Goal: Task Accomplishment & Management: Manage account settings

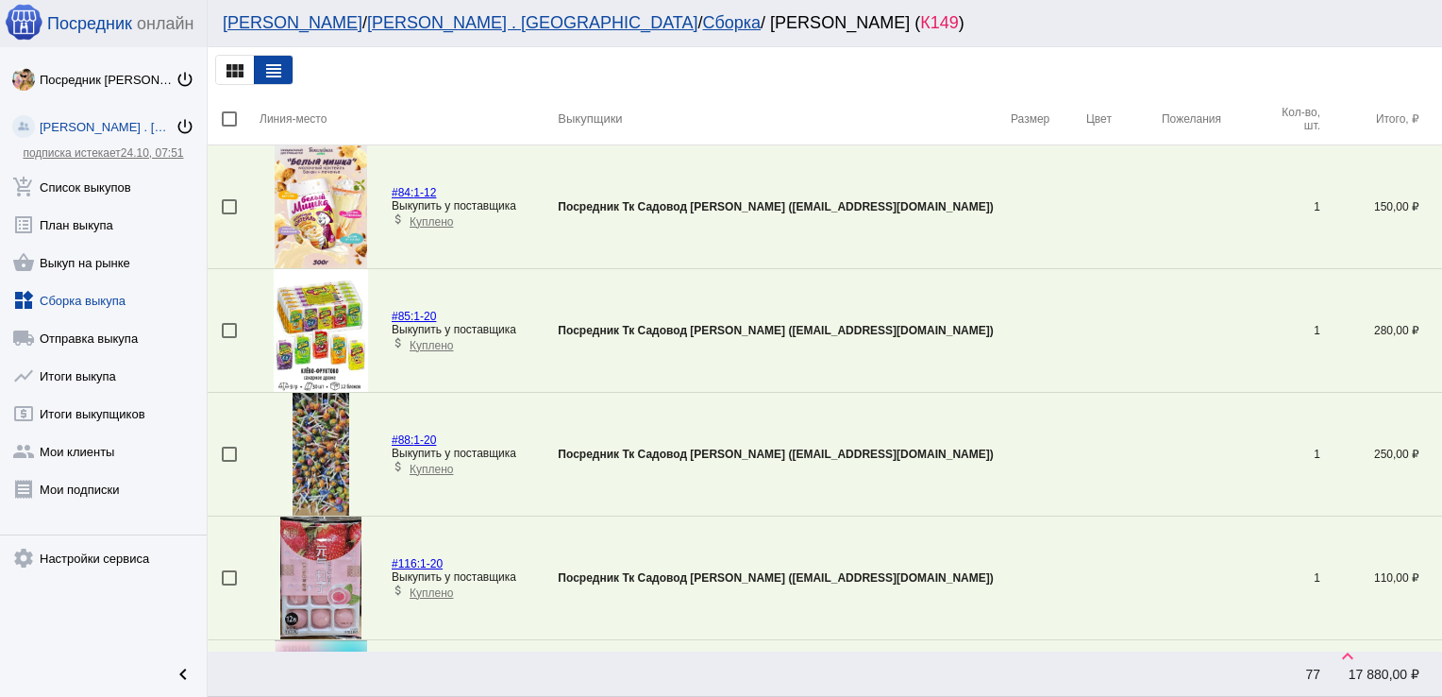
scroll to position [190, 0]
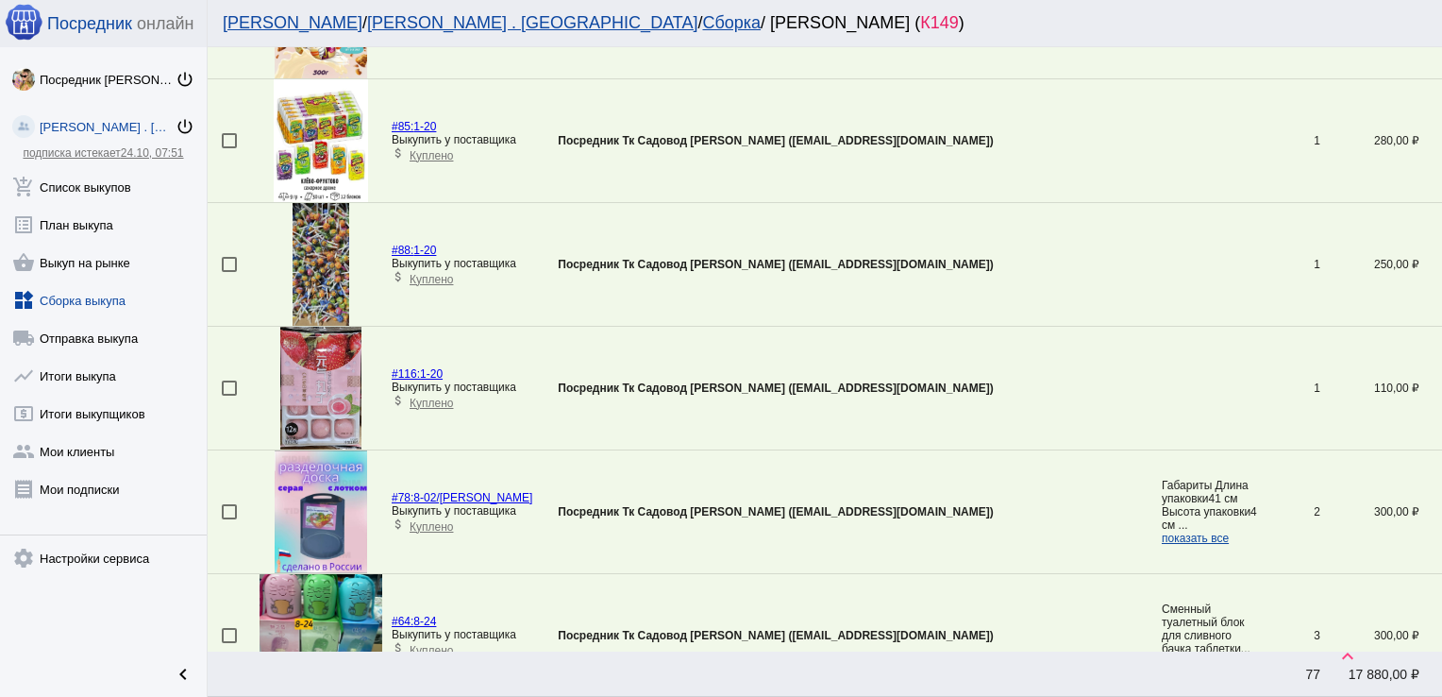
click at [84, 296] on link "widgets Сборка выкупа" at bounding box center [103, 297] width 207 height 38
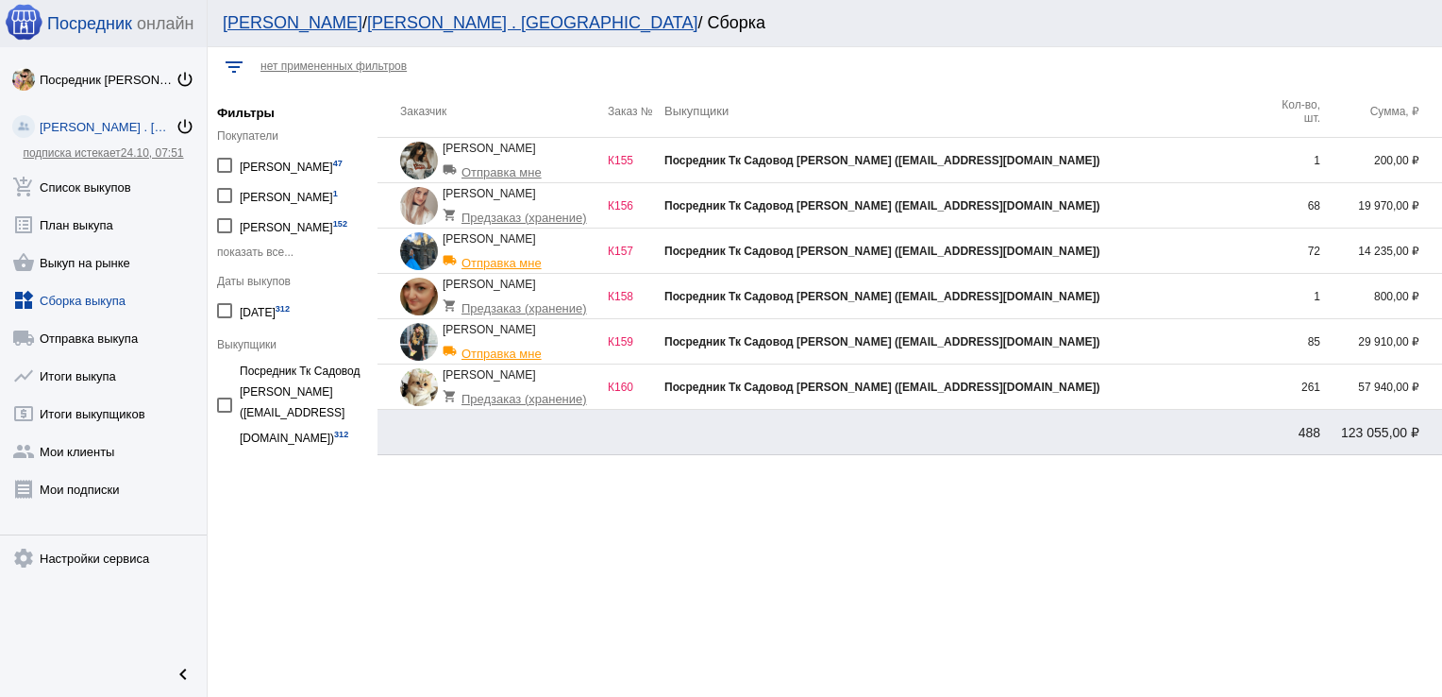
click at [1151, 327] on td "Посредник Тк Садовод [PERSON_NAME] ([EMAIL_ADDRESS][DOMAIN_NAME])" at bounding box center [964, 341] width 599 height 45
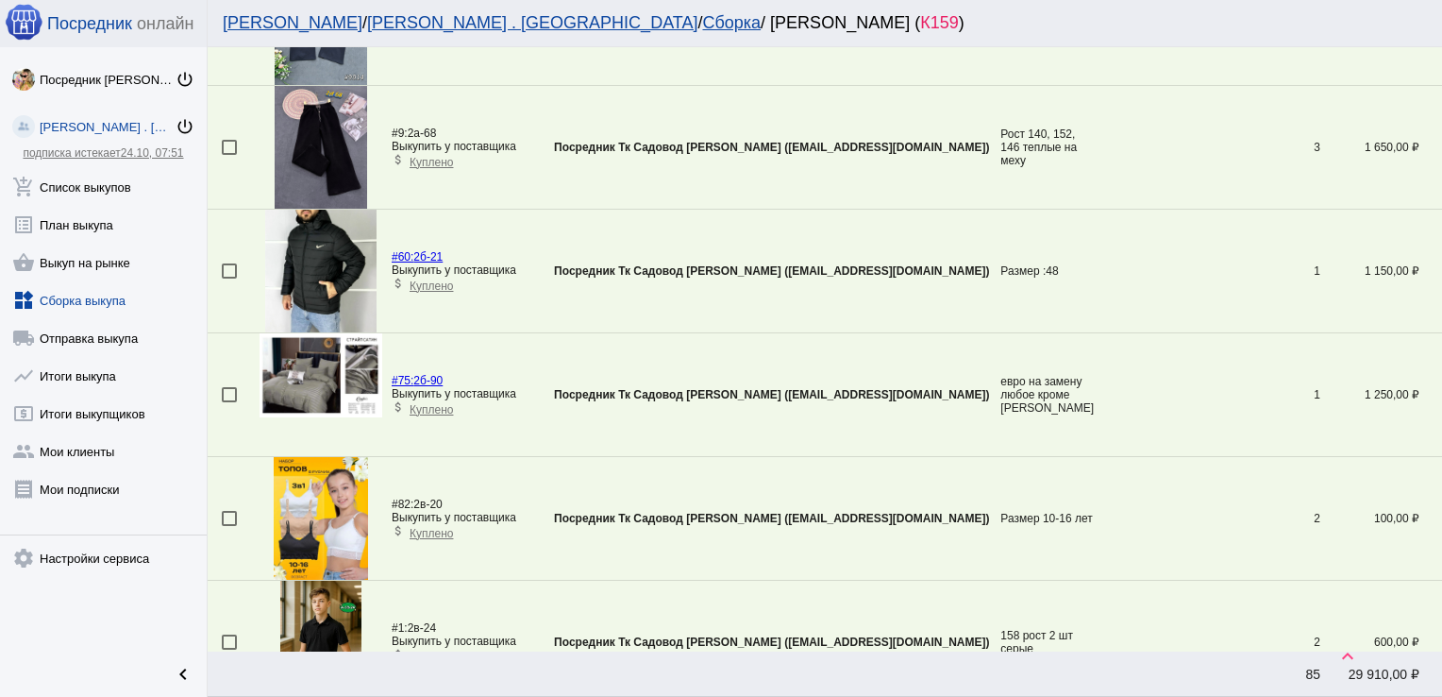
scroll to position [5746, 0]
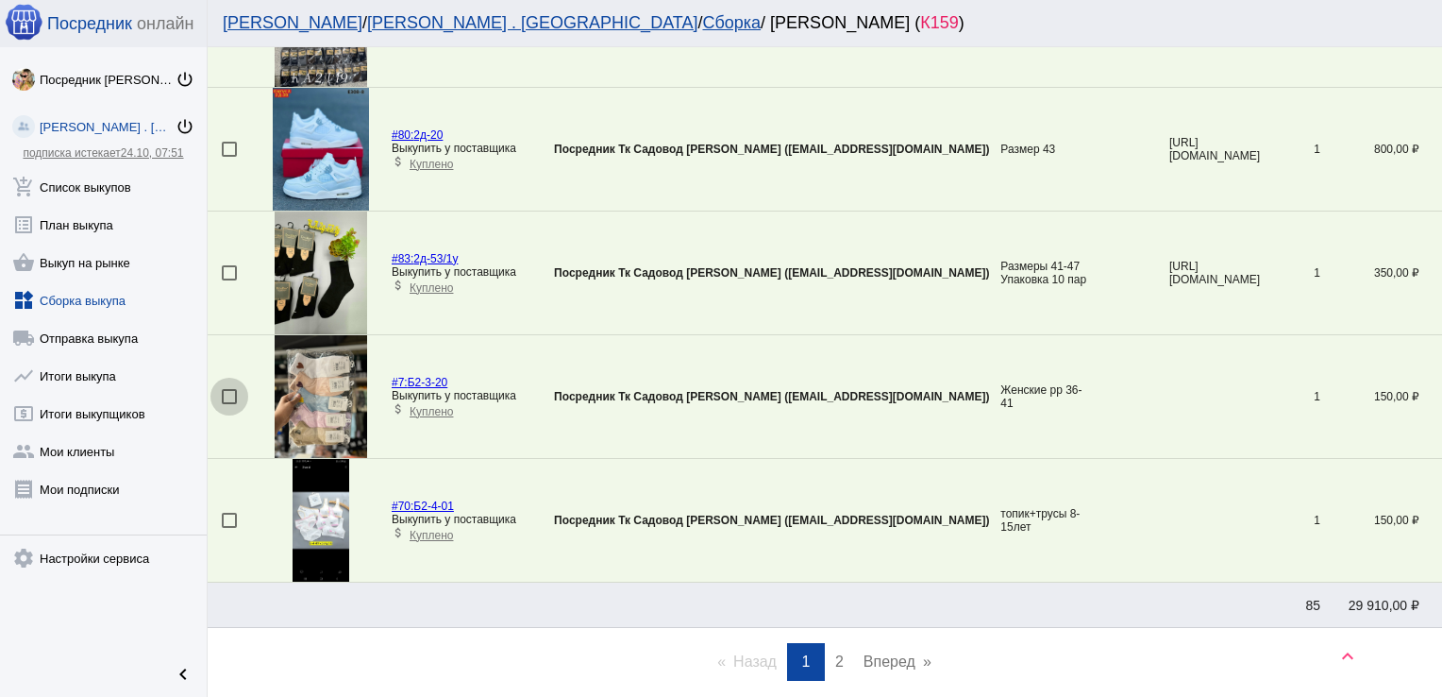
click at [233, 393] on div at bounding box center [229, 396] width 15 height 15
click at [229, 404] on input "checkbox" at bounding box center [228, 404] width 1 height 1
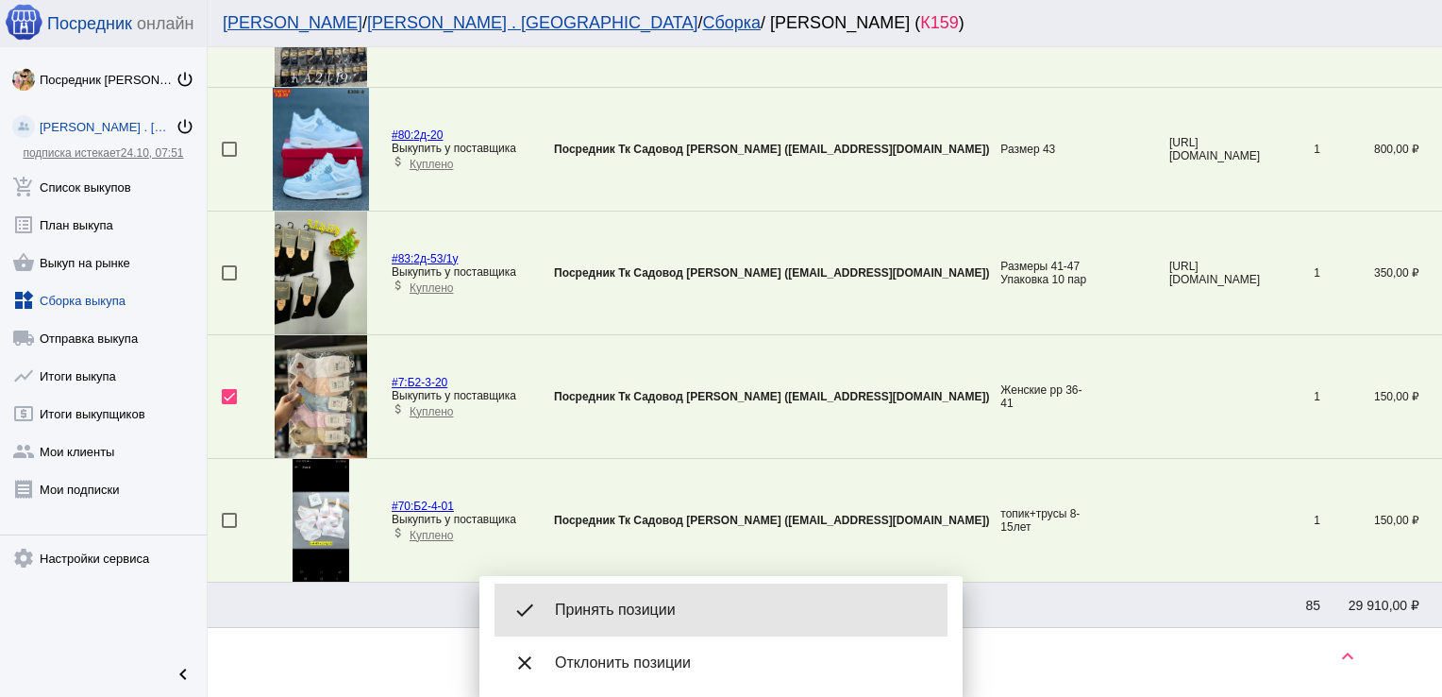
click at [645, 595] on div "done Принять позиции" at bounding box center [721, 609] width 453 height 53
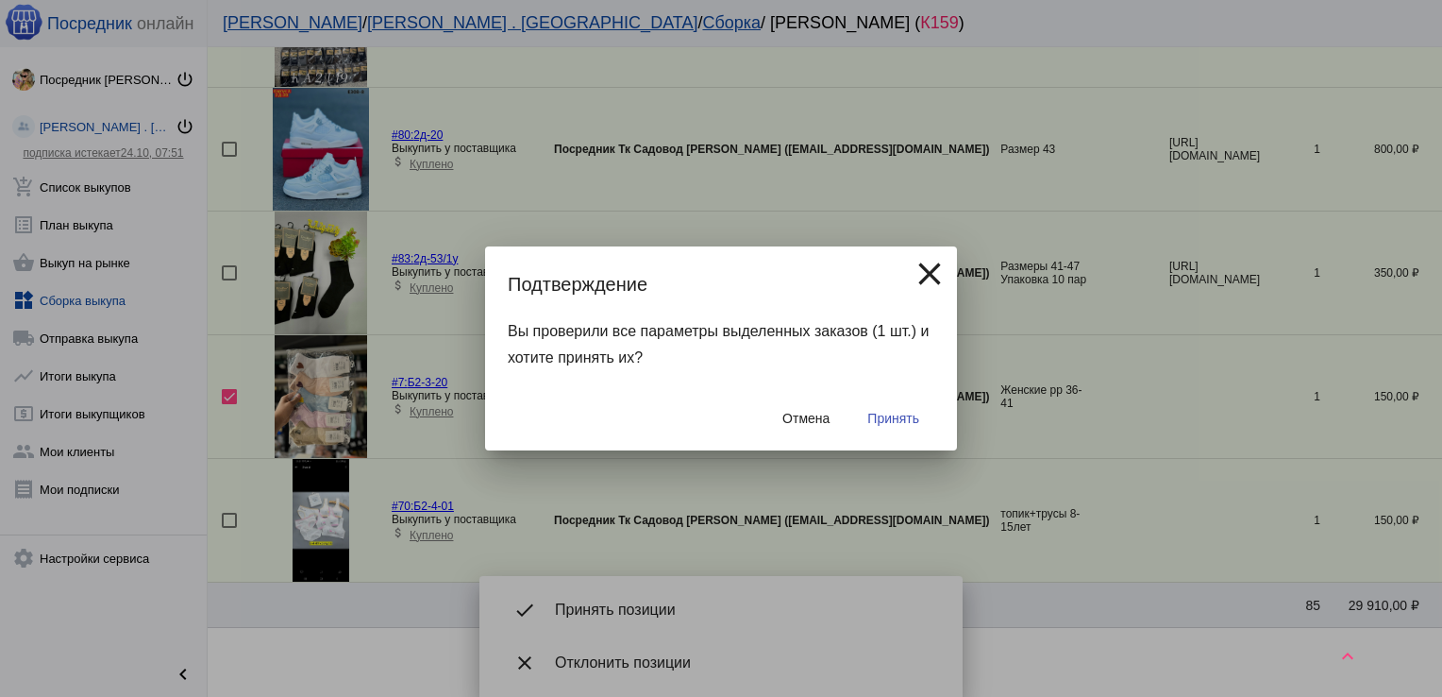
click at [895, 417] on span "Принять" at bounding box center [894, 418] width 52 height 15
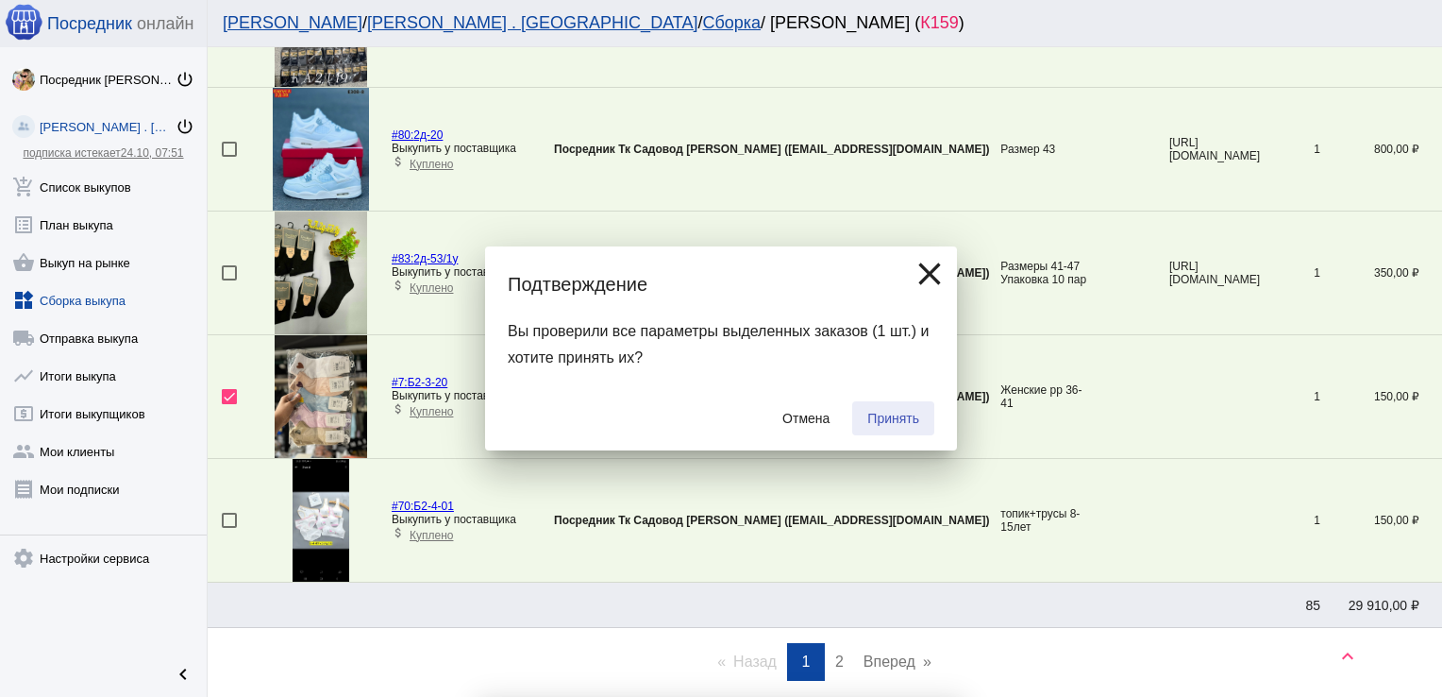
checkbox input "false"
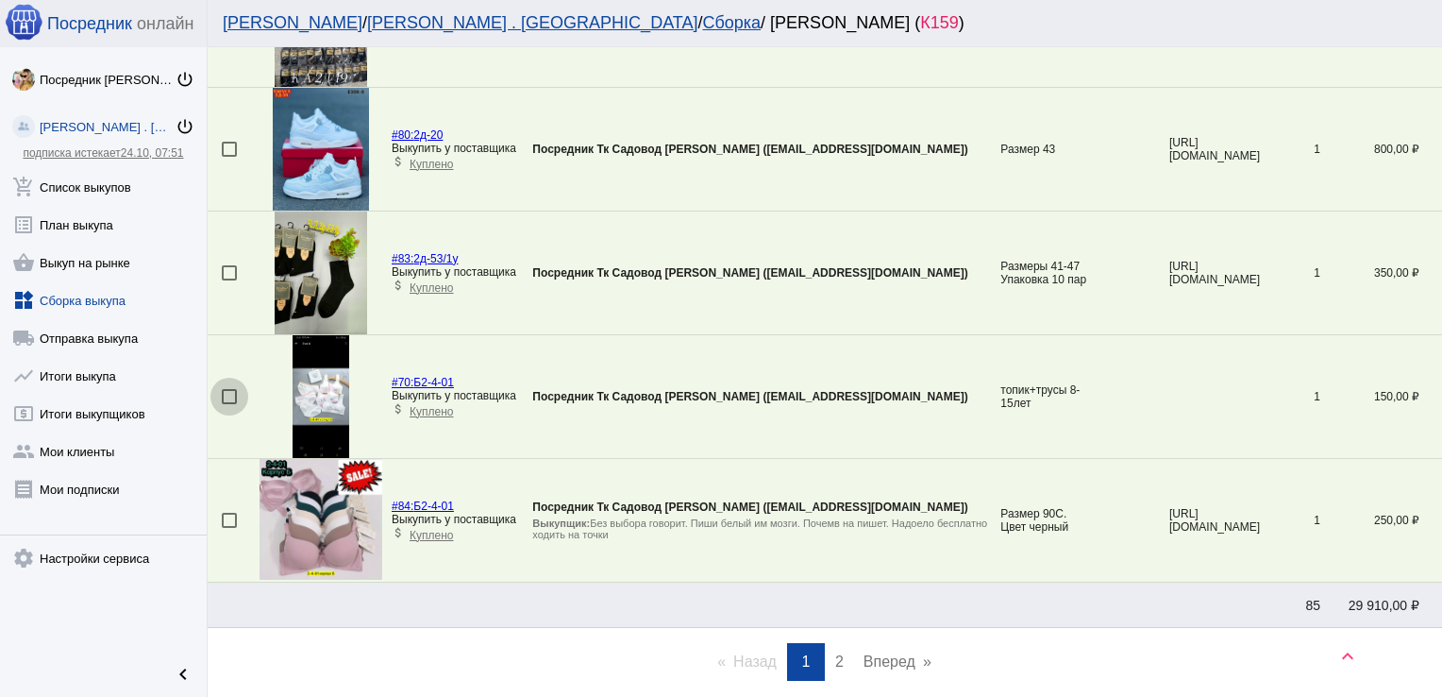
click at [226, 389] on div at bounding box center [229, 396] width 15 height 15
click at [228, 404] on input "checkbox" at bounding box center [228, 404] width 1 height 1
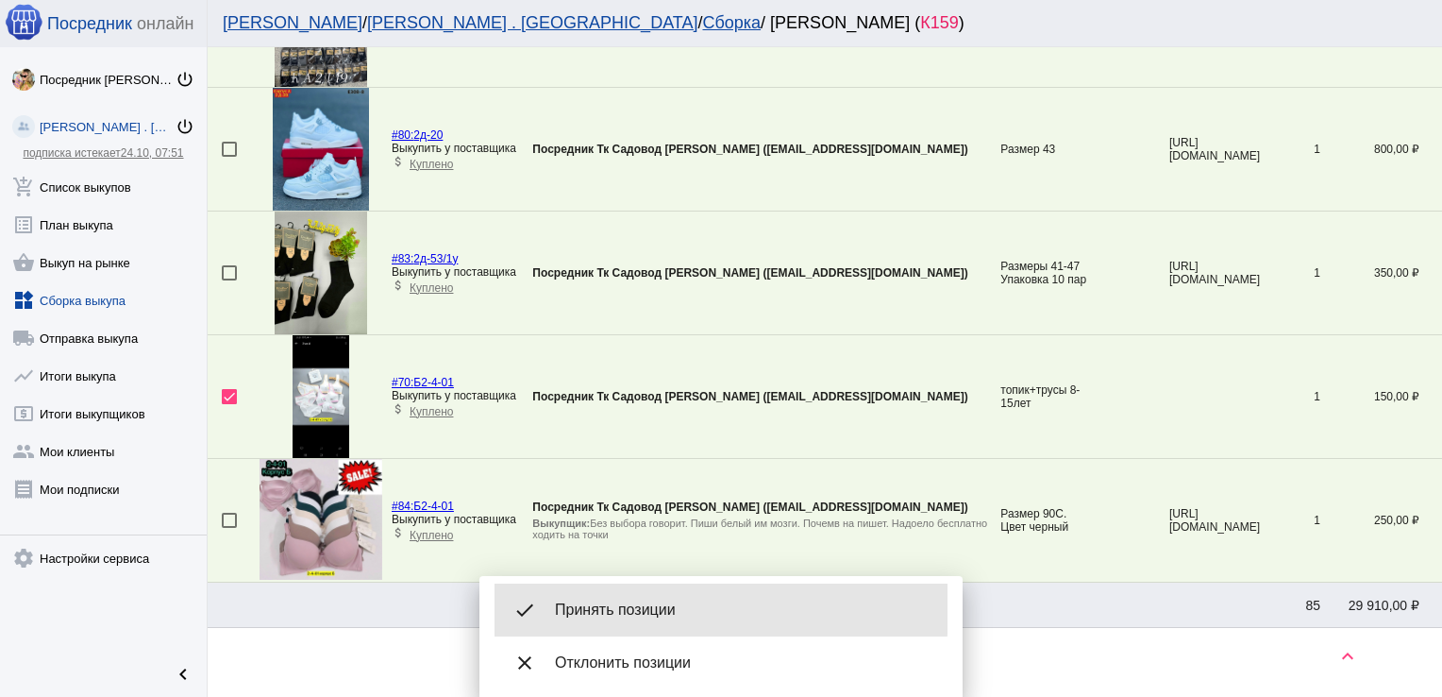
click at [610, 609] on span "Принять позиции" at bounding box center [744, 609] width 378 height 19
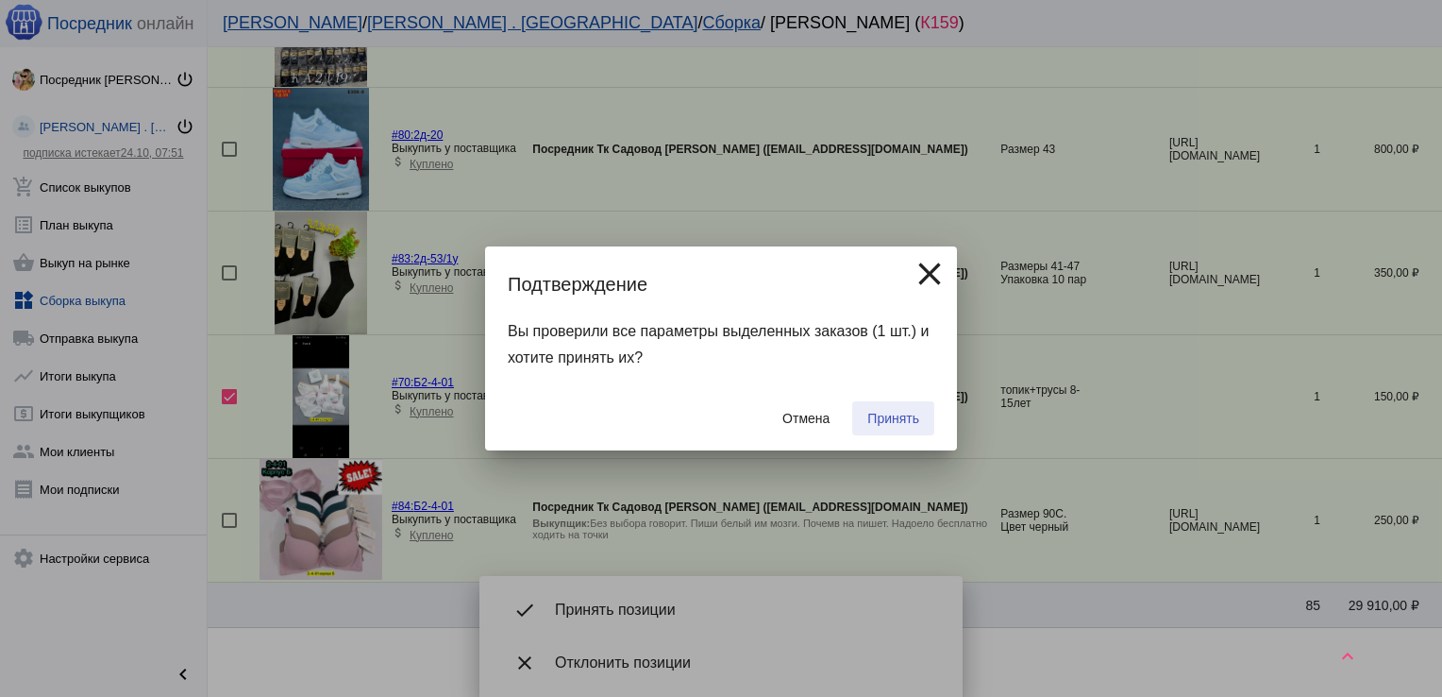
click at [889, 428] on button "Принять" at bounding box center [893, 418] width 82 height 34
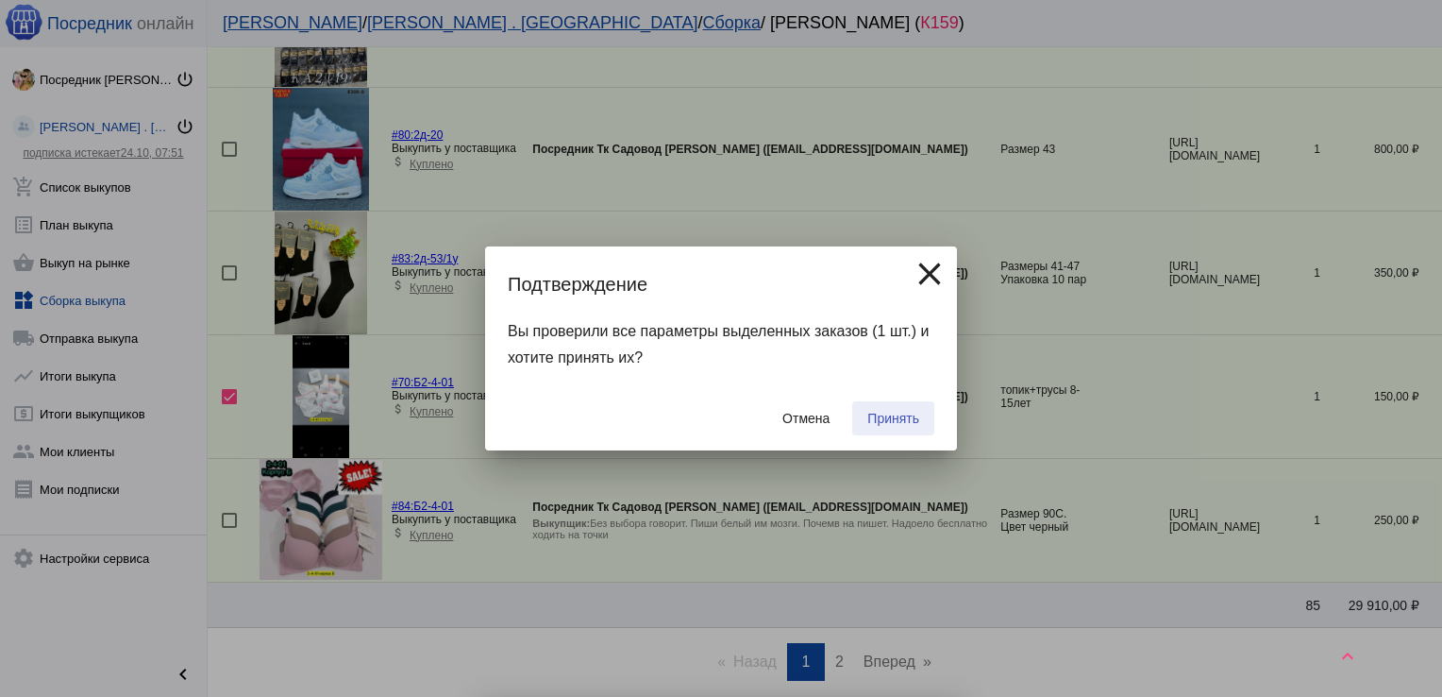
checkbox input "false"
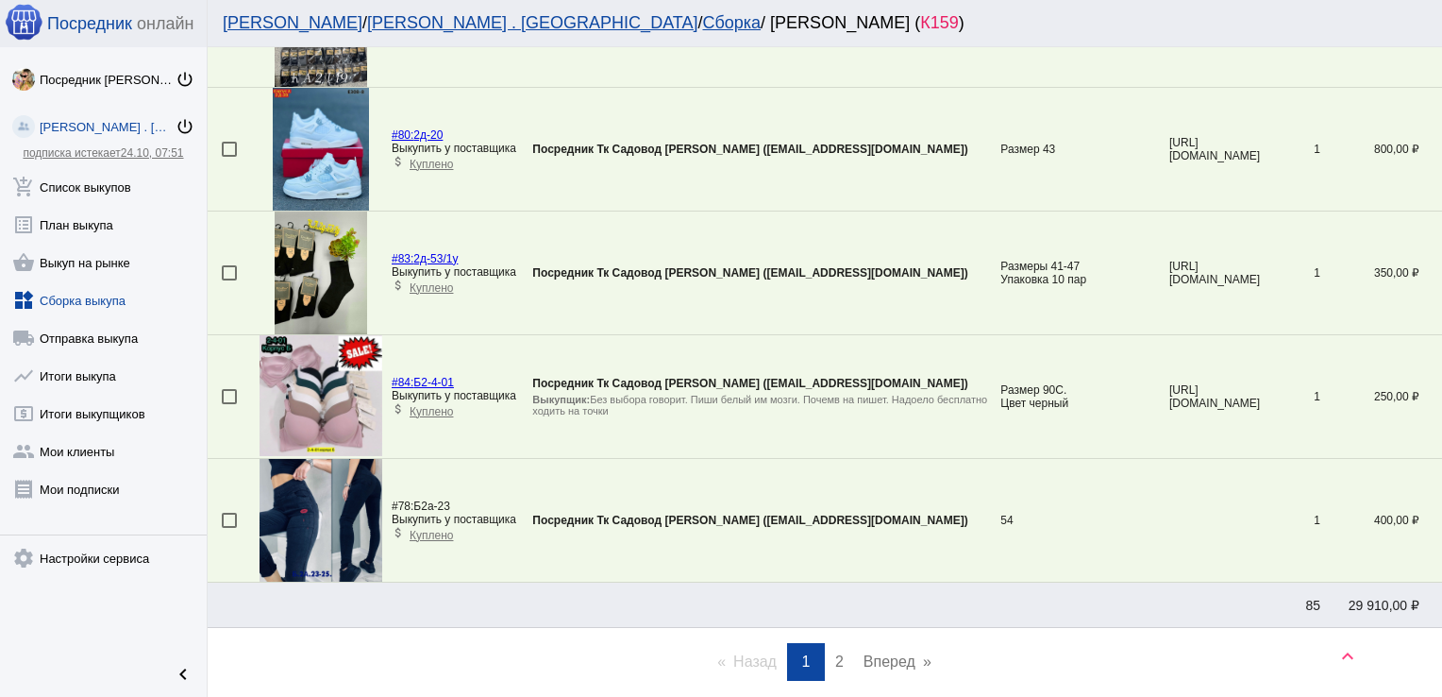
scroll to position [2653, 0]
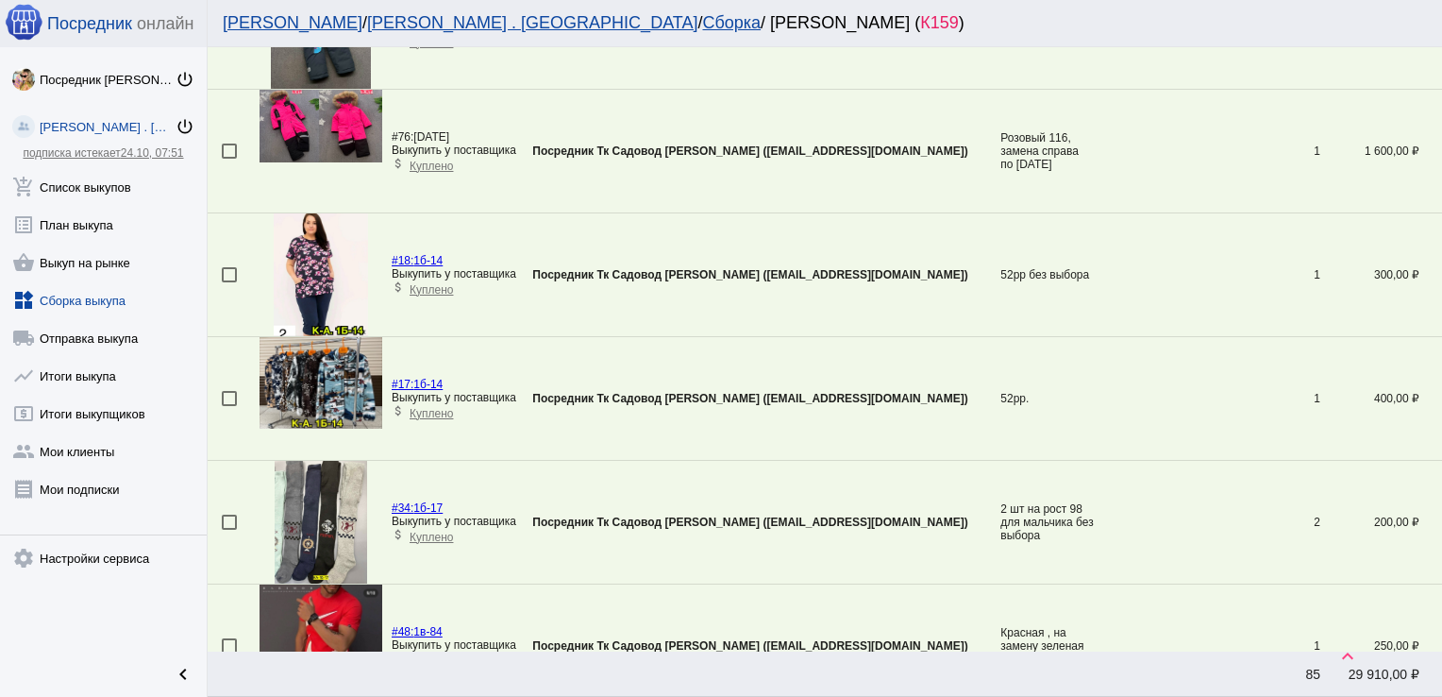
click at [229, 391] on div at bounding box center [229, 398] width 15 height 15
click at [229, 406] on input "checkbox" at bounding box center [228, 406] width 1 height 1
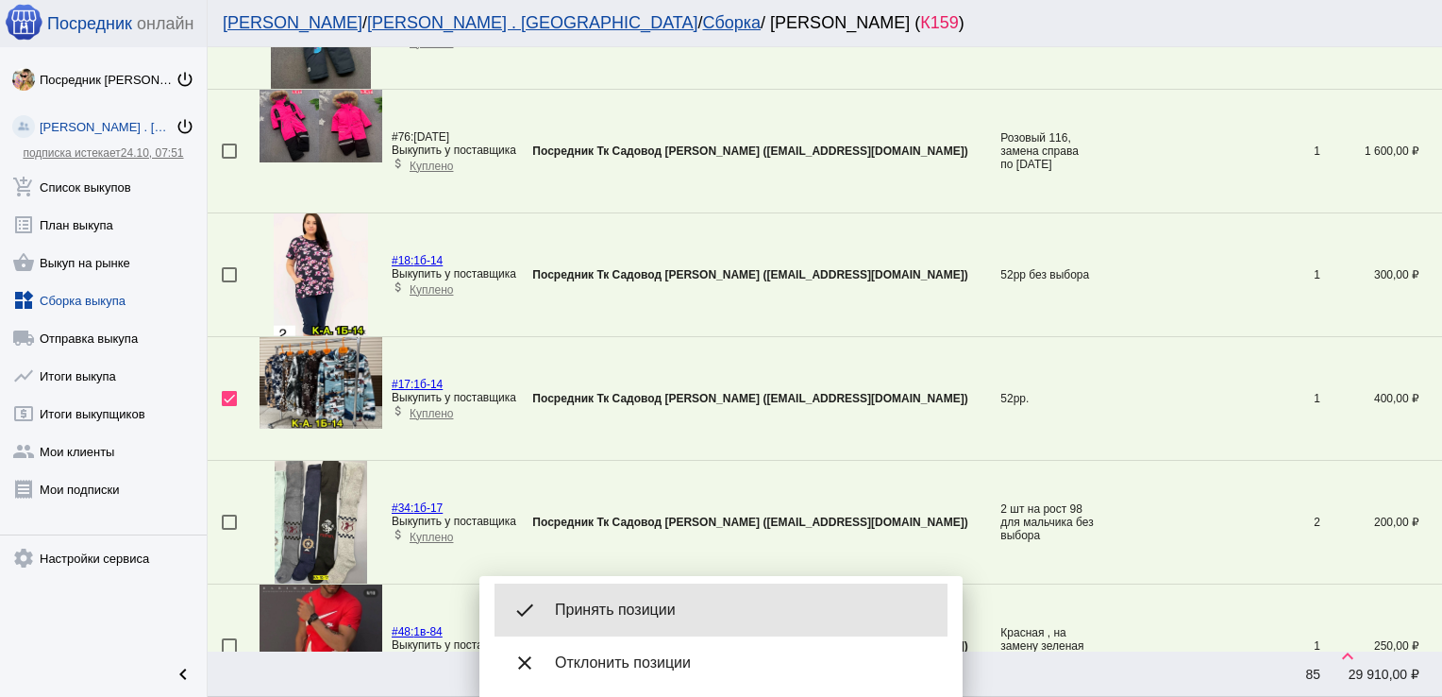
click at [745, 583] on div "done Принять позиции" at bounding box center [721, 609] width 453 height 53
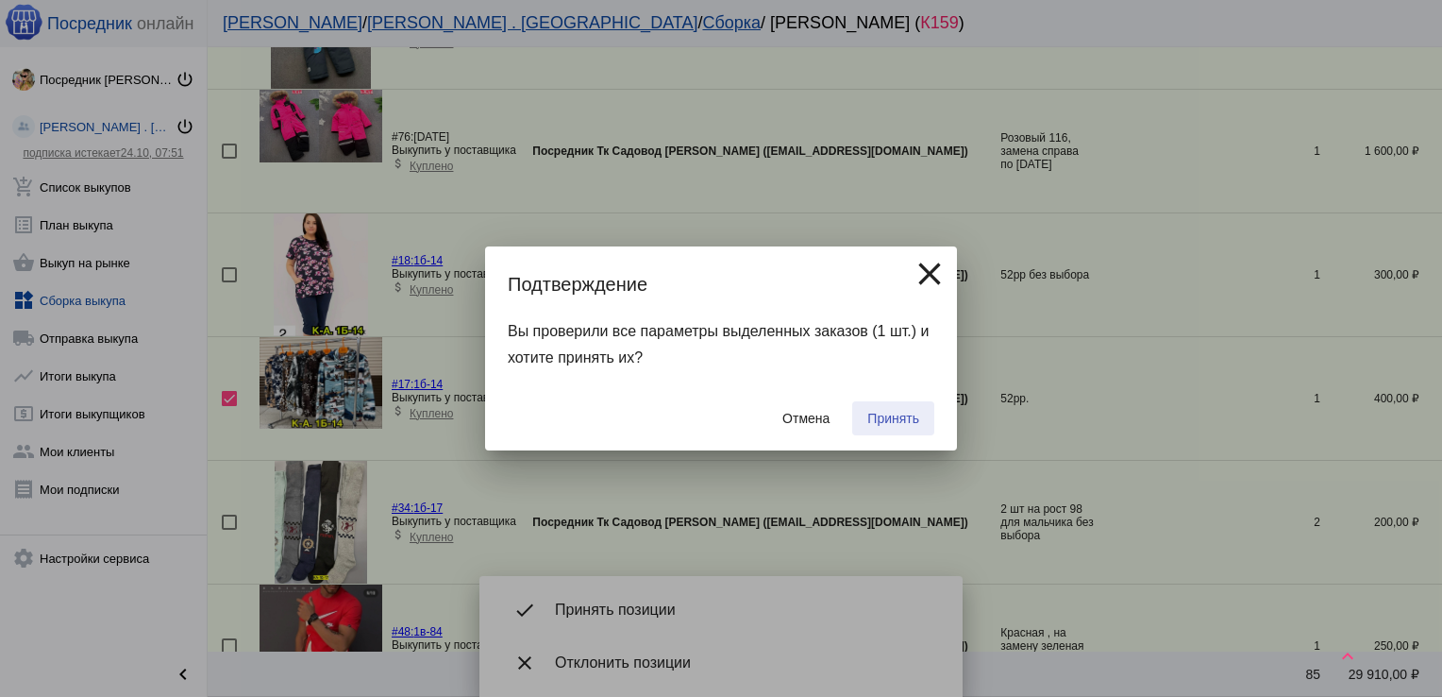
click at [910, 414] on span "Принять" at bounding box center [894, 418] width 52 height 15
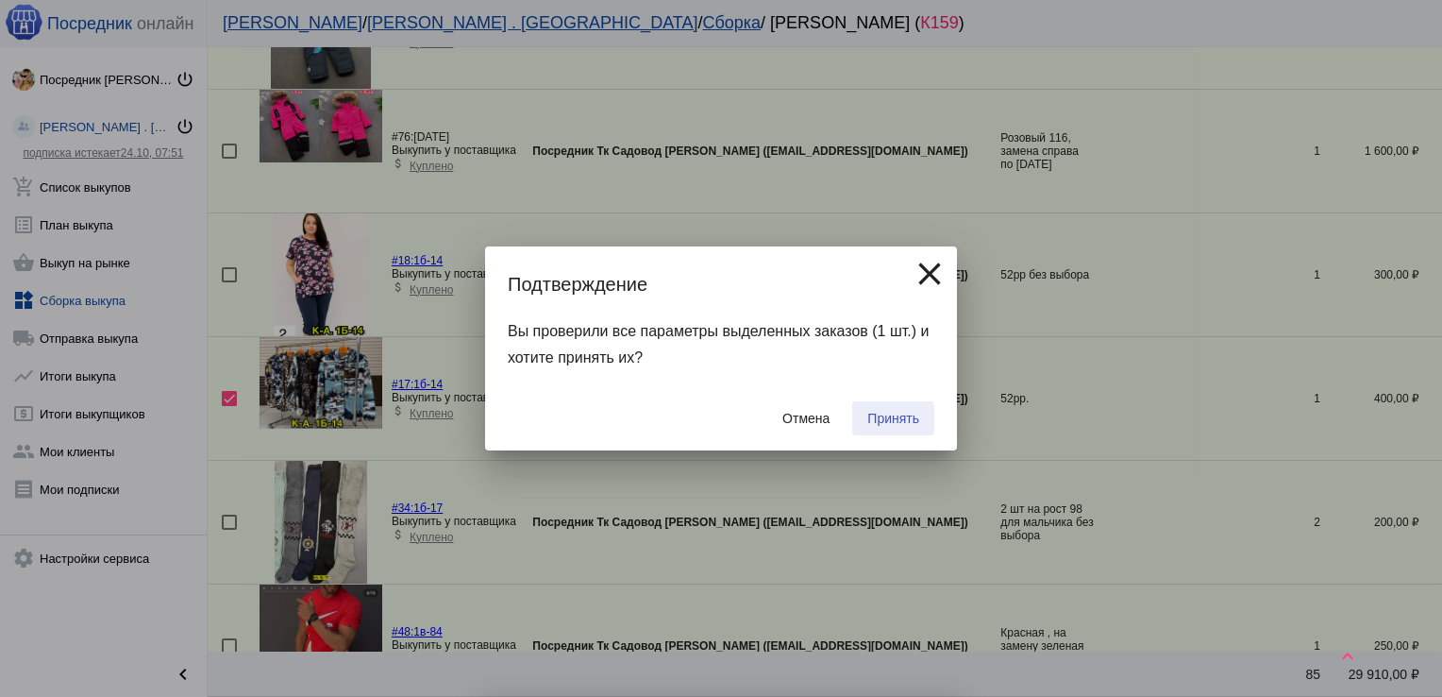
checkbox input "false"
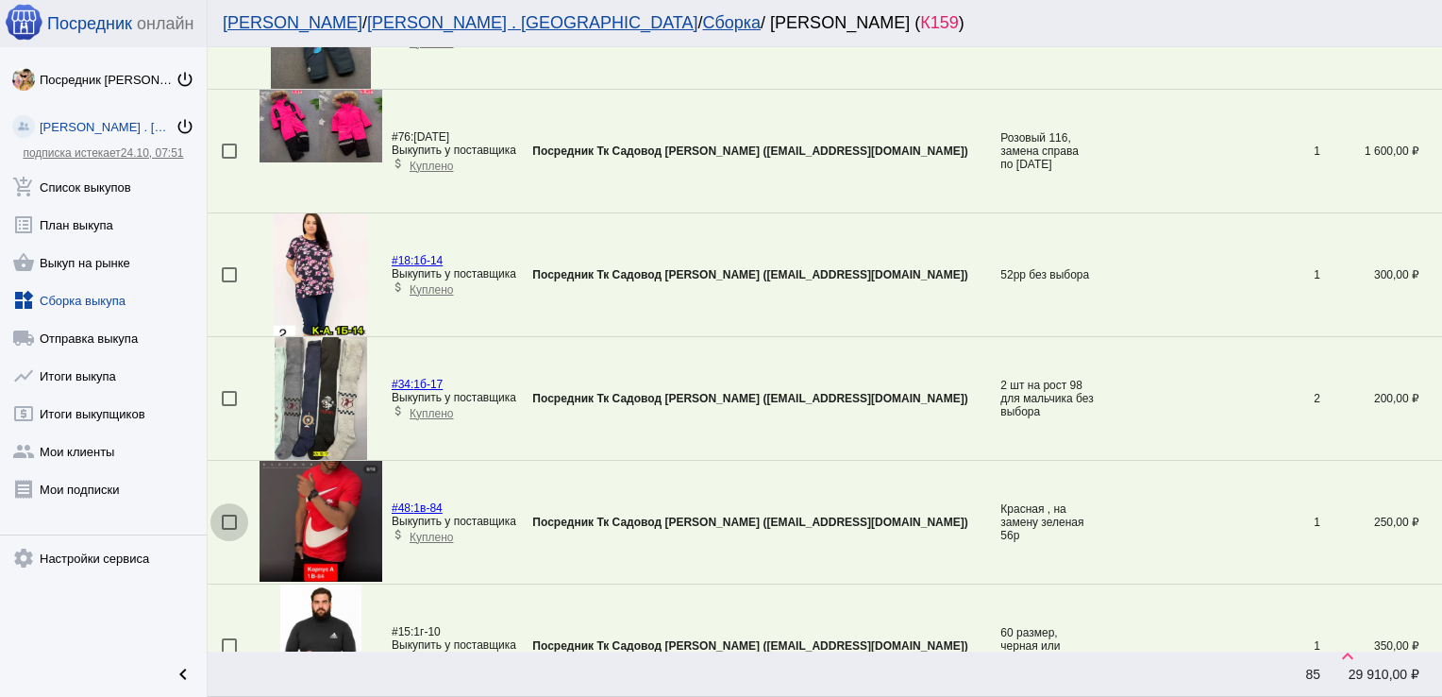
click at [229, 519] on div at bounding box center [229, 521] width 15 height 15
click at [229, 530] on input "checkbox" at bounding box center [228, 530] width 1 height 1
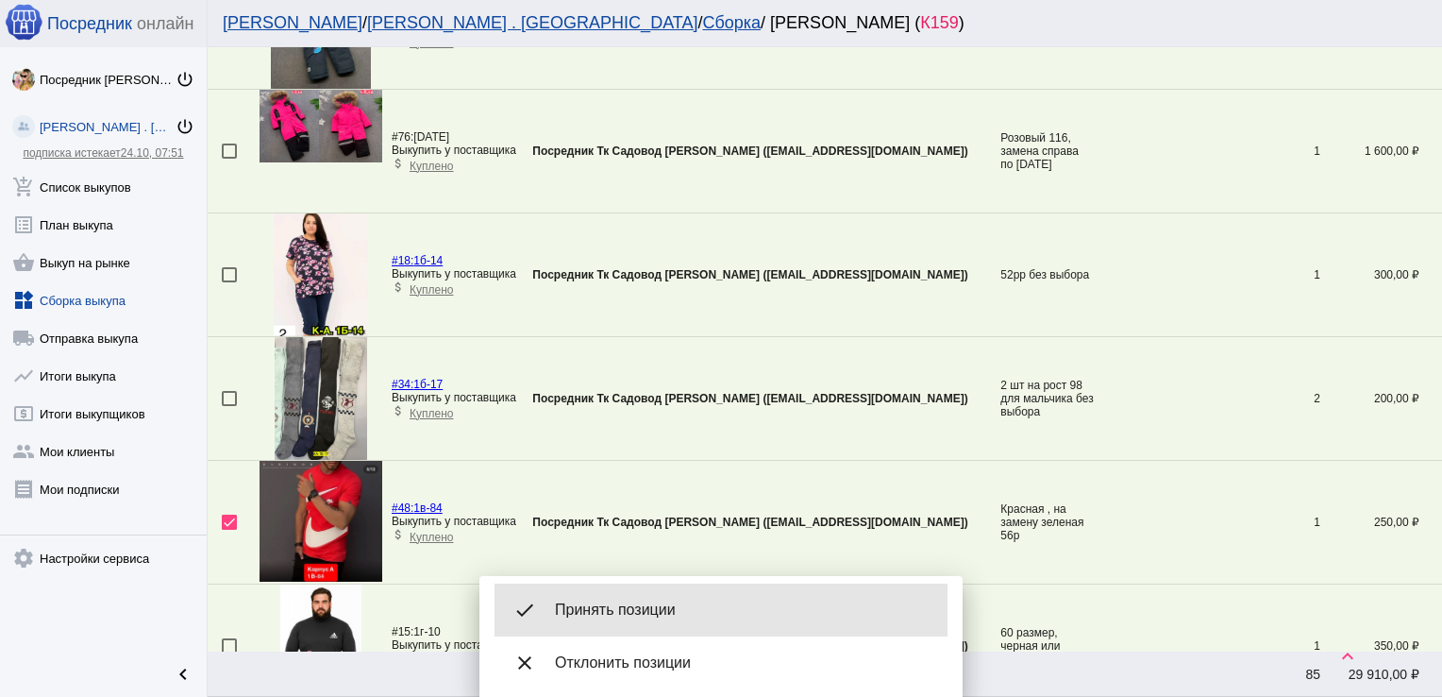
click at [655, 621] on div "done Принять позиции" at bounding box center [721, 609] width 453 height 53
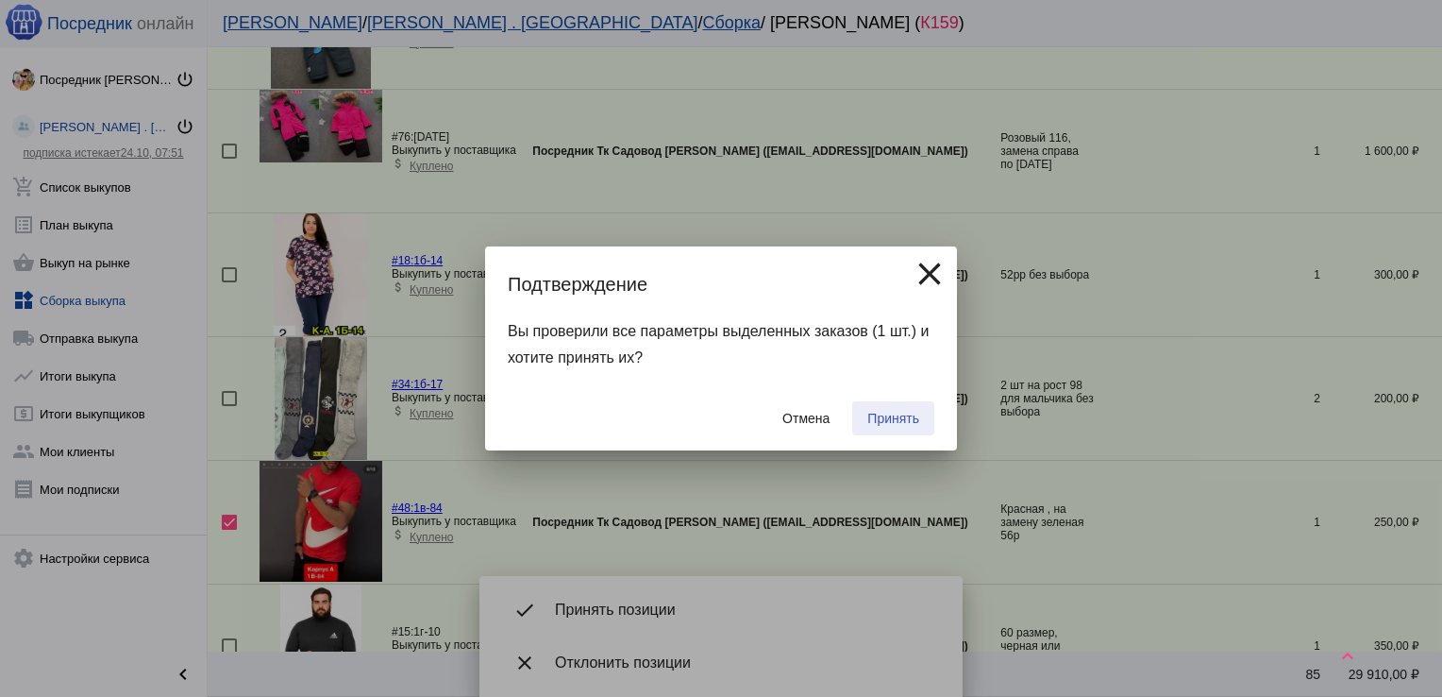
click at [887, 423] on span "Принять" at bounding box center [894, 418] width 52 height 15
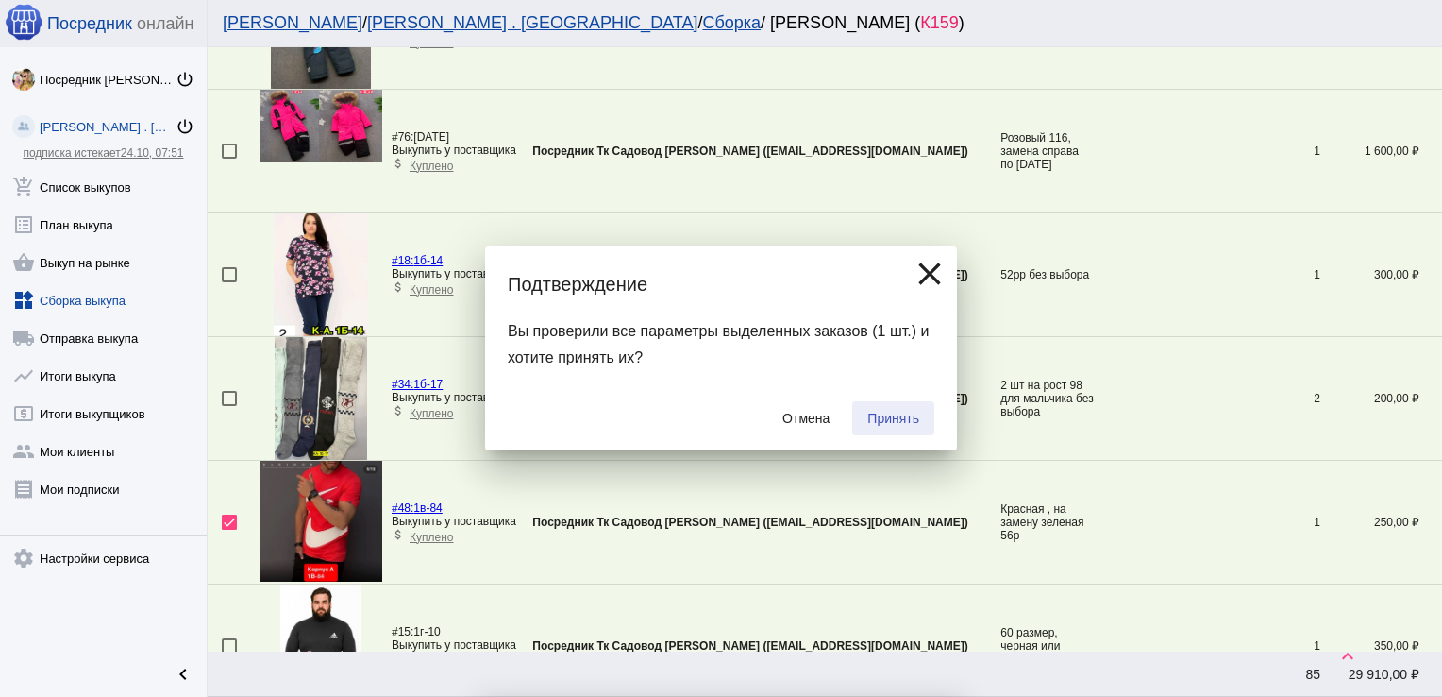
checkbox input "false"
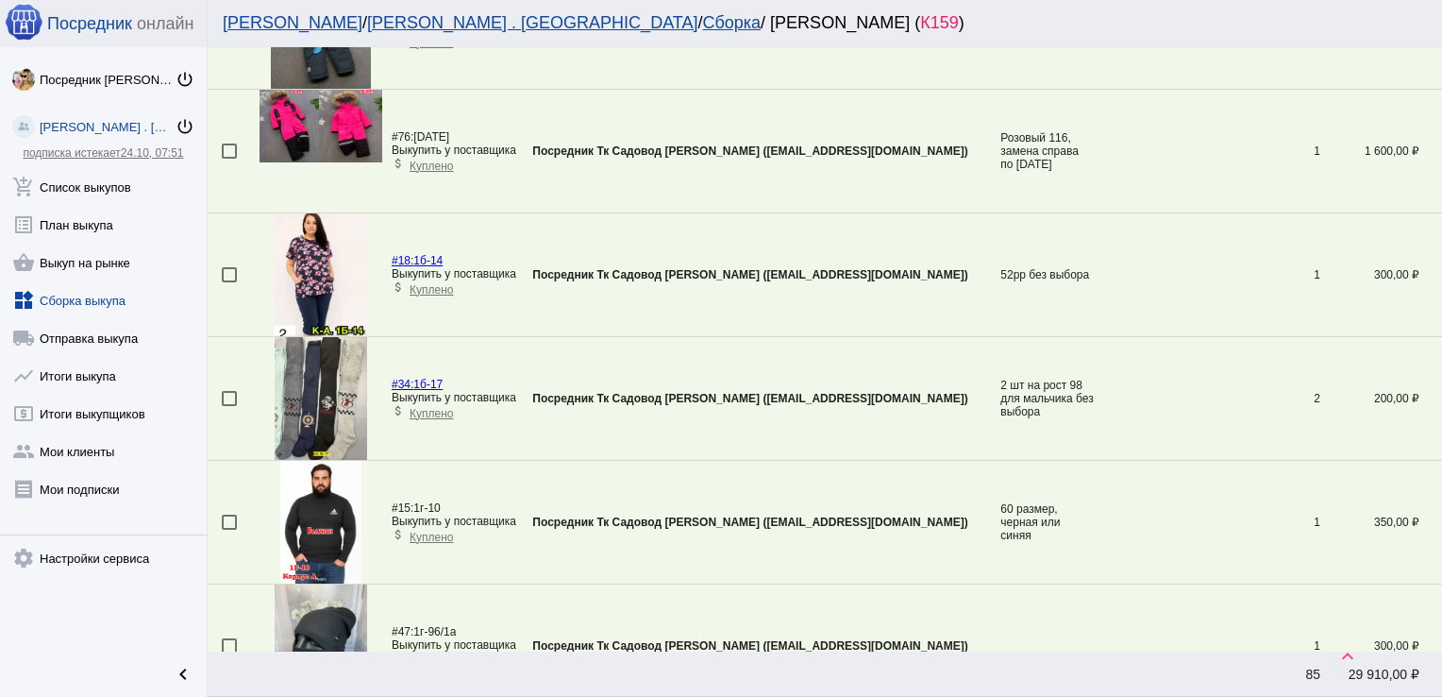
scroll to position [1905, 0]
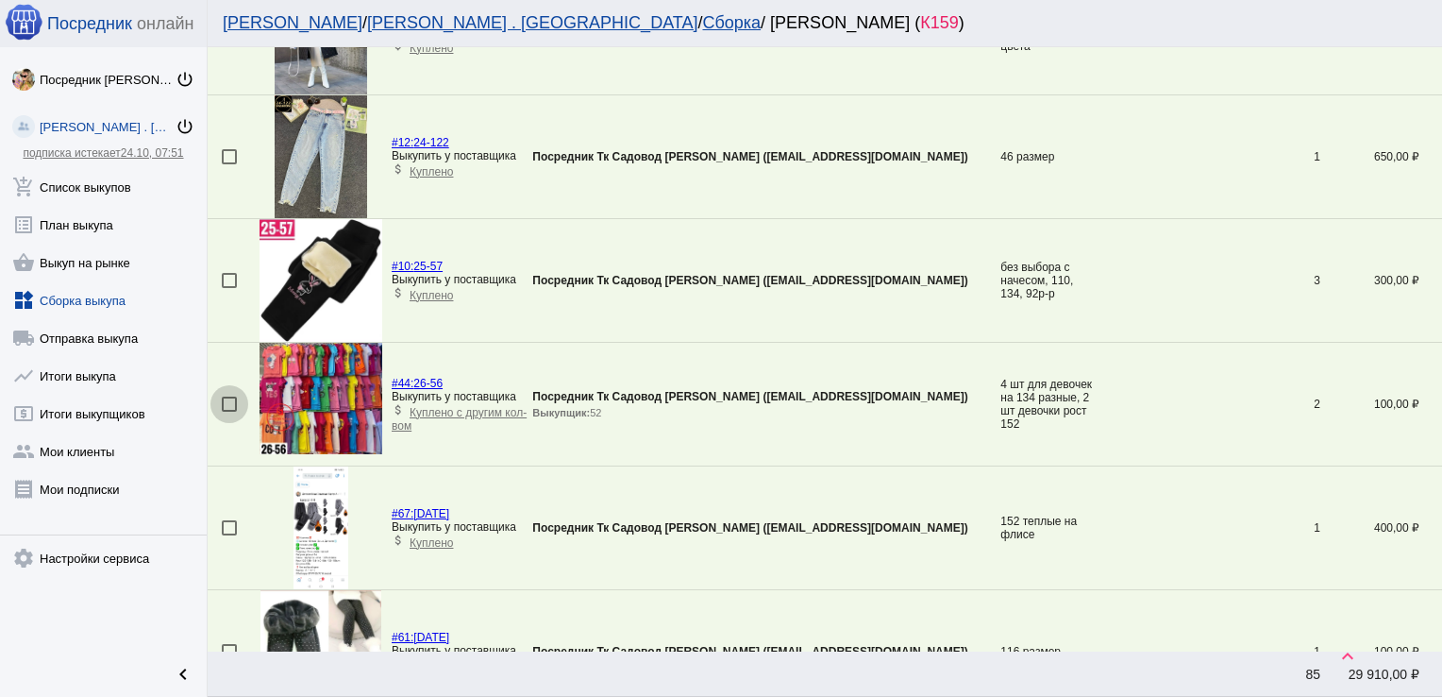
click at [232, 398] on div at bounding box center [229, 403] width 15 height 15
click at [229, 412] on input "checkbox" at bounding box center [228, 412] width 1 height 1
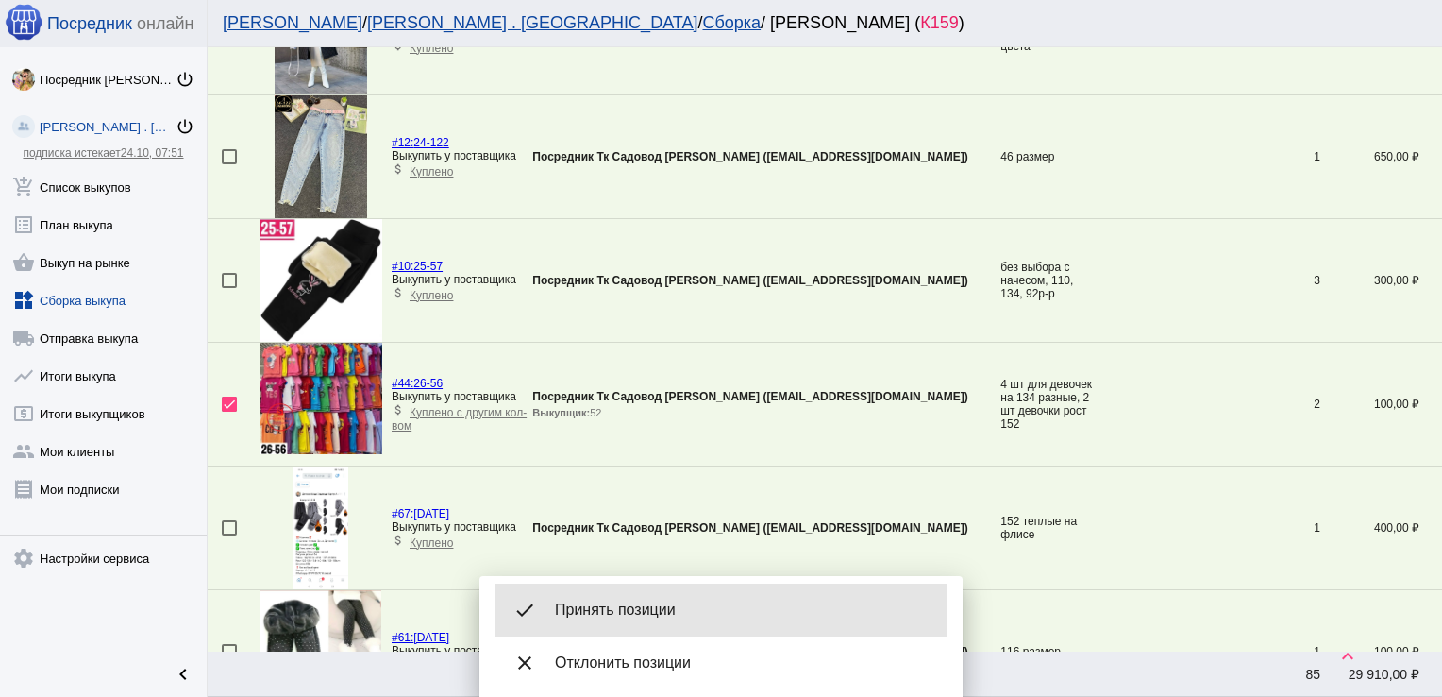
click at [621, 612] on span "Принять позиции" at bounding box center [744, 609] width 378 height 19
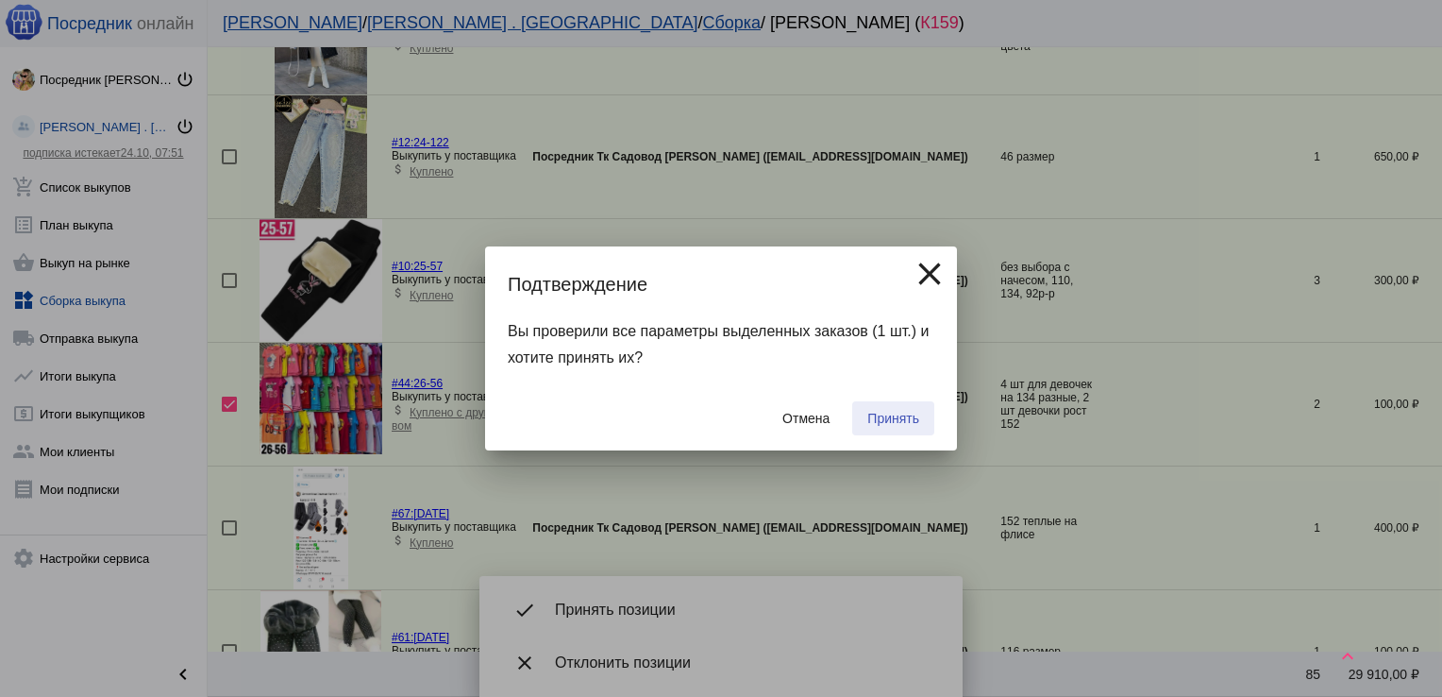
click at [901, 422] on span "Принять" at bounding box center [894, 418] width 52 height 15
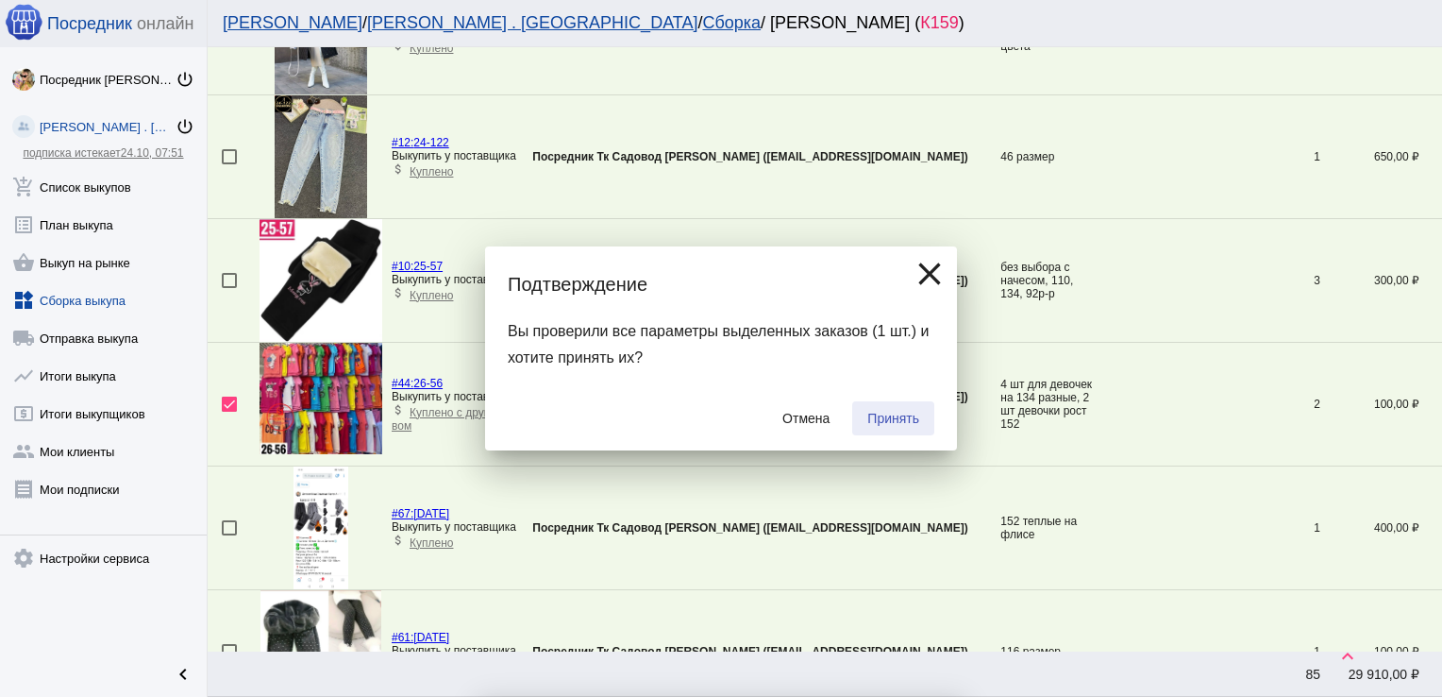
checkbox input "false"
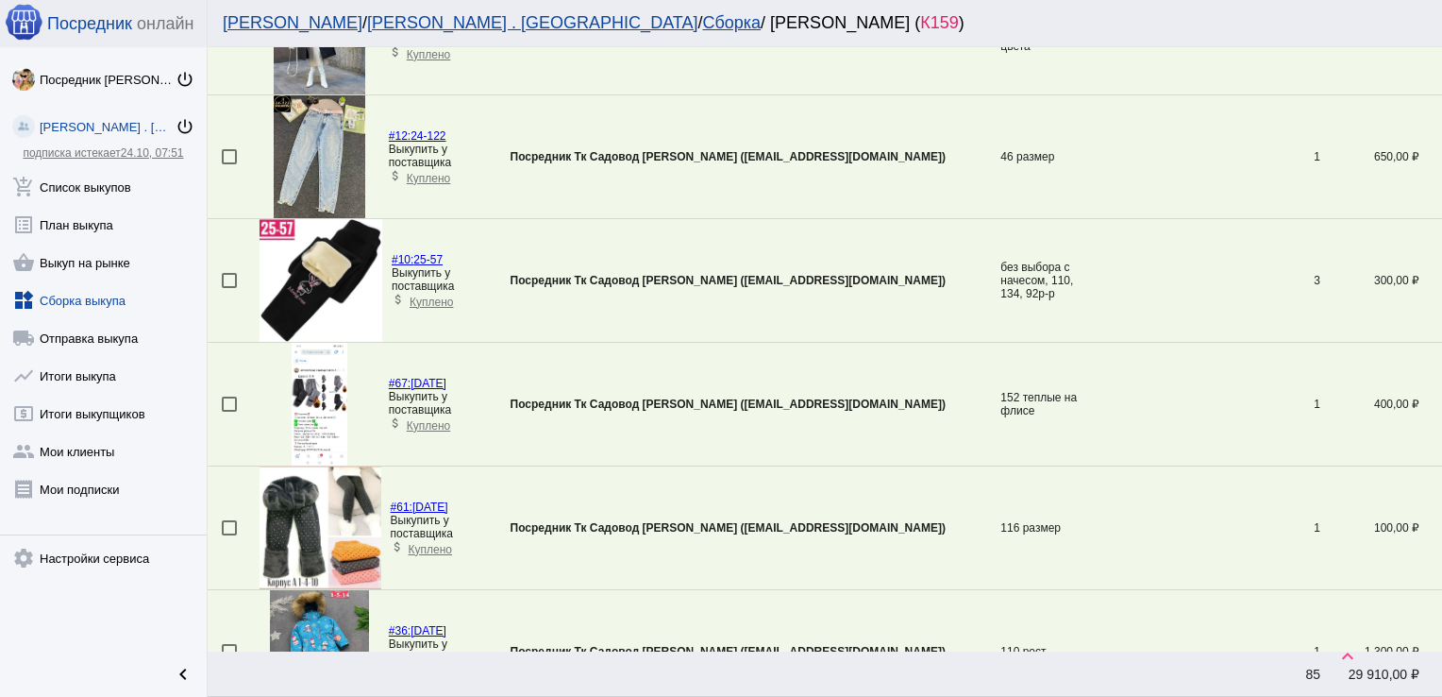
scroll to position [2405, 0]
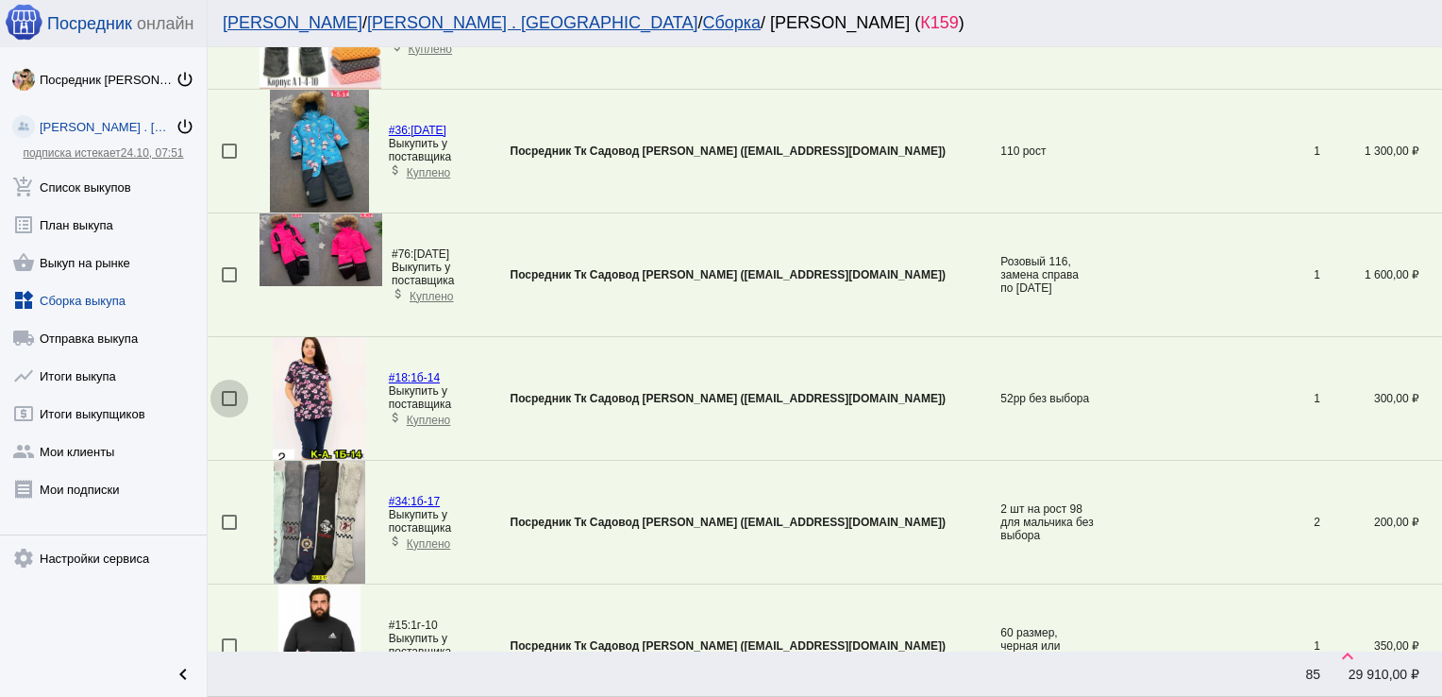
click at [232, 391] on div at bounding box center [229, 398] width 15 height 15
click at [229, 406] on input "checkbox" at bounding box center [228, 406] width 1 height 1
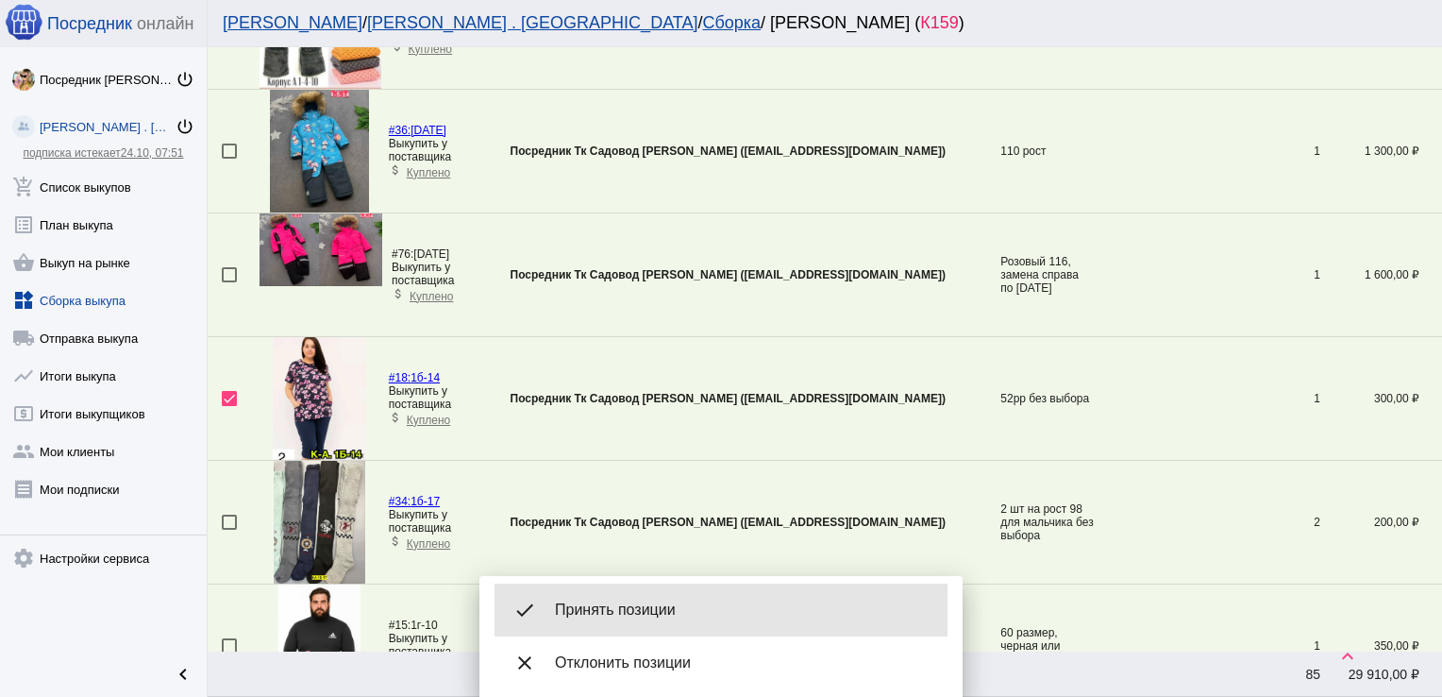
click at [673, 597] on div "done Принять позиции" at bounding box center [721, 609] width 453 height 53
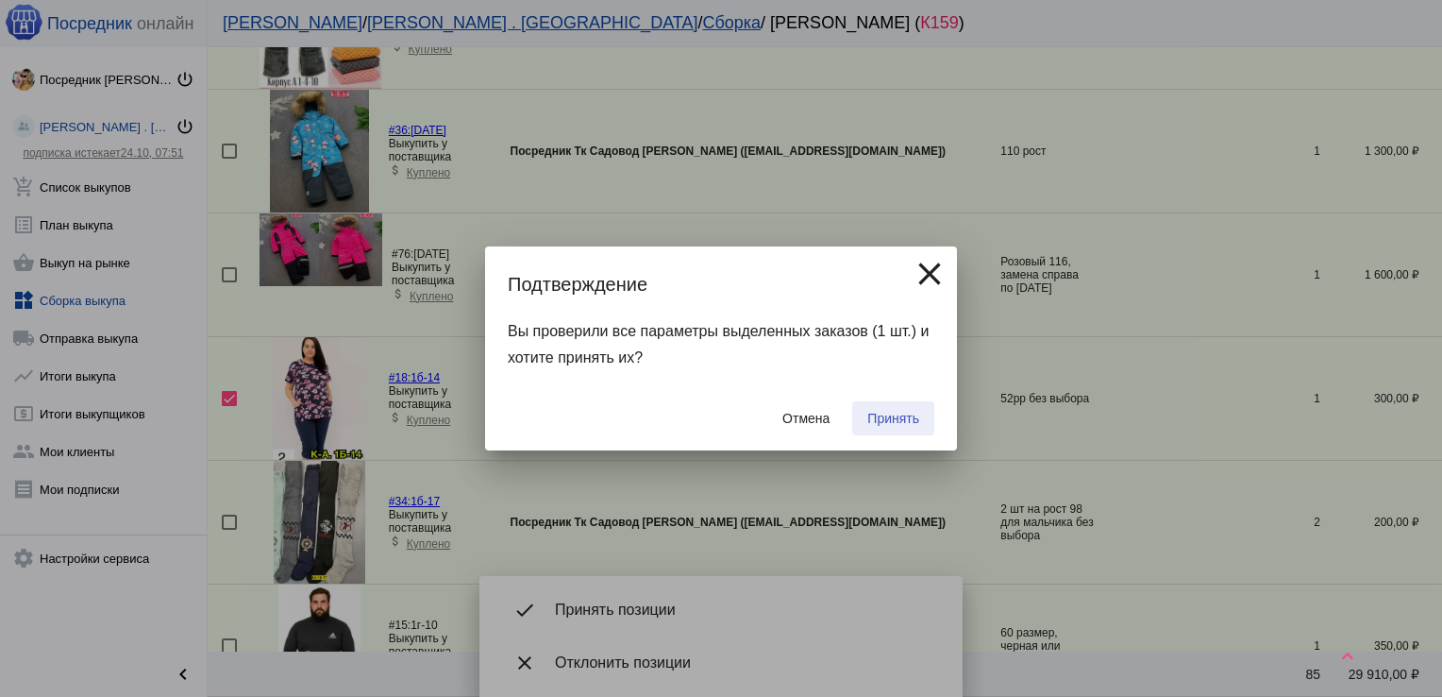
click at [890, 425] on span "Принять" at bounding box center [894, 418] width 52 height 15
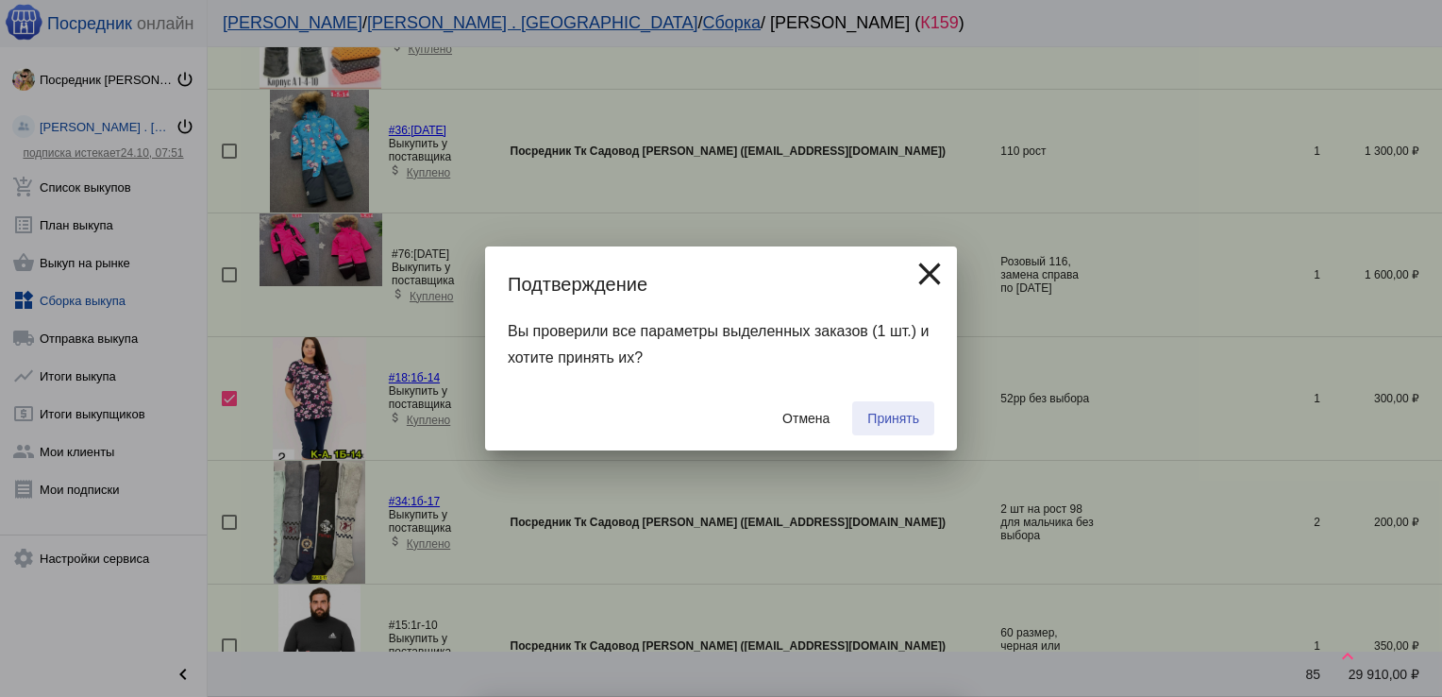
checkbox input "false"
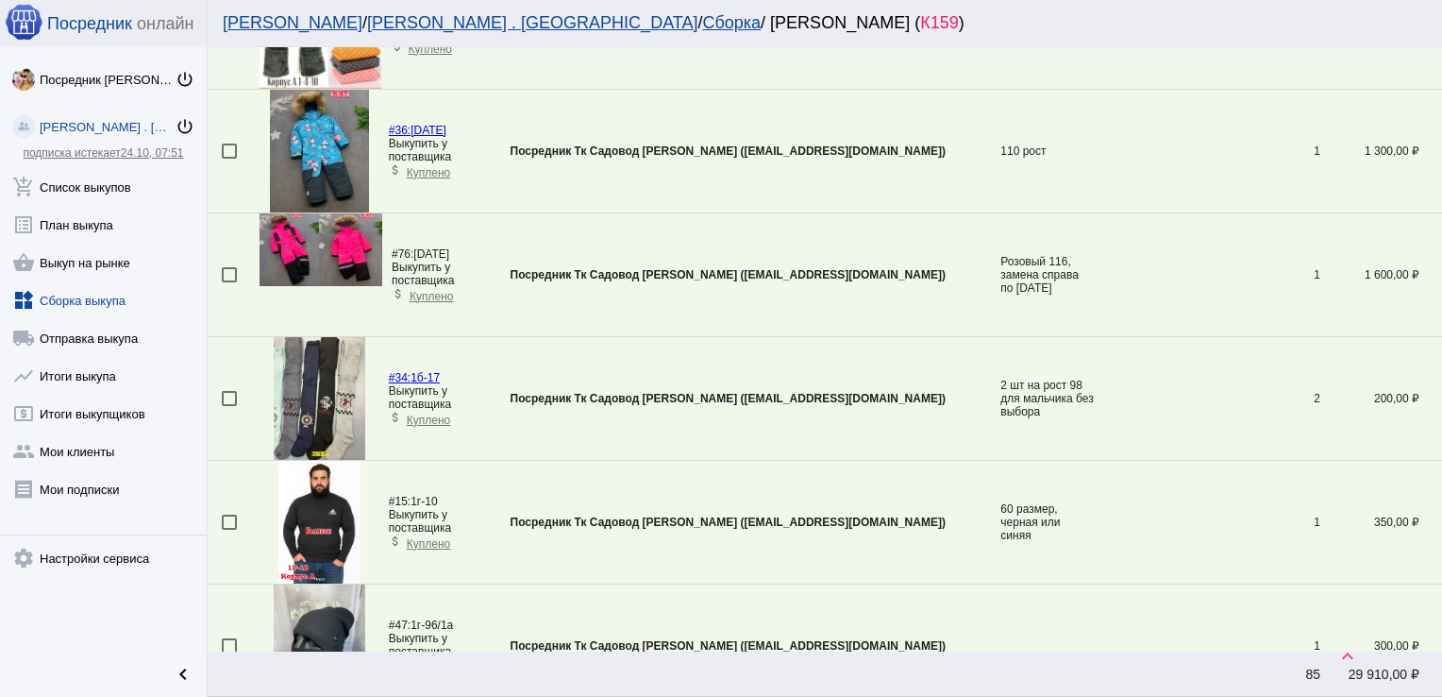
scroll to position [3516, 0]
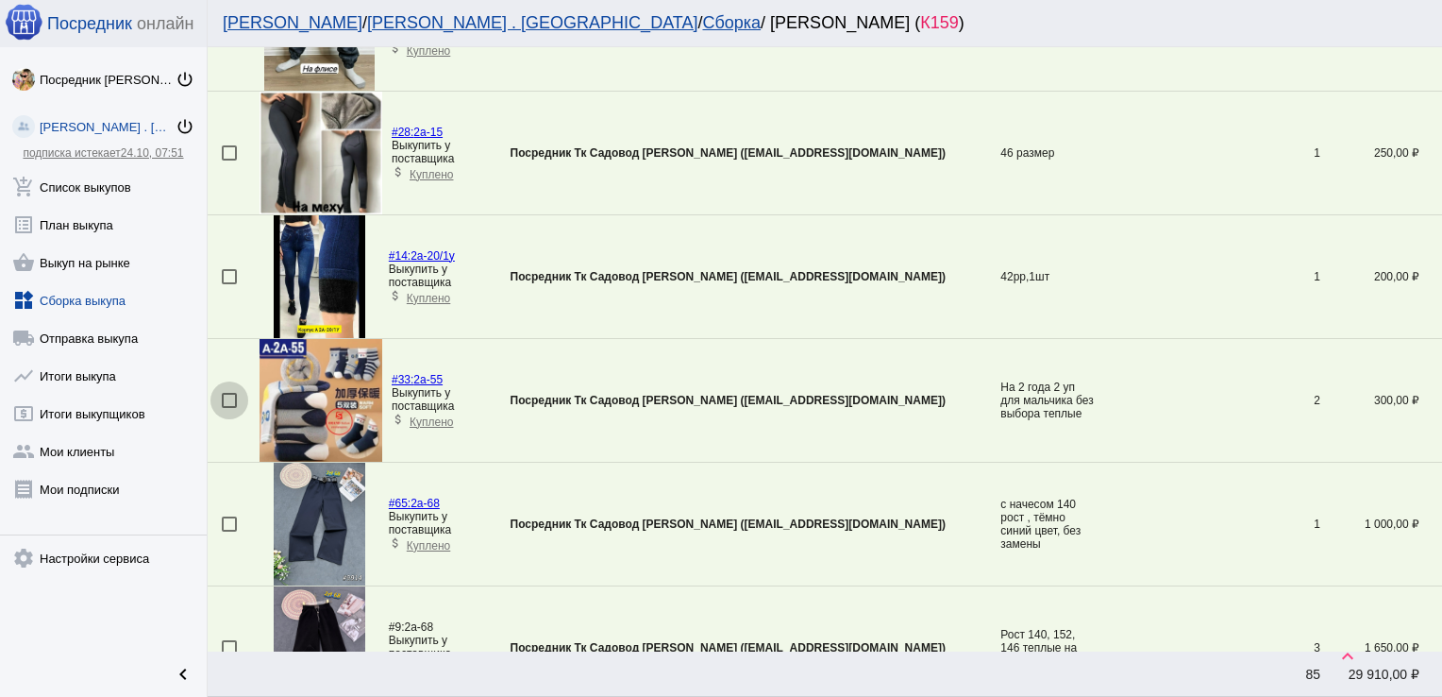
click at [234, 393] on div at bounding box center [229, 400] width 15 height 15
click at [229, 408] on input "checkbox" at bounding box center [228, 408] width 1 height 1
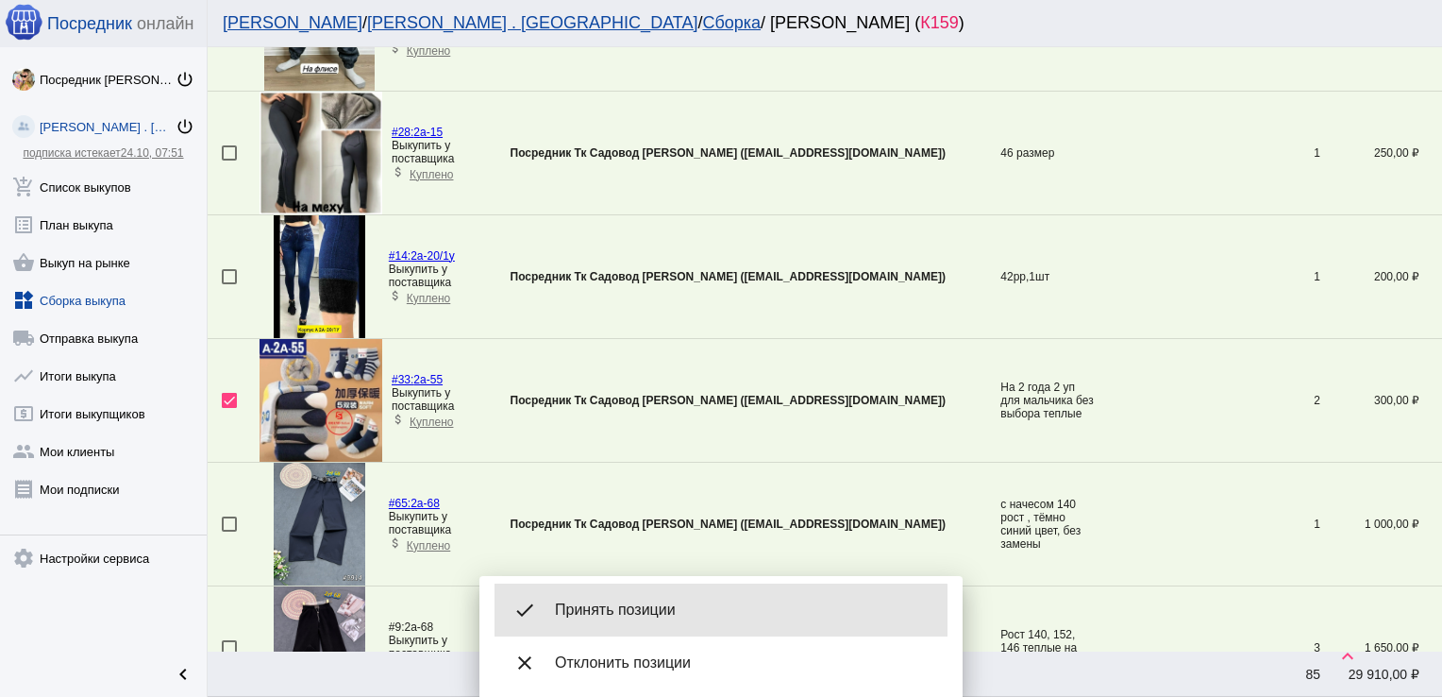
click at [678, 617] on span "Принять позиции" at bounding box center [744, 609] width 378 height 19
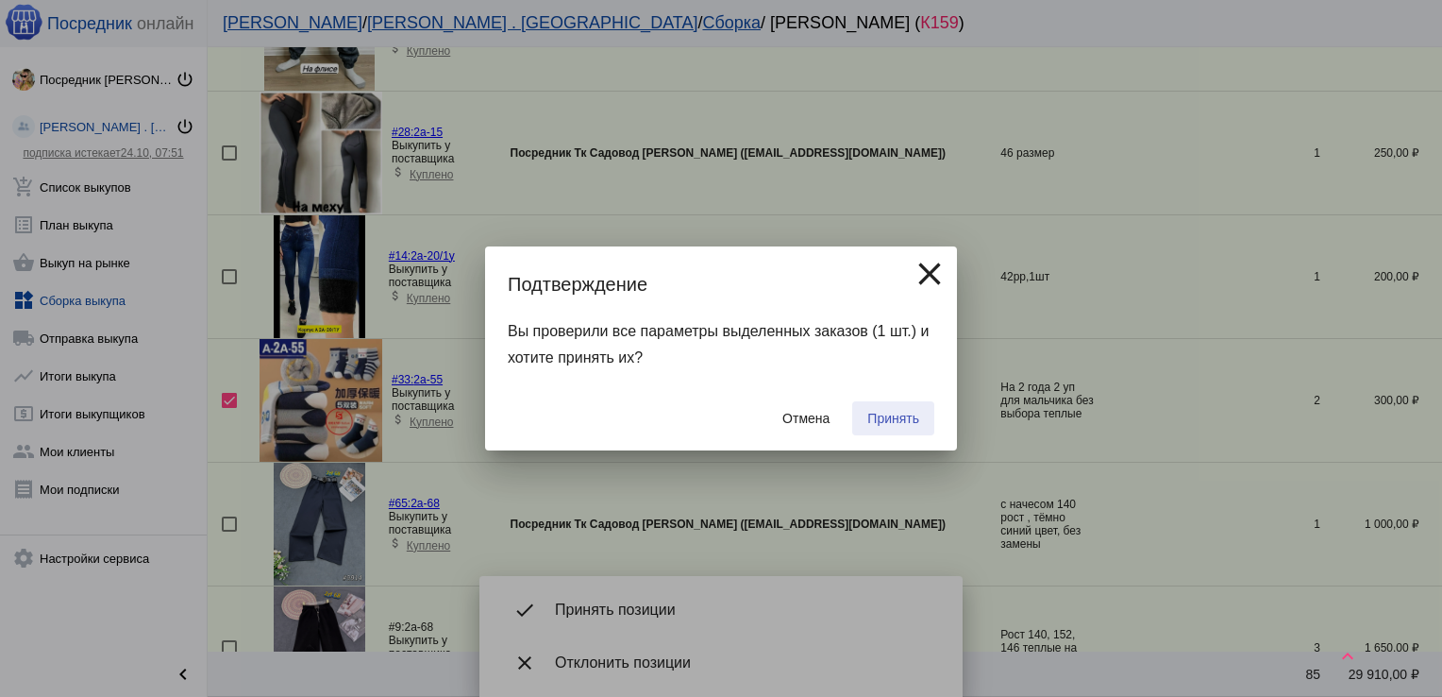
click at [902, 403] on button "Принять" at bounding box center [893, 418] width 82 height 34
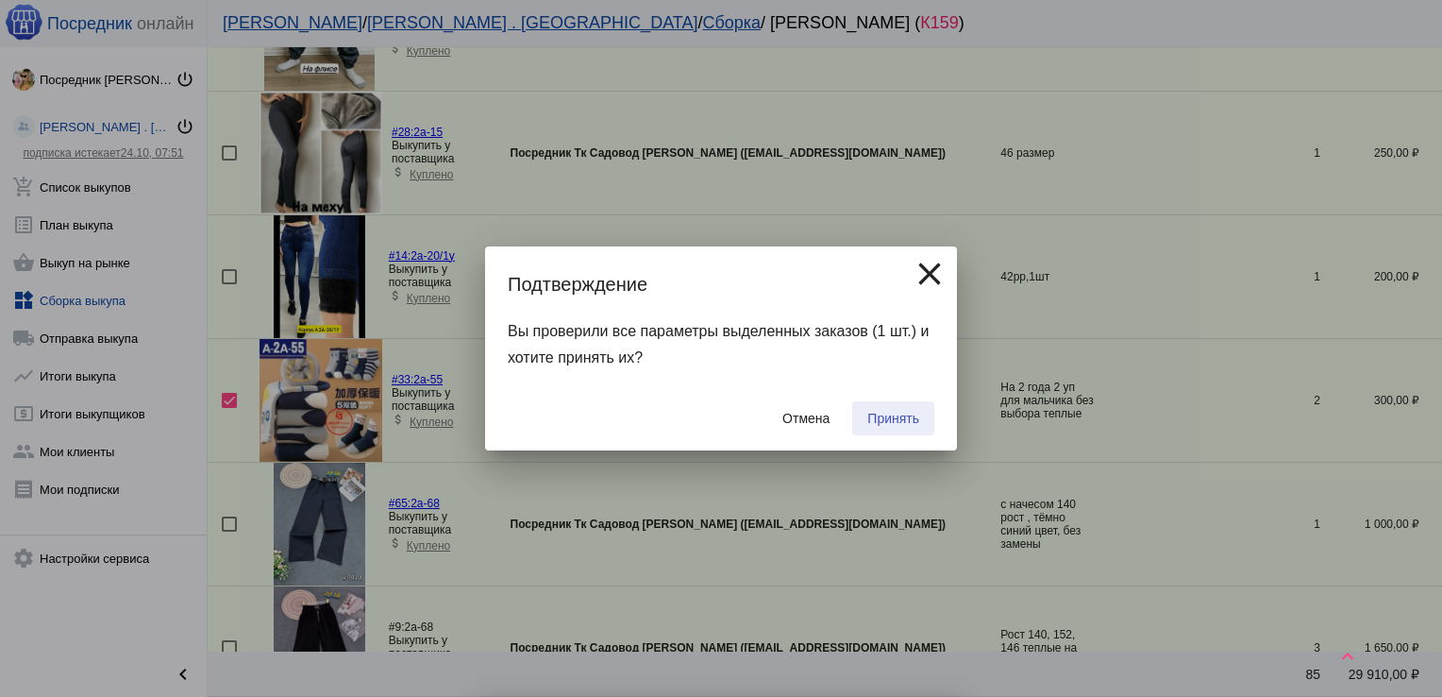
checkbox input "false"
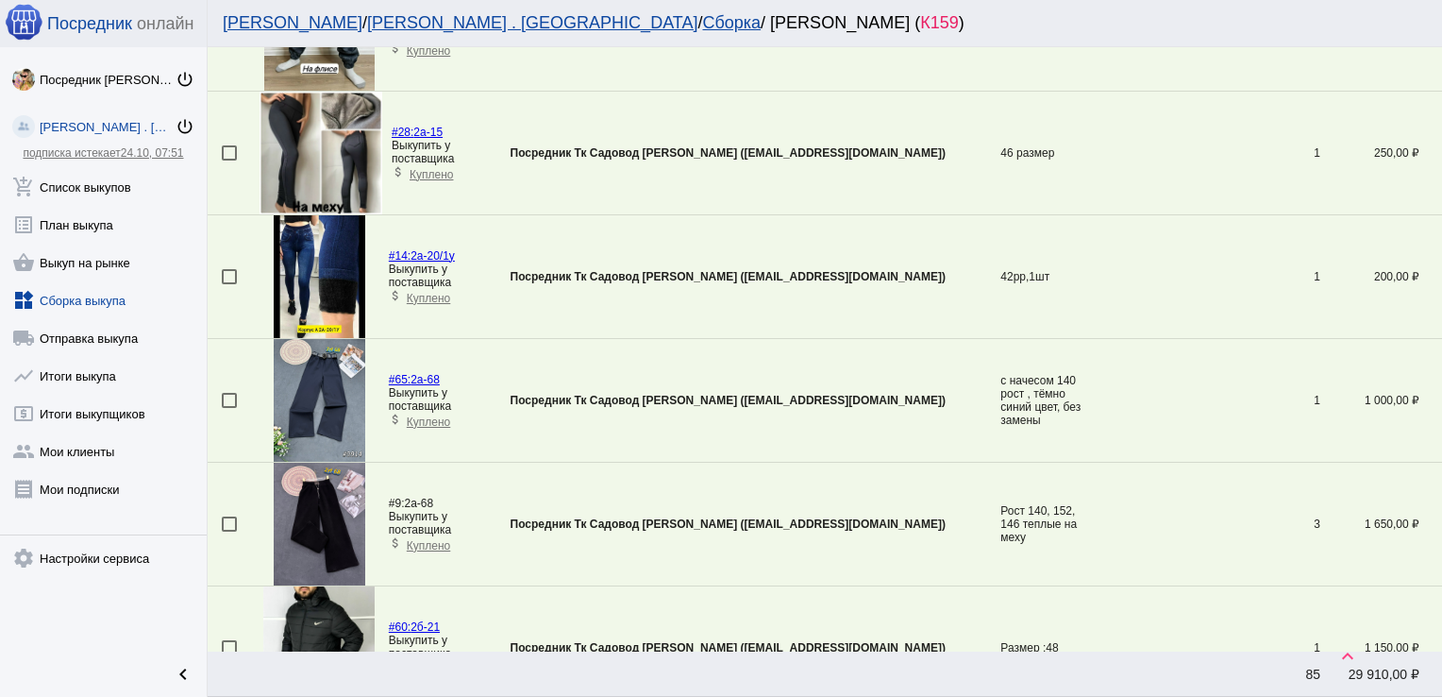
scroll to position [2653, 0]
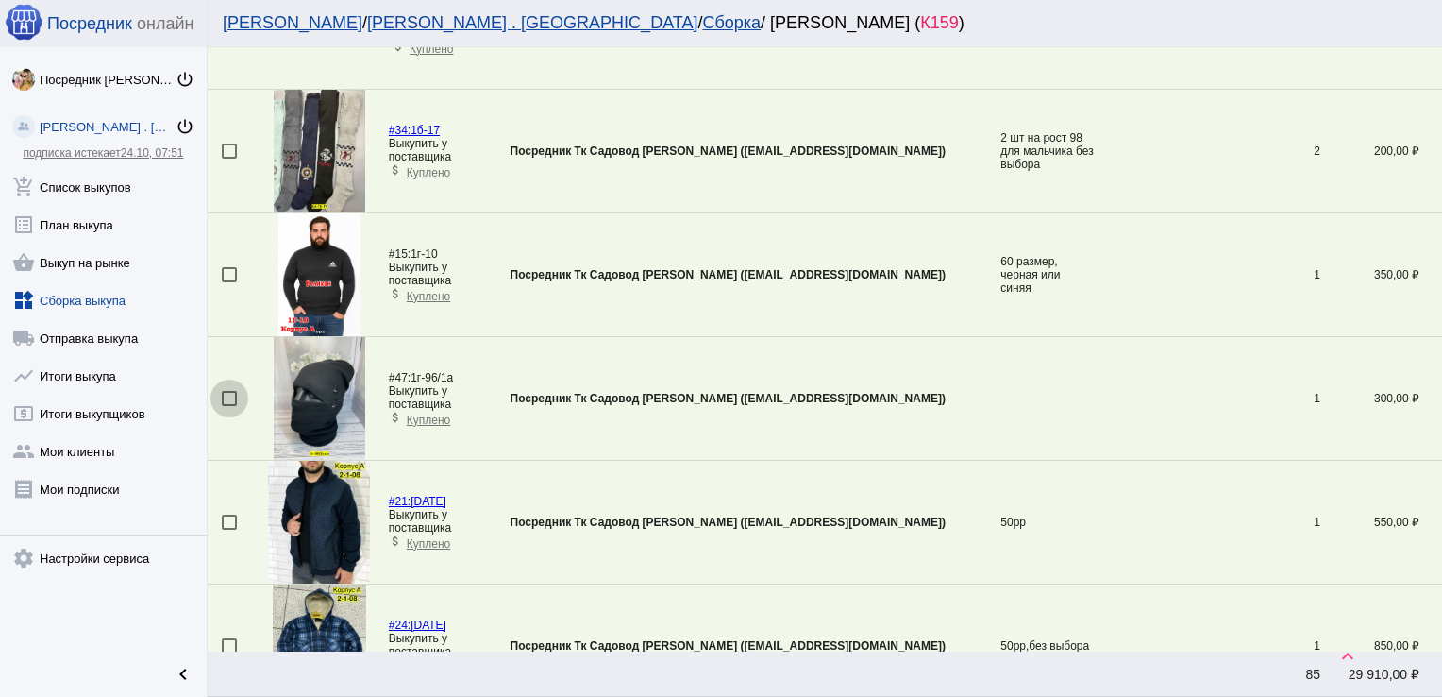
click at [229, 392] on div at bounding box center [229, 398] width 15 height 15
click at [229, 406] on input "checkbox" at bounding box center [228, 406] width 1 height 1
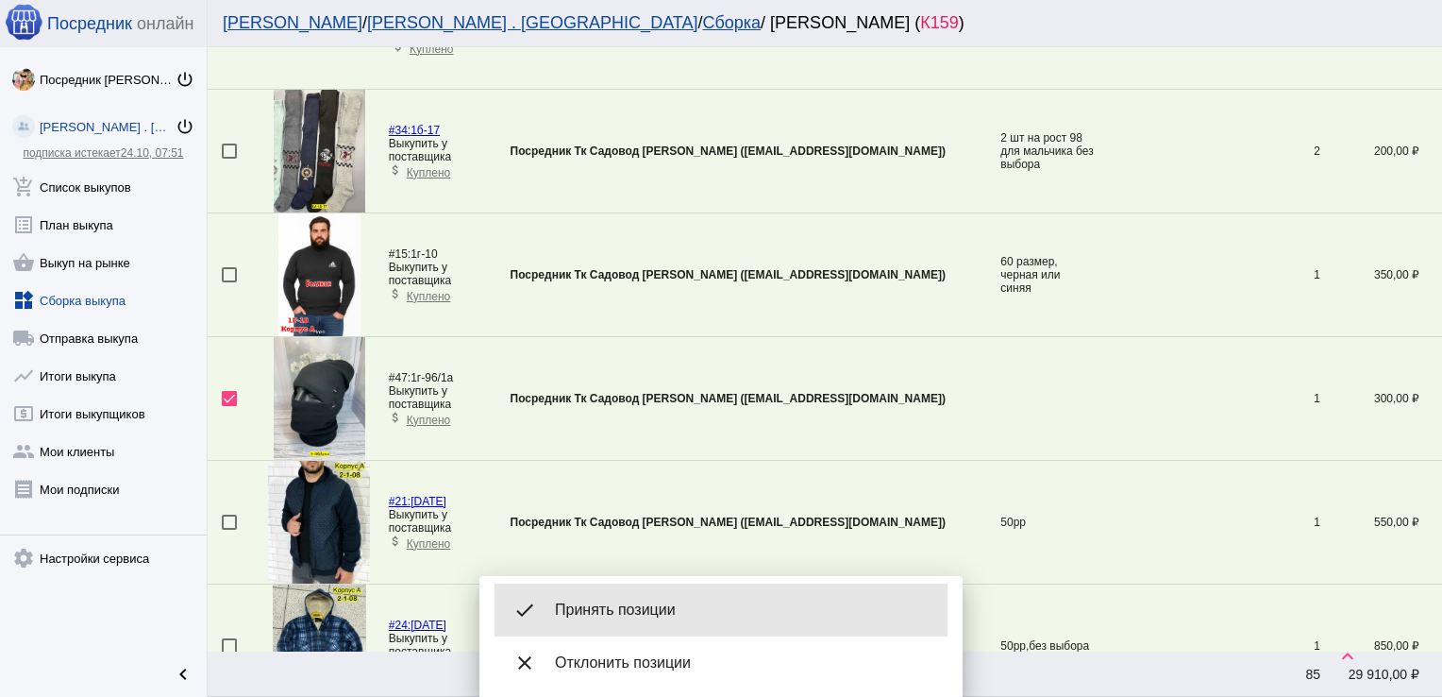
click at [652, 594] on div "done Принять позиции" at bounding box center [721, 609] width 453 height 53
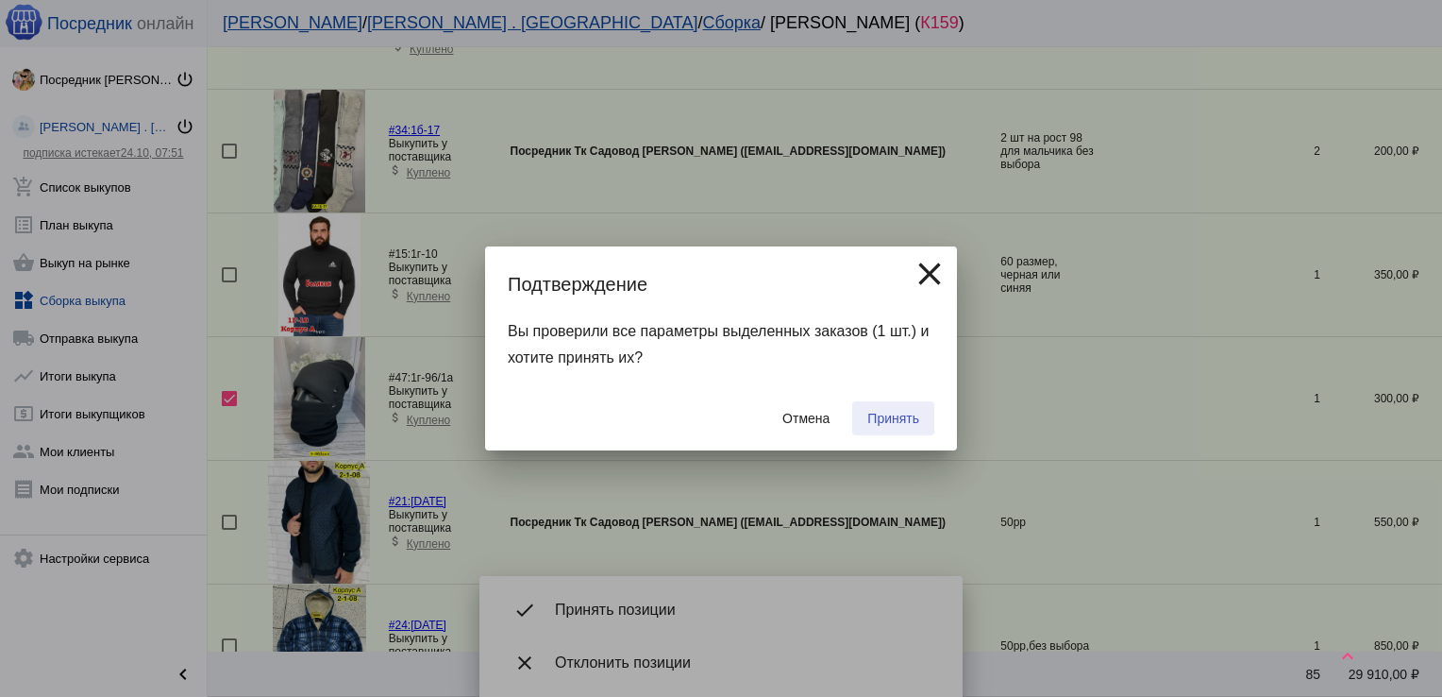
click at [902, 422] on span "Принять" at bounding box center [894, 418] width 52 height 15
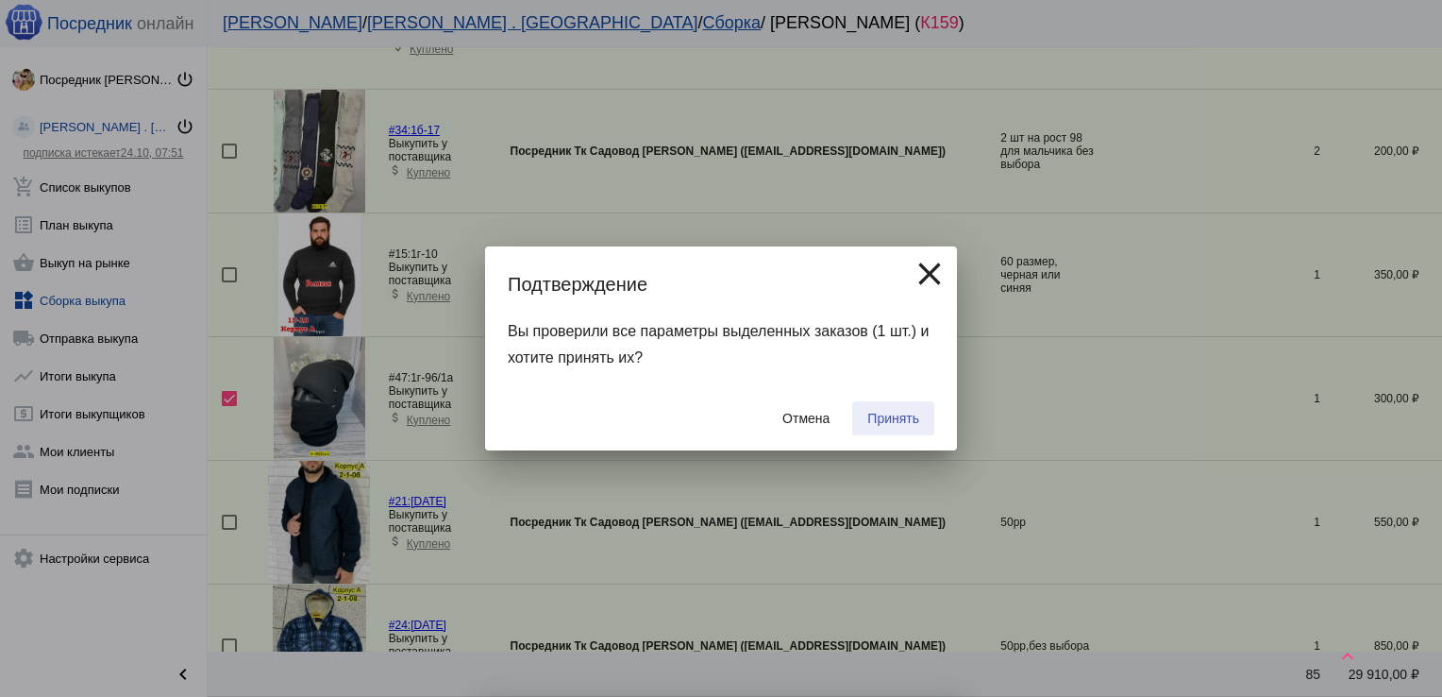
checkbox input "false"
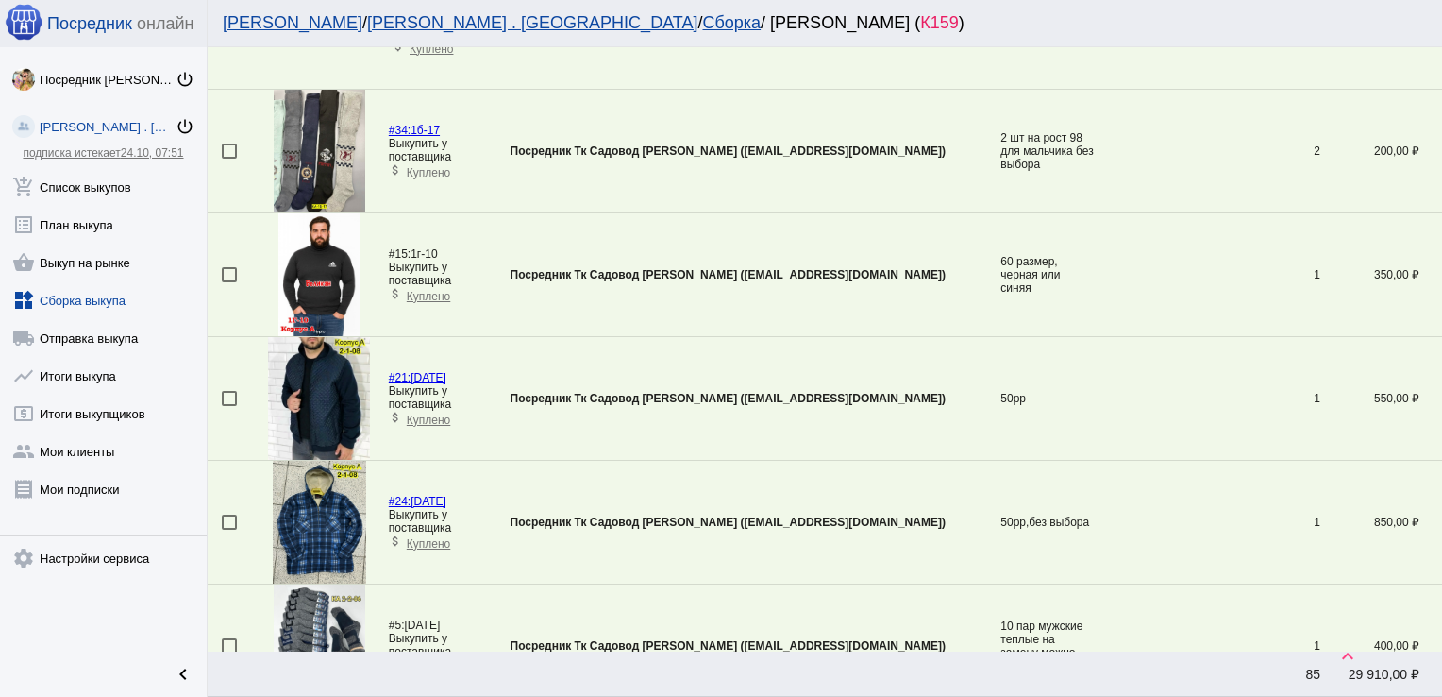
scroll to position [5739, 0]
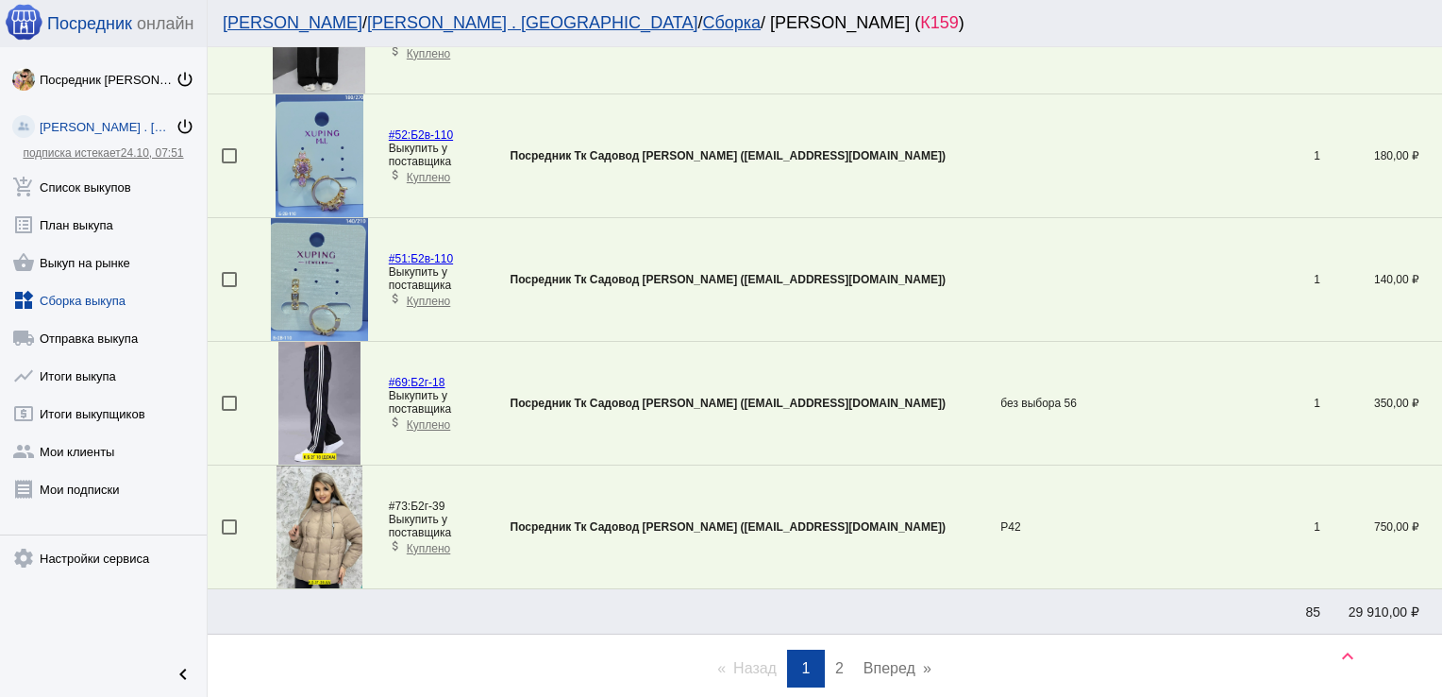
click at [230, 396] on div at bounding box center [229, 403] width 15 height 15
click at [229, 411] on input "checkbox" at bounding box center [228, 411] width 1 height 1
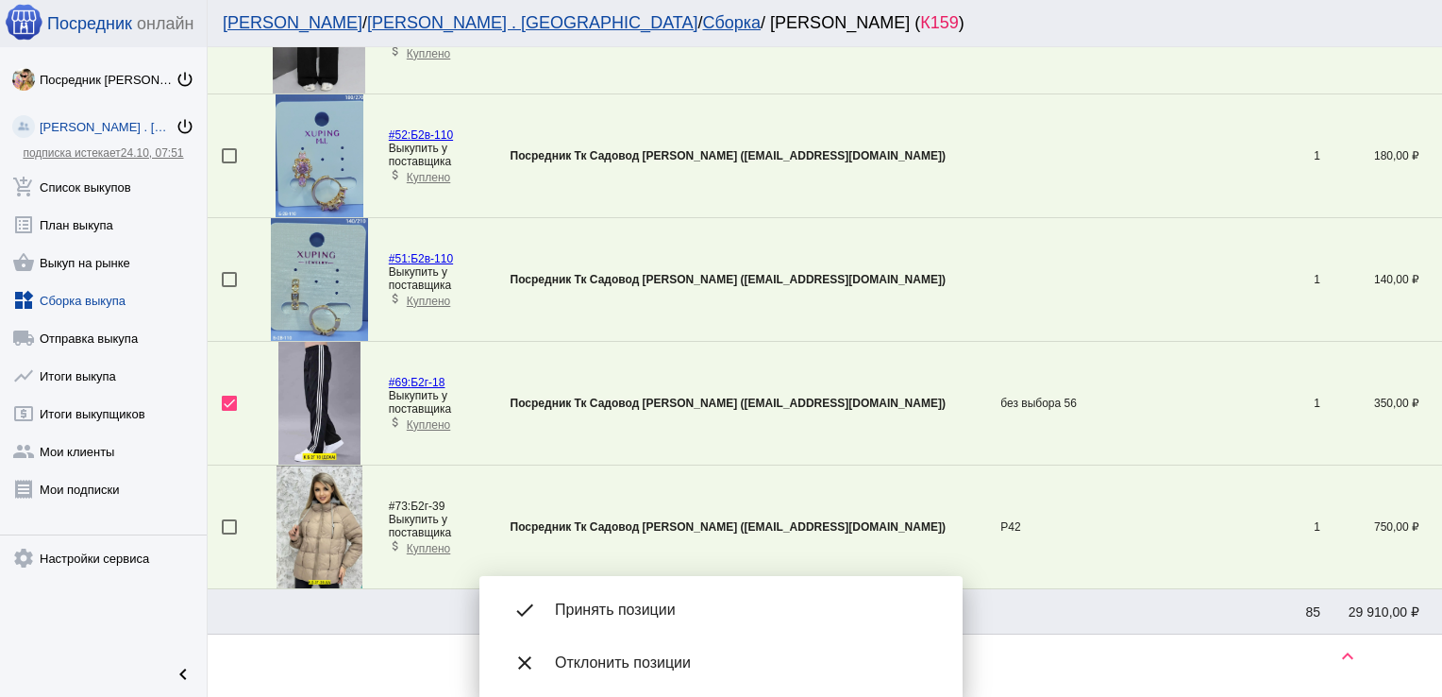
click at [645, 598] on div "done Принять позиции" at bounding box center [721, 609] width 453 height 53
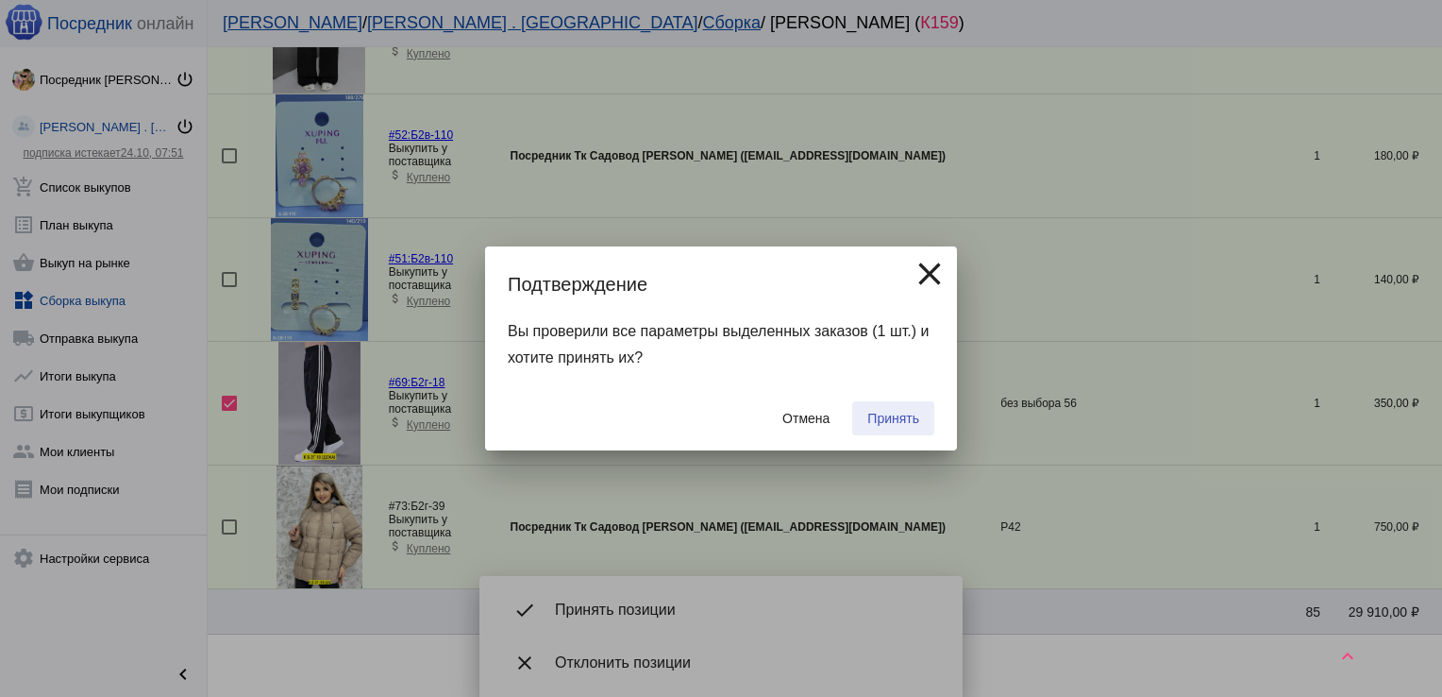
click at [904, 416] on span "Принять" at bounding box center [894, 418] width 52 height 15
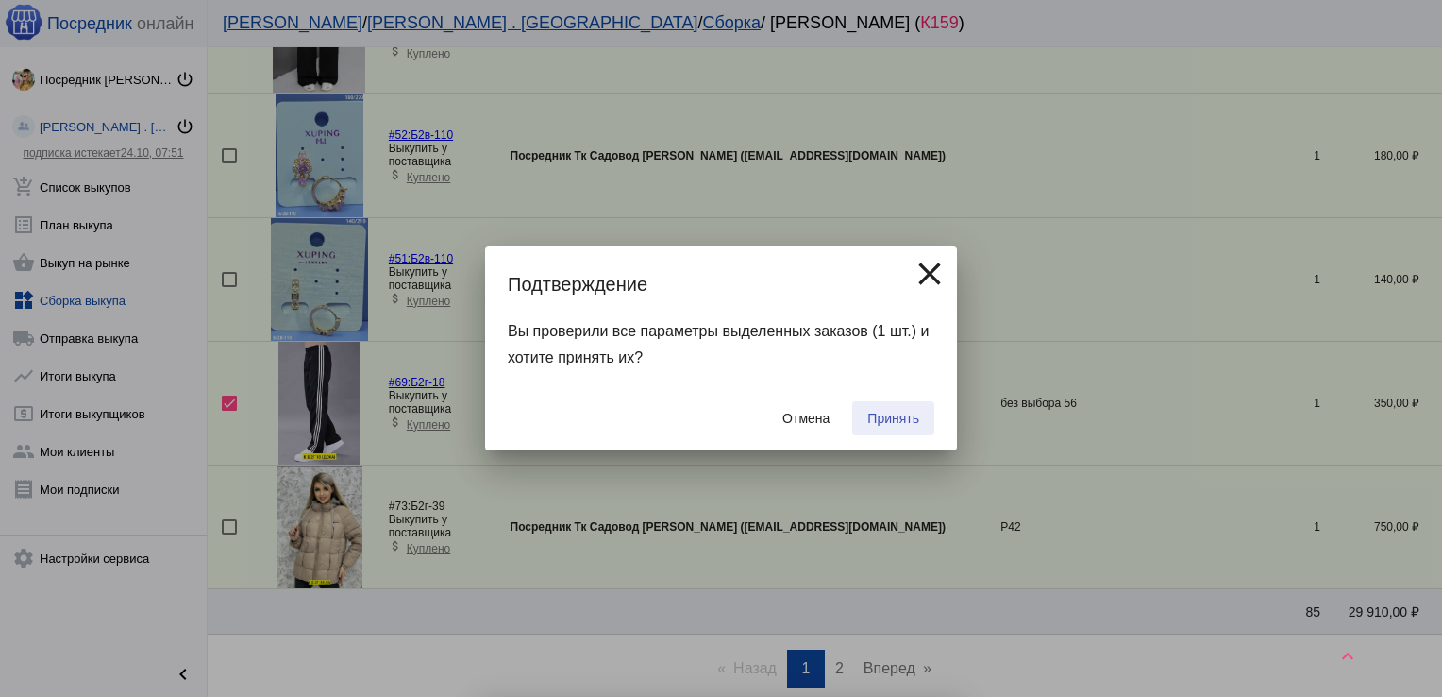
checkbox input "false"
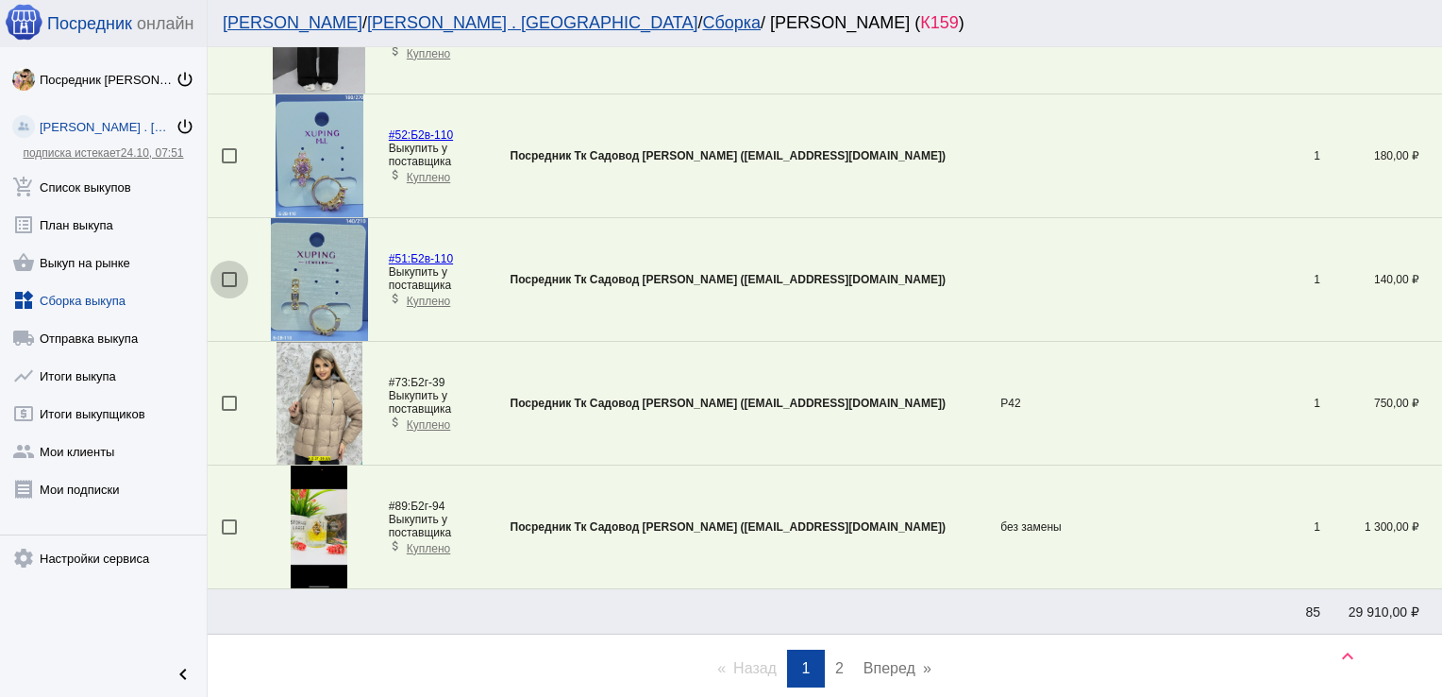
click at [227, 272] on div at bounding box center [229, 279] width 15 height 15
click at [228, 287] on input "checkbox" at bounding box center [228, 287] width 1 height 1
checkbox input "true"
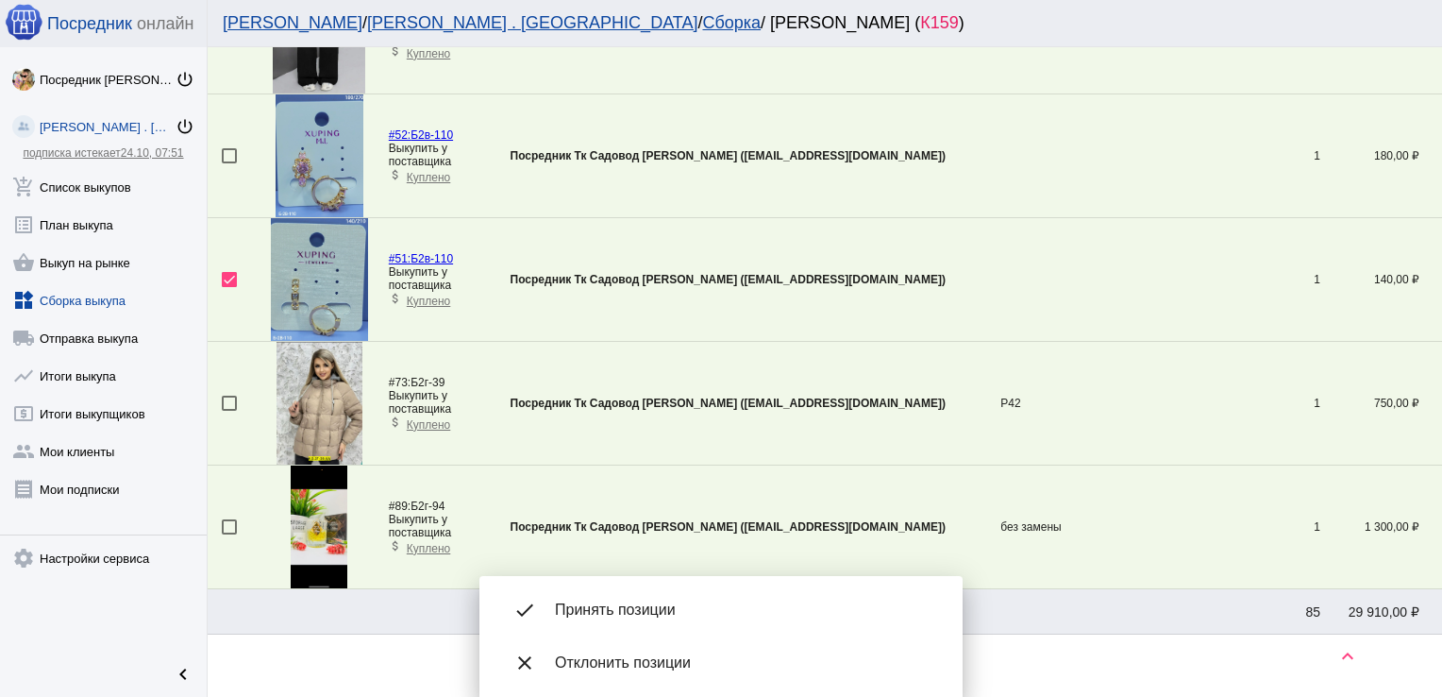
click at [228, 151] on div at bounding box center [229, 155] width 15 height 15
click at [228, 163] on input "checkbox" at bounding box center [228, 163] width 1 height 1
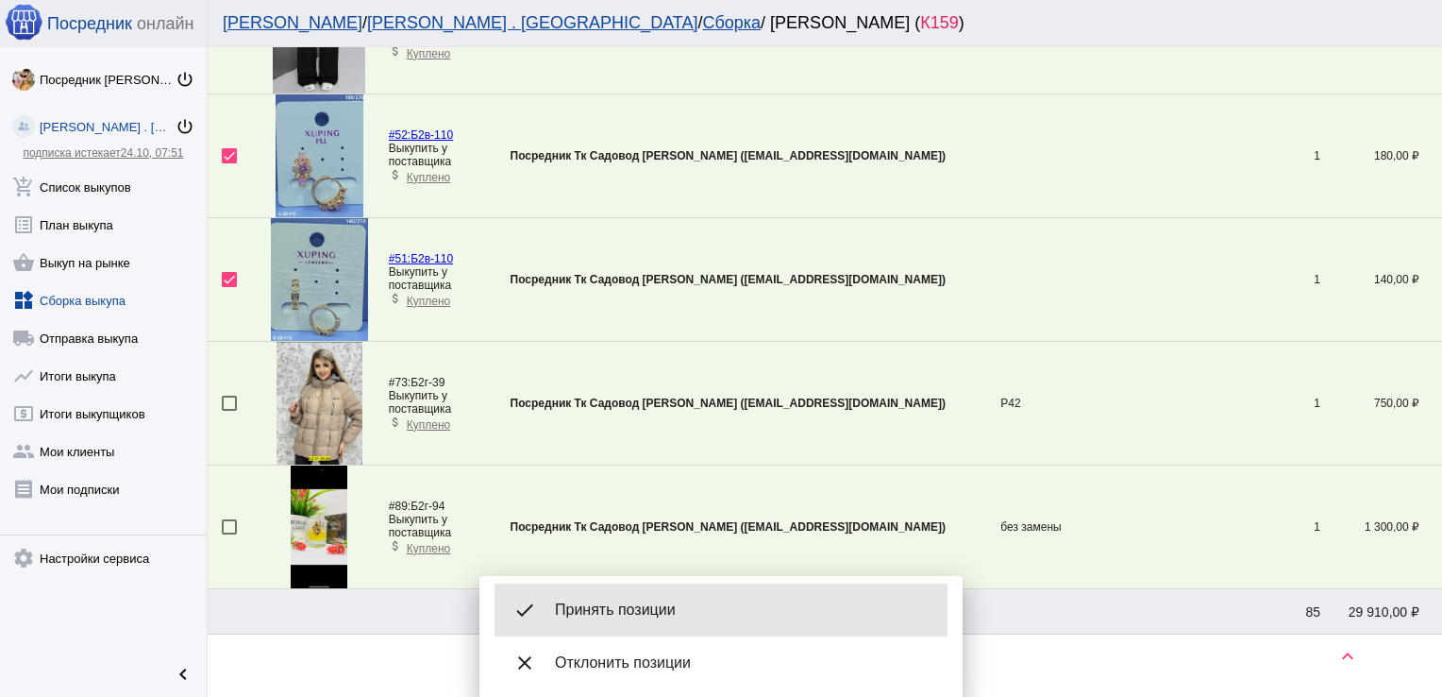
click at [679, 617] on span "Принять позиции" at bounding box center [744, 609] width 378 height 19
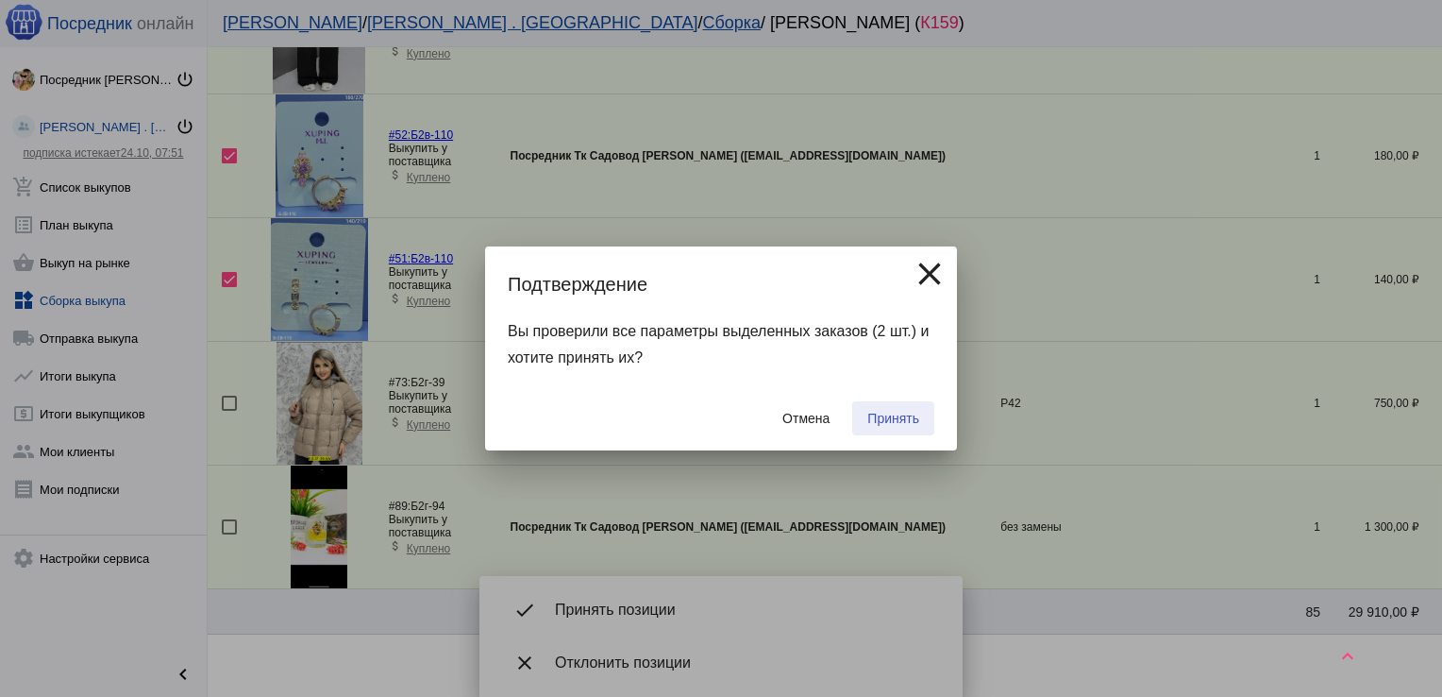
click at [885, 423] on span "Принять" at bounding box center [894, 418] width 52 height 15
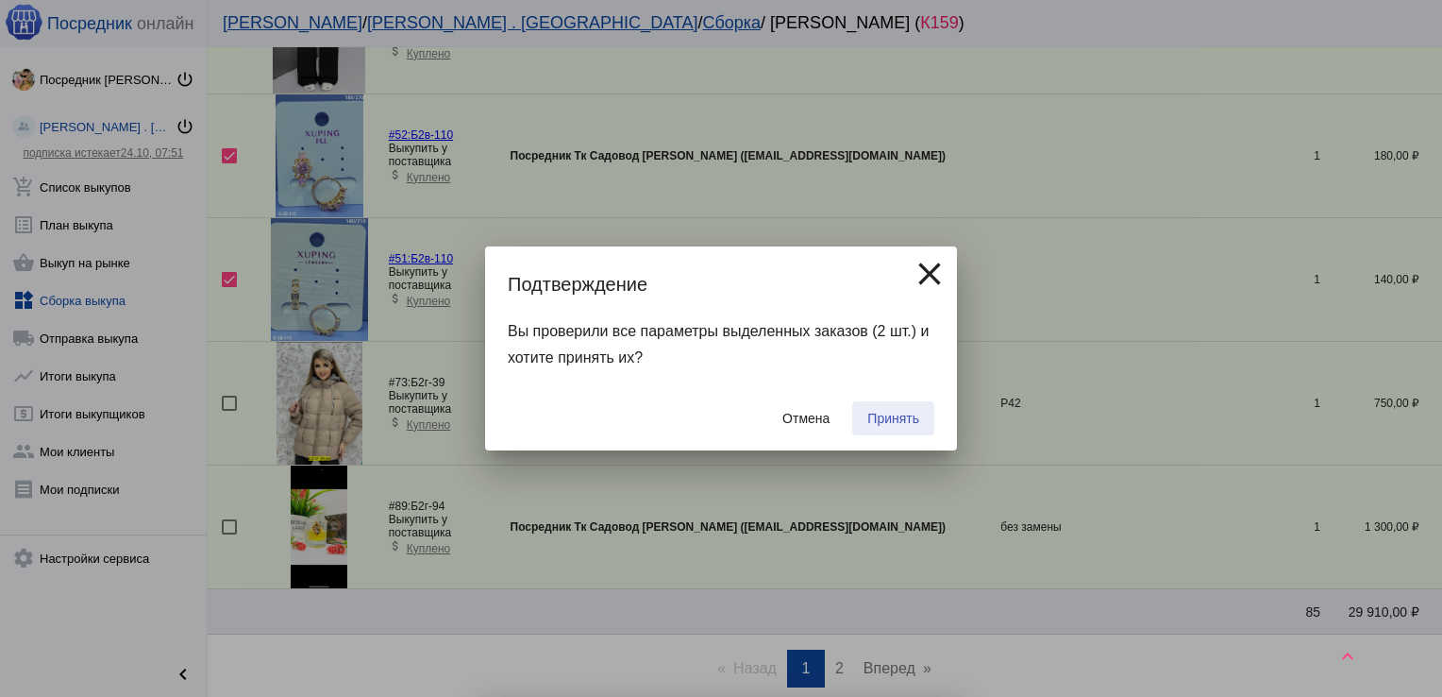
checkbox input "false"
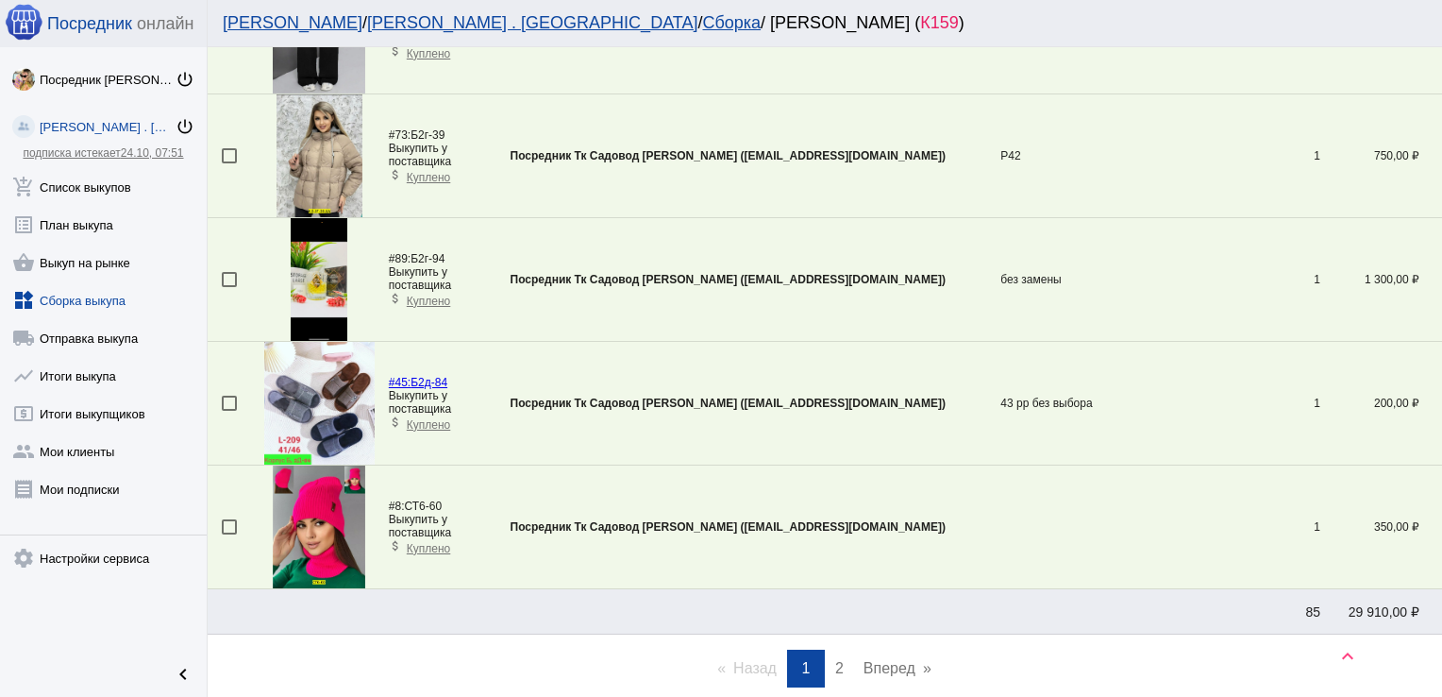
scroll to position [5245, 0]
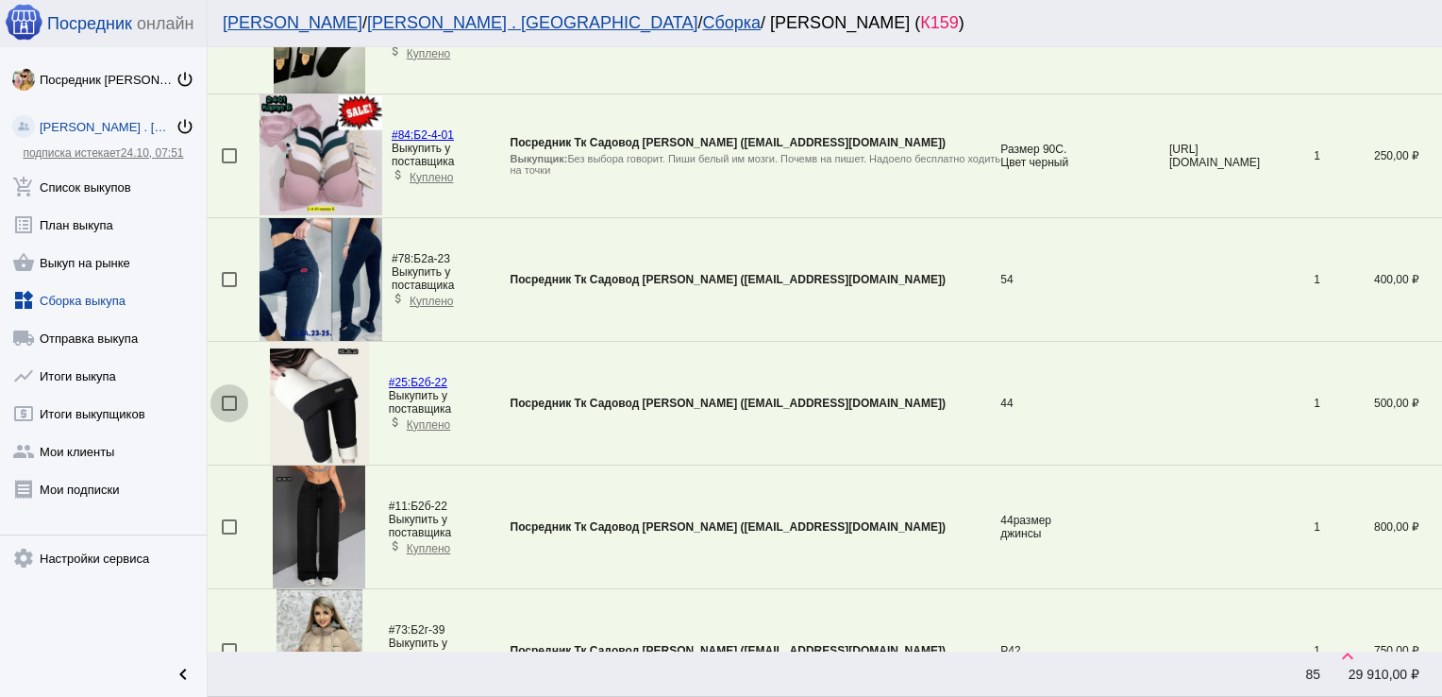
click at [230, 396] on div at bounding box center [229, 403] width 15 height 15
click at [229, 411] on input "checkbox" at bounding box center [228, 411] width 1 height 1
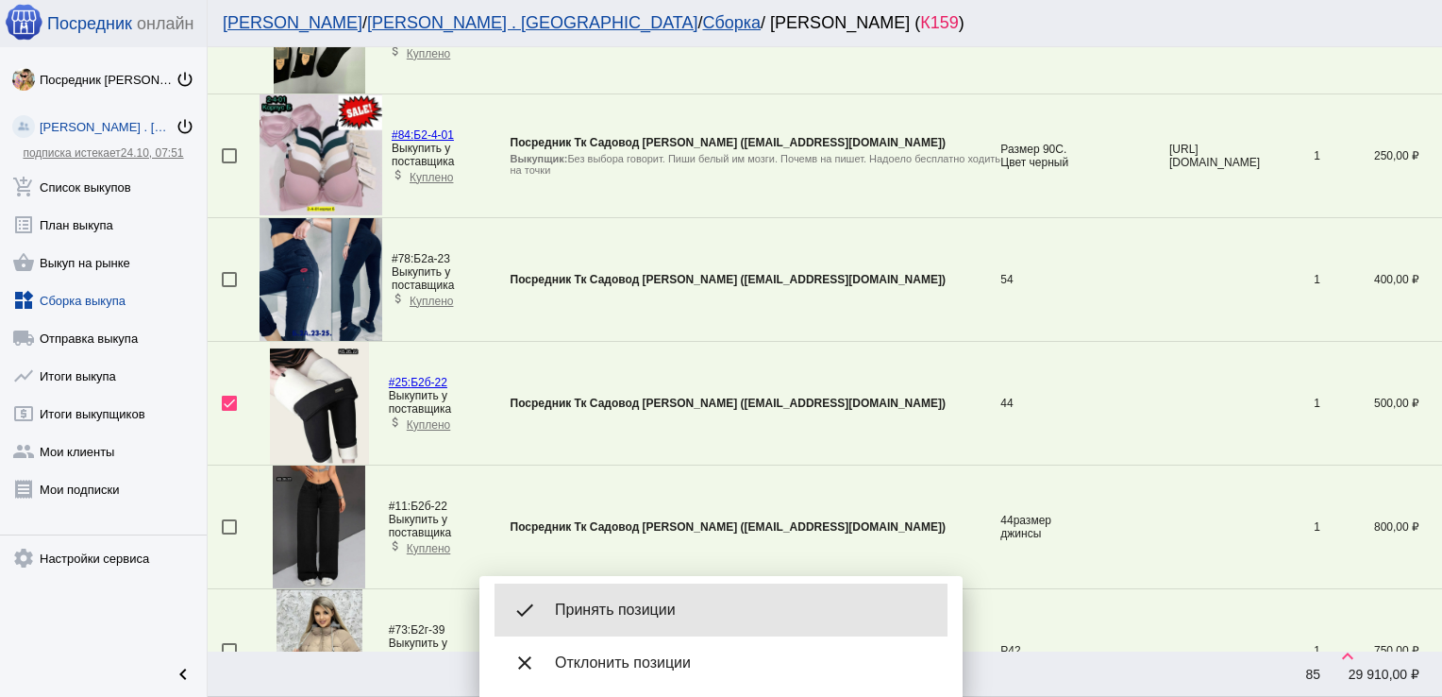
click at [672, 606] on span "Принять позиции" at bounding box center [744, 609] width 378 height 19
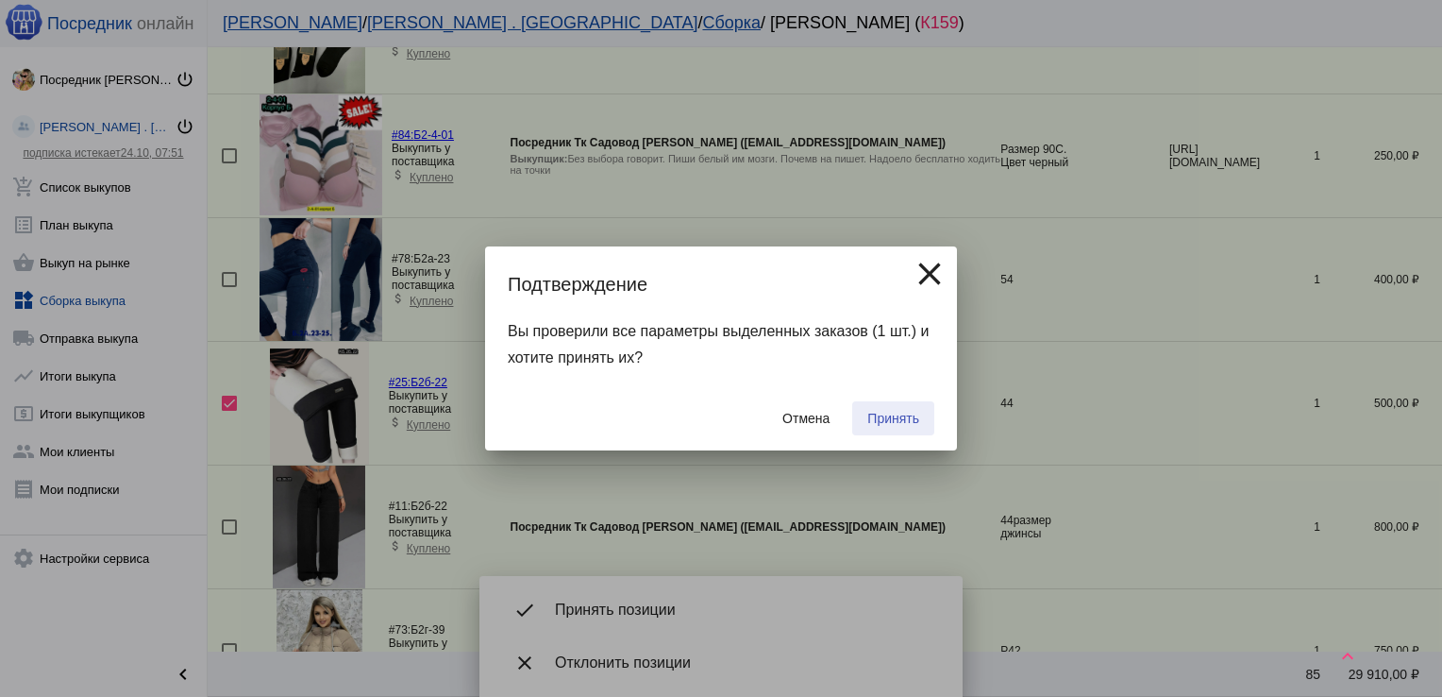
click at [910, 424] on span "Принять" at bounding box center [894, 418] width 52 height 15
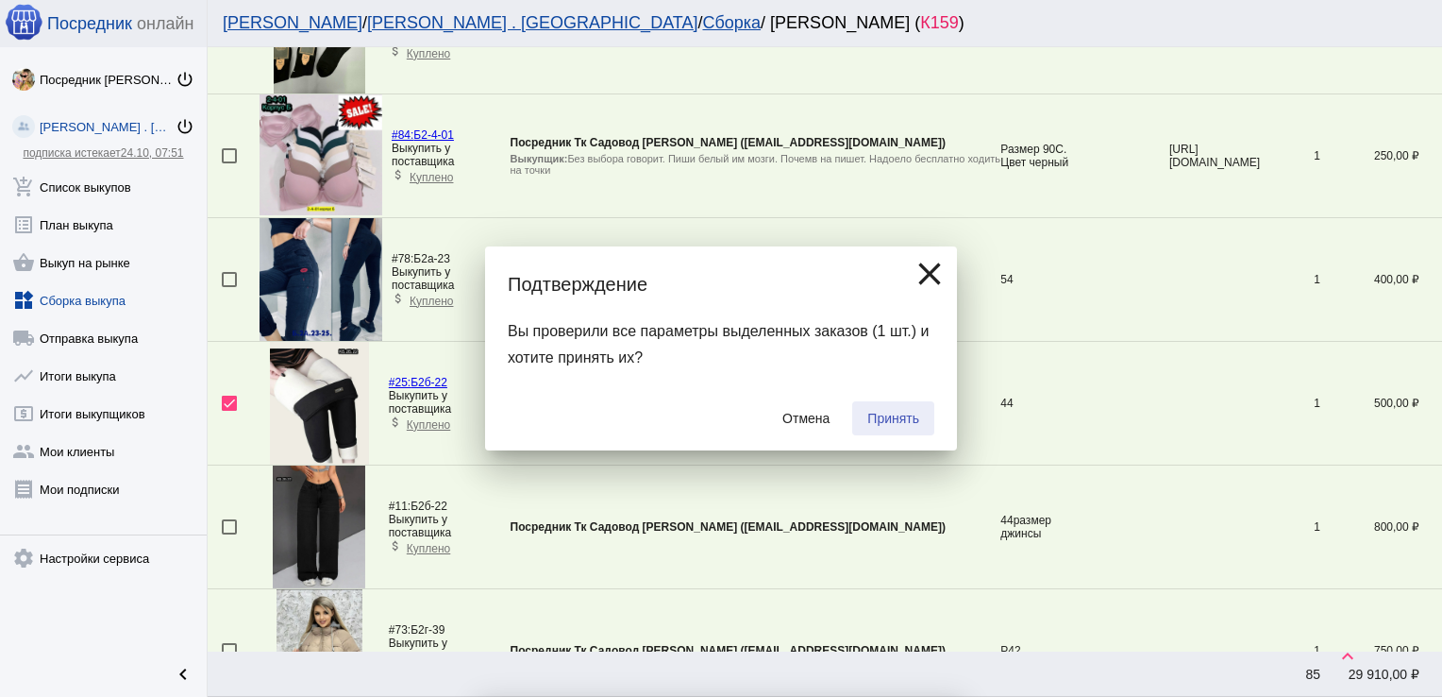
checkbox input "false"
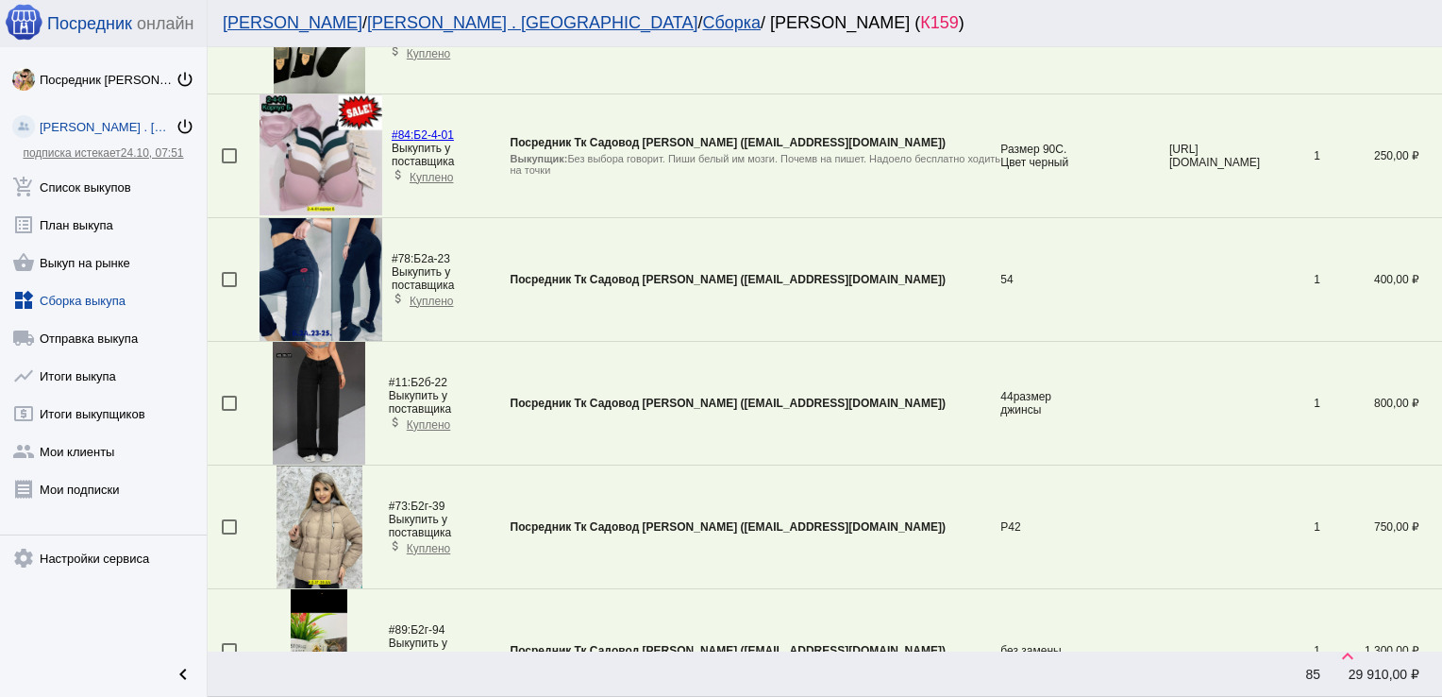
click at [229, 396] on div at bounding box center [229, 403] width 15 height 15
click at [229, 411] on input "checkbox" at bounding box center [228, 411] width 1 height 1
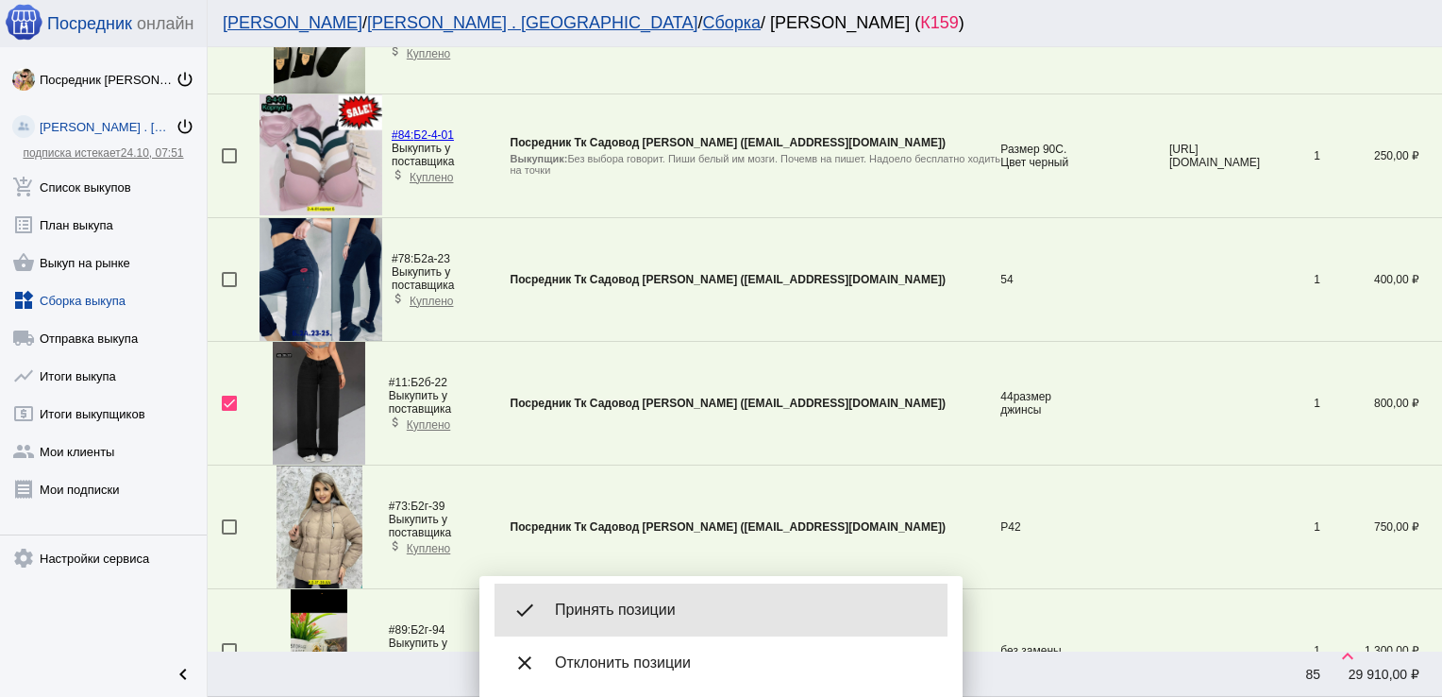
click at [647, 603] on span "Принять позиции" at bounding box center [744, 609] width 378 height 19
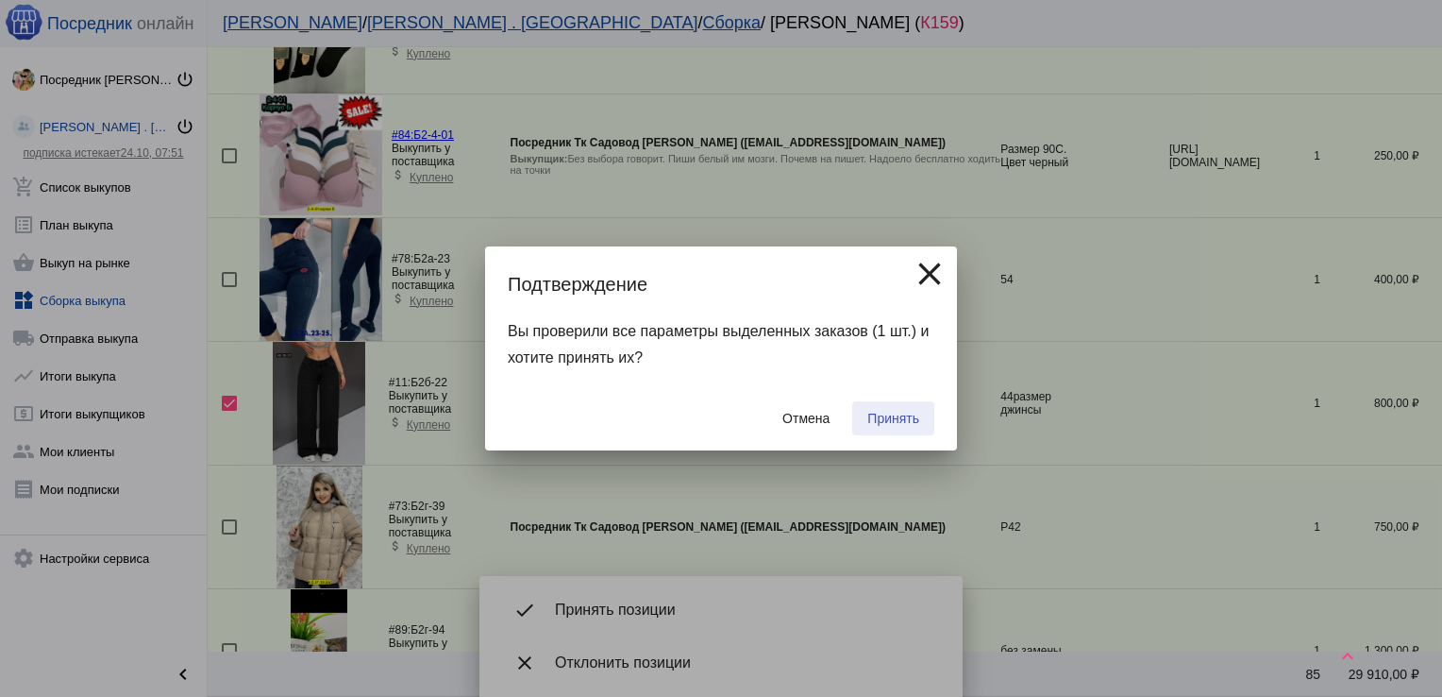
click at [886, 421] on span "Принять" at bounding box center [894, 418] width 52 height 15
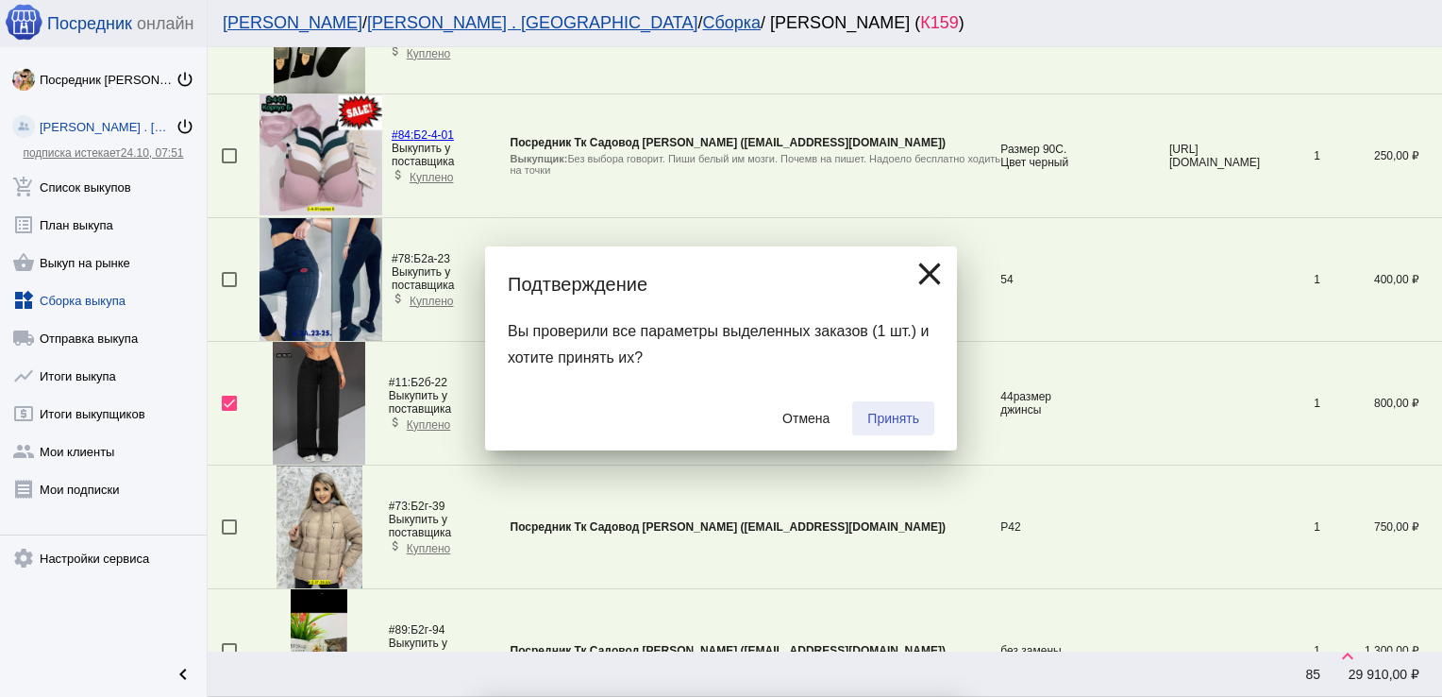
checkbox input "false"
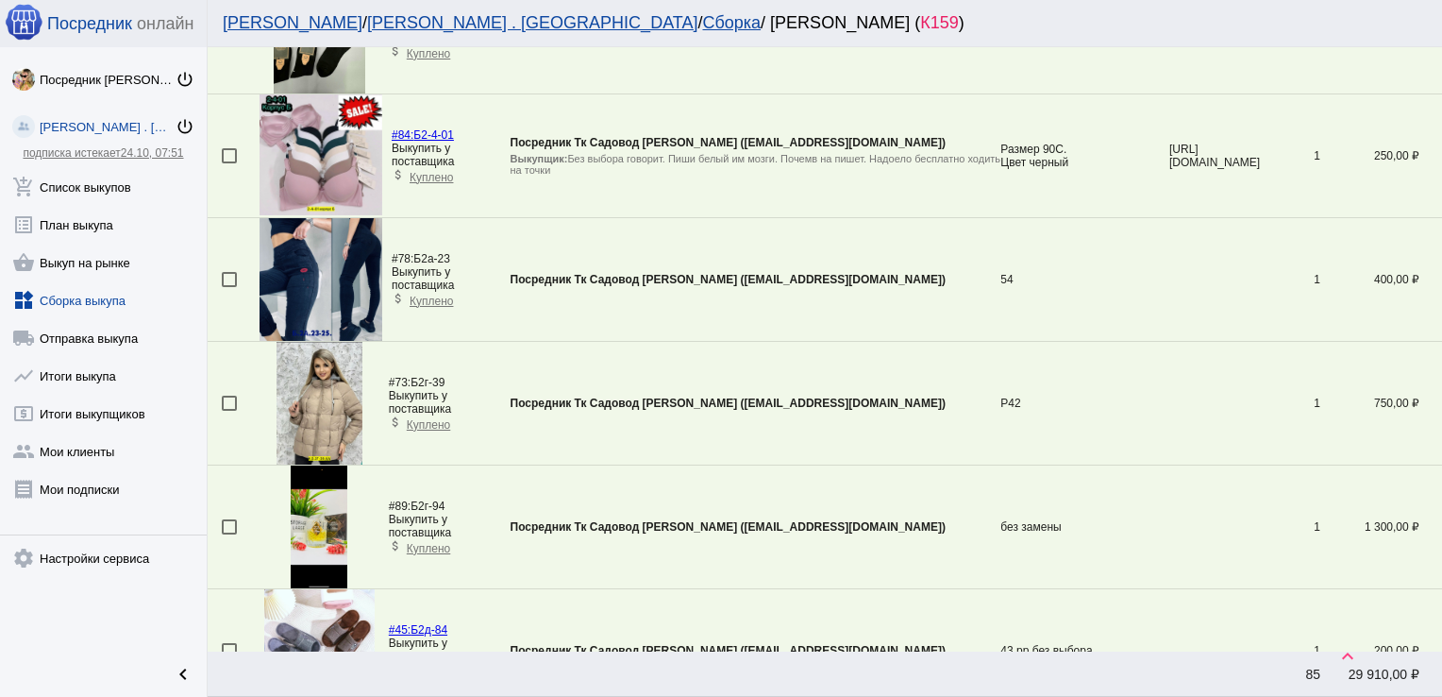
scroll to position [1912, 0]
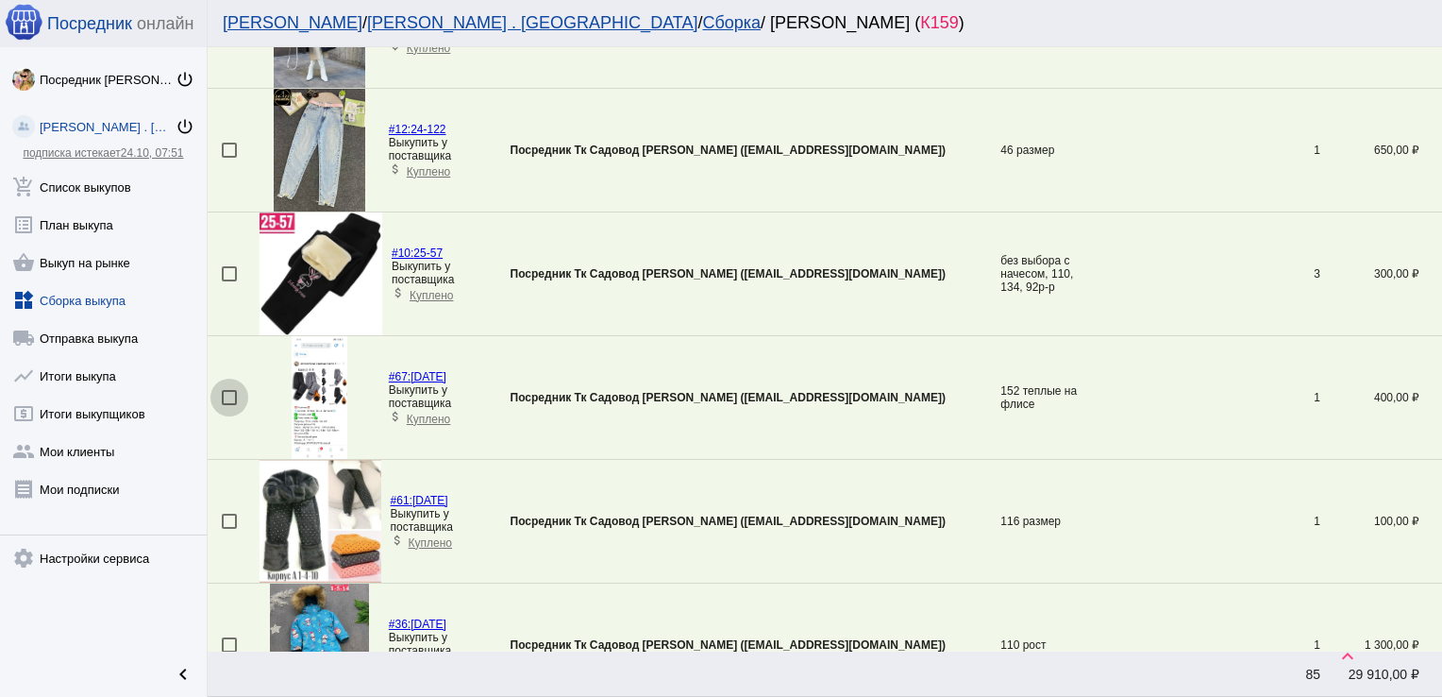
click at [234, 390] on div at bounding box center [229, 397] width 15 height 15
click at [229, 405] on input "checkbox" at bounding box center [228, 405] width 1 height 1
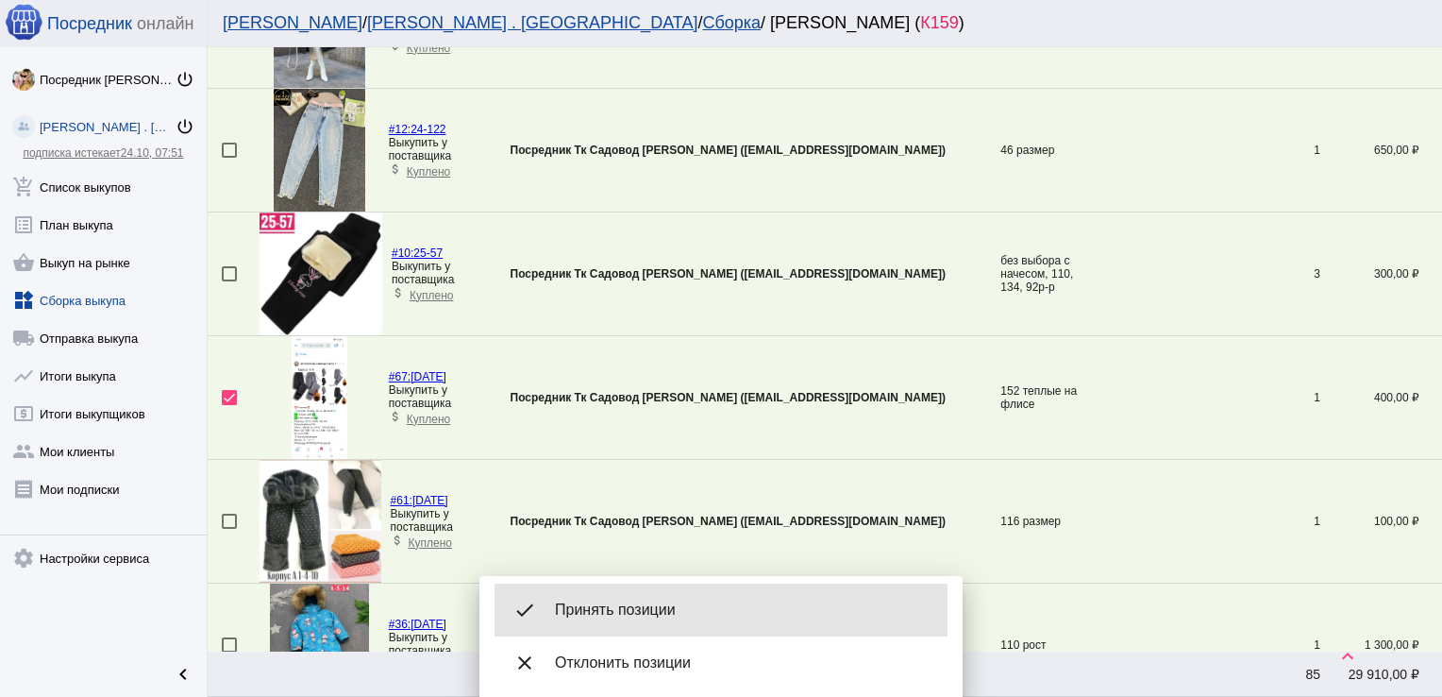
click at [673, 604] on span "Принять позиции" at bounding box center [744, 609] width 378 height 19
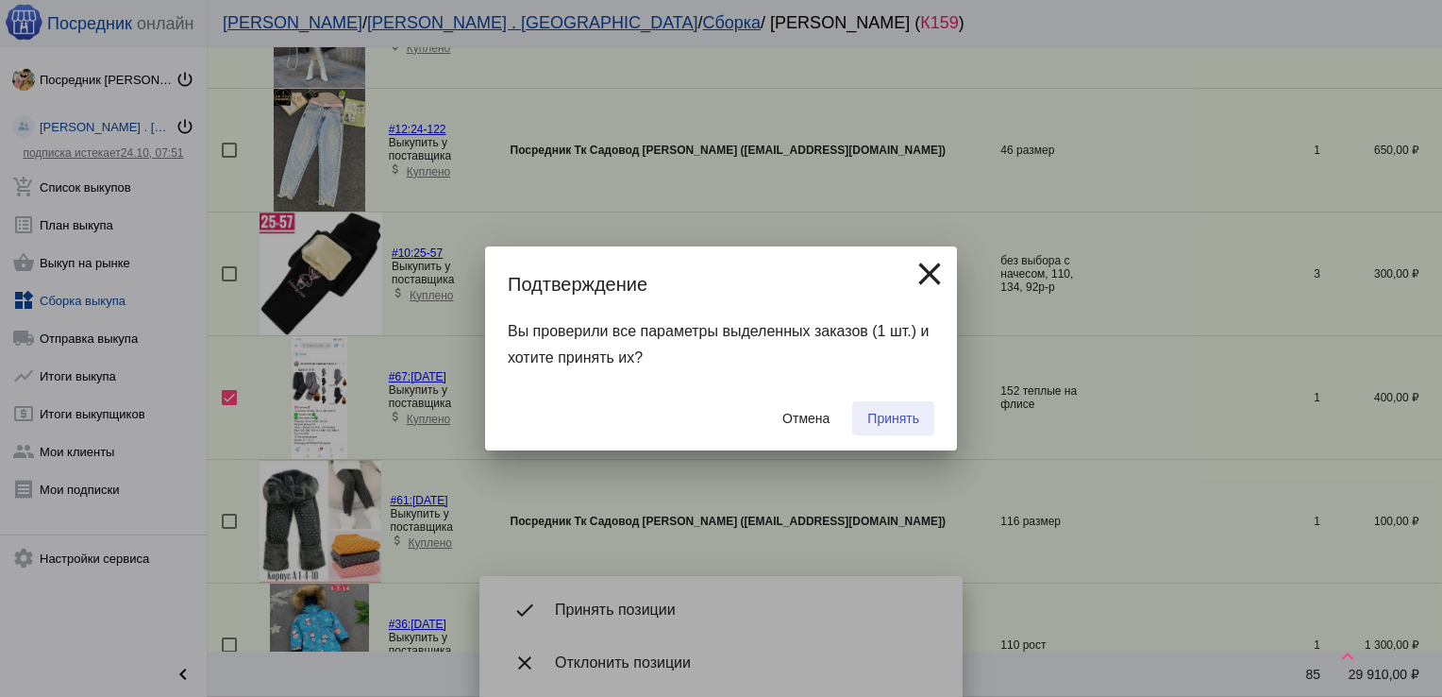
click at [879, 414] on span "Принять" at bounding box center [894, 418] width 52 height 15
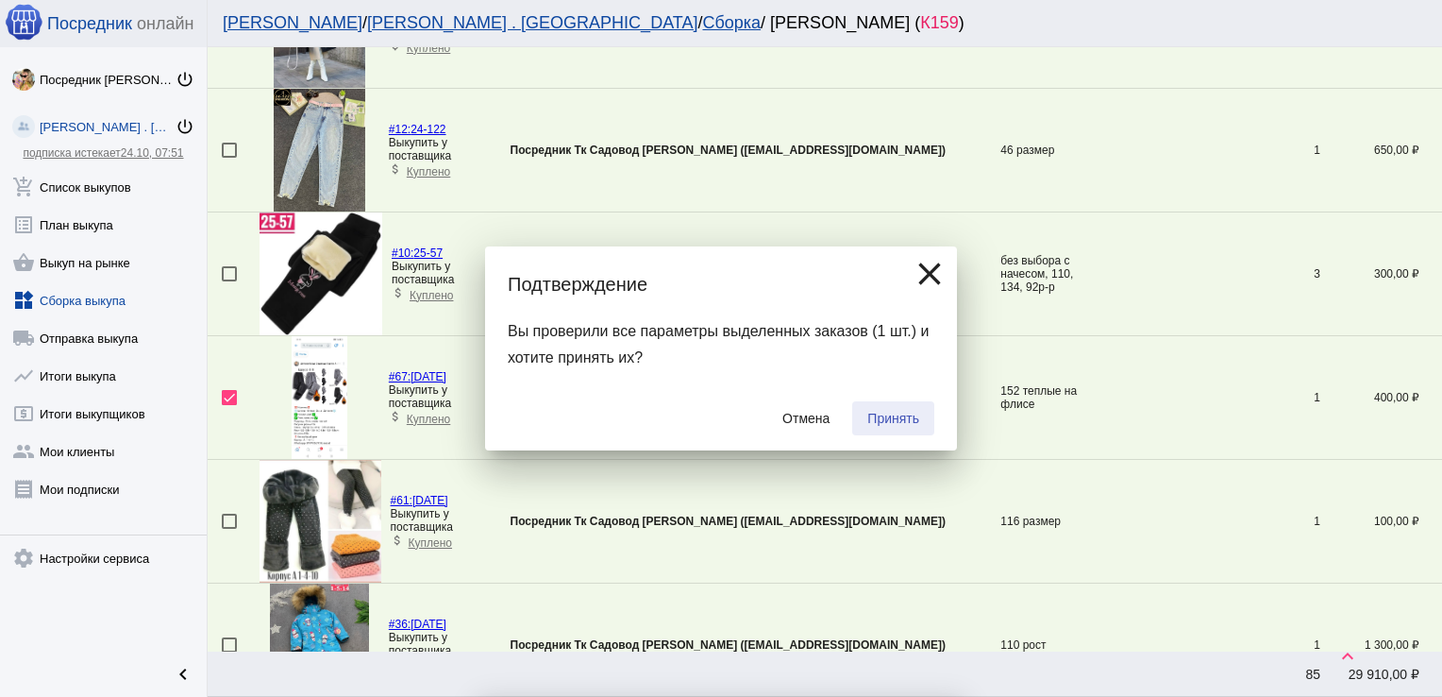
checkbox input "false"
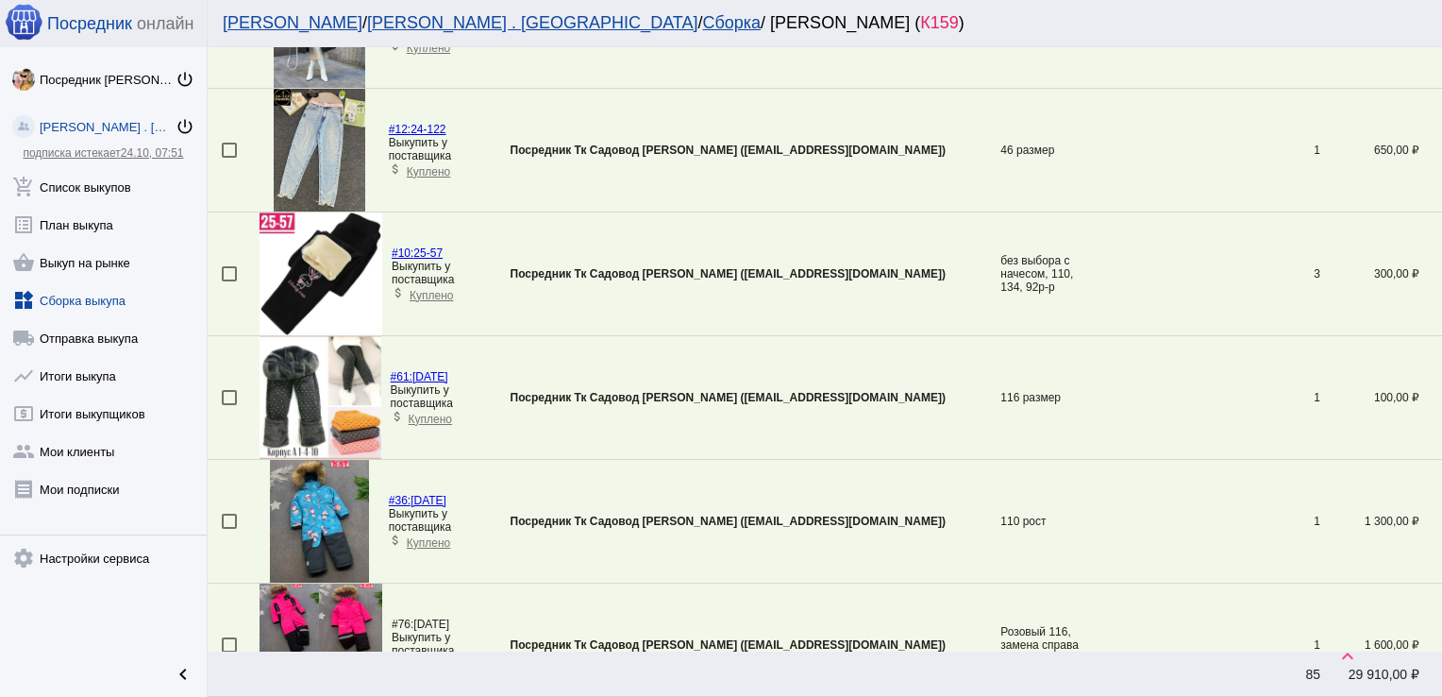
drag, startPoint x: 879, startPoint y: 414, endPoint x: 862, endPoint y: 329, distance: 87.6
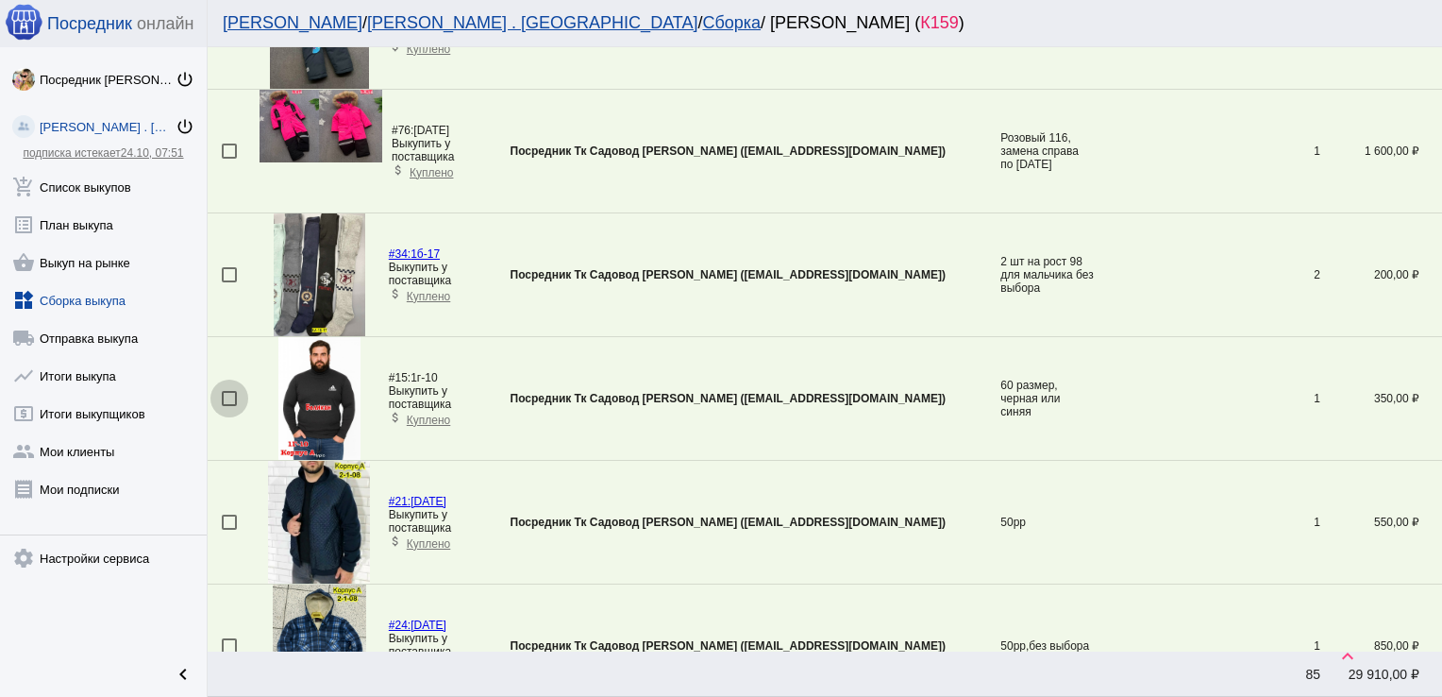
click at [231, 394] on div at bounding box center [229, 398] width 15 height 15
click at [229, 406] on input "checkbox" at bounding box center [228, 406] width 1 height 1
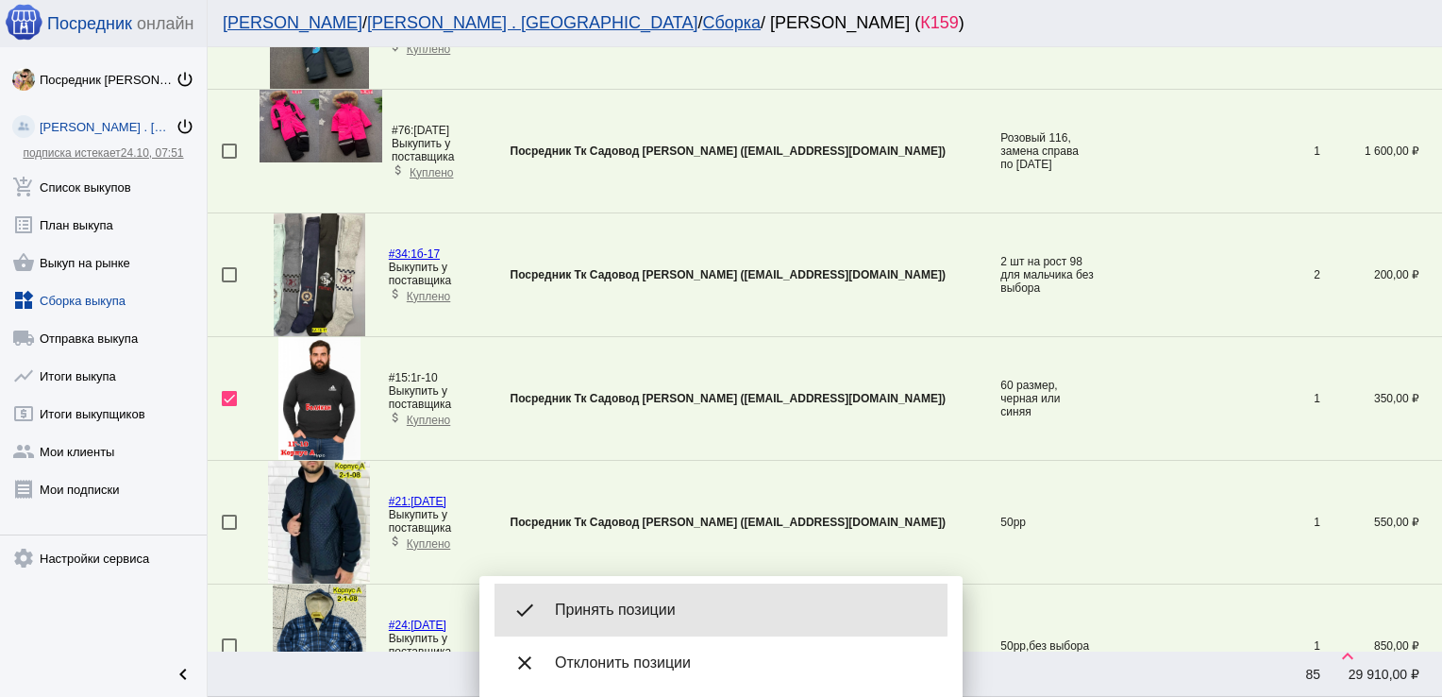
click at [614, 598] on div "done Принять позиции" at bounding box center [721, 609] width 453 height 53
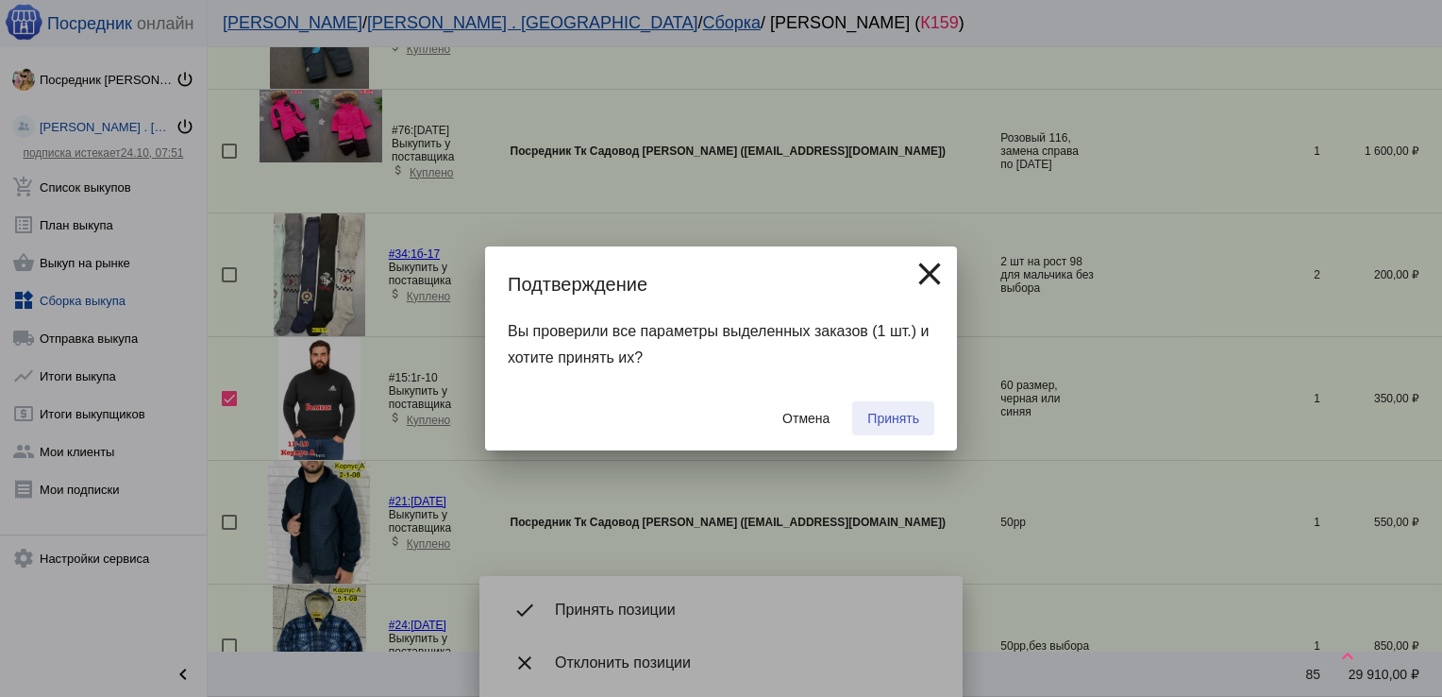
click at [891, 421] on span "Принять" at bounding box center [894, 418] width 52 height 15
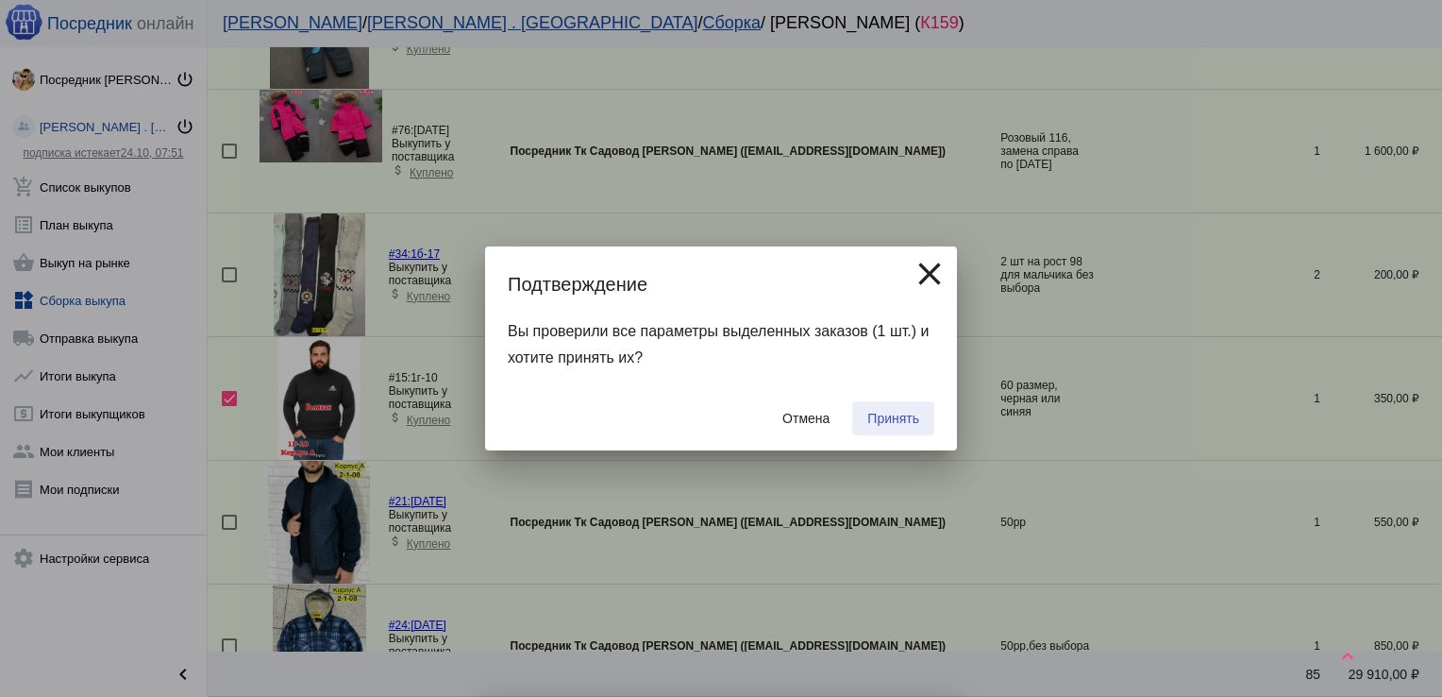
checkbox input "false"
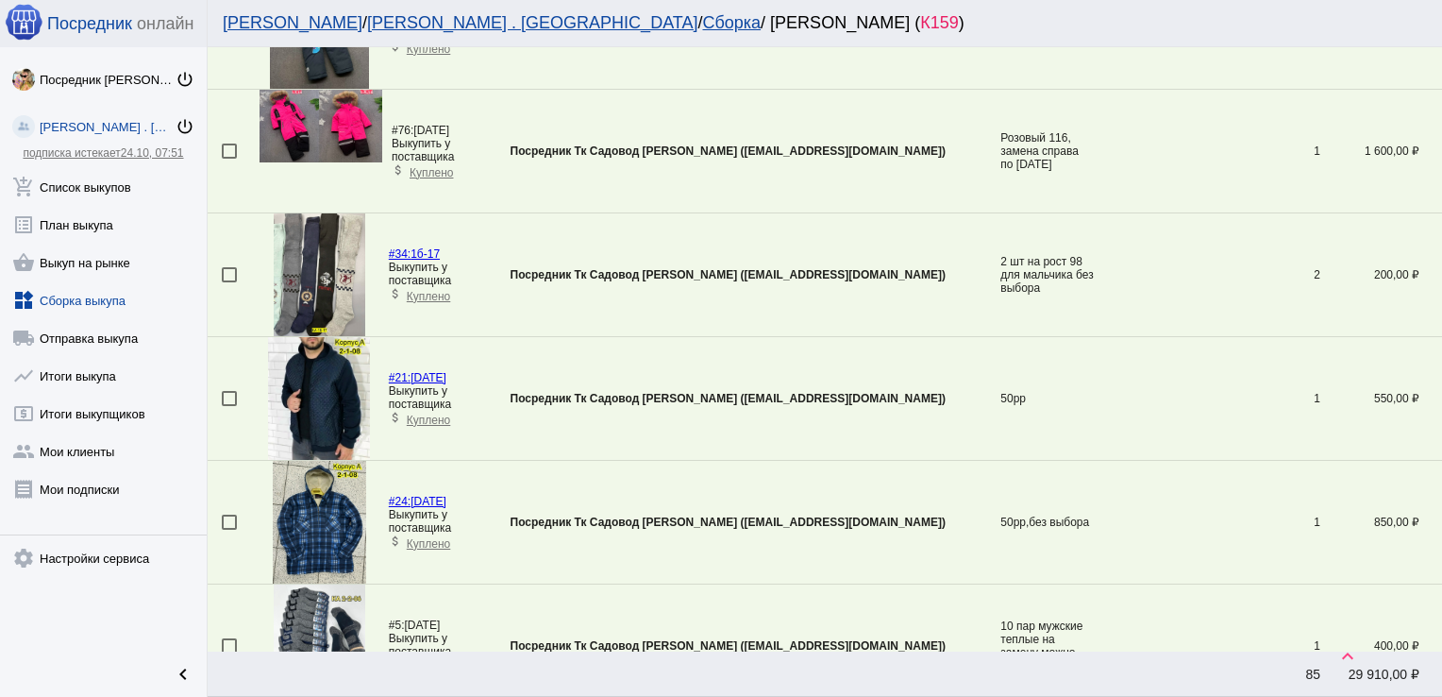
scroll to position [4875, 0]
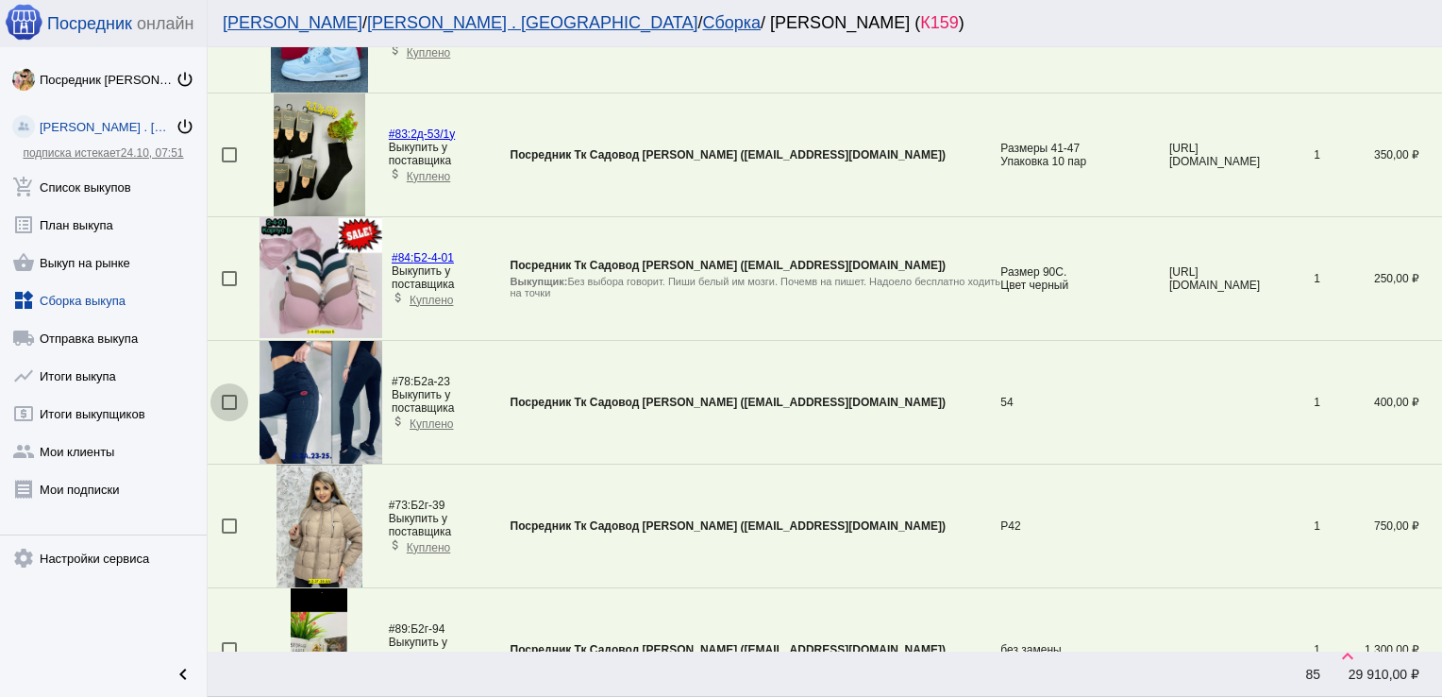
click at [231, 395] on div at bounding box center [229, 402] width 15 height 15
click at [229, 410] on input "checkbox" at bounding box center [228, 410] width 1 height 1
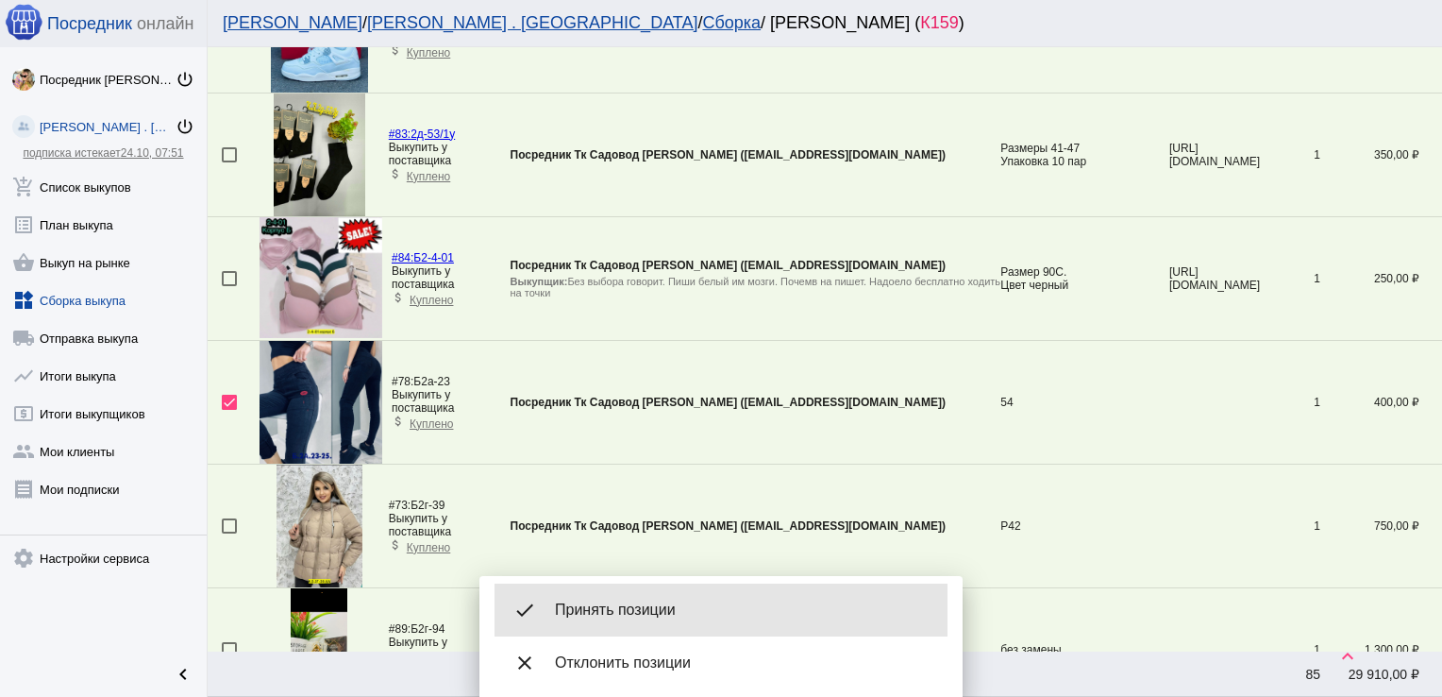
click at [615, 596] on div "done Принять позиции" at bounding box center [721, 609] width 453 height 53
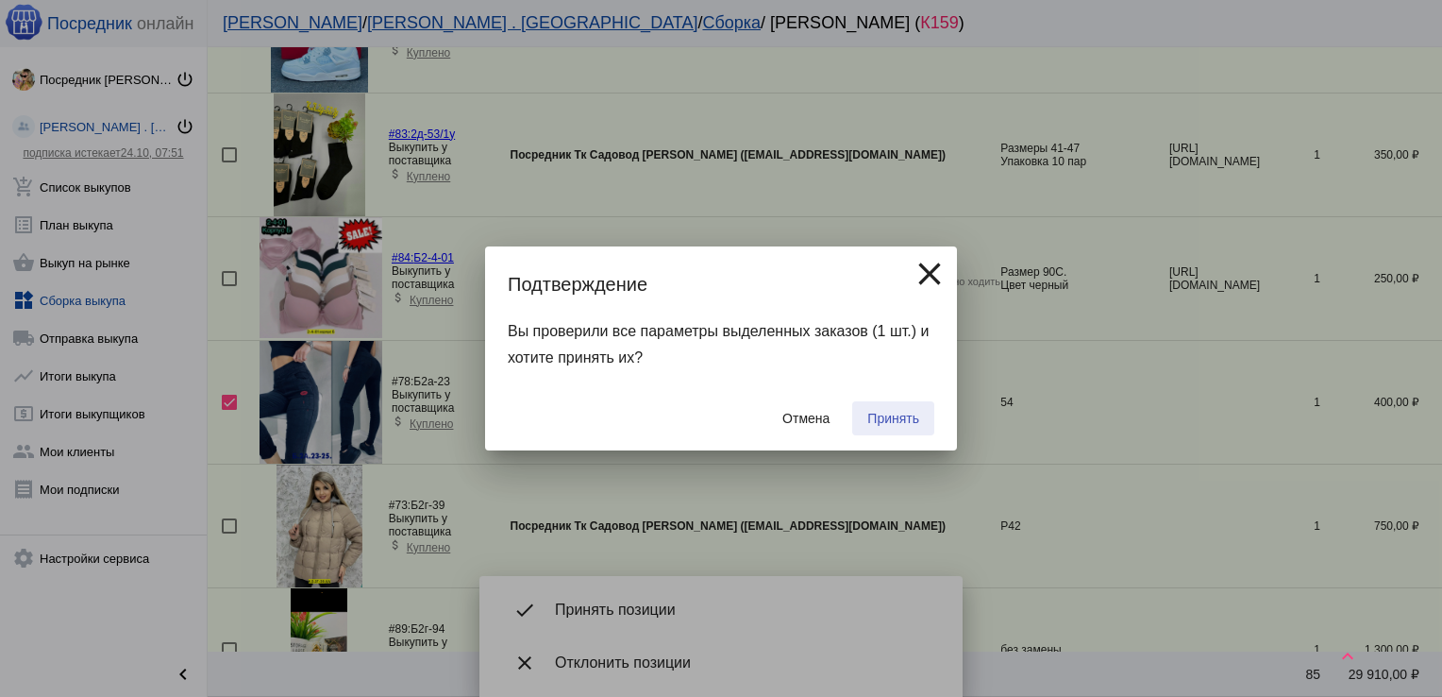
click at [915, 417] on span "Принять" at bounding box center [894, 418] width 52 height 15
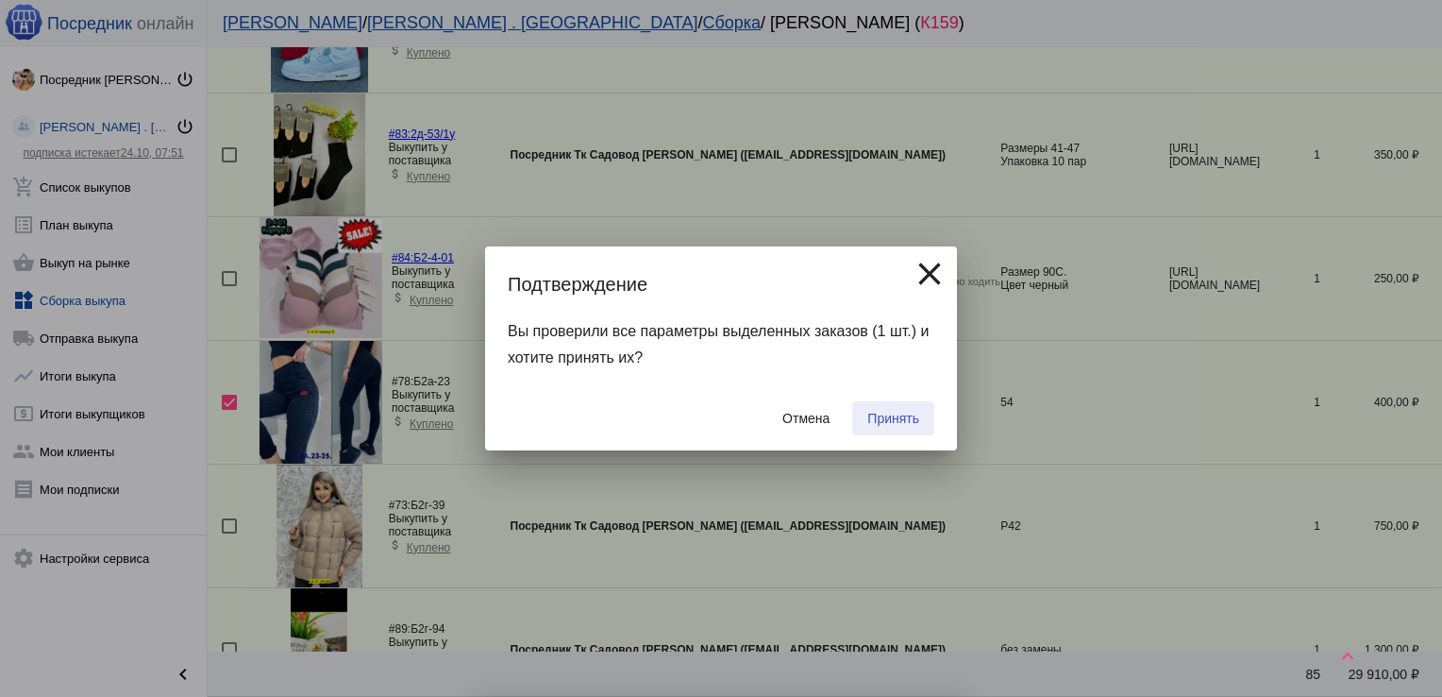
checkbox input "false"
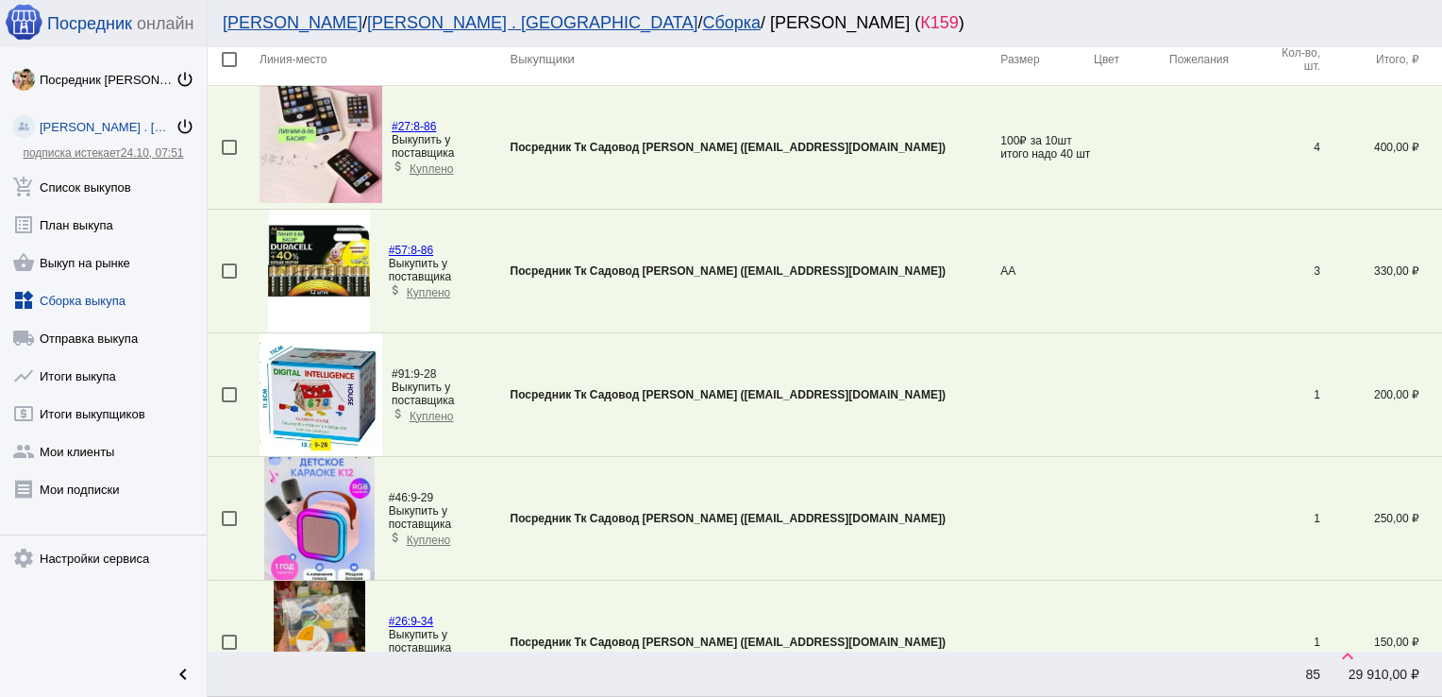
scroll to position [3270, 0]
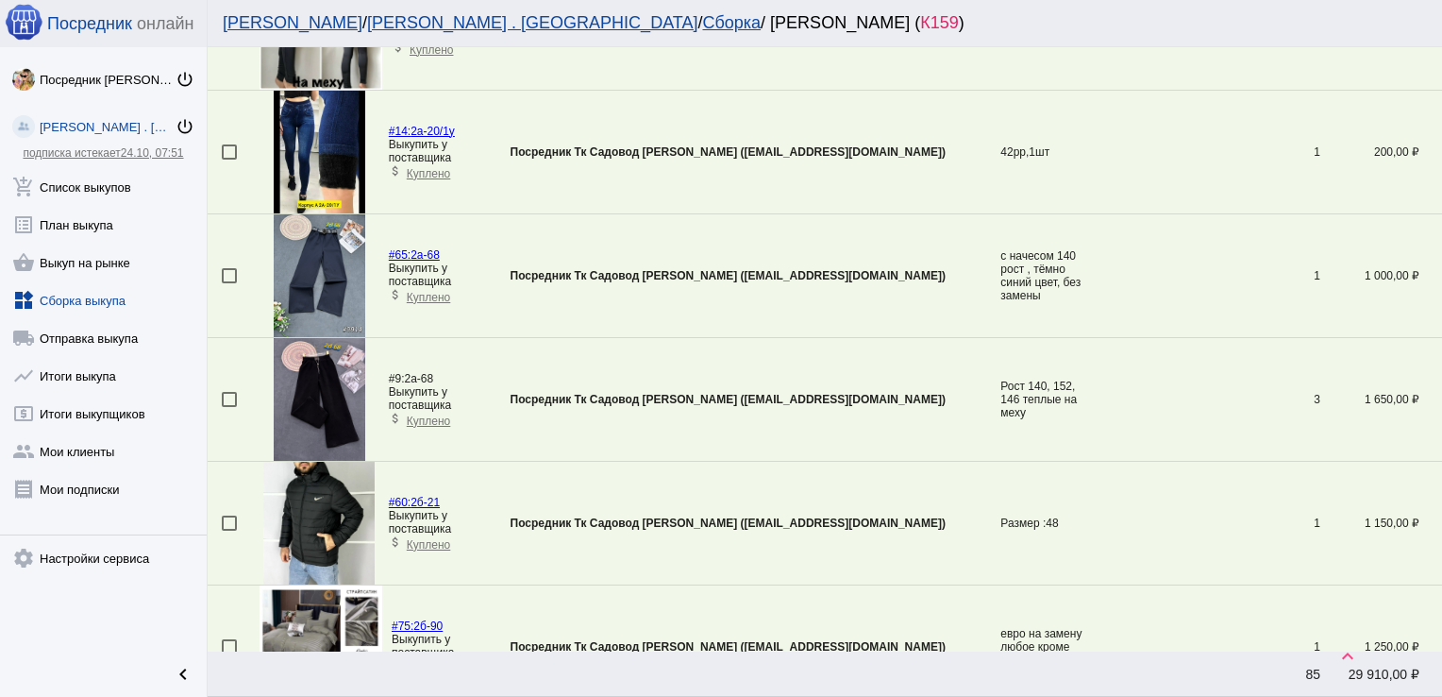
click at [228, 396] on div at bounding box center [229, 399] width 15 height 15
click at [228, 407] on input "checkbox" at bounding box center [228, 407] width 1 height 1
checkbox input "true"
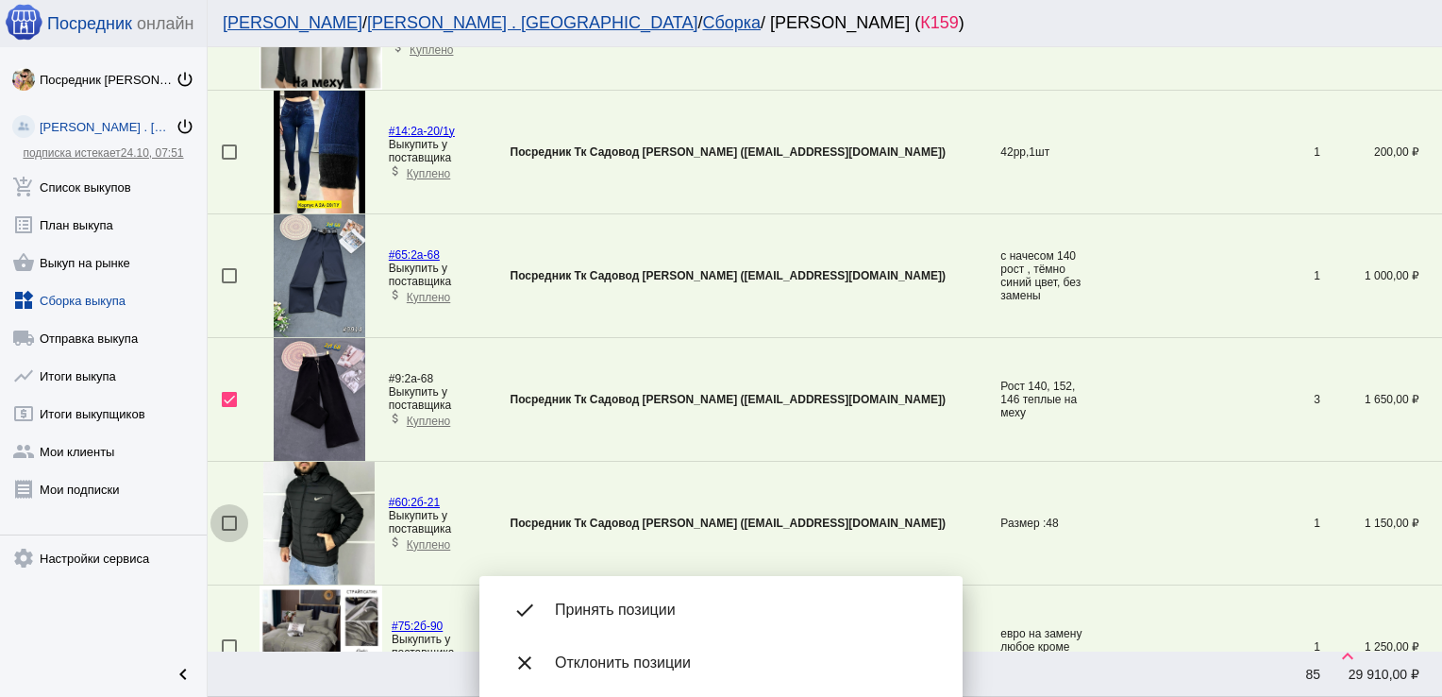
click at [226, 517] on div at bounding box center [229, 522] width 15 height 15
click at [228, 531] on input "checkbox" at bounding box center [228, 531] width 1 height 1
checkbox input "true"
click at [657, 613] on span "Принять позиции" at bounding box center [744, 609] width 378 height 19
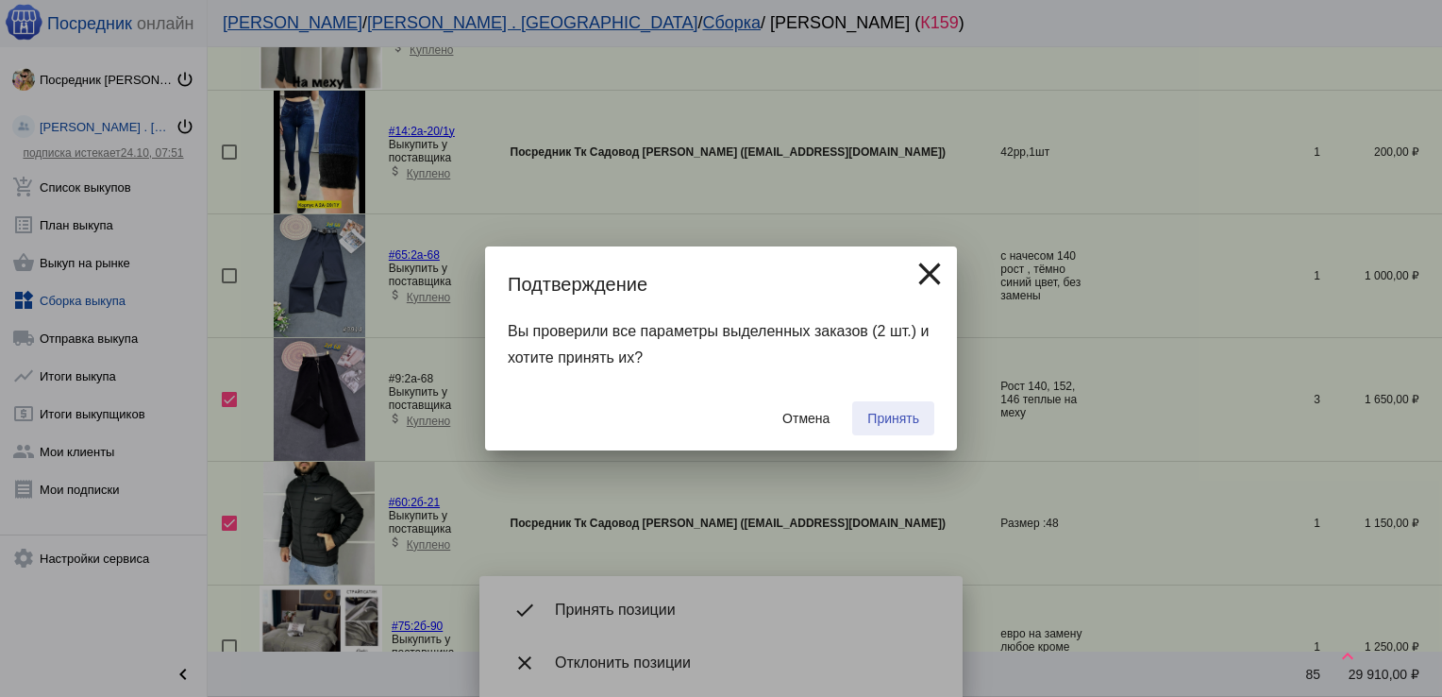
click at [885, 408] on button "Принять" at bounding box center [893, 418] width 82 height 34
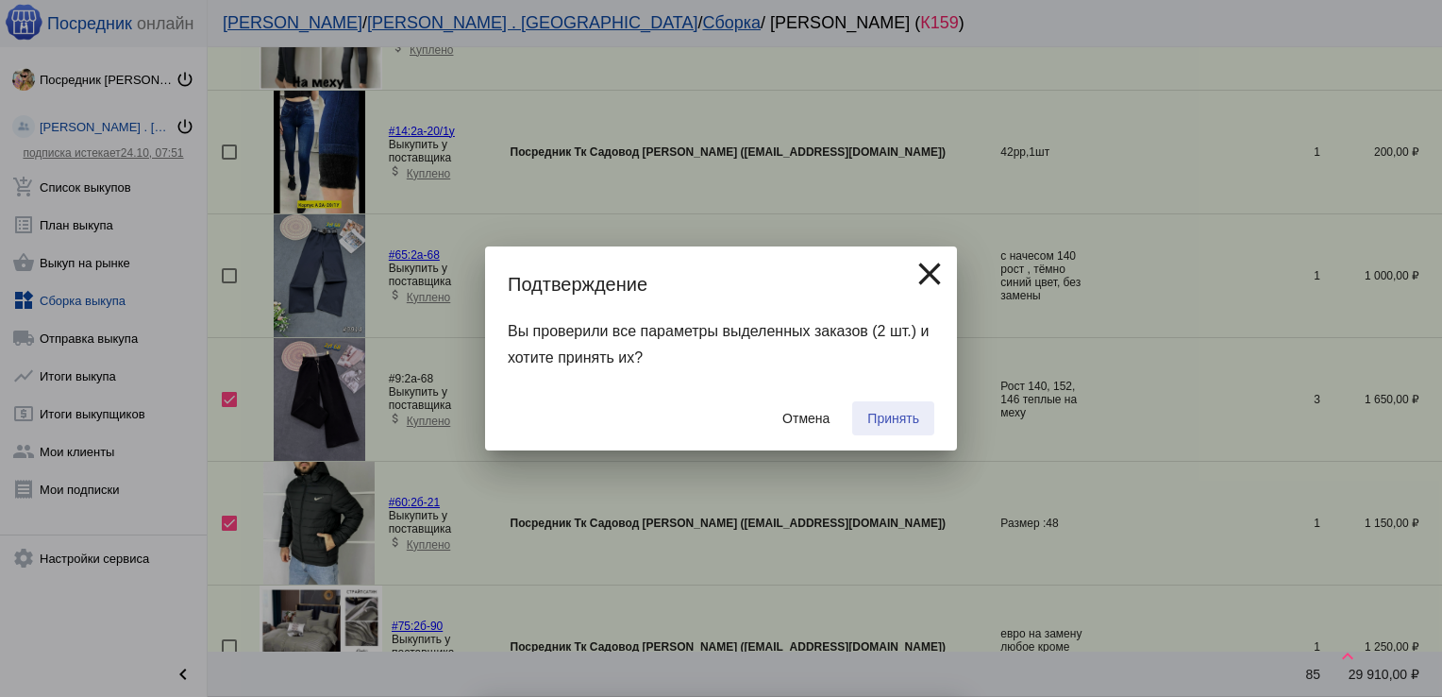
checkbox input "false"
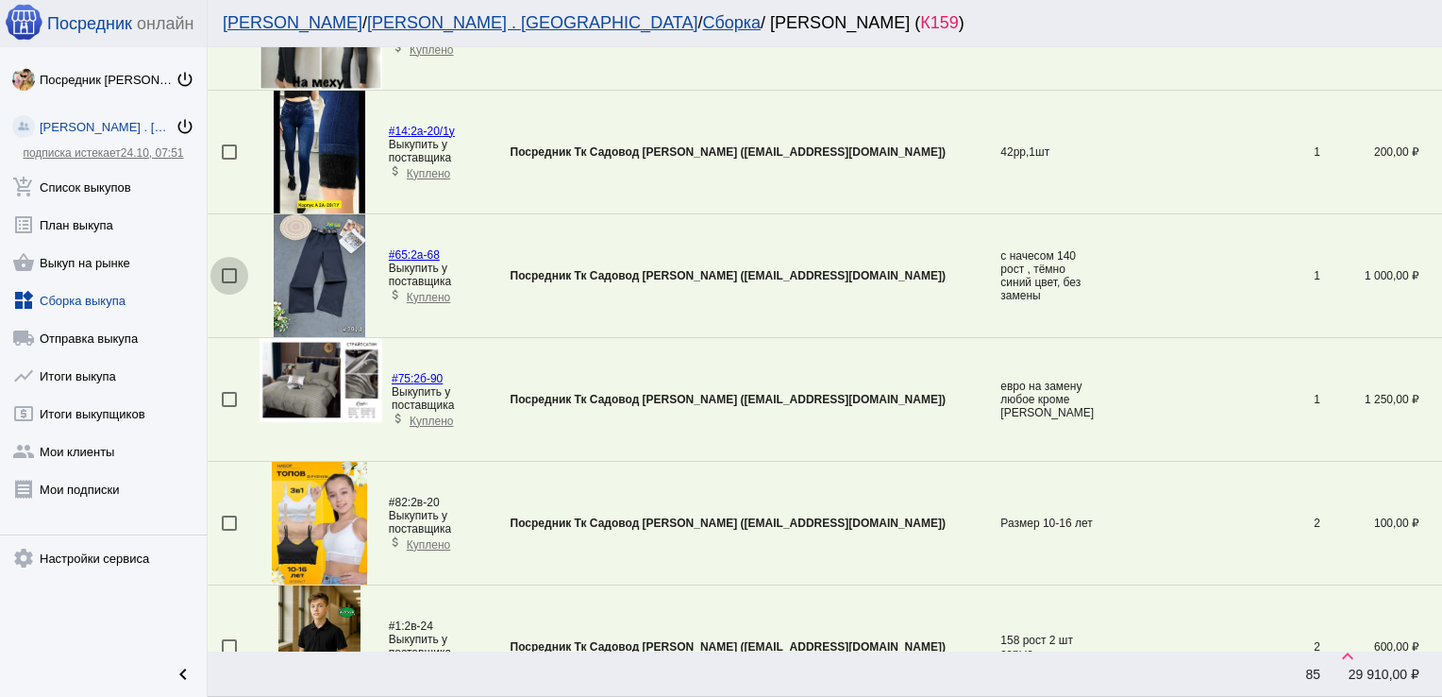
click at [228, 271] on div at bounding box center [229, 275] width 15 height 15
click at [228, 283] on input "checkbox" at bounding box center [228, 283] width 1 height 1
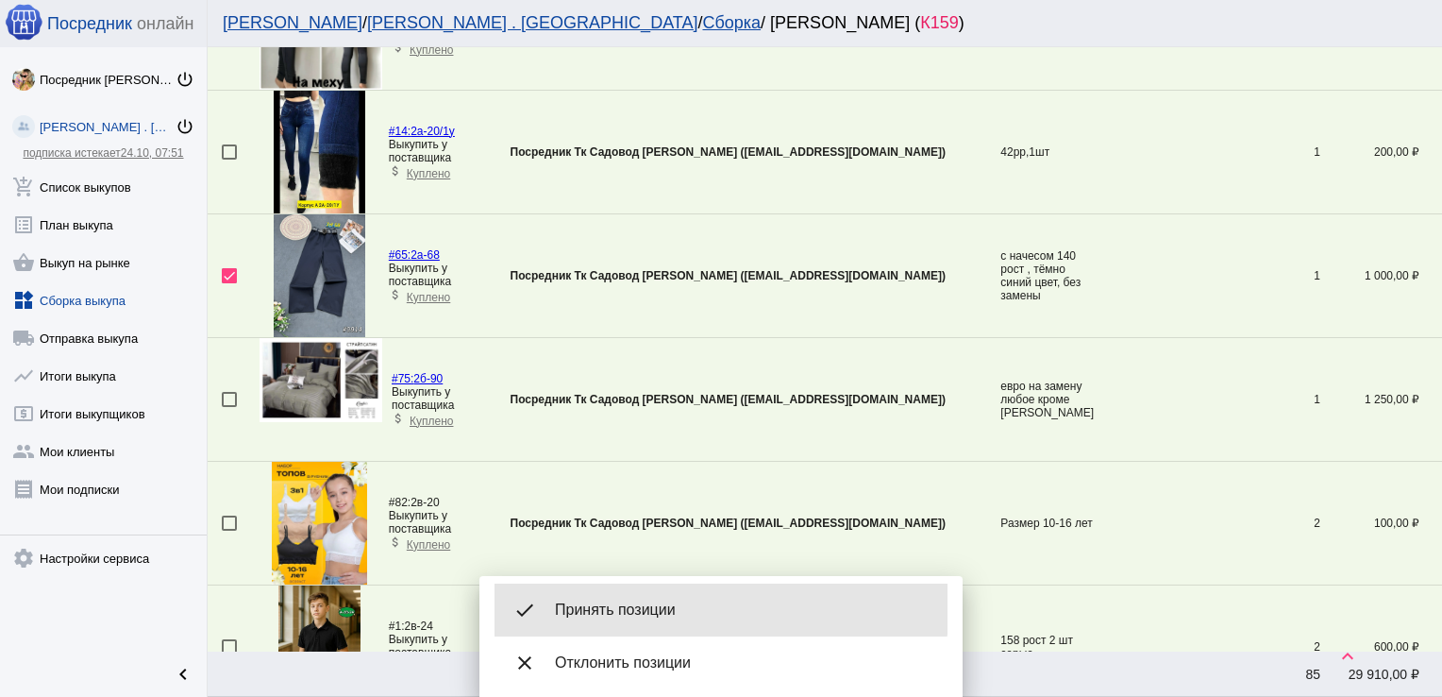
click at [619, 591] on div "done Принять позиции" at bounding box center [721, 609] width 453 height 53
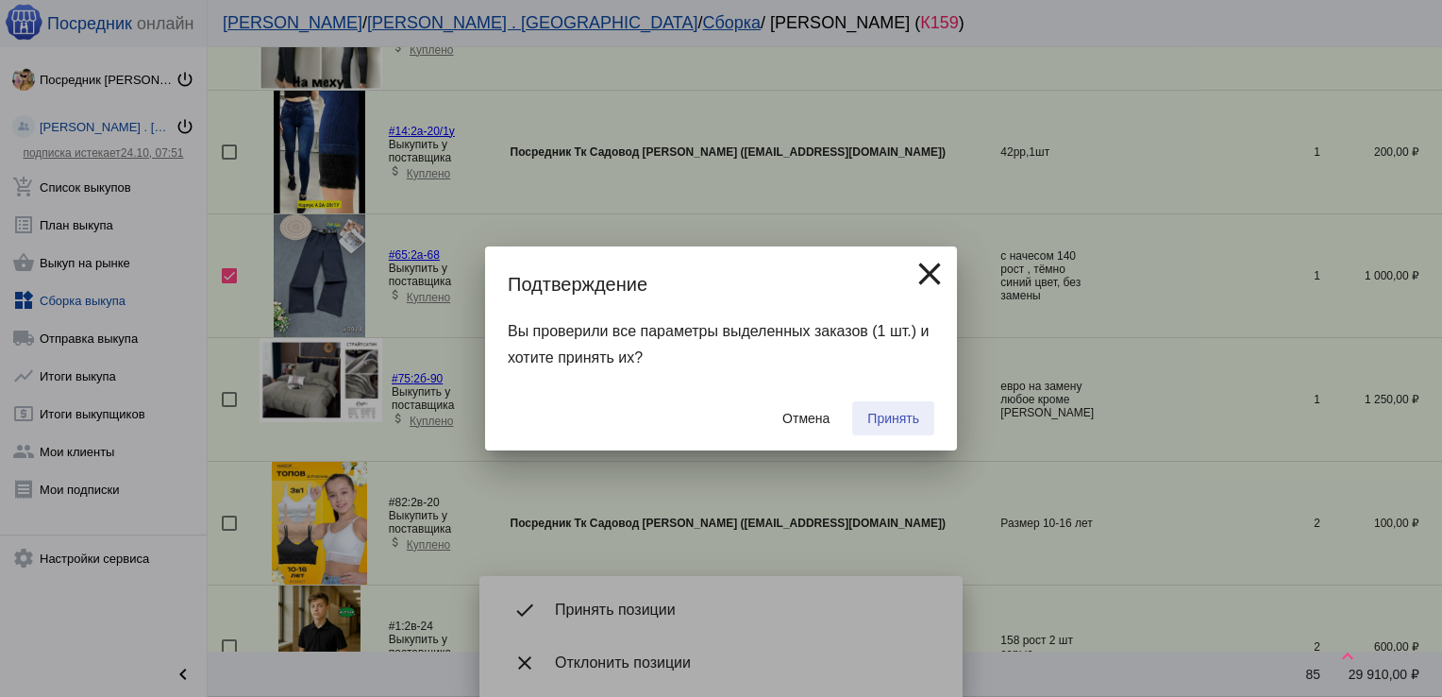
click at [906, 420] on span "Принять" at bounding box center [894, 418] width 52 height 15
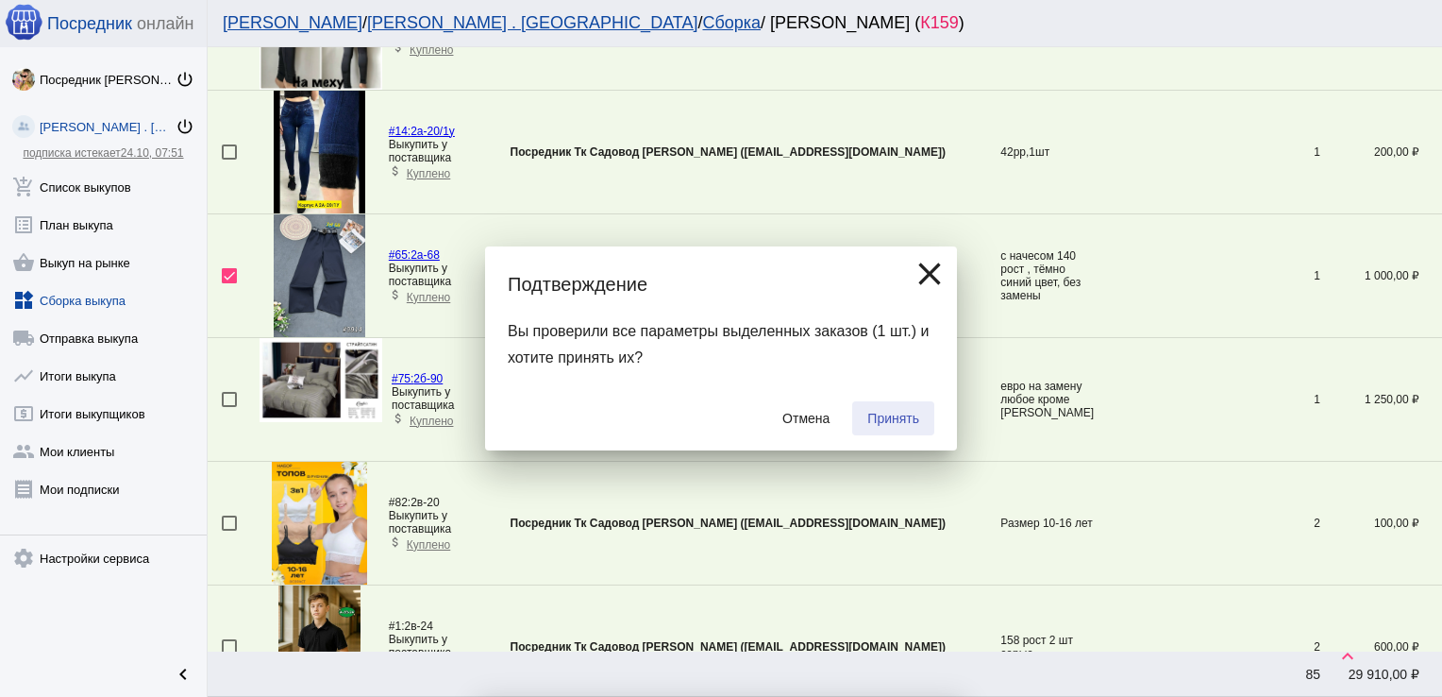
checkbox input "false"
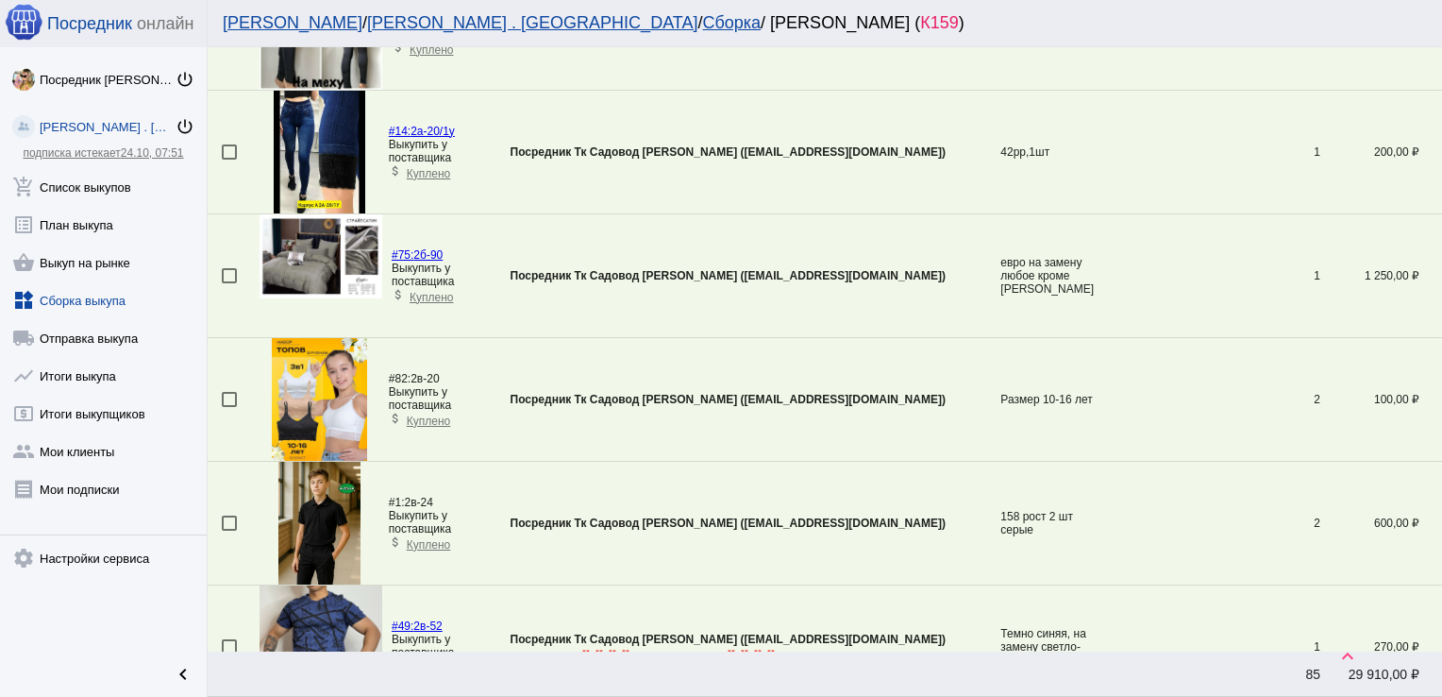
scroll to position [2405, 0]
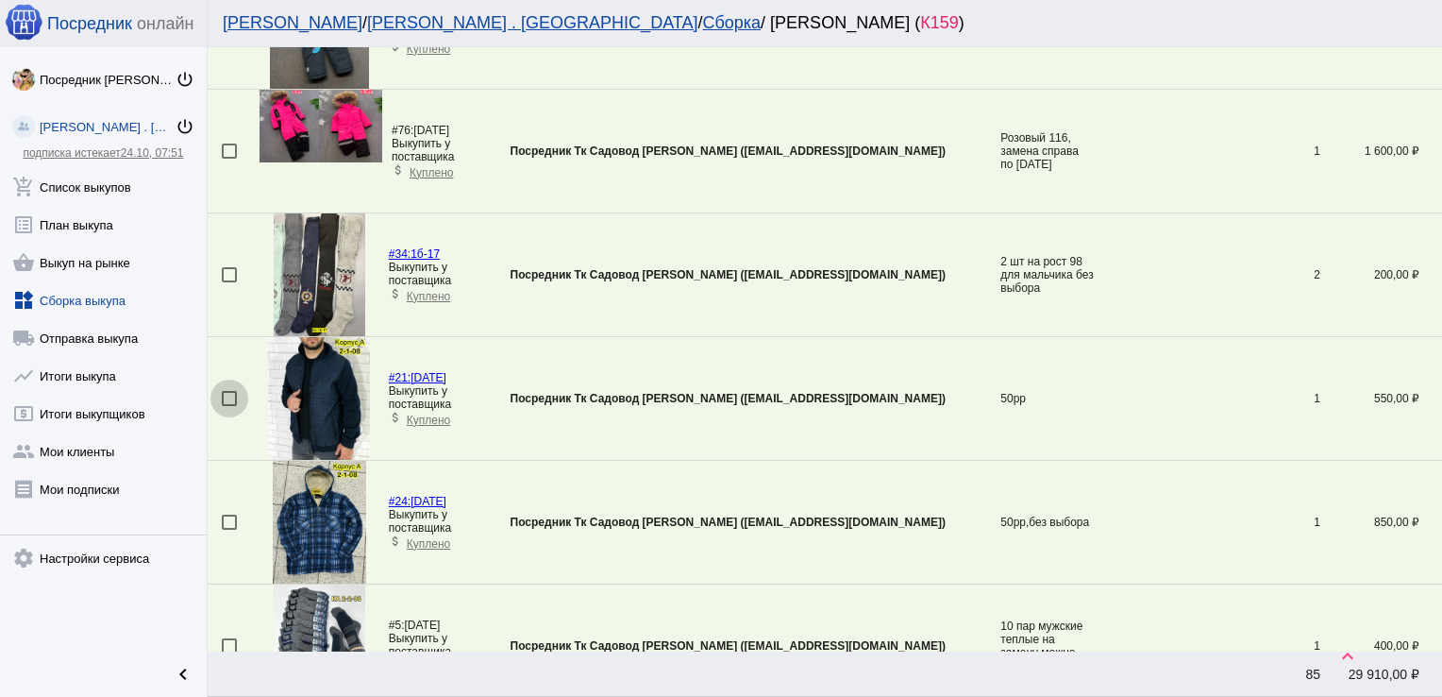
click at [233, 394] on div at bounding box center [229, 398] width 15 height 15
click at [229, 406] on input "checkbox" at bounding box center [228, 406] width 1 height 1
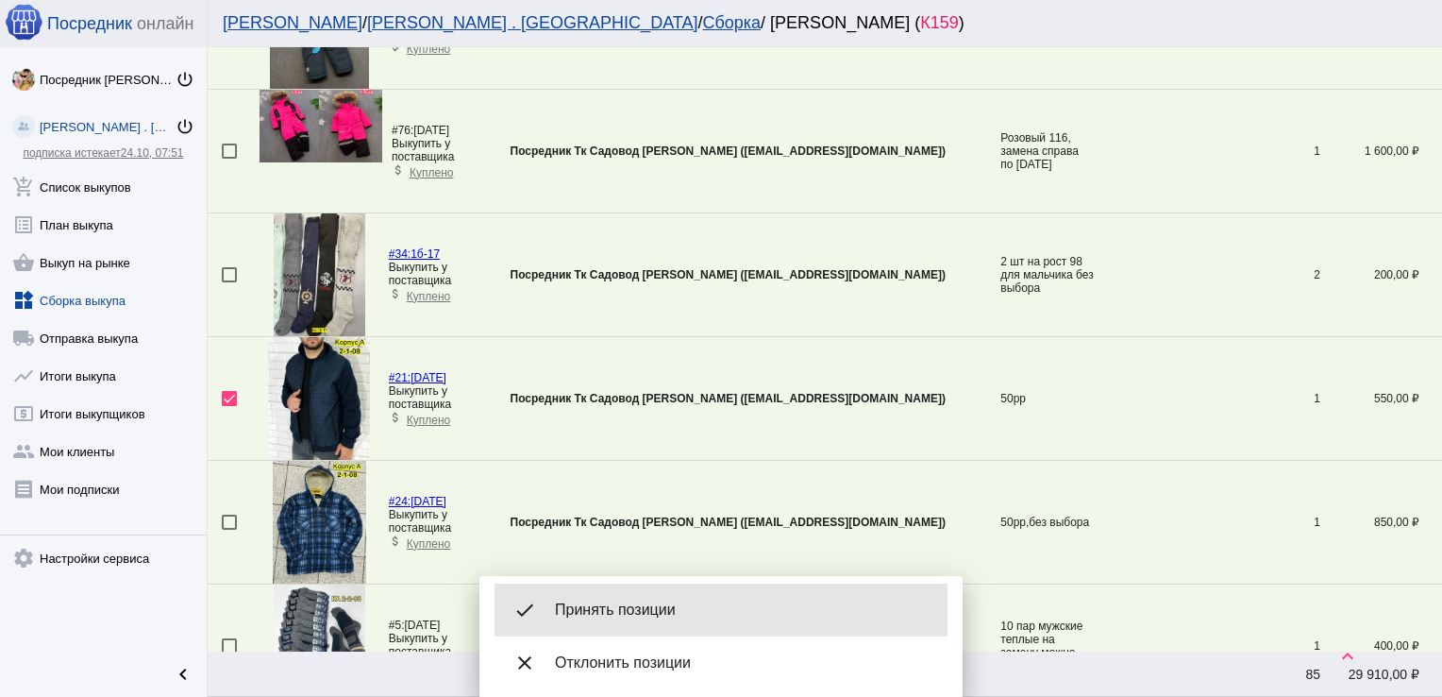
click at [658, 605] on span "Принять позиции" at bounding box center [744, 609] width 378 height 19
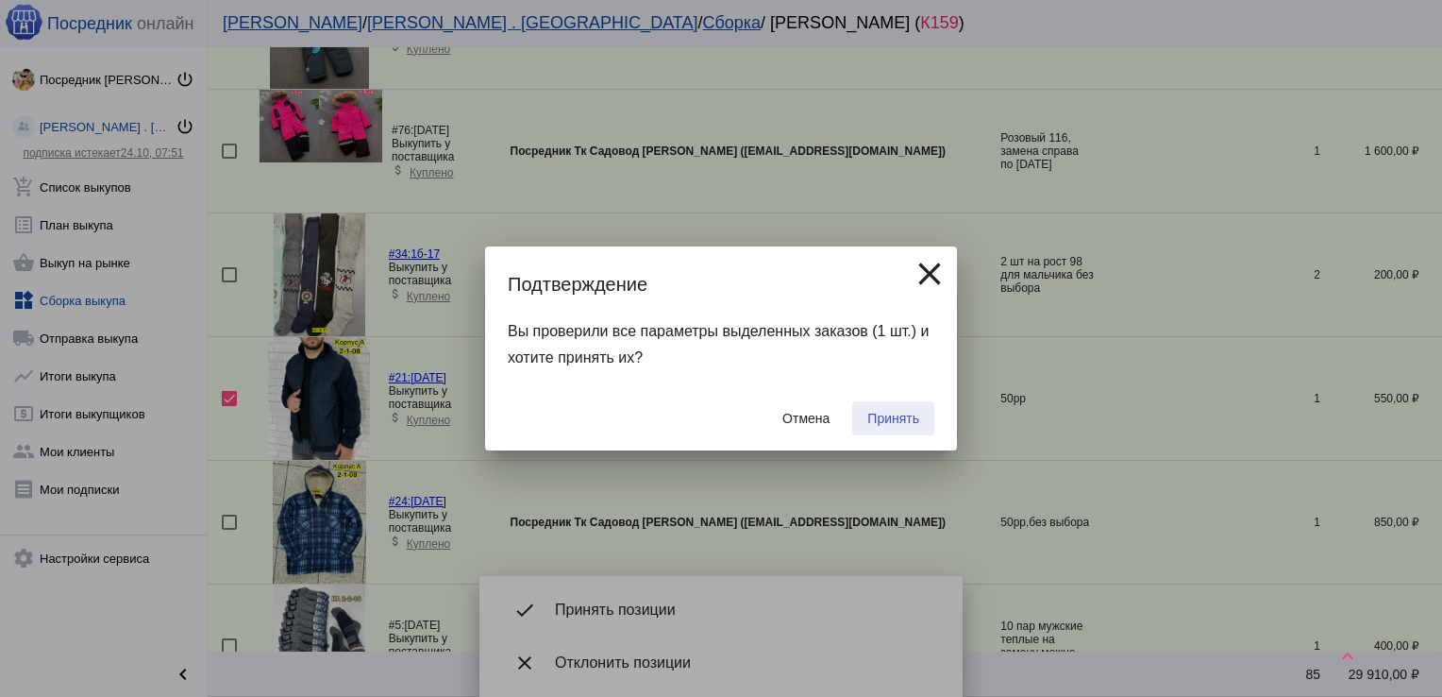
click at [893, 413] on span "Принять" at bounding box center [894, 418] width 52 height 15
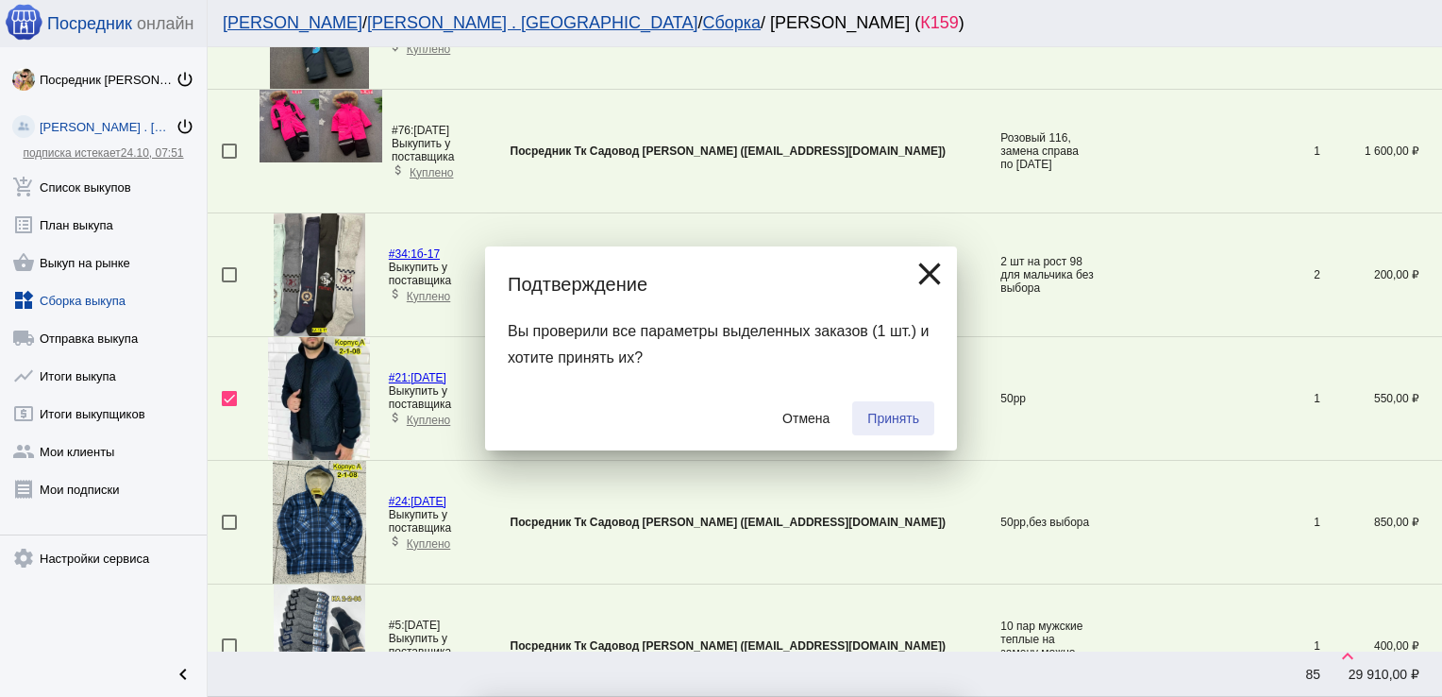
checkbox input "false"
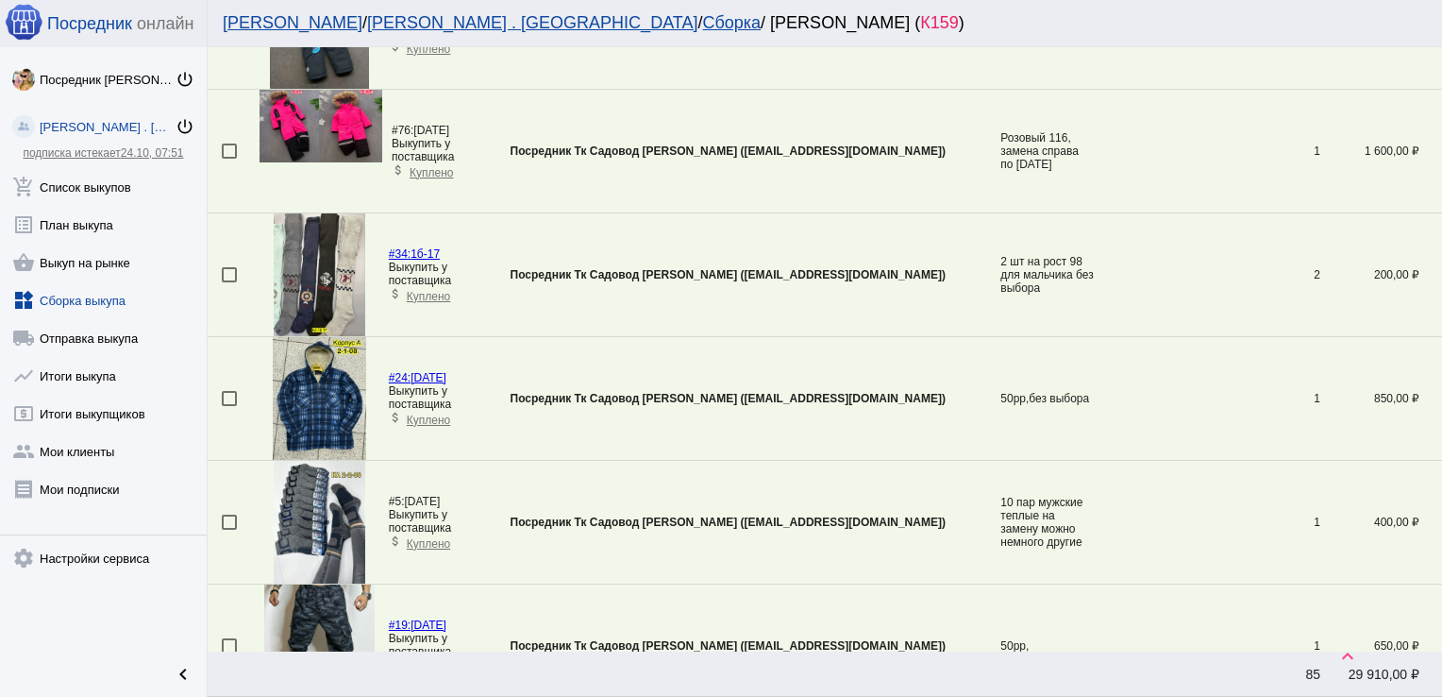
scroll to position [3640, 0]
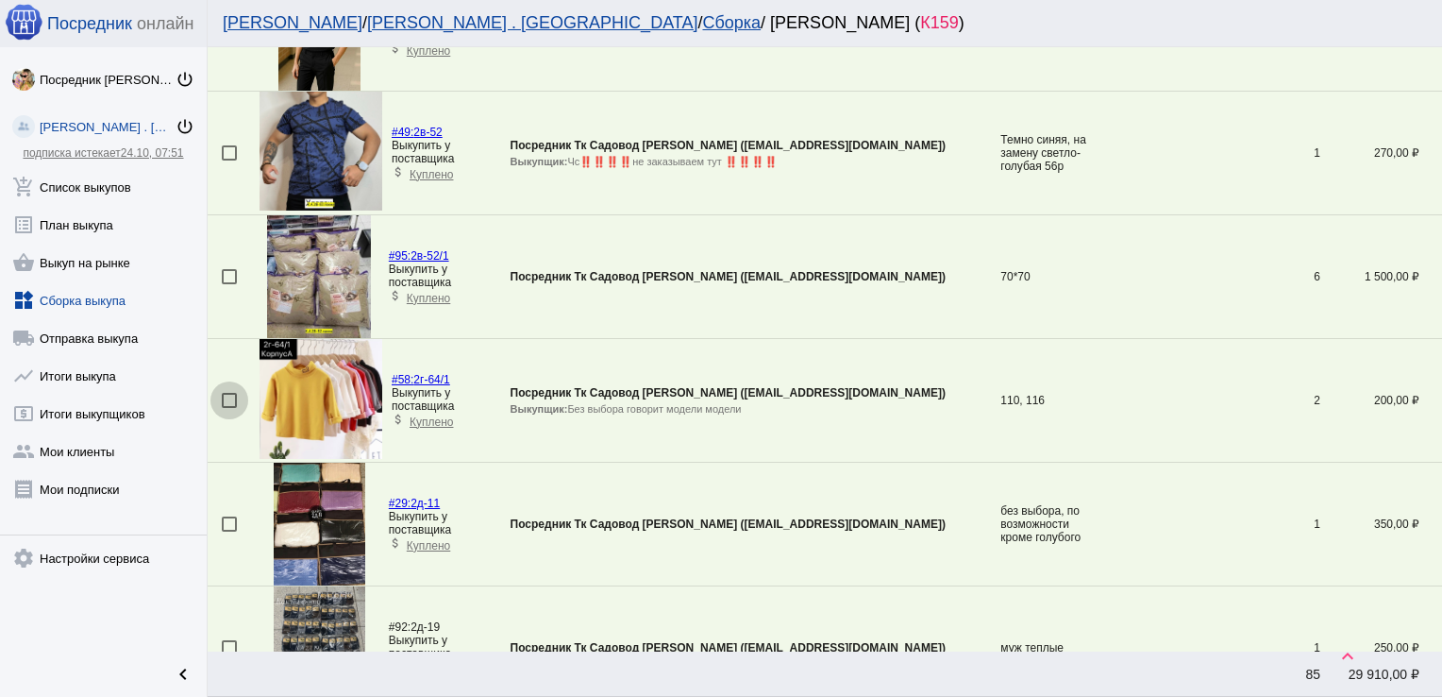
click at [226, 397] on div at bounding box center [229, 400] width 15 height 15
click at [228, 408] on input "checkbox" at bounding box center [228, 408] width 1 height 1
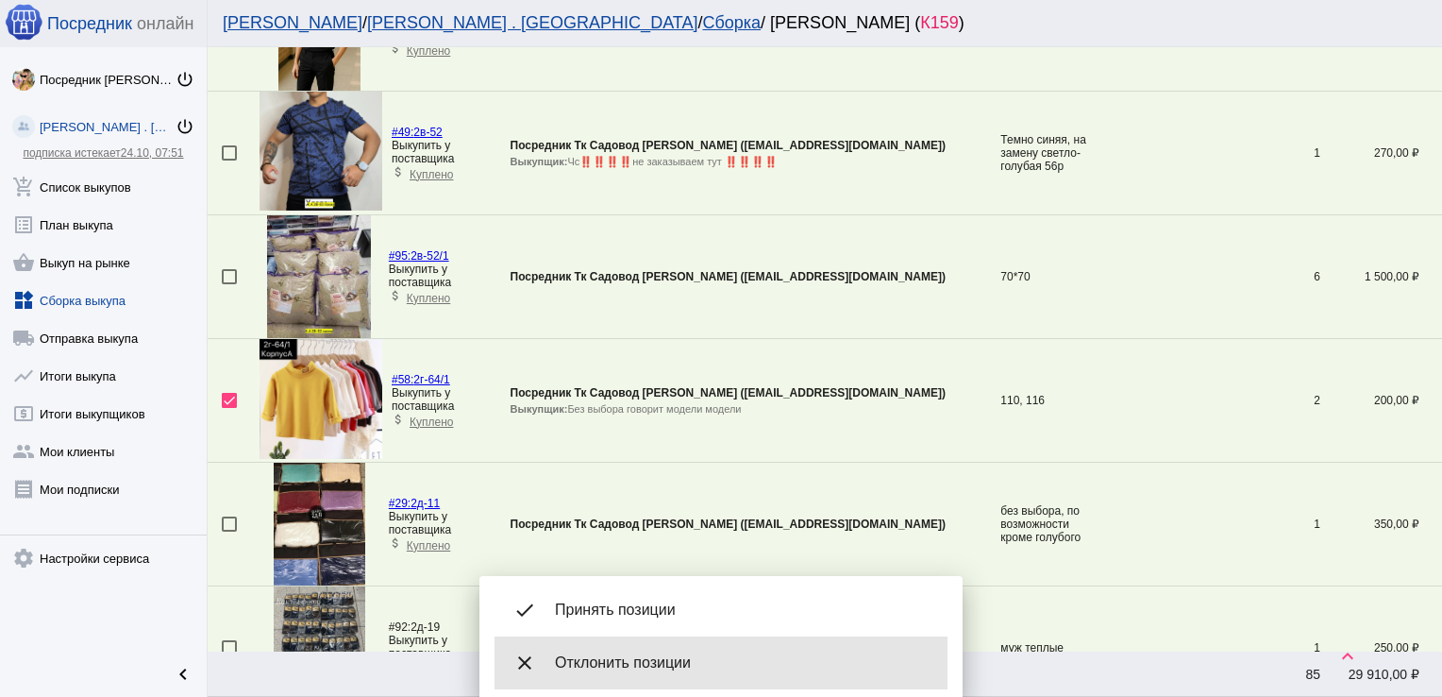
click at [608, 641] on div "close Отклонить позиции" at bounding box center [721, 662] width 453 height 53
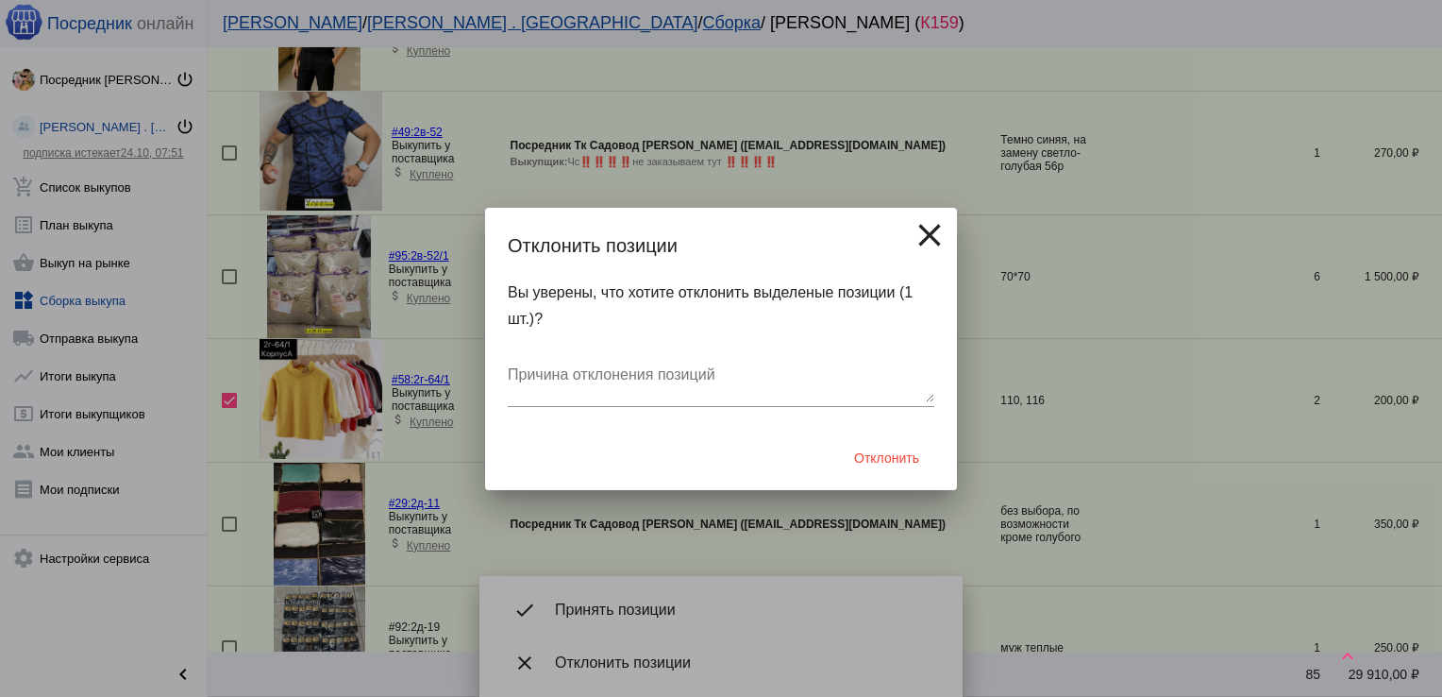
click at [929, 227] on mat-icon "close" at bounding box center [930, 235] width 38 height 38
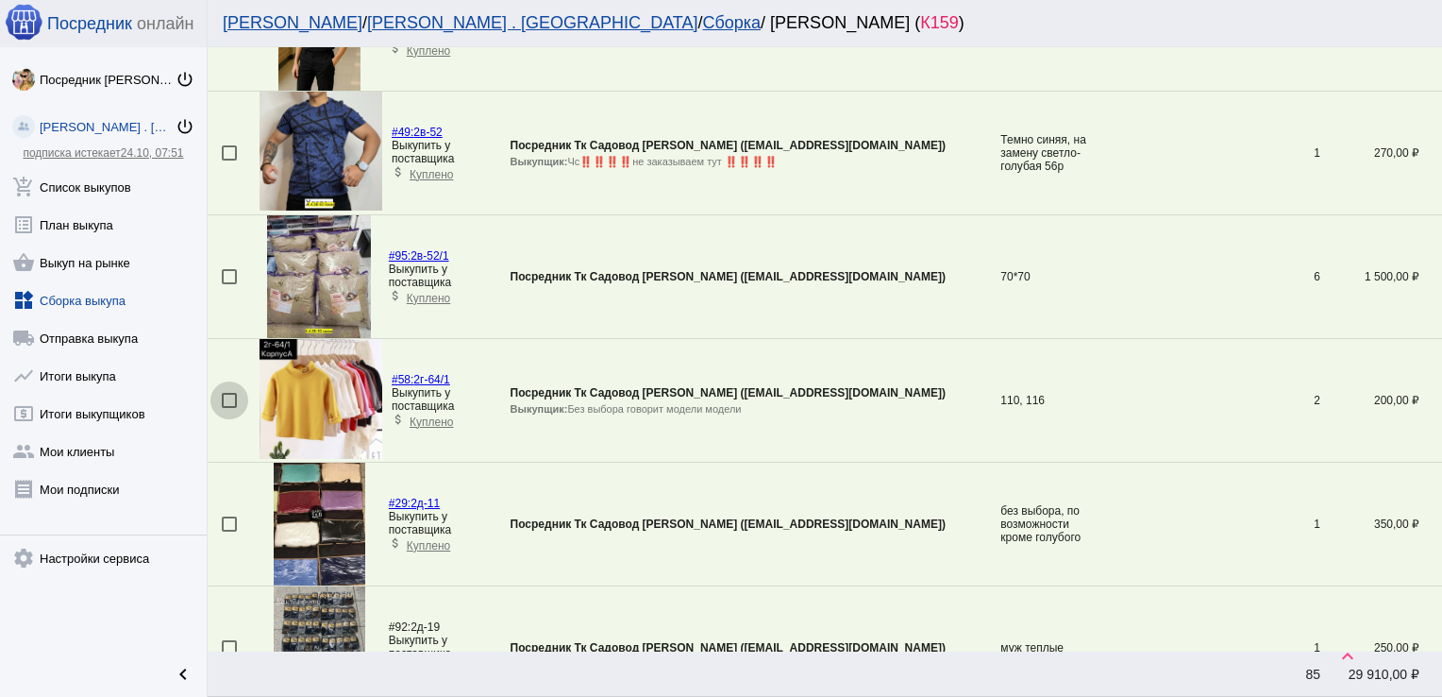
click at [234, 393] on div at bounding box center [229, 400] width 15 height 15
click at [229, 408] on input "checkbox" at bounding box center [228, 408] width 1 height 1
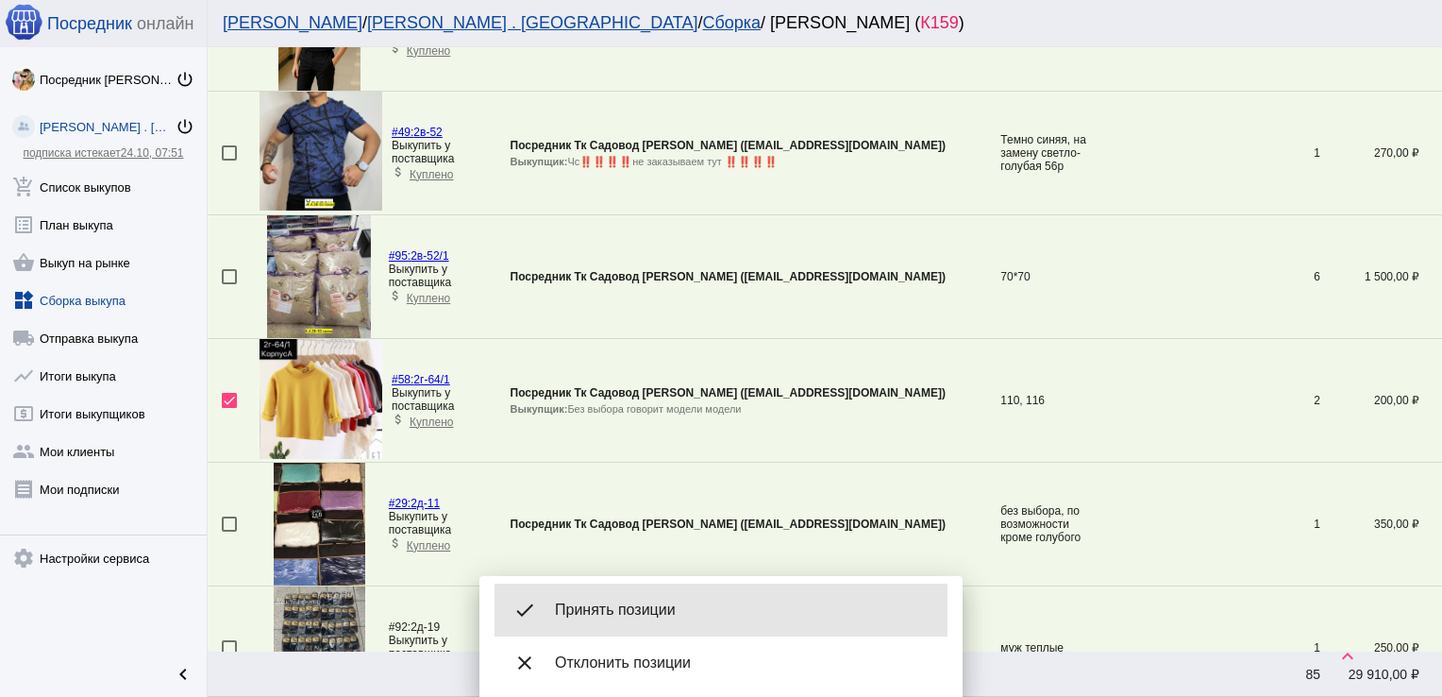
click at [642, 602] on span "Принять позиции" at bounding box center [744, 609] width 378 height 19
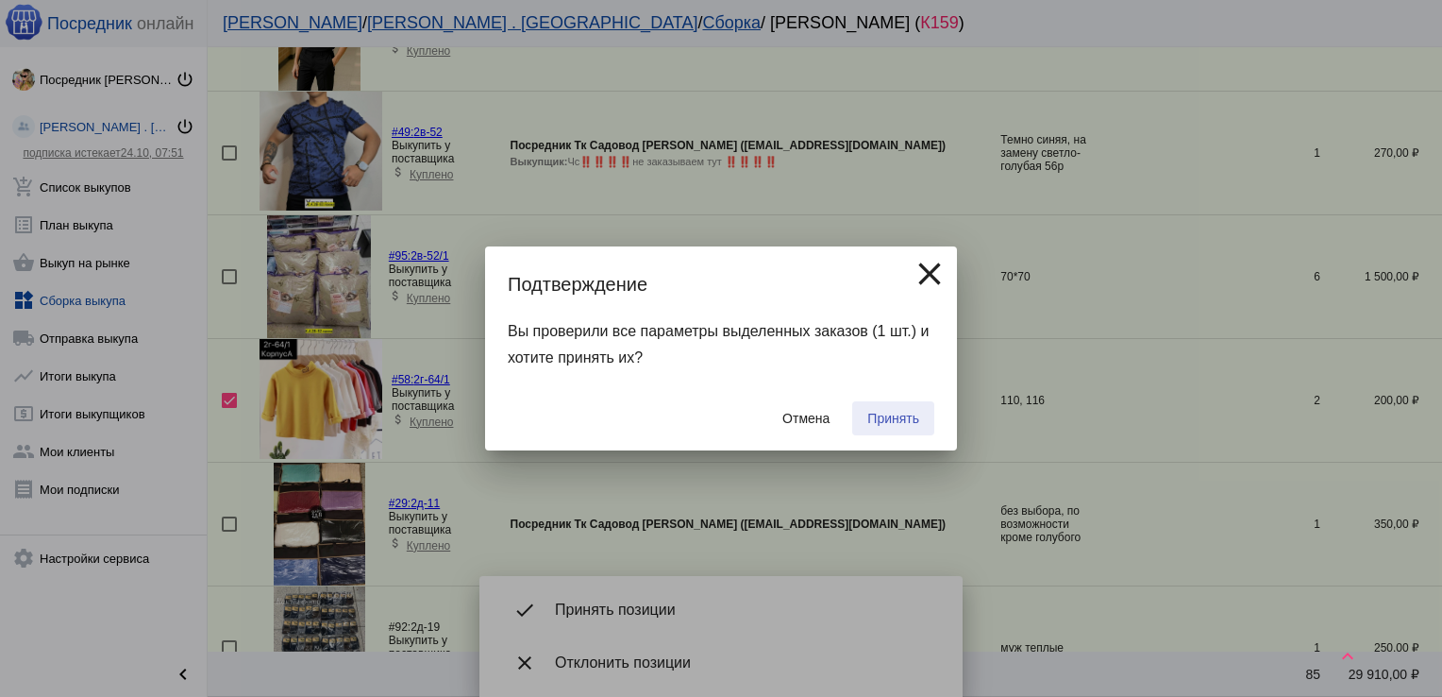
click at [887, 420] on span "Принять" at bounding box center [894, 418] width 52 height 15
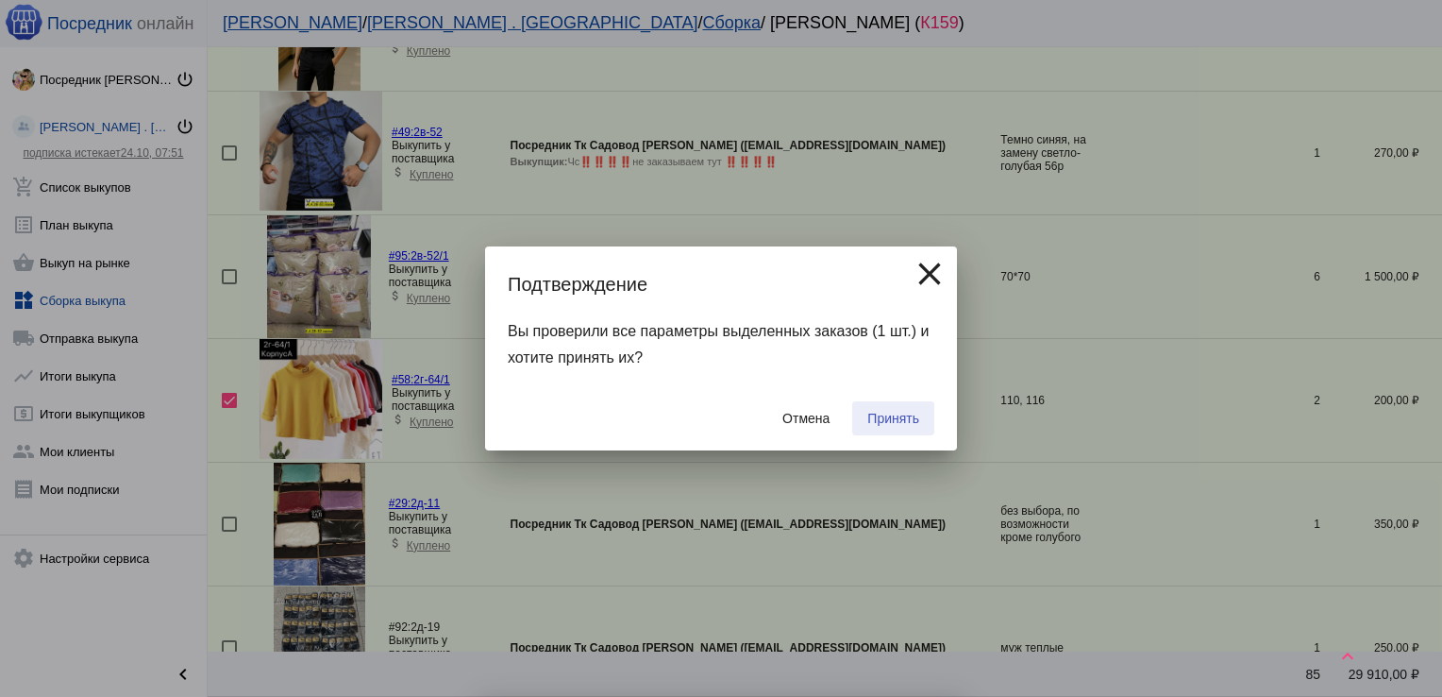
checkbox input "false"
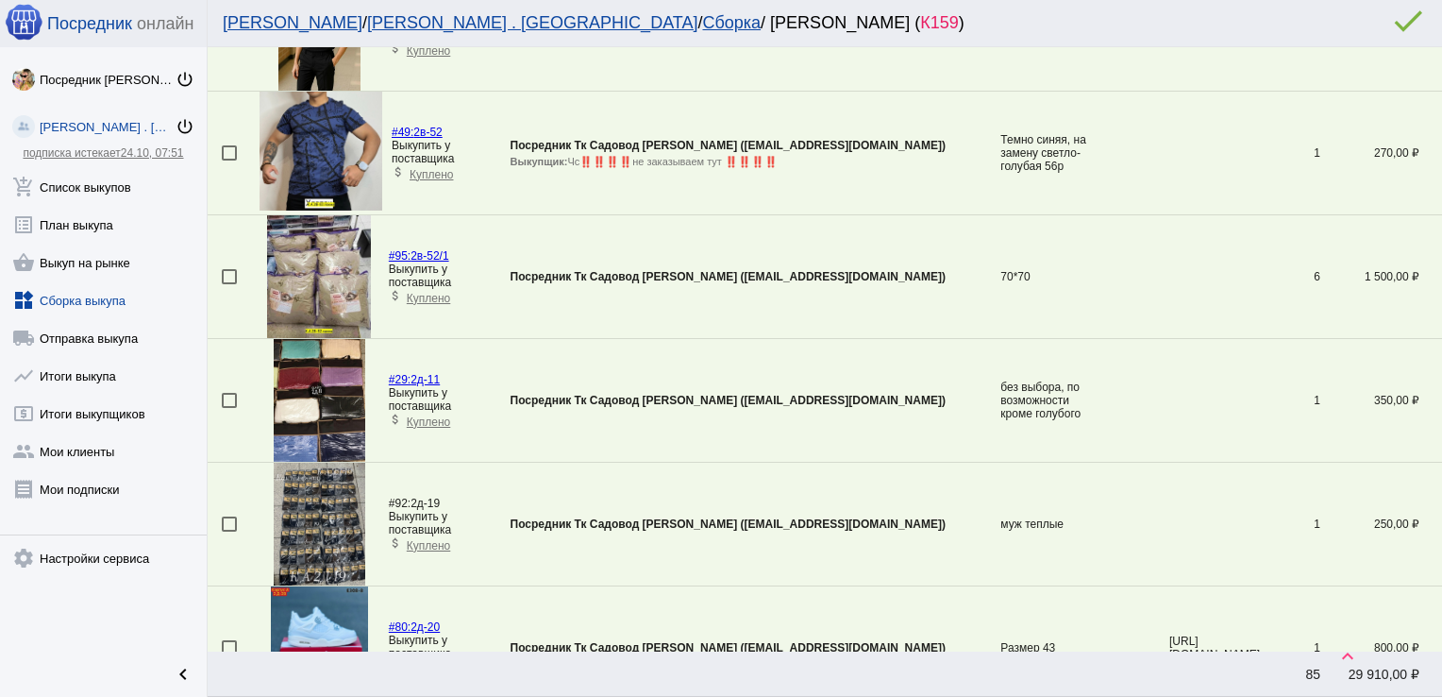
click at [228, 269] on div at bounding box center [229, 276] width 15 height 15
click at [228, 284] on input "checkbox" at bounding box center [228, 284] width 1 height 1
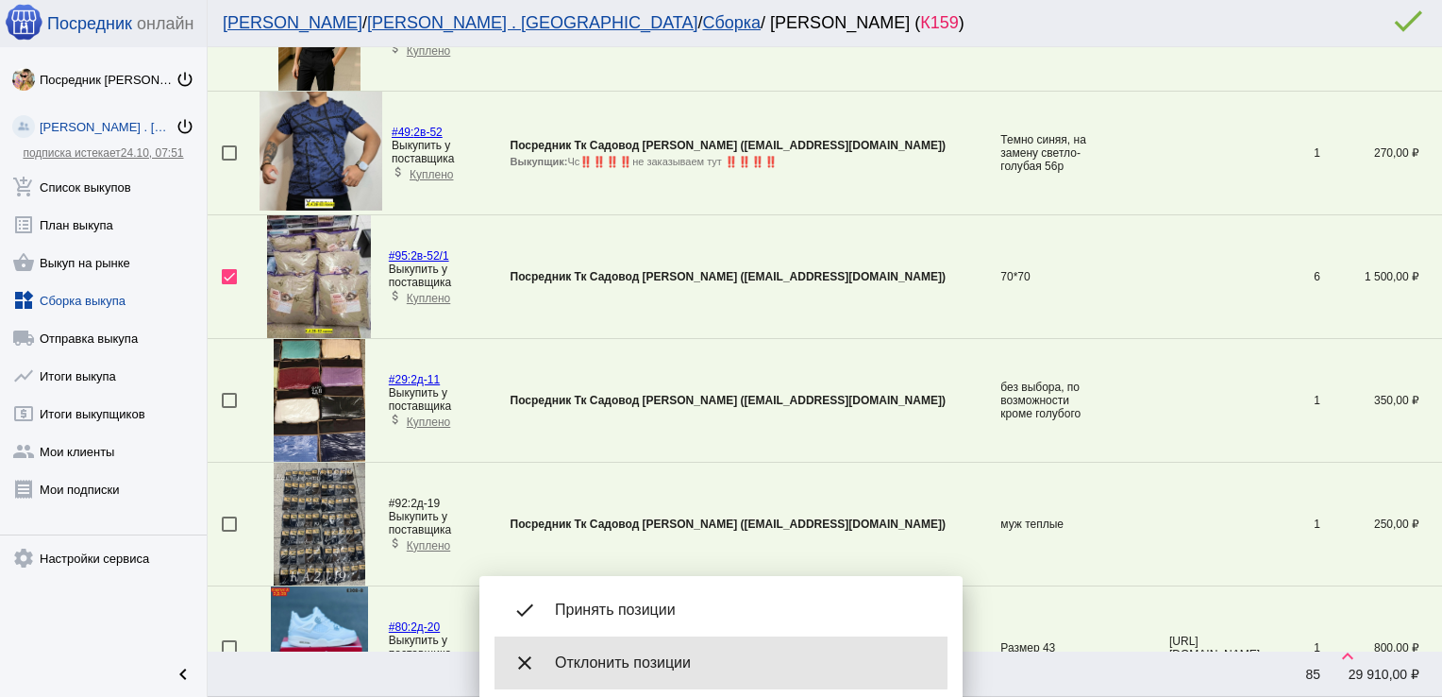
click at [655, 654] on span "Отклонить позиции" at bounding box center [744, 662] width 378 height 19
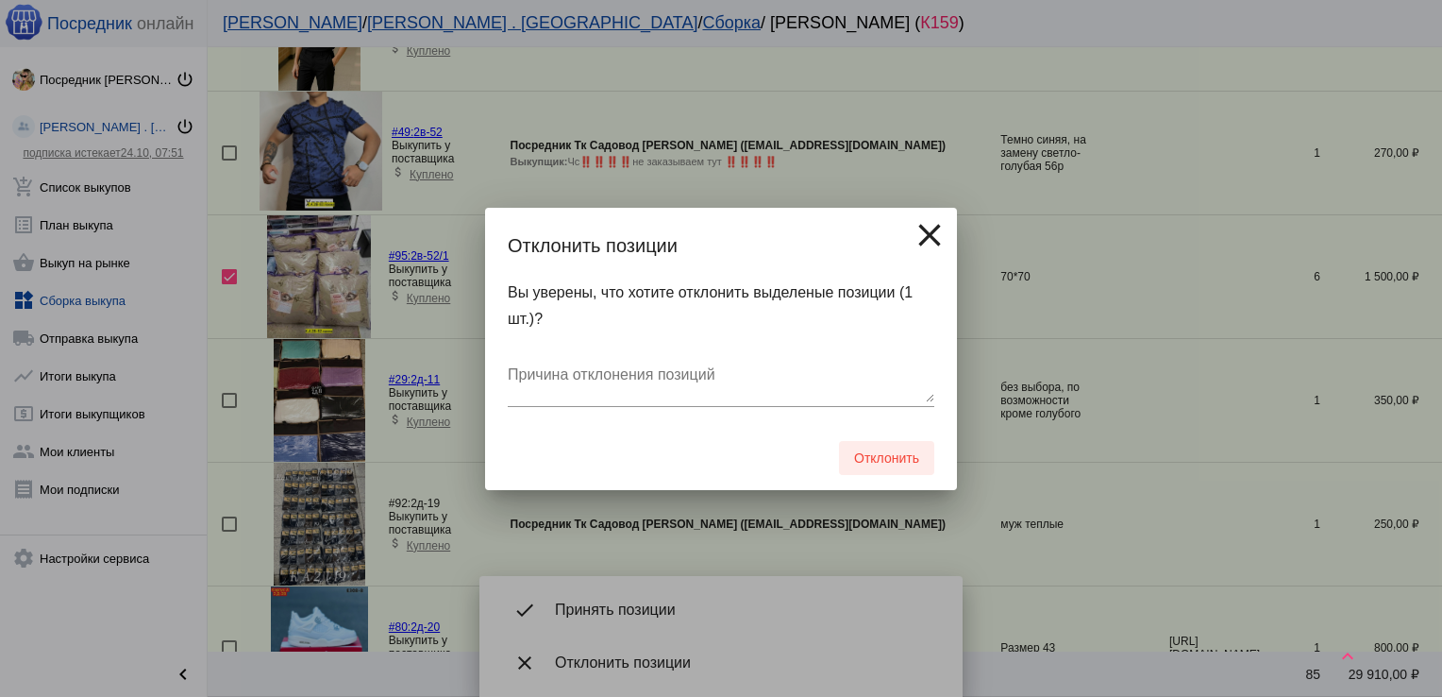
click at [891, 455] on span "Отклонить" at bounding box center [886, 457] width 65 height 15
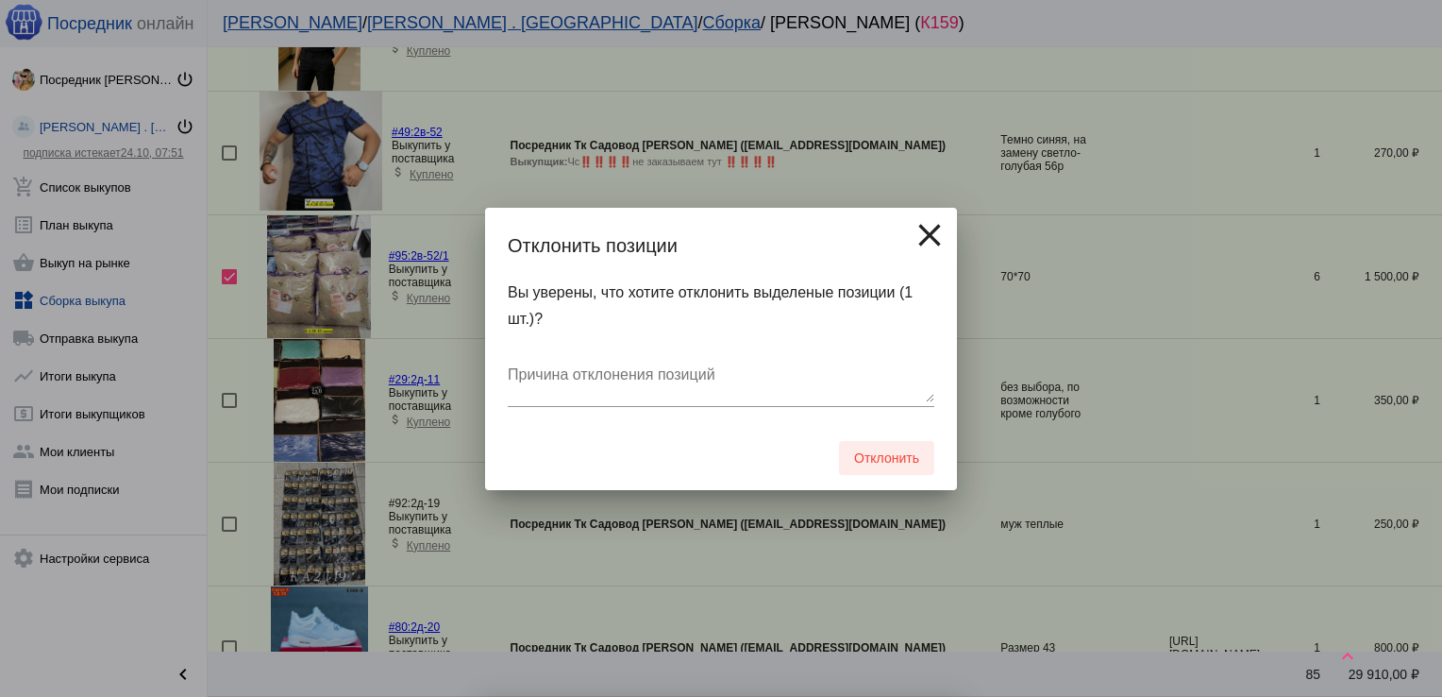
checkbox input "false"
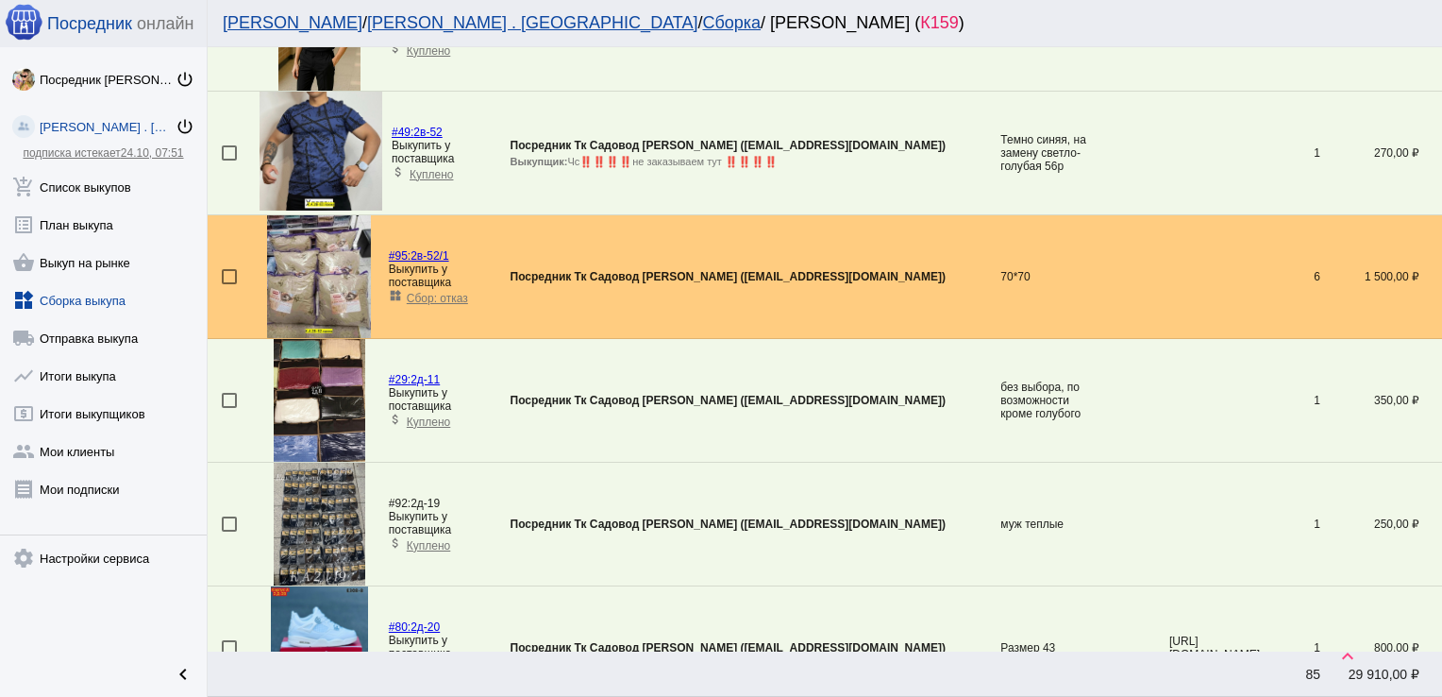
scroll to position [2900, 0]
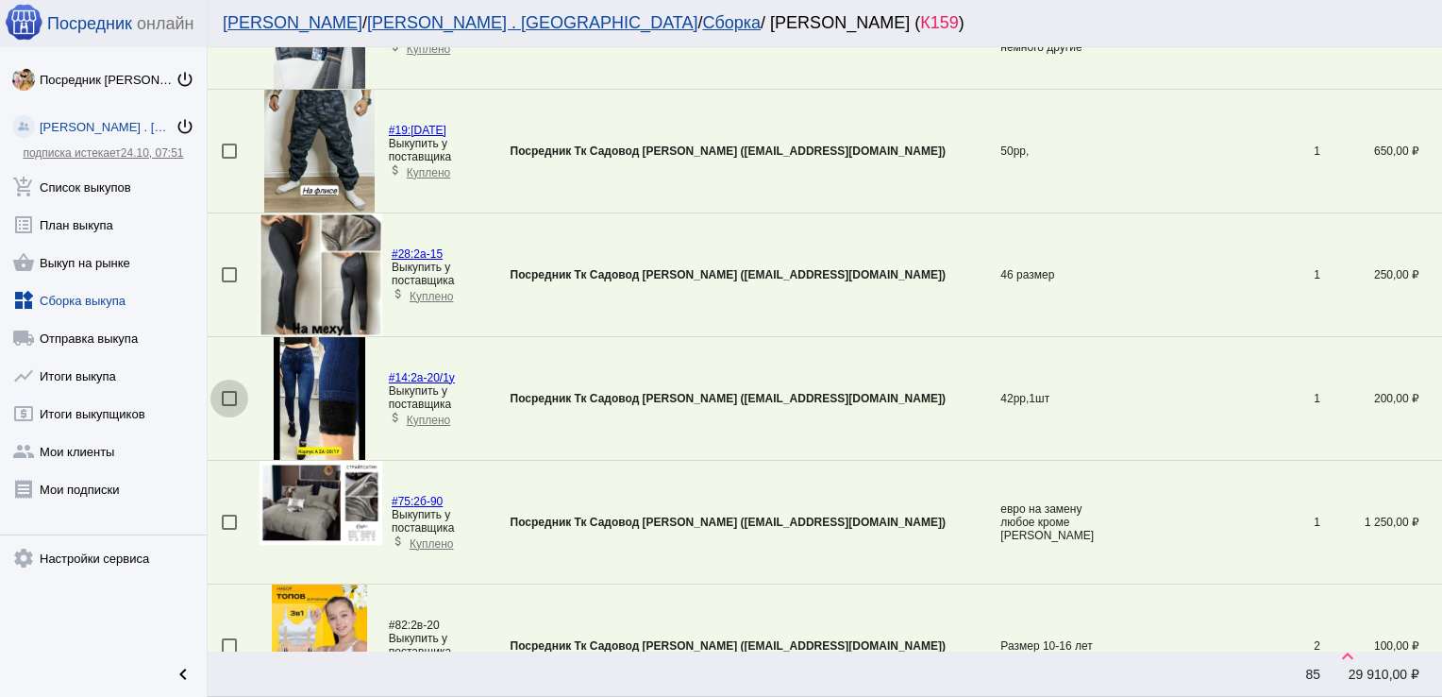
click at [226, 391] on div at bounding box center [229, 398] width 15 height 15
click at [228, 406] on input "checkbox" at bounding box center [228, 406] width 1 height 1
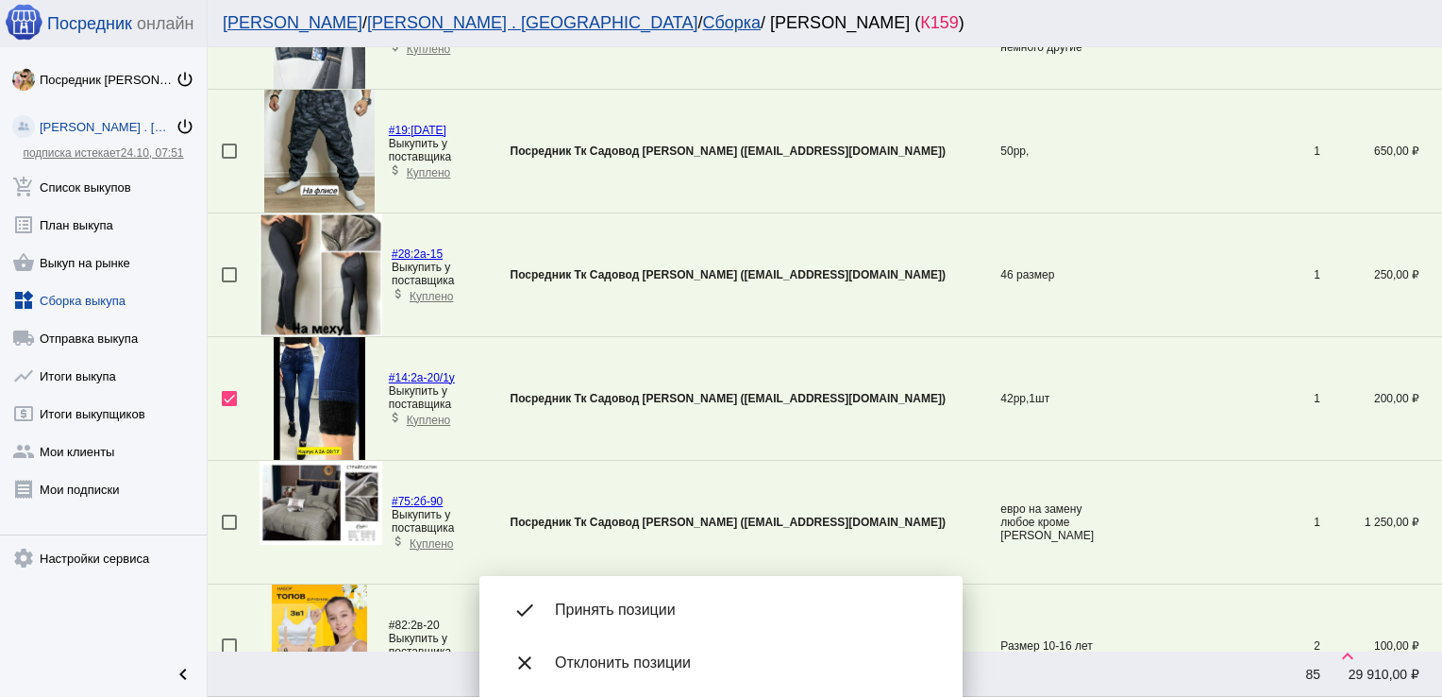
click at [615, 602] on span "Принять позиции" at bounding box center [744, 609] width 378 height 19
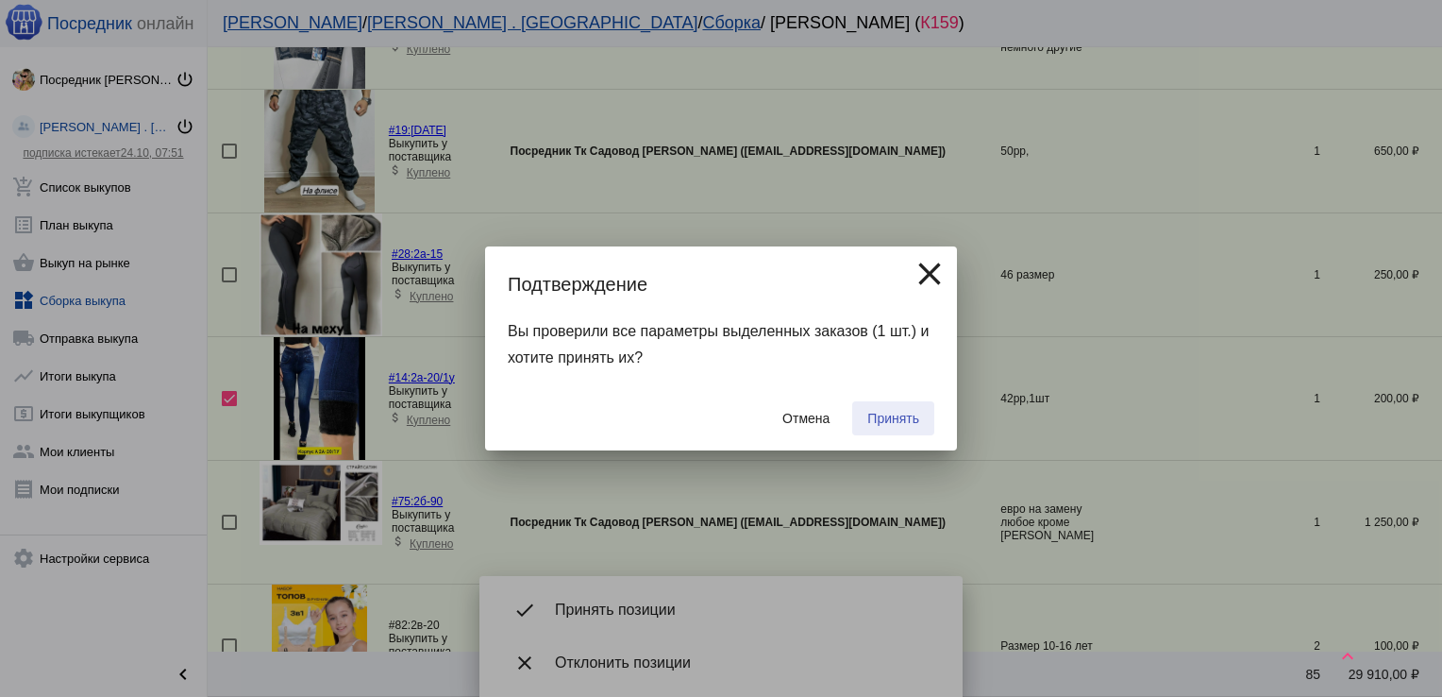
click at [909, 416] on span "Принять" at bounding box center [894, 418] width 52 height 15
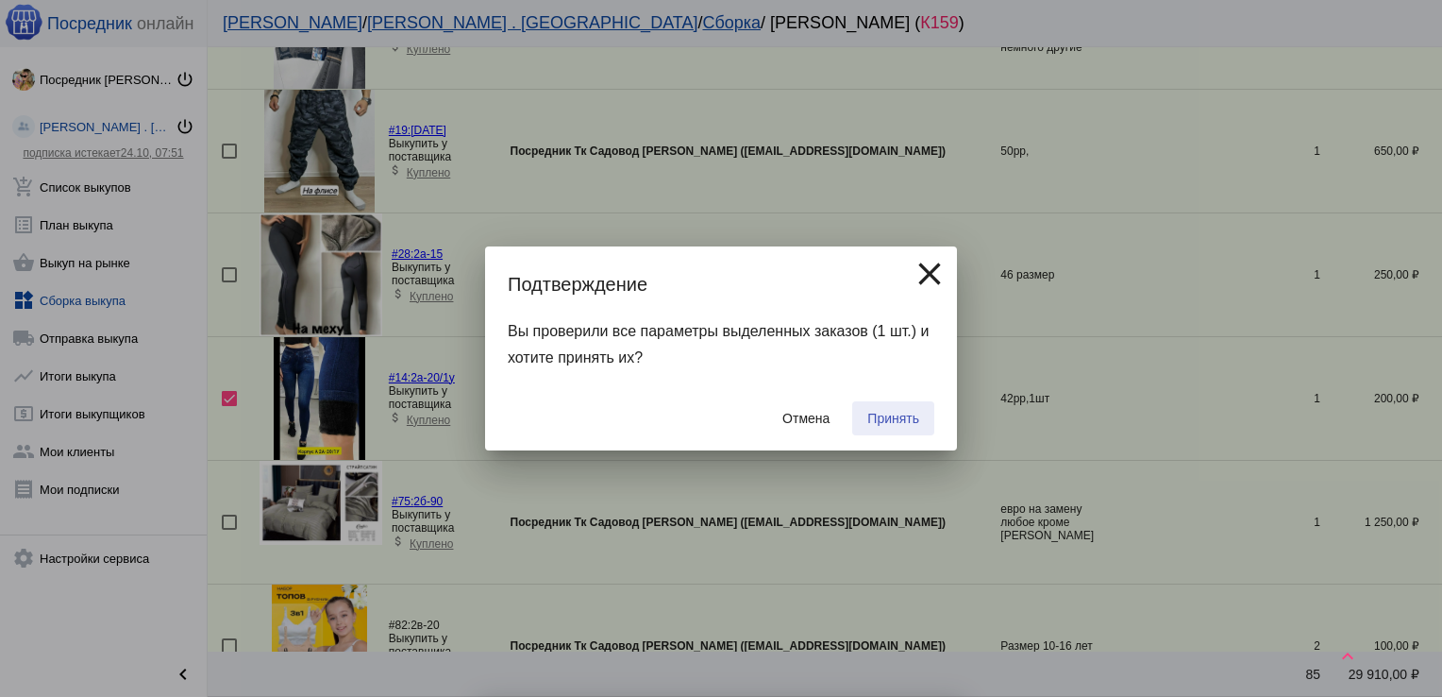
checkbox input "false"
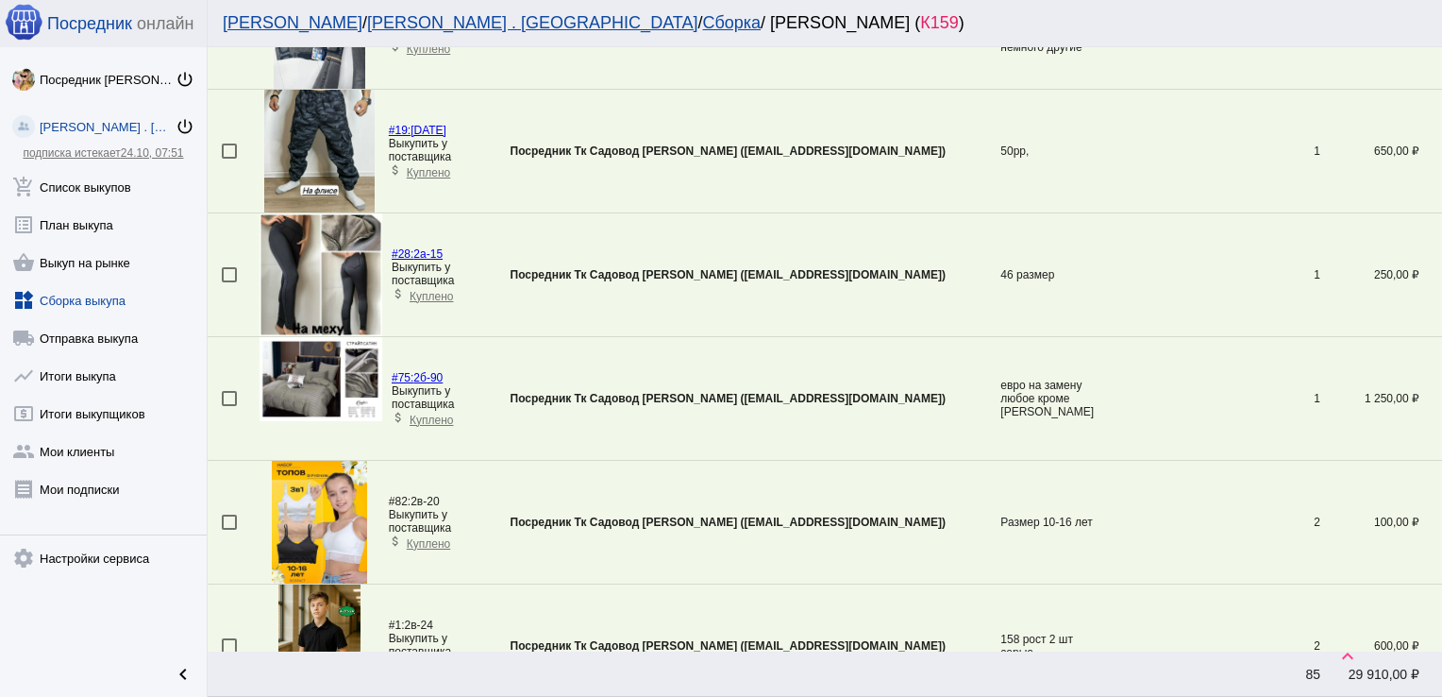
scroll to position [3516, 0]
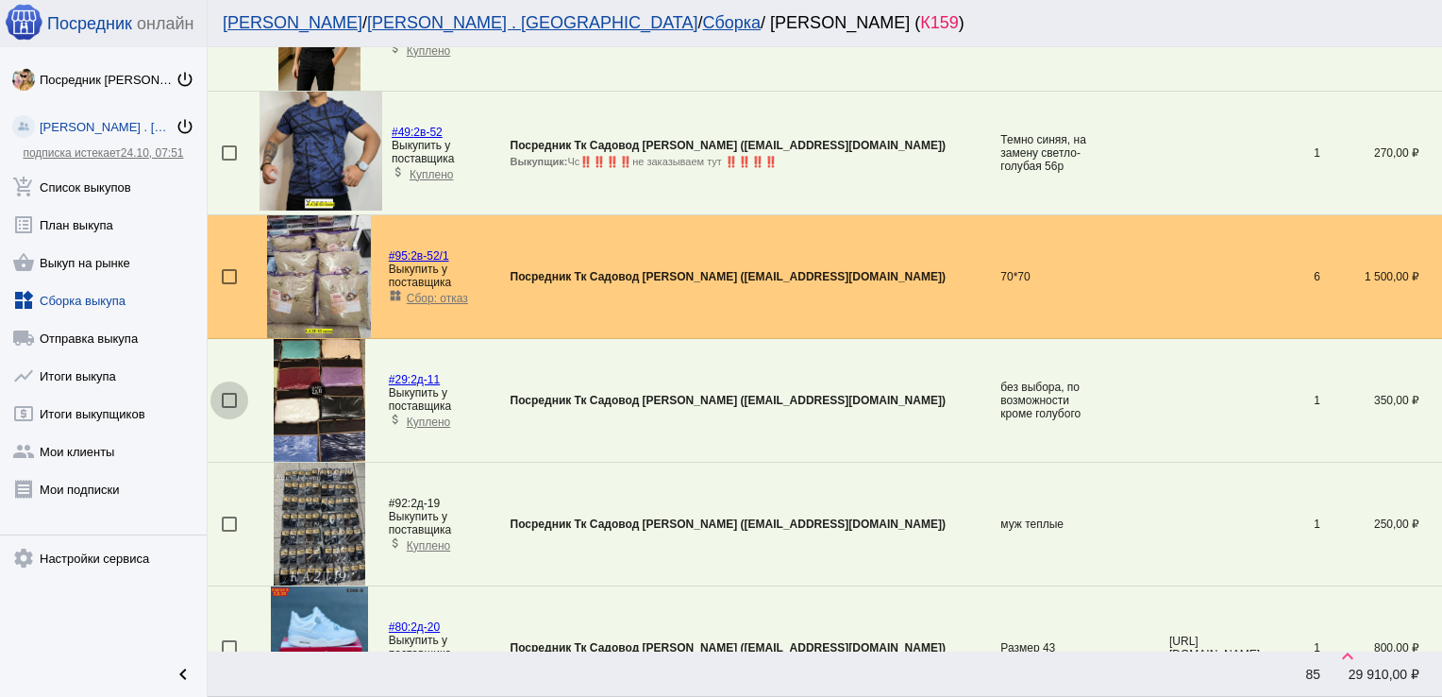
click at [231, 393] on div at bounding box center [229, 400] width 15 height 15
click at [229, 408] on input "checkbox" at bounding box center [228, 408] width 1 height 1
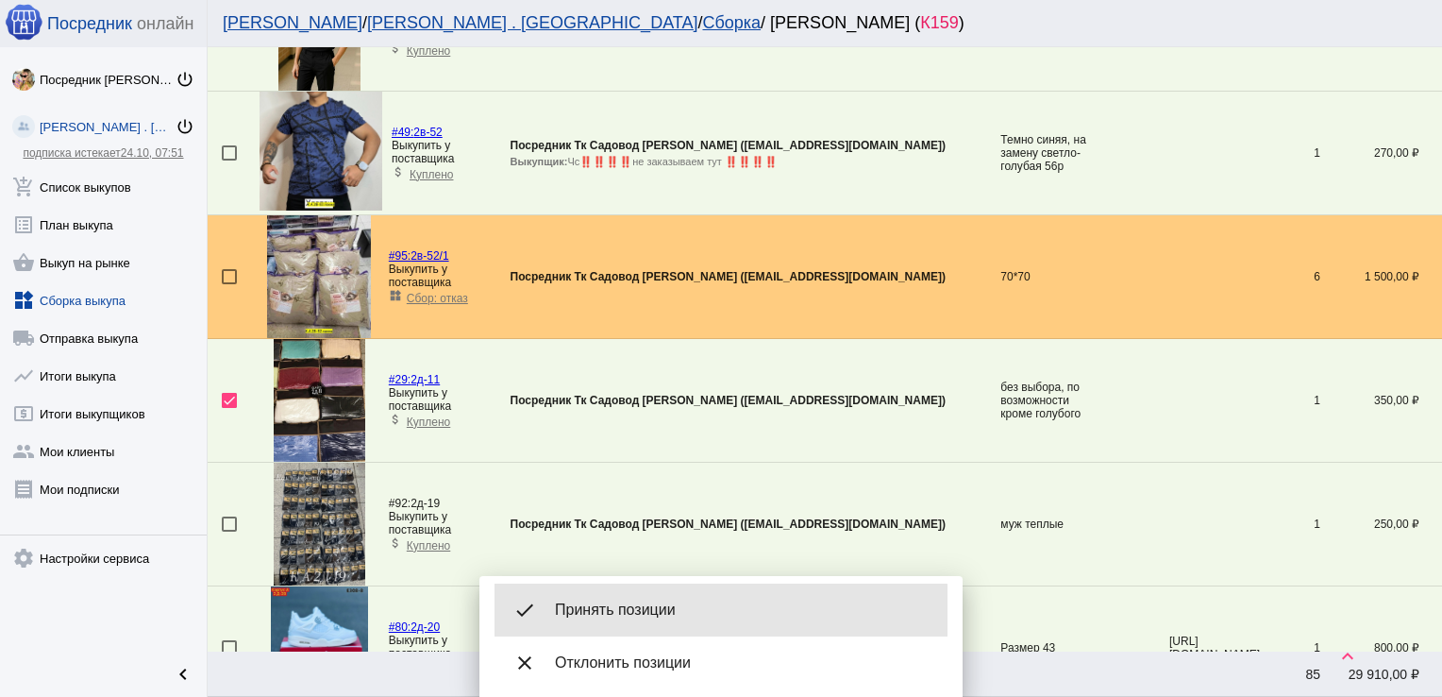
click at [719, 615] on span "Принять позиции" at bounding box center [744, 609] width 378 height 19
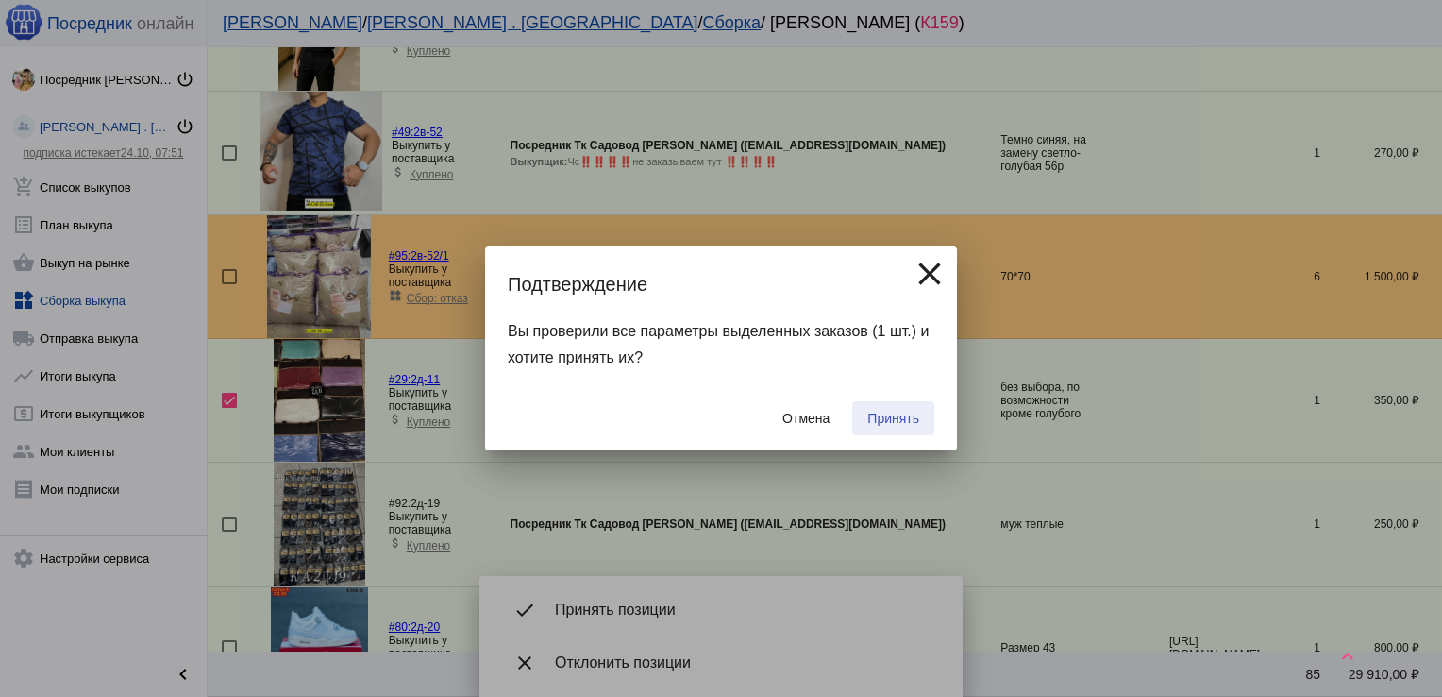
click at [889, 421] on span "Принять" at bounding box center [894, 418] width 52 height 15
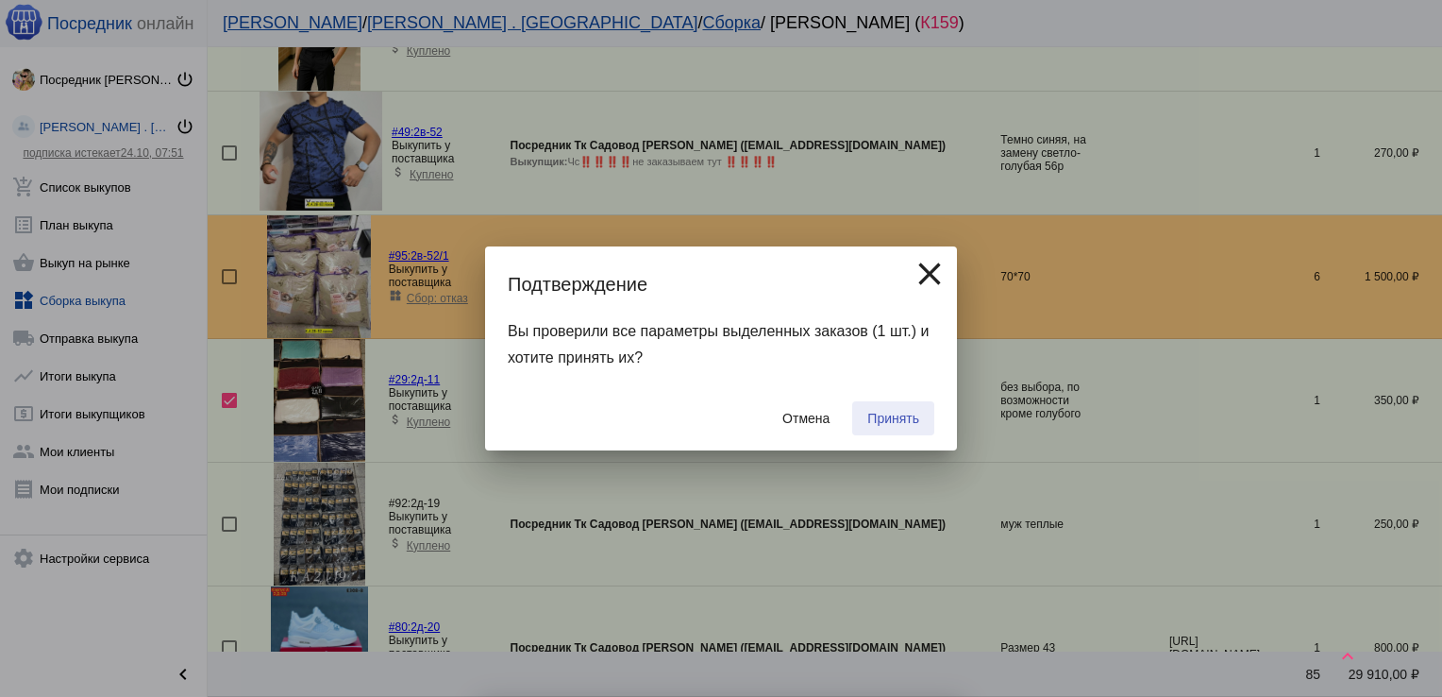
checkbox input "false"
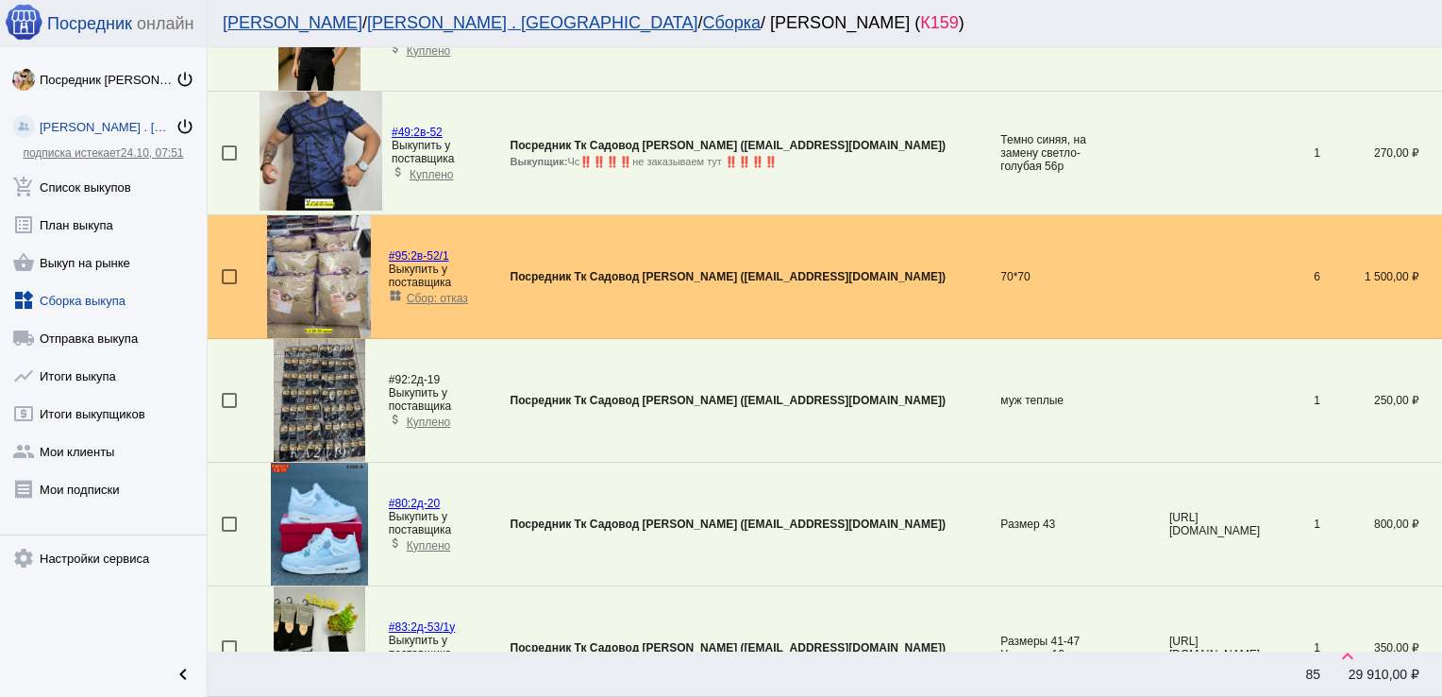
scroll to position [4135, 0]
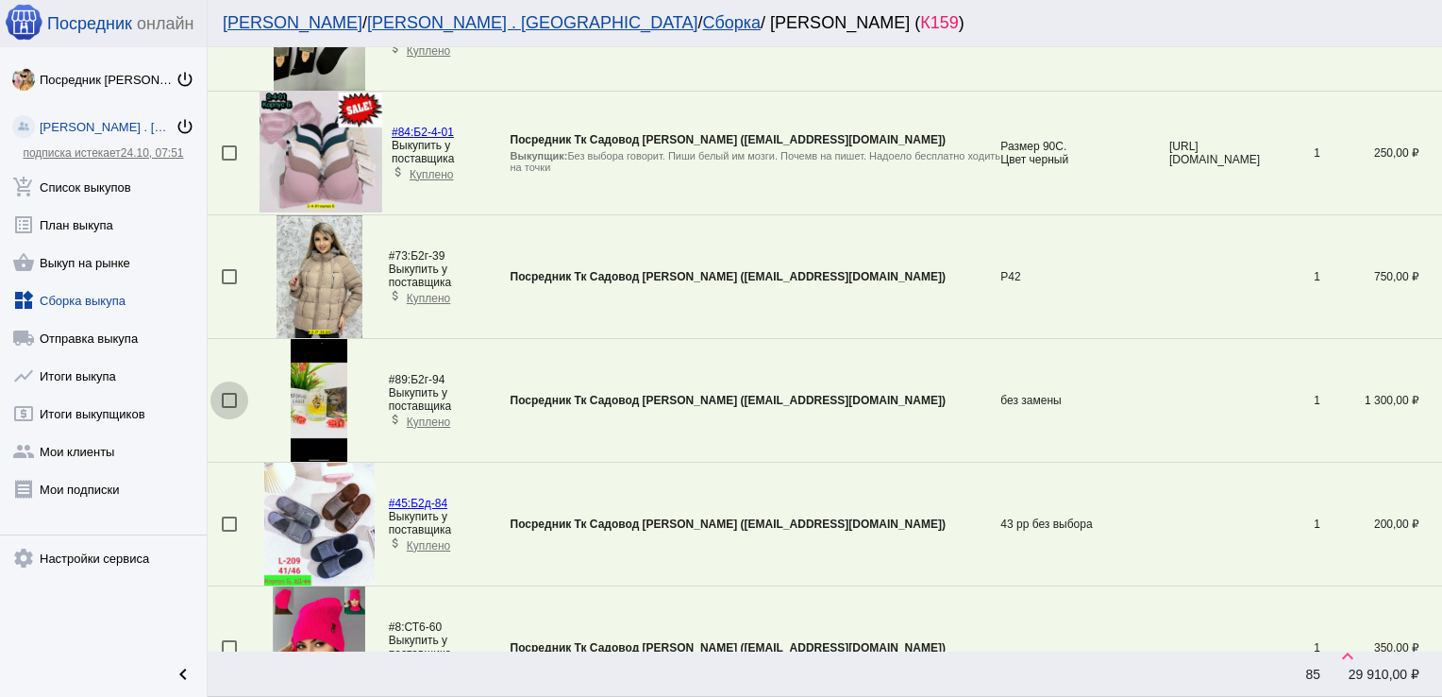
click at [228, 395] on div at bounding box center [229, 400] width 15 height 15
click at [228, 408] on input "checkbox" at bounding box center [228, 408] width 1 height 1
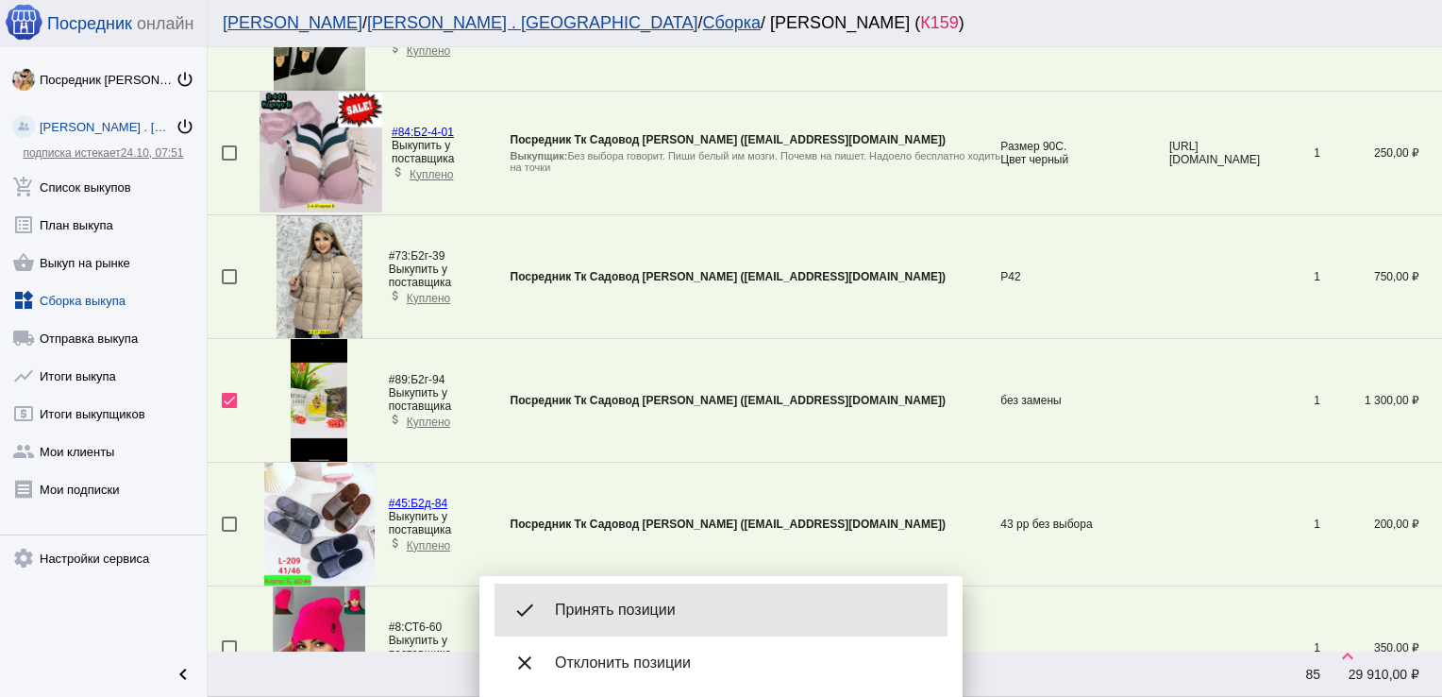
click at [638, 601] on span "Принять позиции" at bounding box center [744, 609] width 378 height 19
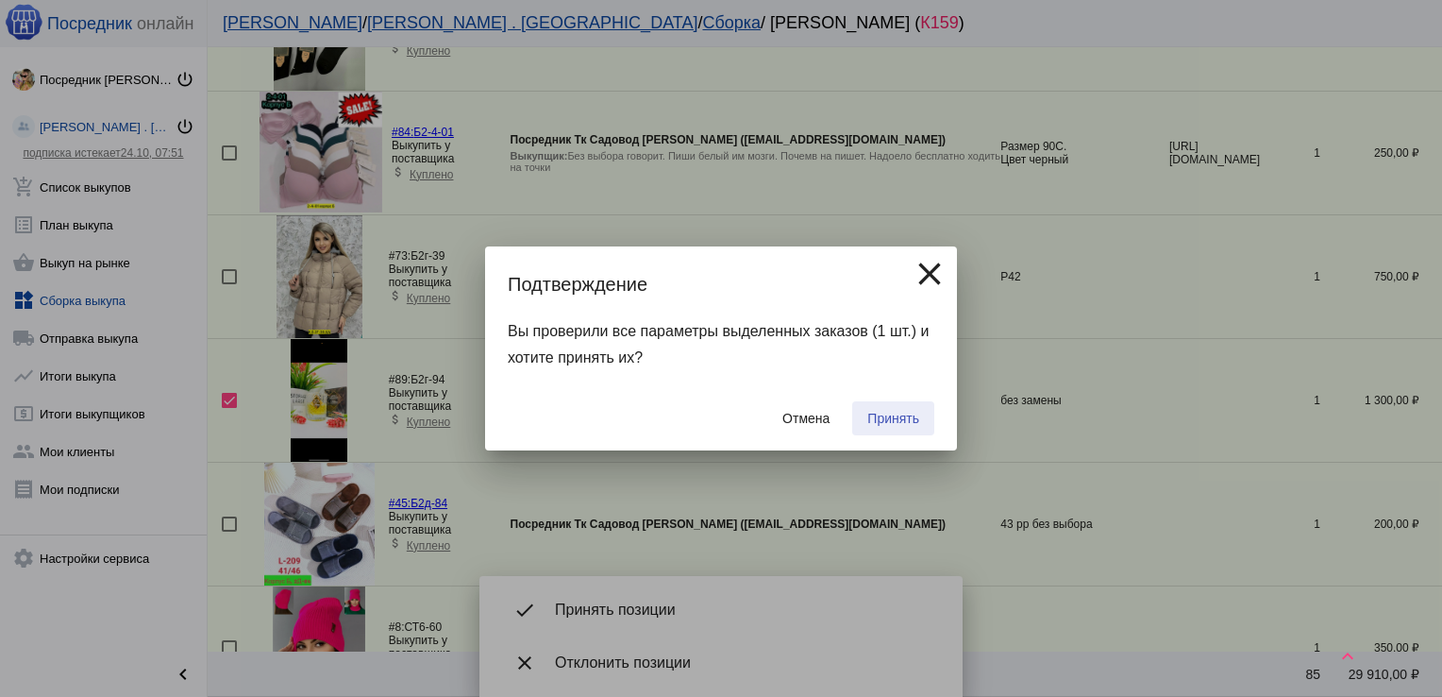
click at [891, 420] on span "Принять" at bounding box center [894, 418] width 52 height 15
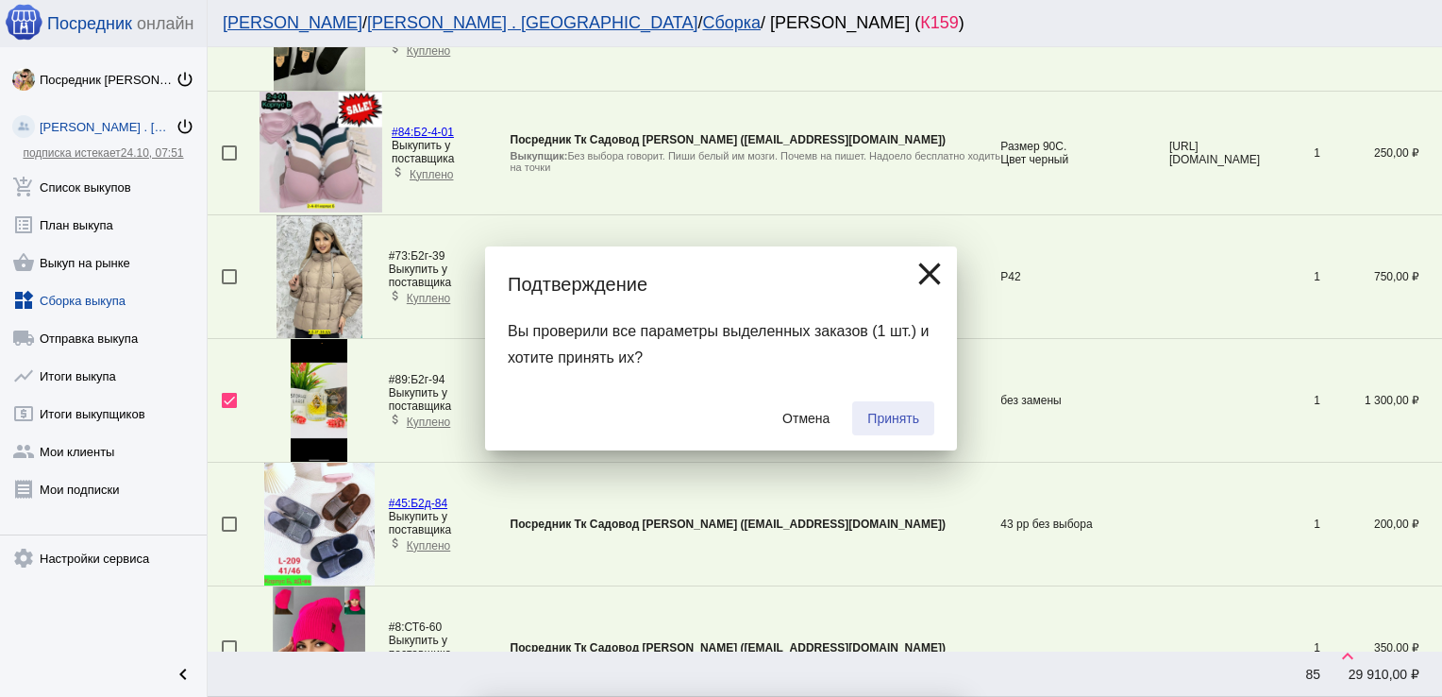
checkbox input "false"
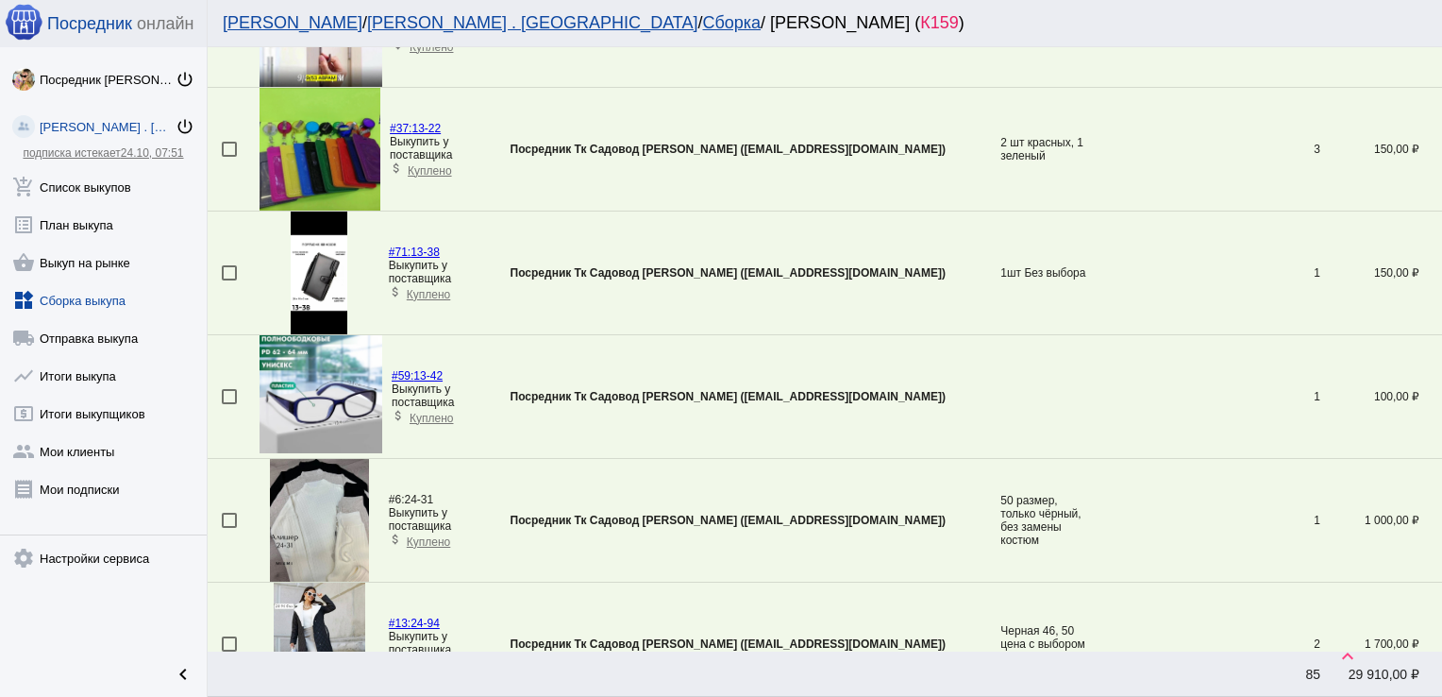
scroll to position [2529, 0]
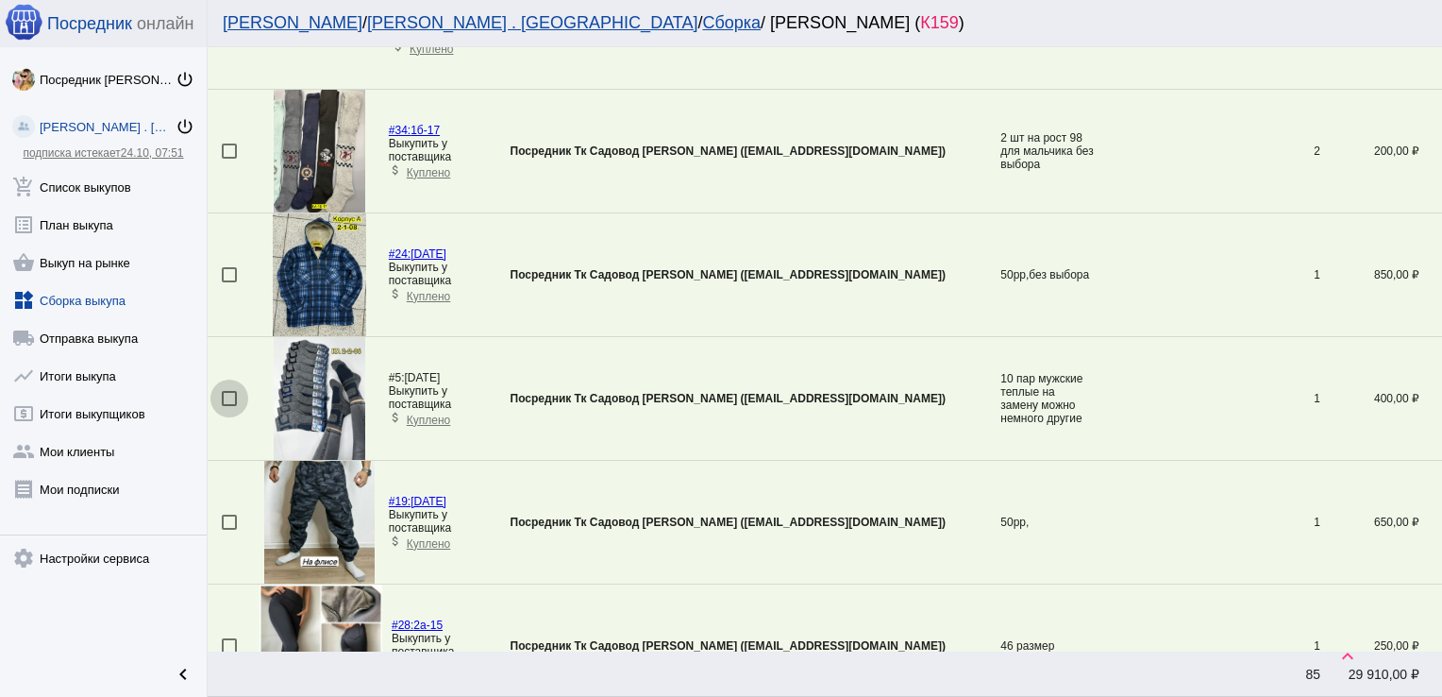
click at [228, 392] on div at bounding box center [229, 398] width 15 height 15
click at [228, 406] on input "checkbox" at bounding box center [228, 406] width 1 height 1
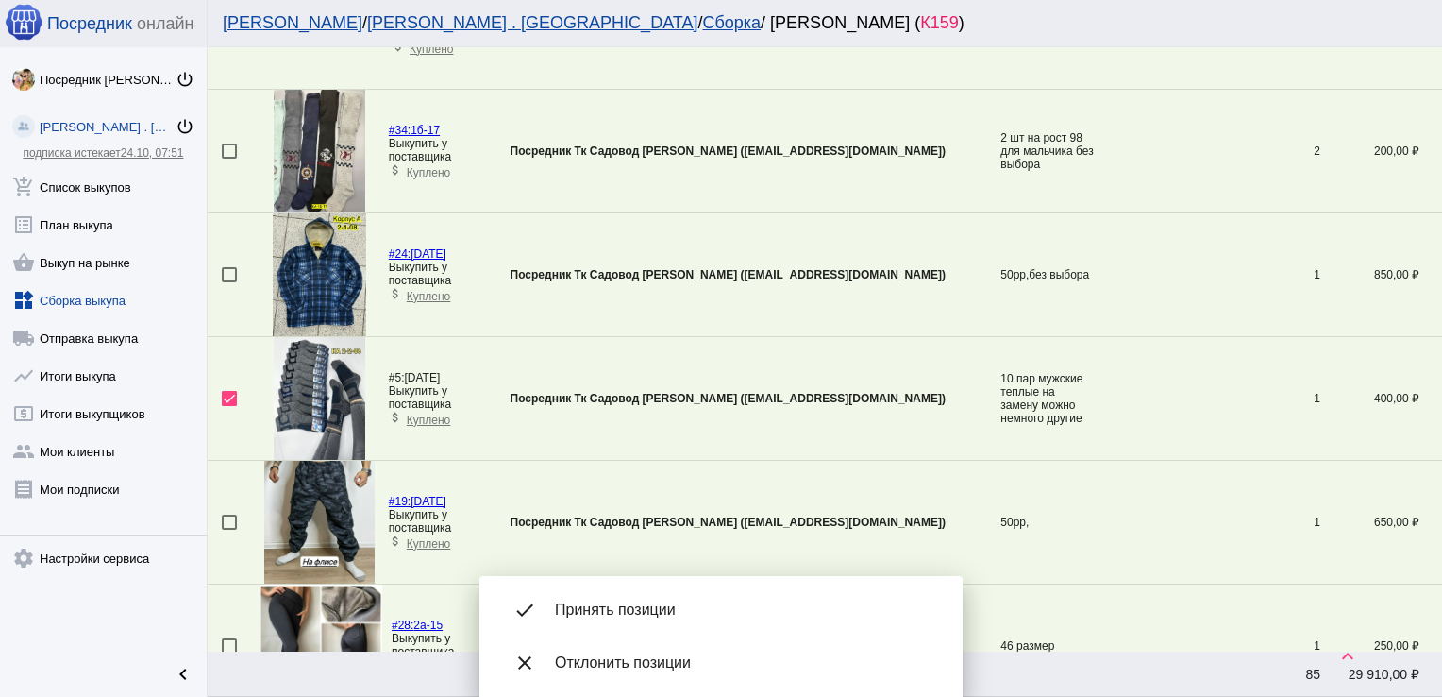
click at [652, 598] on div "done Принять позиции" at bounding box center [721, 609] width 453 height 53
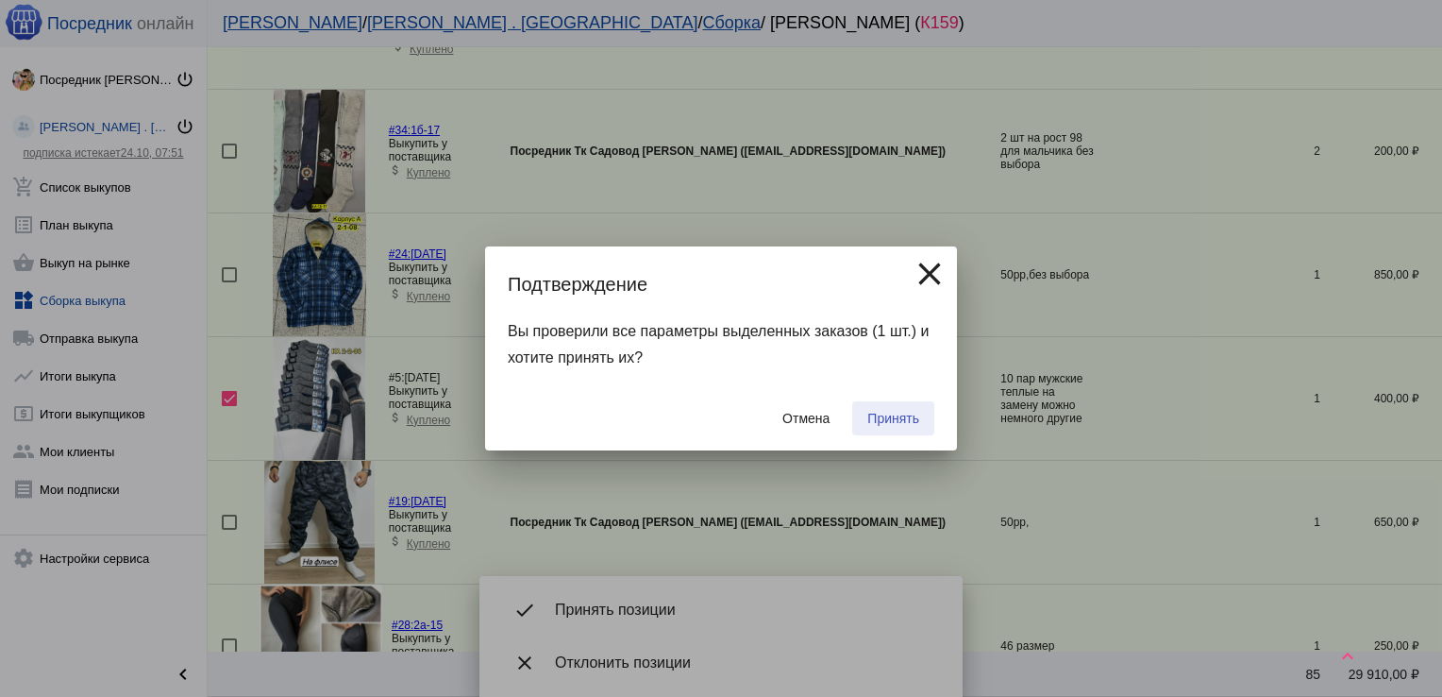
click at [902, 414] on span "Принять" at bounding box center [894, 418] width 52 height 15
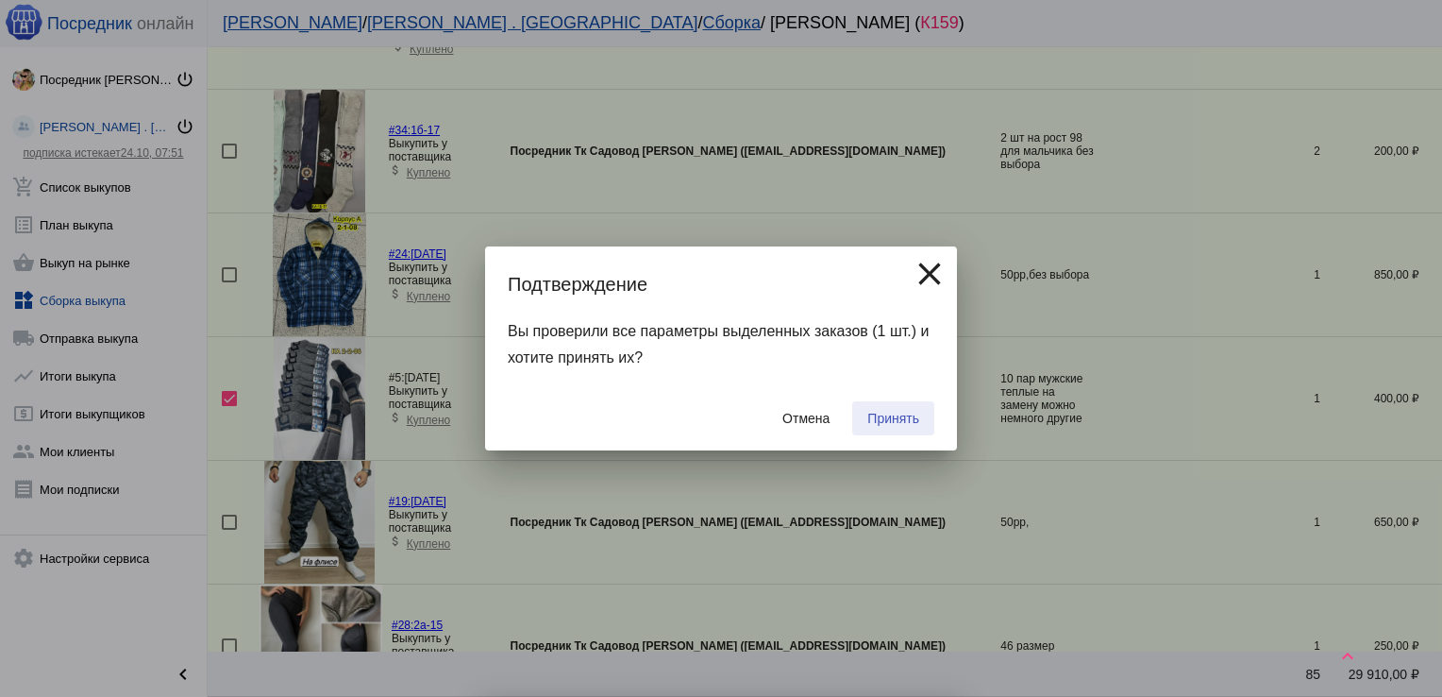
checkbox input "false"
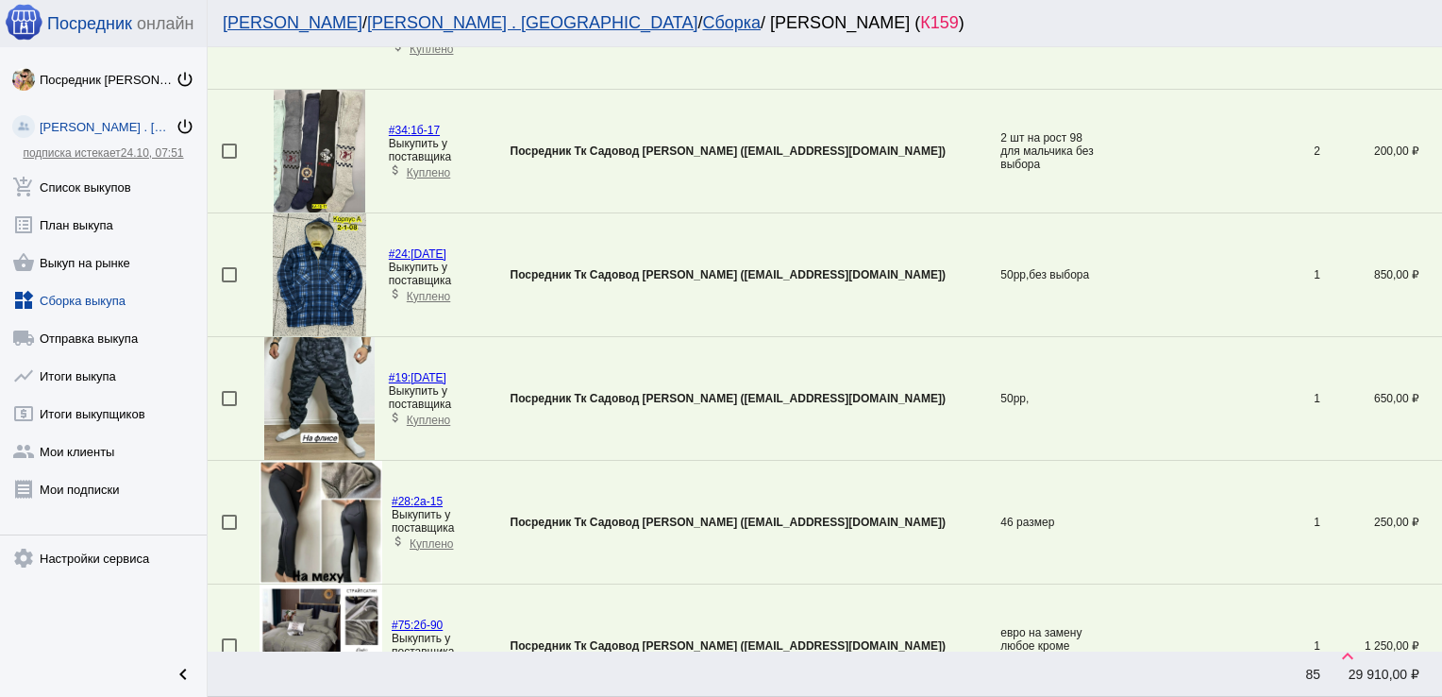
scroll to position [3394, 0]
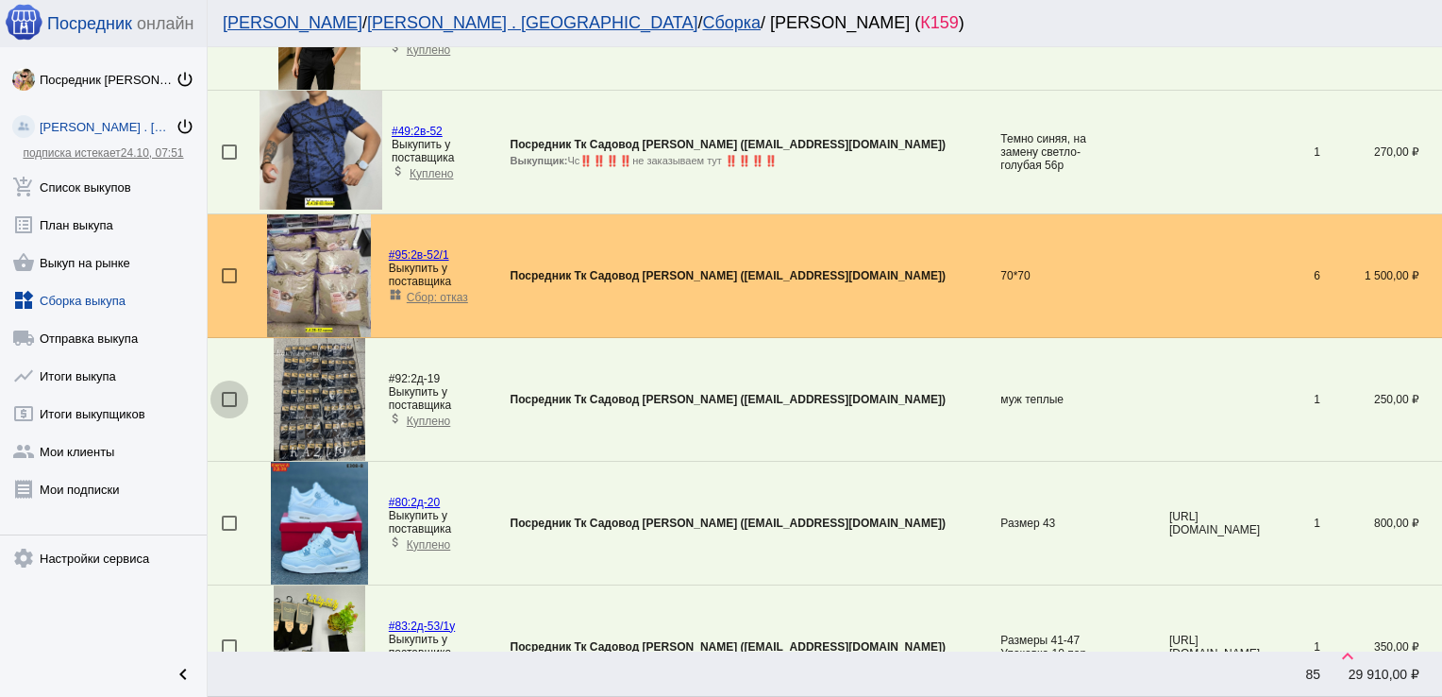
click at [228, 393] on div at bounding box center [229, 399] width 15 height 15
click at [228, 407] on input "checkbox" at bounding box center [228, 407] width 1 height 1
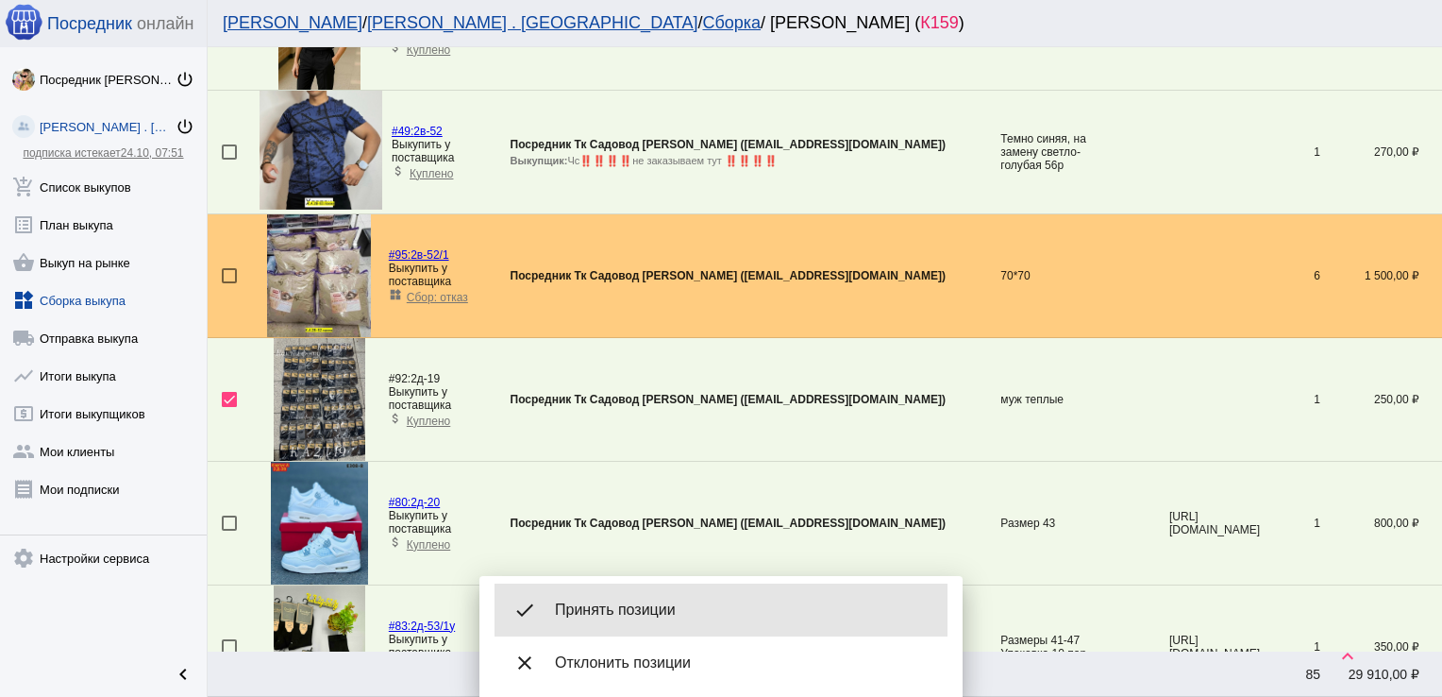
click at [649, 602] on span "Принять позиции" at bounding box center [744, 609] width 378 height 19
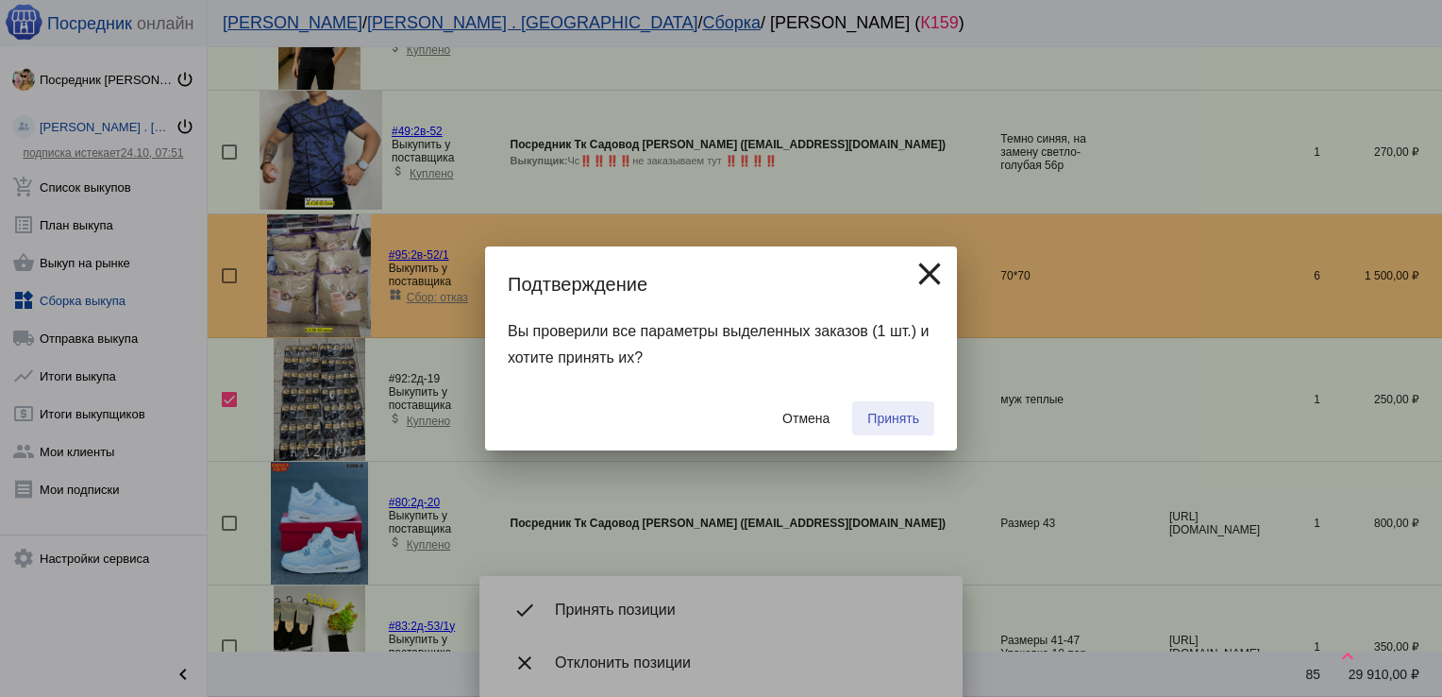
click at [902, 416] on span "Принять" at bounding box center [894, 418] width 52 height 15
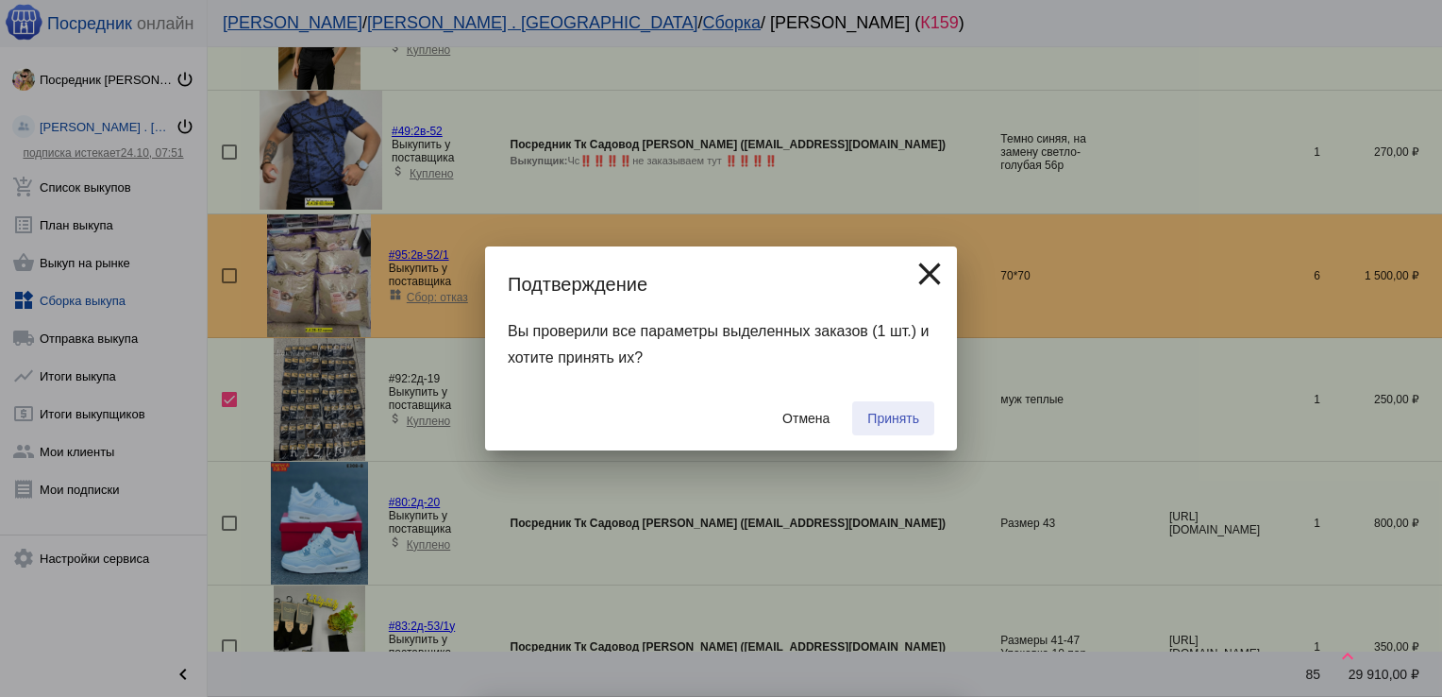
checkbox input "false"
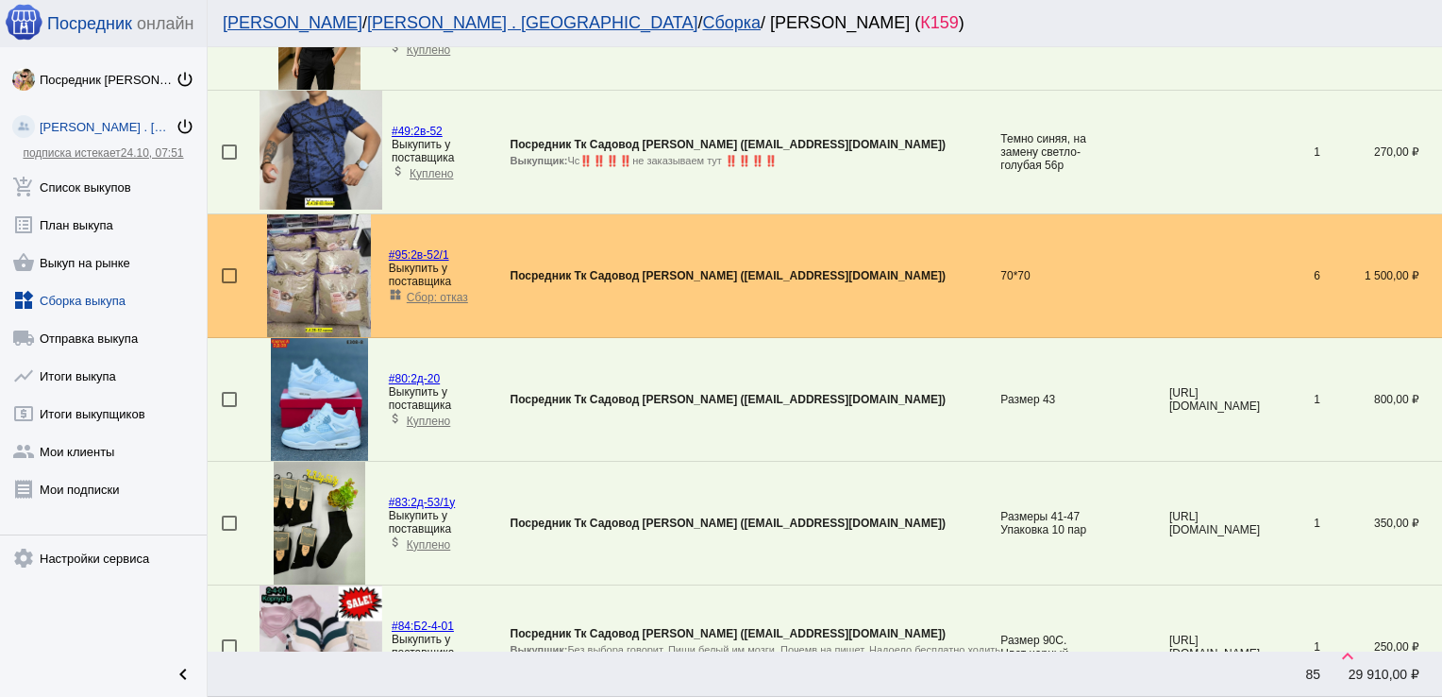
scroll to position [2529, 0]
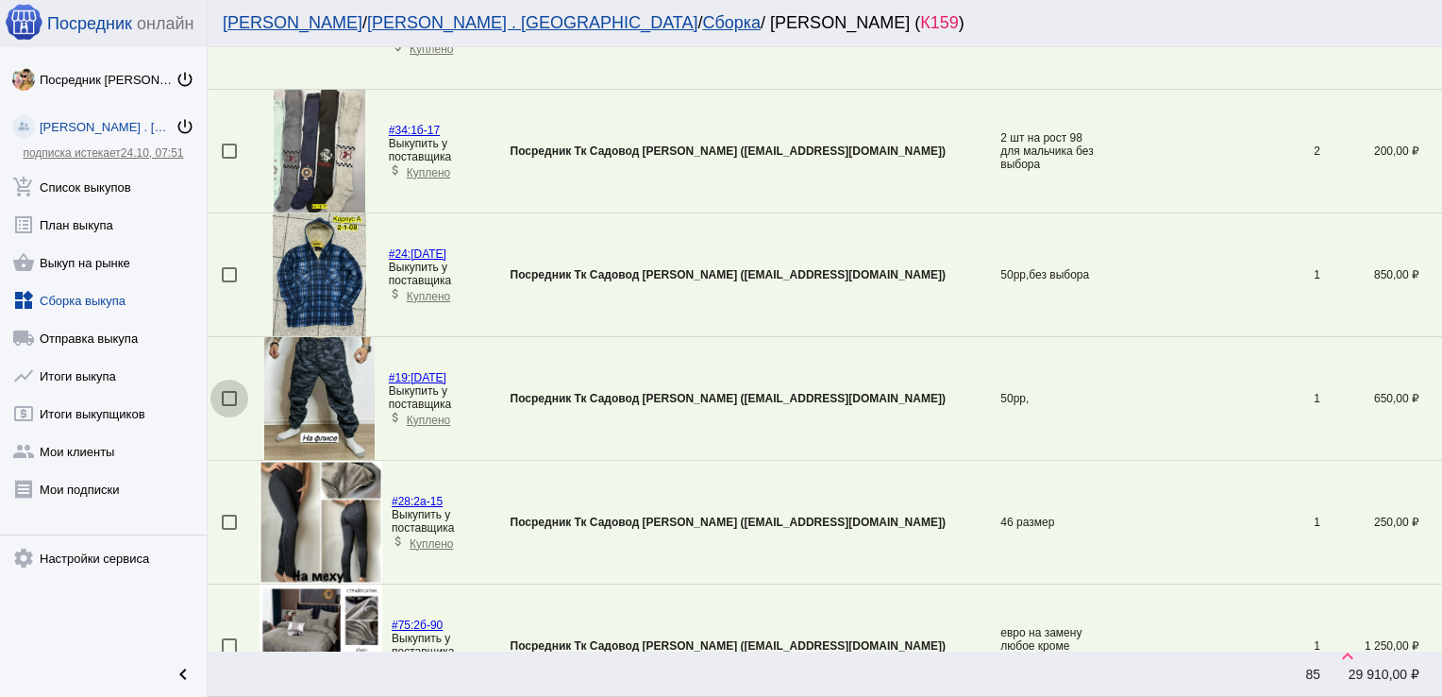
click at [233, 392] on div at bounding box center [229, 398] width 15 height 15
click at [229, 406] on input "checkbox" at bounding box center [228, 406] width 1 height 1
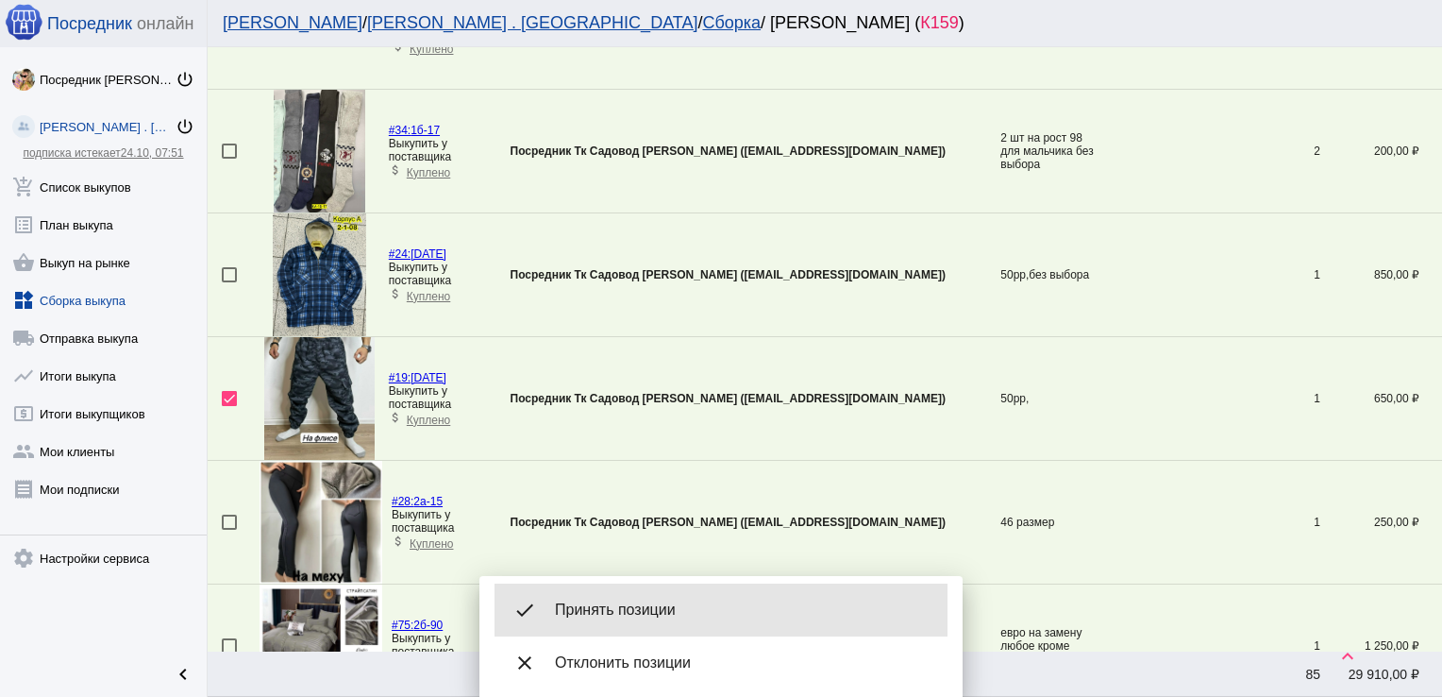
click at [615, 603] on span "Принять позиции" at bounding box center [744, 609] width 378 height 19
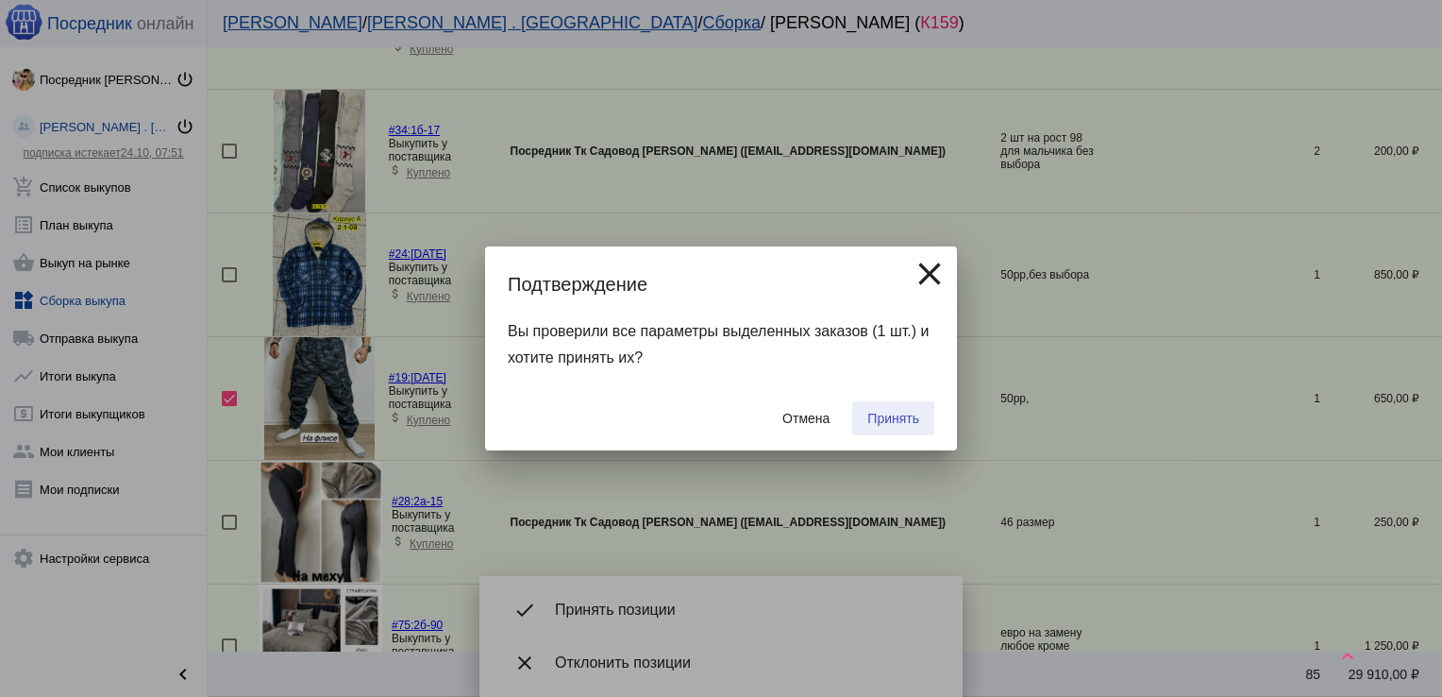
click at [895, 414] on span "Принять" at bounding box center [894, 418] width 52 height 15
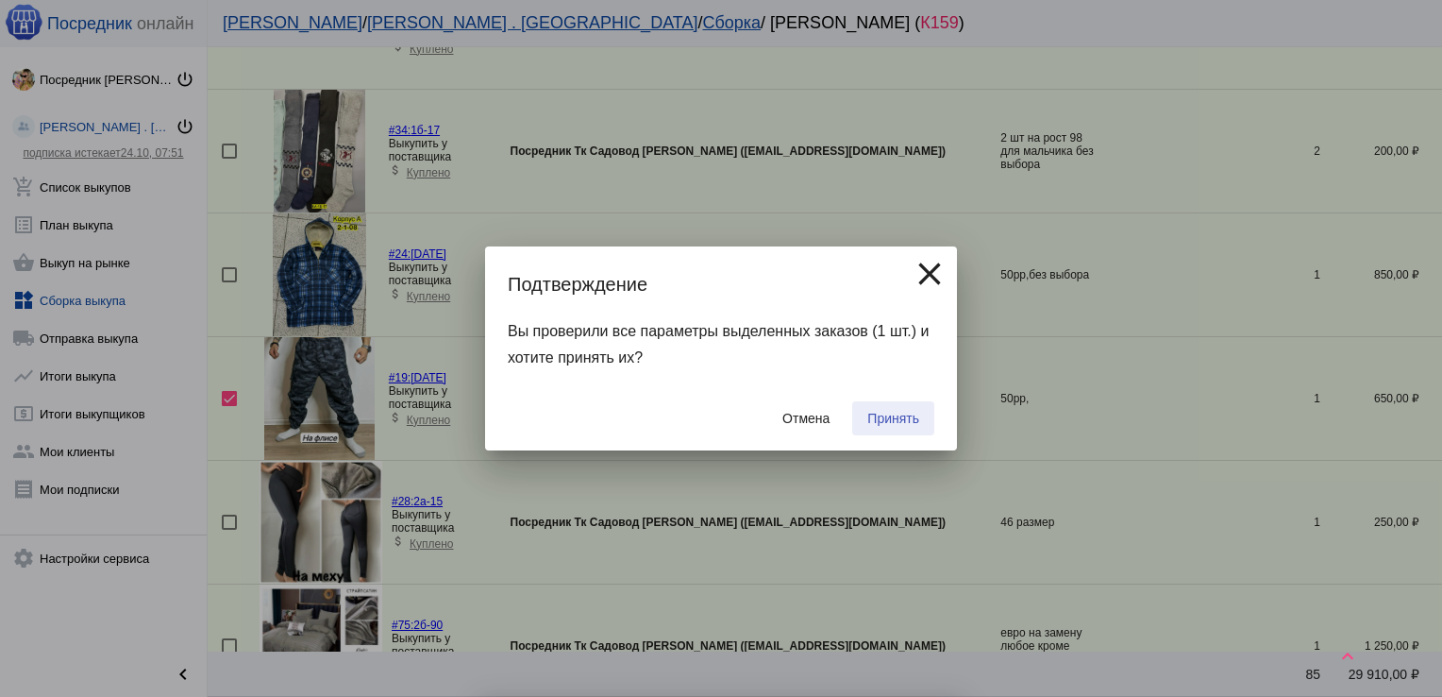
checkbox input "false"
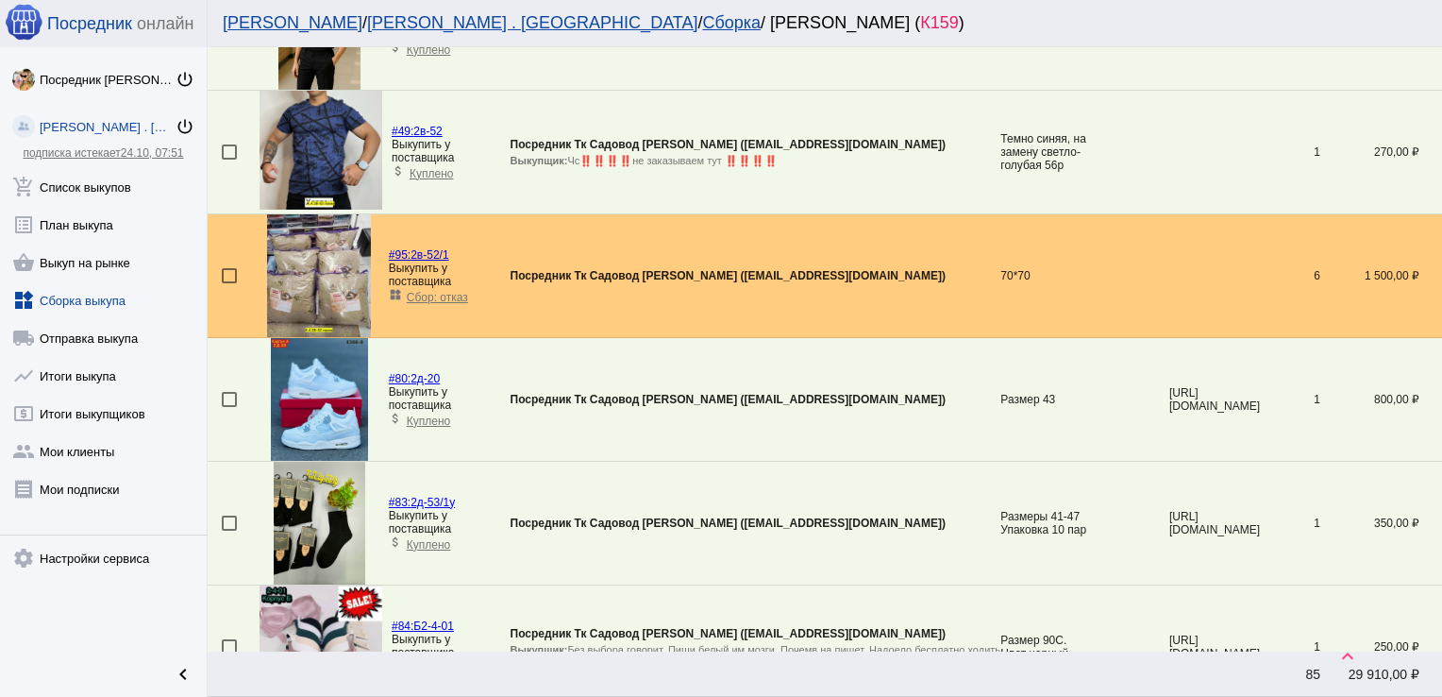
scroll to position [3887, 0]
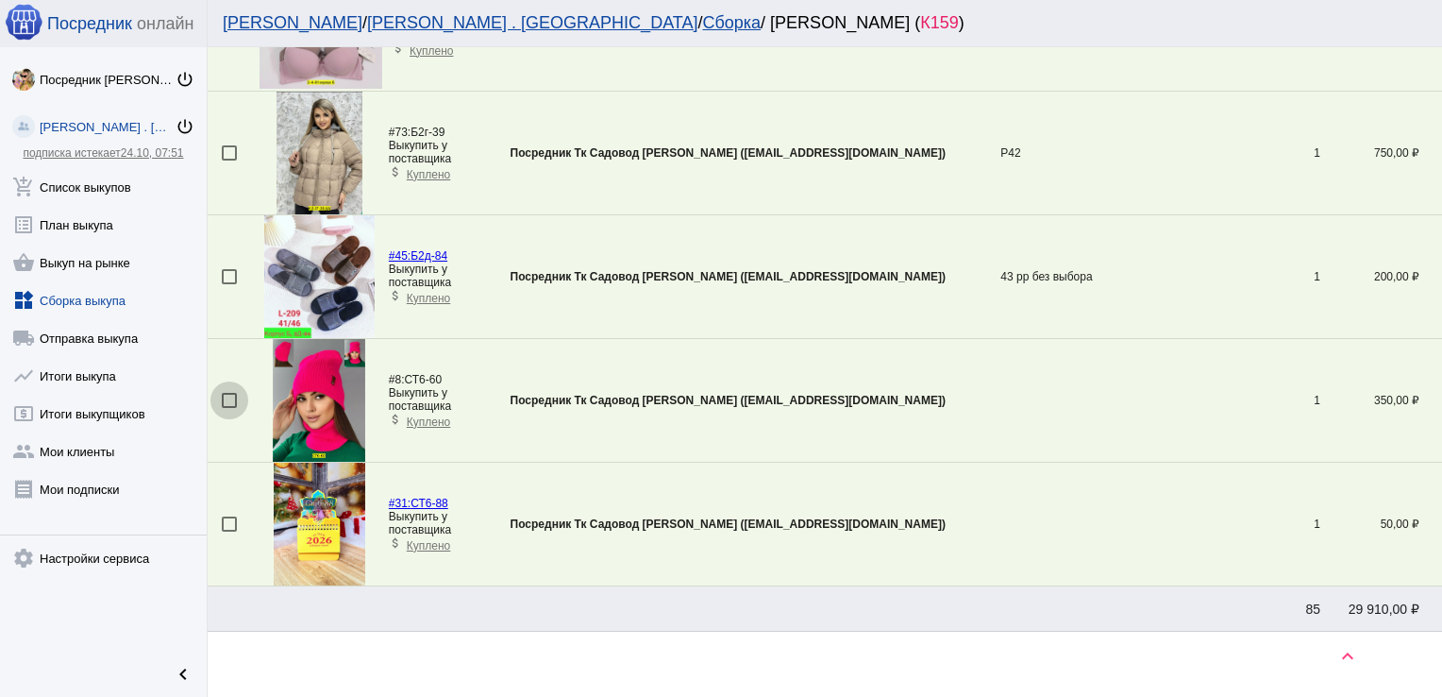
click at [233, 393] on div at bounding box center [229, 400] width 15 height 15
click at [229, 408] on input "checkbox" at bounding box center [228, 408] width 1 height 1
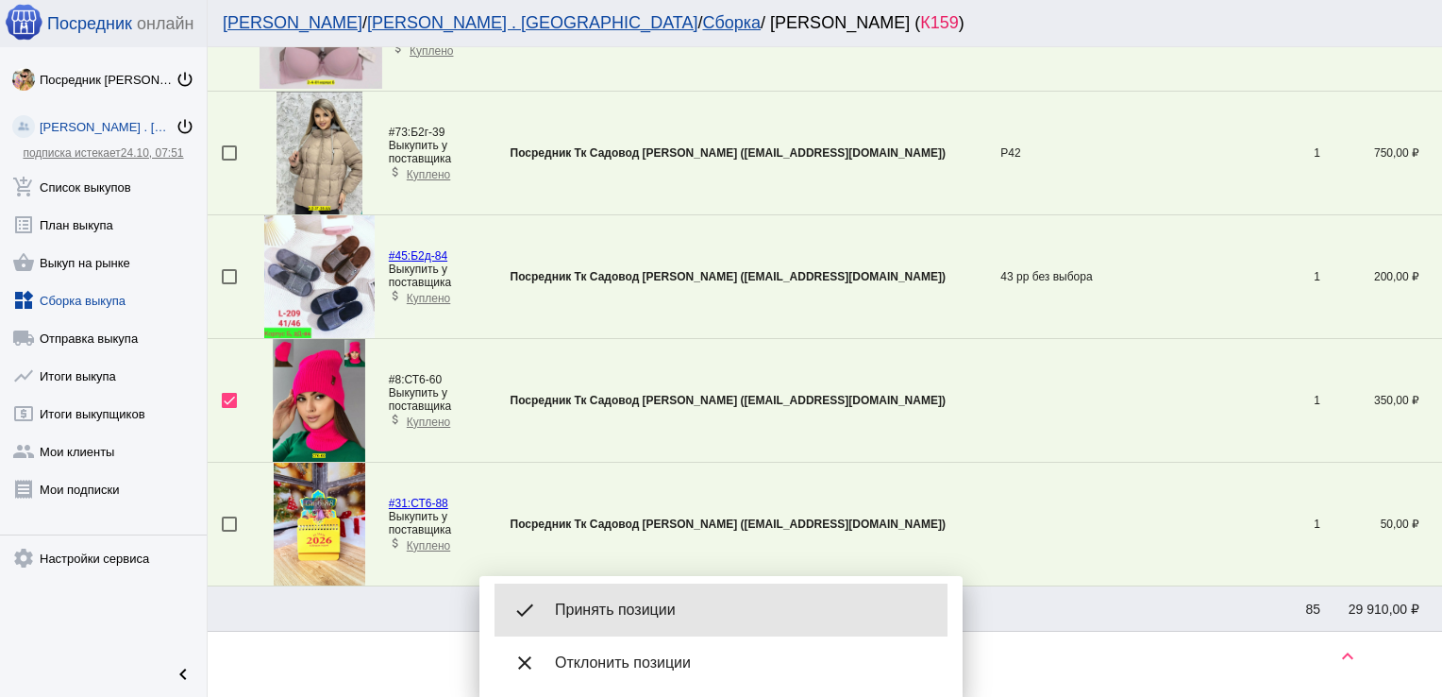
click at [673, 591] on div "done Принять позиции" at bounding box center [721, 609] width 453 height 53
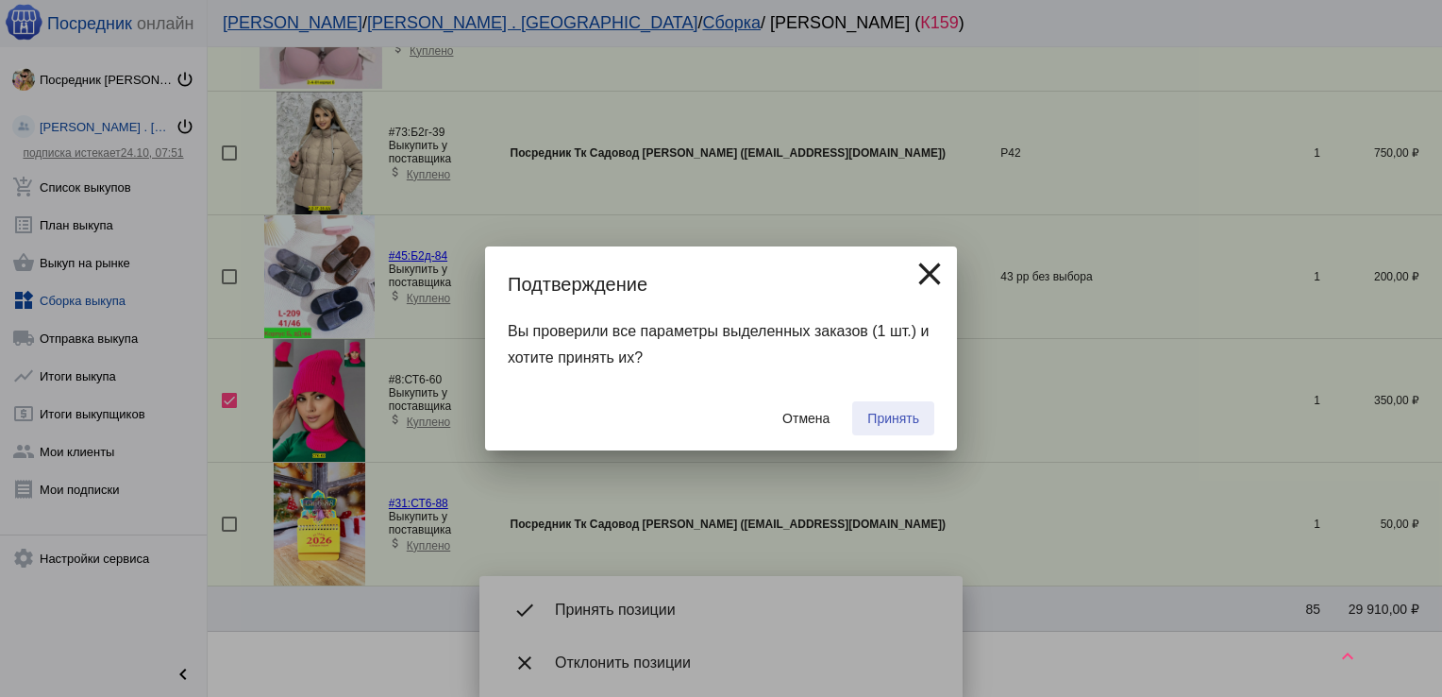
click at [889, 419] on span "Принять" at bounding box center [894, 418] width 52 height 15
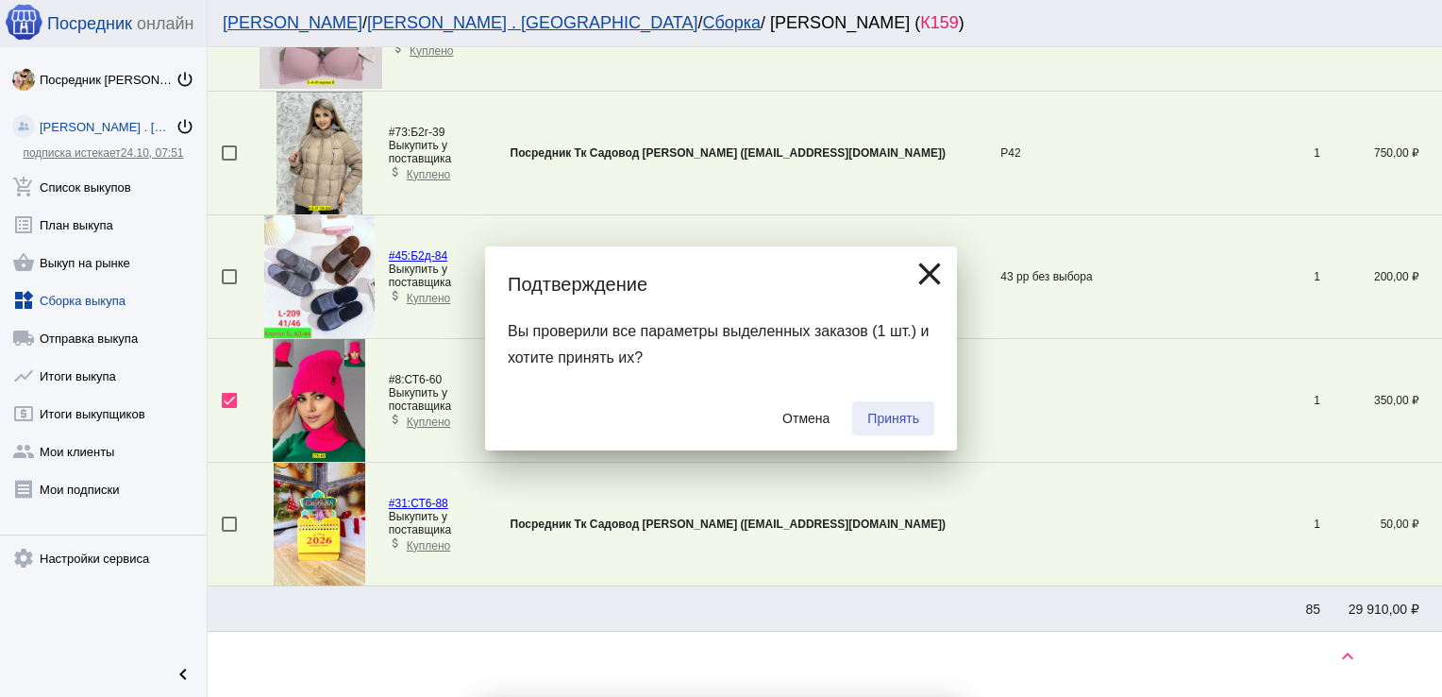
checkbox input "false"
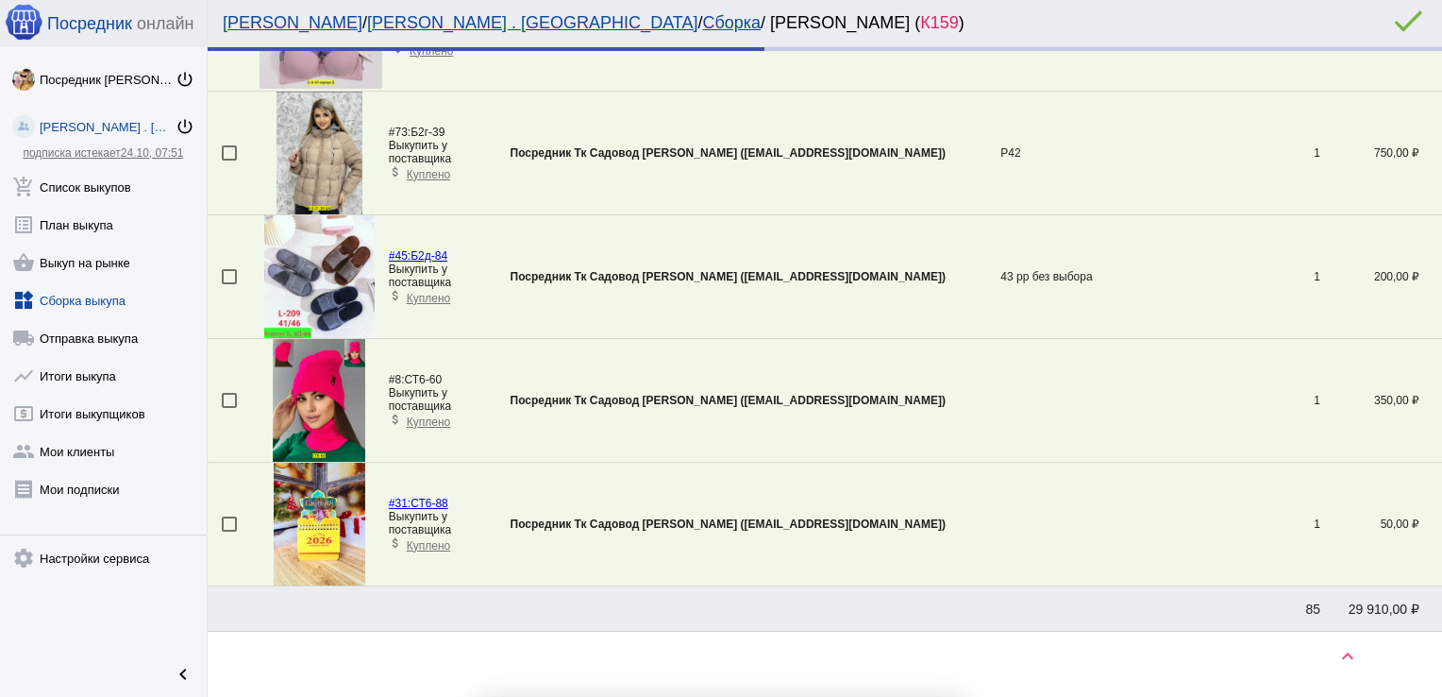
scroll to position [3834, 0]
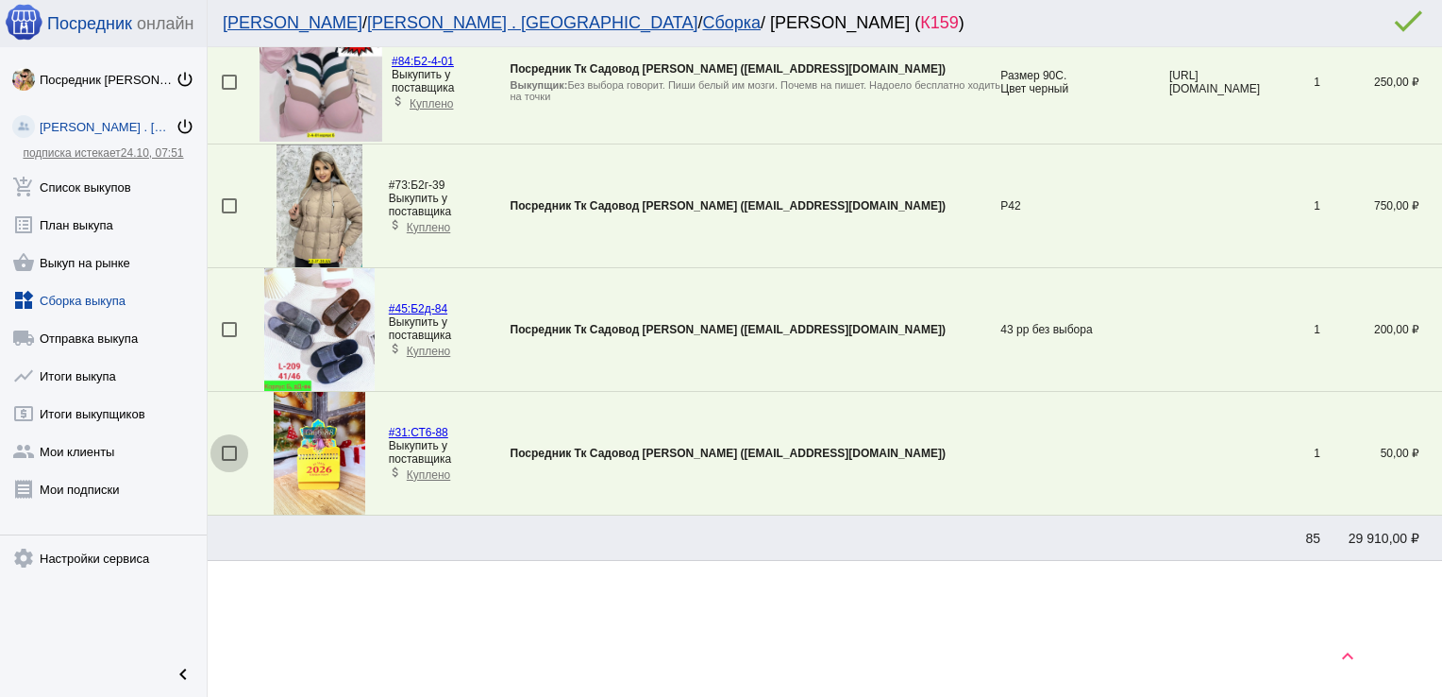
click at [227, 448] on div at bounding box center [229, 453] width 15 height 15
click at [228, 461] on input "checkbox" at bounding box center [228, 461] width 1 height 1
checkbox input "true"
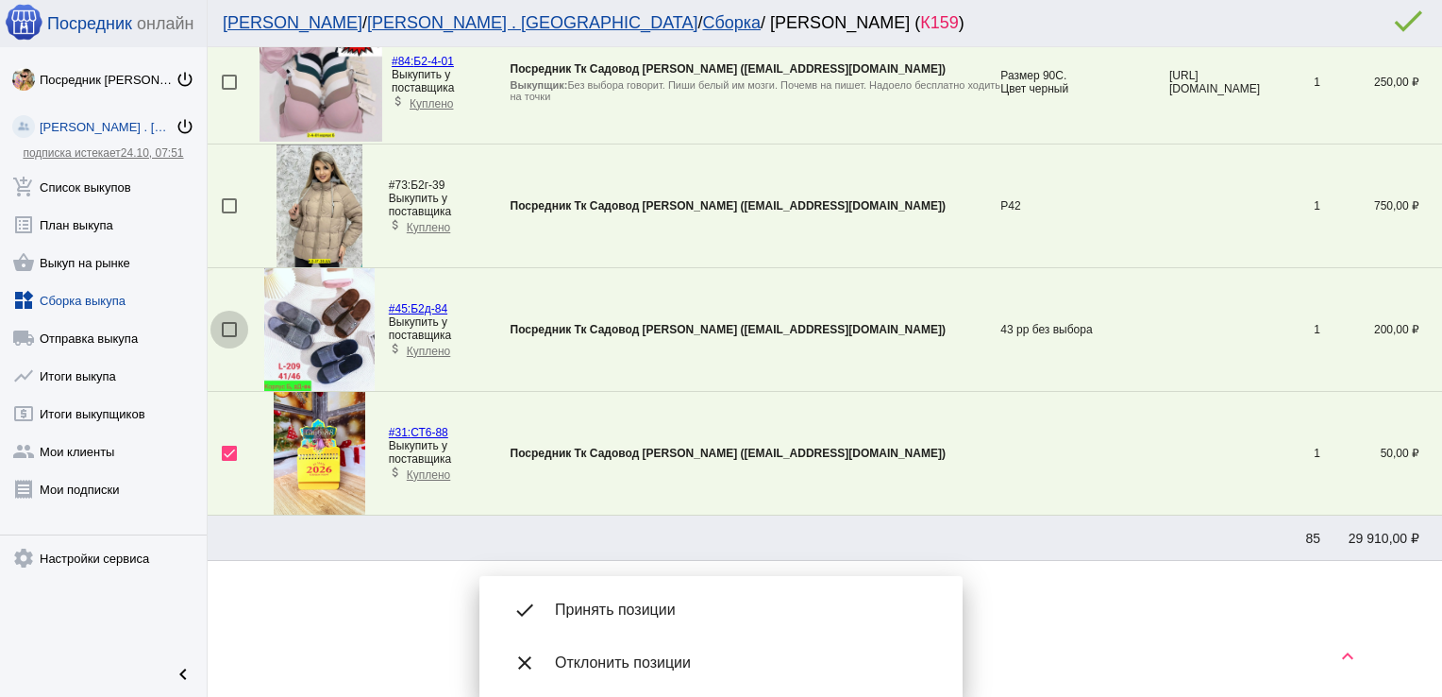
click at [234, 322] on div at bounding box center [229, 329] width 15 height 15
click at [229, 337] on input "checkbox" at bounding box center [228, 337] width 1 height 1
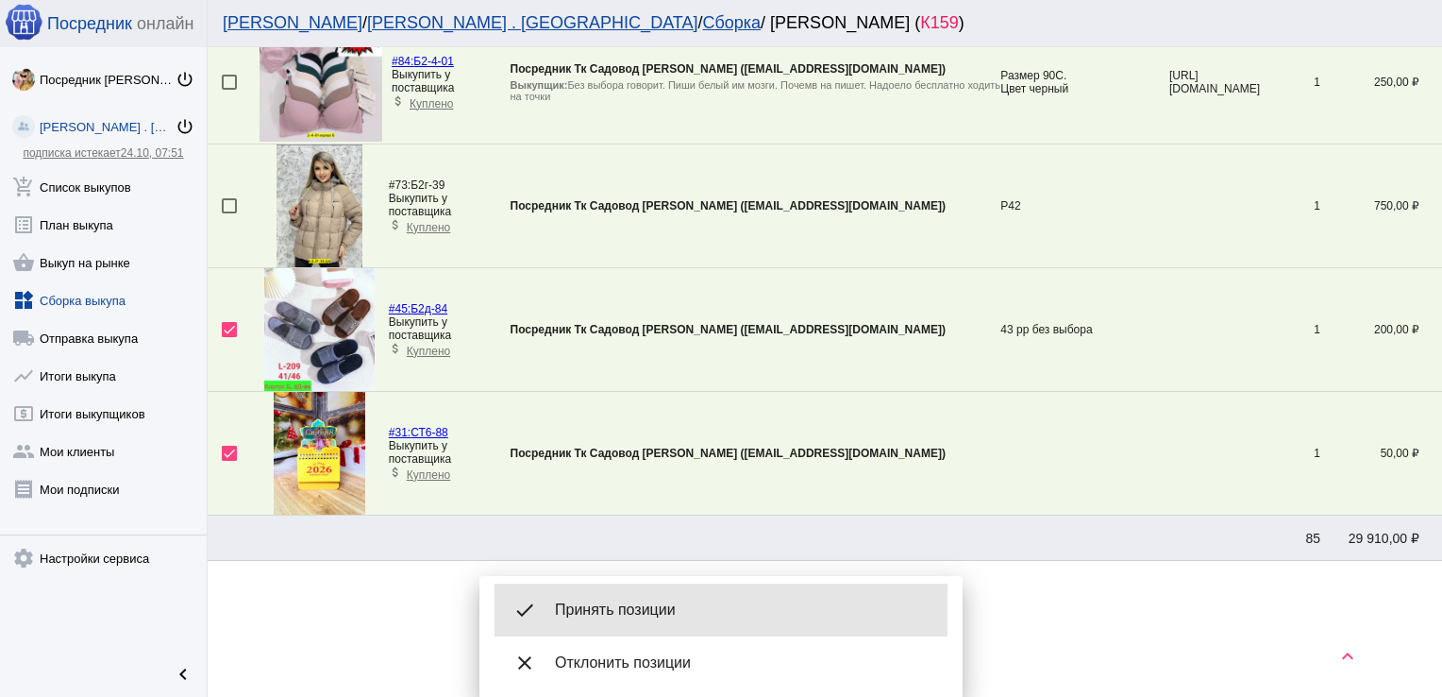
click at [668, 588] on div "done Принять позиции" at bounding box center [721, 609] width 453 height 53
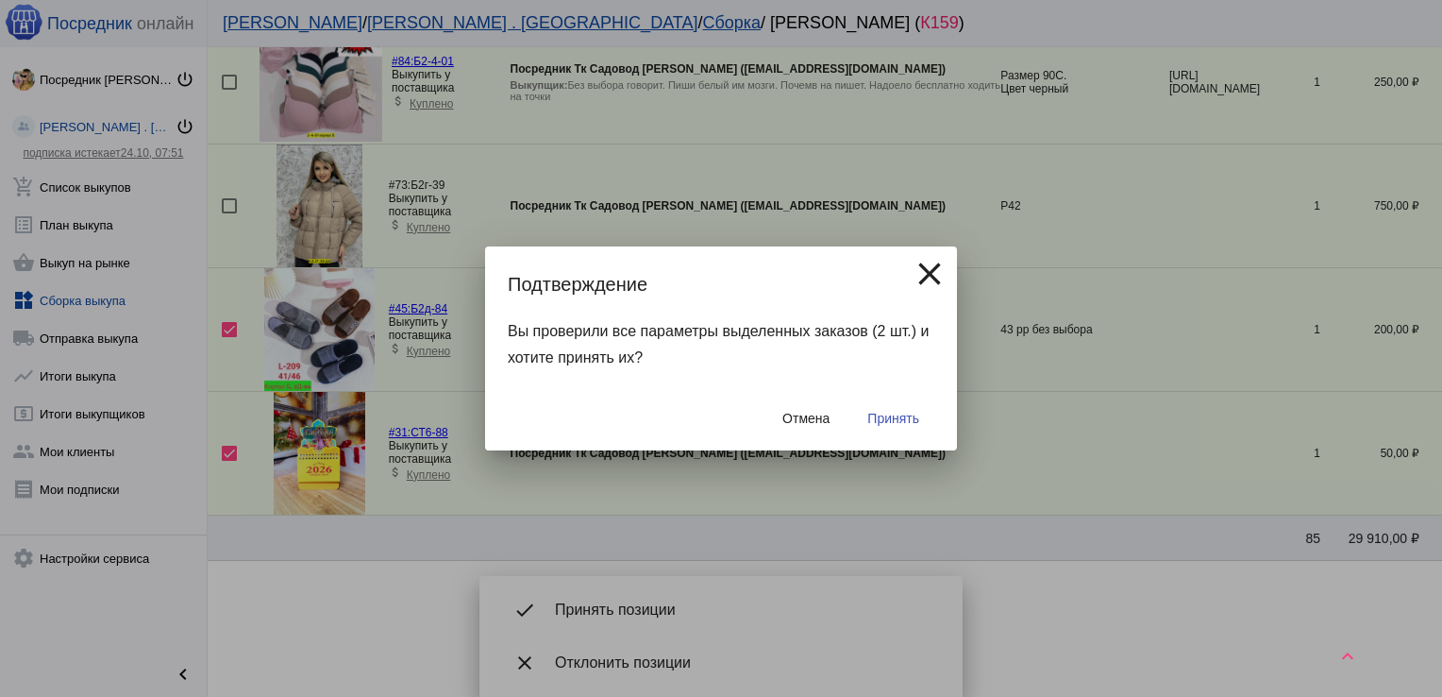
click at [895, 414] on span "Принять" at bounding box center [894, 418] width 52 height 15
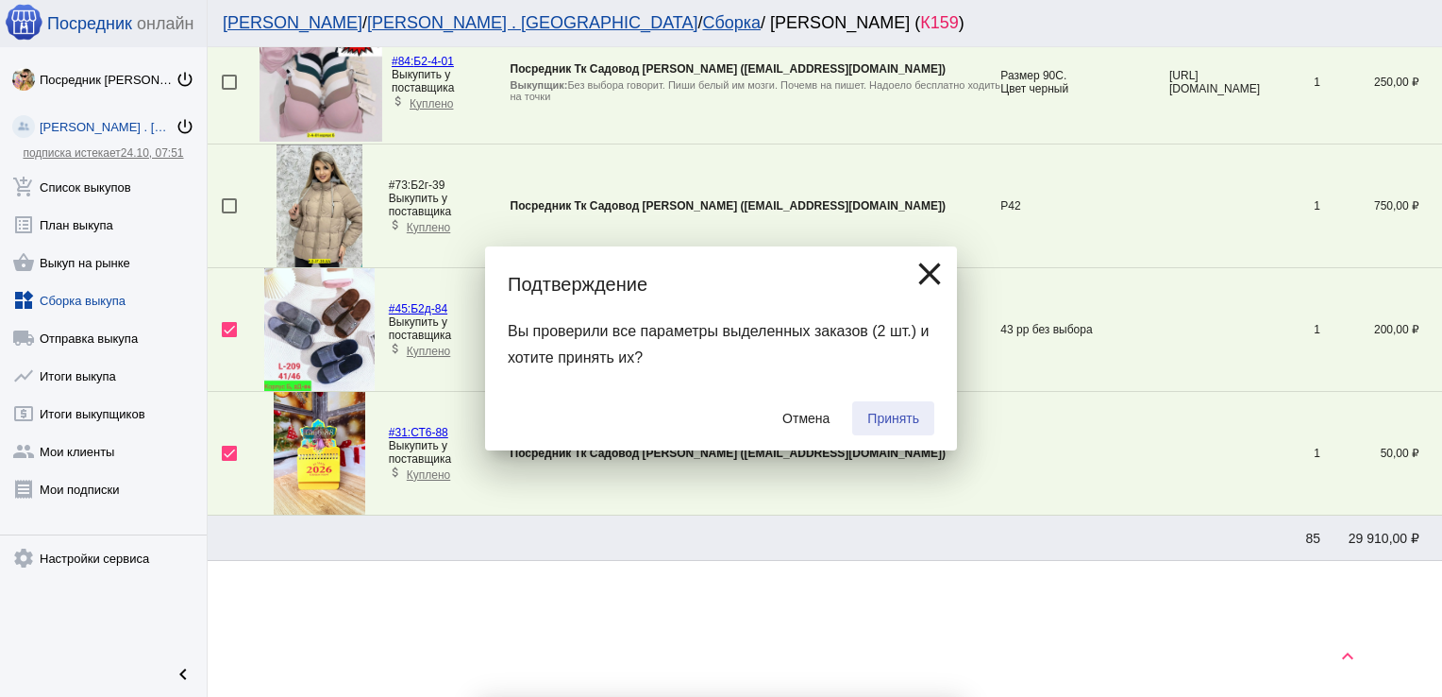
checkbox input "false"
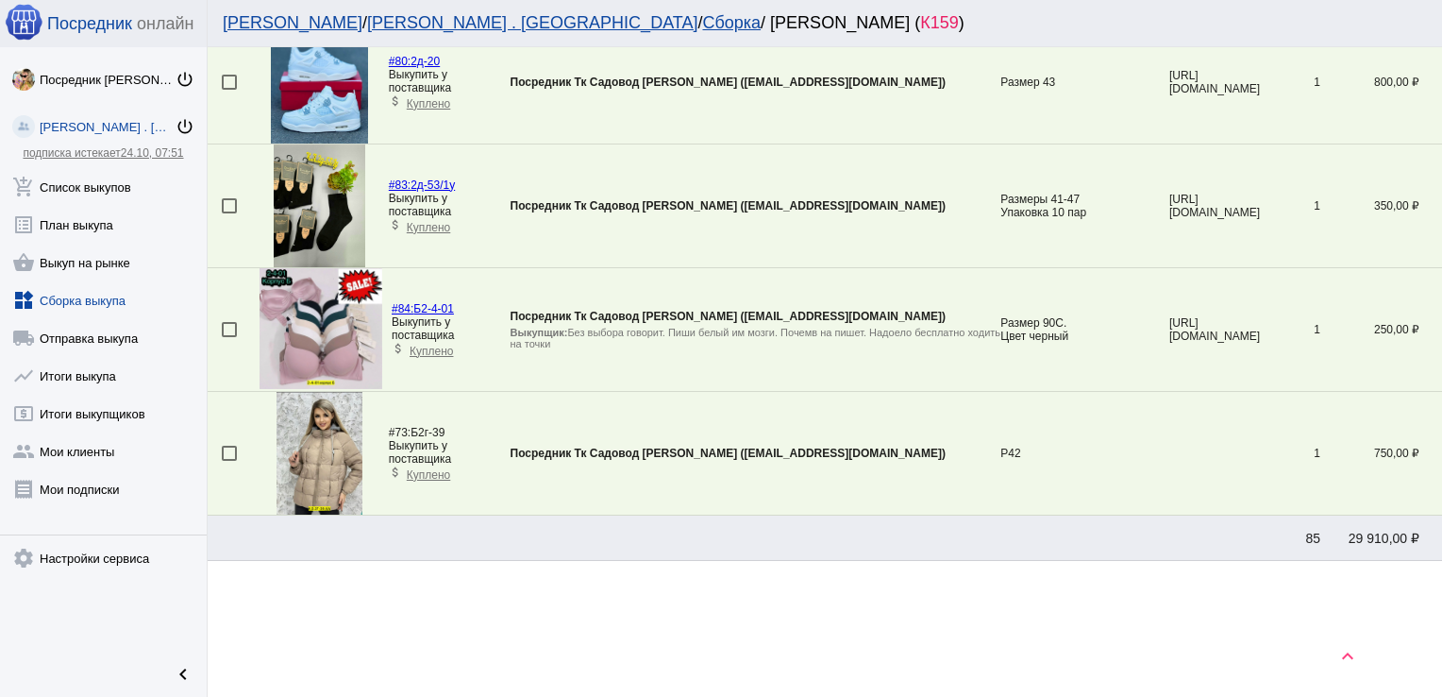
scroll to position [1665, 0]
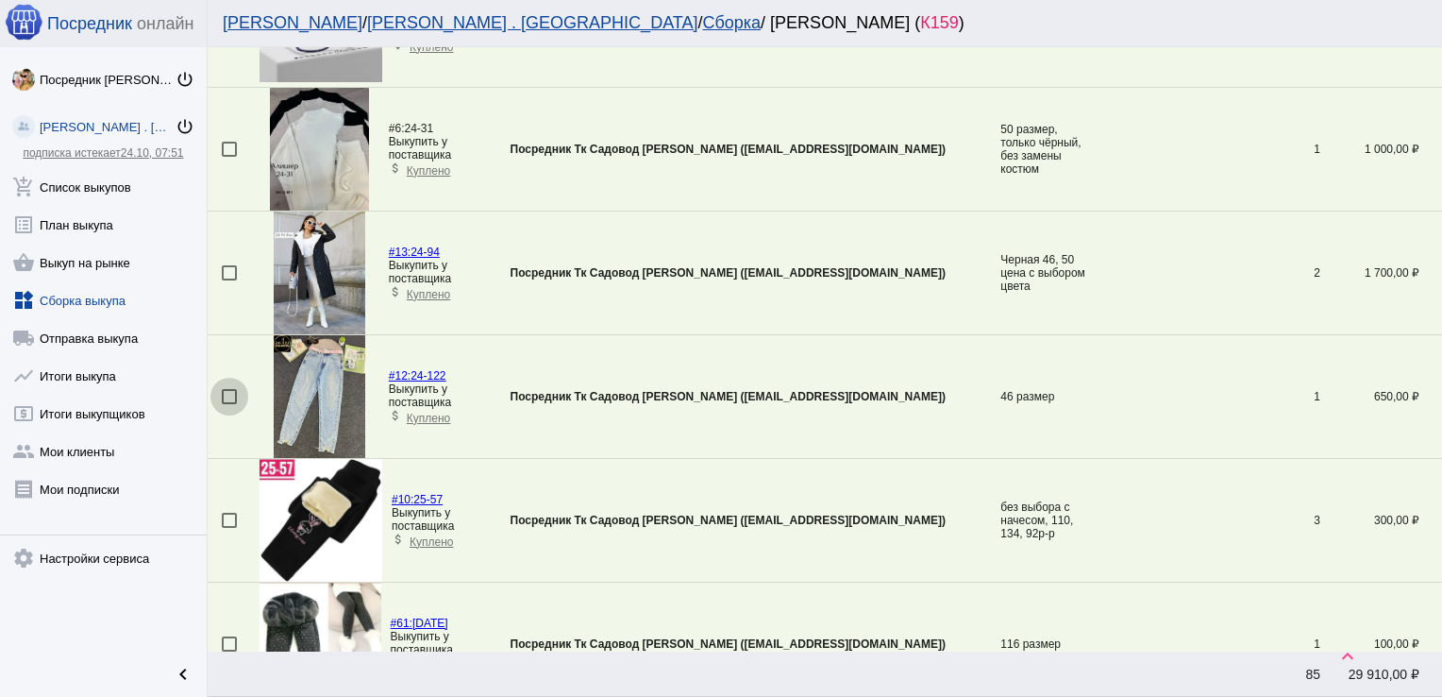
click at [230, 393] on div at bounding box center [229, 396] width 15 height 15
click at [229, 404] on input "checkbox" at bounding box center [228, 404] width 1 height 1
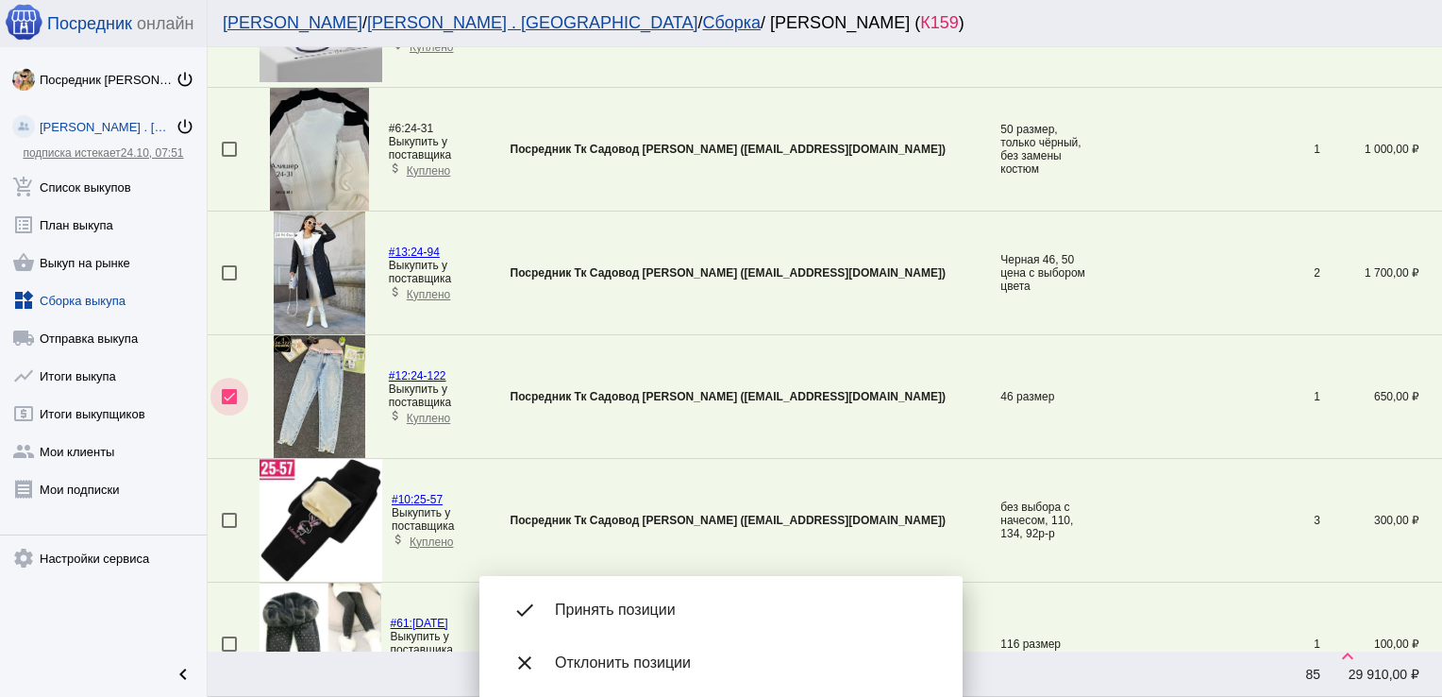
click at [229, 390] on div at bounding box center [229, 396] width 15 height 15
click at [229, 404] on input "checkbox" at bounding box center [228, 404] width 1 height 1
checkbox input "false"
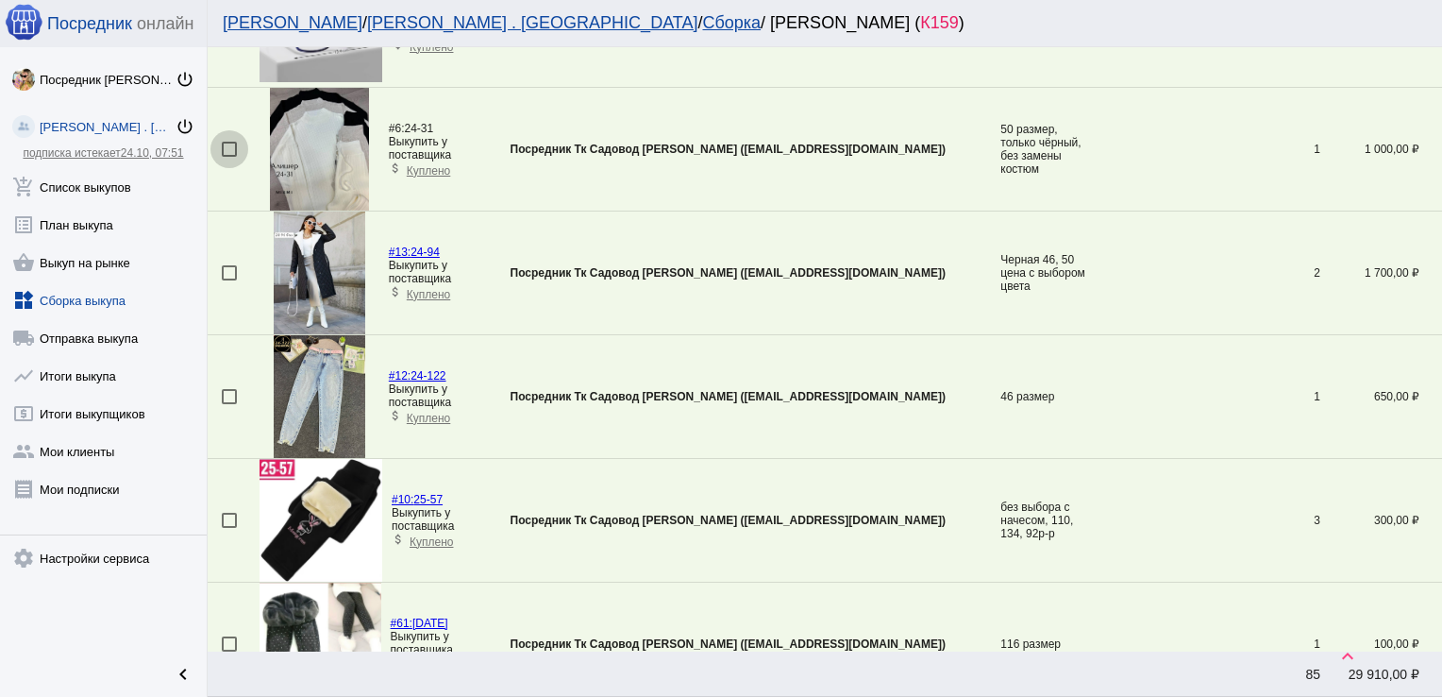
click at [229, 149] on div at bounding box center [229, 149] width 15 height 15
click at [229, 157] on input "checkbox" at bounding box center [228, 157] width 1 height 1
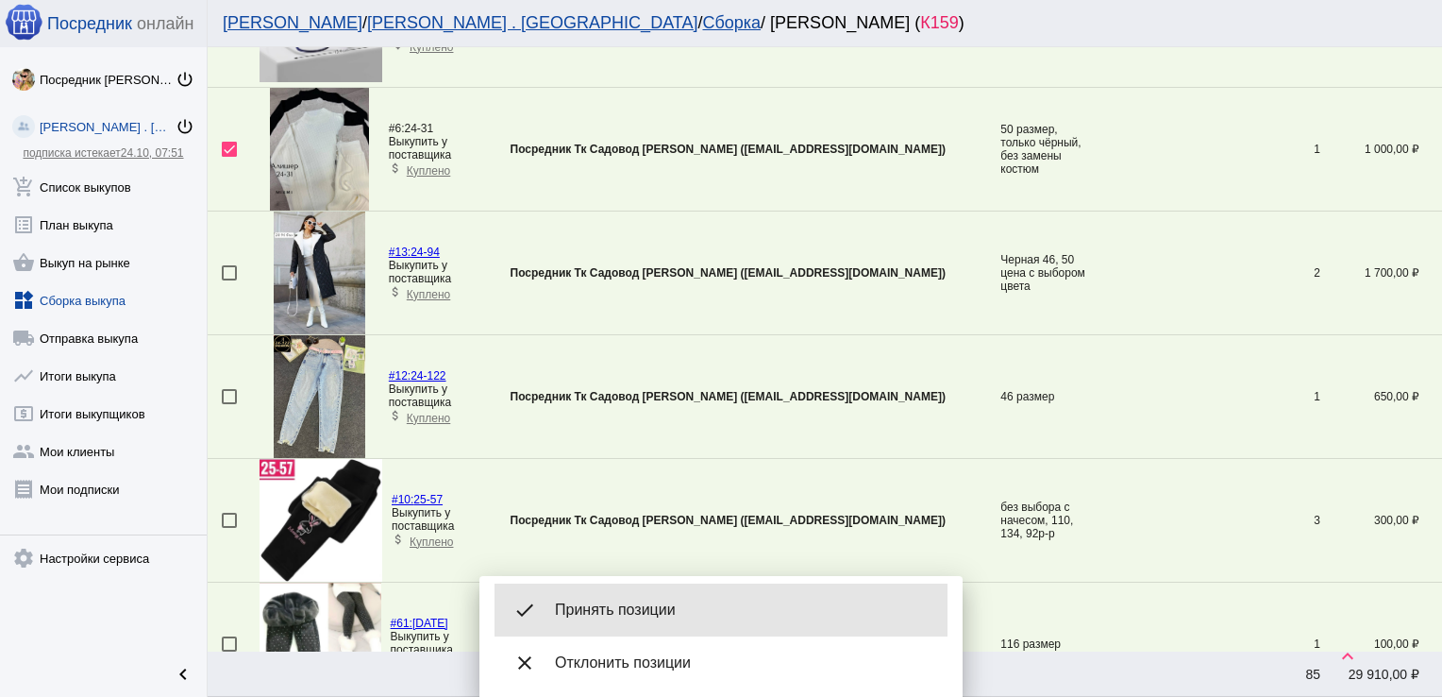
click at [641, 598] on div "done Принять позиции" at bounding box center [721, 609] width 453 height 53
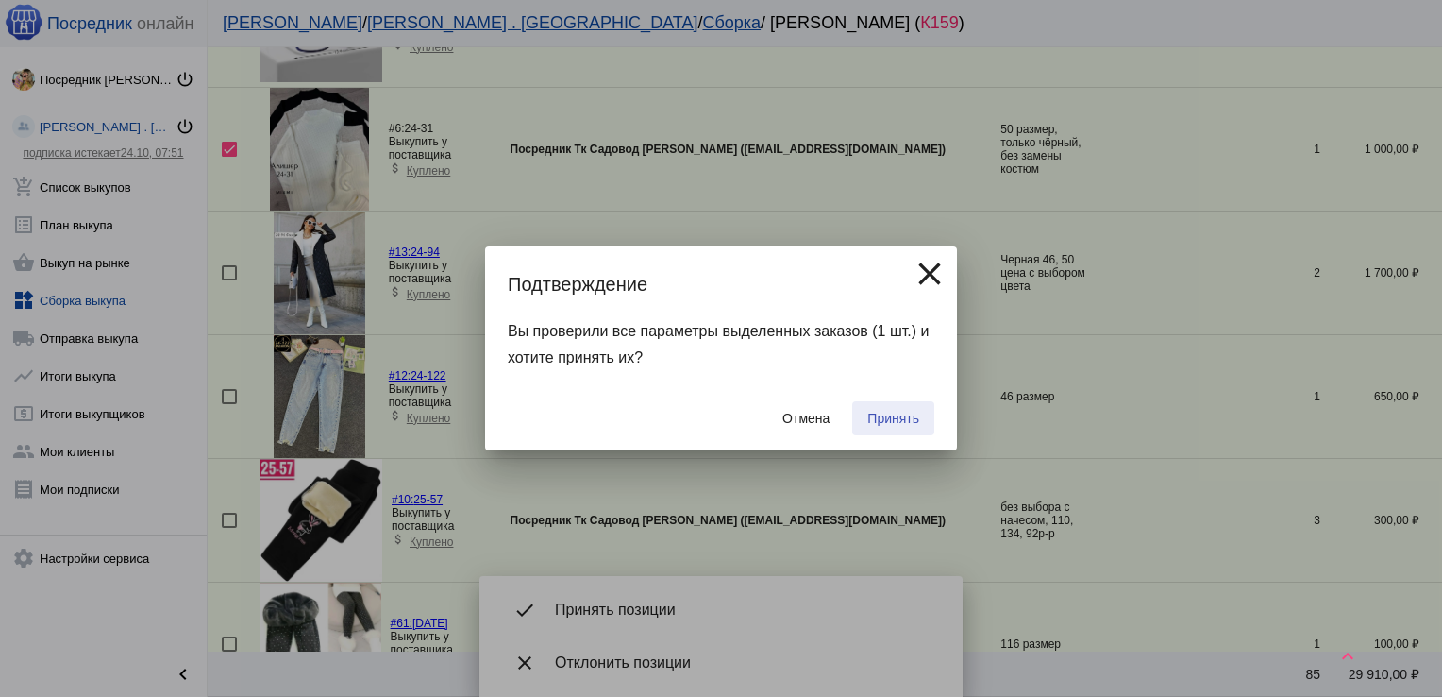
click at [902, 423] on span "Принять" at bounding box center [894, 418] width 52 height 15
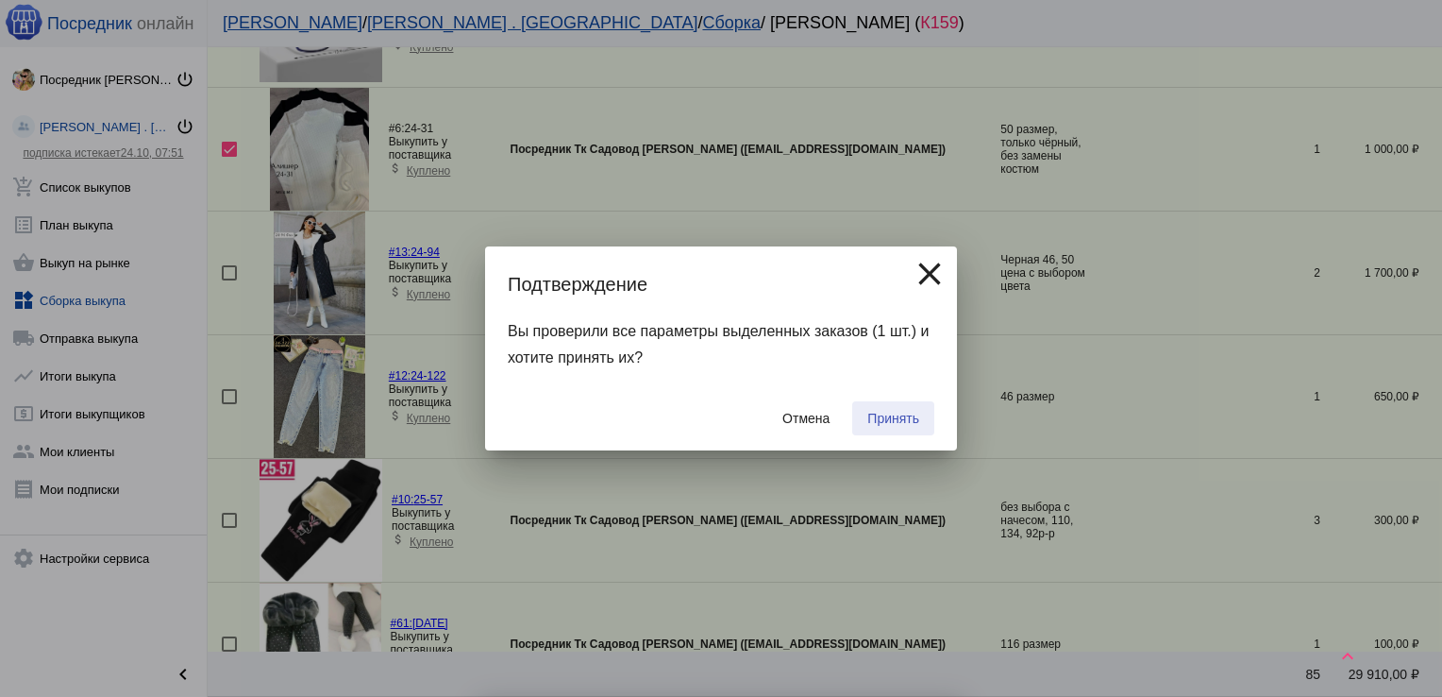
checkbox input "false"
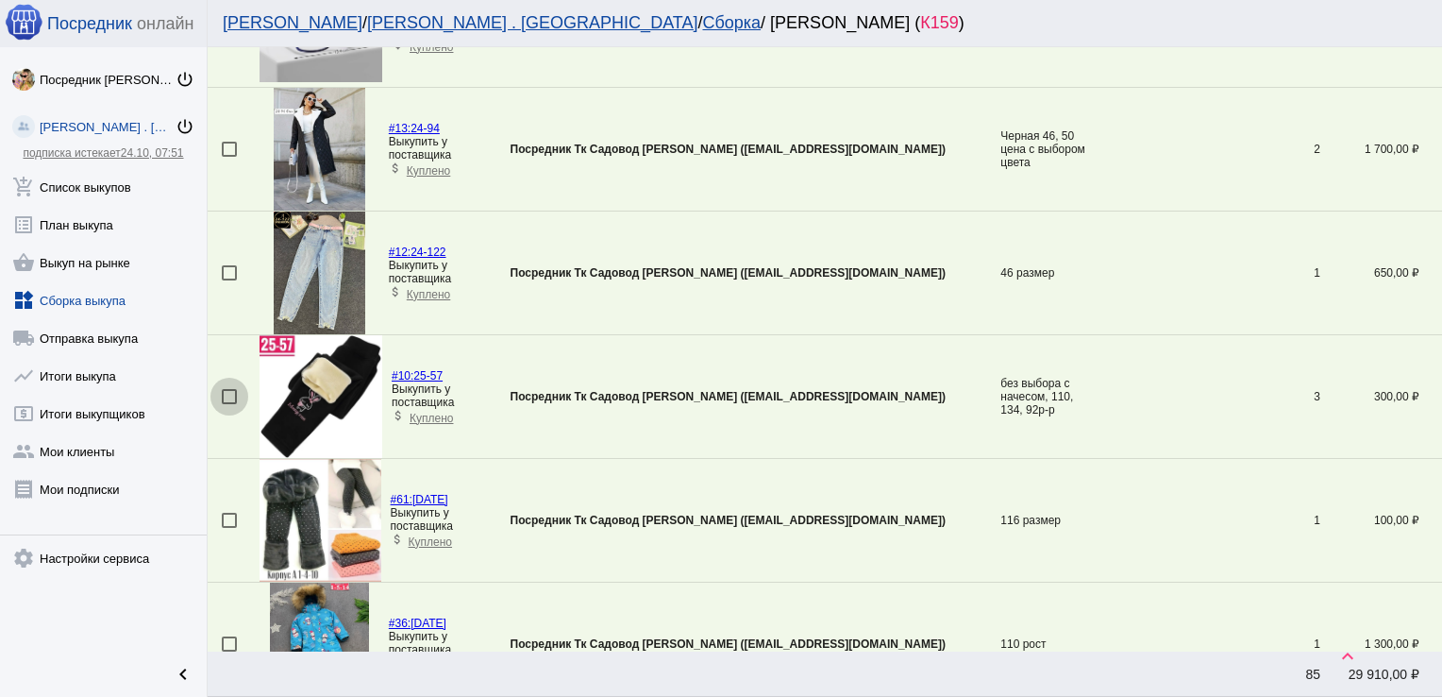
click at [229, 389] on div at bounding box center [229, 396] width 15 height 15
click at [229, 404] on input "checkbox" at bounding box center [228, 404] width 1 height 1
checkbox input "true"
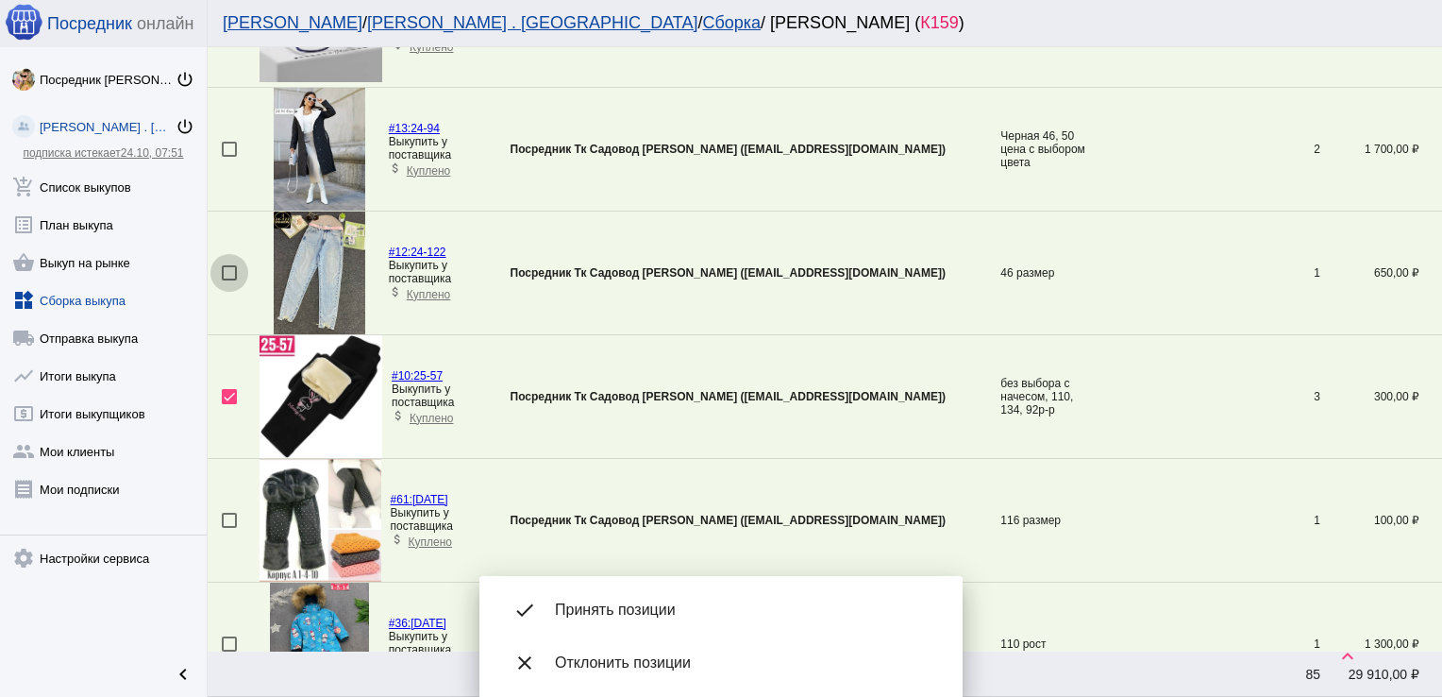
click at [223, 265] on div at bounding box center [229, 272] width 15 height 15
click at [228, 280] on input "checkbox" at bounding box center [228, 280] width 1 height 1
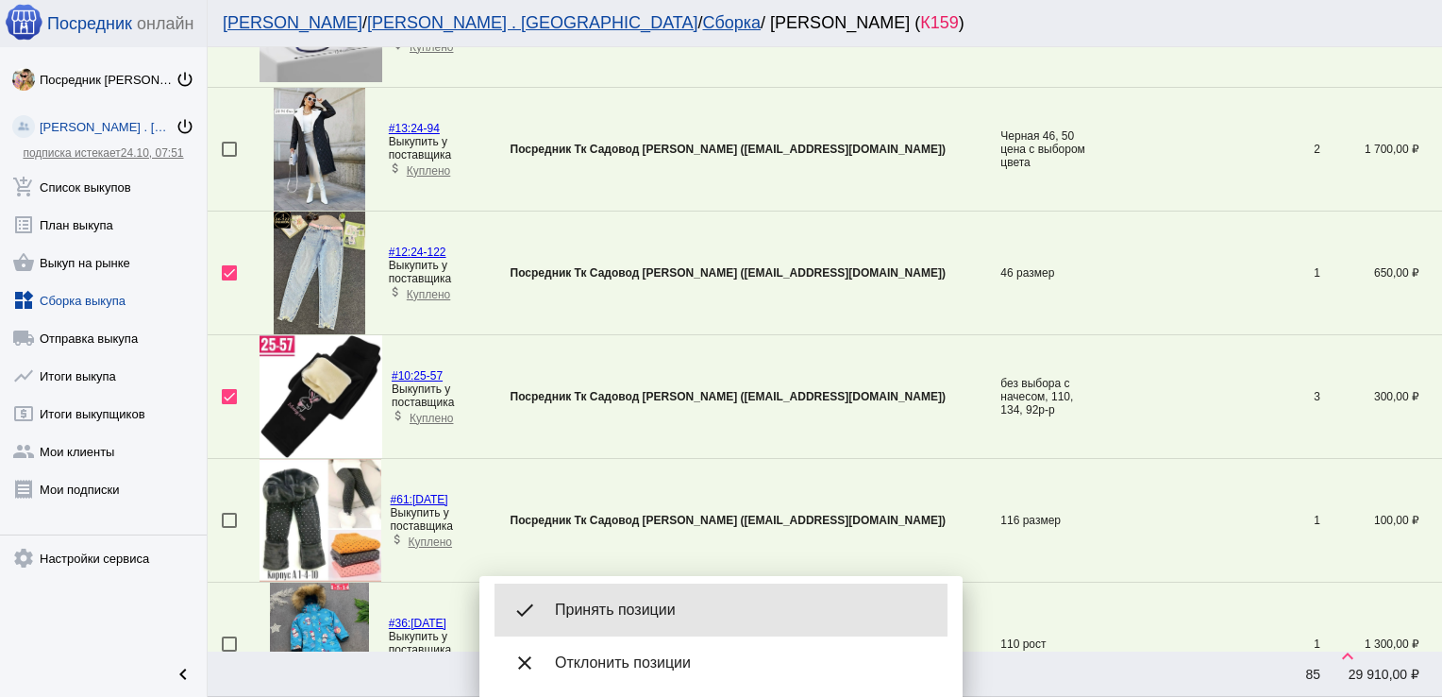
click at [669, 615] on span "Принять позиции" at bounding box center [744, 609] width 378 height 19
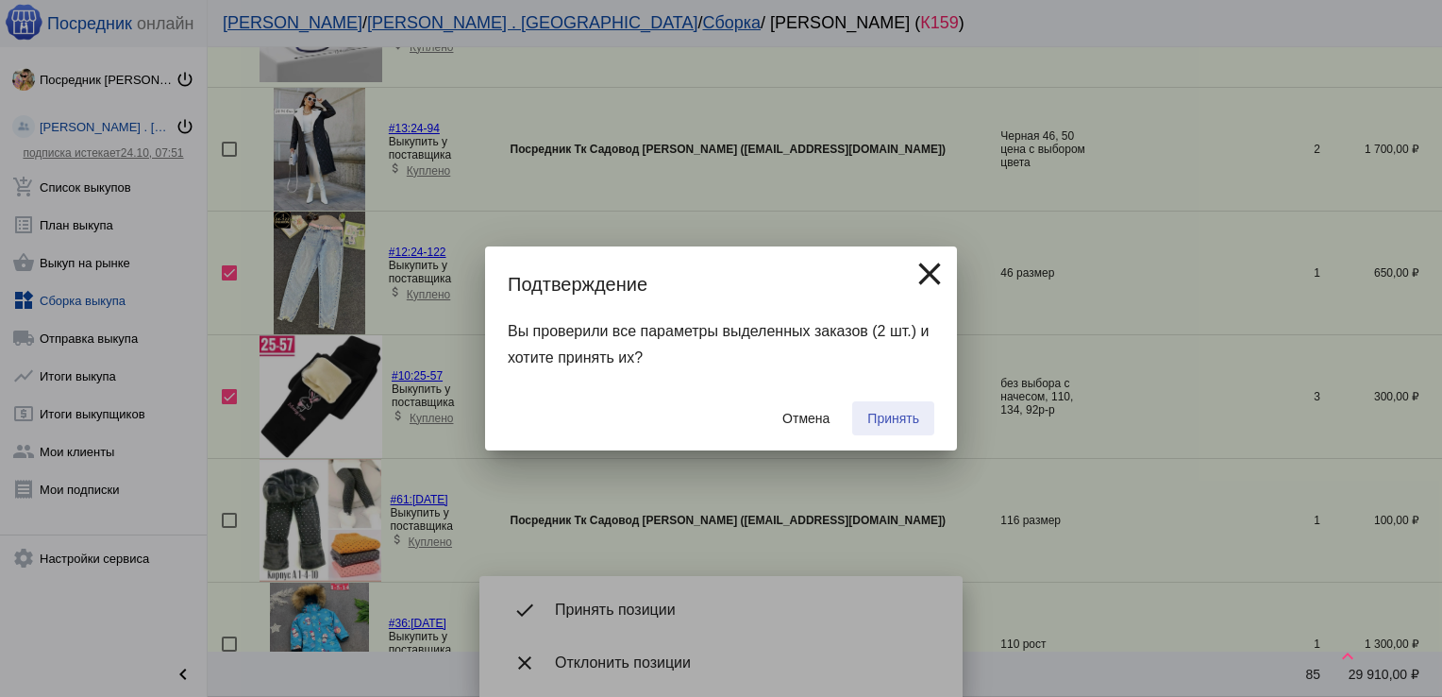
click at [902, 422] on span "Принять" at bounding box center [894, 418] width 52 height 15
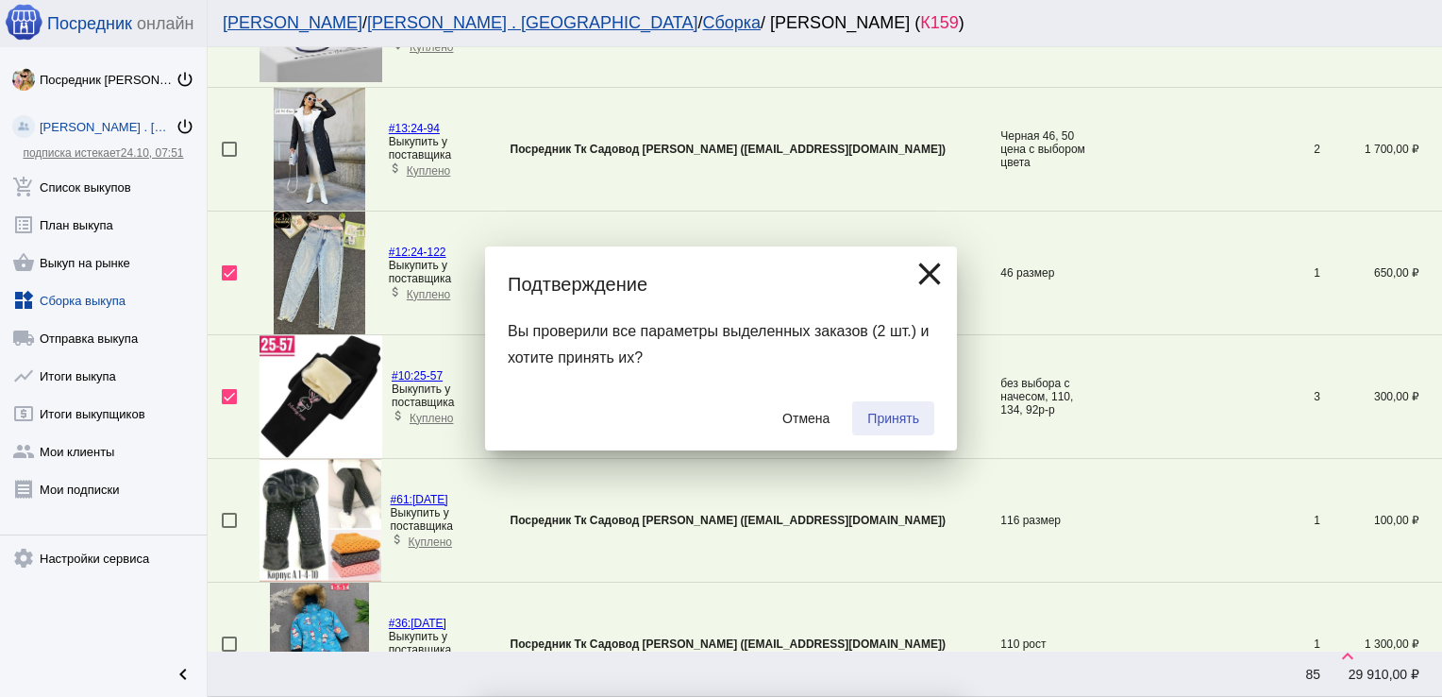
checkbox input "false"
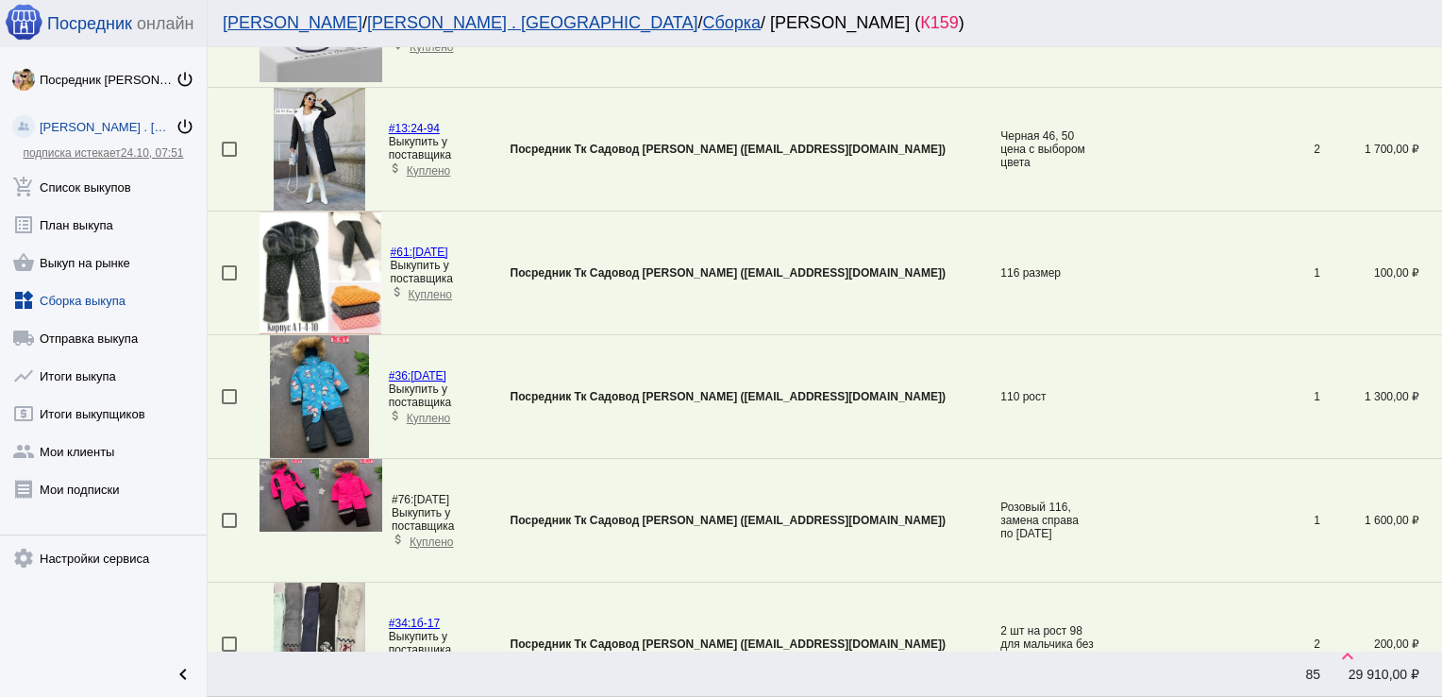
scroll to position [3023, 0]
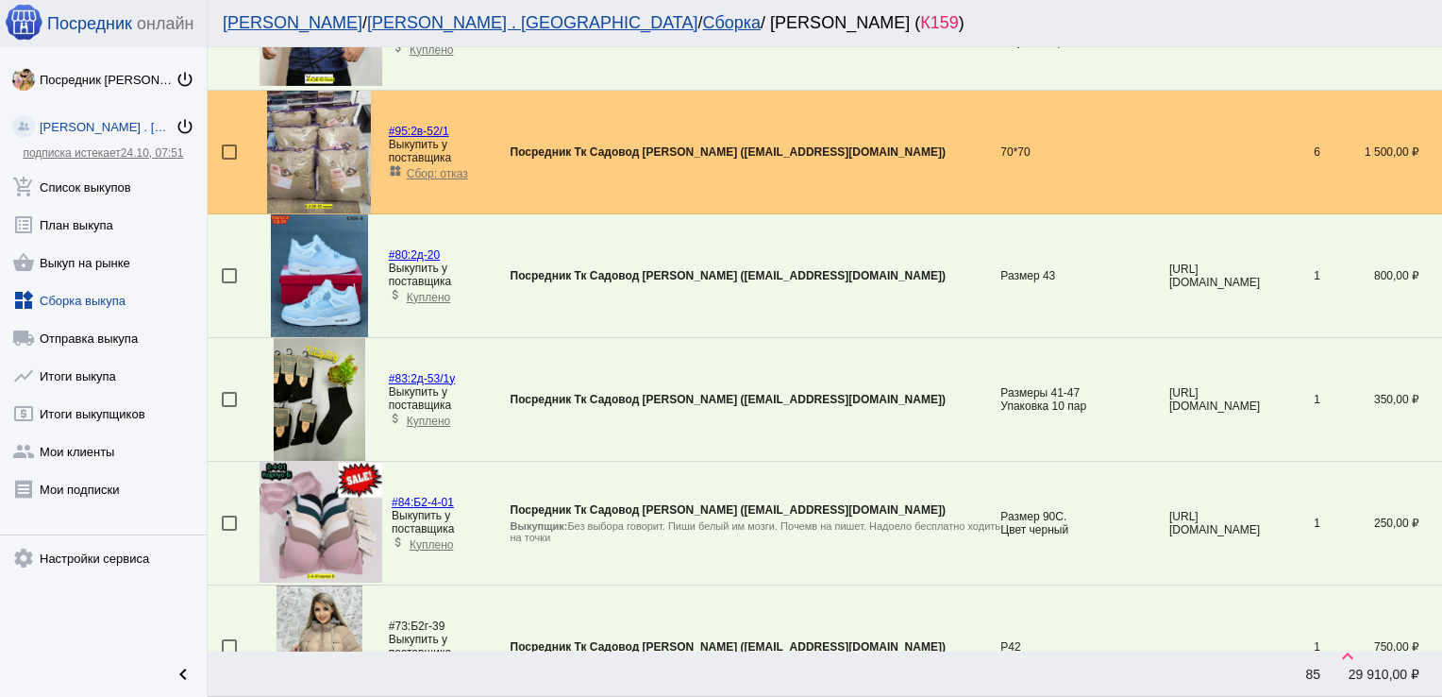
click at [222, 393] on div at bounding box center [229, 399] width 15 height 15
click at [228, 407] on input "checkbox" at bounding box center [228, 407] width 1 height 1
checkbox input "true"
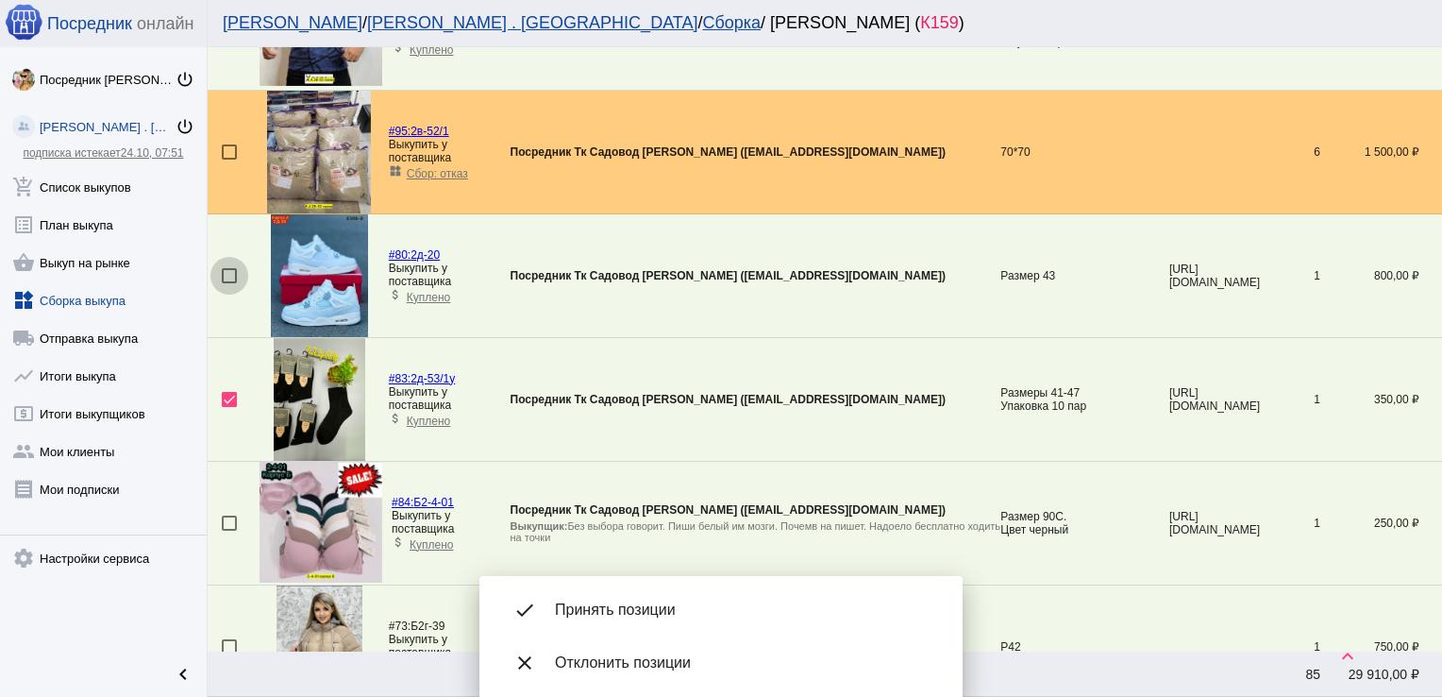
click at [228, 274] on div at bounding box center [229, 275] width 15 height 15
click at [228, 283] on input "checkbox" at bounding box center [228, 283] width 1 height 1
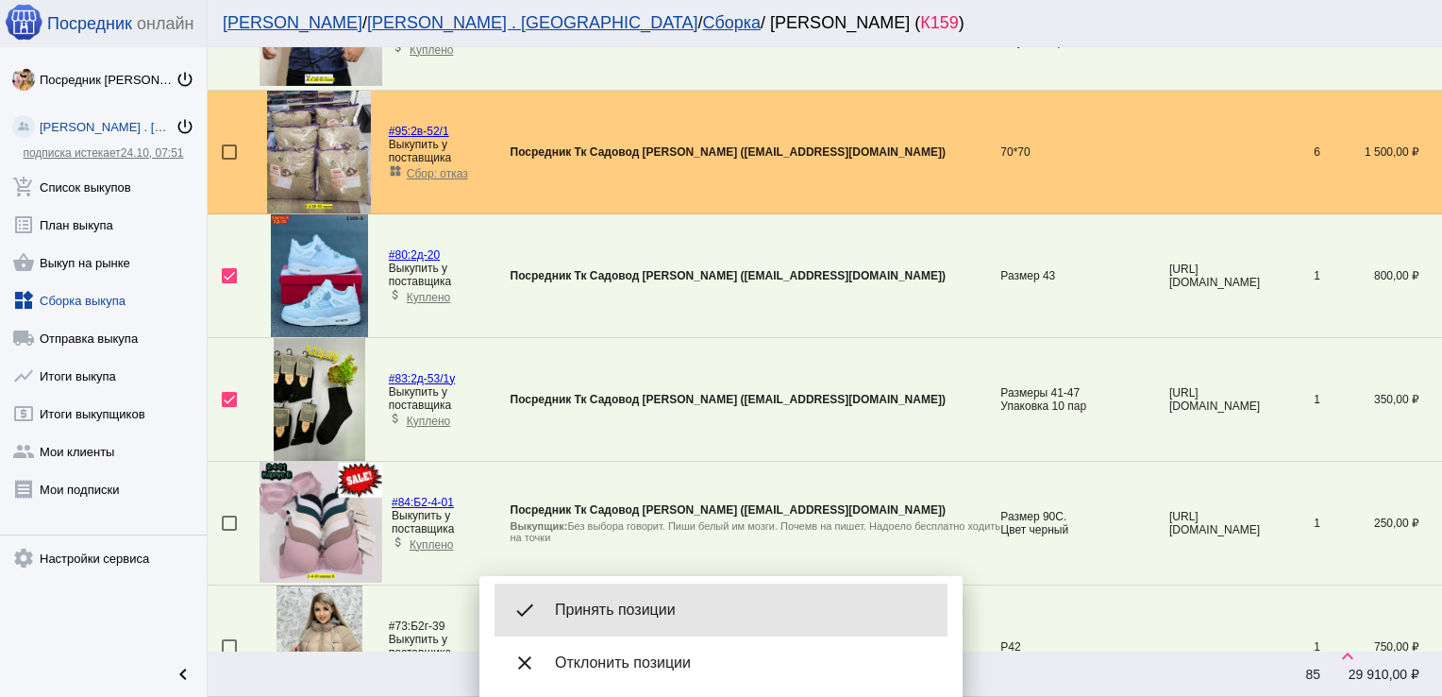
click at [619, 602] on span "Принять позиции" at bounding box center [744, 609] width 378 height 19
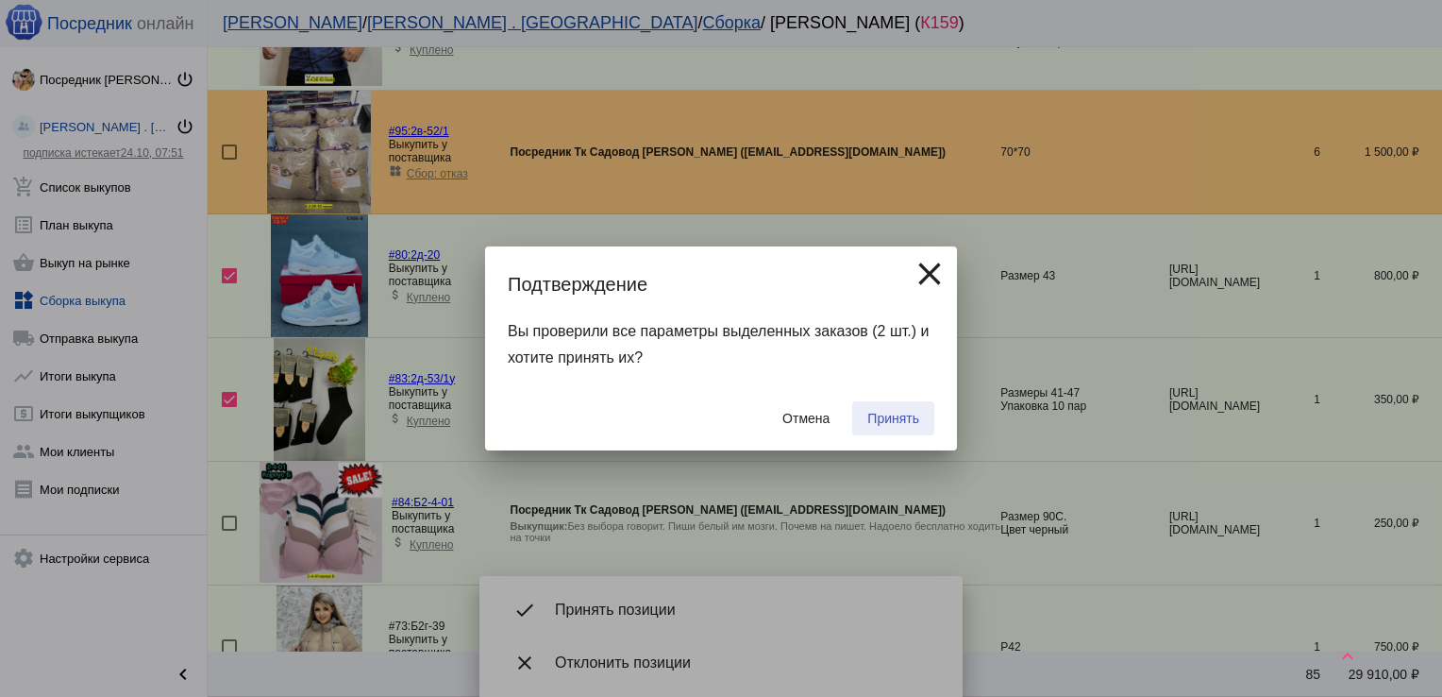
click at [902, 422] on span "Принять" at bounding box center [894, 418] width 52 height 15
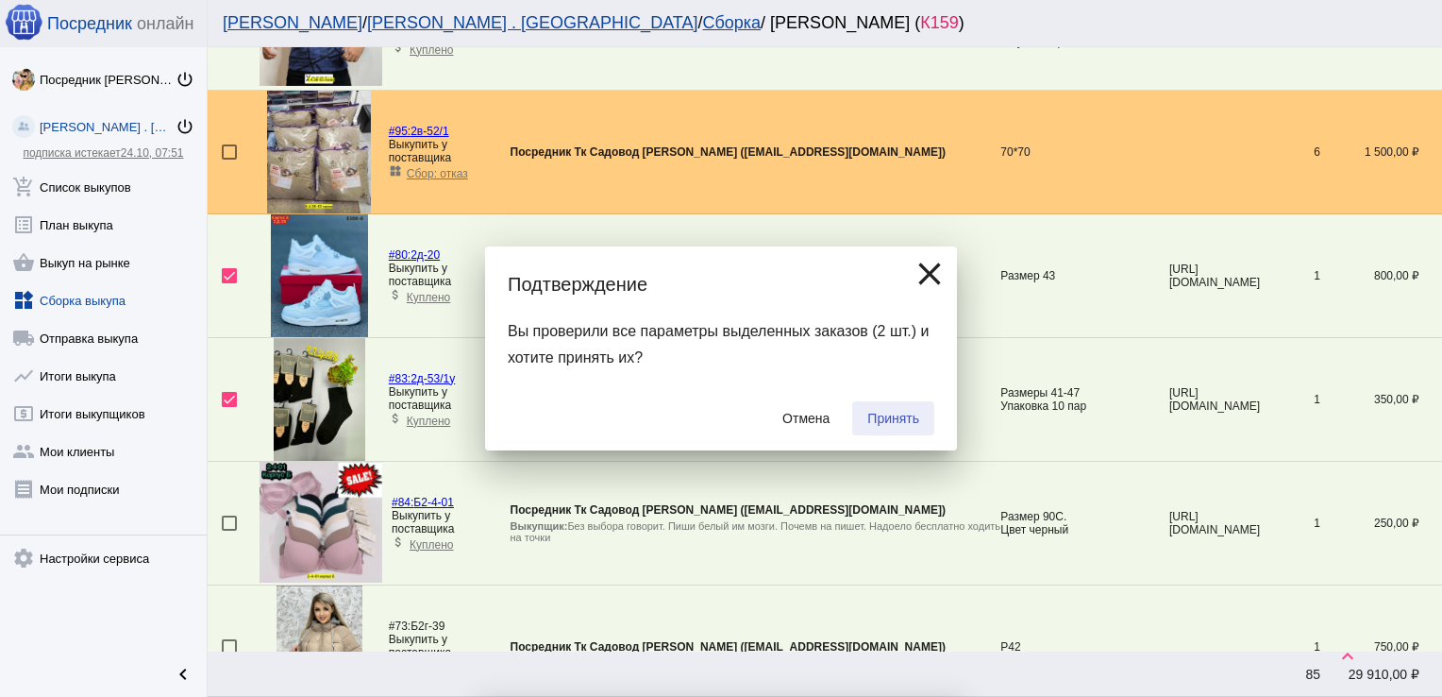
checkbox input "false"
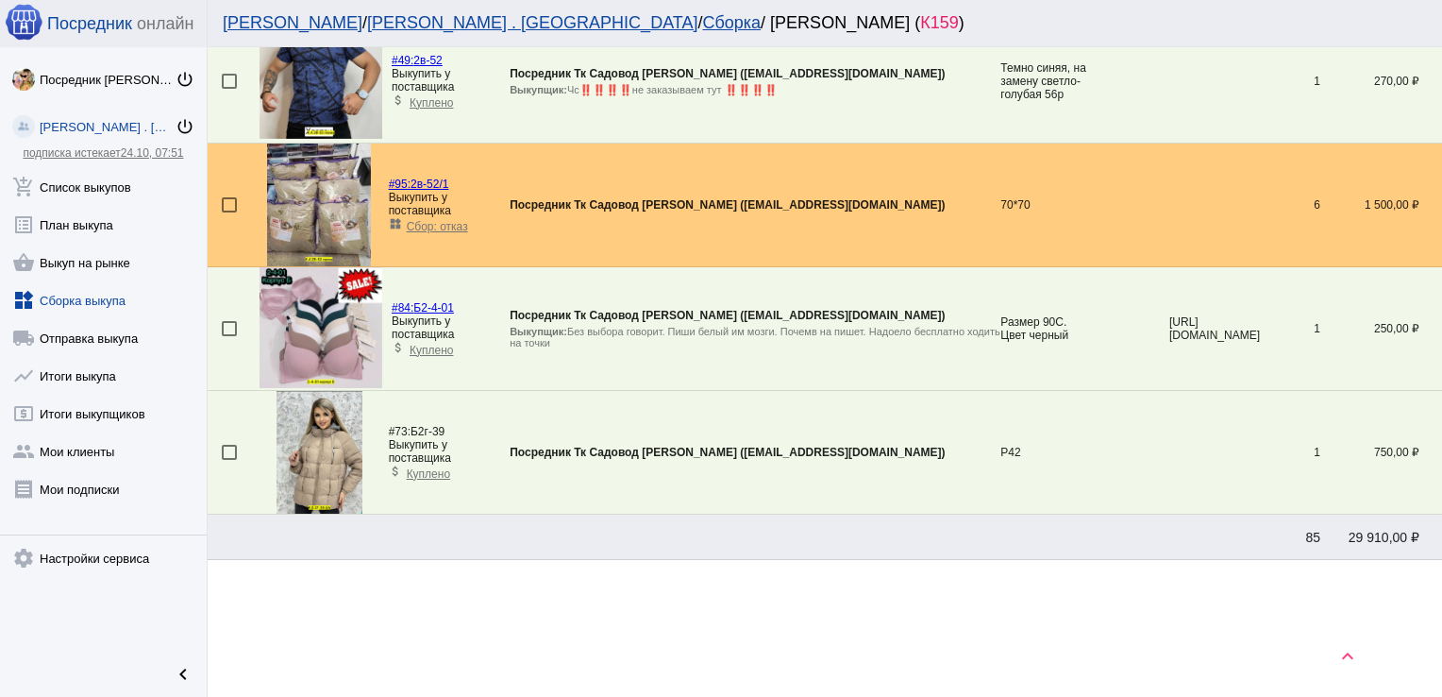
scroll to position [2282, 0]
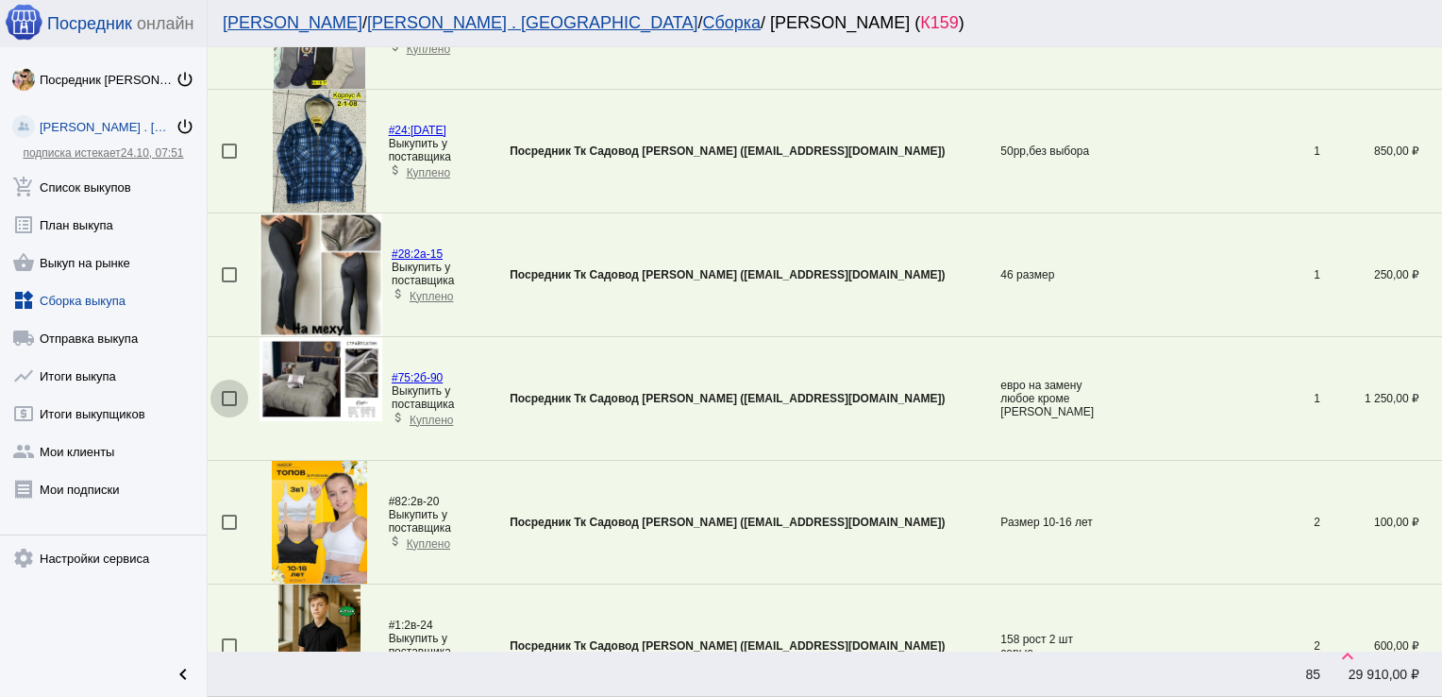
click at [227, 391] on div at bounding box center [229, 398] width 15 height 15
click at [228, 406] on input "checkbox" at bounding box center [228, 406] width 1 height 1
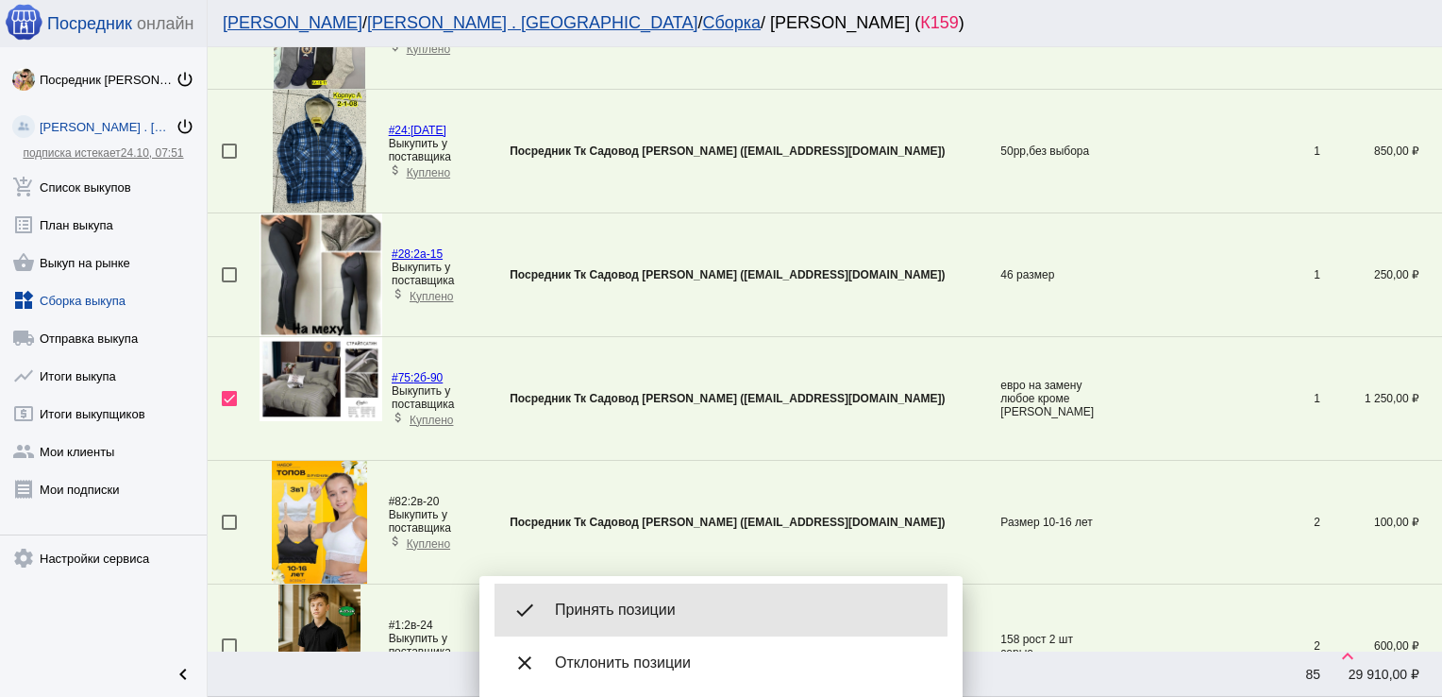
click at [690, 591] on div "done Принять позиции" at bounding box center [721, 609] width 453 height 53
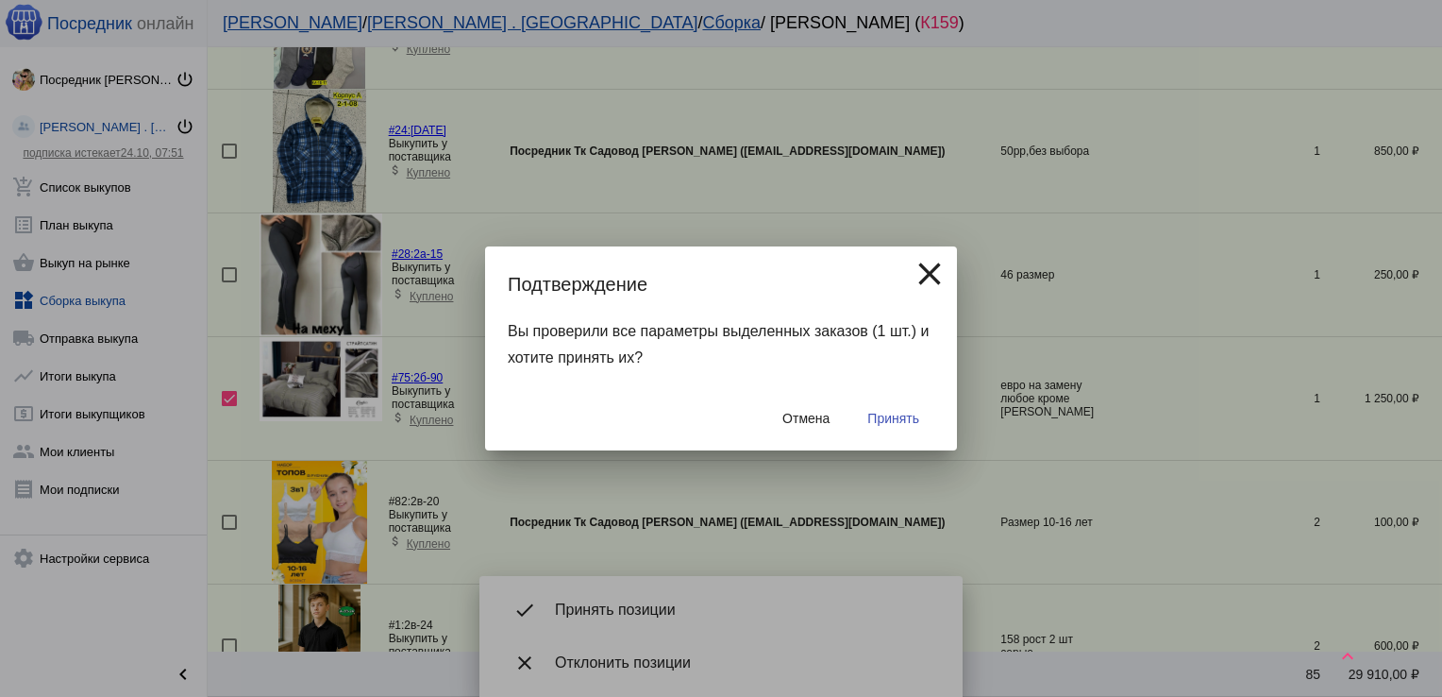
click at [902, 406] on button "Принять" at bounding box center [893, 418] width 82 height 34
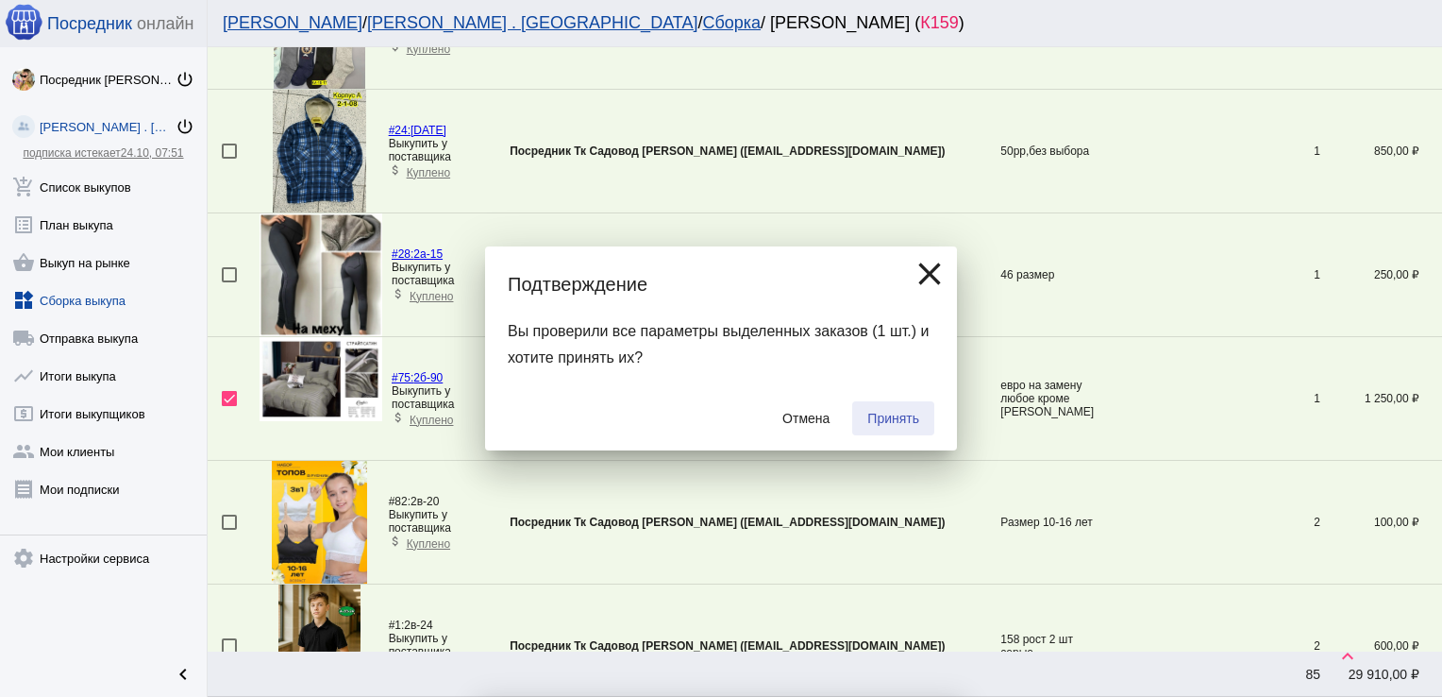
checkbox input "false"
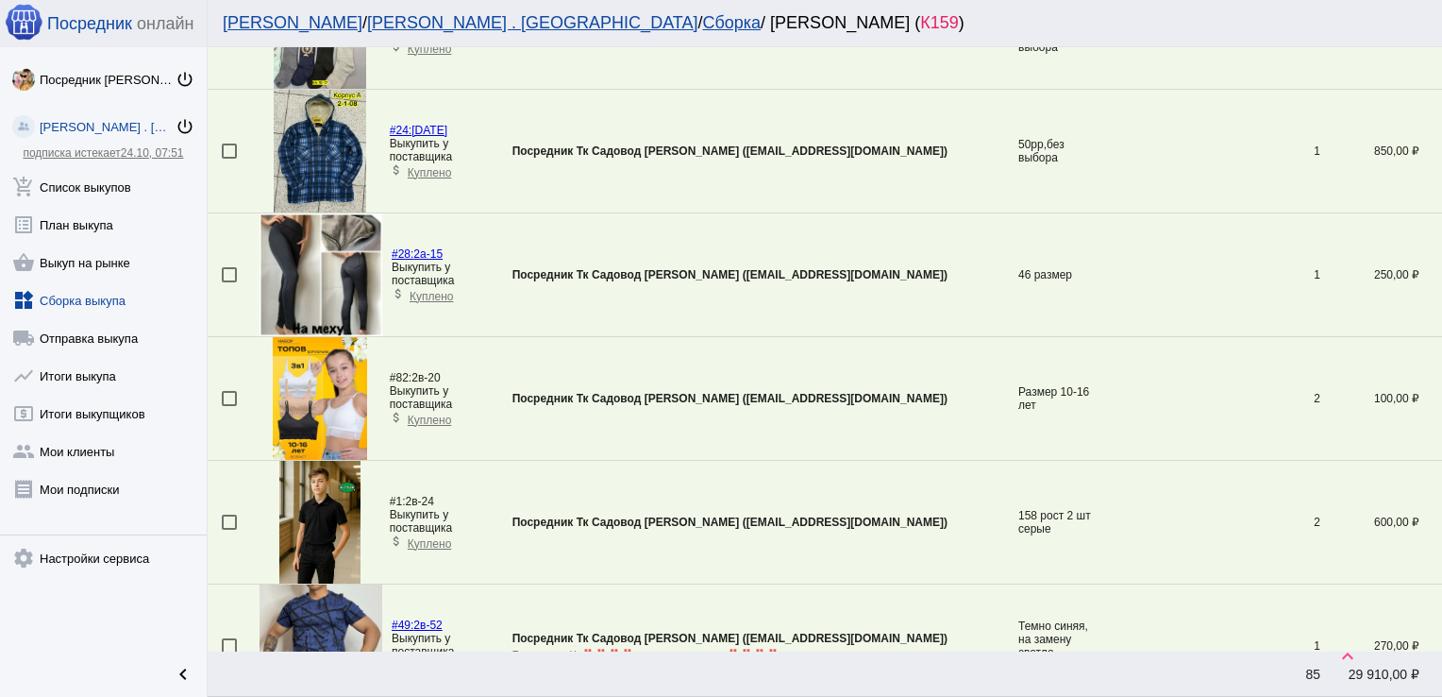
scroll to position [1788, 0]
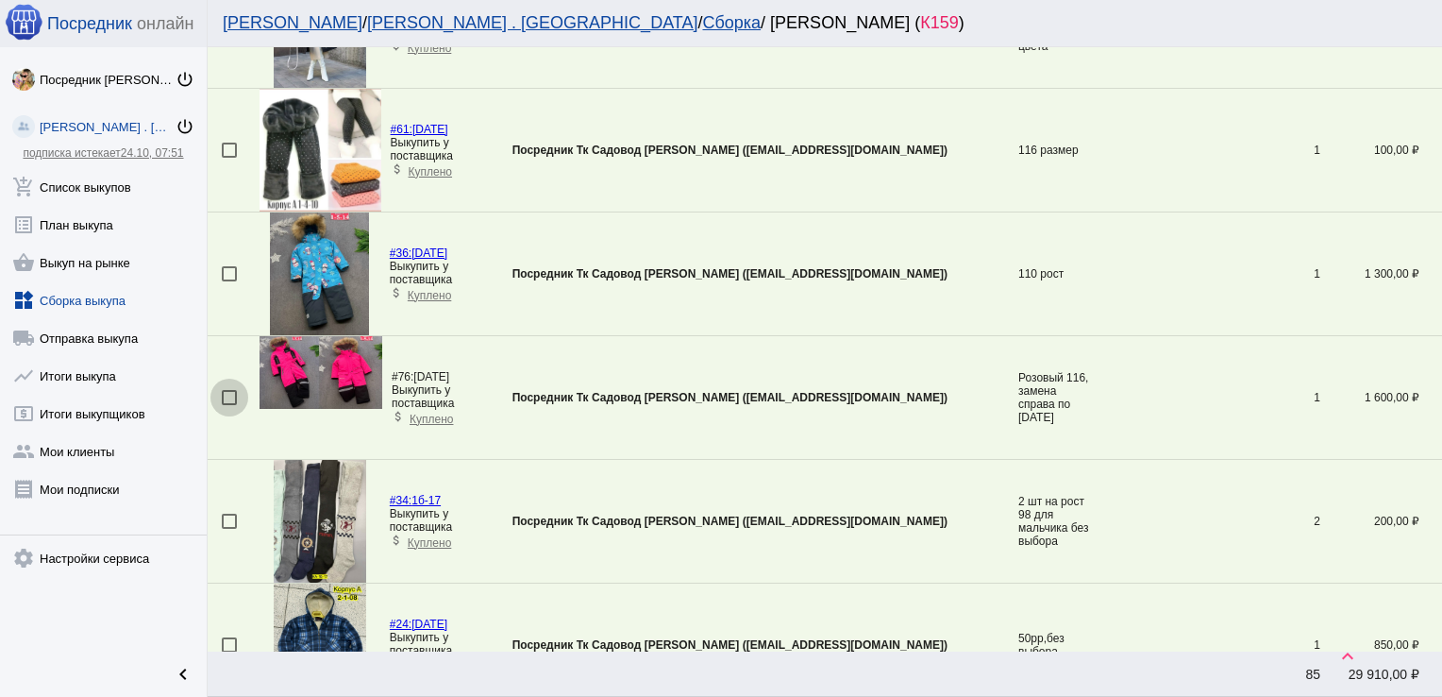
click at [230, 390] on div at bounding box center [229, 397] width 15 height 15
click at [229, 405] on input "checkbox" at bounding box center [228, 405] width 1 height 1
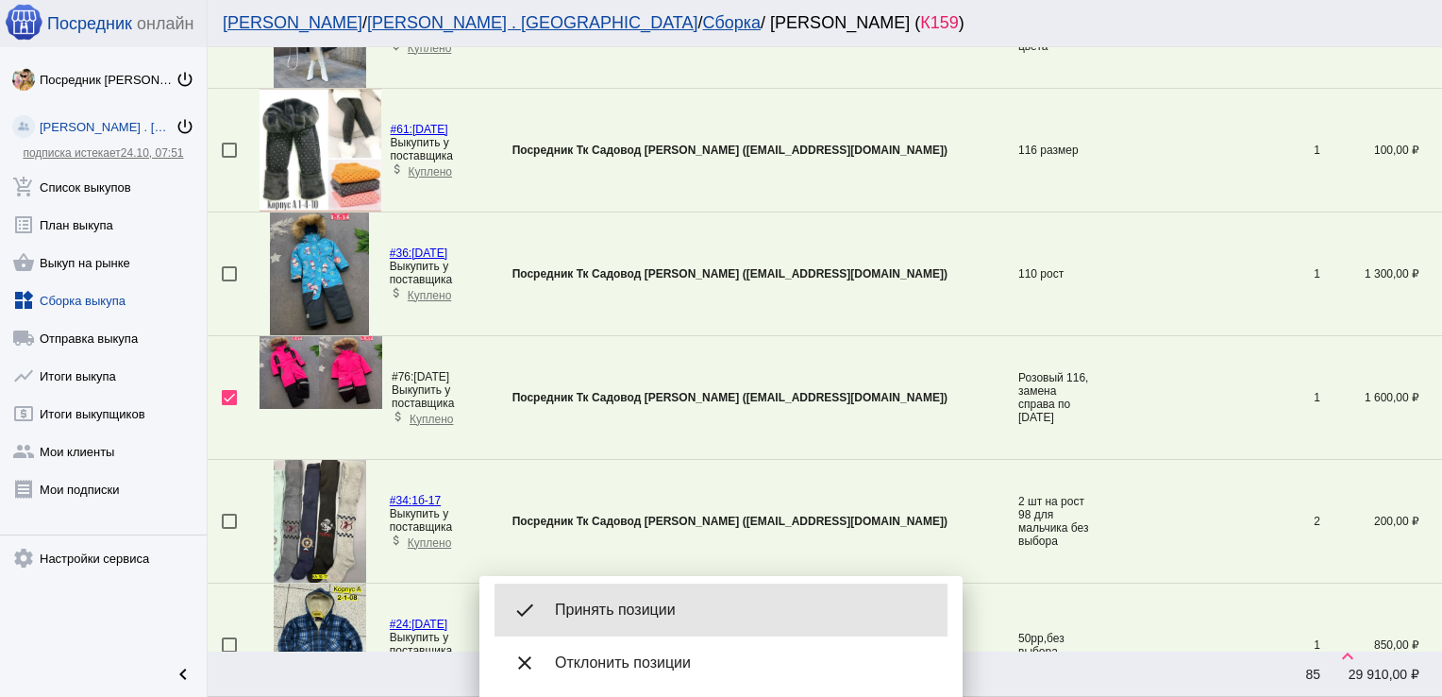
click at [714, 601] on span "Принять позиции" at bounding box center [744, 609] width 378 height 19
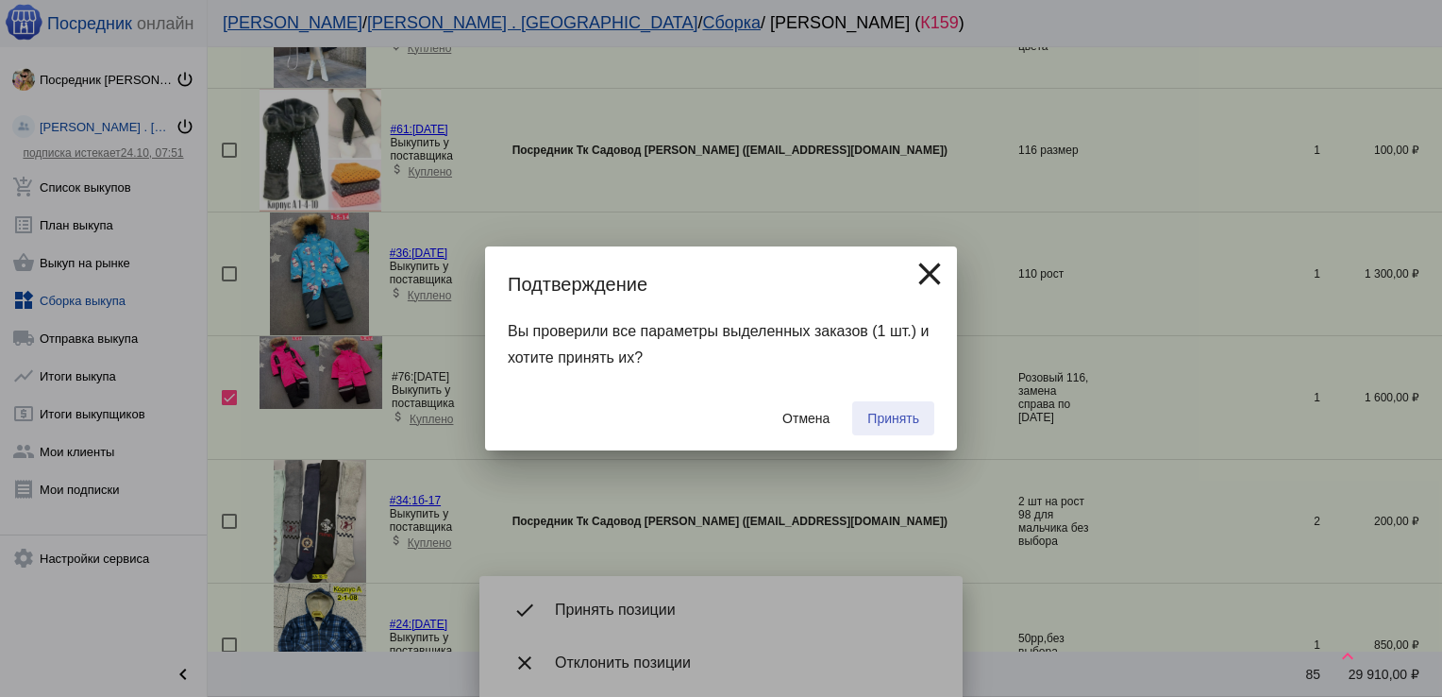
click at [928, 410] on button "Принять" at bounding box center [893, 418] width 82 height 34
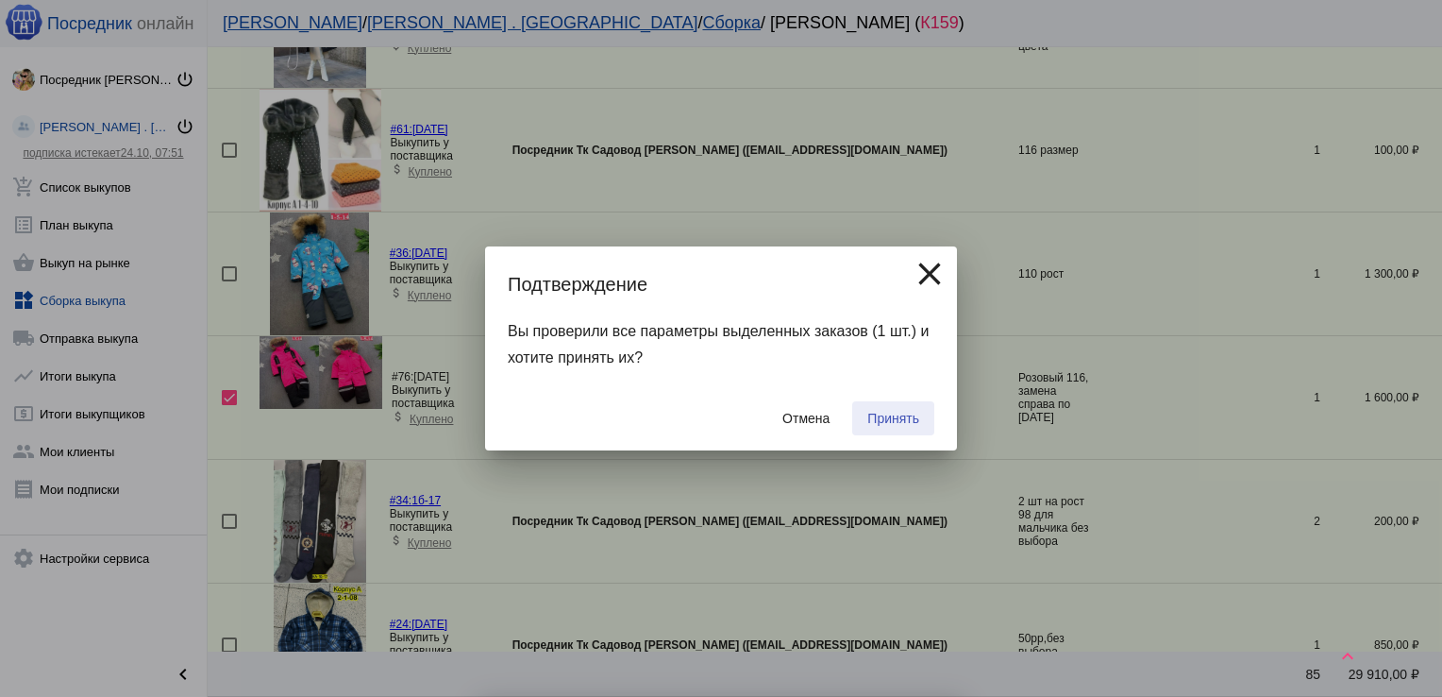
checkbox input "false"
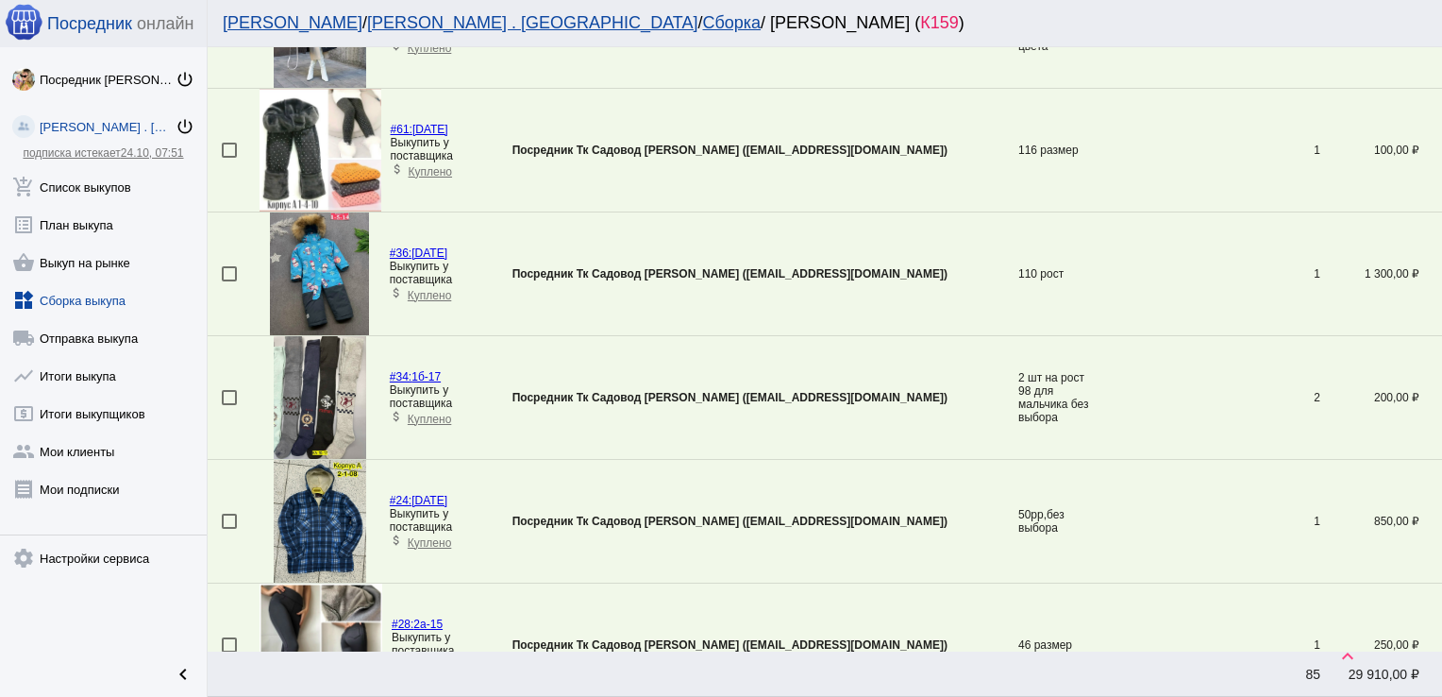
scroll to position [2405, 0]
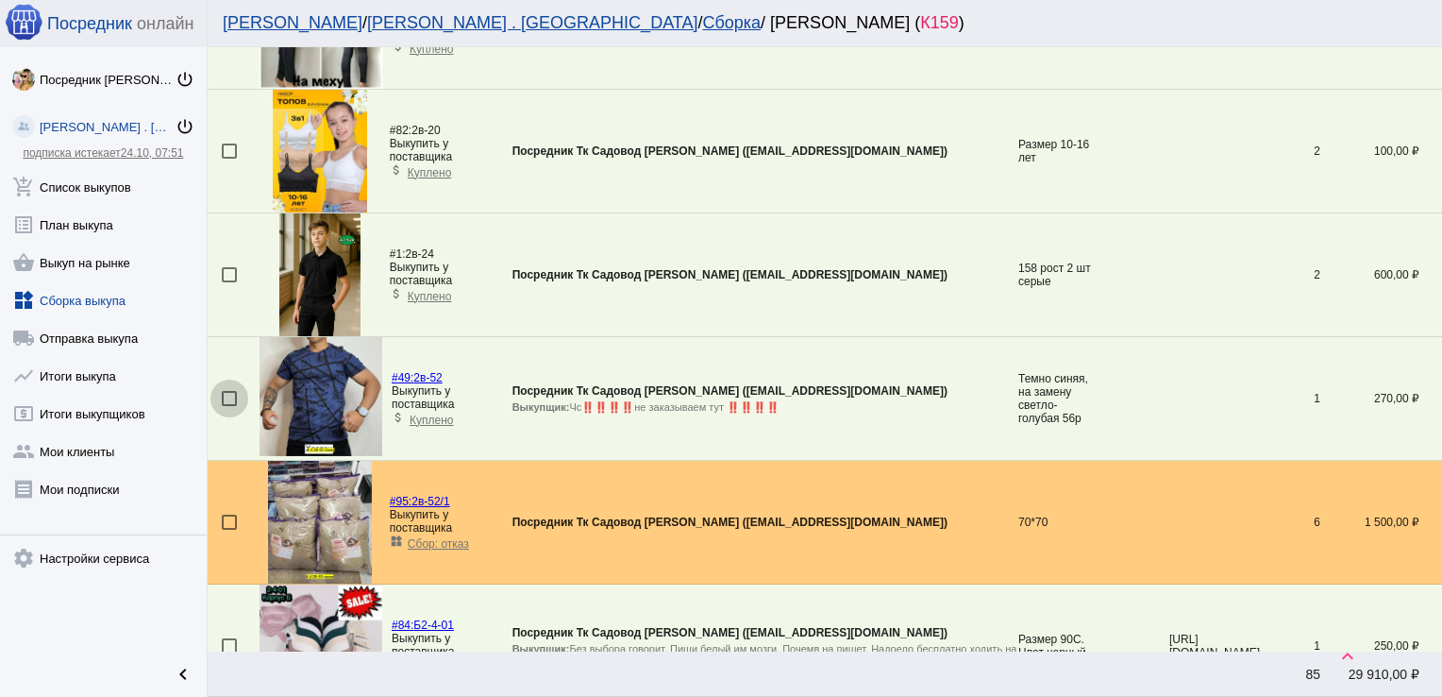
click at [225, 394] on div at bounding box center [229, 398] width 15 height 15
click at [228, 406] on input "checkbox" at bounding box center [228, 406] width 1 height 1
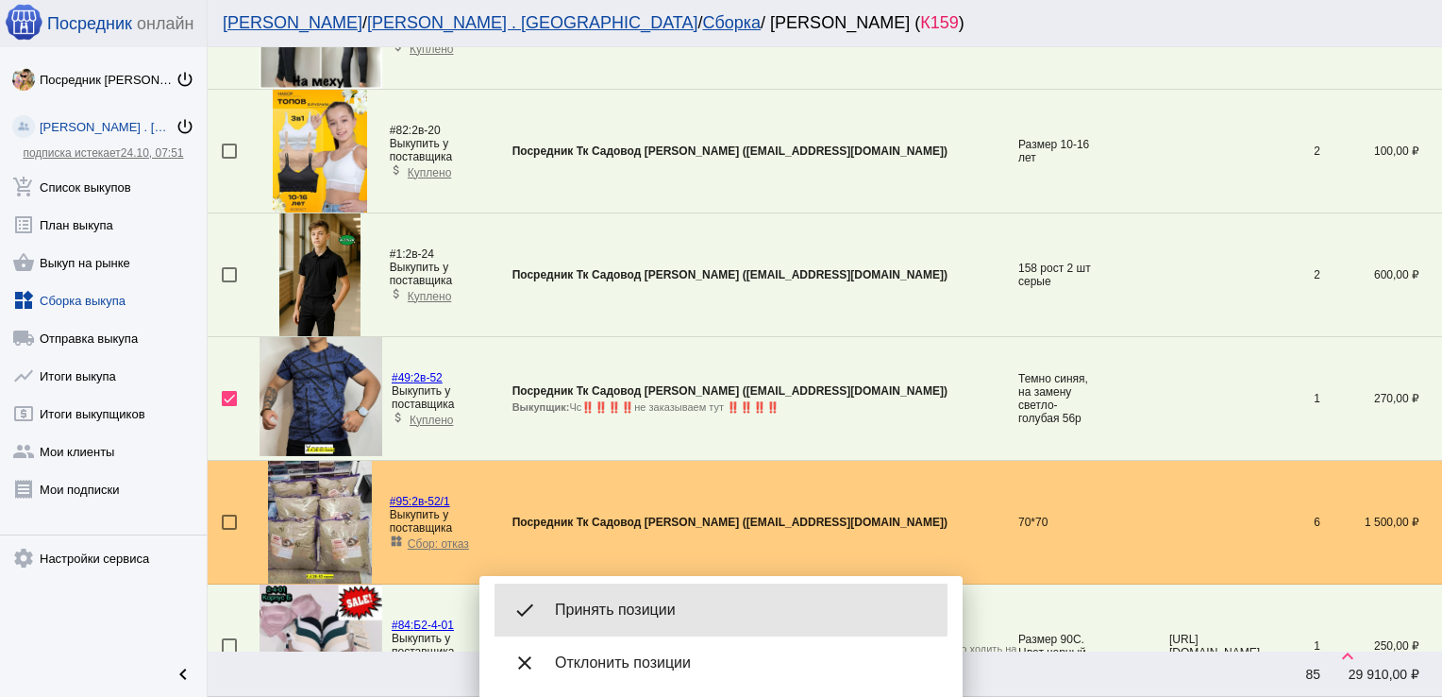
click at [682, 601] on span "Принять позиции" at bounding box center [744, 609] width 378 height 19
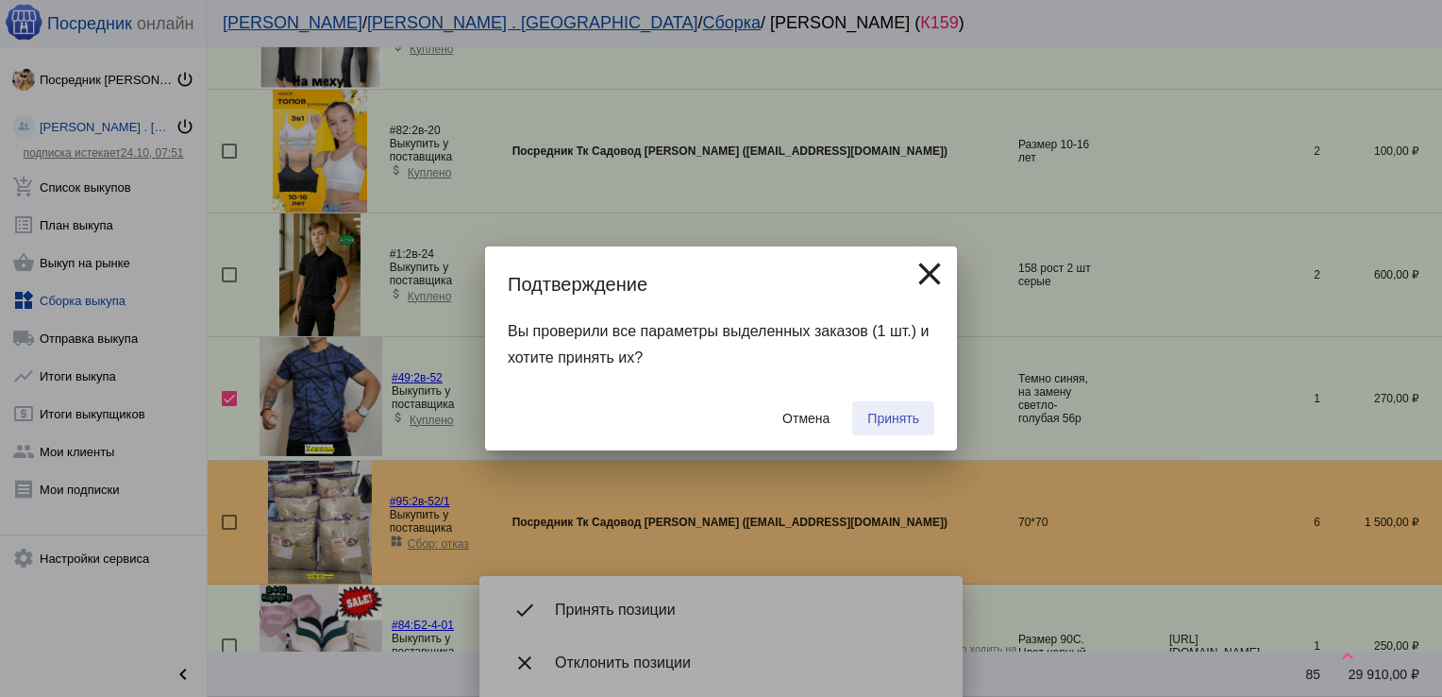
click at [912, 411] on span "Принять" at bounding box center [894, 418] width 52 height 15
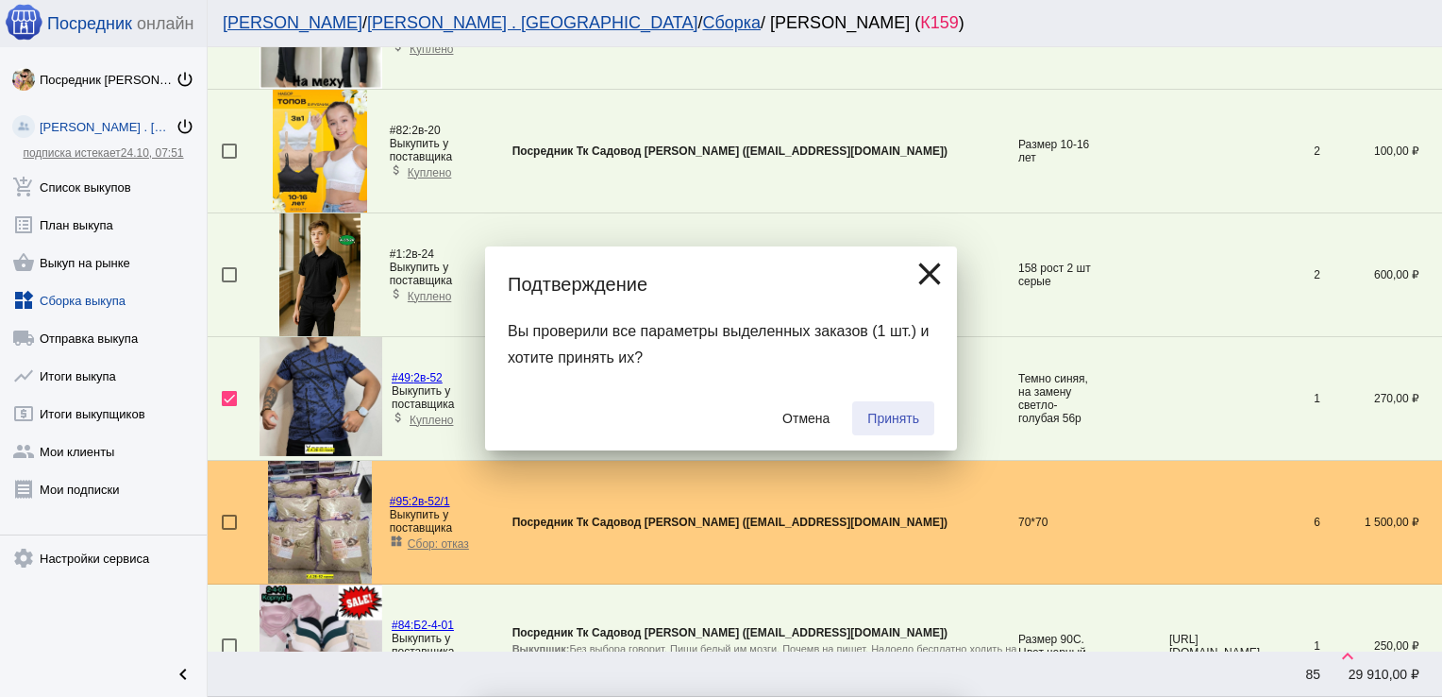
checkbox input "false"
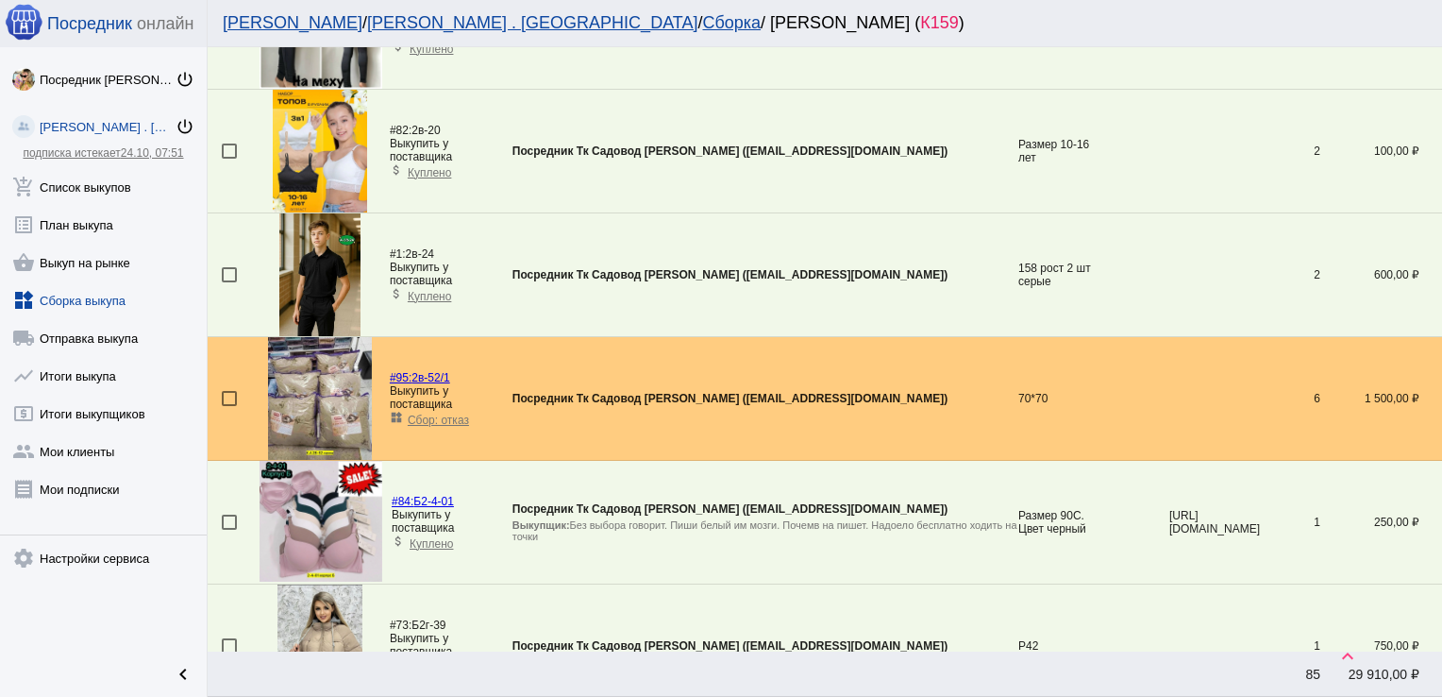
scroll to position [1665, 0]
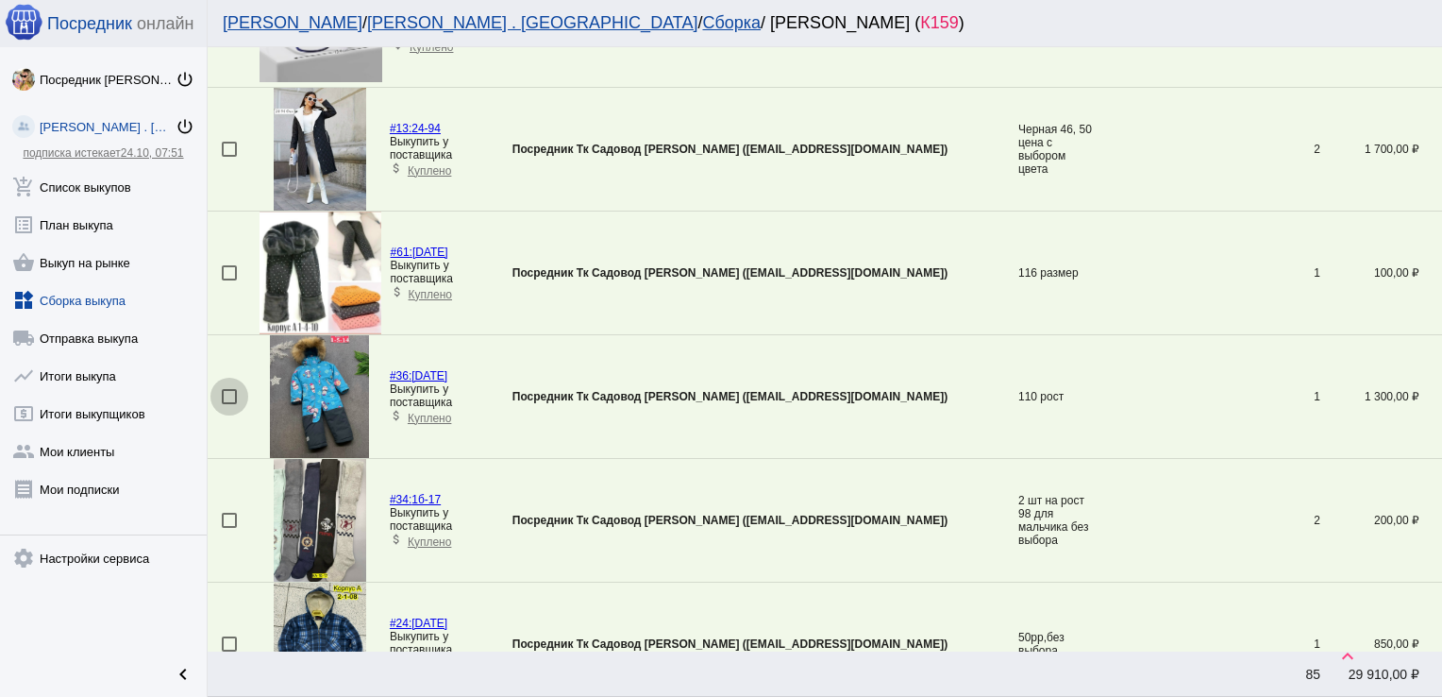
click at [224, 395] on div at bounding box center [229, 396] width 15 height 15
click at [228, 404] on input "checkbox" at bounding box center [228, 404] width 1 height 1
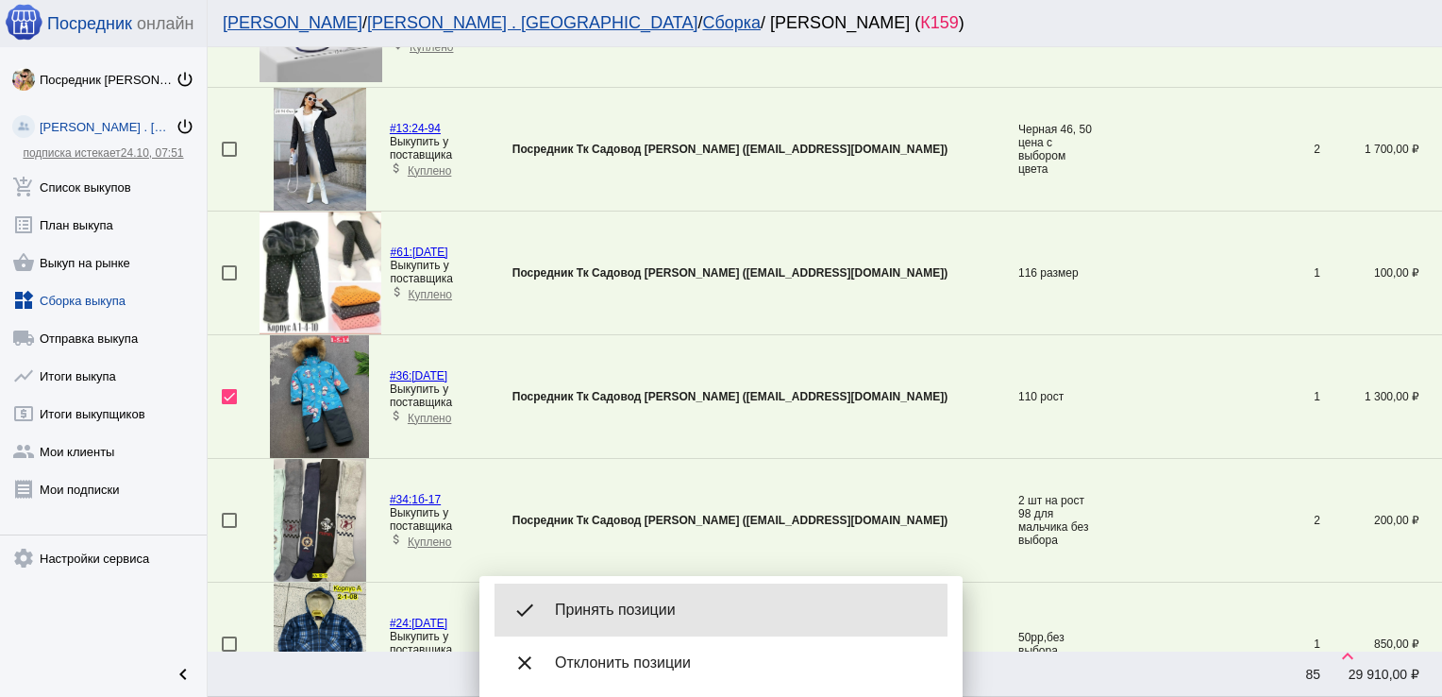
click at [654, 627] on div "done Принять позиции" at bounding box center [721, 609] width 453 height 53
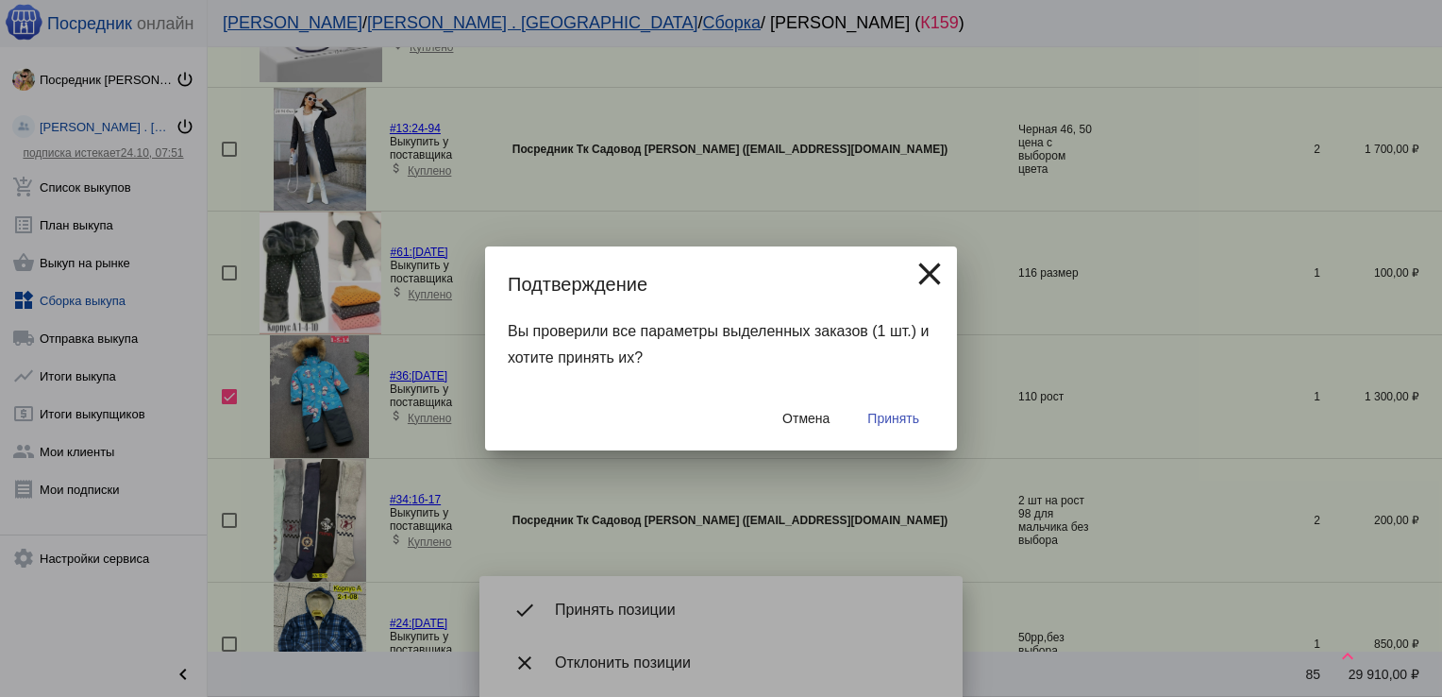
click at [898, 425] on span "Принять" at bounding box center [894, 418] width 52 height 15
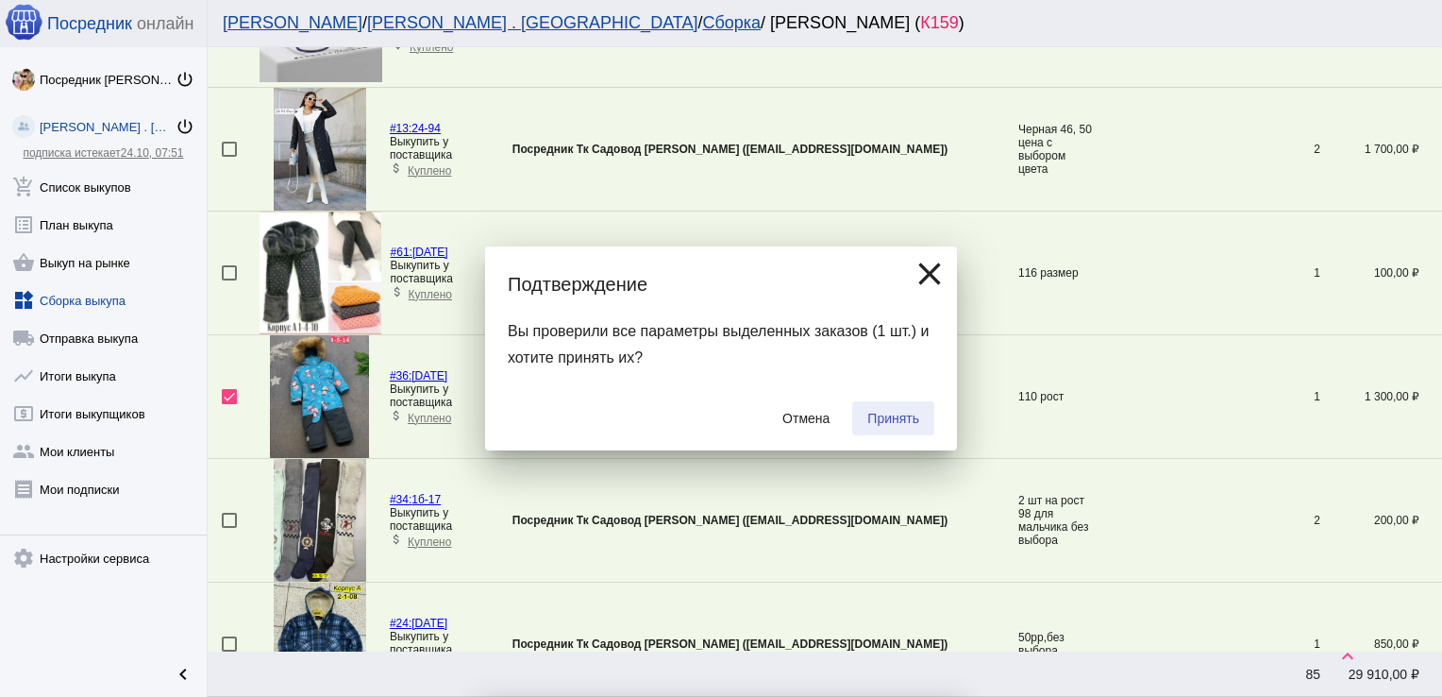
checkbox input "false"
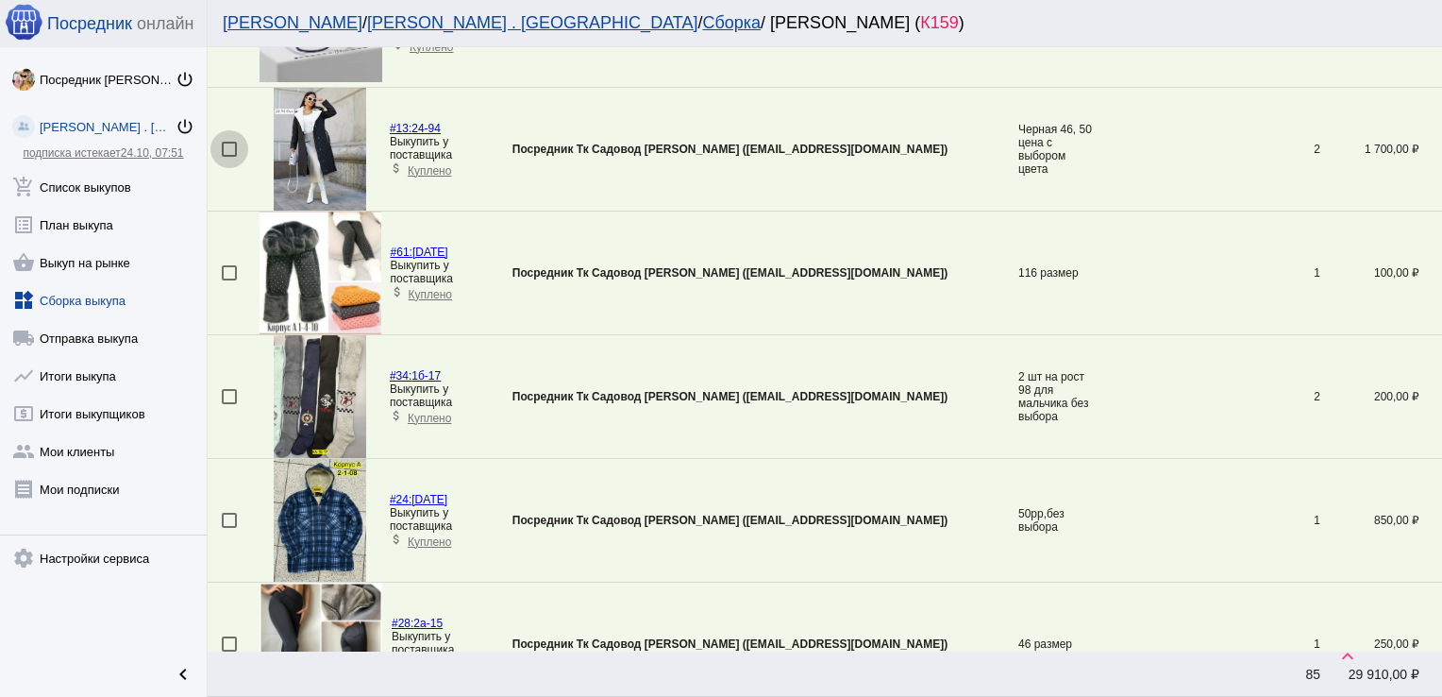
click at [236, 142] on div at bounding box center [229, 149] width 15 height 15
click at [229, 157] on input "checkbox" at bounding box center [228, 157] width 1 height 1
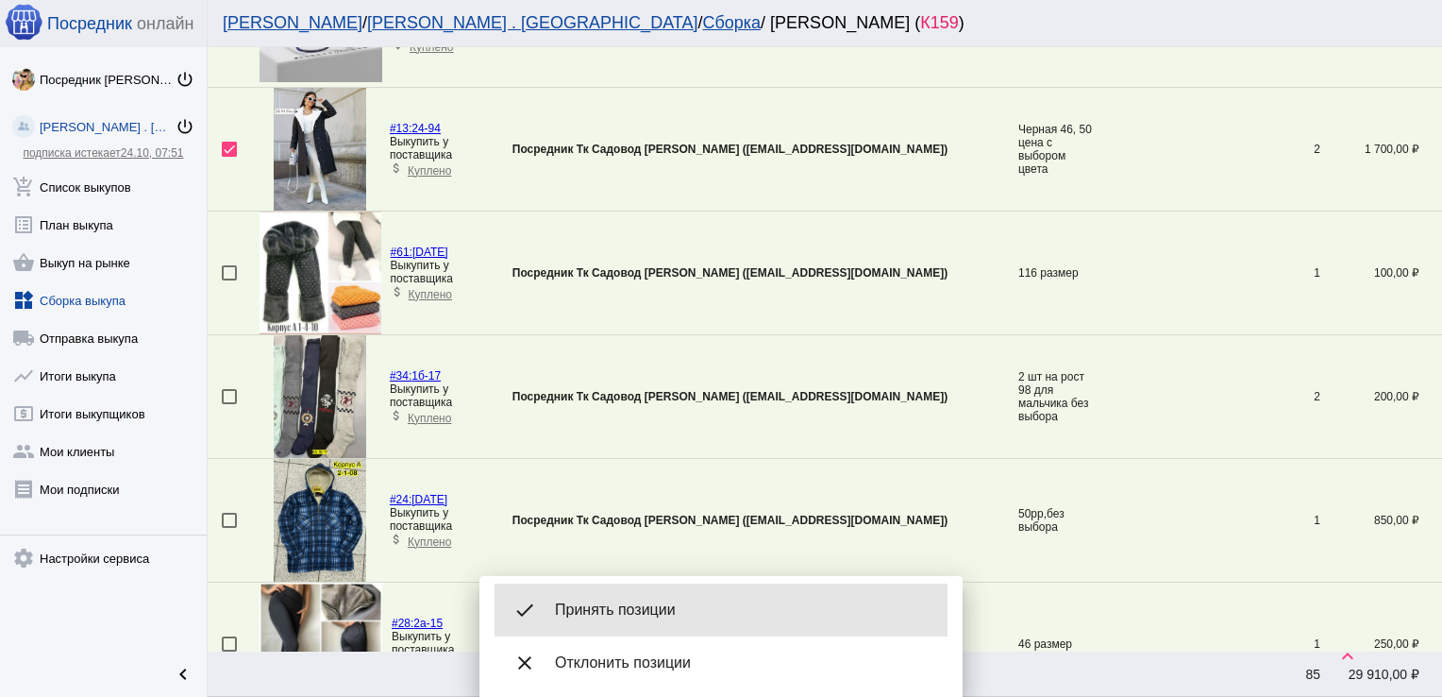
click at [661, 622] on div "done Принять позиции" at bounding box center [721, 609] width 453 height 53
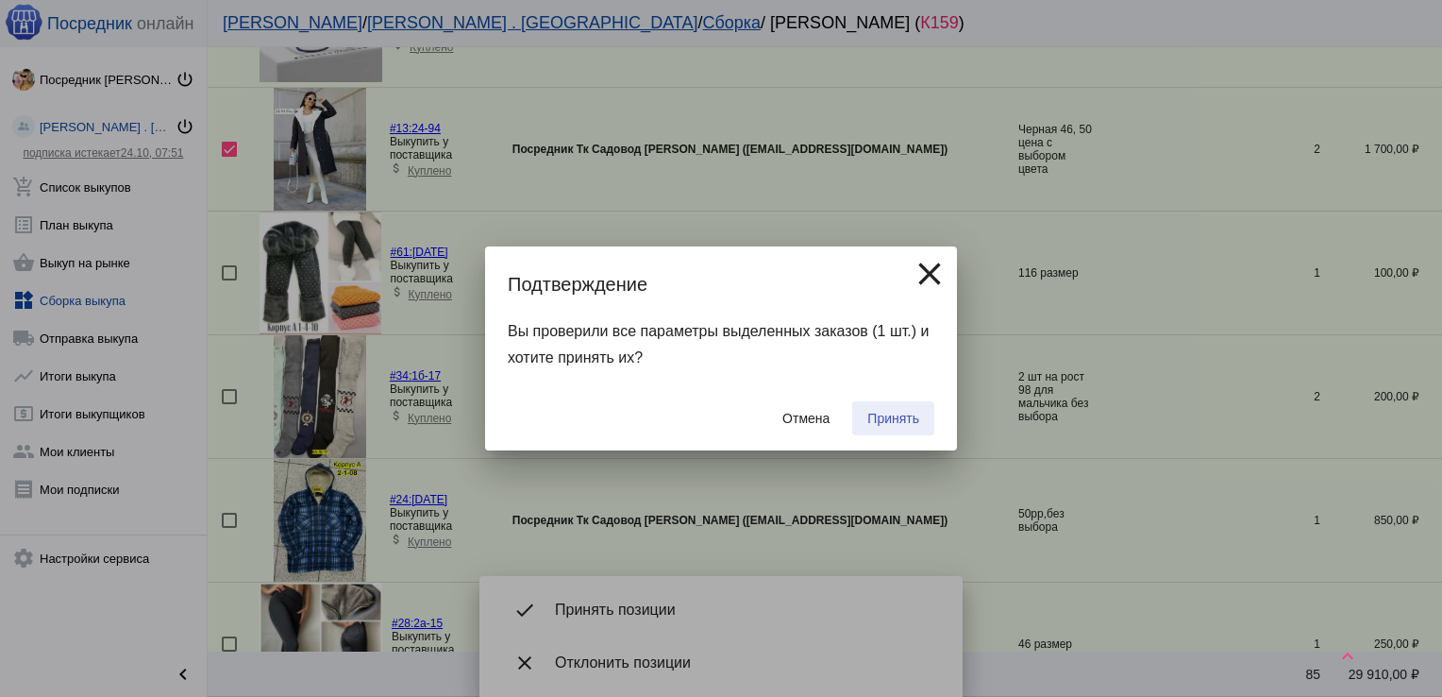
click at [923, 412] on button "Принять" at bounding box center [893, 418] width 82 height 34
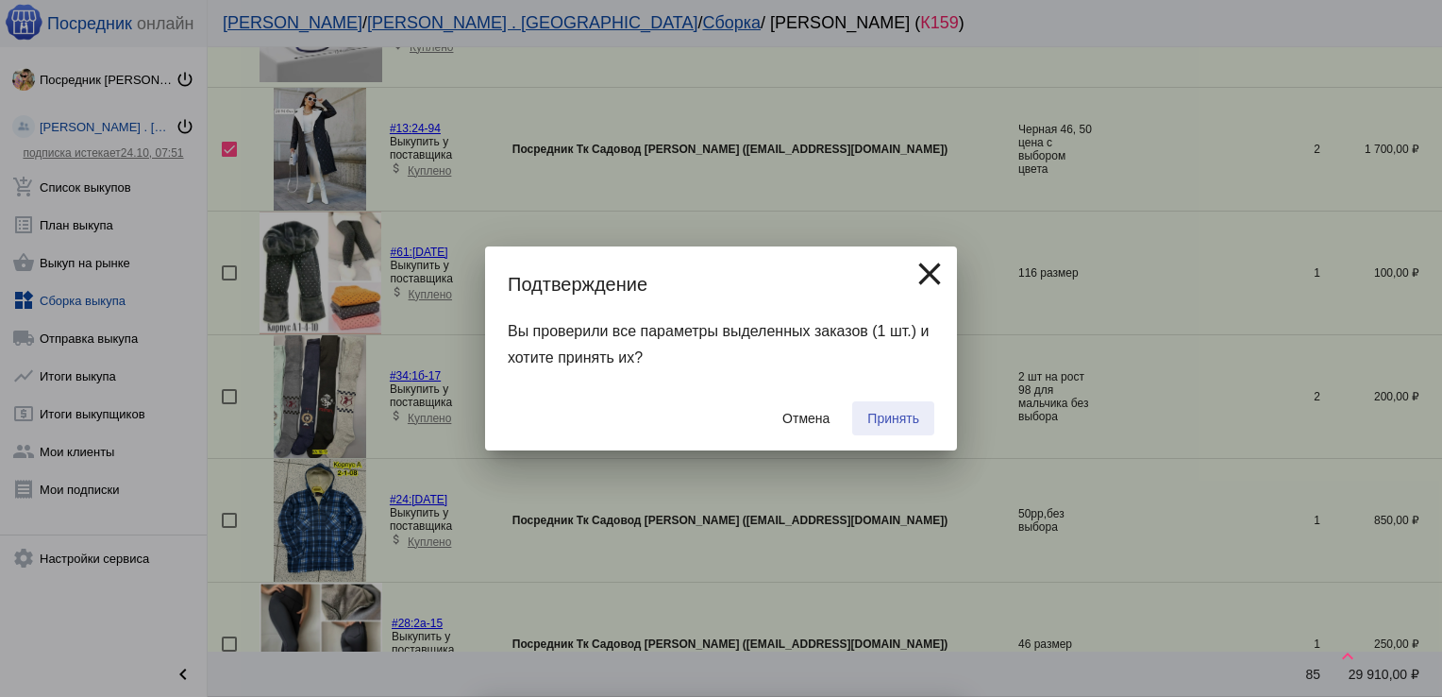
checkbox input "false"
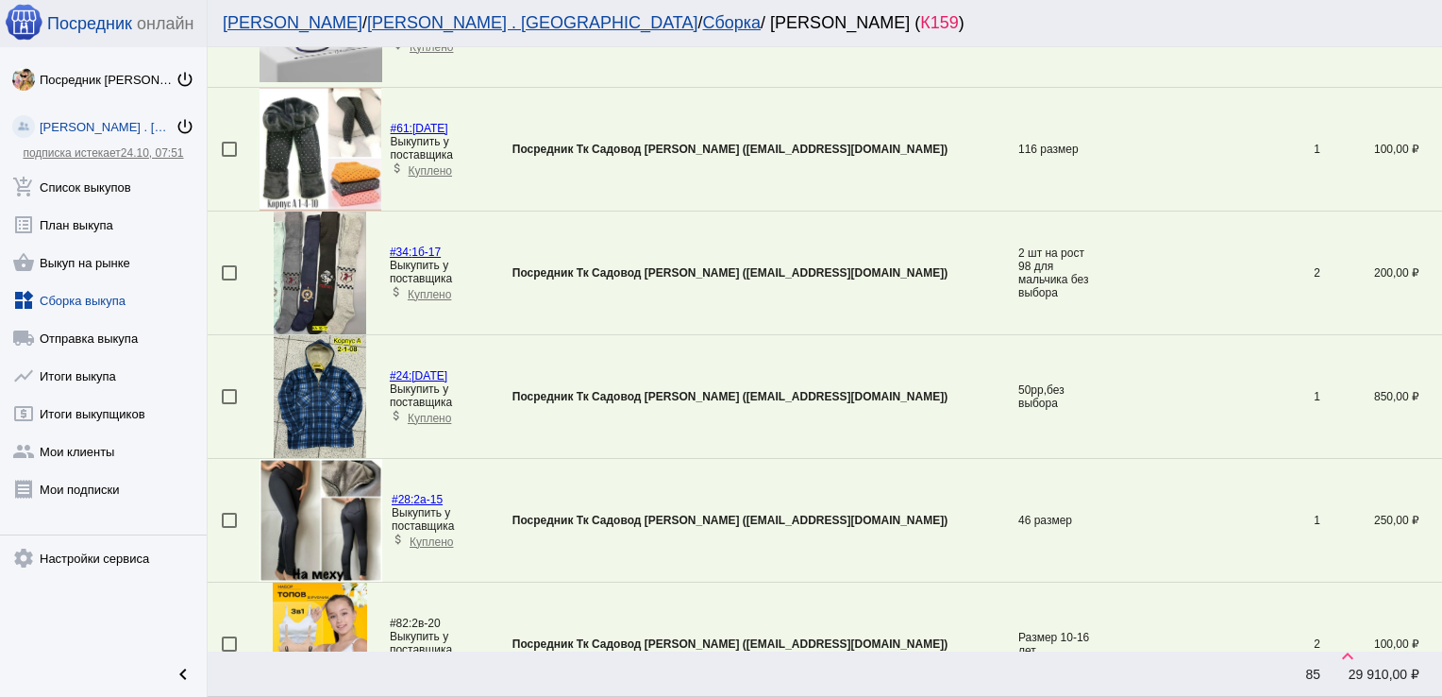
click at [72, 304] on link "widgets Сборка выкупа" at bounding box center [103, 297] width 207 height 38
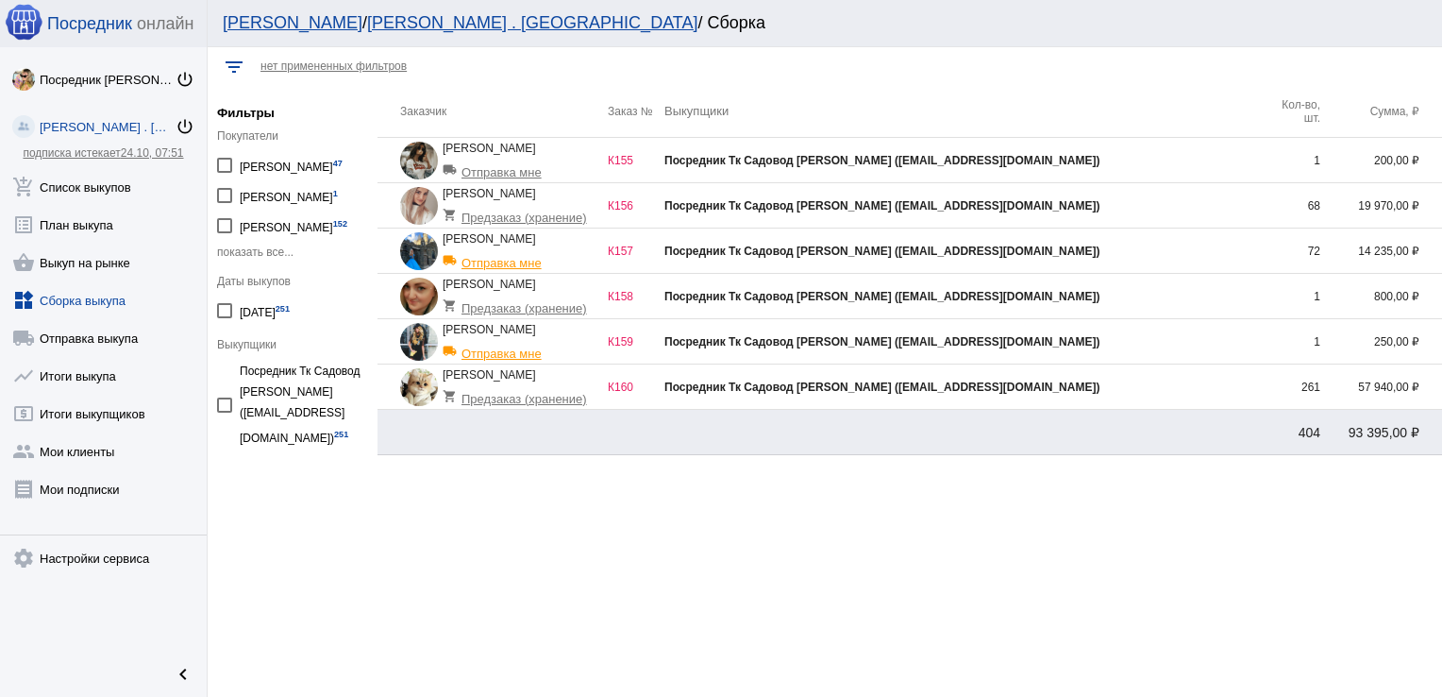
click at [1193, 213] on td "Посредник Тк Садовод [PERSON_NAME] ([EMAIL_ADDRESS][DOMAIN_NAME])" at bounding box center [964, 205] width 599 height 45
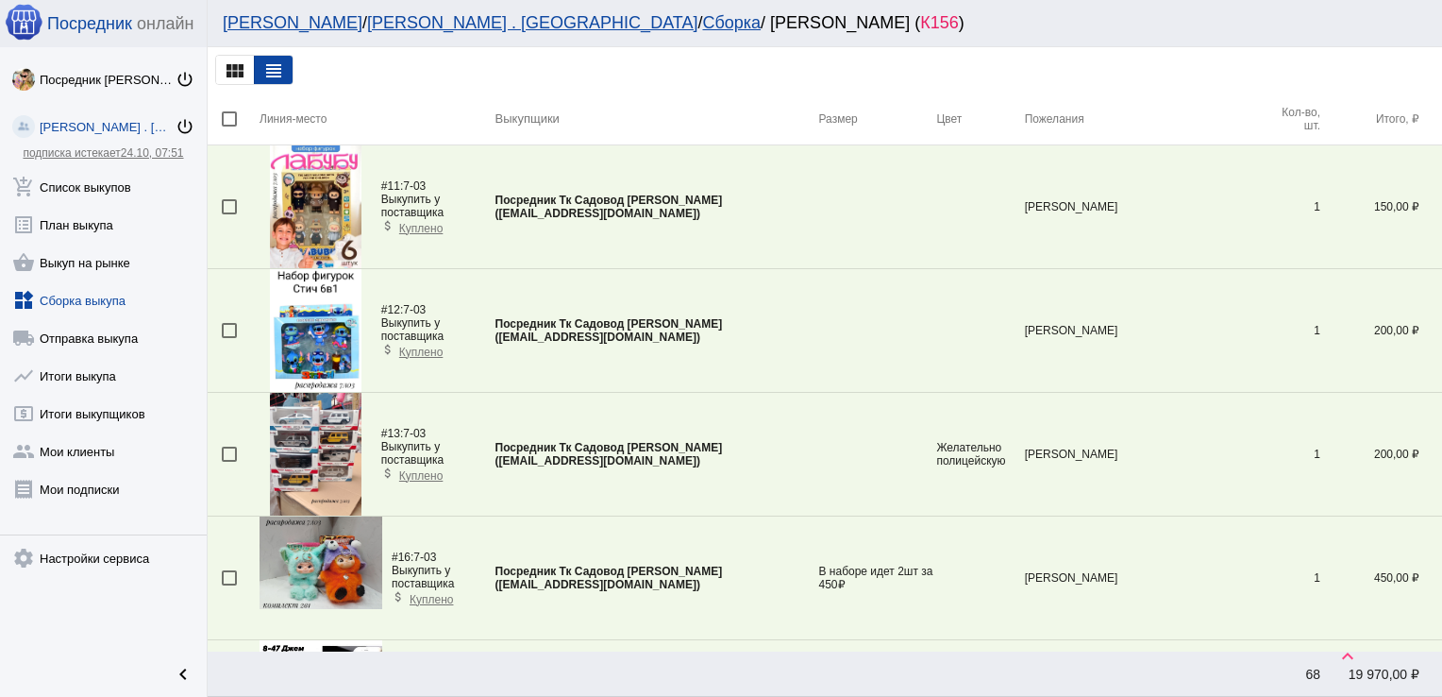
scroll to position [5687, 0]
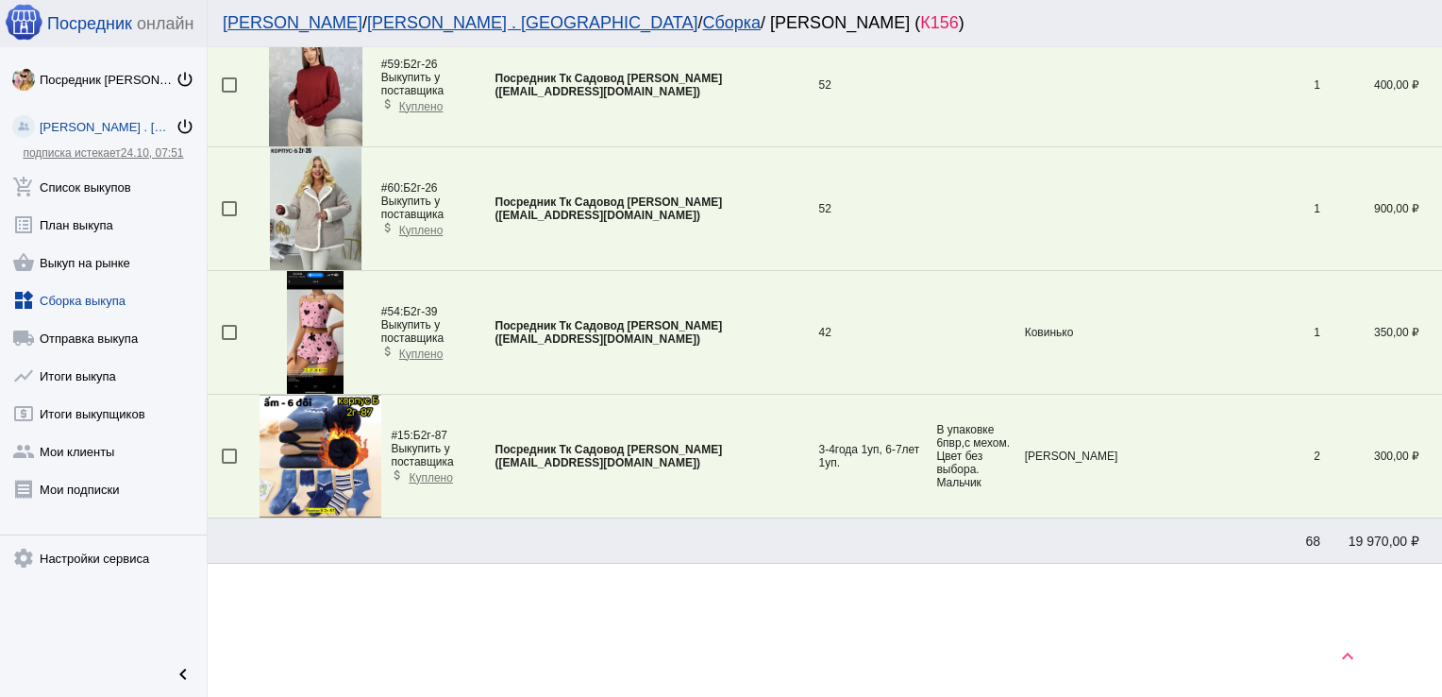
click at [54, 301] on link "widgets Сборка выкупа" at bounding box center [103, 297] width 207 height 38
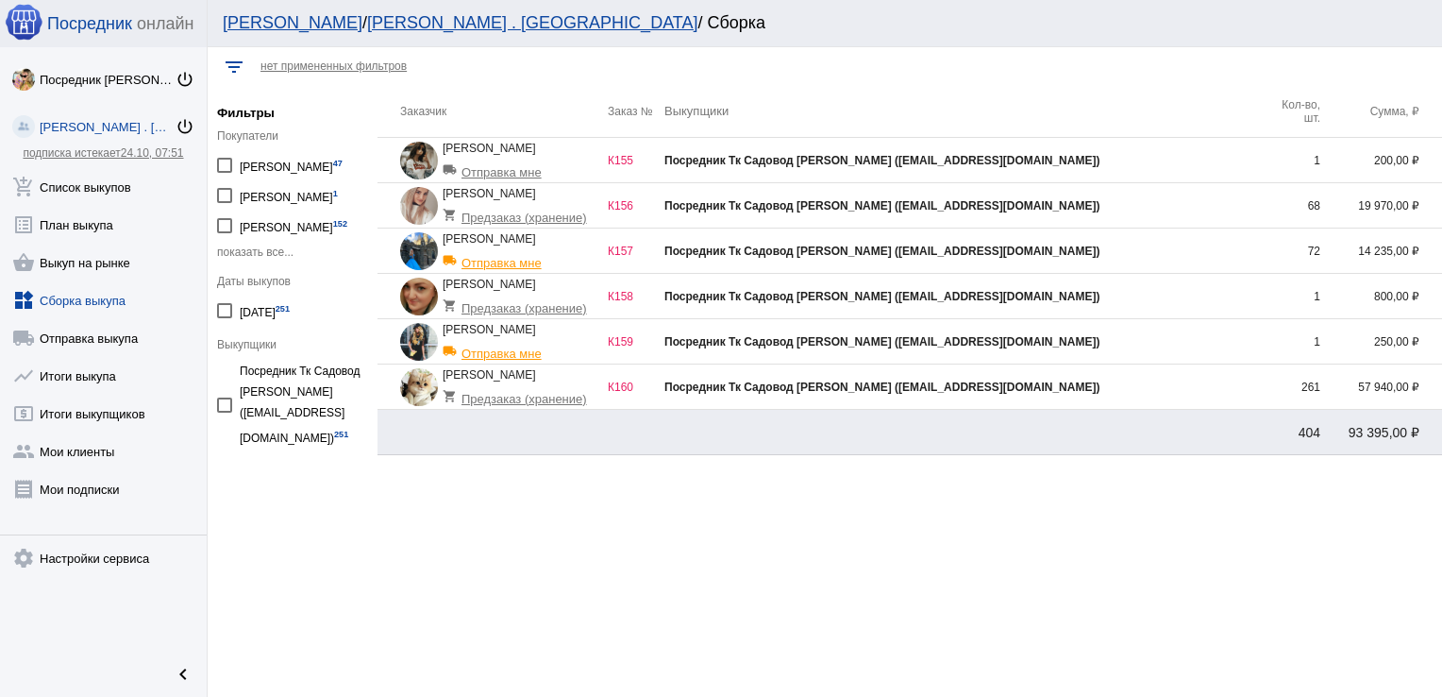
click at [1214, 213] on td "Посредник Тк Садовод [PERSON_NAME] ([EMAIL_ADDRESS][DOMAIN_NAME])" at bounding box center [964, 205] width 599 height 45
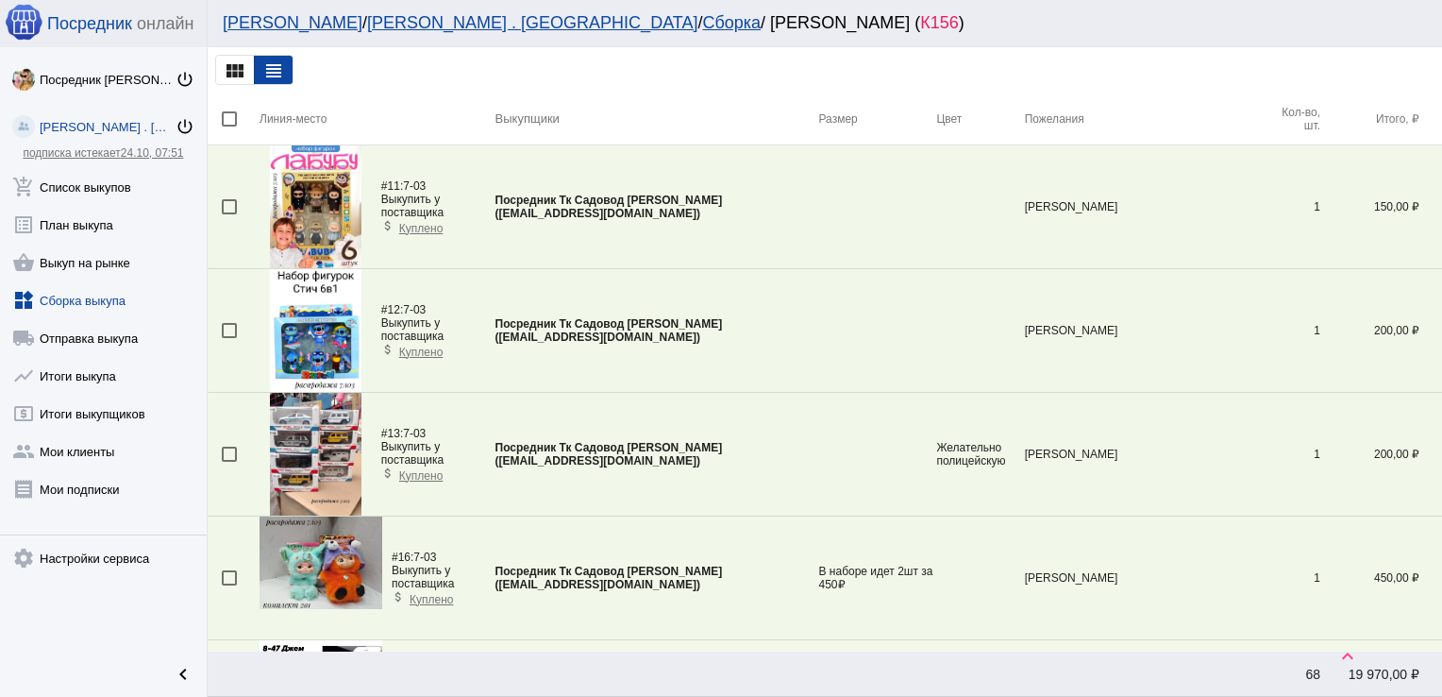
scroll to position [5369, 0]
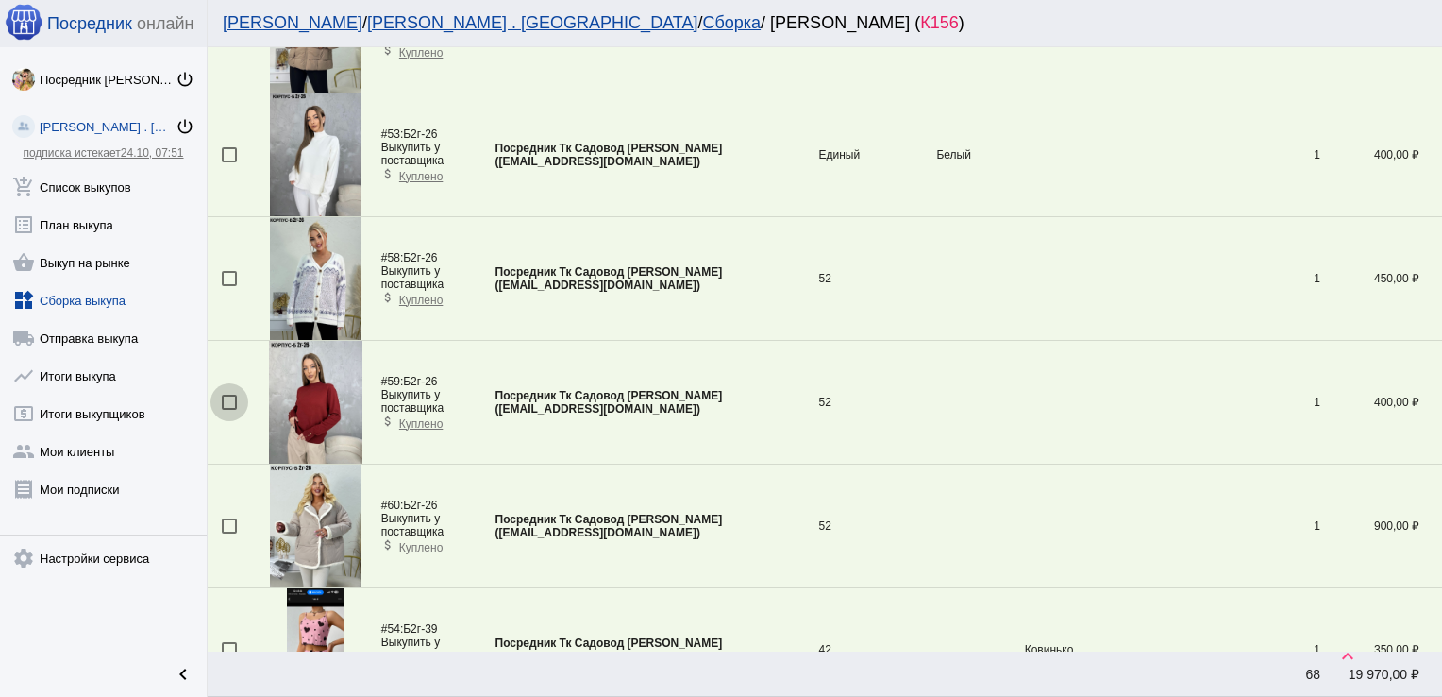
click at [233, 395] on div at bounding box center [229, 402] width 15 height 15
click at [229, 410] on input "checkbox" at bounding box center [228, 410] width 1 height 1
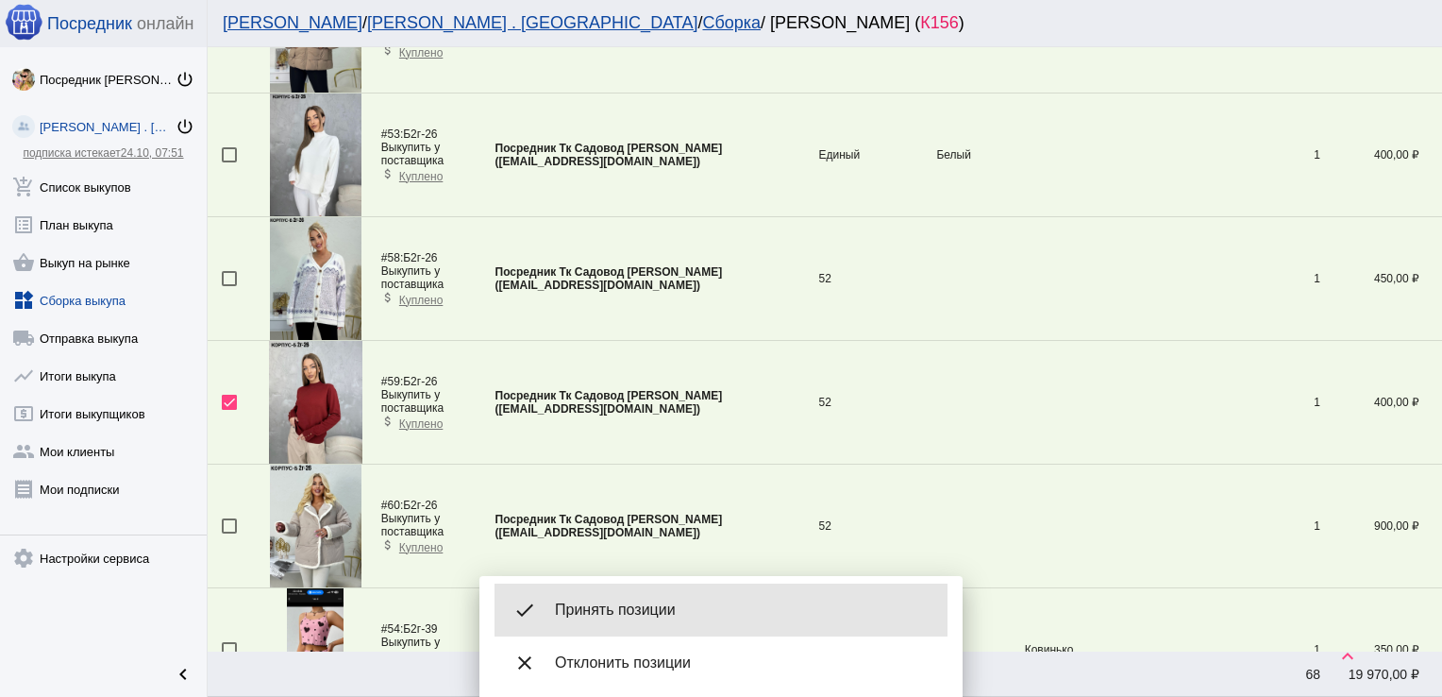
click at [687, 604] on span "Принять позиции" at bounding box center [744, 609] width 378 height 19
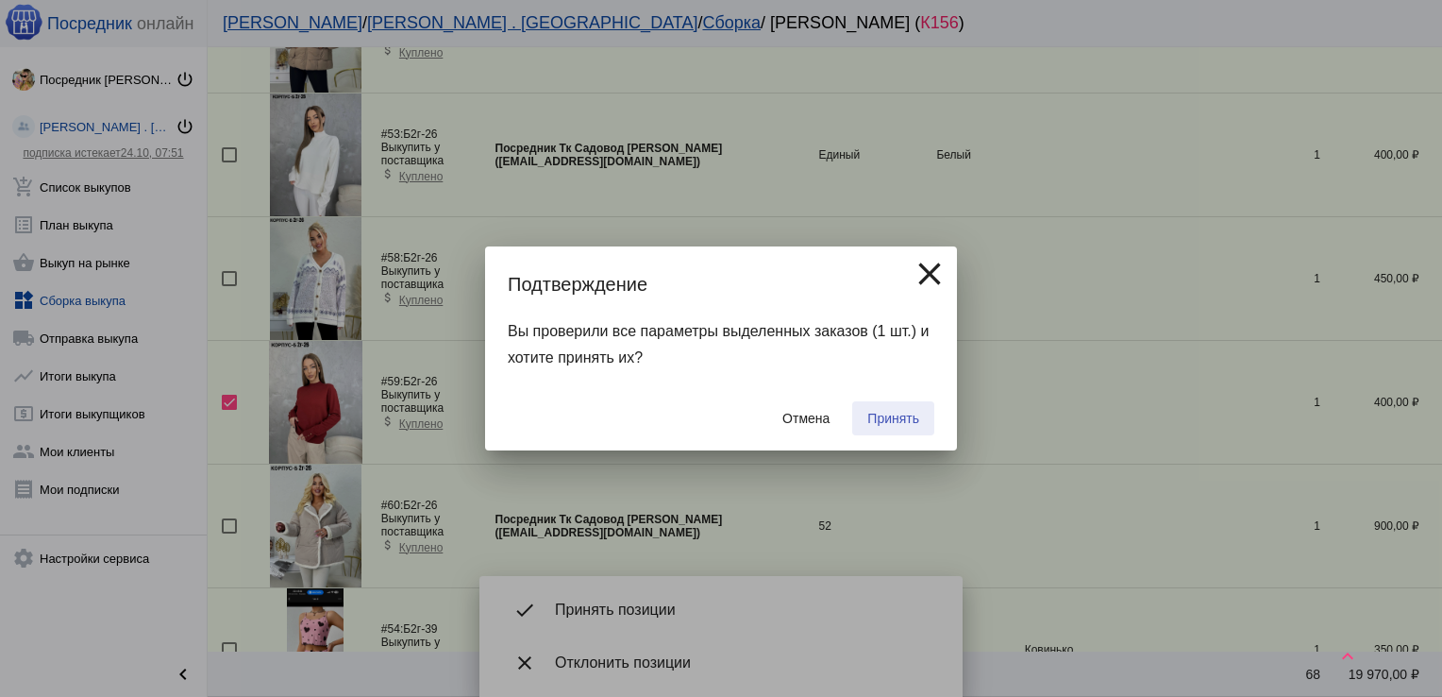
click at [879, 411] on span "Принять" at bounding box center [894, 418] width 52 height 15
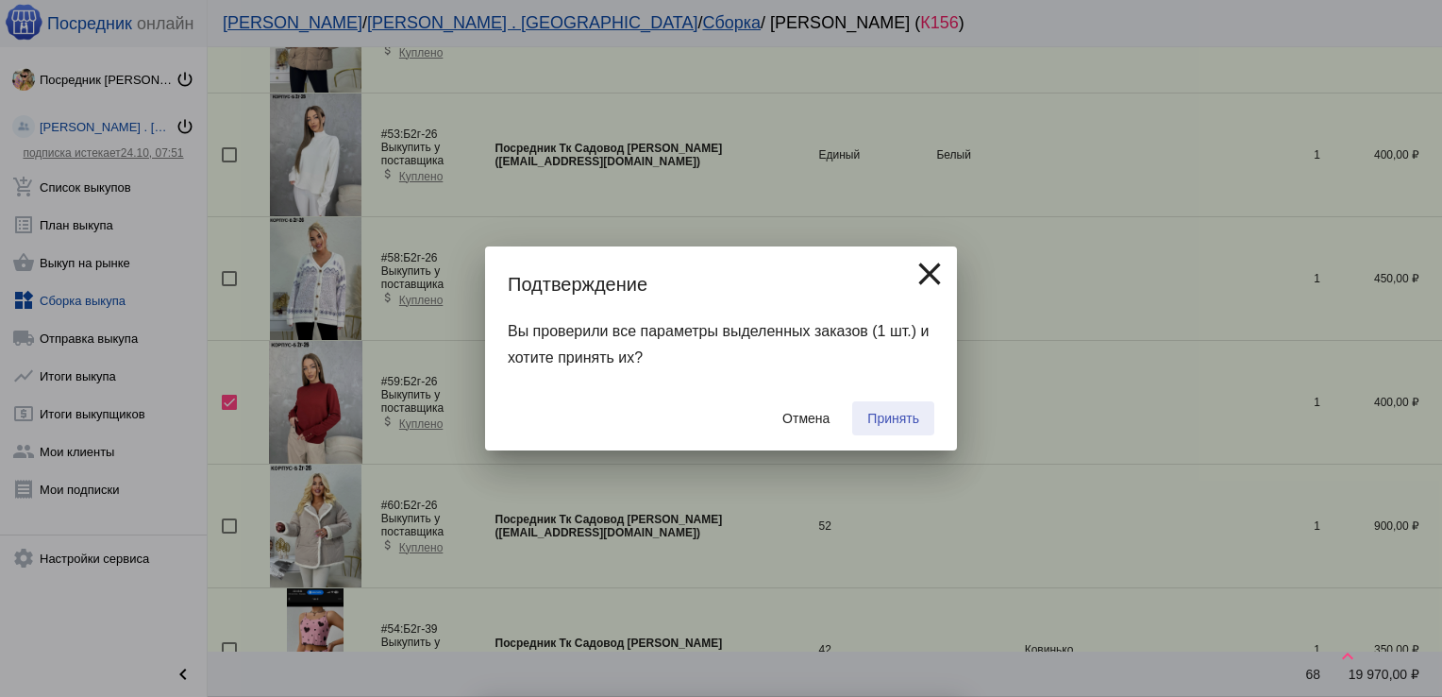
checkbox input "false"
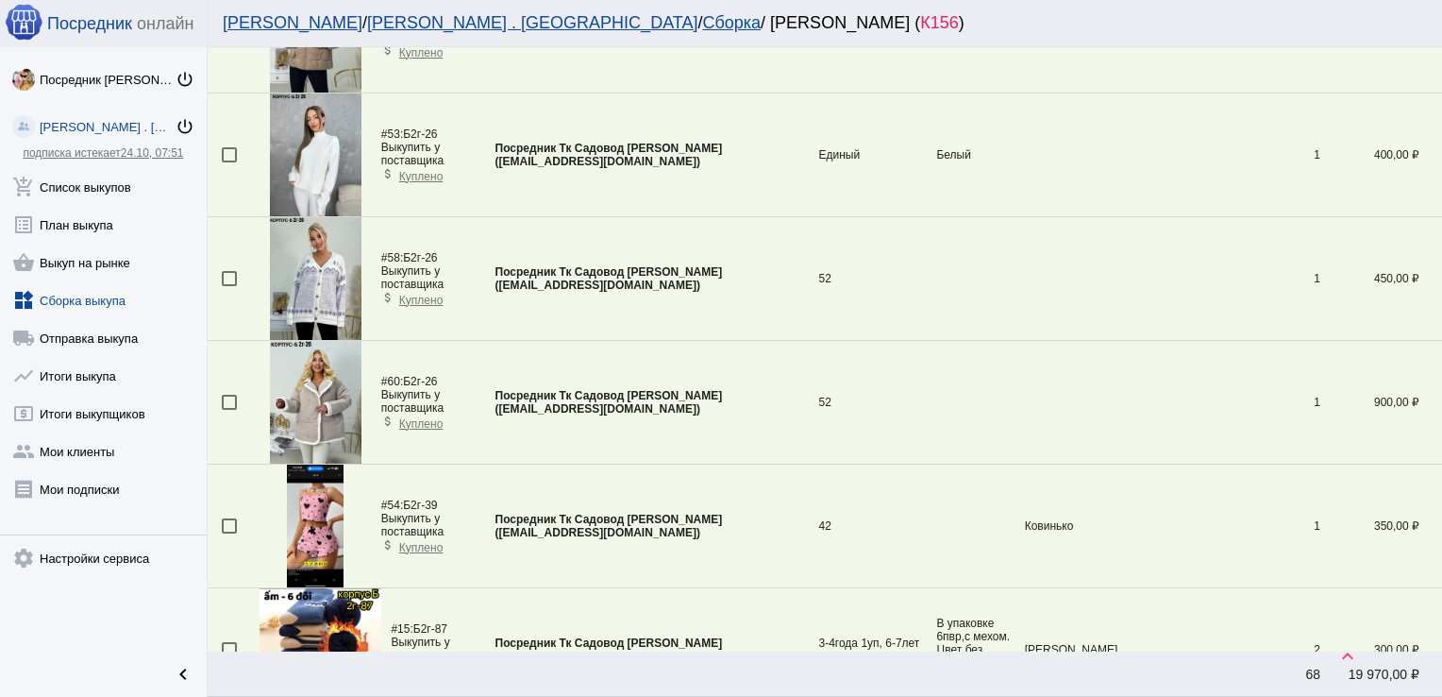
scroll to position [4135, 0]
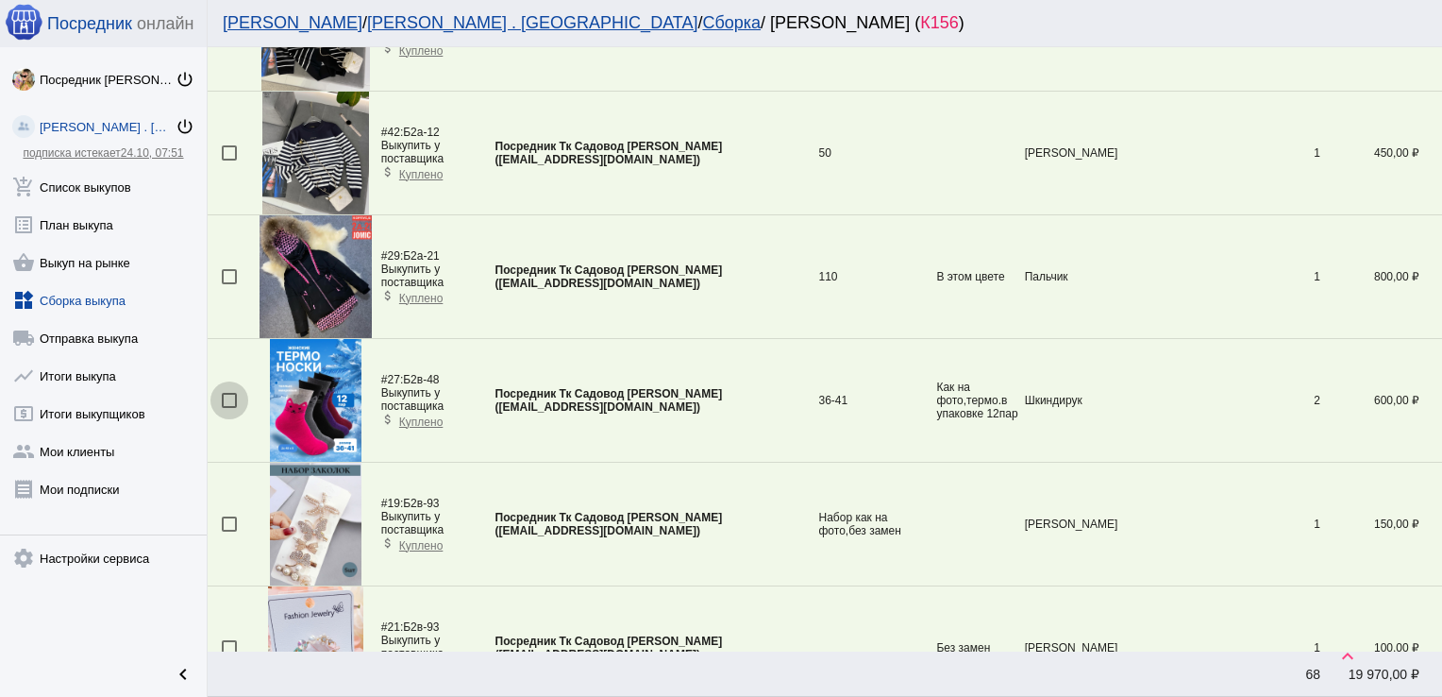
click at [228, 394] on div at bounding box center [229, 400] width 15 height 15
click at [228, 408] on input "checkbox" at bounding box center [228, 408] width 1 height 1
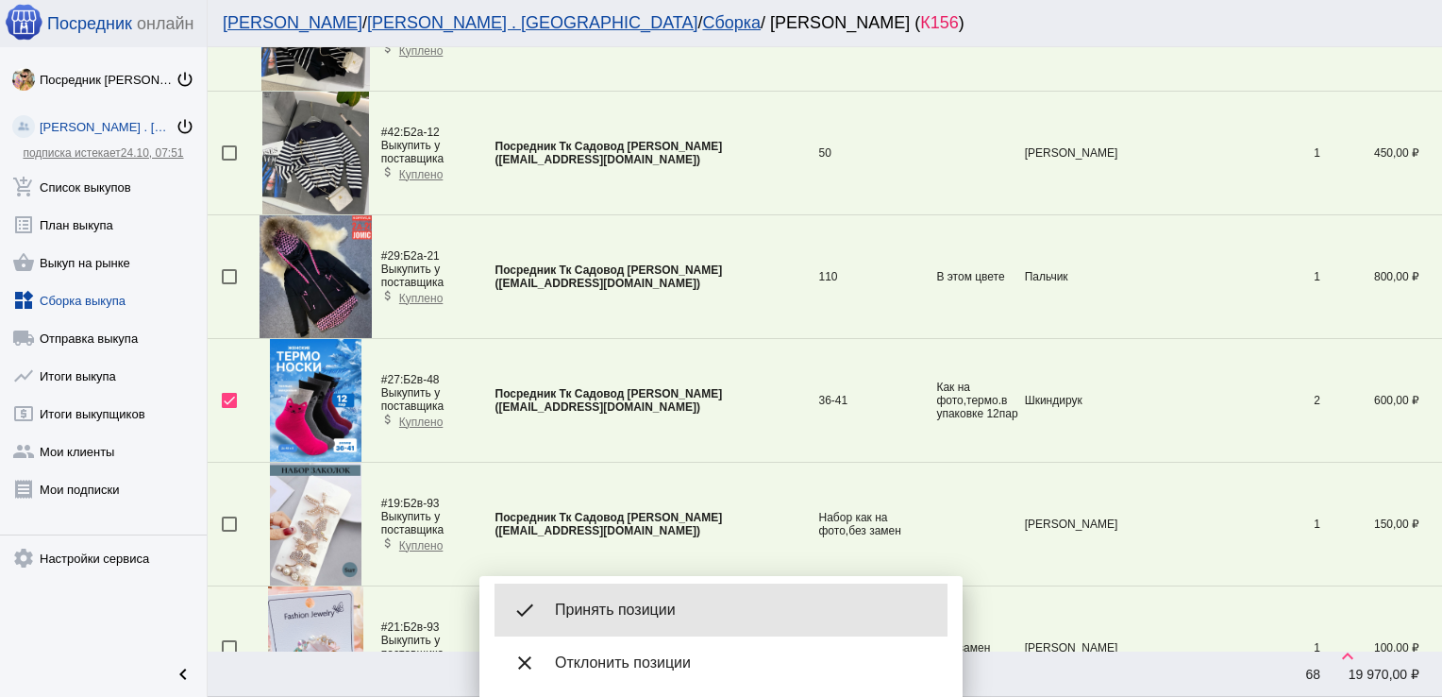
click at [607, 587] on div "done Принять позиции" at bounding box center [721, 609] width 453 height 53
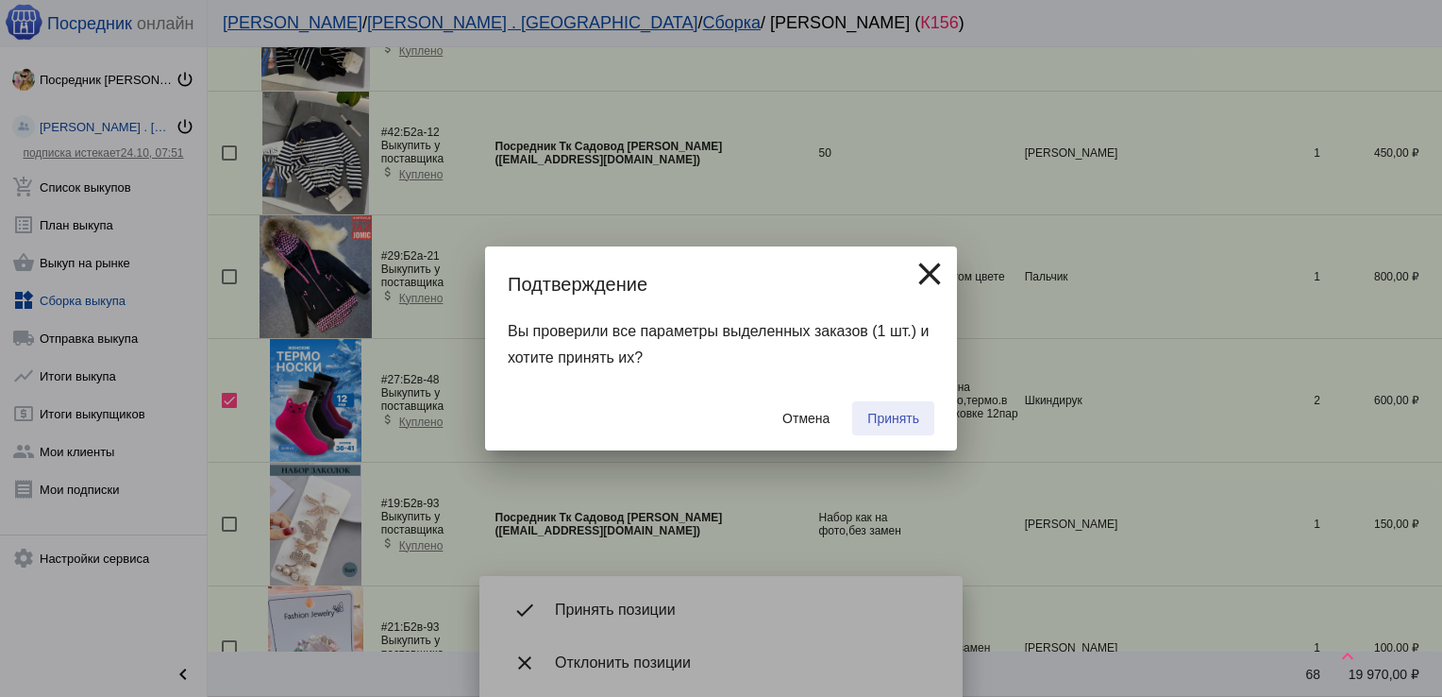
click at [909, 406] on button "Принять" at bounding box center [893, 418] width 82 height 34
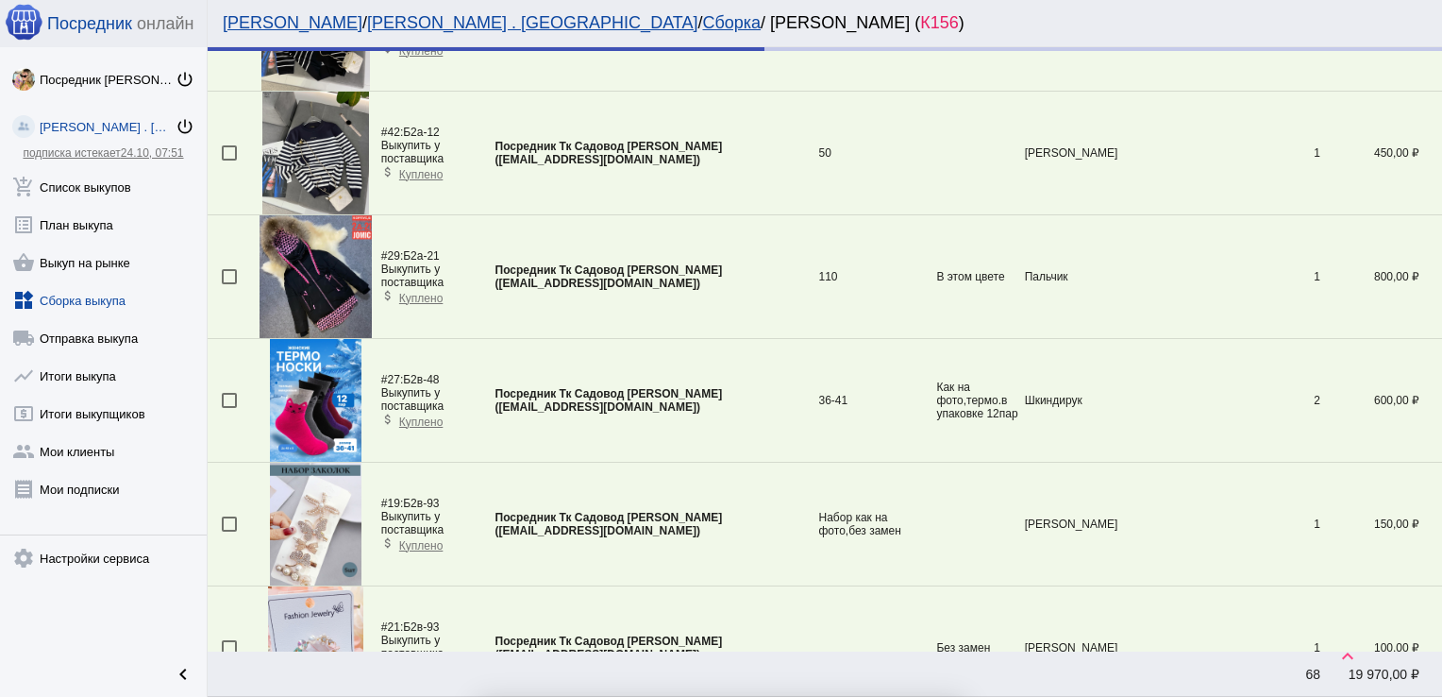
checkbox input "false"
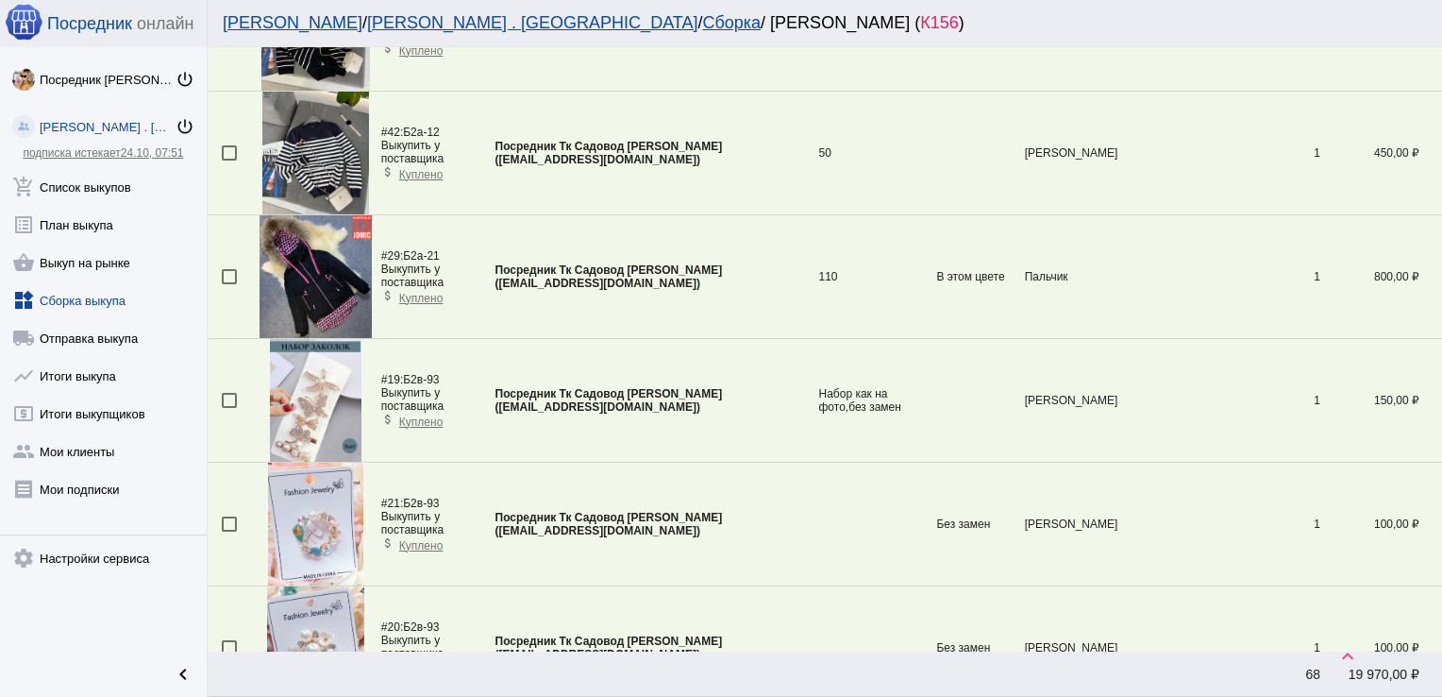
scroll to position [5122, 0]
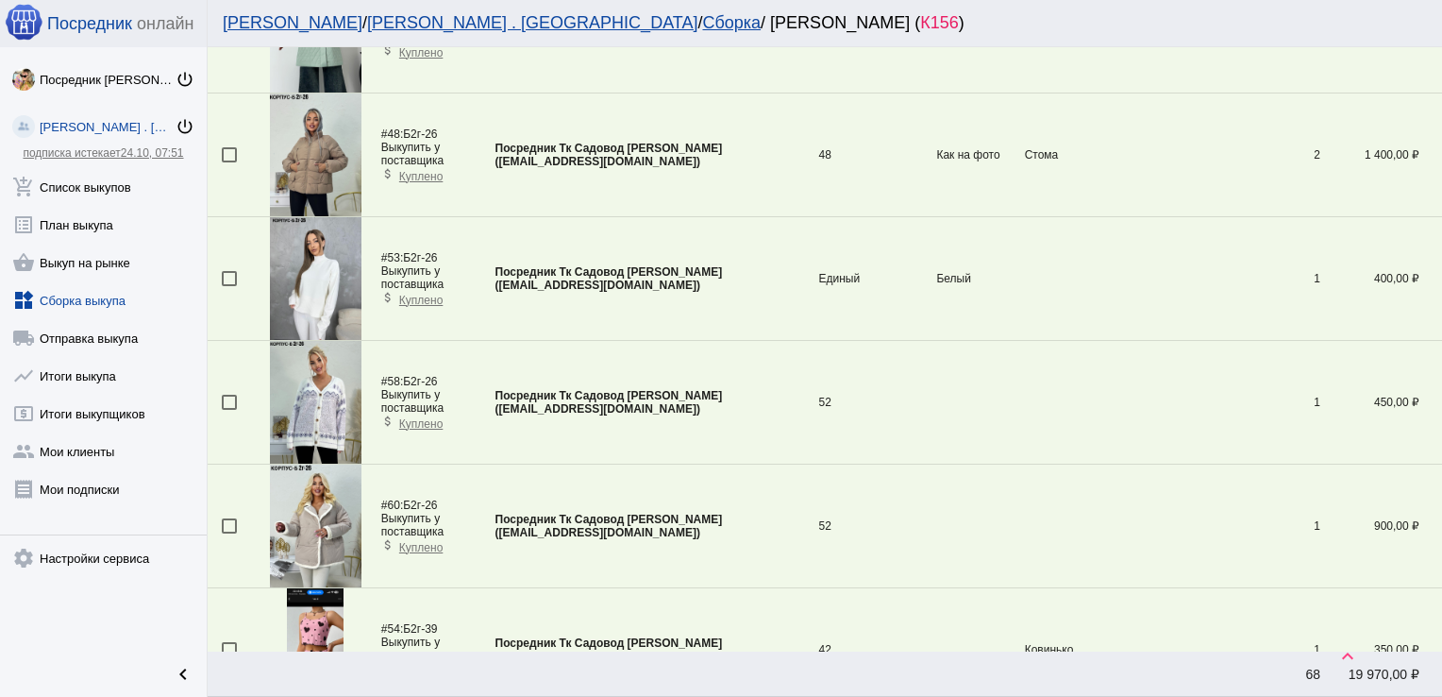
click at [227, 395] on div at bounding box center [229, 402] width 15 height 15
click at [228, 410] on input "checkbox" at bounding box center [228, 410] width 1 height 1
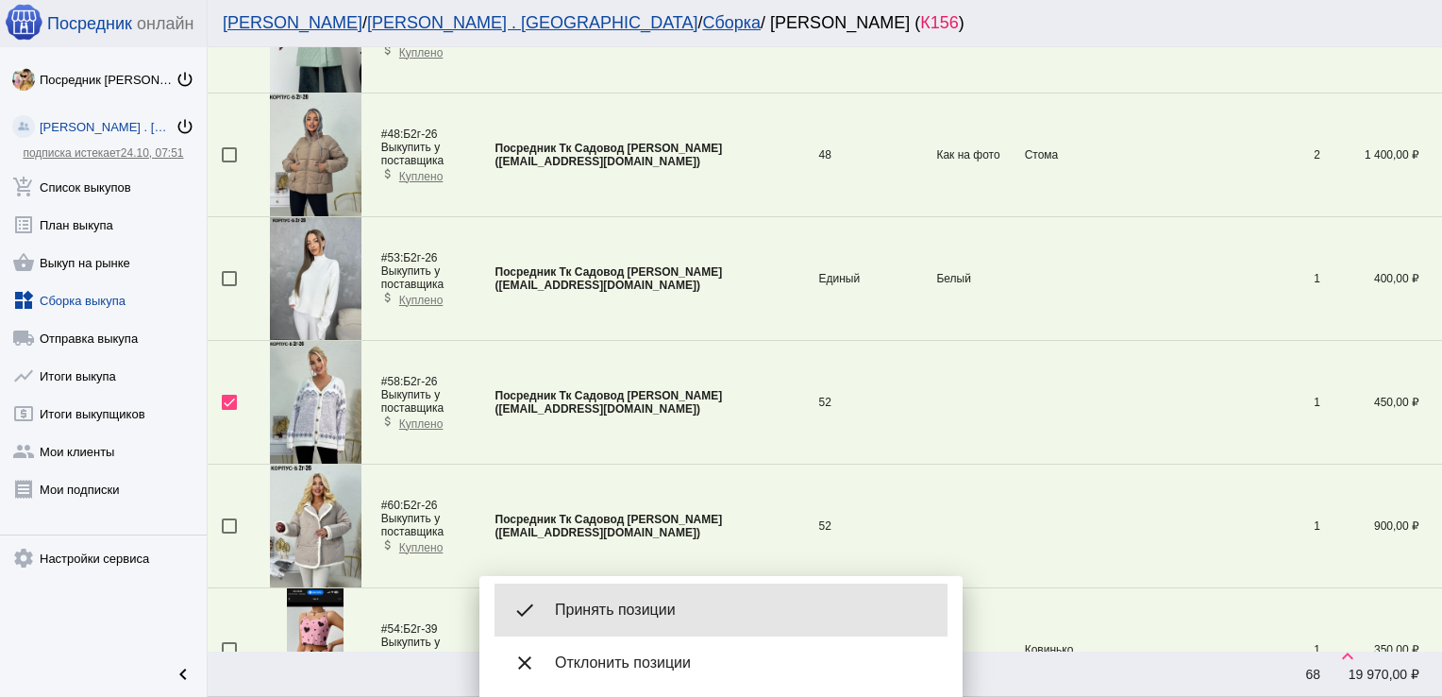
click at [678, 617] on span "Принять позиции" at bounding box center [744, 609] width 378 height 19
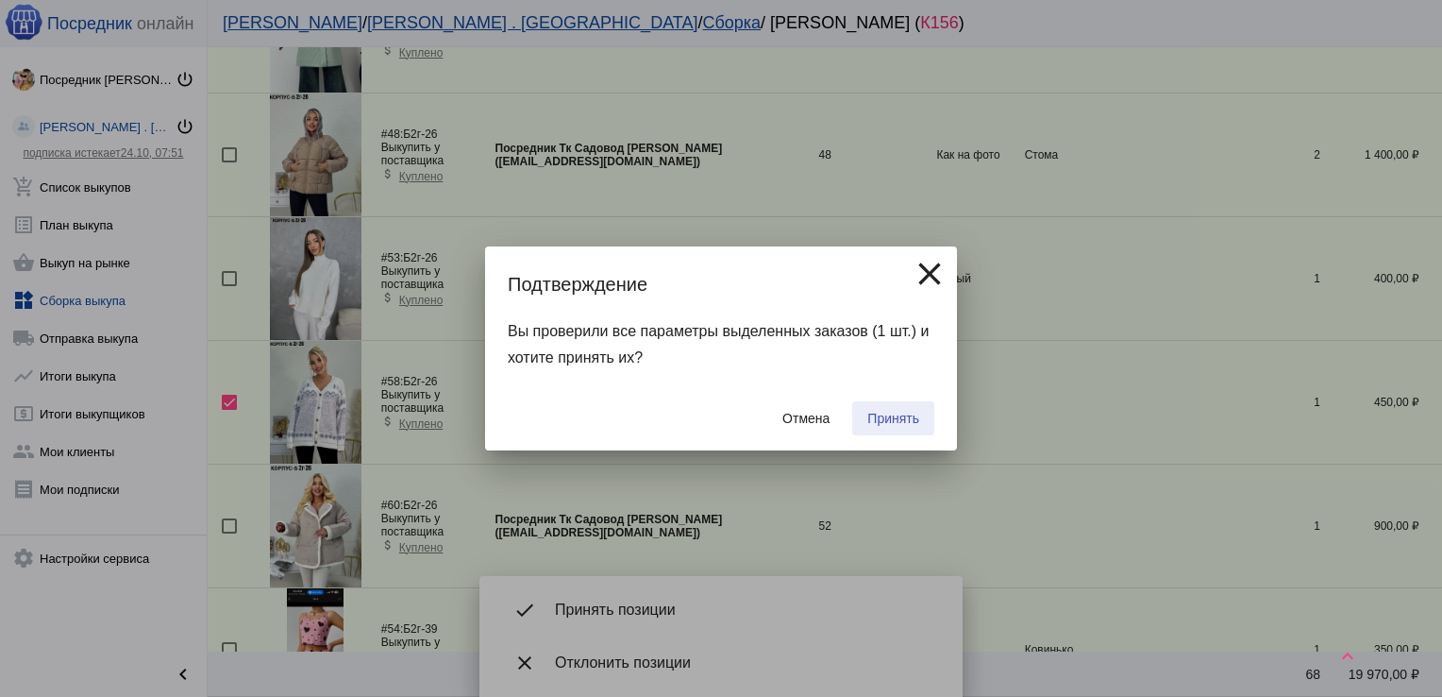
click at [914, 413] on span "Принять" at bounding box center [894, 418] width 52 height 15
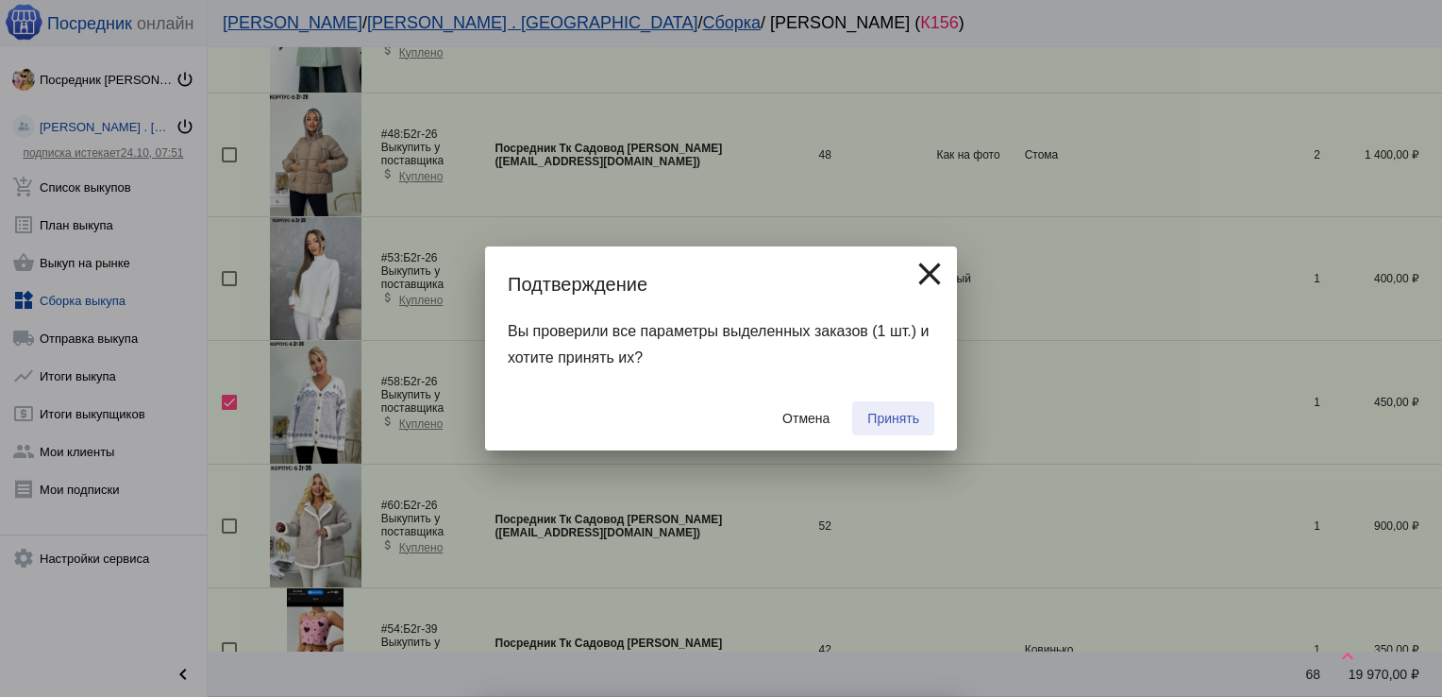
checkbox input "false"
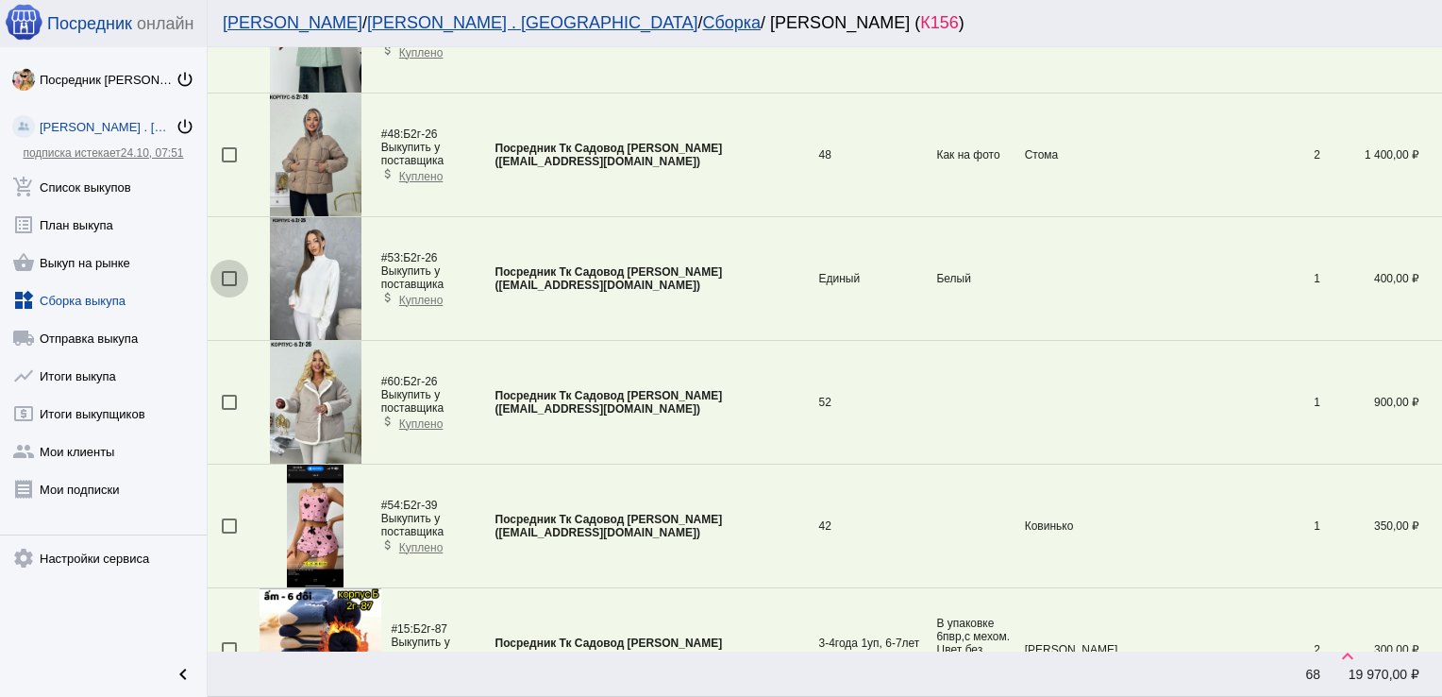
click at [228, 271] on div at bounding box center [229, 278] width 15 height 15
click at [228, 286] on input "checkbox" at bounding box center [228, 286] width 1 height 1
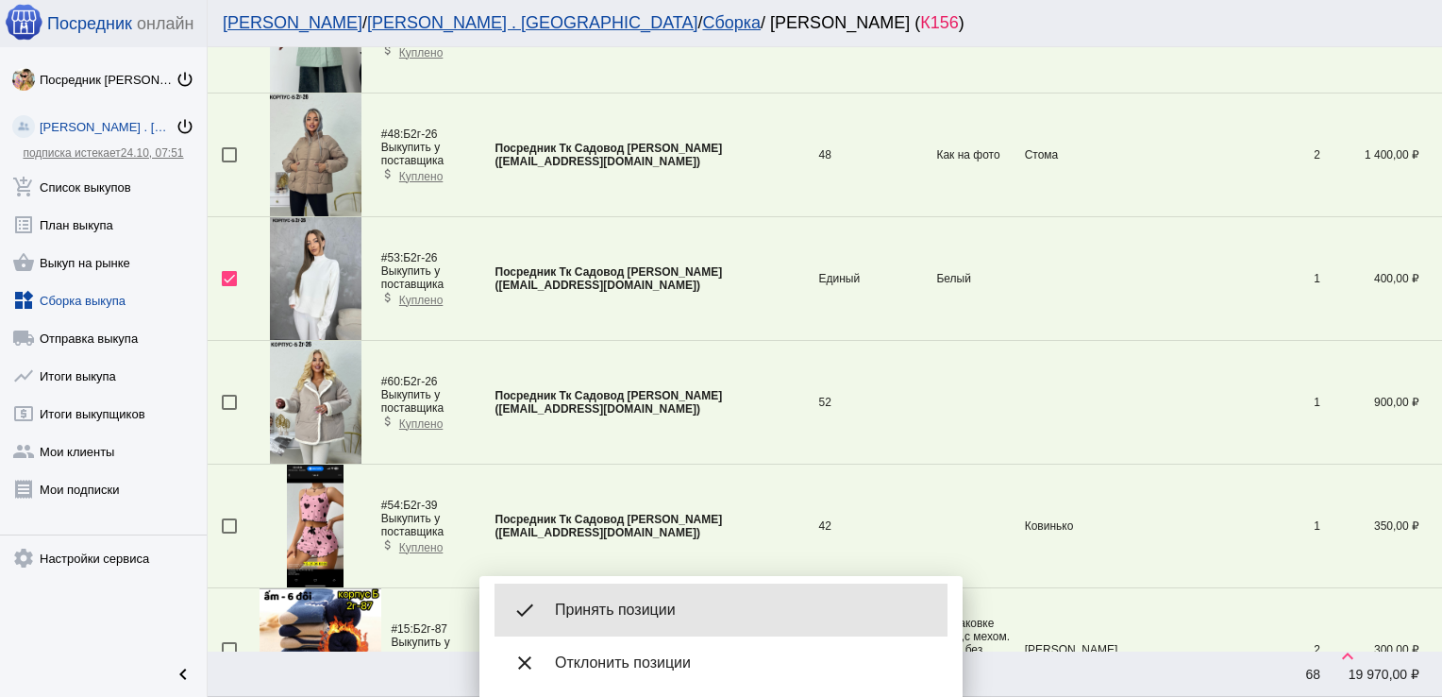
click at [652, 606] on span "Принять позиции" at bounding box center [744, 609] width 378 height 19
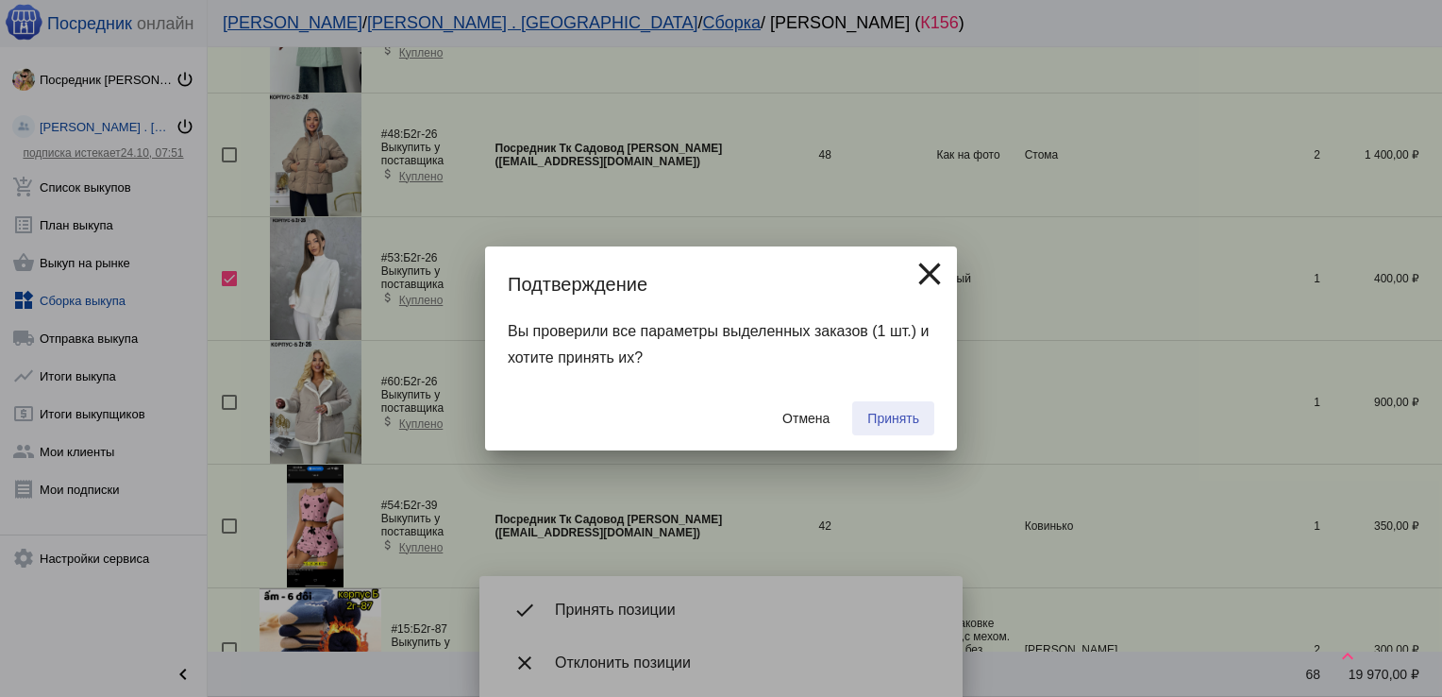
click at [895, 422] on span "Принять" at bounding box center [894, 418] width 52 height 15
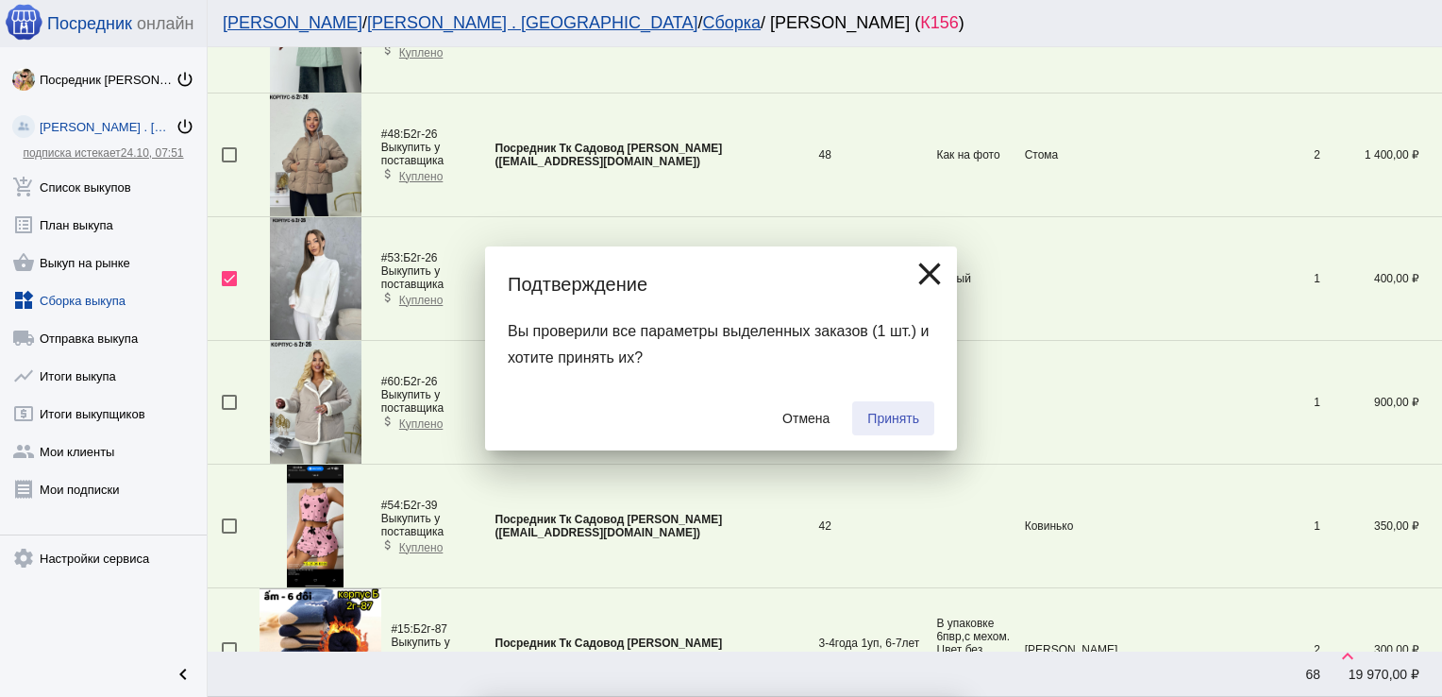
checkbox input "false"
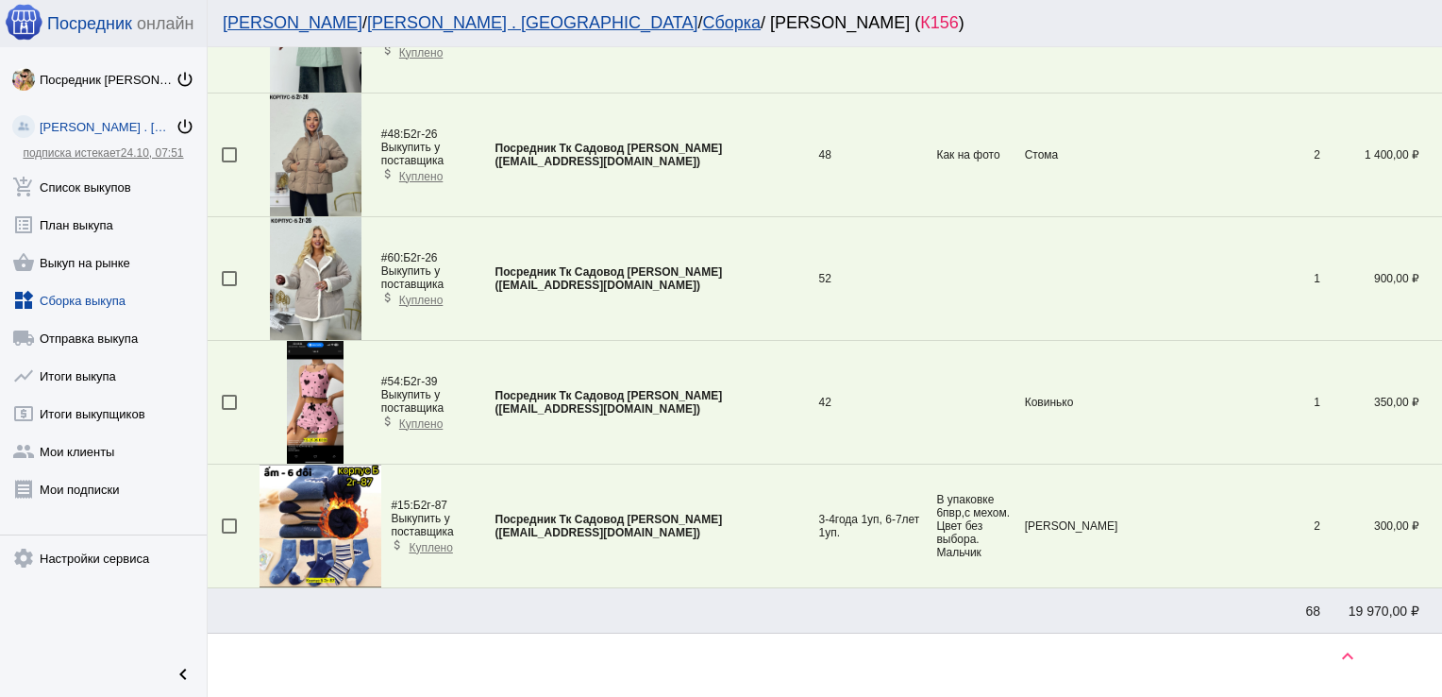
scroll to position [3764, 0]
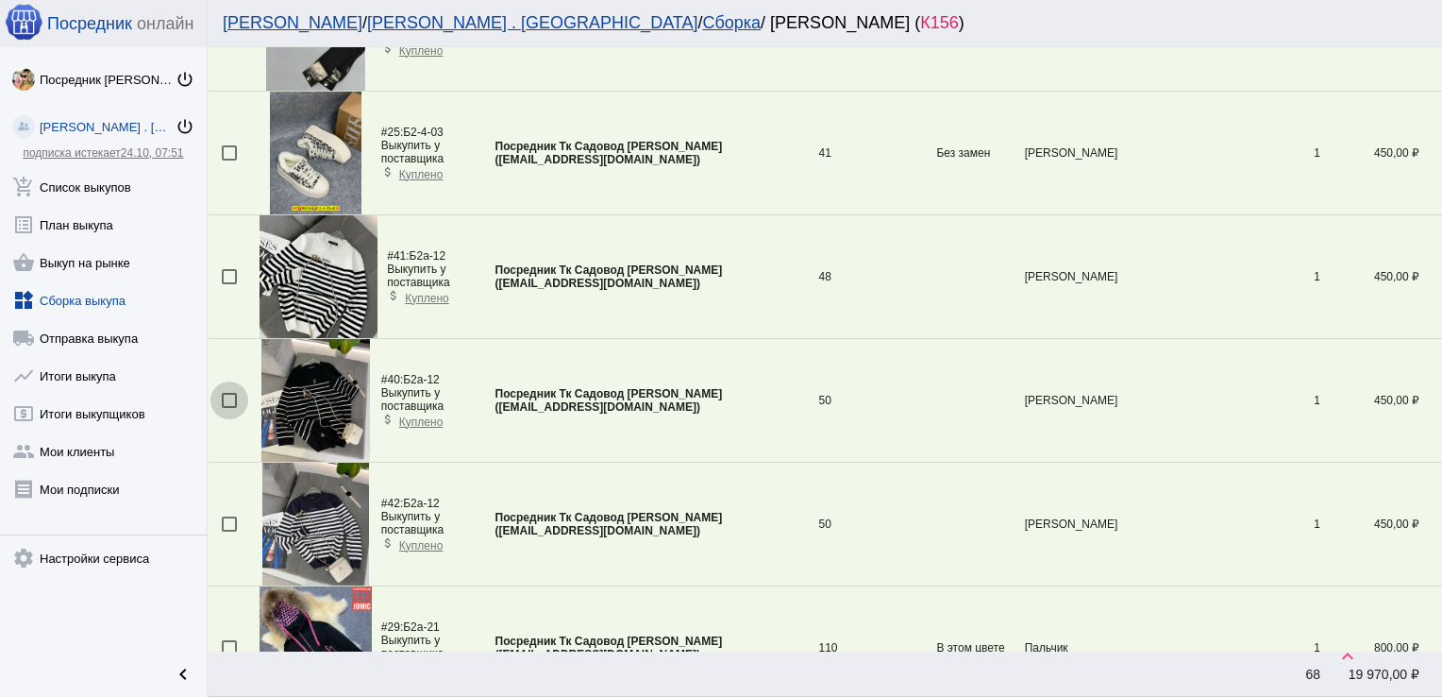
click at [228, 393] on div at bounding box center [229, 400] width 15 height 15
click at [228, 408] on input "checkbox" at bounding box center [228, 408] width 1 height 1
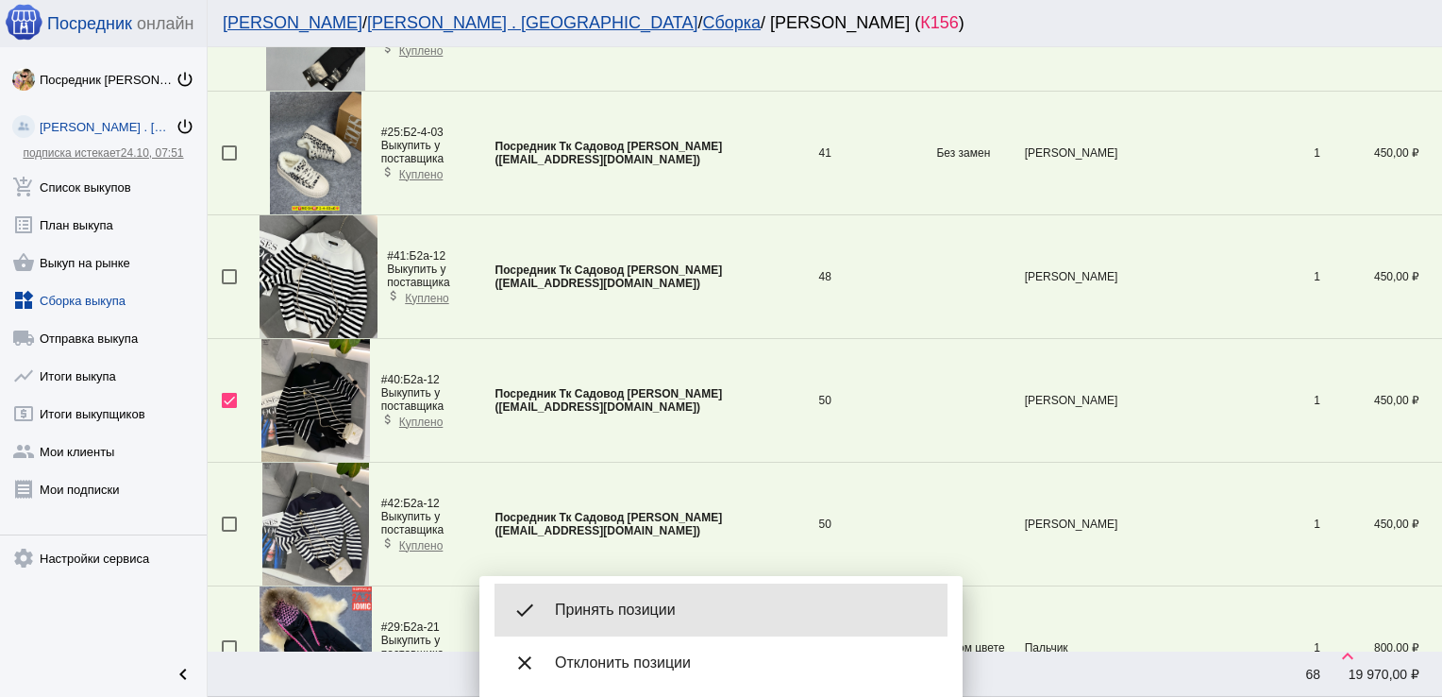
click at [646, 614] on span "Принять позиции" at bounding box center [744, 609] width 378 height 19
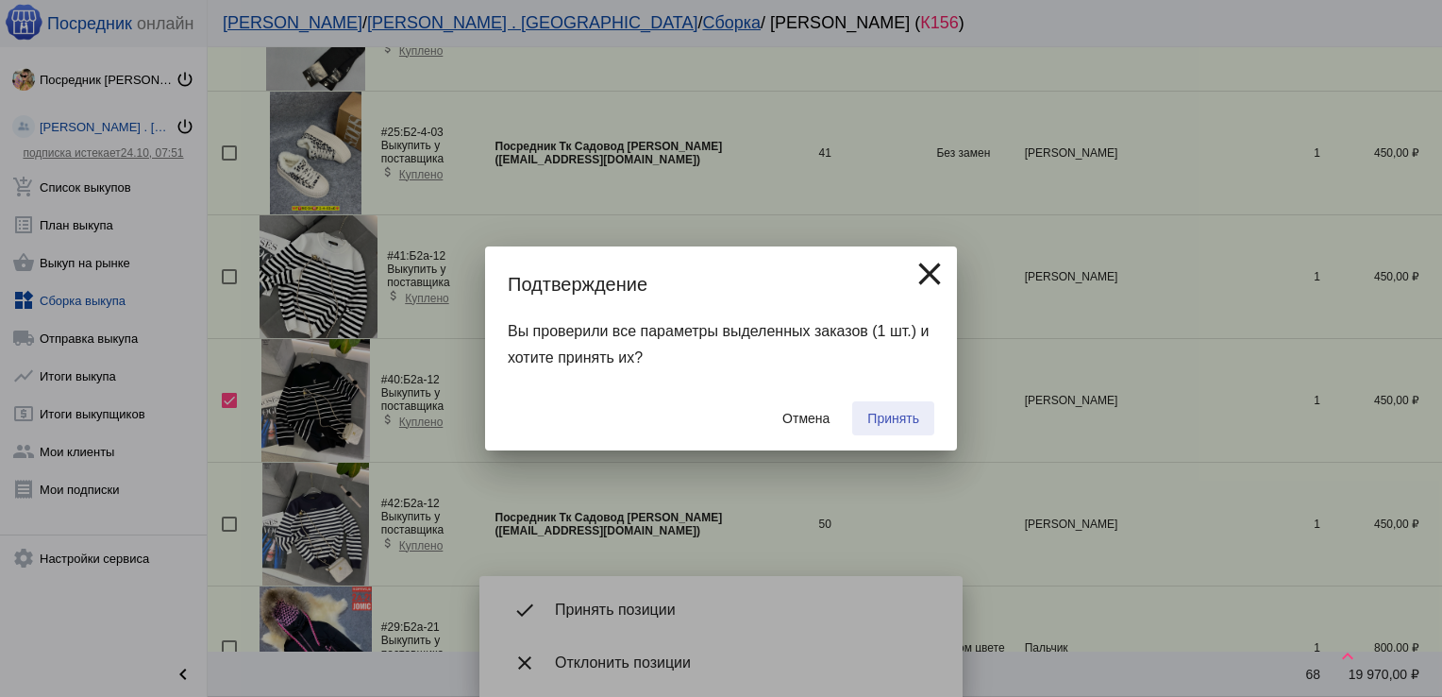
click at [886, 425] on span "Принять" at bounding box center [894, 418] width 52 height 15
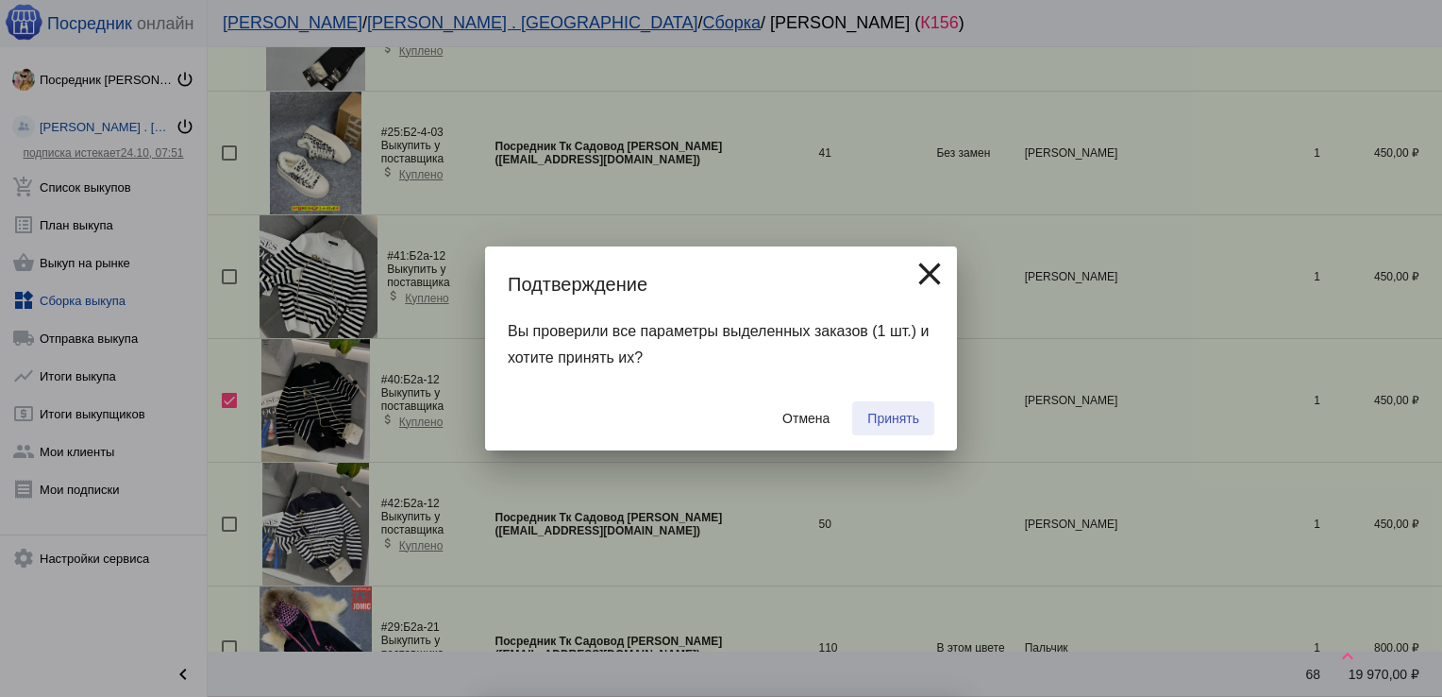
checkbox input "false"
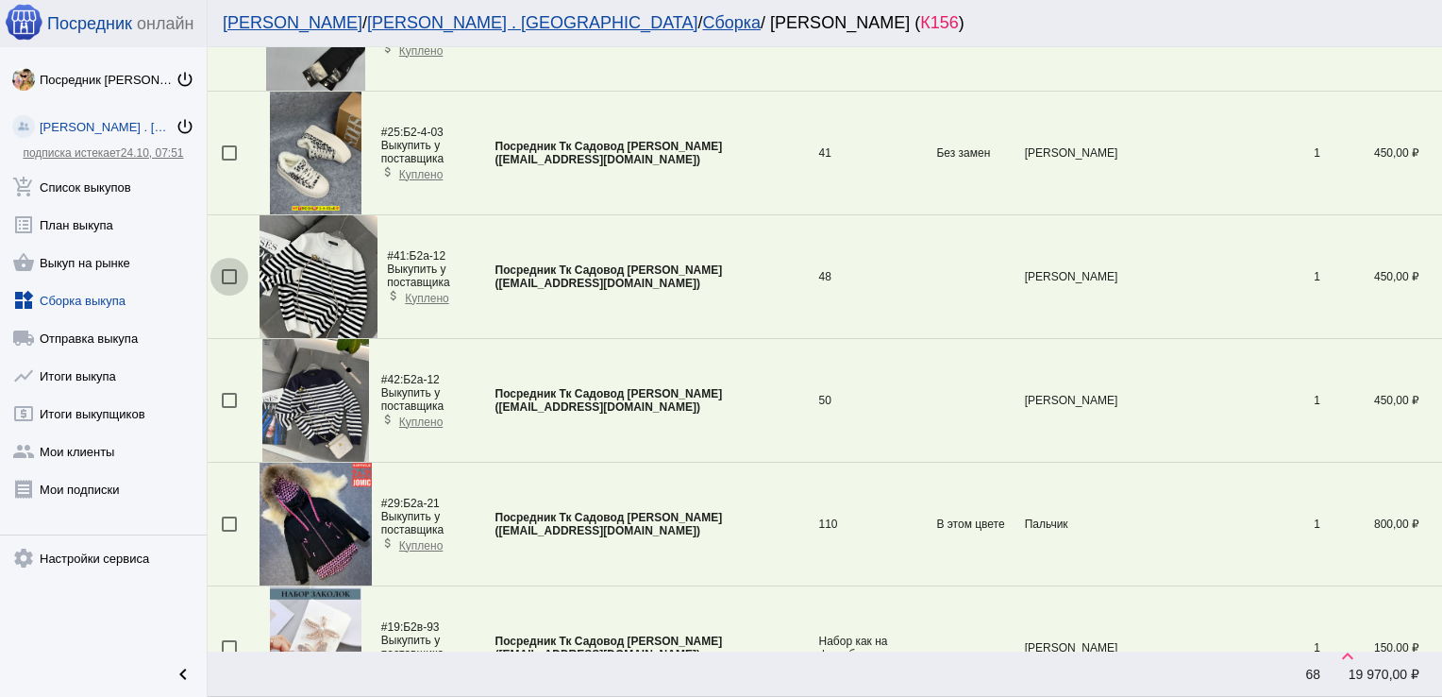
click at [224, 273] on div at bounding box center [229, 276] width 15 height 15
click at [228, 284] on input "checkbox" at bounding box center [228, 284] width 1 height 1
checkbox input "true"
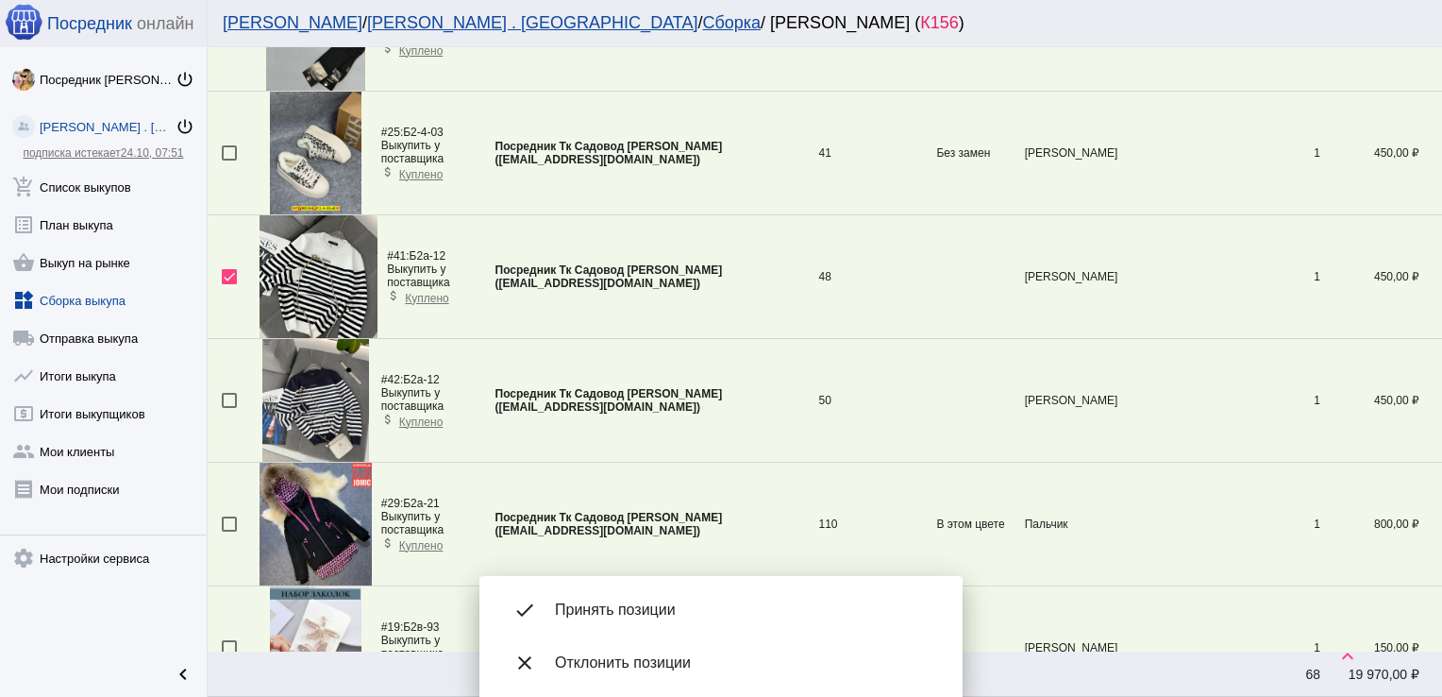
click at [228, 396] on div at bounding box center [229, 400] width 15 height 15
click at [228, 408] on input "checkbox" at bounding box center [228, 408] width 1 height 1
checkbox input "true"
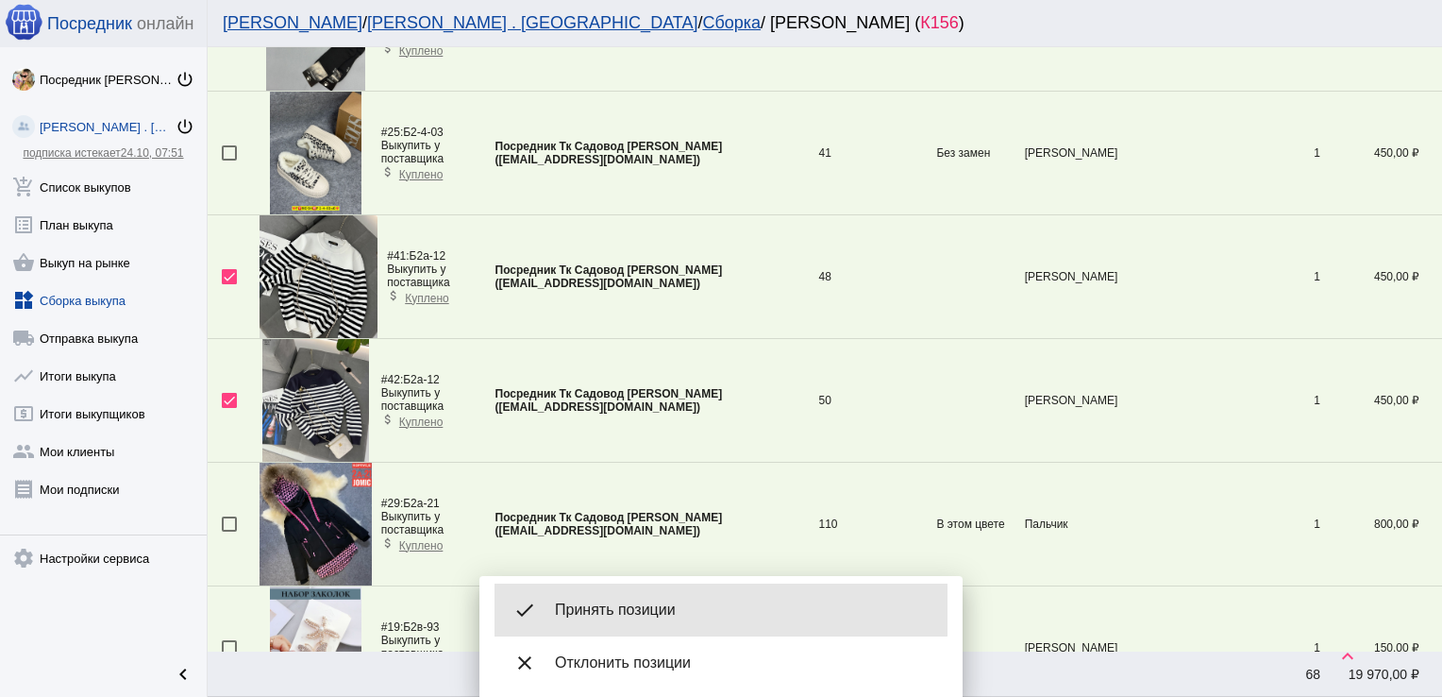
click at [609, 610] on span "Принять позиции" at bounding box center [744, 609] width 378 height 19
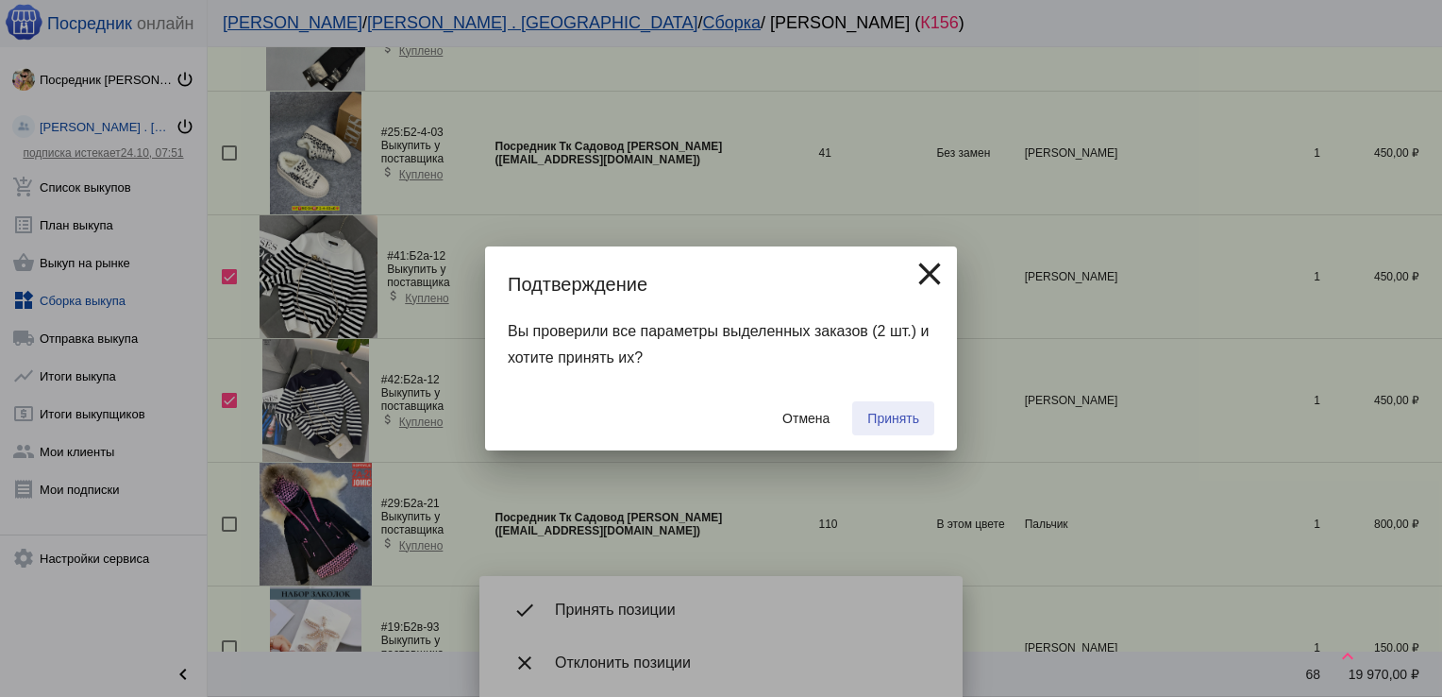
click at [887, 421] on span "Принять" at bounding box center [894, 418] width 52 height 15
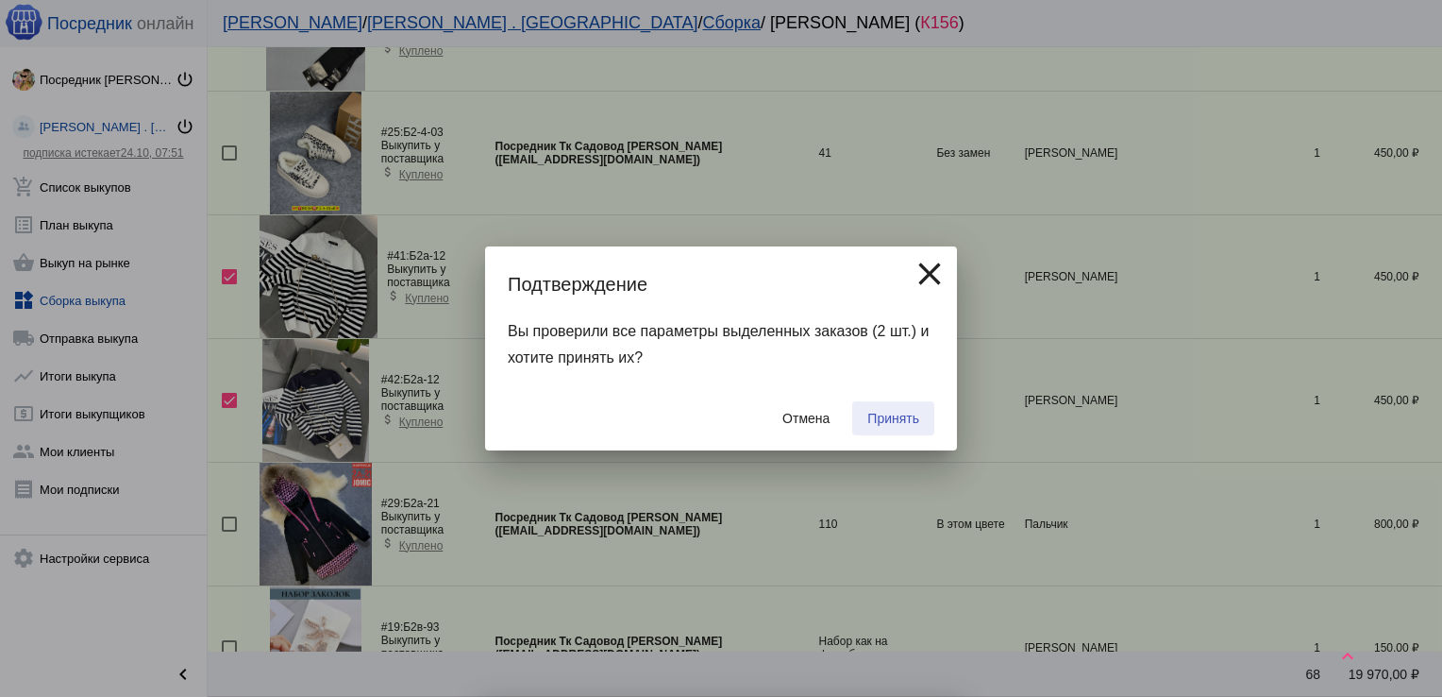
checkbox input "false"
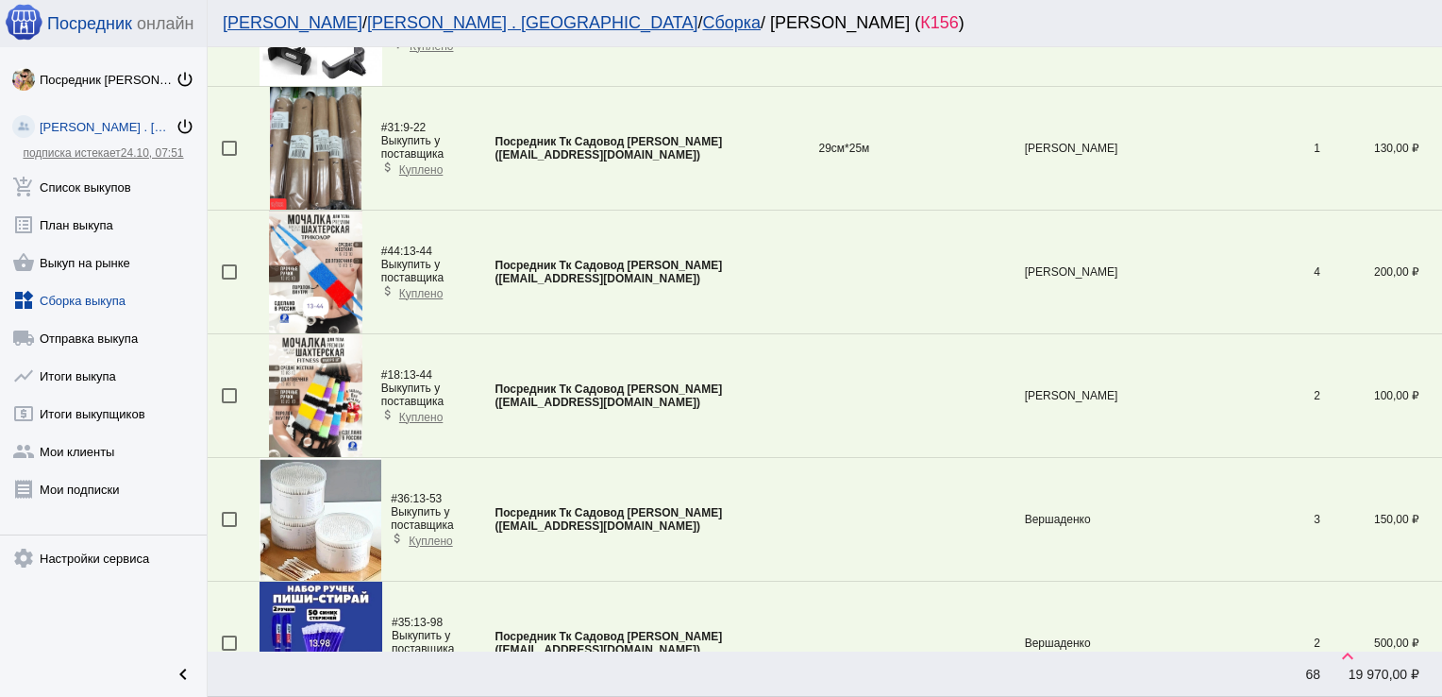
scroll to position [1912, 0]
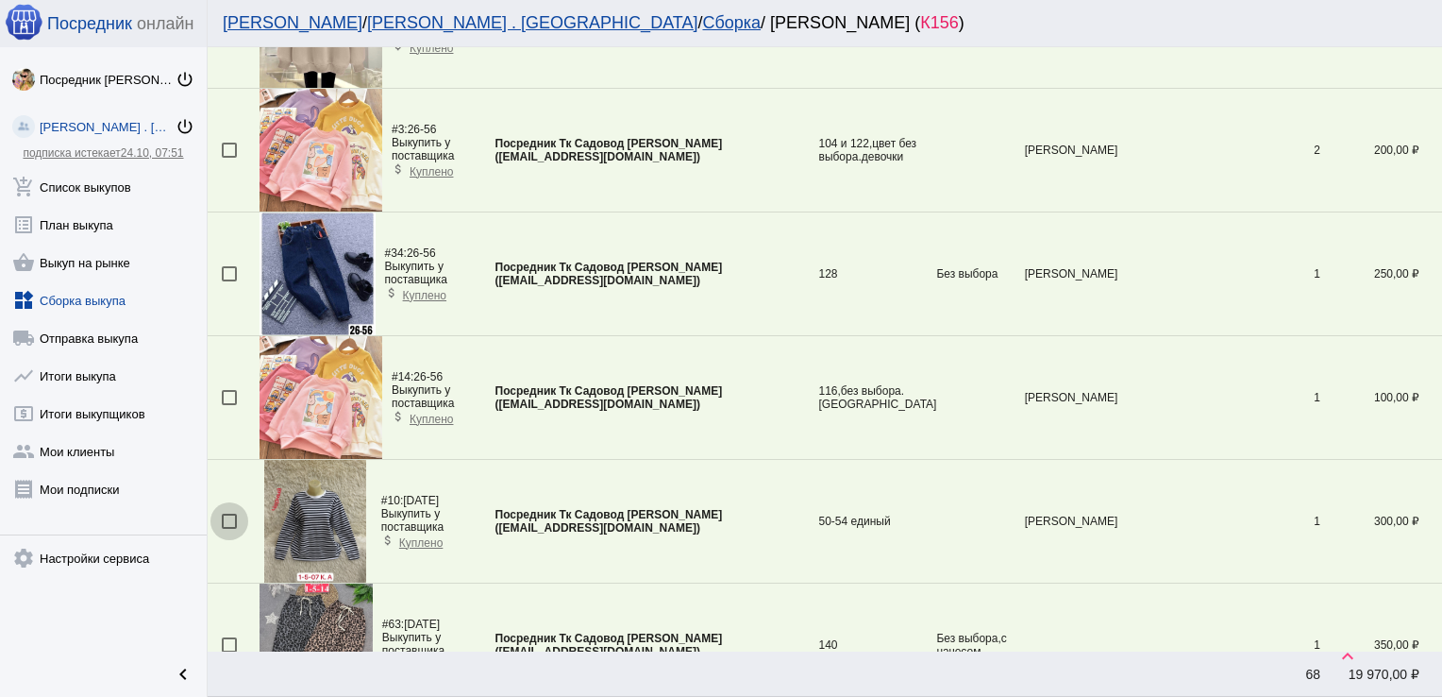
click at [233, 514] on div at bounding box center [229, 521] width 15 height 15
click at [229, 529] on input "checkbox" at bounding box center [228, 529] width 1 height 1
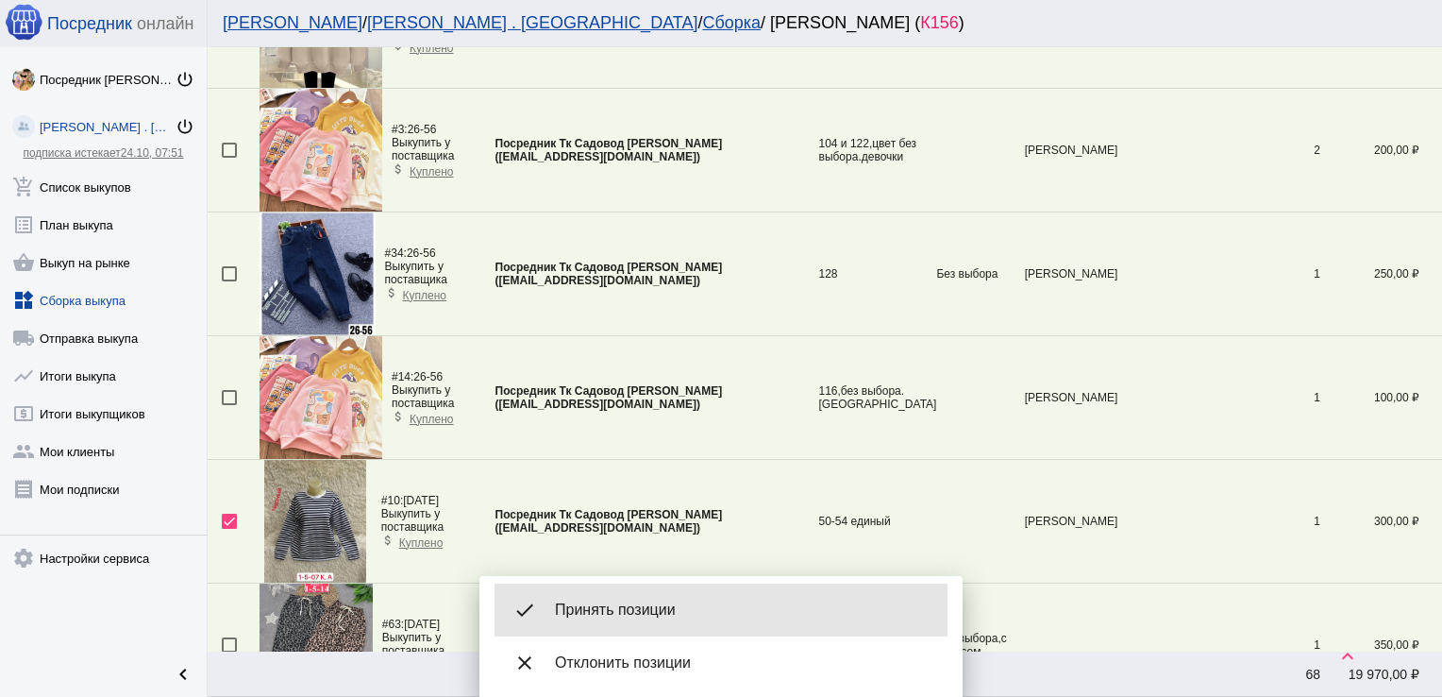
click at [663, 599] on div "done Принять позиции" at bounding box center [721, 609] width 453 height 53
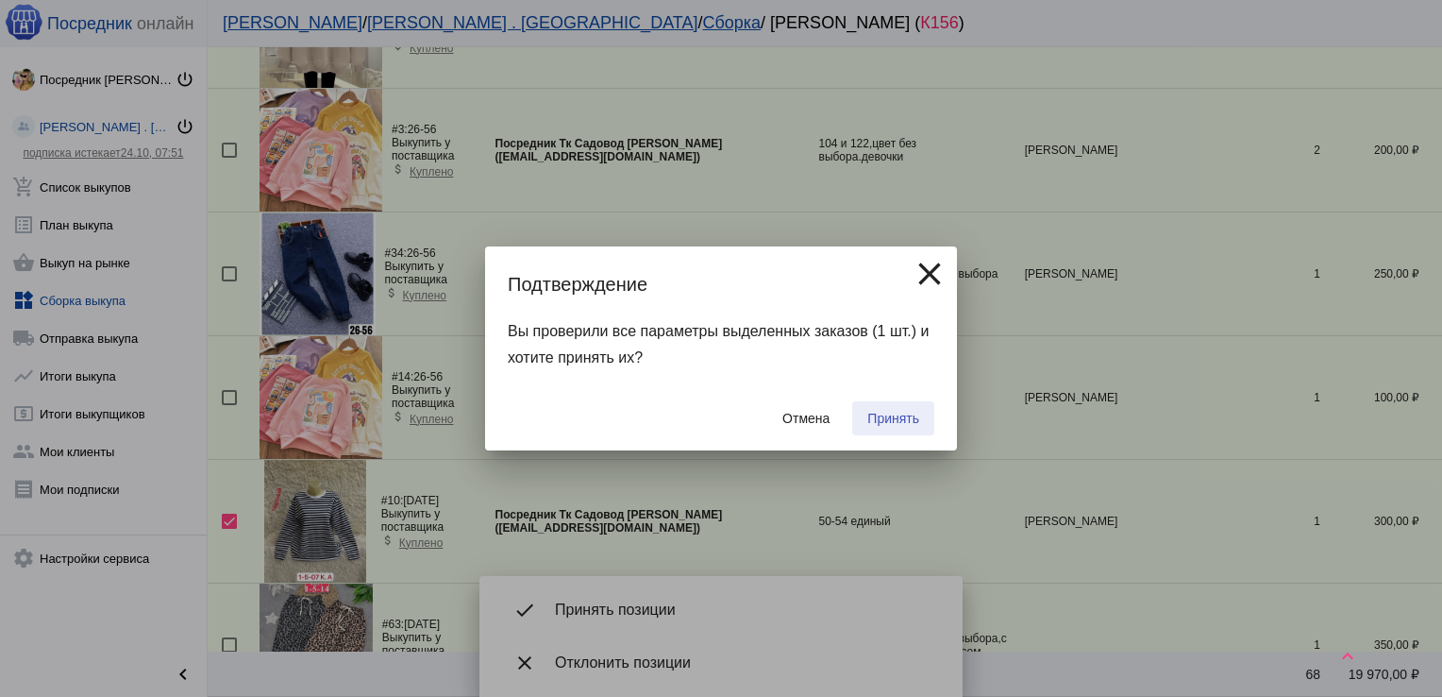
click at [916, 422] on span "Принять" at bounding box center [894, 418] width 52 height 15
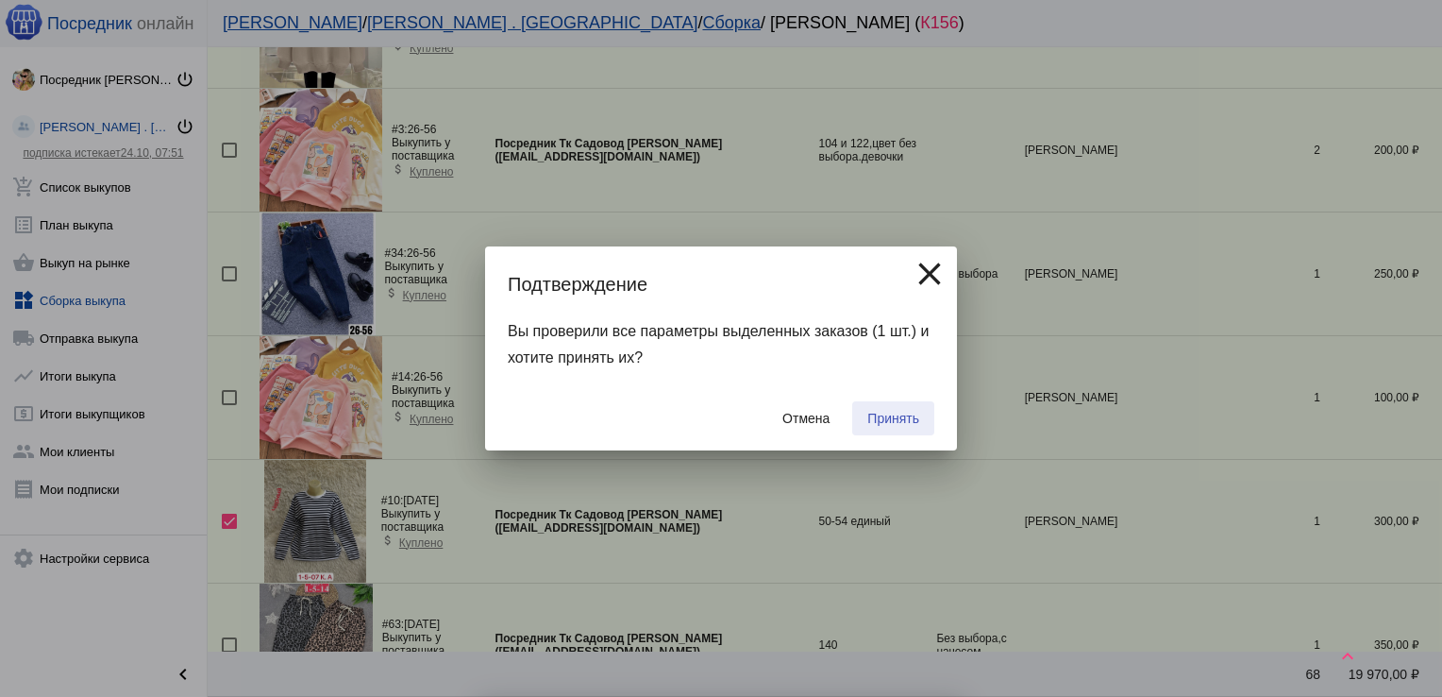
checkbox input "false"
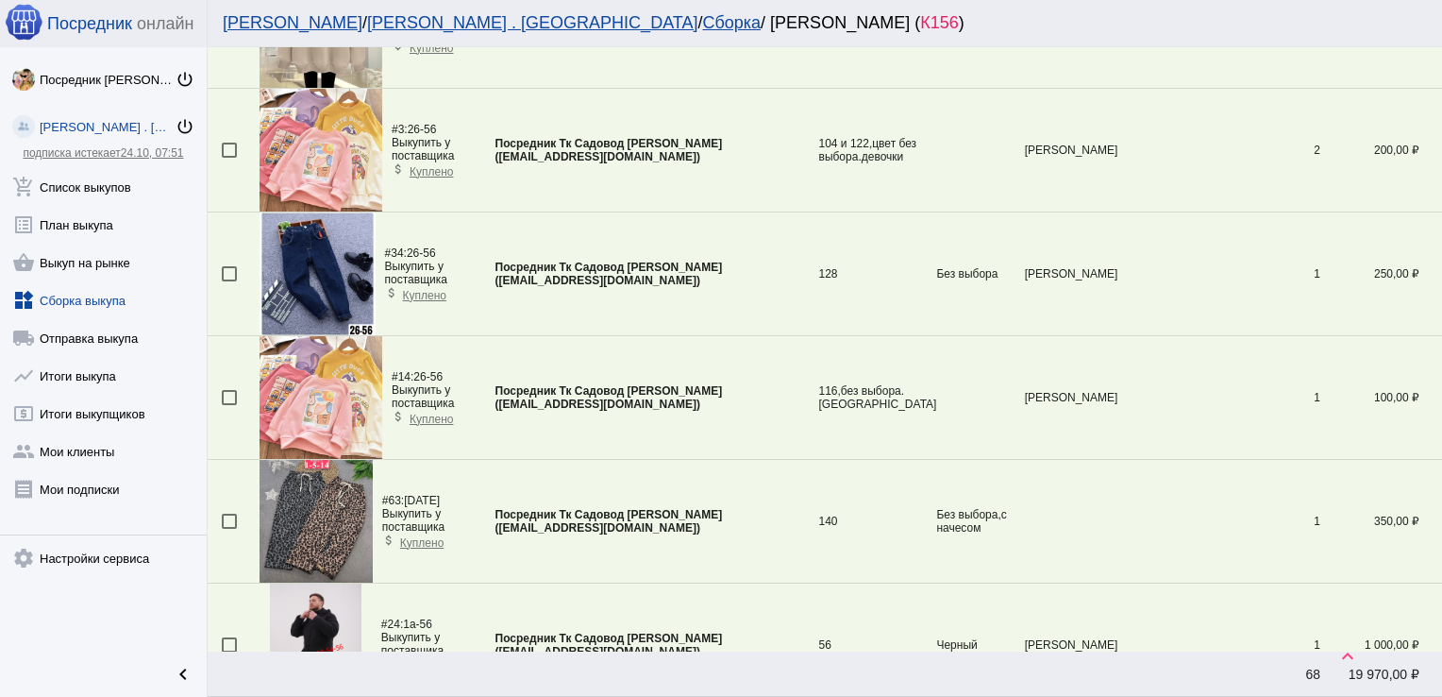
scroll to position [2775, 0]
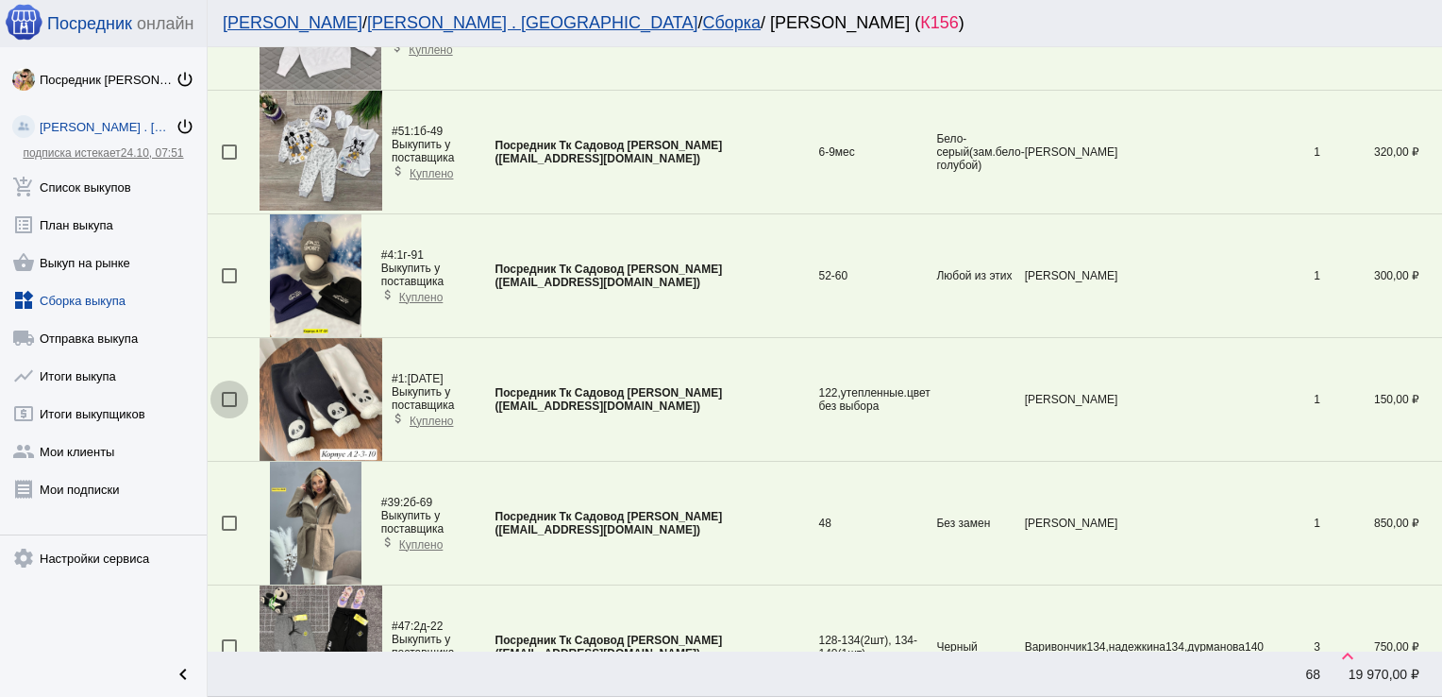
click at [230, 394] on div at bounding box center [229, 399] width 15 height 15
click at [229, 407] on input "checkbox" at bounding box center [228, 407] width 1 height 1
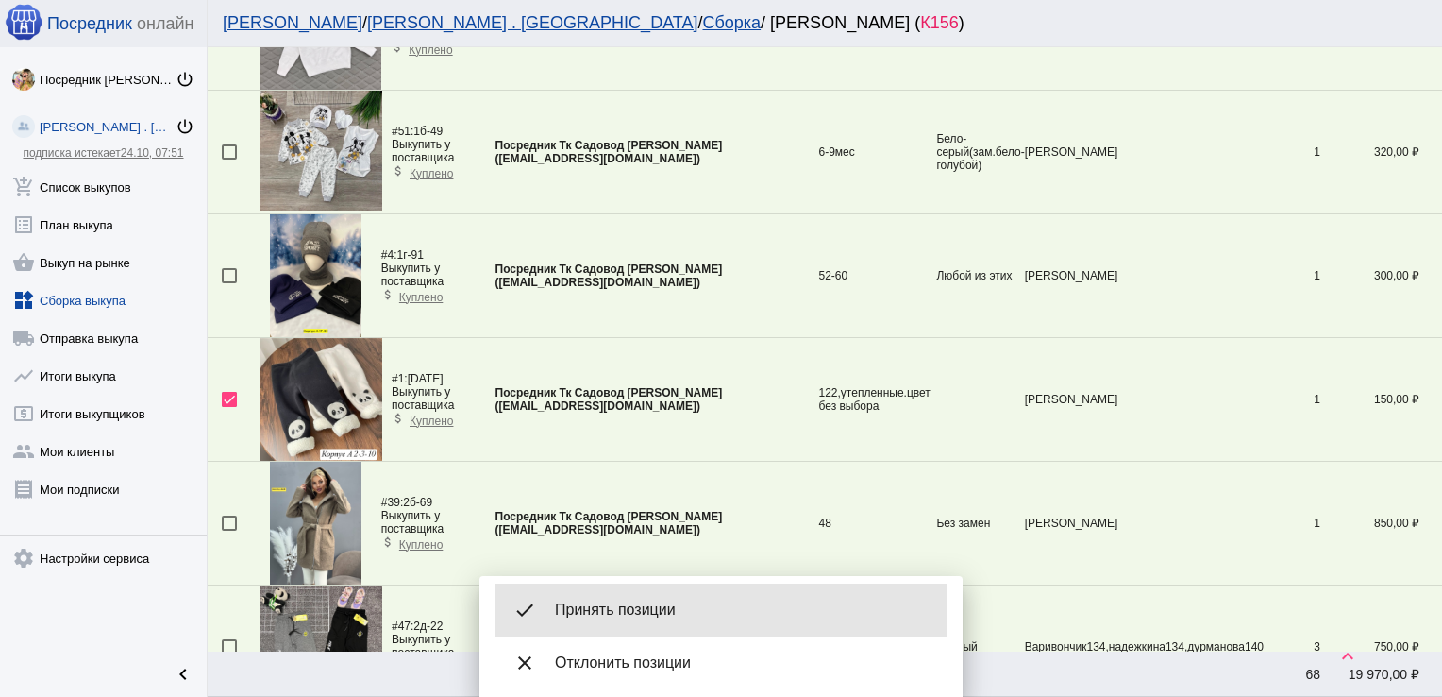
click at [644, 594] on div "done Принять позиции" at bounding box center [721, 609] width 453 height 53
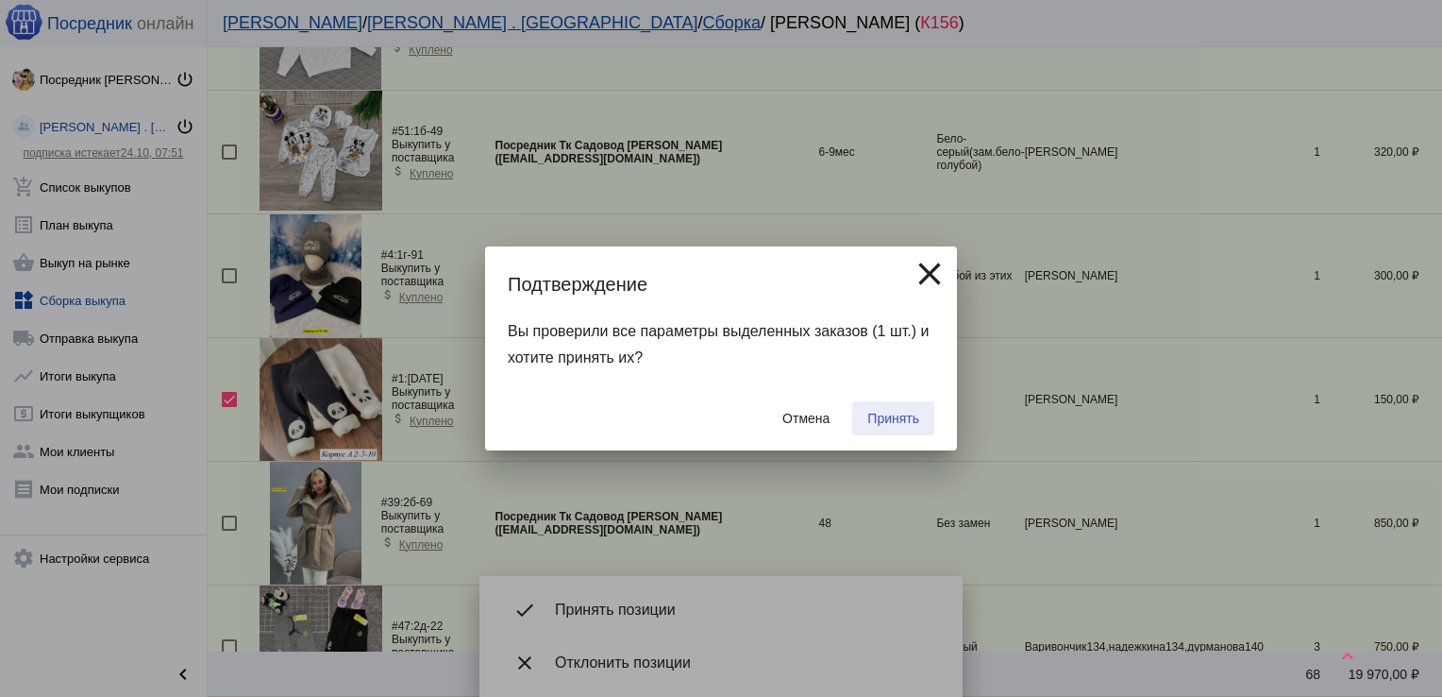
click at [896, 416] on span "Принять" at bounding box center [894, 418] width 52 height 15
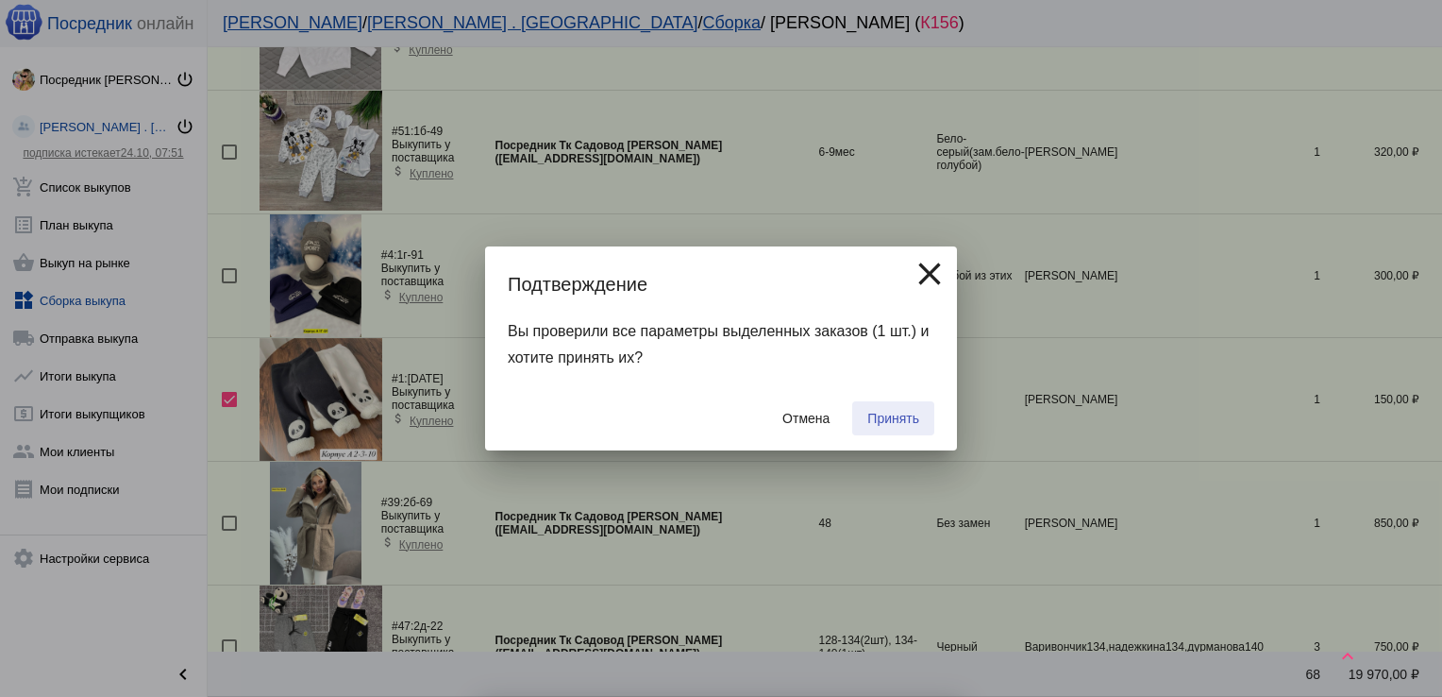
checkbox input "false"
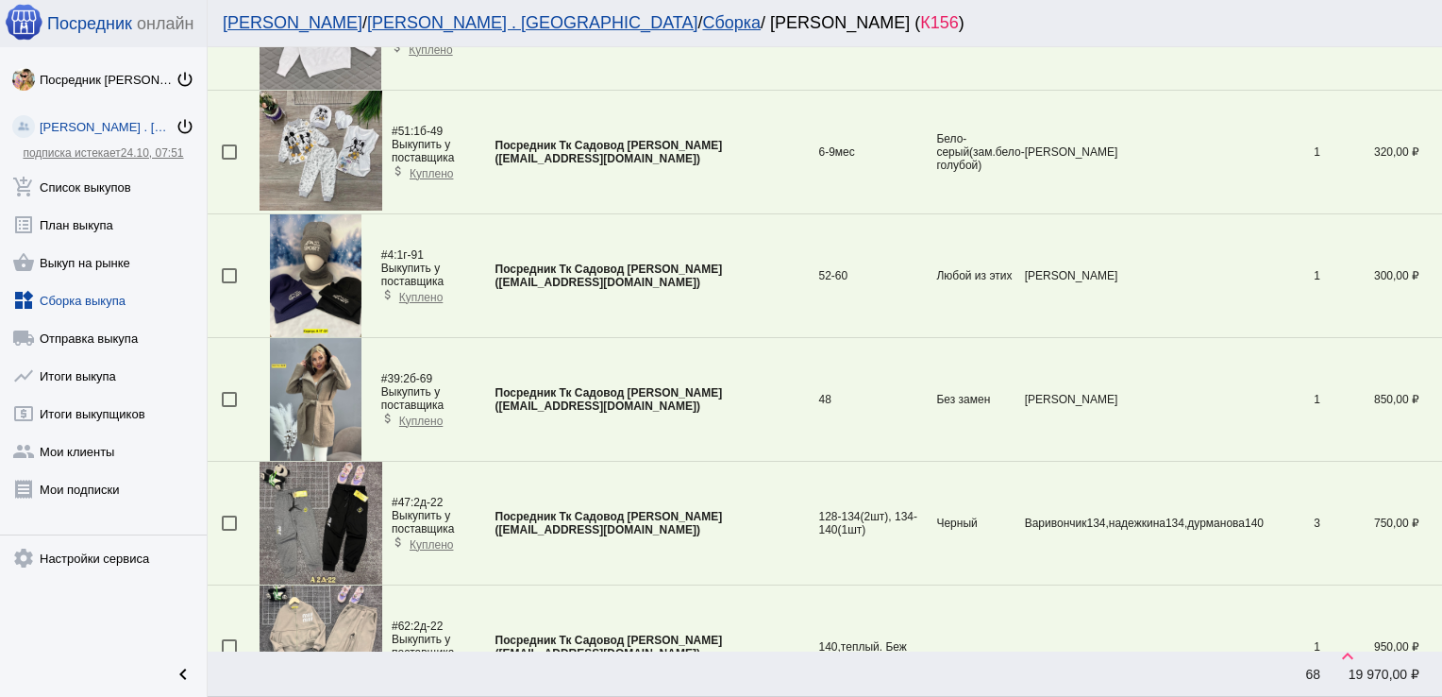
scroll to position [3146, 0]
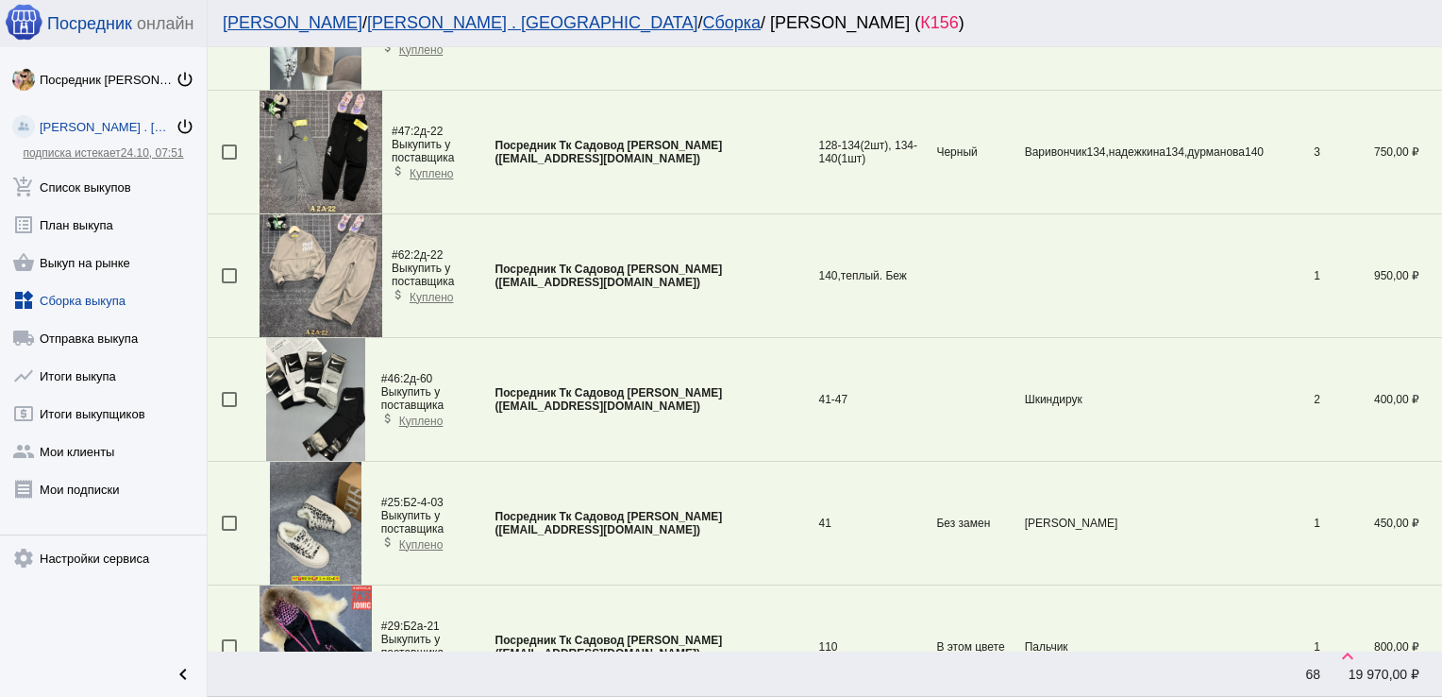
click at [220, 395] on td at bounding box center [234, 400] width 52 height 124
click at [230, 395] on div at bounding box center [229, 399] width 15 height 15
click at [229, 407] on input "checkbox" at bounding box center [228, 407] width 1 height 1
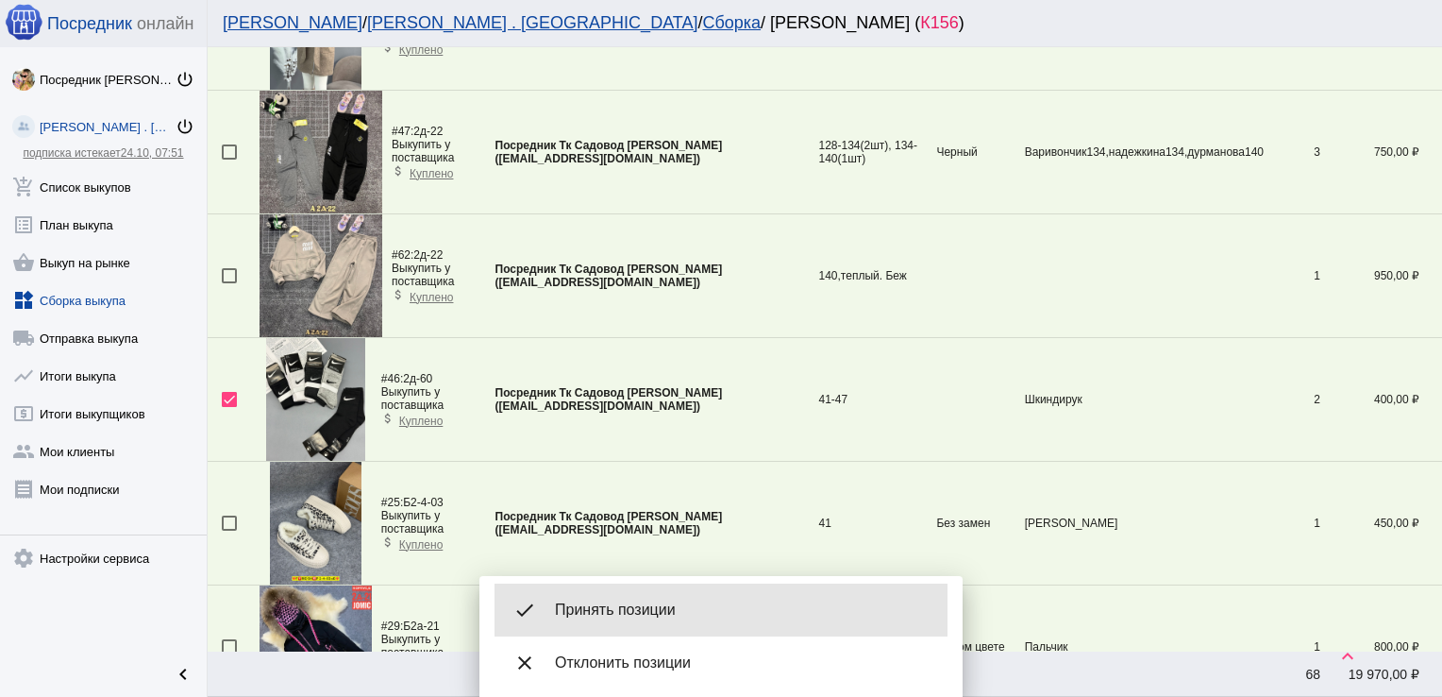
click at [670, 621] on div "done Принять позиции" at bounding box center [721, 609] width 453 height 53
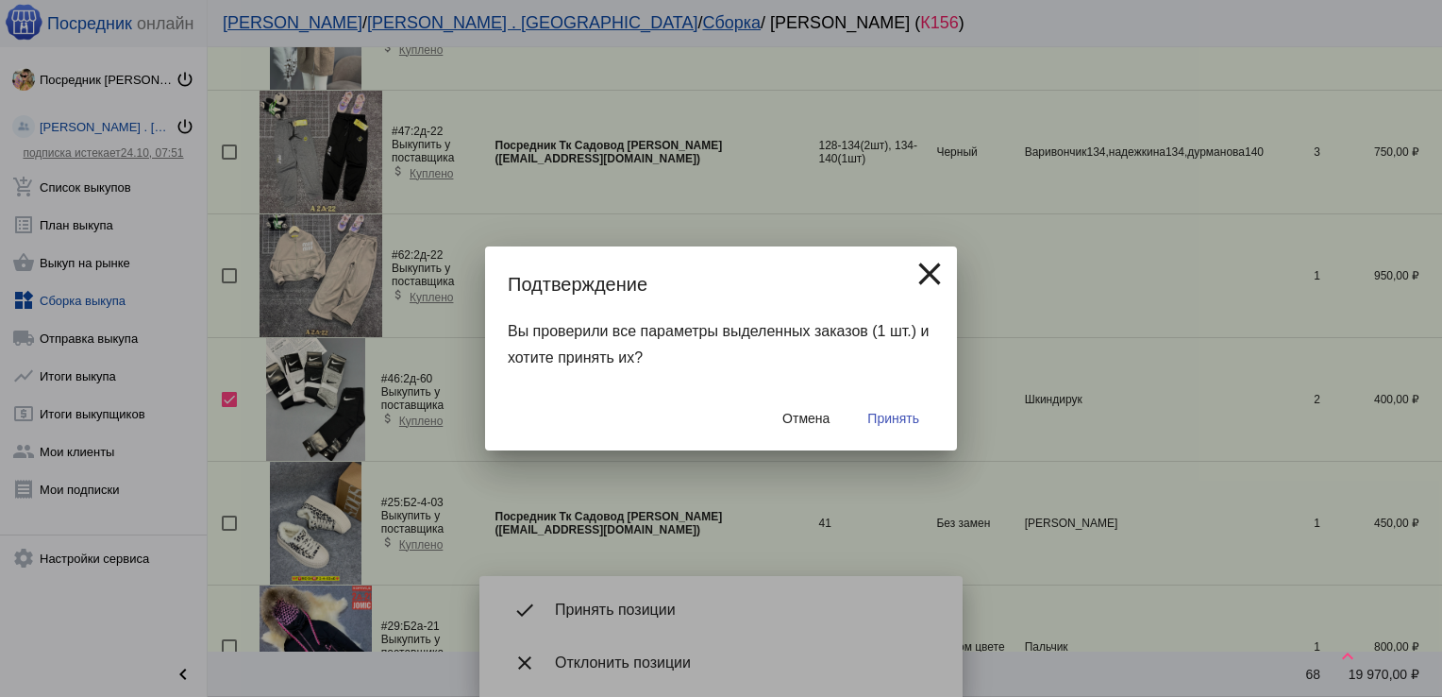
click at [903, 421] on span "Принять" at bounding box center [894, 418] width 52 height 15
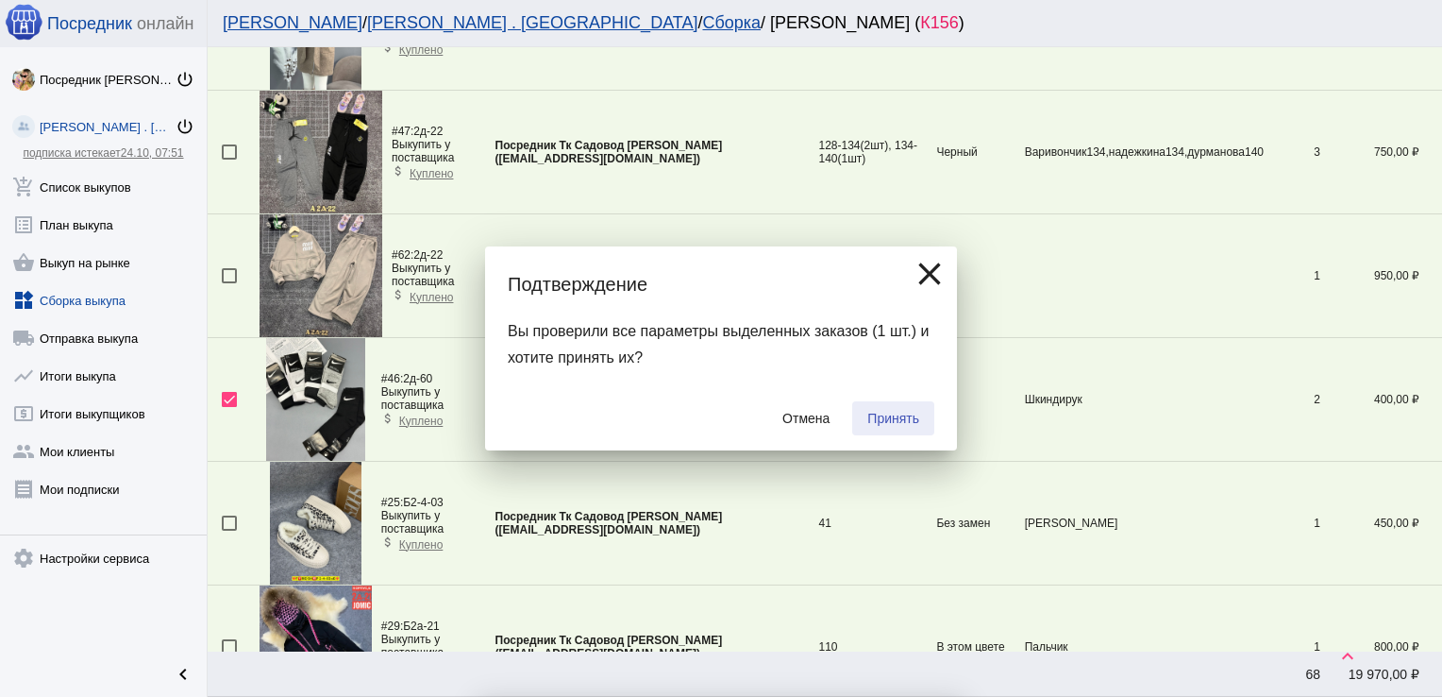
checkbox input "false"
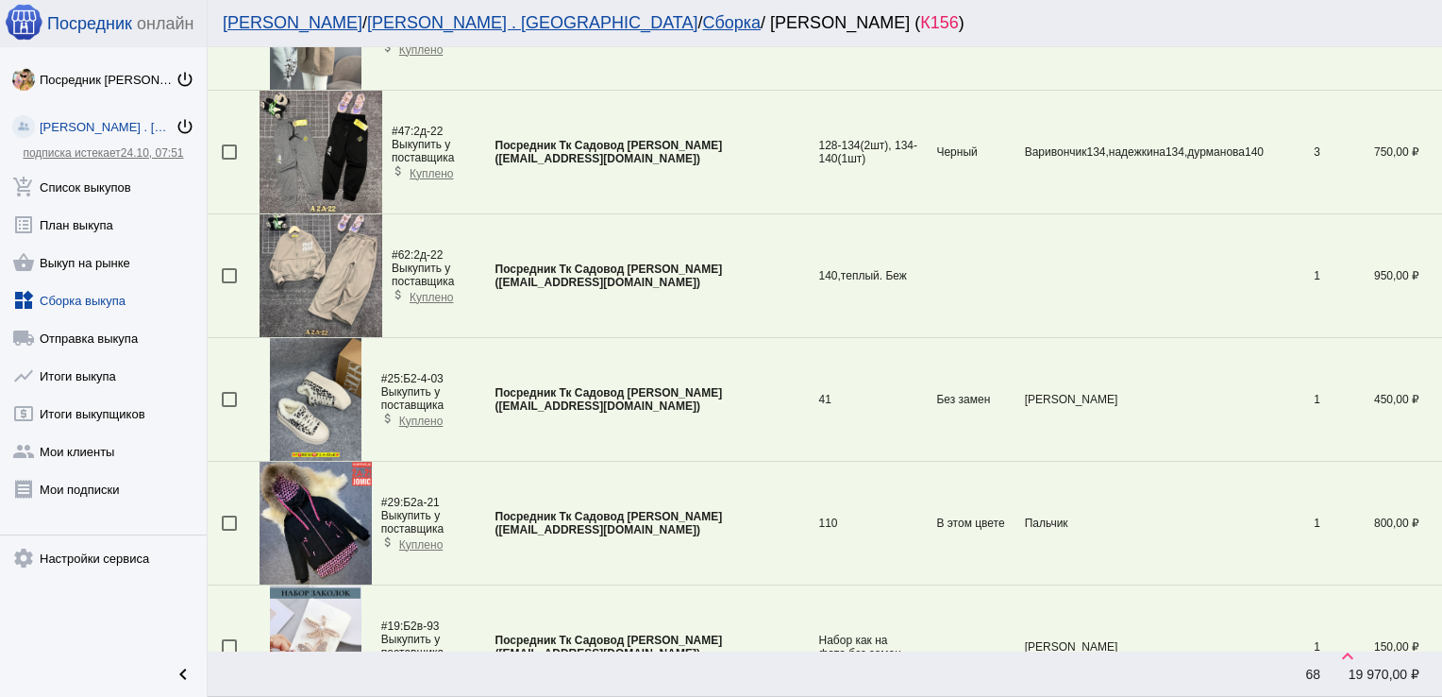
click at [113, 298] on link "widgets Сборка выкупа" at bounding box center [103, 297] width 207 height 38
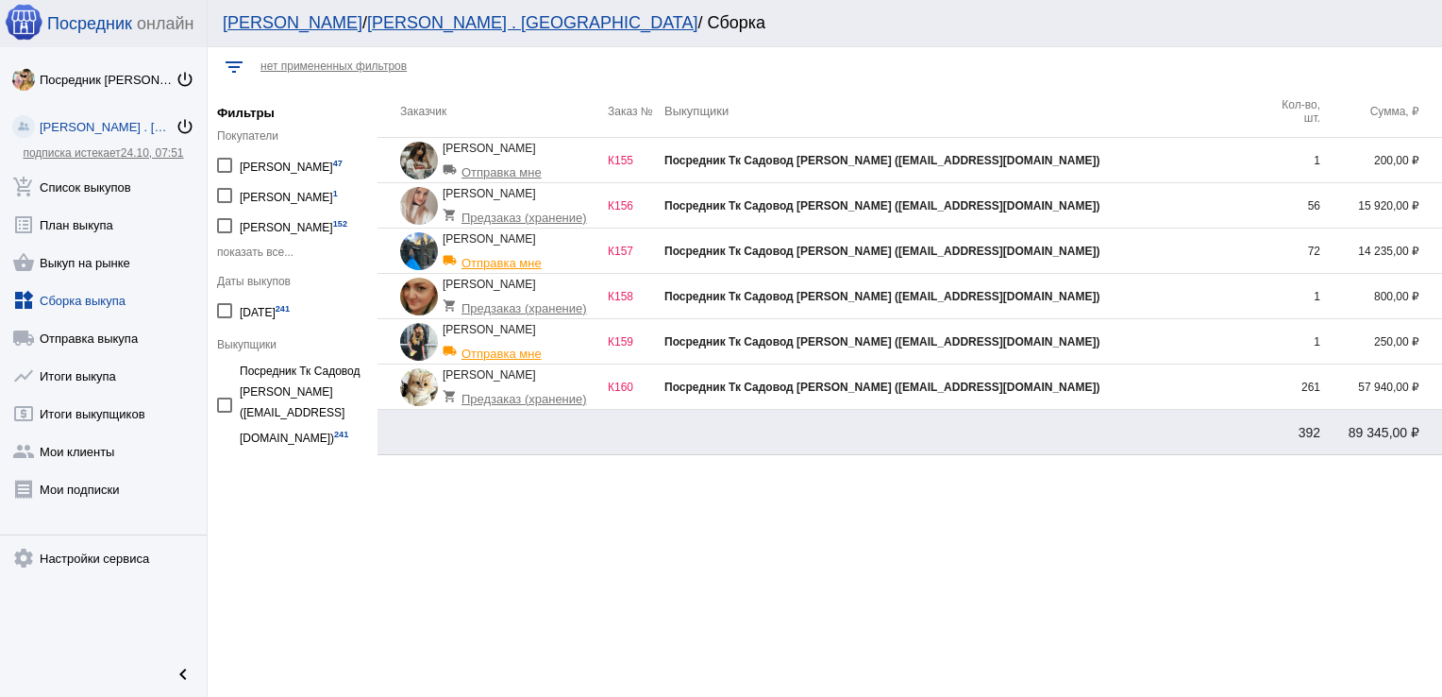
click at [1109, 175] on td "Посредник Тк Садовод [PERSON_NAME] ([EMAIL_ADDRESS][DOMAIN_NAME])" at bounding box center [964, 160] width 599 height 45
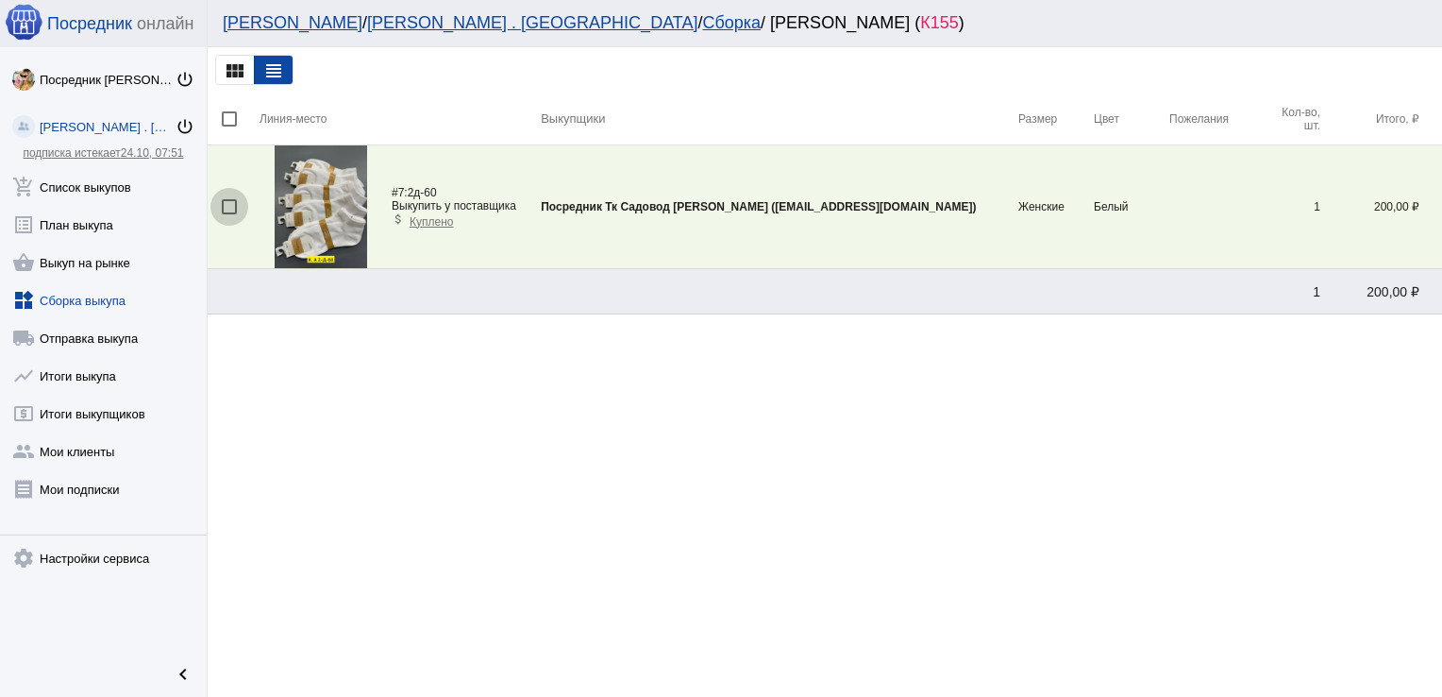
click at [226, 205] on div at bounding box center [229, 206] width 15 height 15
click at [228, 214] on input "checkbox" at bounding box center [228, 214] width 1 height 1
checkbox input "true"
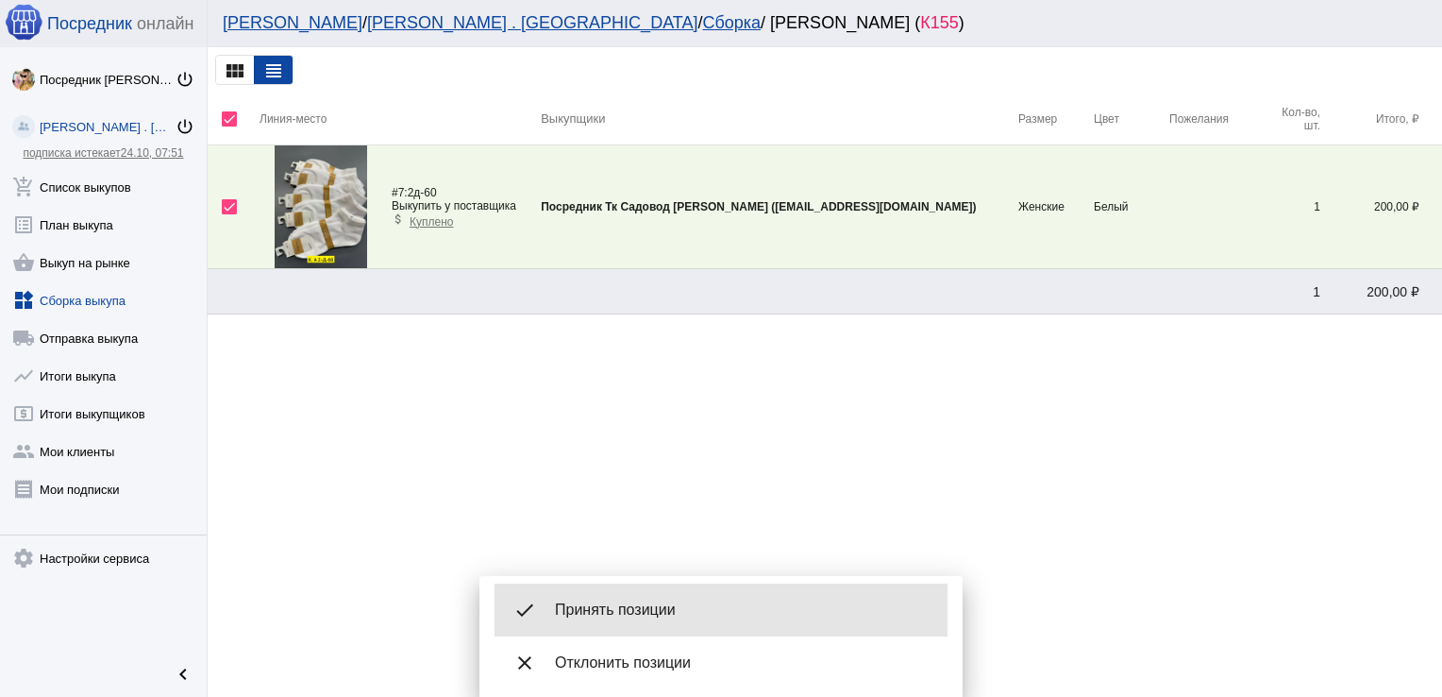
click at [639, 595] on div "done Принять позиции" at bounding box center [721, 609] width 453 height 53
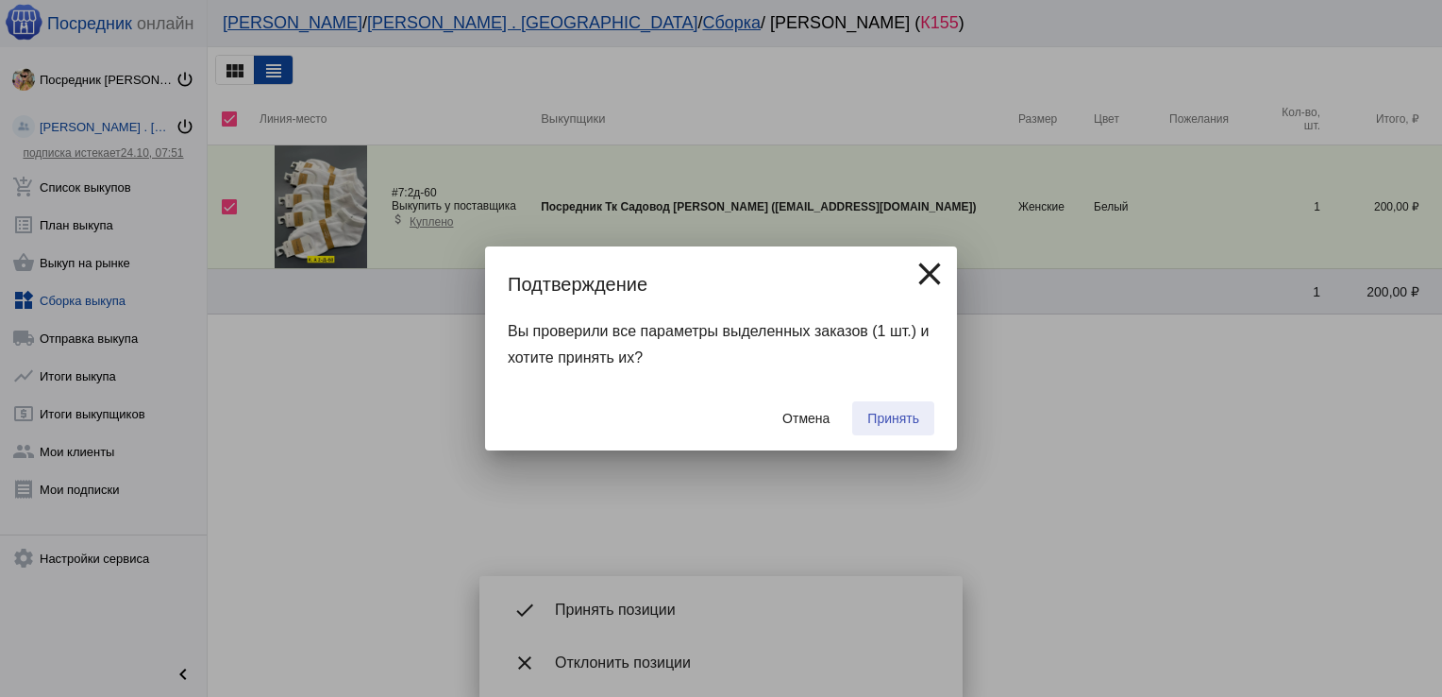
click at [887, 423] on span "Принять" at bounding box center [894, 418] width 52 height 15
checkbox input "false"
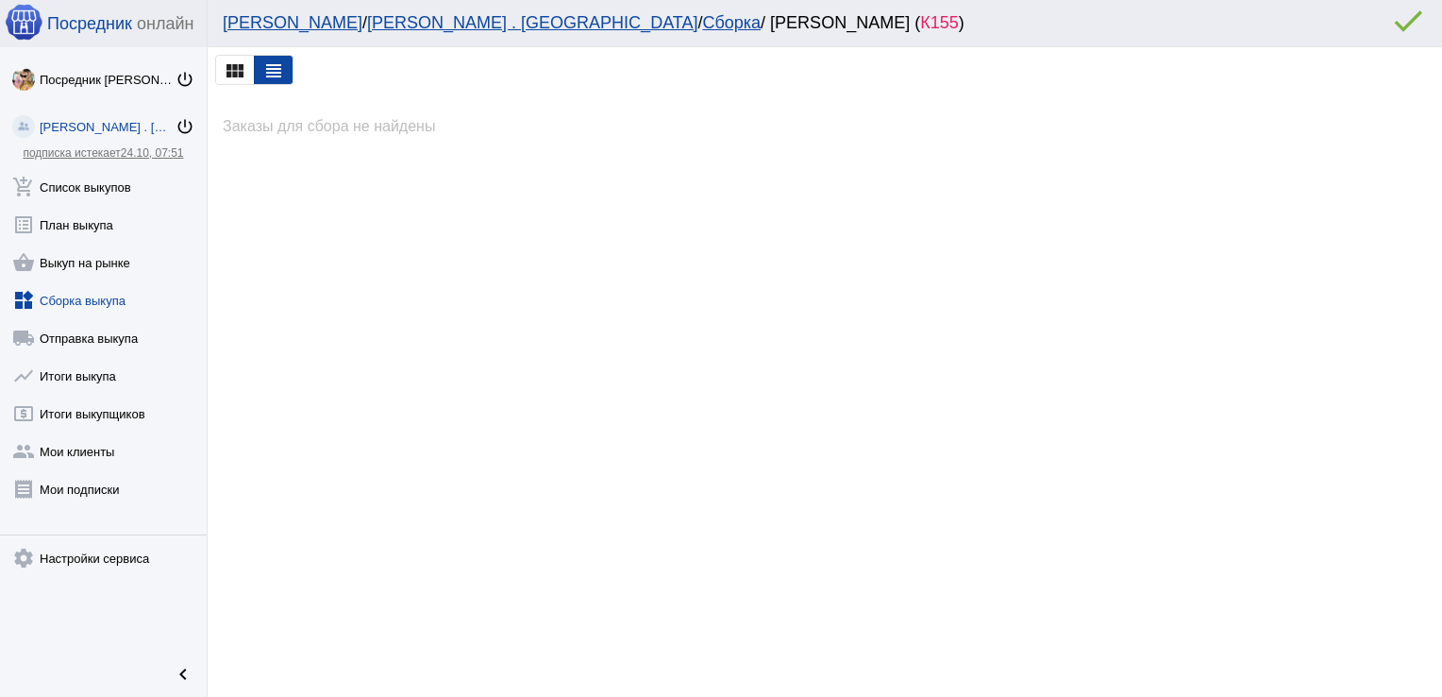
click at [93, 292] on link "widgets Сборка выкупа" at bounding box center [103, 297] width 207 height 38
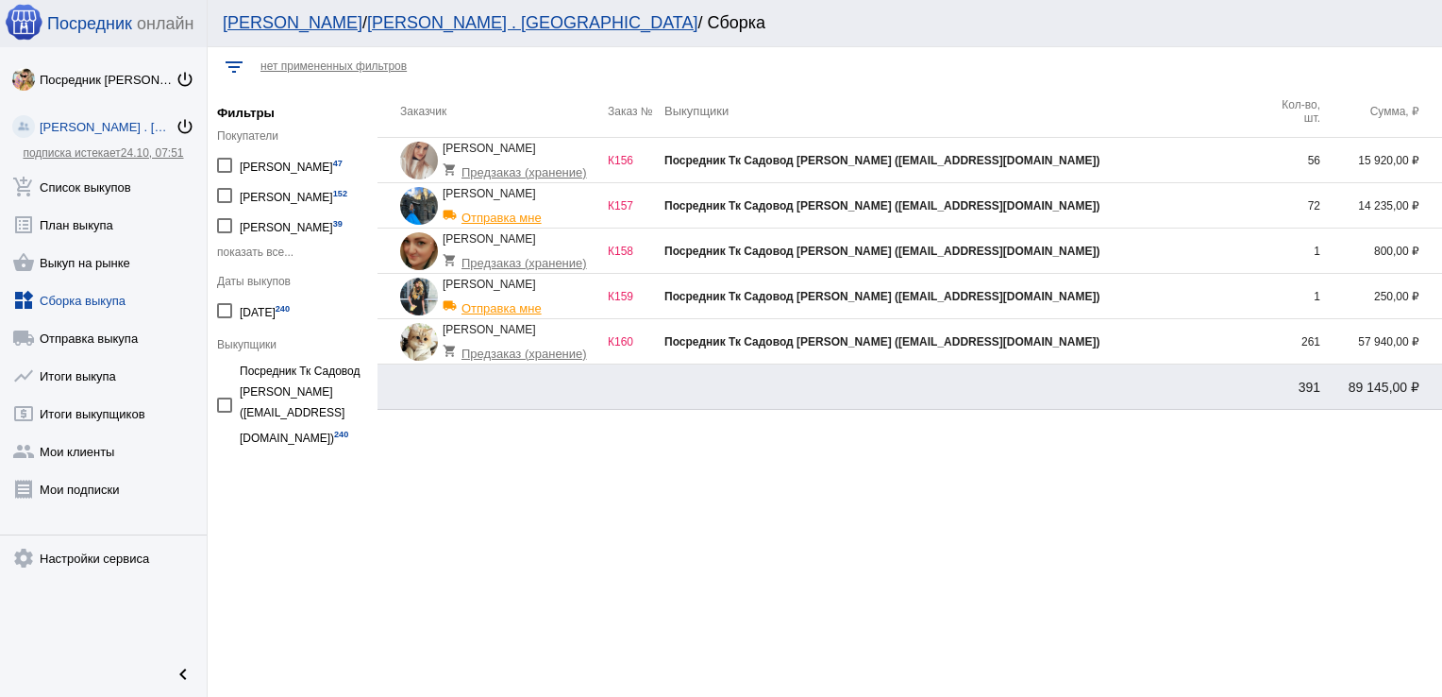
click at [1091, 295] on div "Посредник Тк Садовод [PERSON_NAME] ([EMAIL_ADDRESS][DOMAIN_NAME])" at bounding box center [964, 296] width 599 height 13
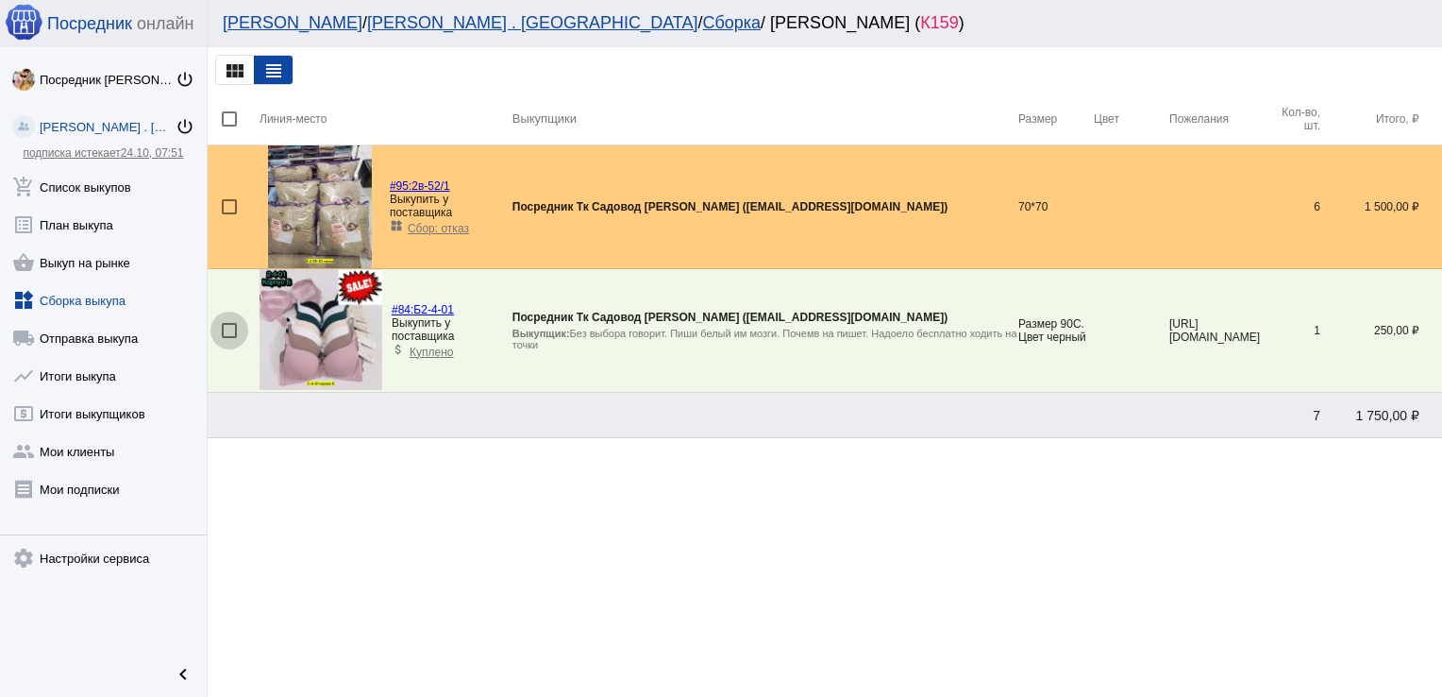
click at [228, 334] on div at bounding box center [229, 330] width 15 height 15
click at [228, 338] on input "checkbox" at bounding box center [228, 338] width 1 height 1
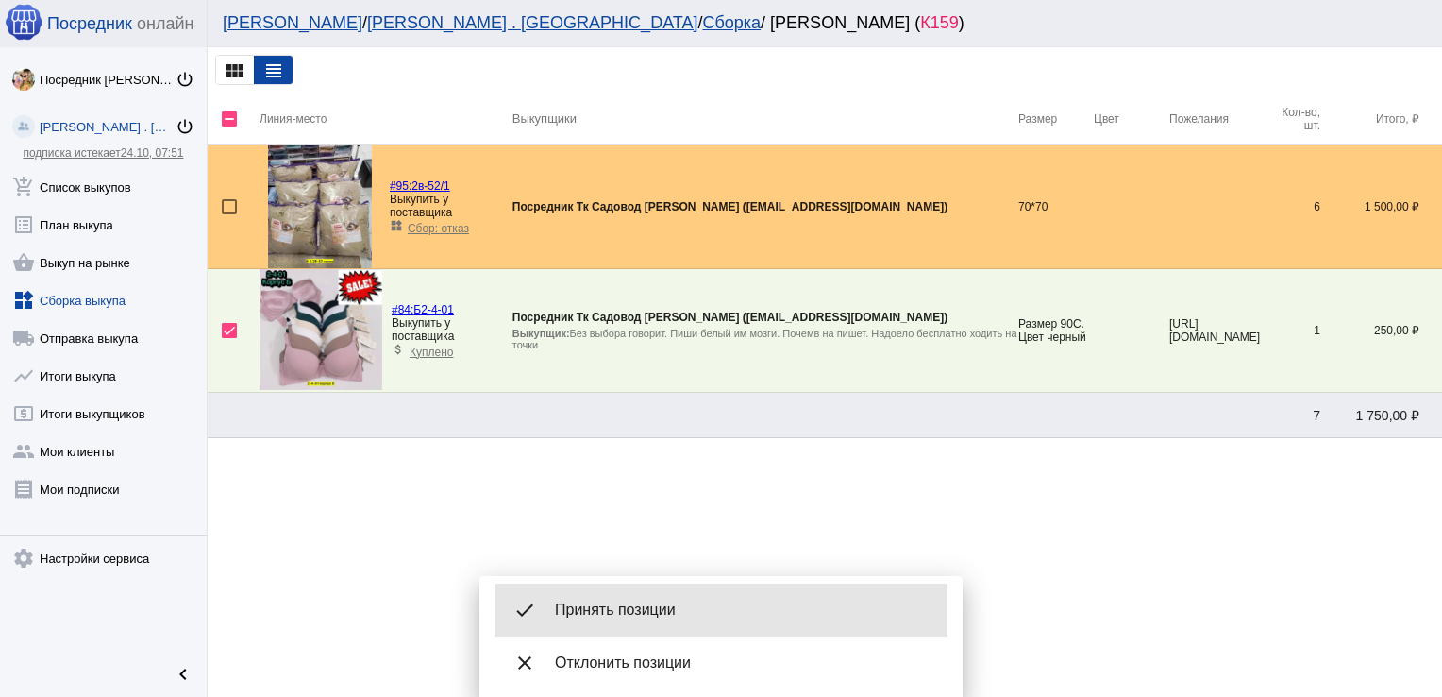
click at [622, 613] on span "Принять позиции" at bounding box center [744, 609] width 378 height 19
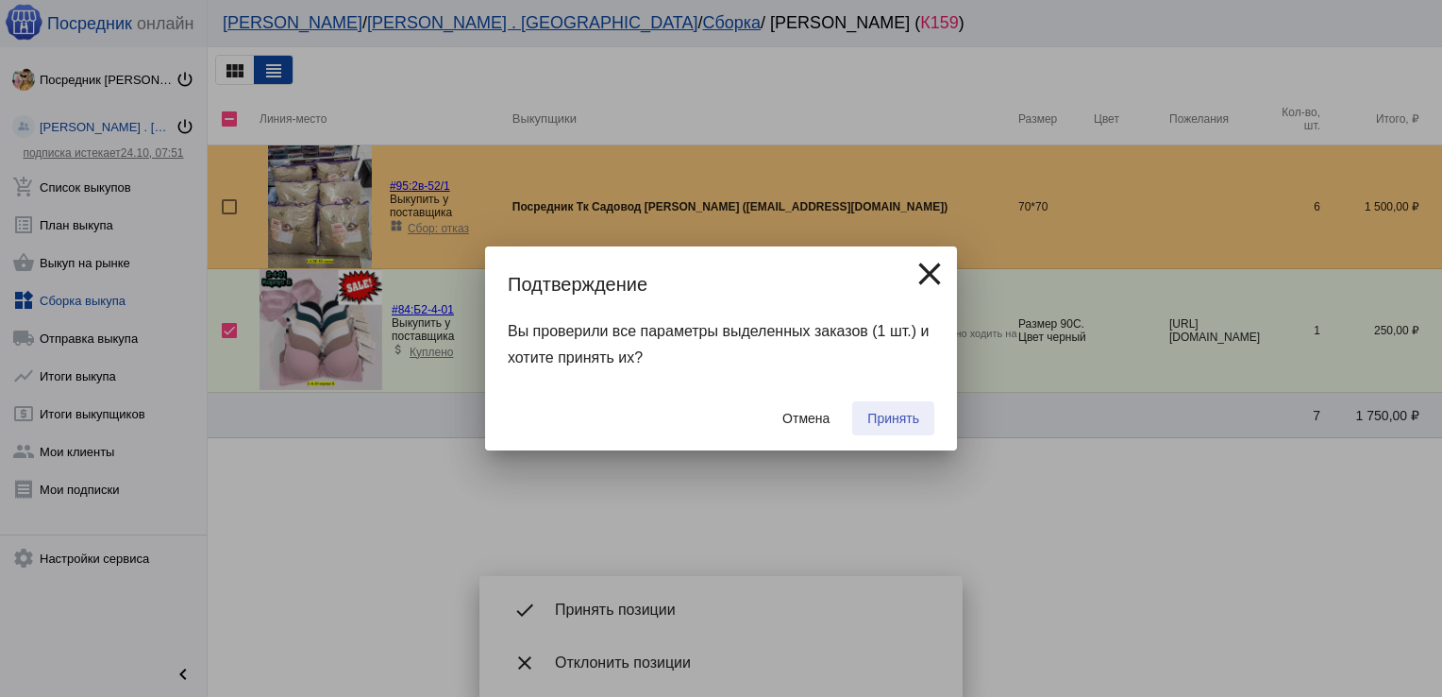
click at [913, 416] on span "Принять" at bounding box center [894, 418] width 52 height 15
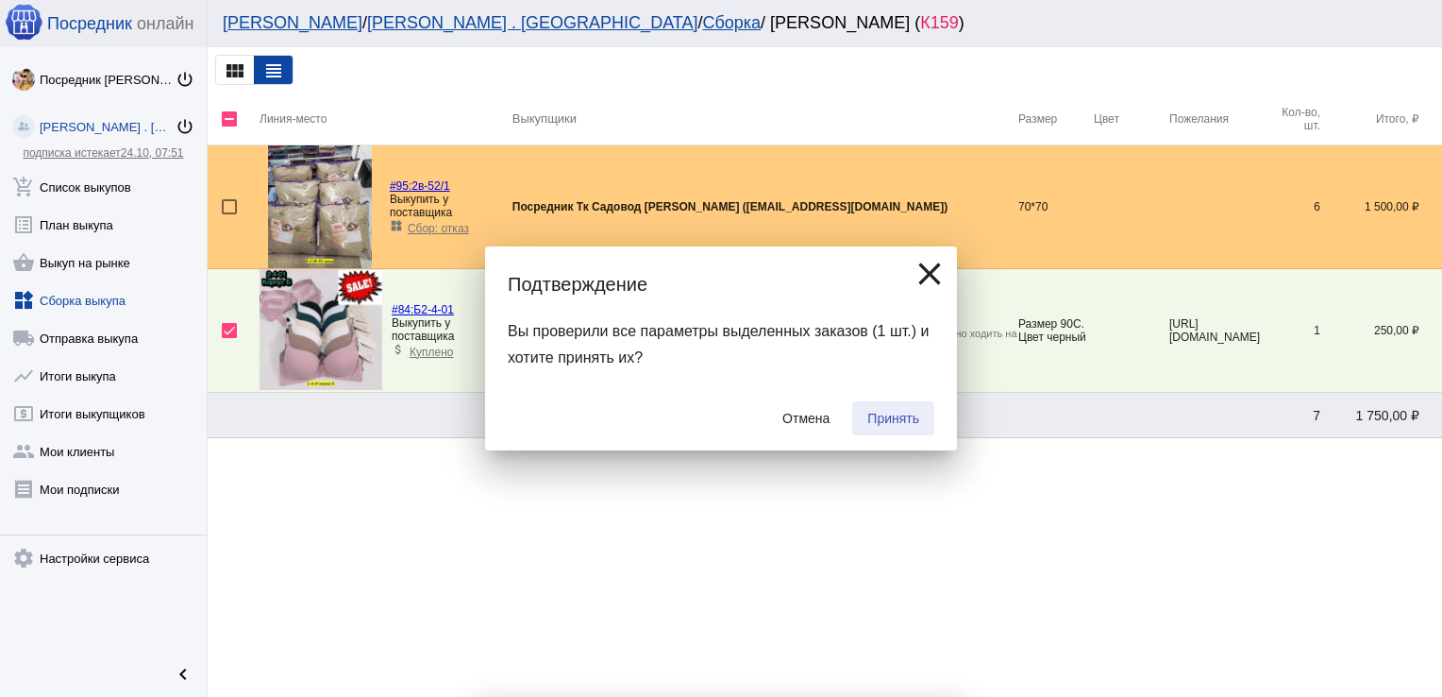
checkbox input "false"
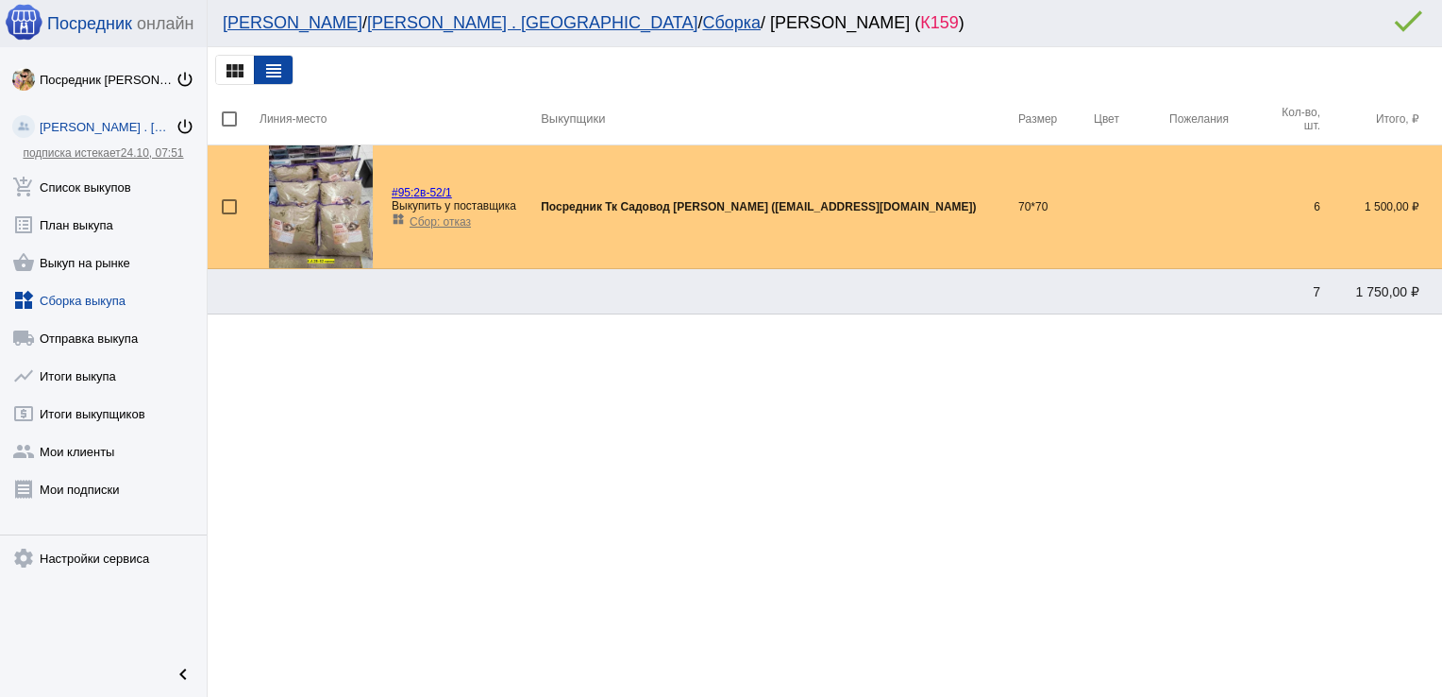
click at [89, 285] on link "widgets Сборка выкупа" at bounding box center [103, 297] width 207 height 38
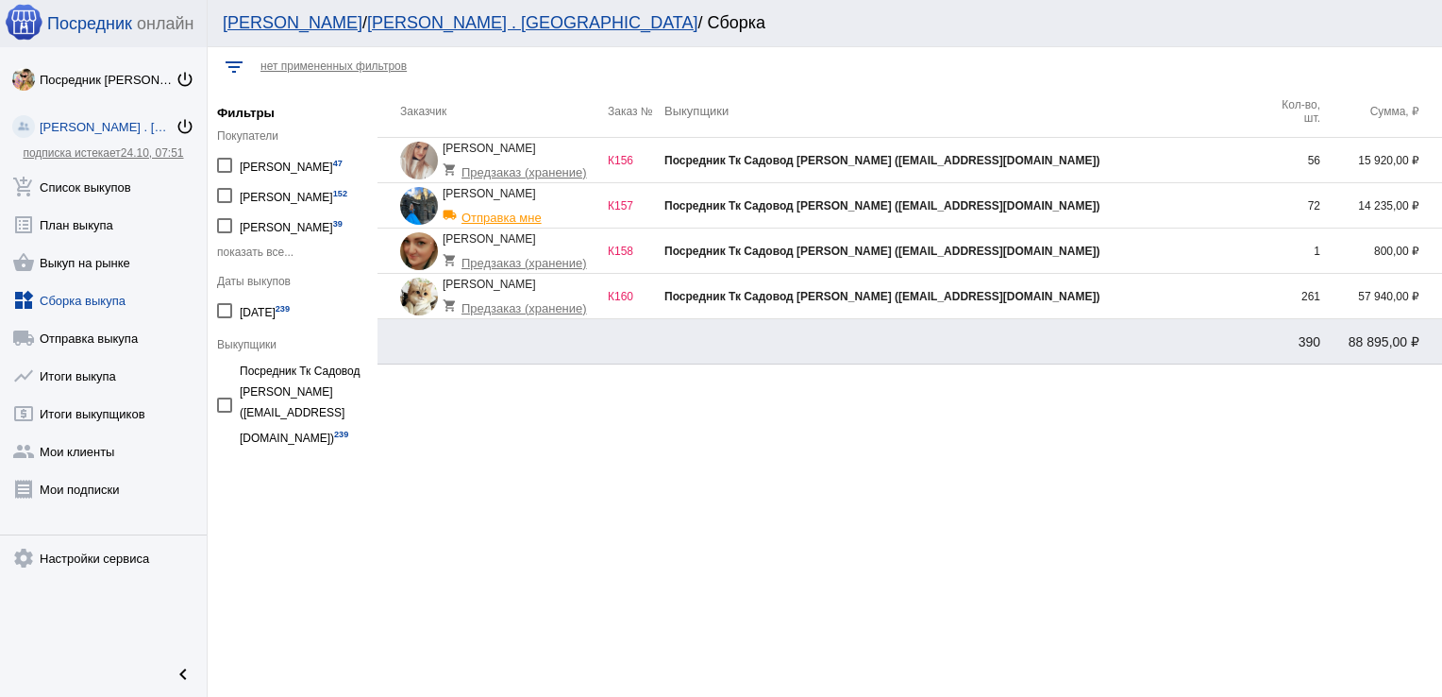
click at [1182, 255] on div "Посредник Тк Садовод [PERSON_NAME] ([EMAIL_ADDRESS][DOMAIN_NAME])" at bounding box center [964, 250] width 599 height 13
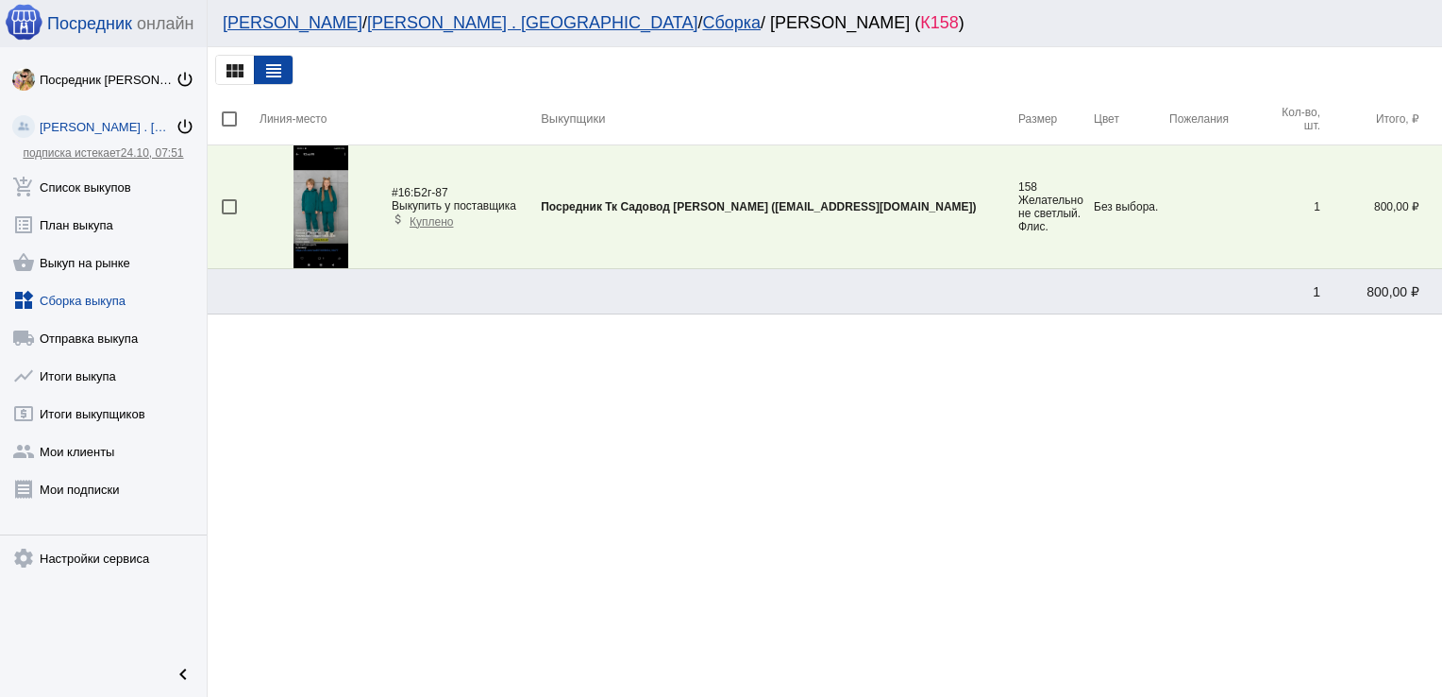
click at [90, 296] on link "widgets Сборка выкупа" at bounding box center [103, 297] width 207 height 38
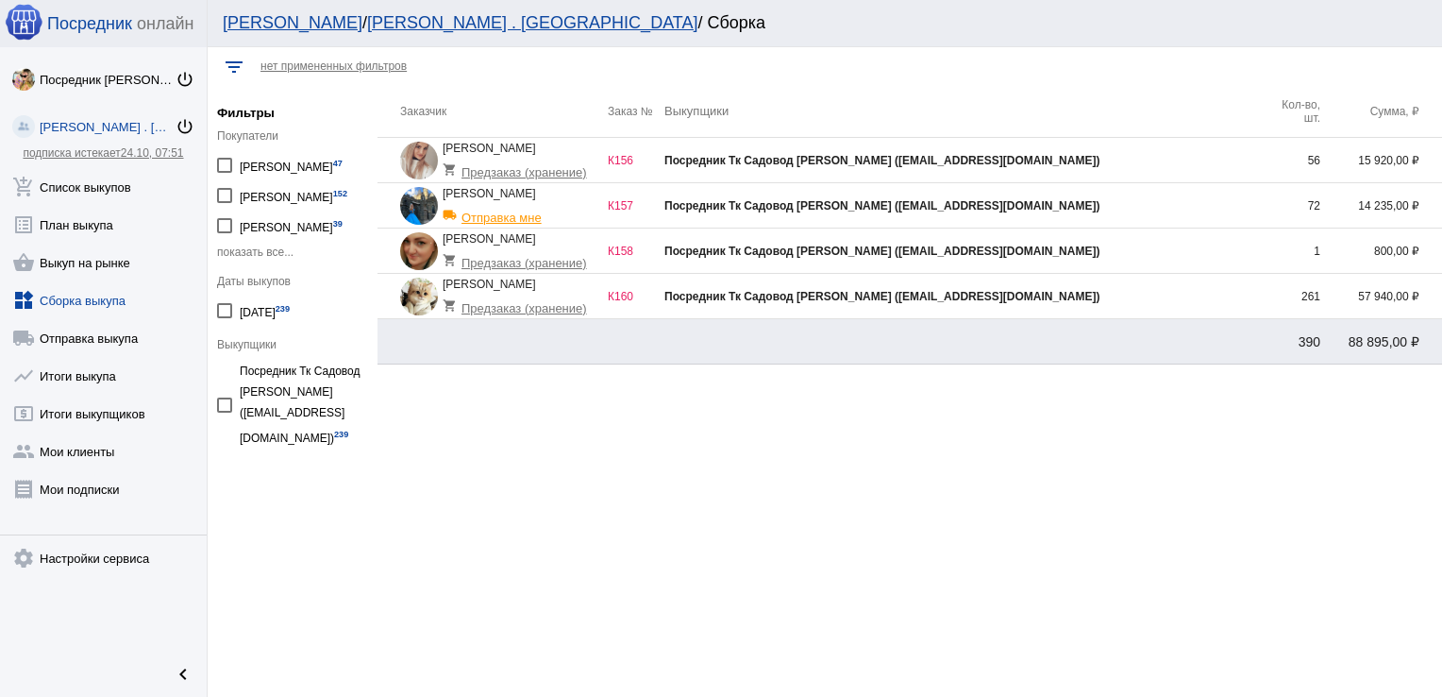
click at [1072, 149] on td "Посредник Тк Садовод [PERSON_NAME] ([EMAIL_ADDRESS][DOMAIN_NAME])" at bounding box center [964, 160] width 599 height 45
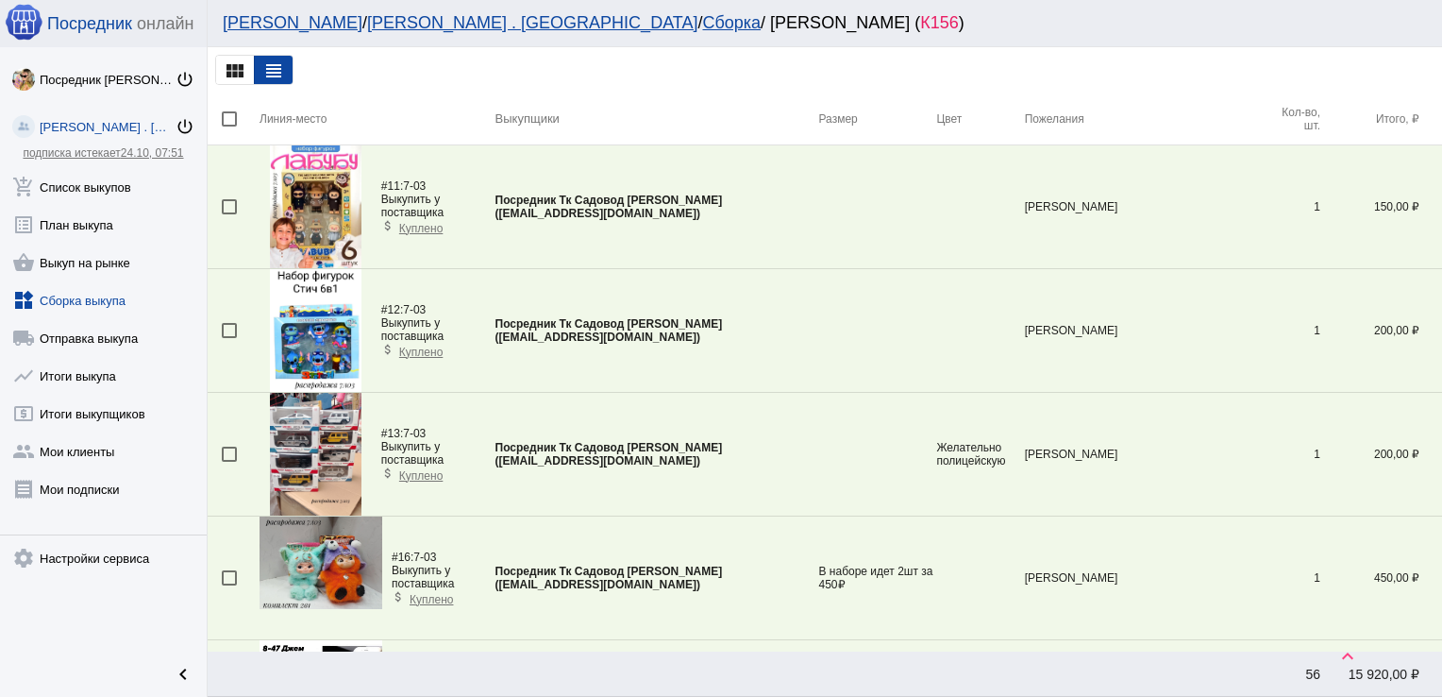
scroll to position [2900, 0]
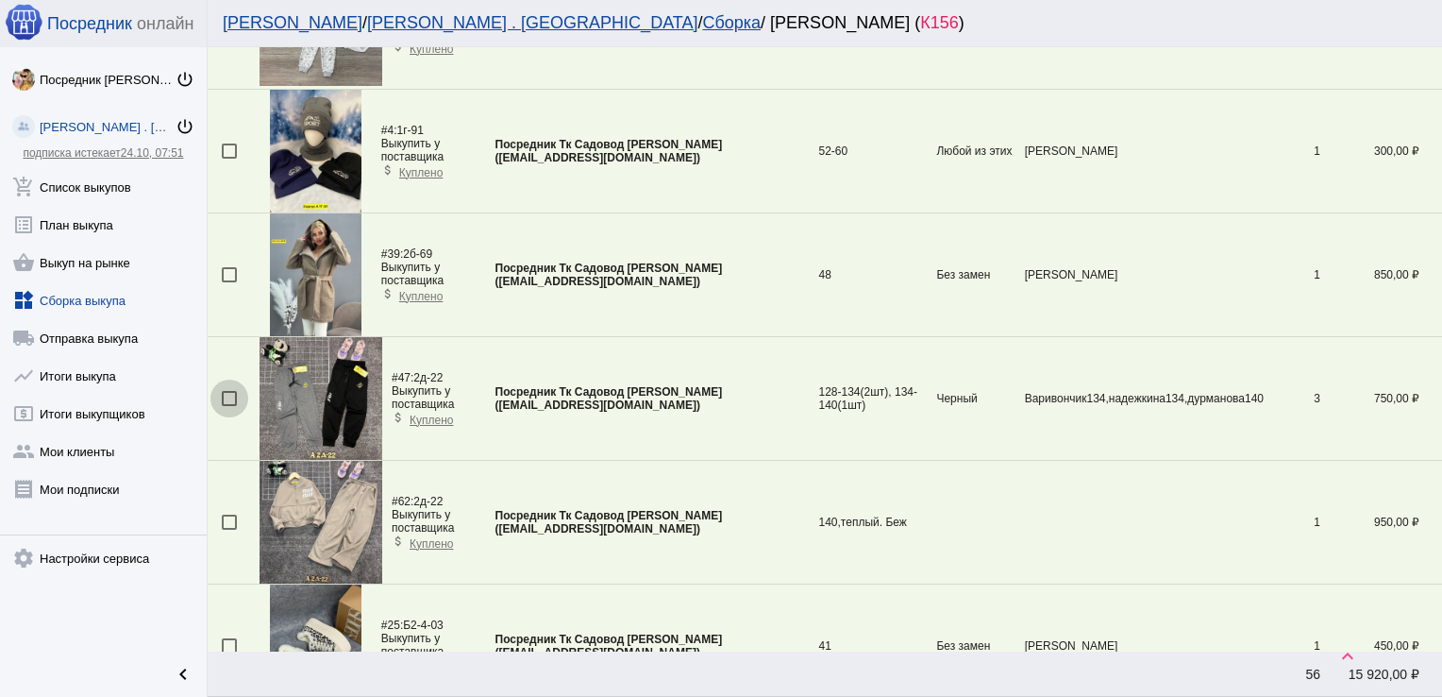
click at [230, 393] on div at bounding box center [229, 398] width 15 height 15
click at [229, 406] on input "checkbox" at bounding box center [228, 406] width 1 height 1
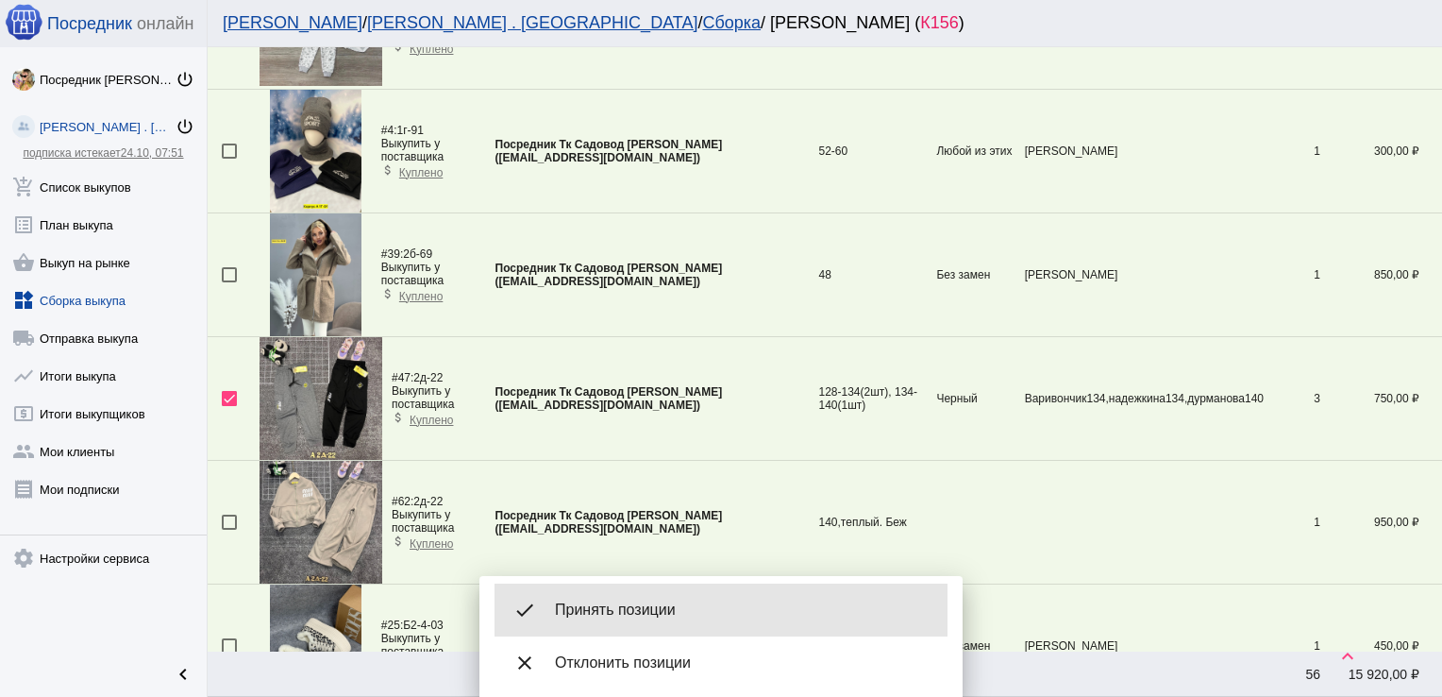
click at [676, 606] on span "Принять позиции" at bounding box center [744, 609] width 378 height 19
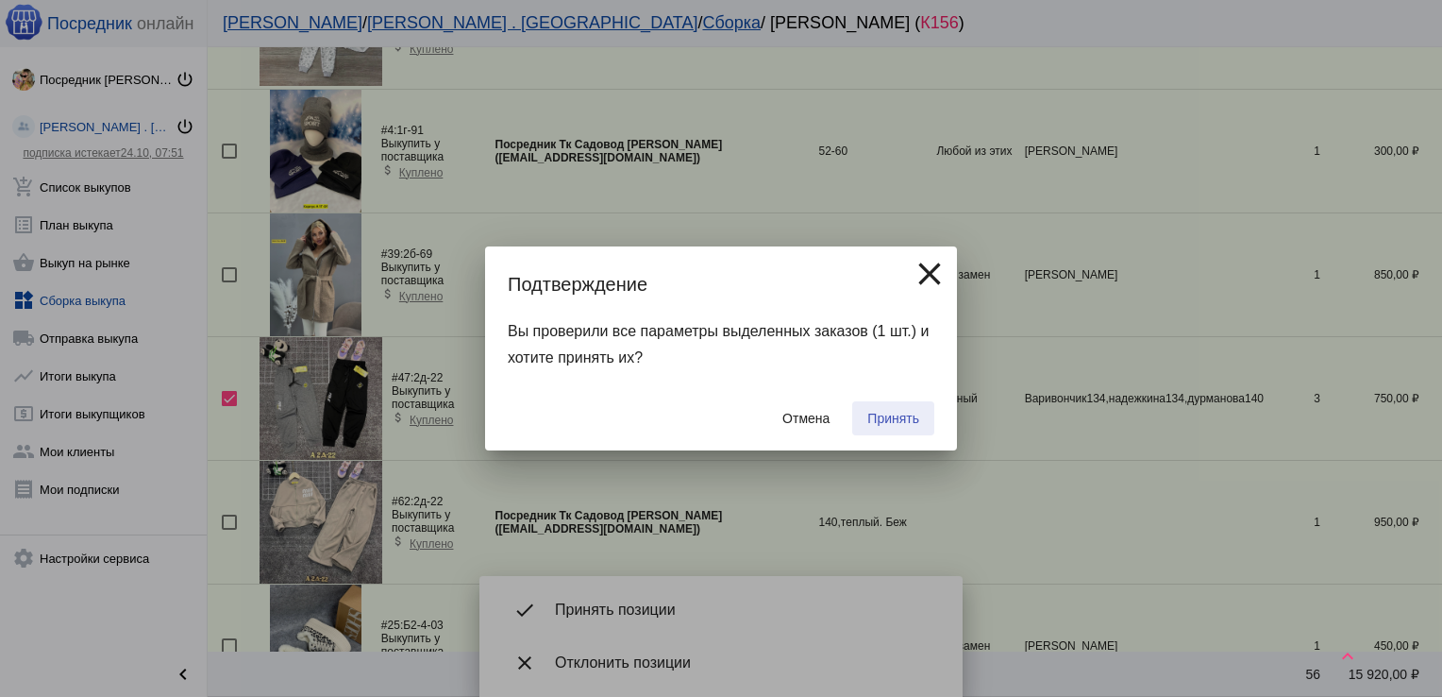
click at [902, 412] on span "Принять" at bounding box center [894, 418] width 52 height 15
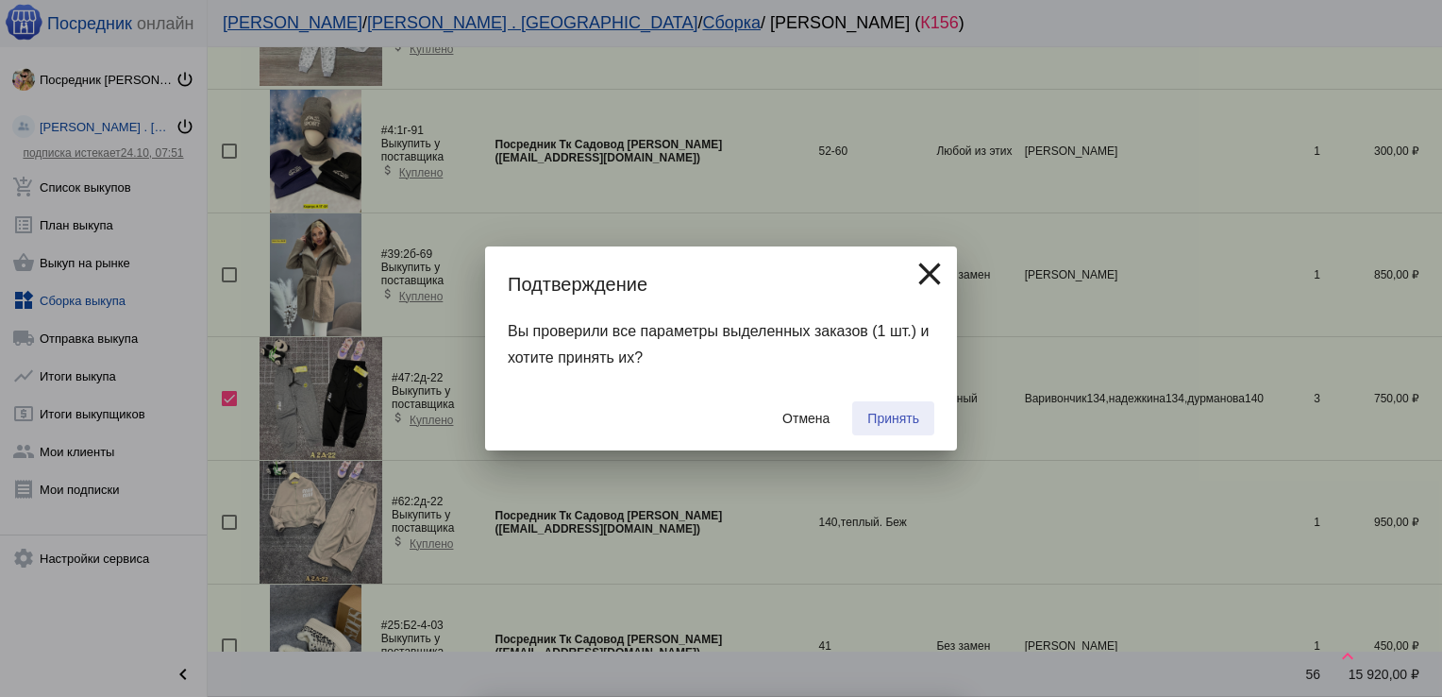
checkbox input "false"
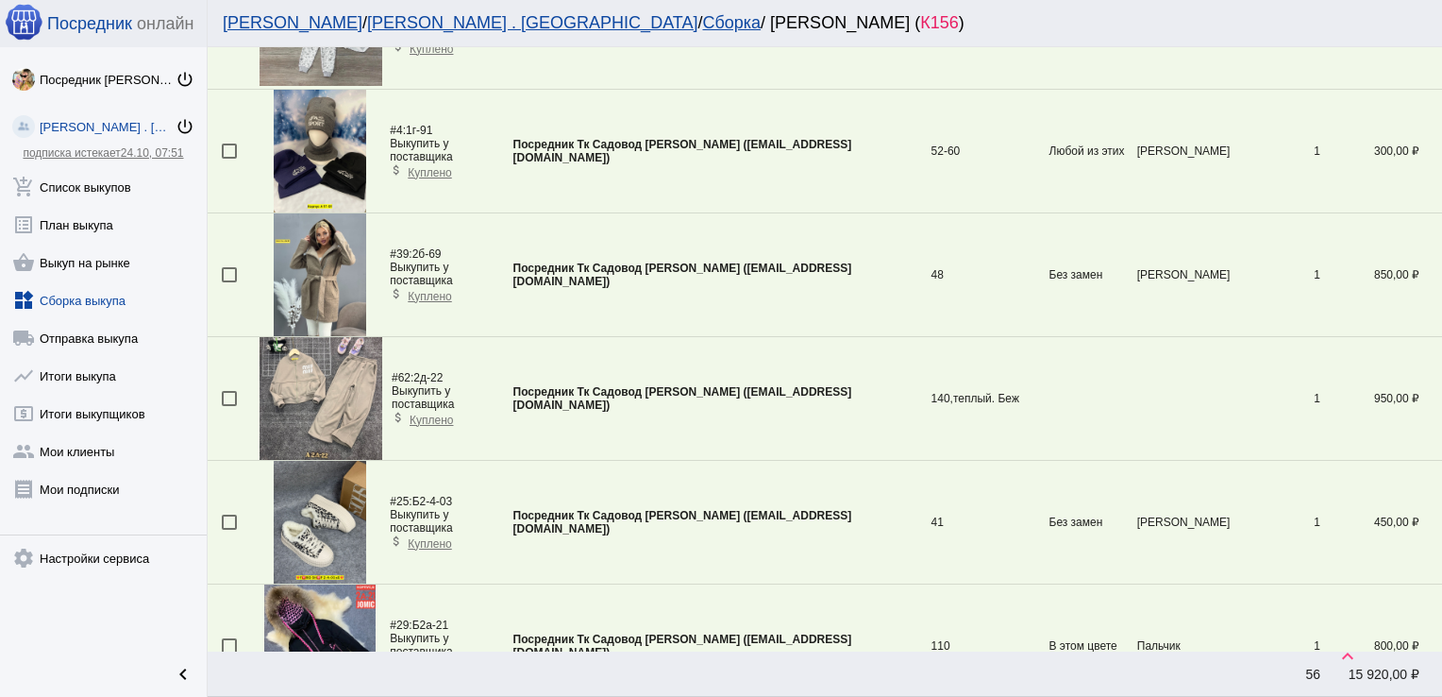
scroll to position [1548, 0]
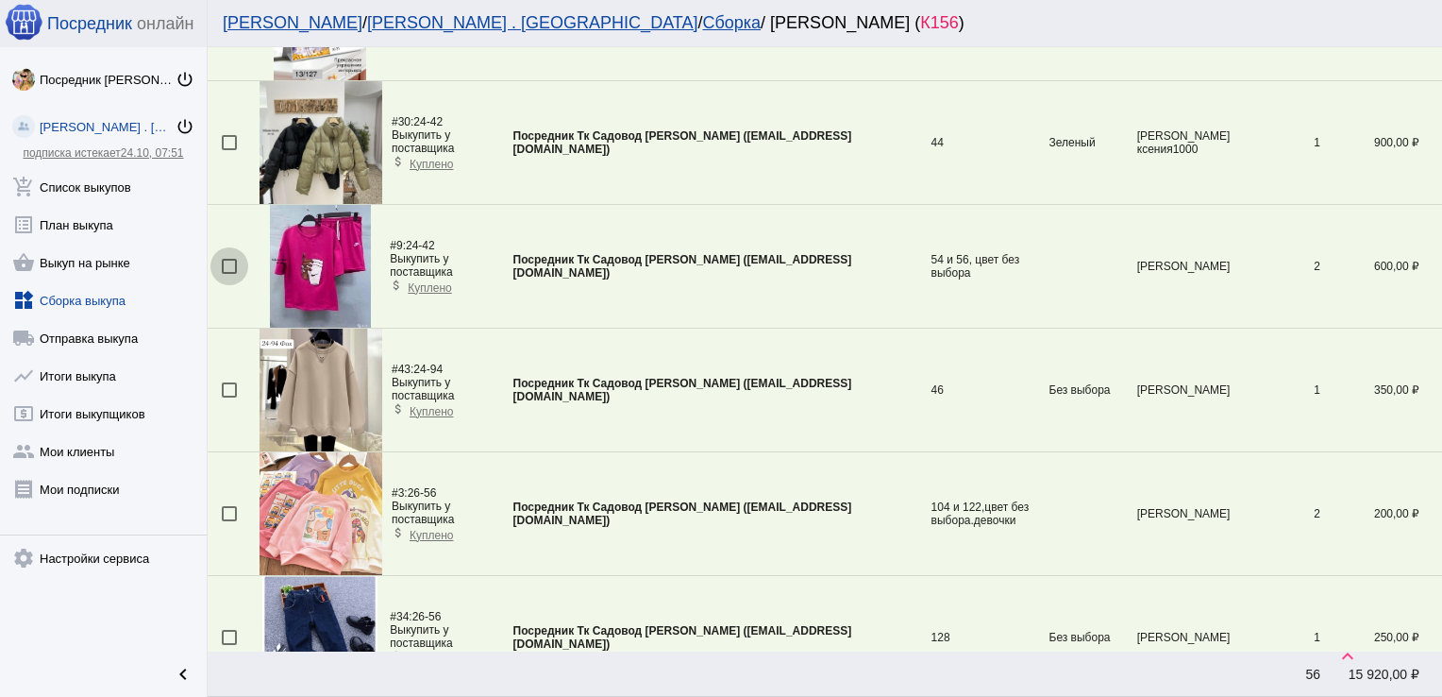
click at [227, 261] on div at bounding box center [229, 266] width 15 height 15
click at [228, 274] on input "checkbox" at bounding box center [228, 274] width 1 height 1
checkbox input "true"
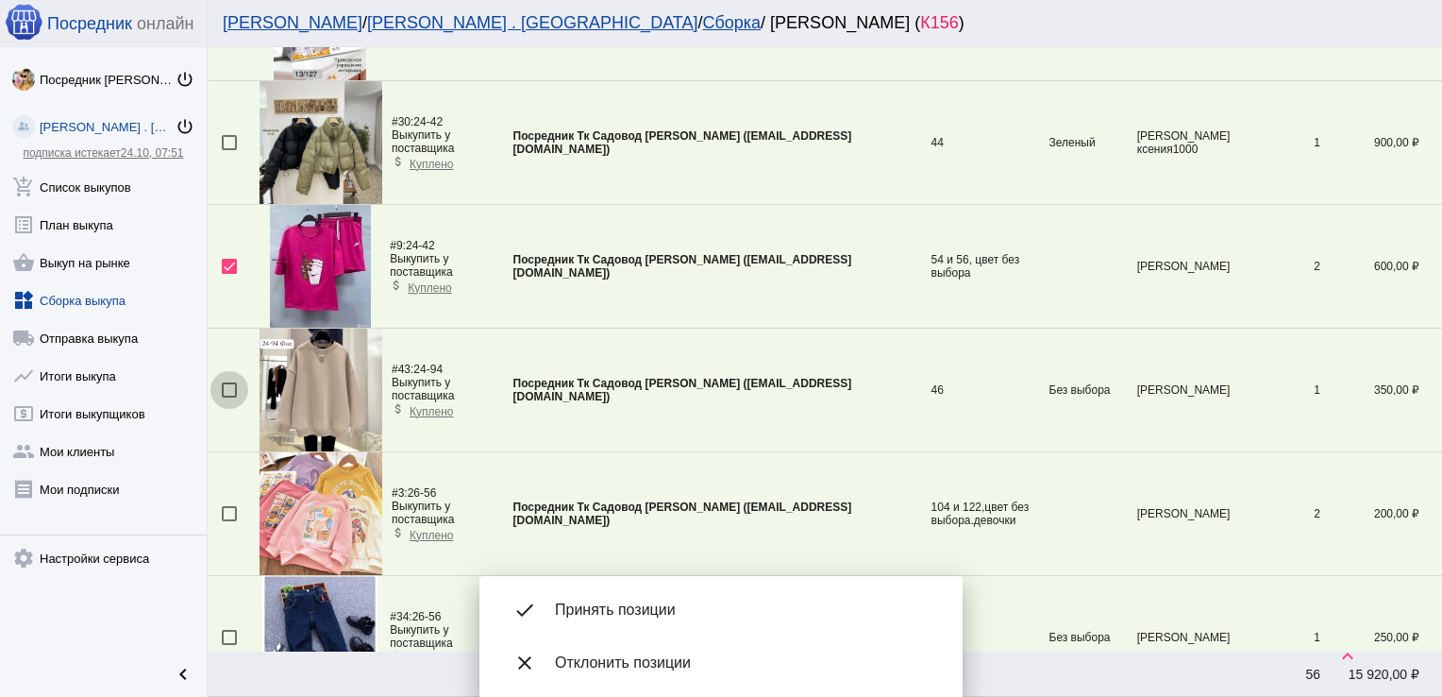
click at [230, 388] on div at bounding box center [229, 389] width 15 height 15
click at [229, 397] on input "checkbox" at bounding box center [228, 397] width 1 height 1
checkbox input "true"
click at [227, 513] on div at bounding box center [229, 513] width 15 height 15
click at [228, 521] on input "checkbox" at bounding box center [228, 521] width 1 height 1
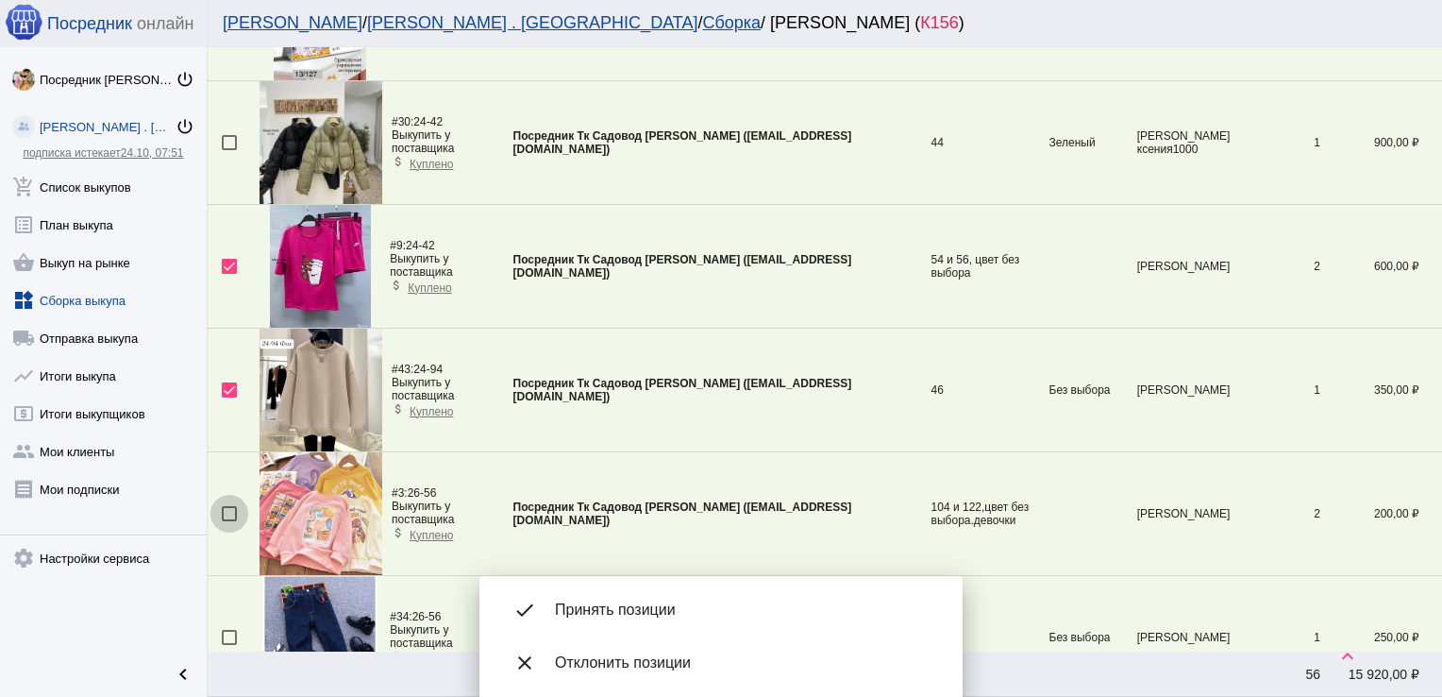
checkbox input "true"
click at [230, 630] on div at bounding box center [229, 637] width 15 height 15
click at [229, 645] on input "checkbox" at bounding box center [228, 645] width 1 height 1
checkbox input "true"
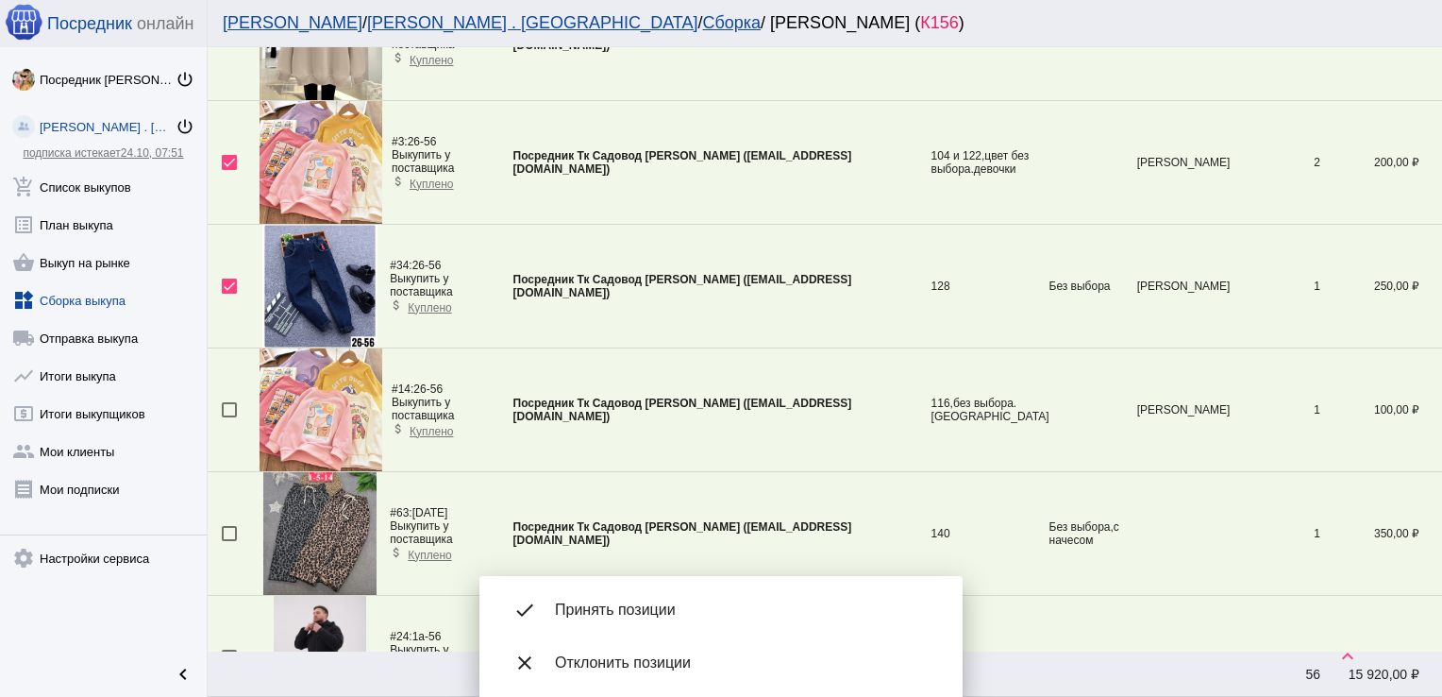
scroll to position [1907, 0]
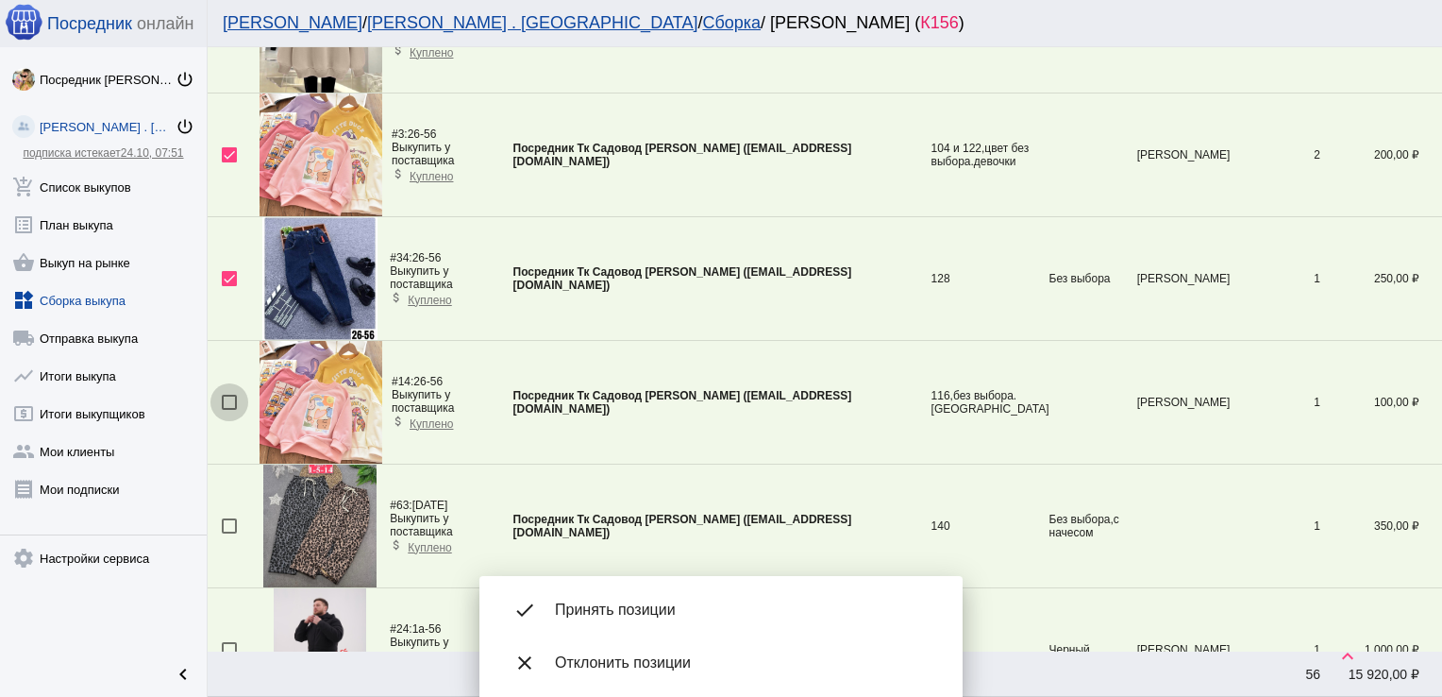
click at [230, 402] on div at bounding box center [229, 402] width 15 height 15
click at [229, 410] on input "checkbox" at bounding box center [228, 410] width 1 height 1
checkbox input "true"
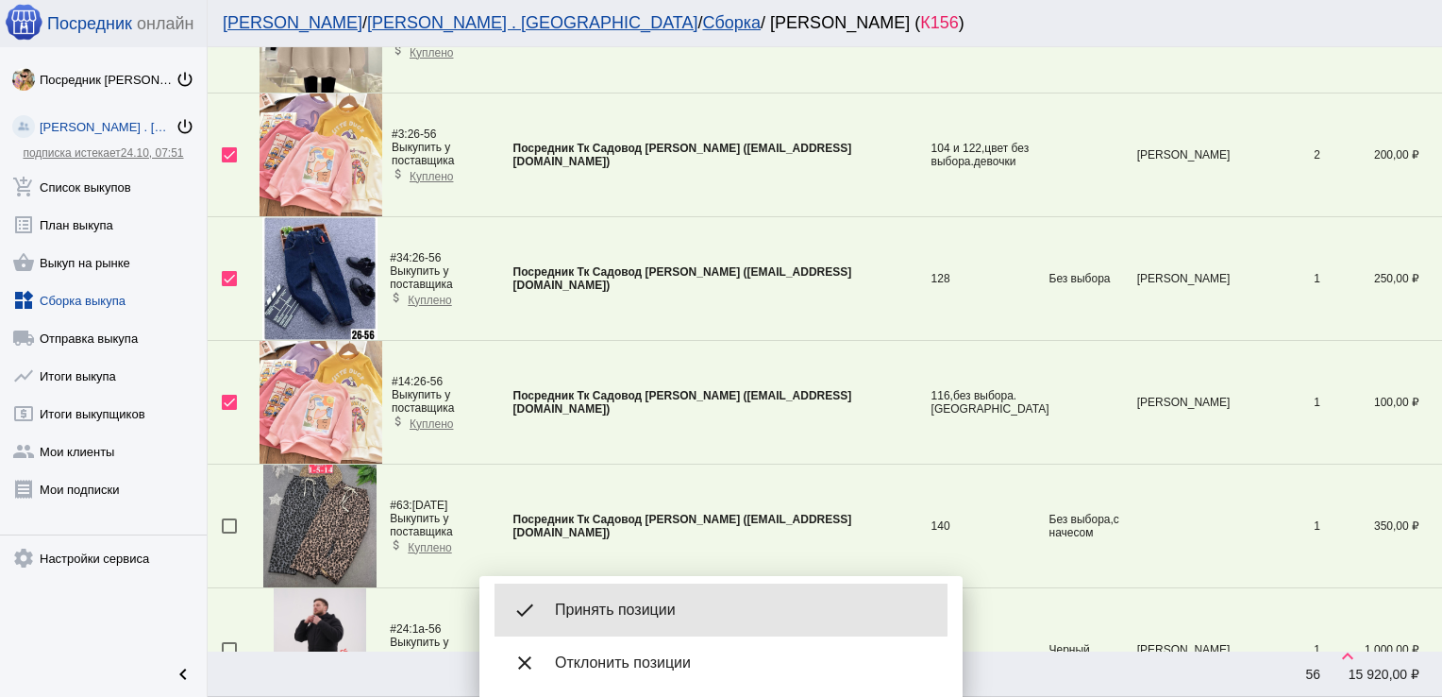
click at [667, 602] on span "Принять позиции" at bounding box center [744, 609] width 378 height 19
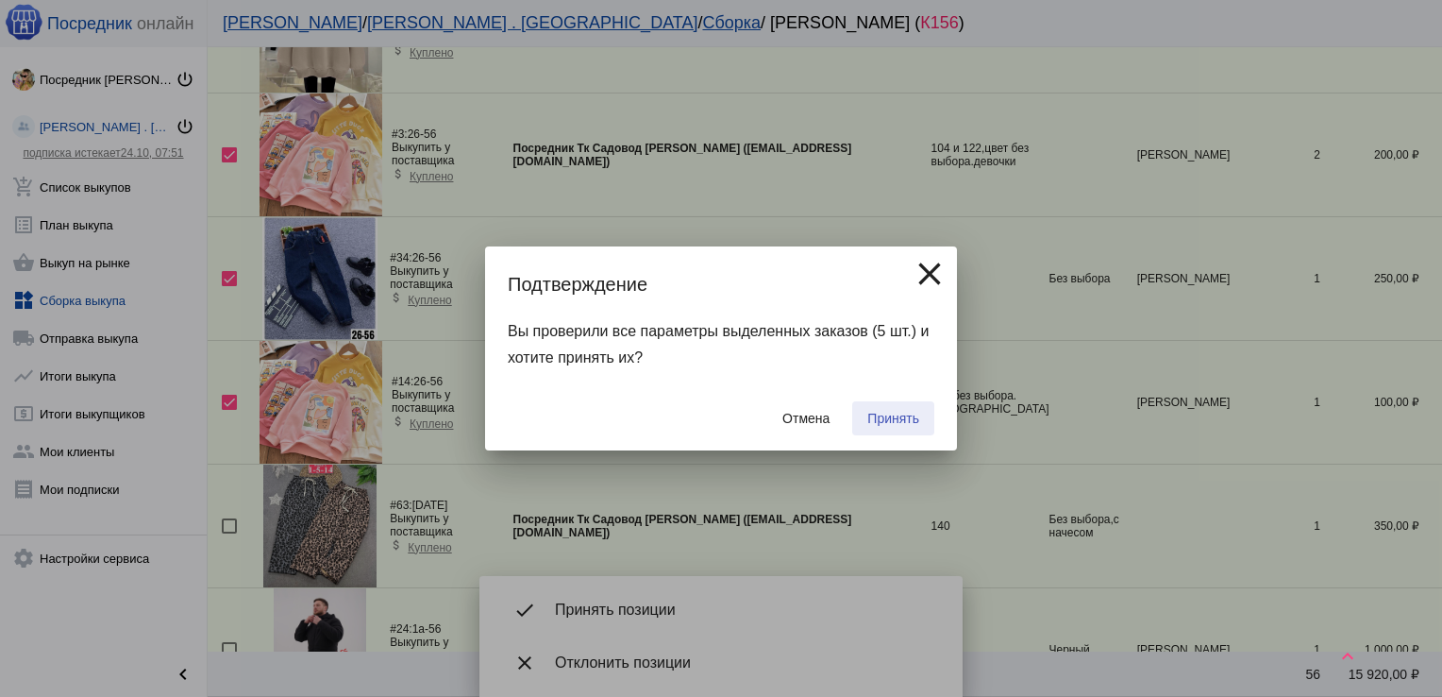
click at [895, 414] on span "Принять" at bounding box center [894, 418] width 52 height 15
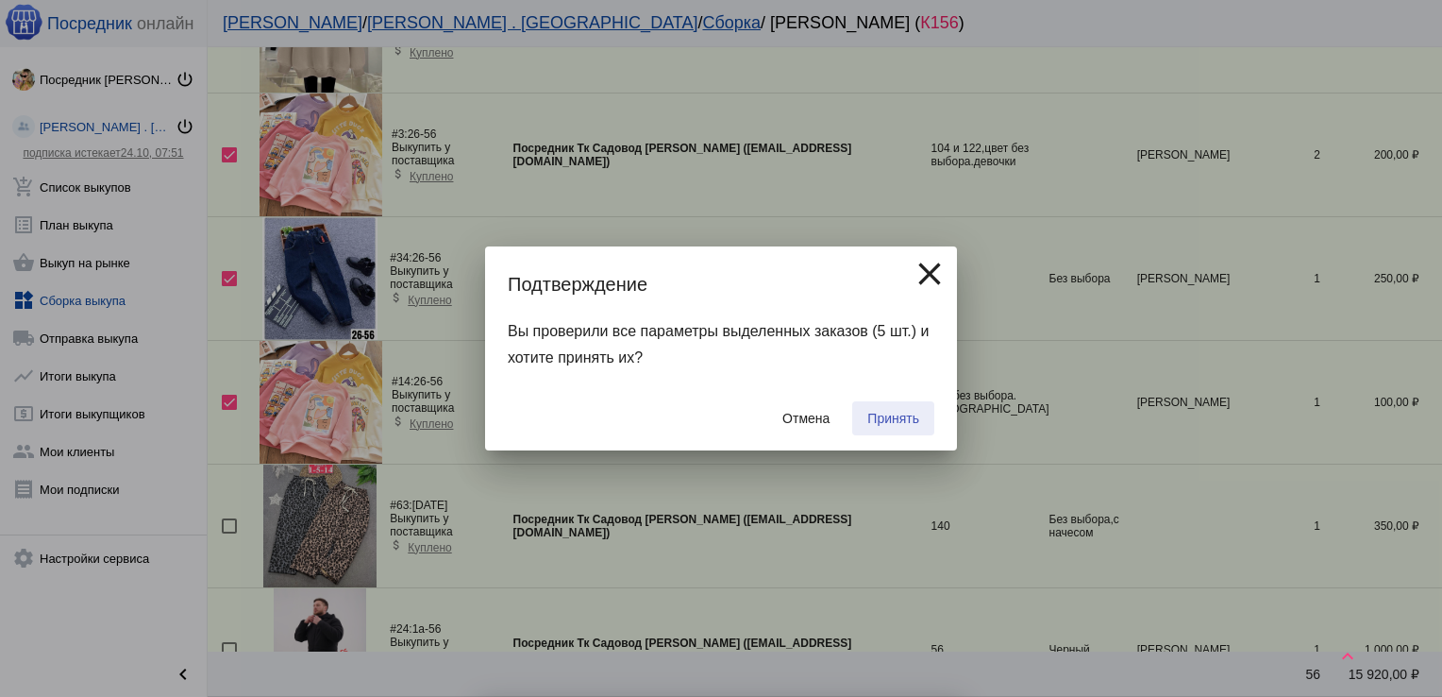
checkbox input "false"
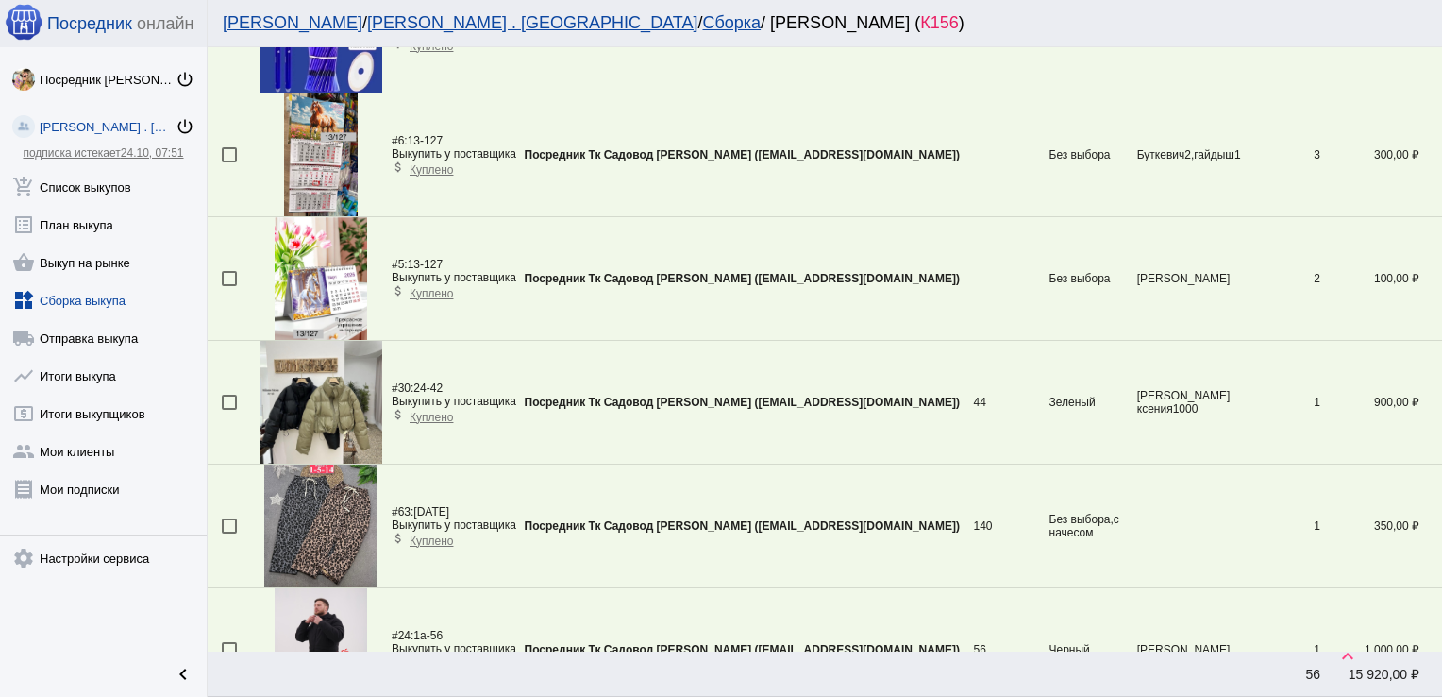
scroll to position [2536, 0]
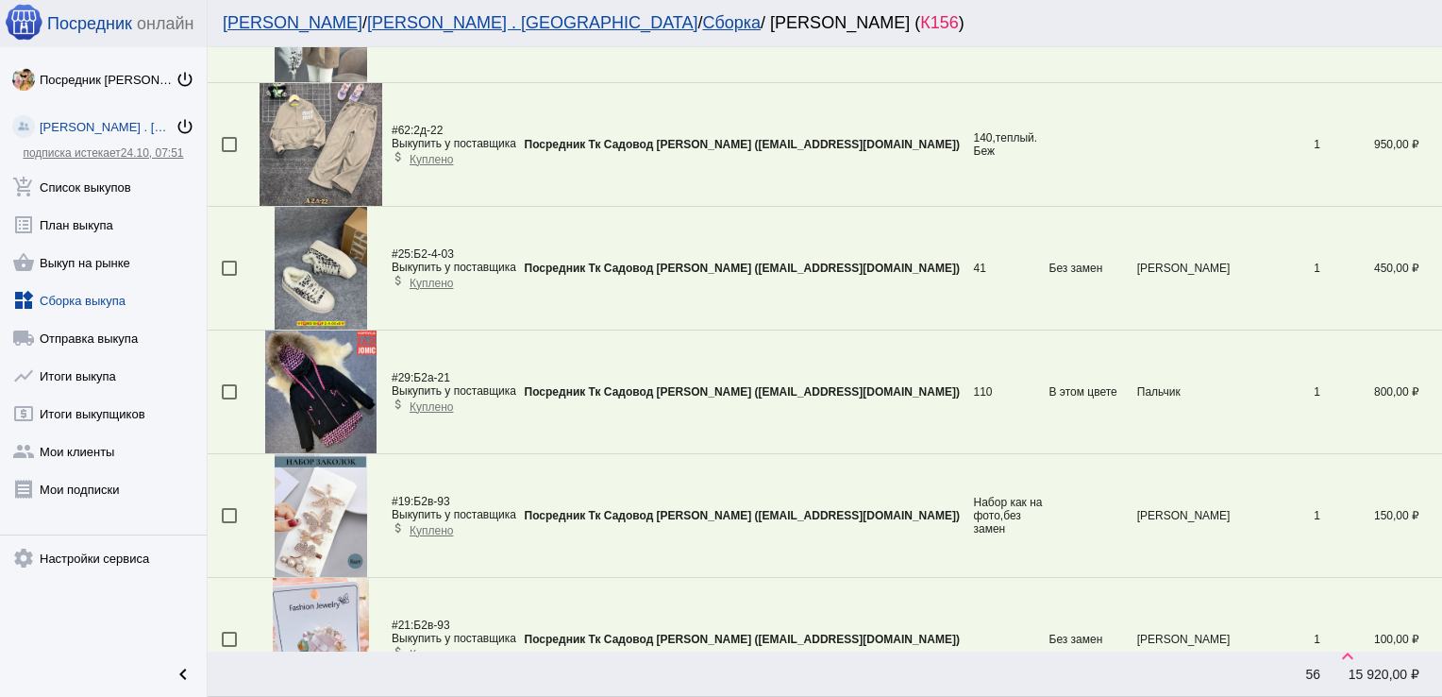
click at [227, 388] on div at bounding box center [229, 391] width 15 height 15
click at [228, 399] on input "checkbox" at bounding box center [228, 399] width 1 height 1
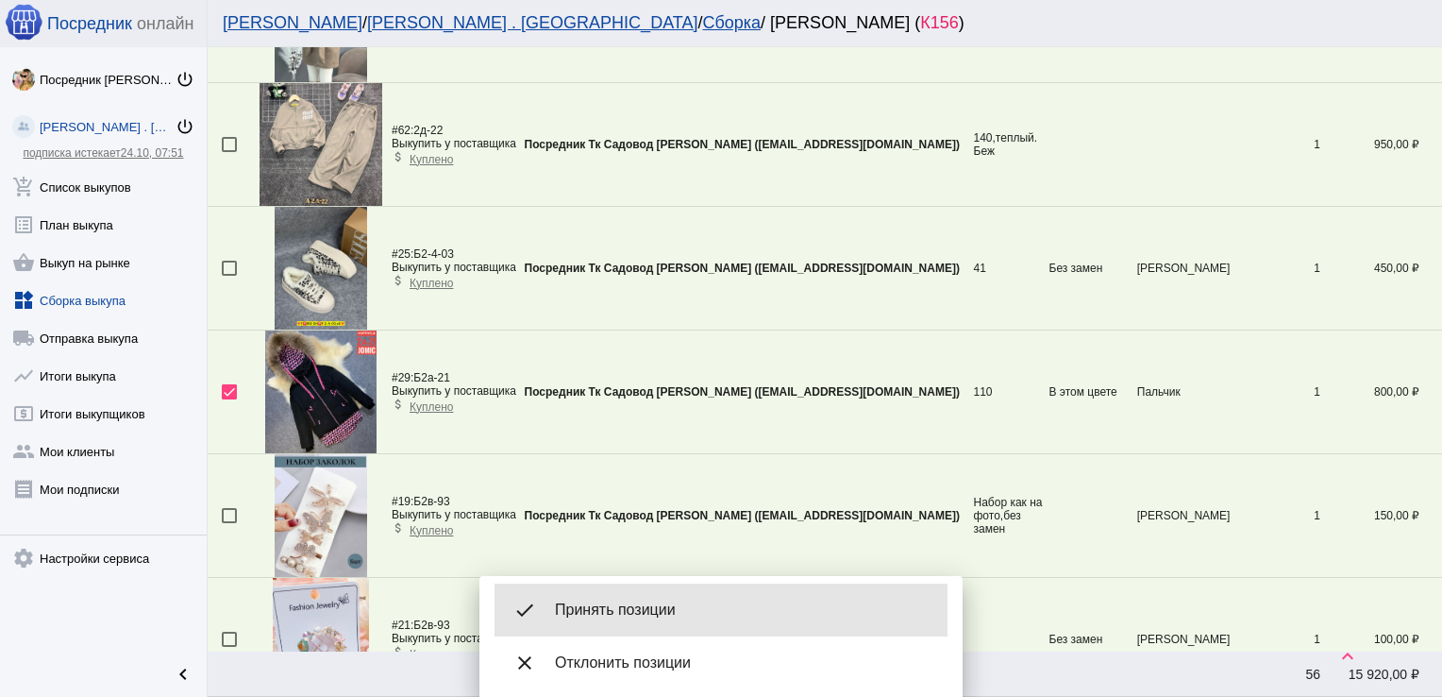
click at [651, 595] on div "done Принять позиции" at bounding box center [721, 609] width 453 height 53
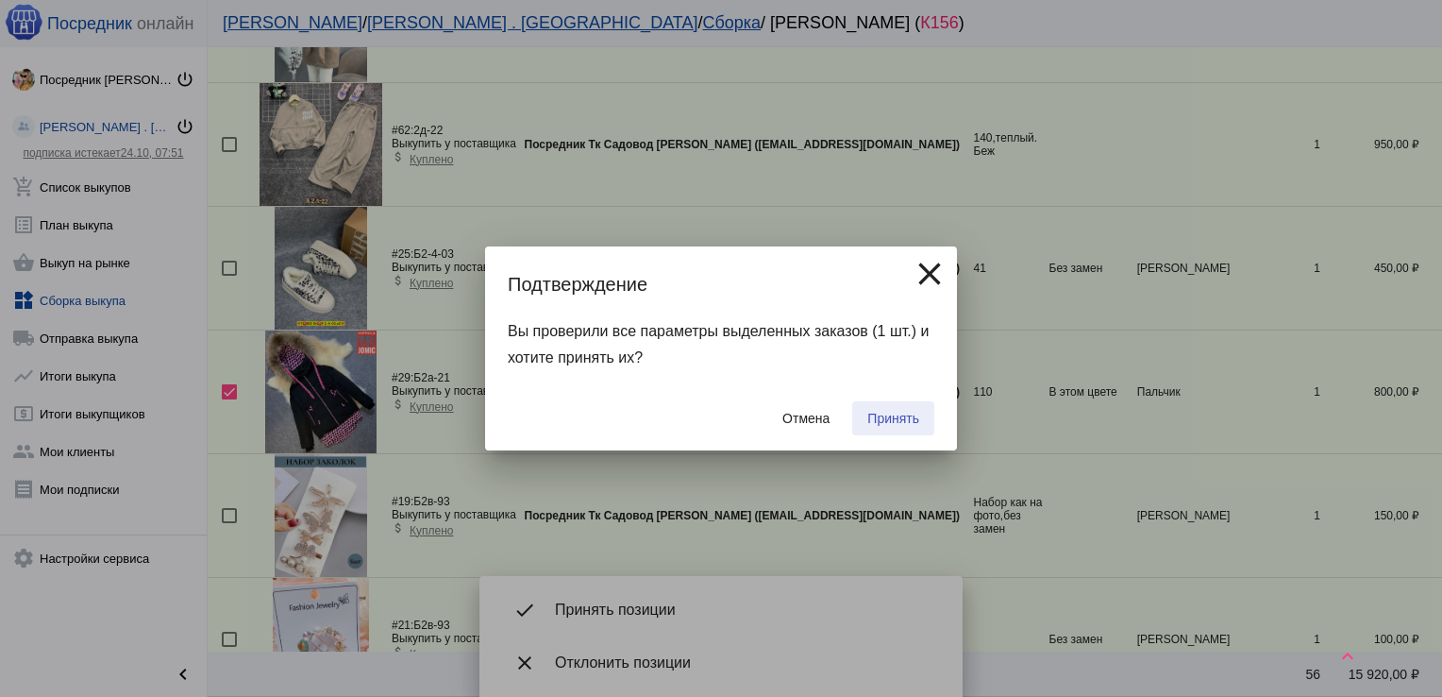
click at [904, 425] on span "Принять" at bounding box center [894, 418] width 52 height 15
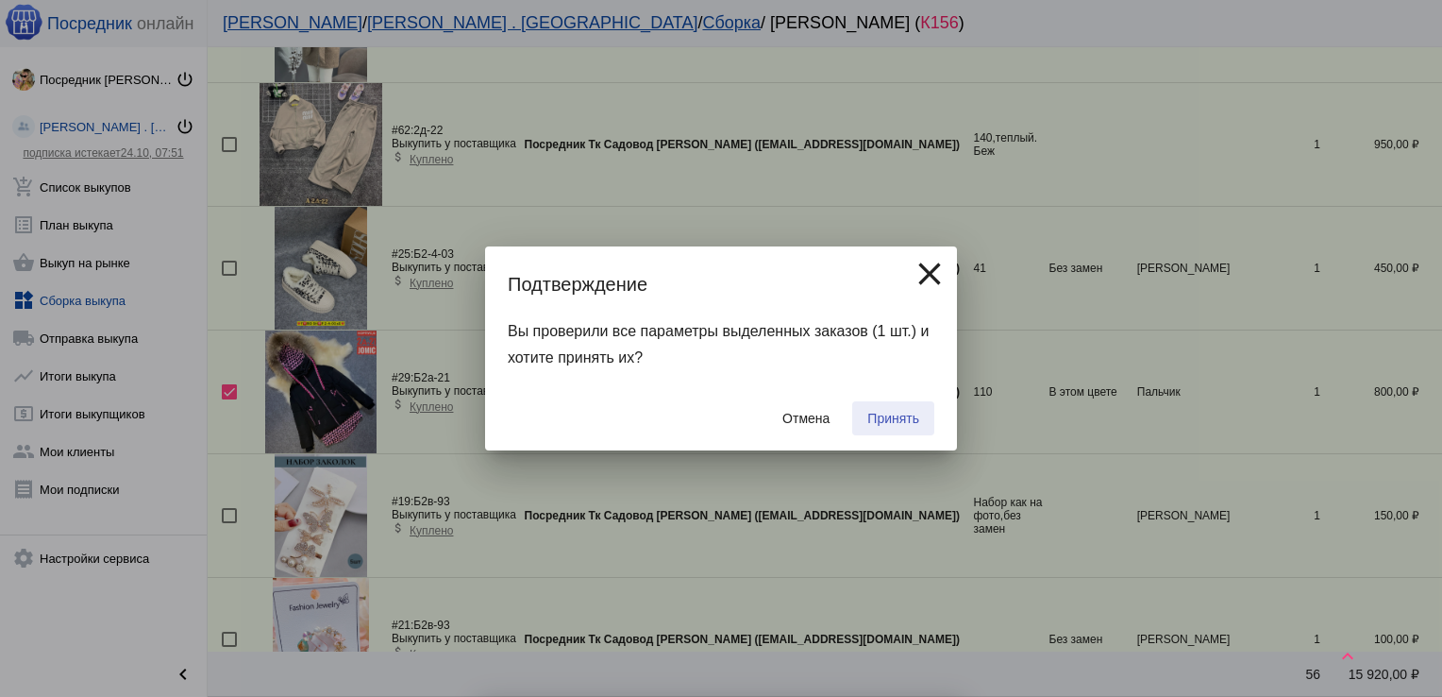
checkbox input "false"
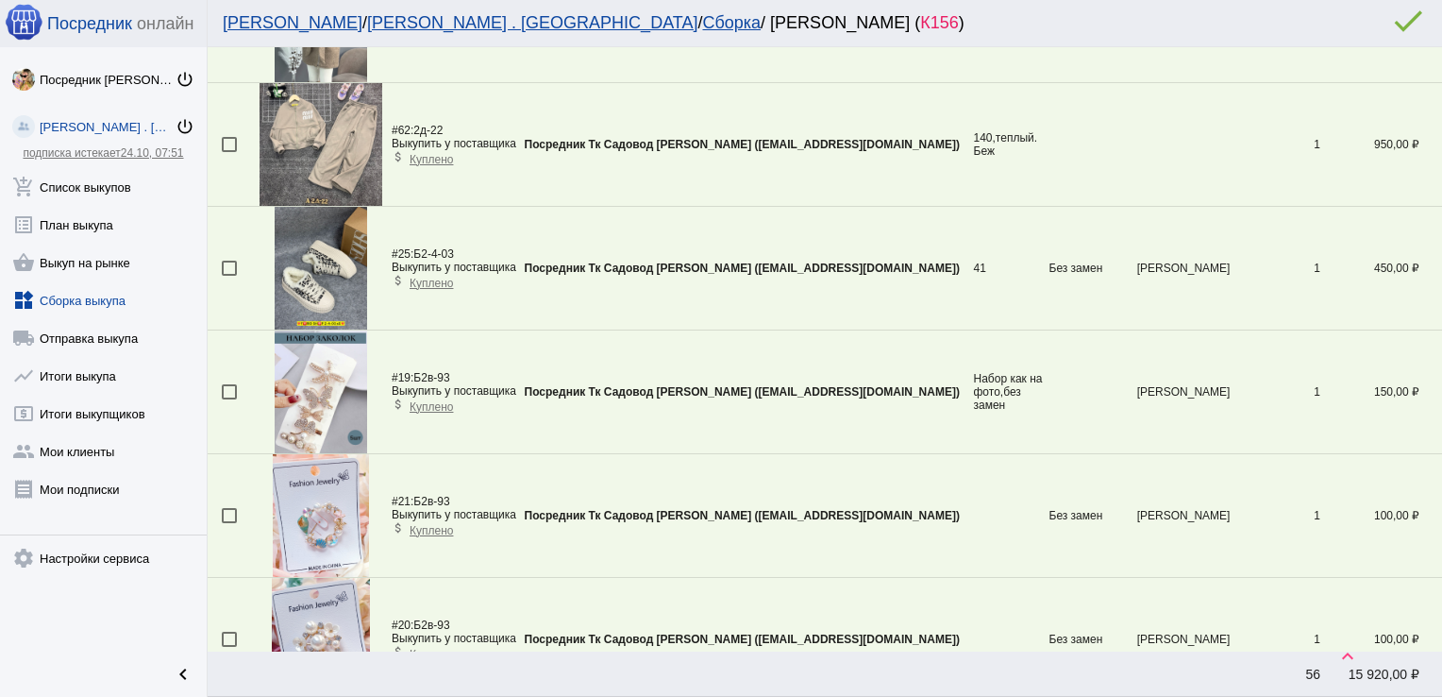
scroll to position [3277, 0]
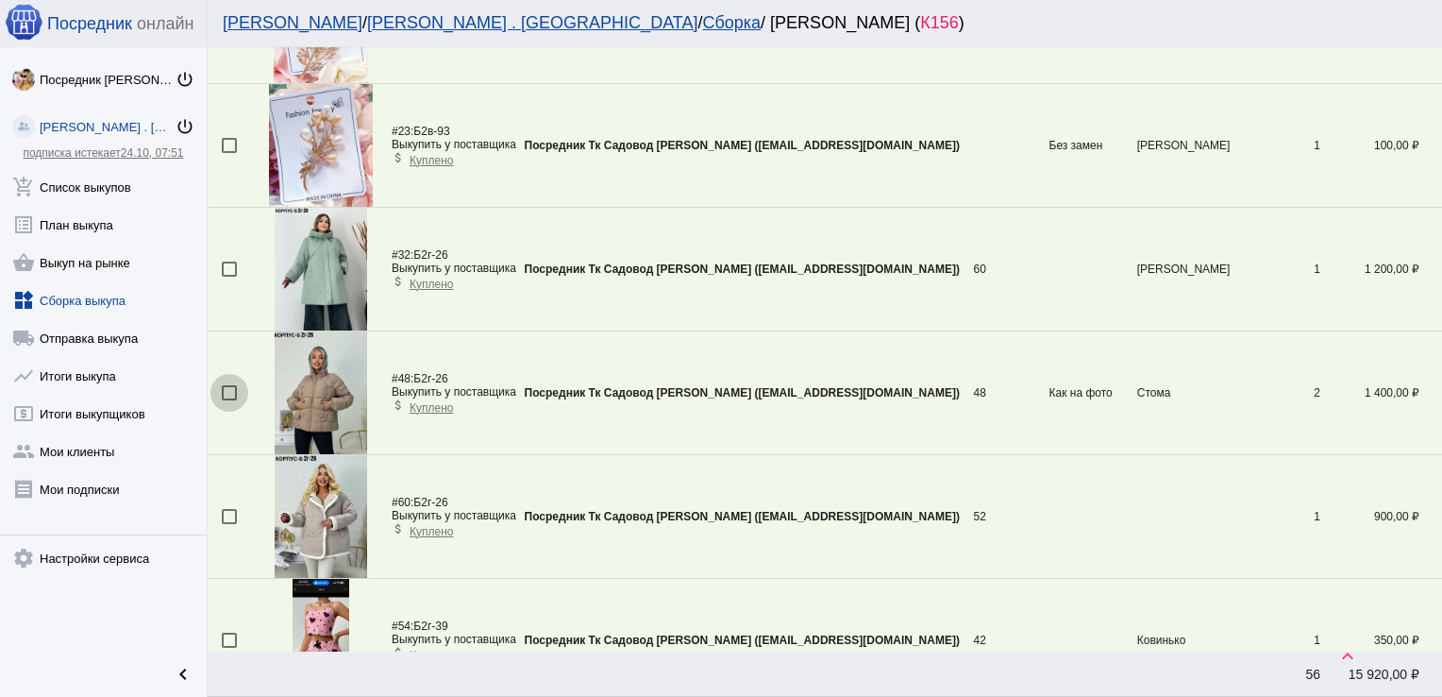
click at [231, 385] on div at bounding box center [229, 392] width 15 height 15
click at [229, 400] on input "checkbox" at bounding box center [228, 400] width 1 height 1
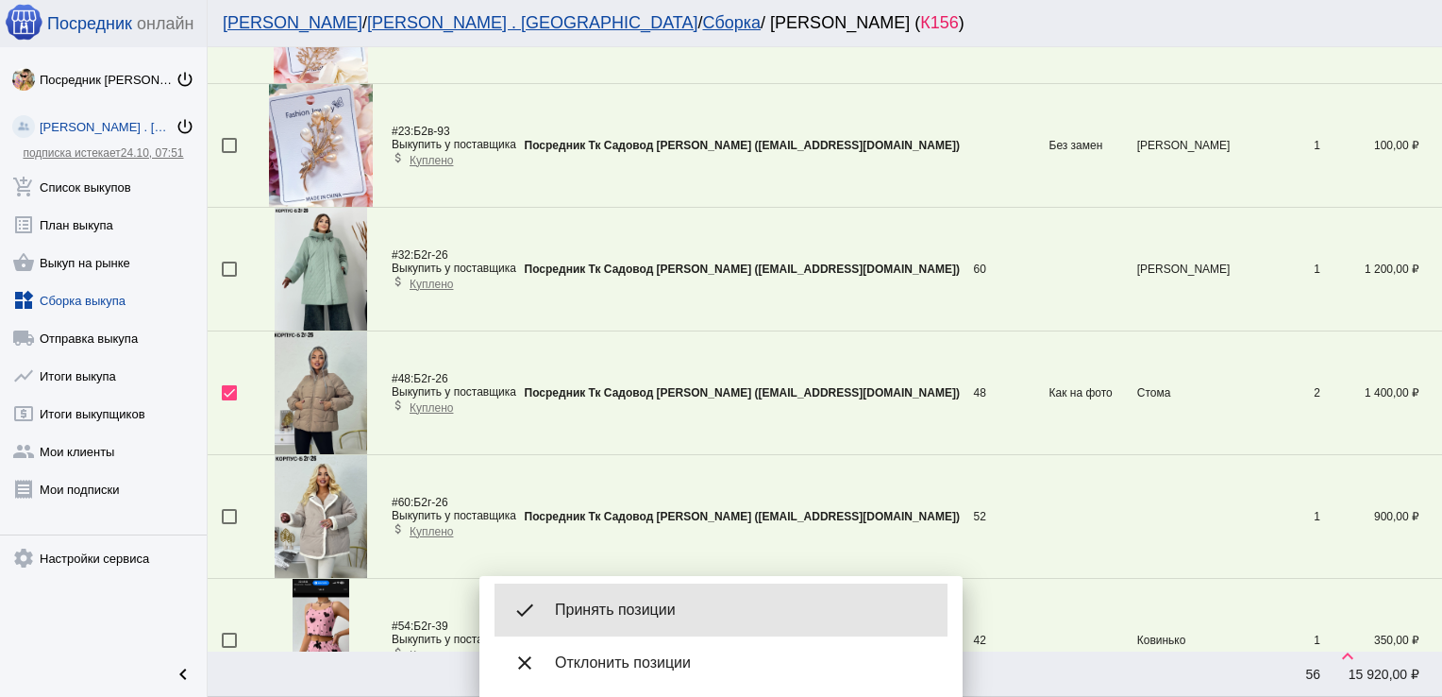
click at [705, 601] on span "Принять позиции" at bounding box center [744, 609] width 378 height 19
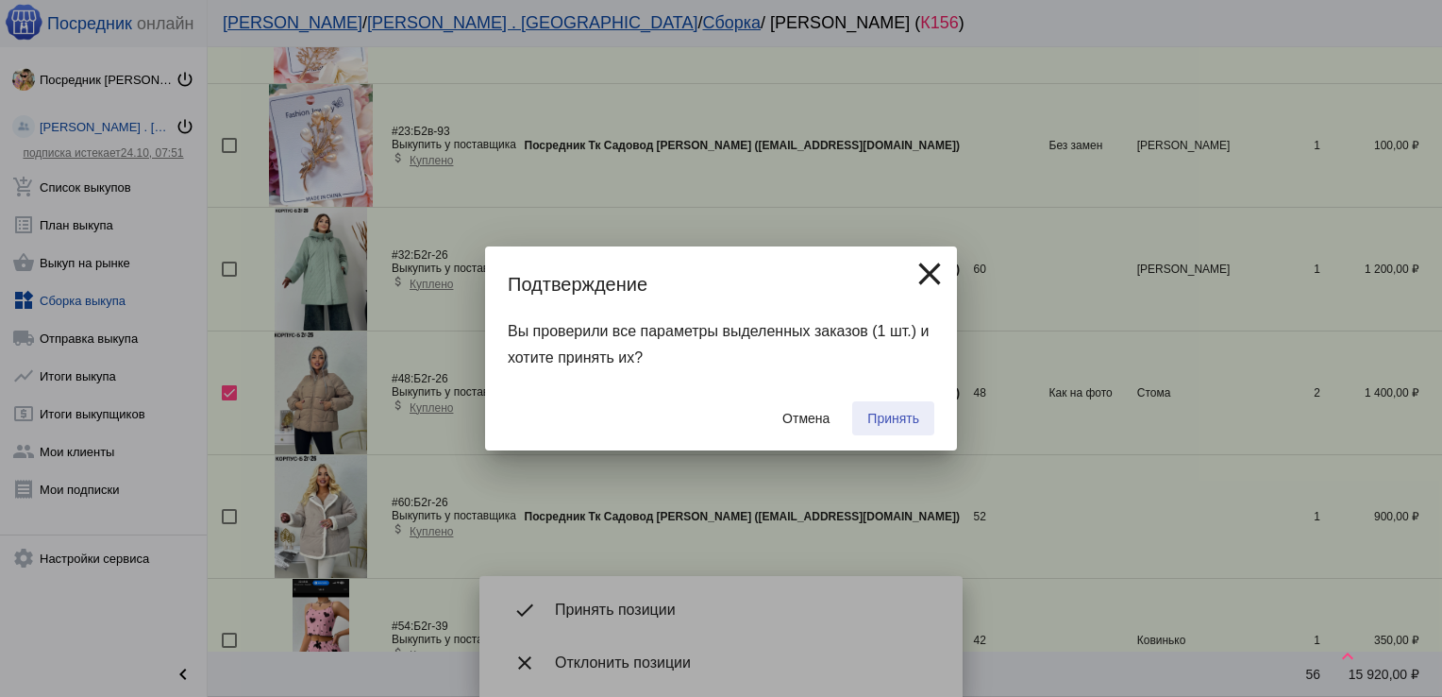
click at [902, 413] on span "Принять" at bounding box center [894, 418] width 52 height 15
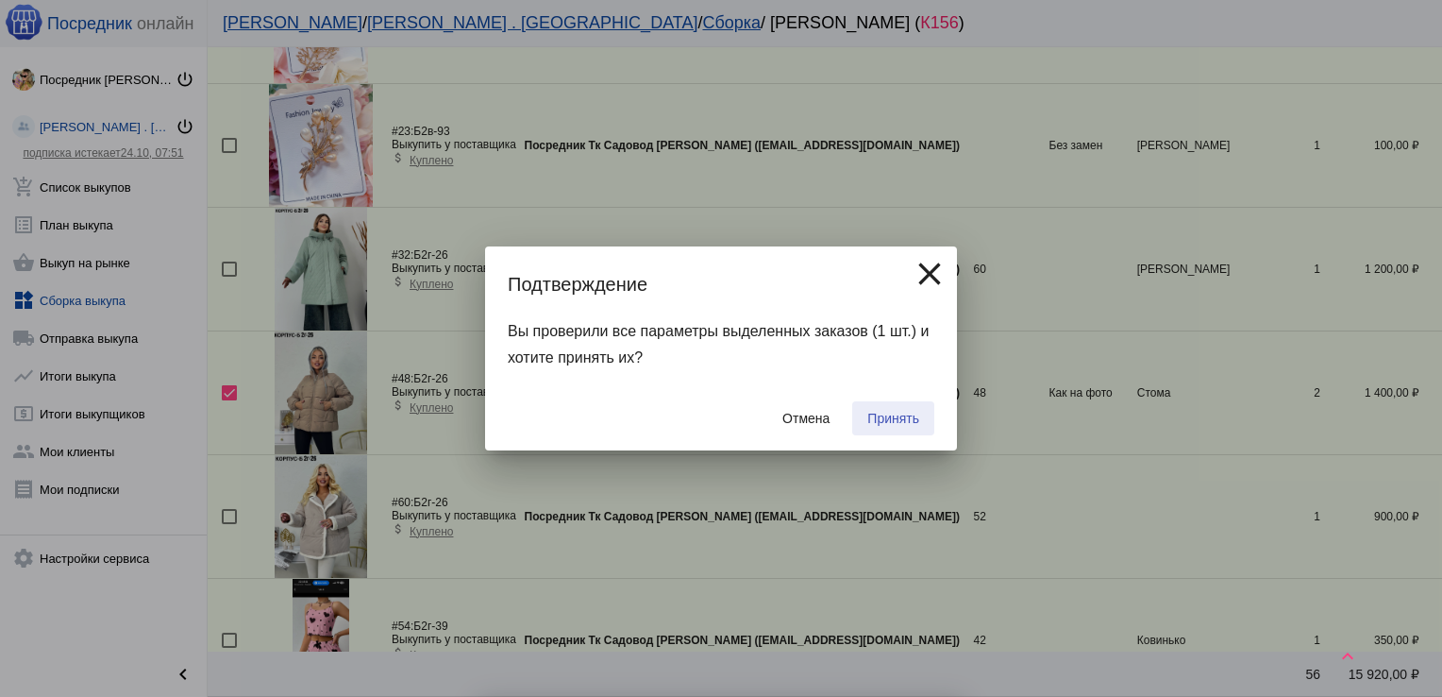
checkbox input "false"
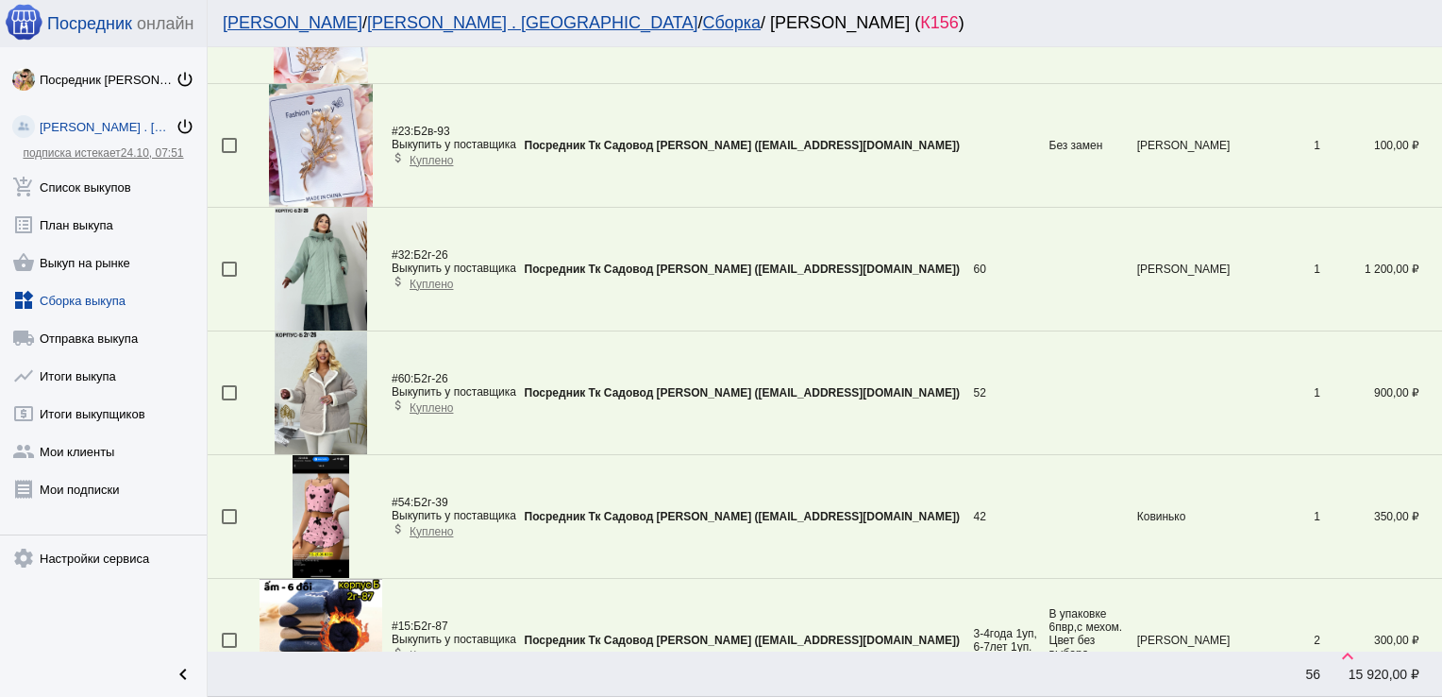
scroll to position [1301, 0]
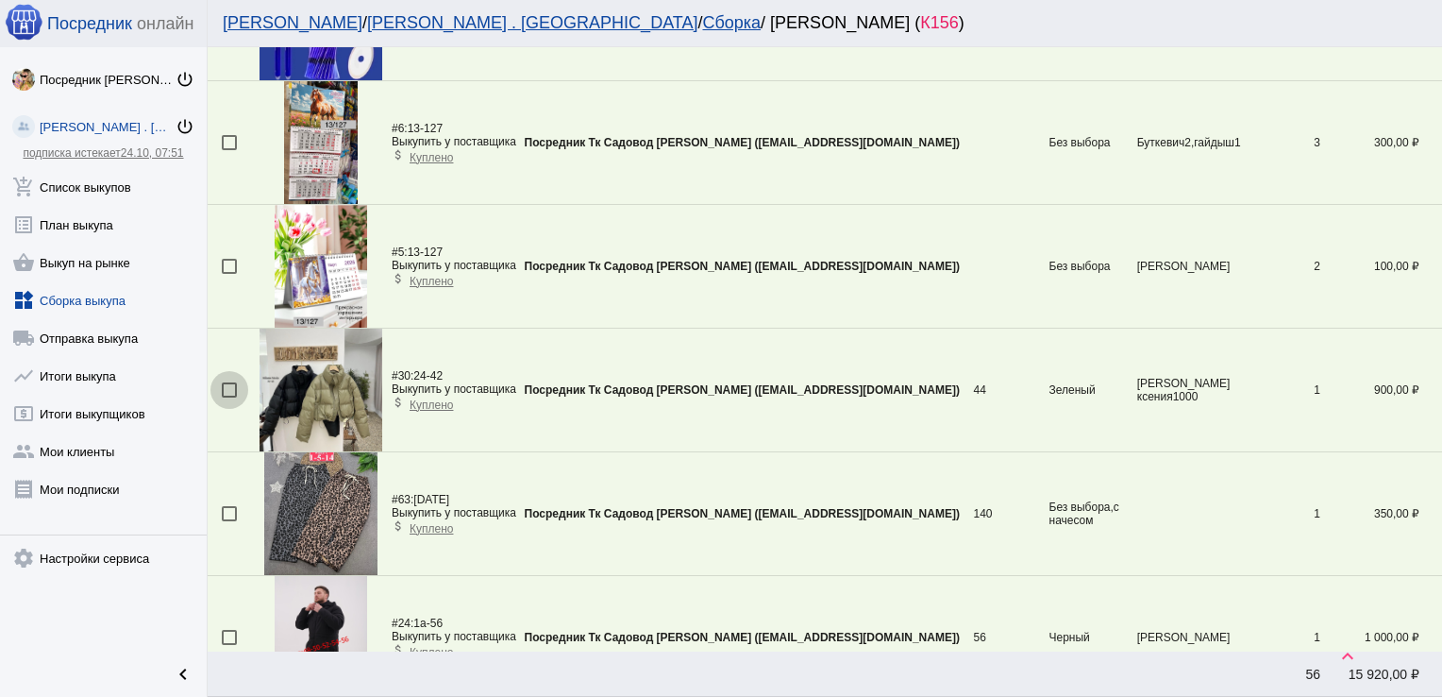
click at [226, 385] on div at bounding box center [229, 389] width 15 height 15
click at [228, 397] on input "checkbox" at bounding box center [228, 397] width 1 height 1
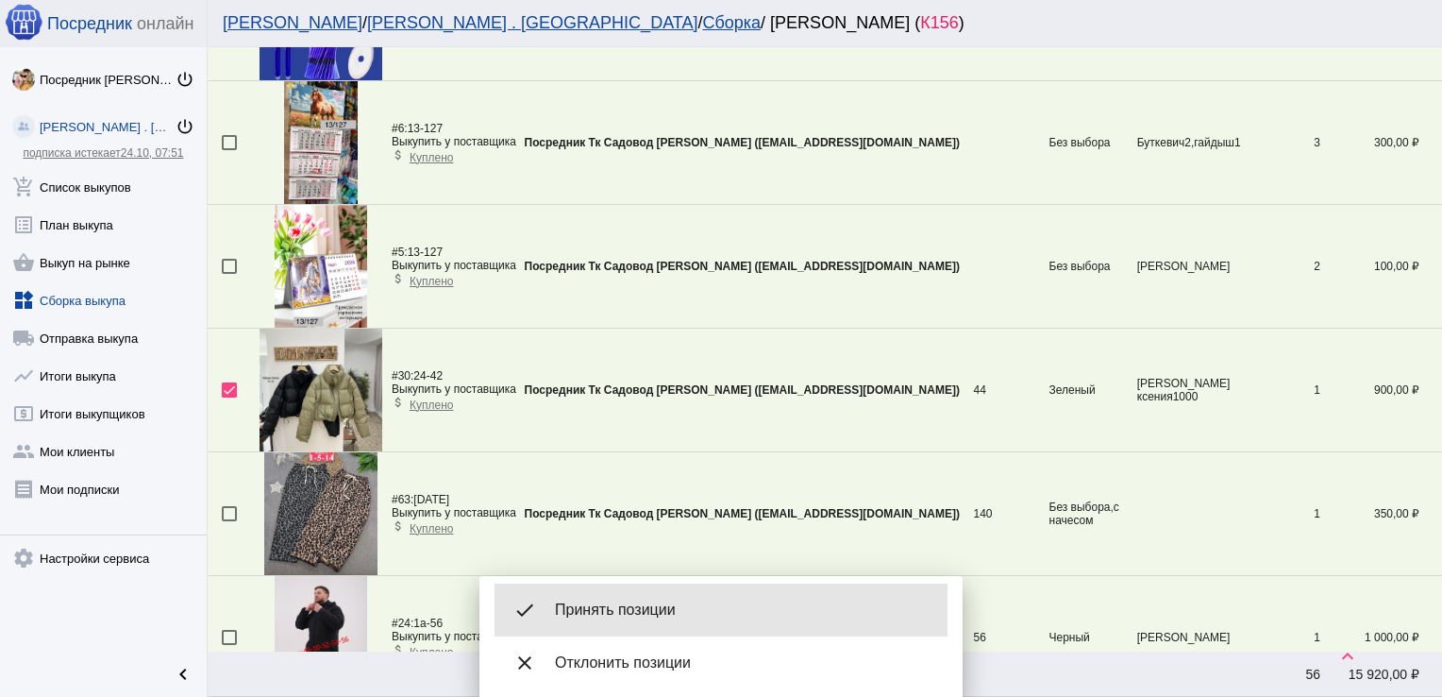
click at [621, 610] on span "Принять позиции" at bounding box center [744, 609] width 378 height 19
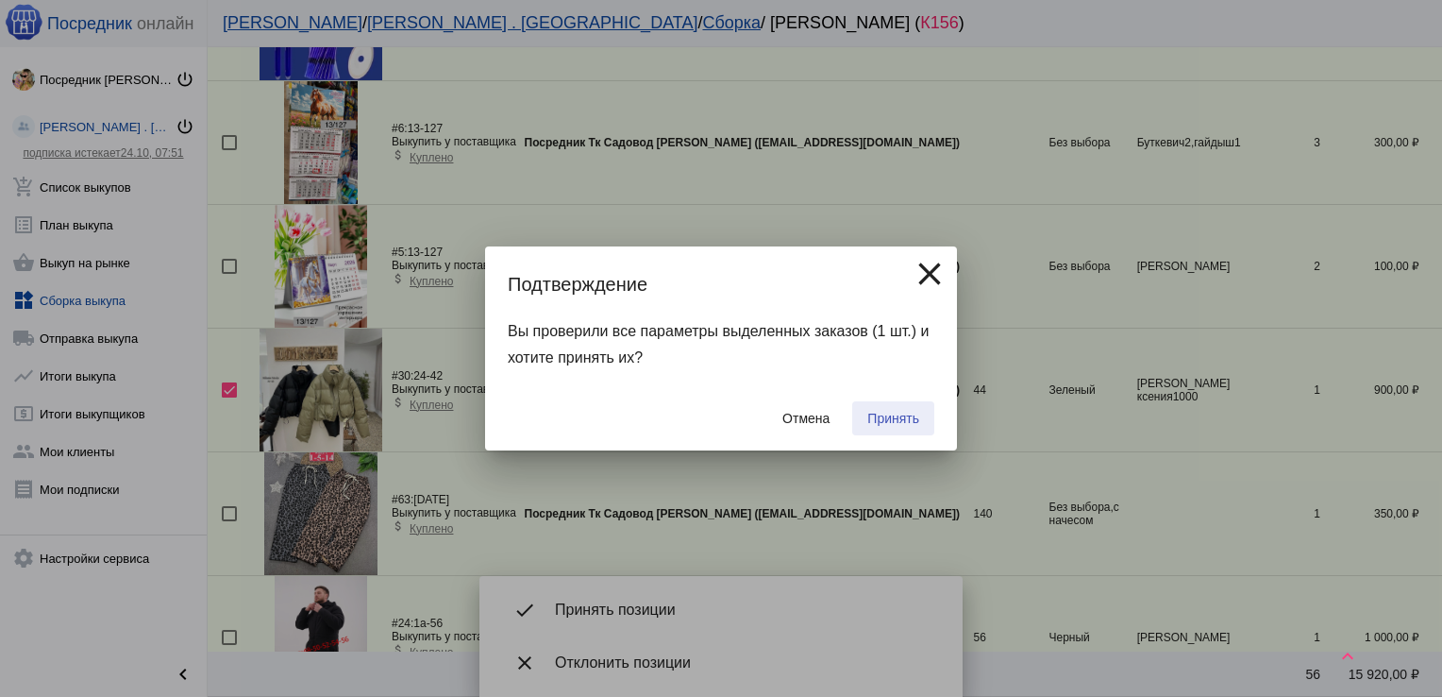
click at [910, 407] on button "Принять" at bounding box center [893, 418] width 82 height 34
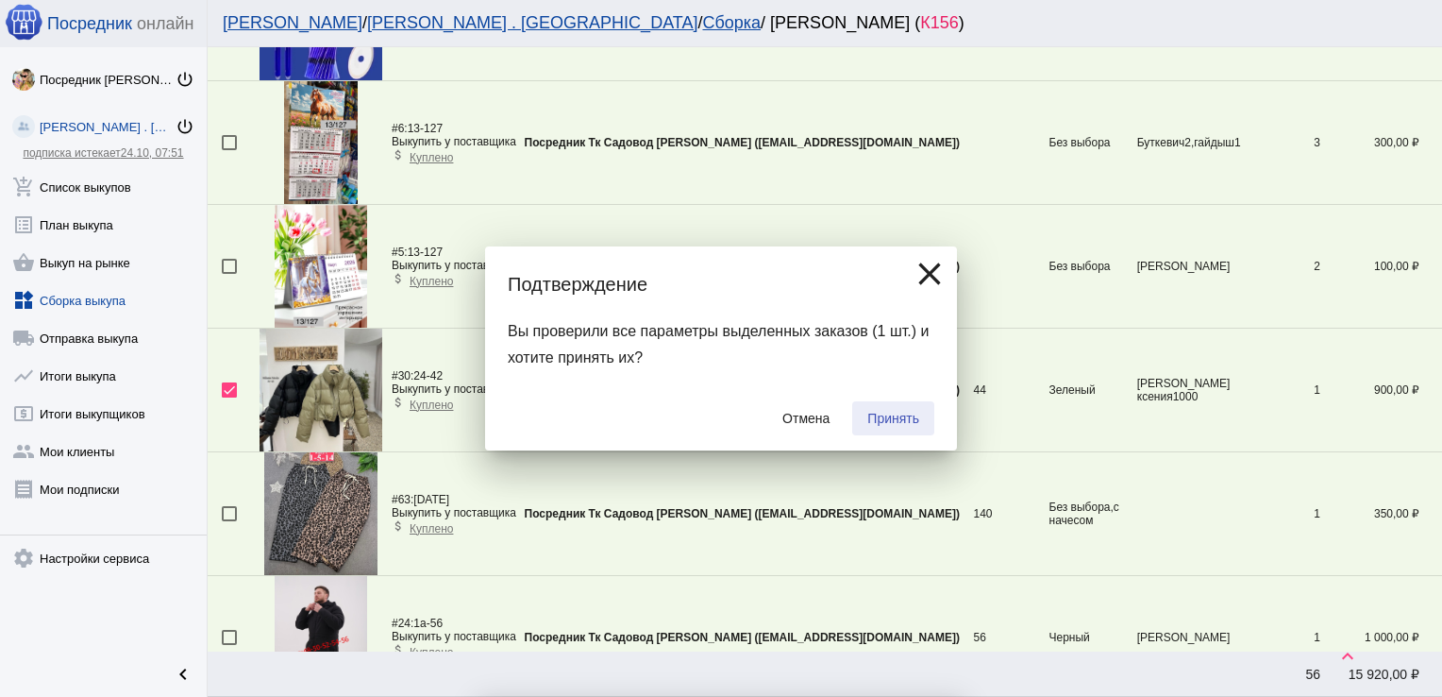
checkbox input "false"
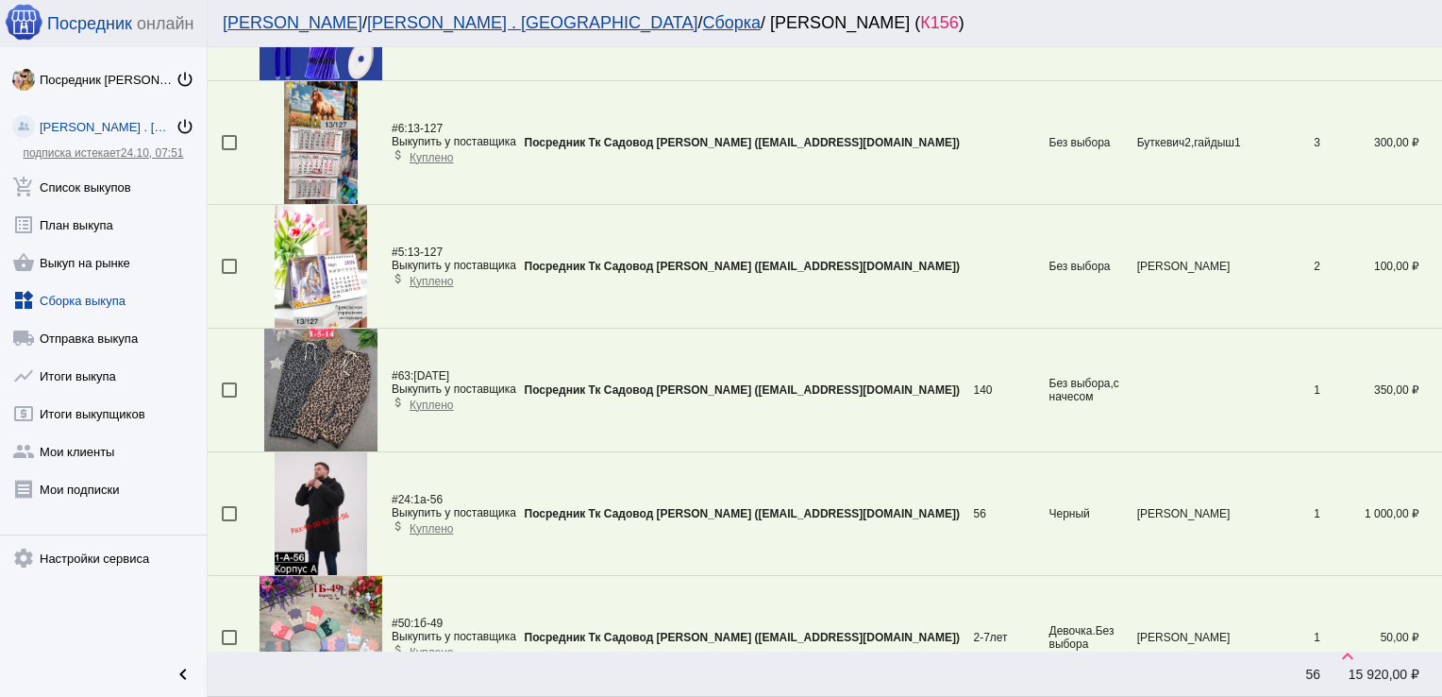
scroll to position [1672, 0]
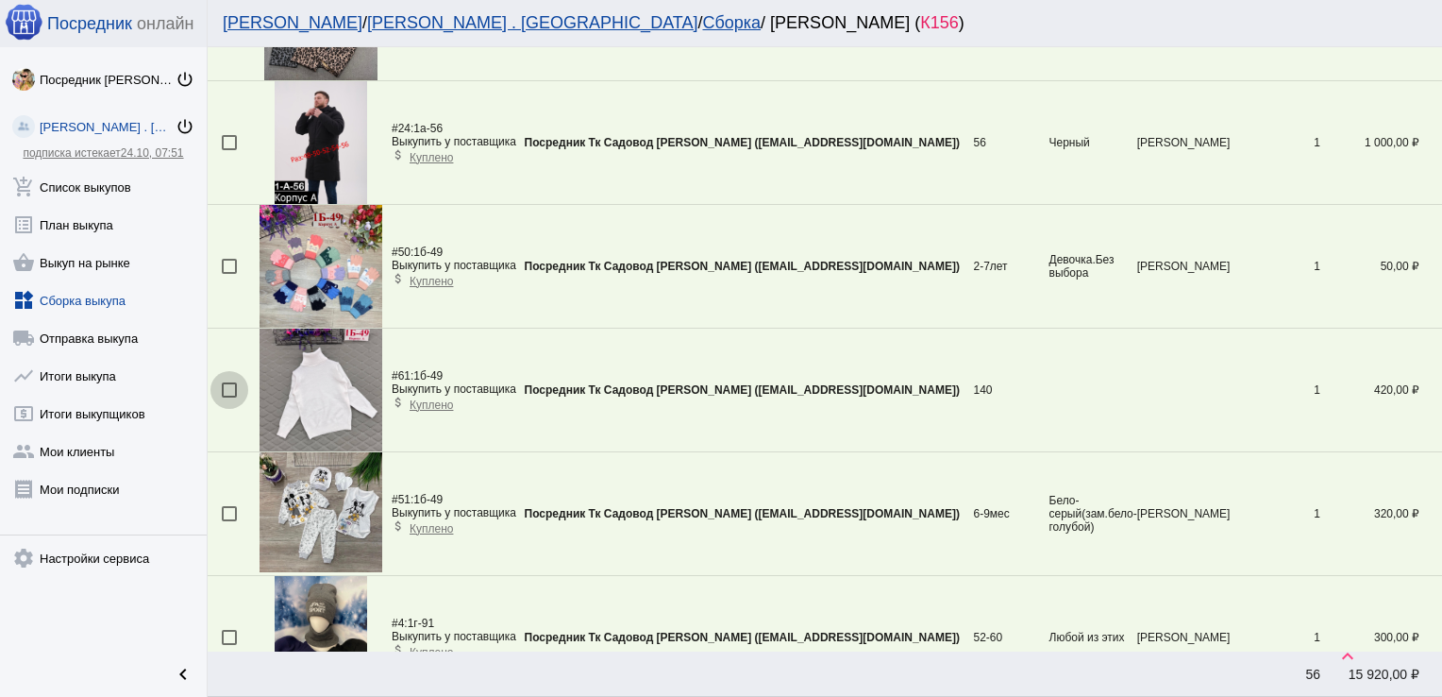
click at [228, 387] on div at bounding box center [229, 389] width 15 height 15
click at [228, 397] on input "checkbox" at bounding box center [228, 397] width 1 height 1
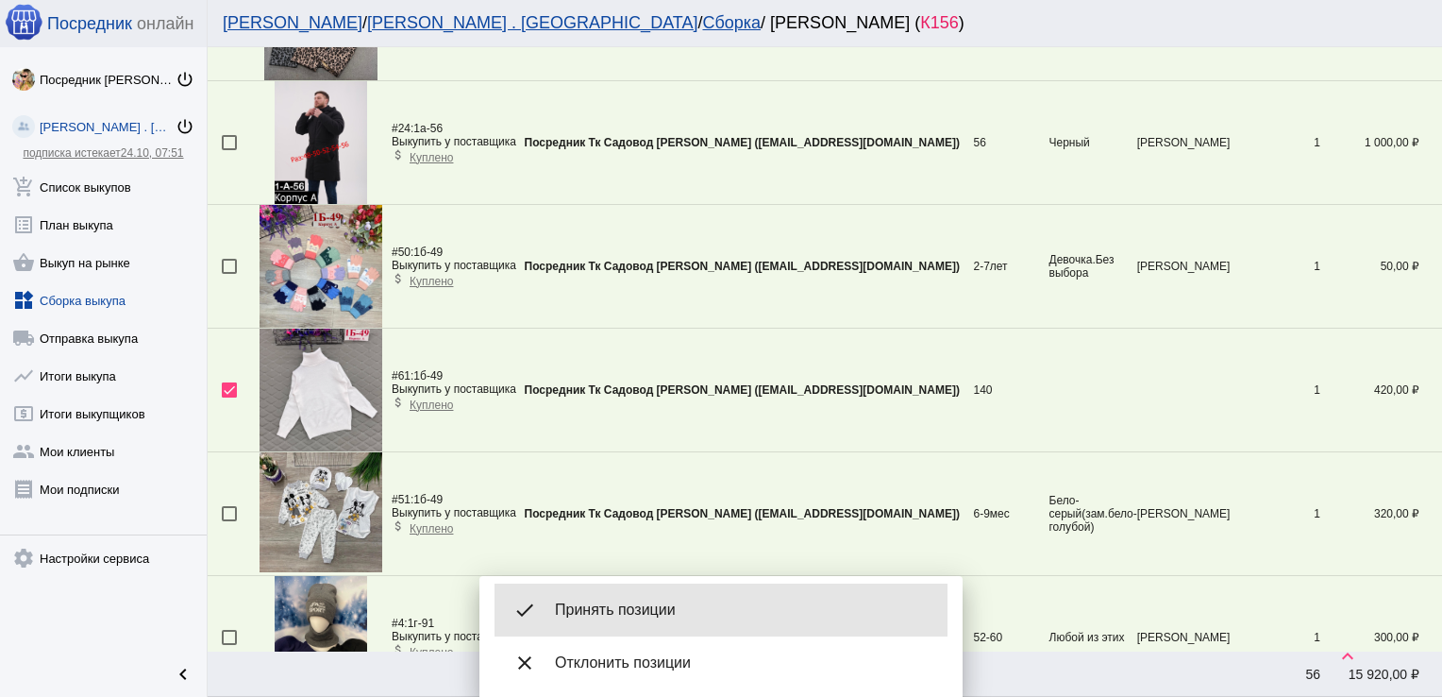
click at [733, 610] on span "Принять позиции" at bounding box center [744, 609] width 378 height 19
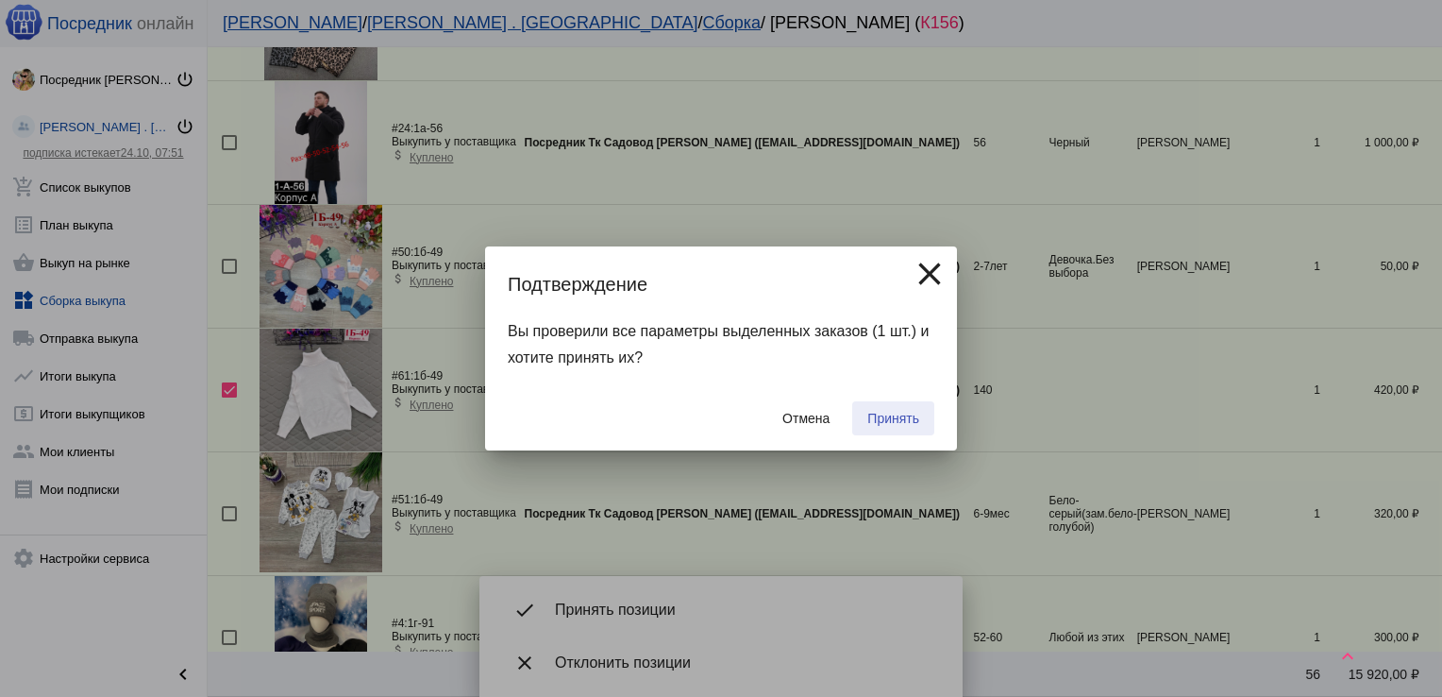
click at [879, 413] on span "Принять" at bounding box center [894, 418] width 52 height 15
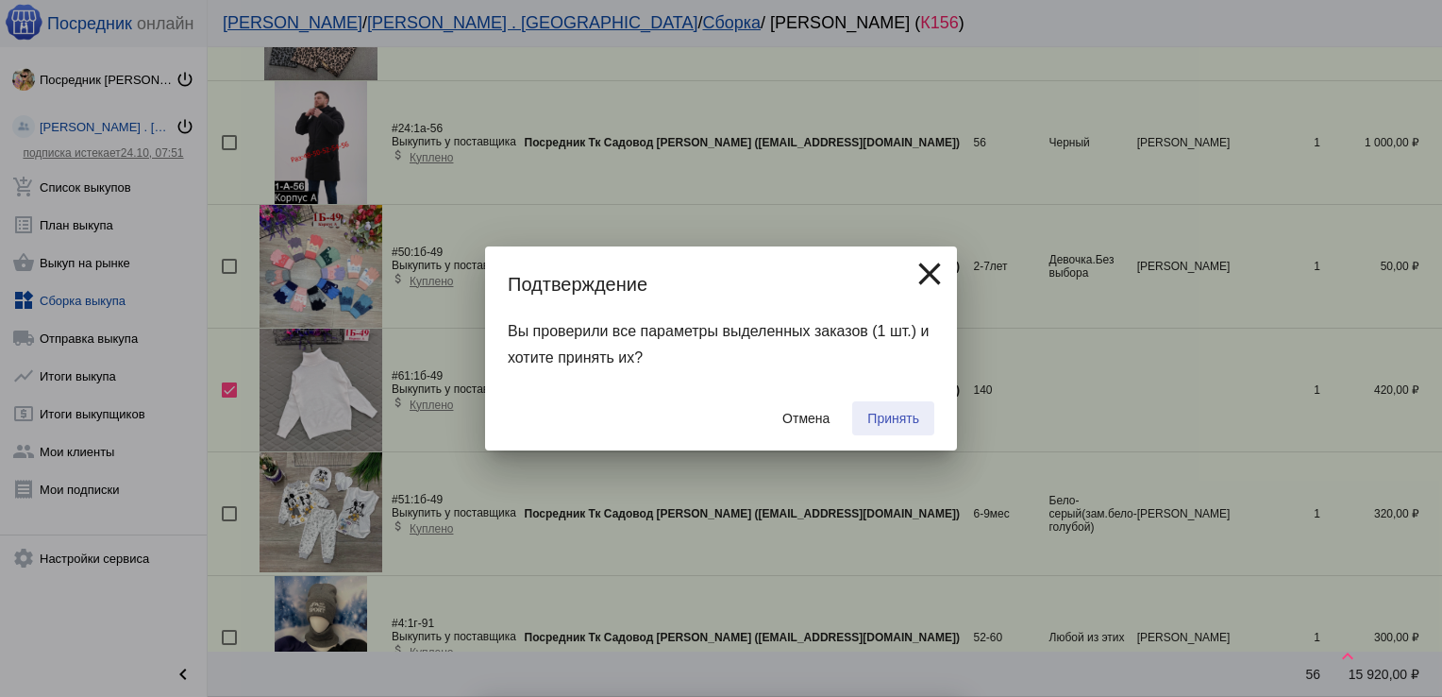
checkbox input "false"
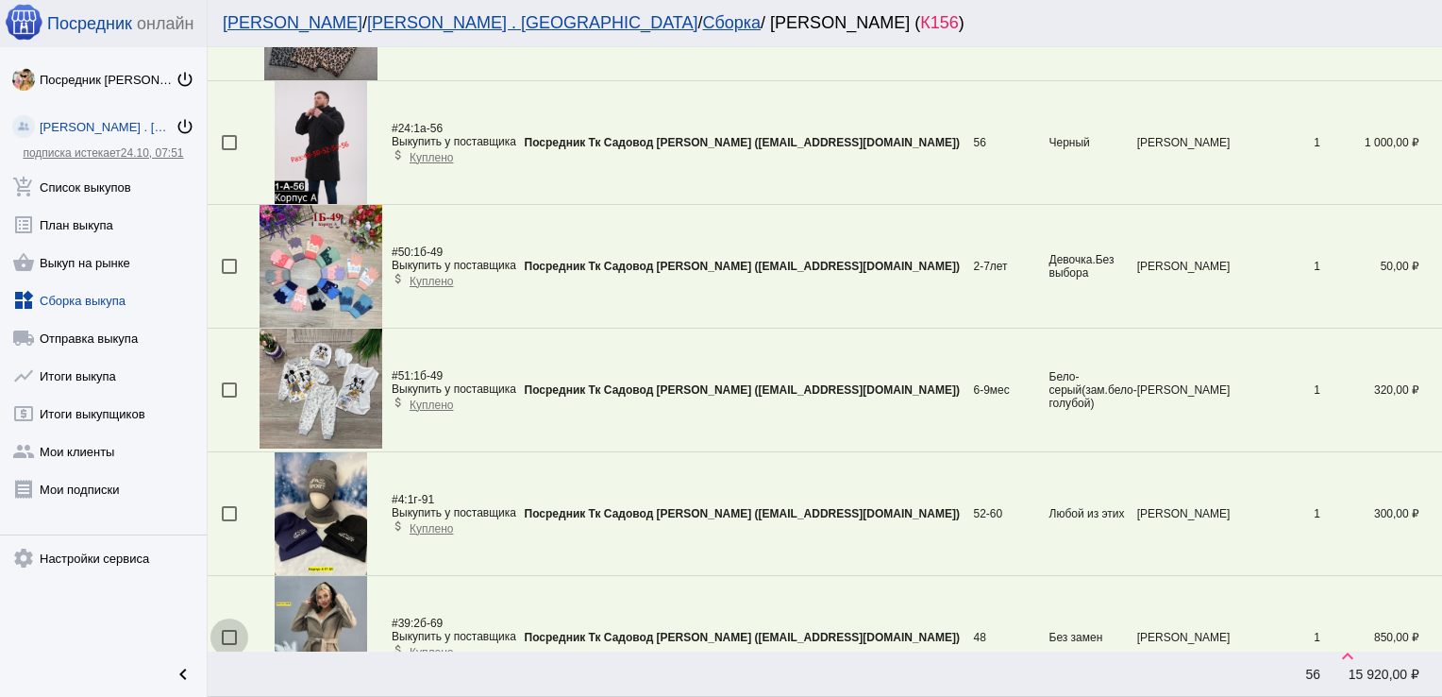
click at [228, 630] on div at bounding box center [229, 637] width 15 height 15
click at [228, 645] on input "checkbox" at bounding box center [228, 645] width 1 height 1
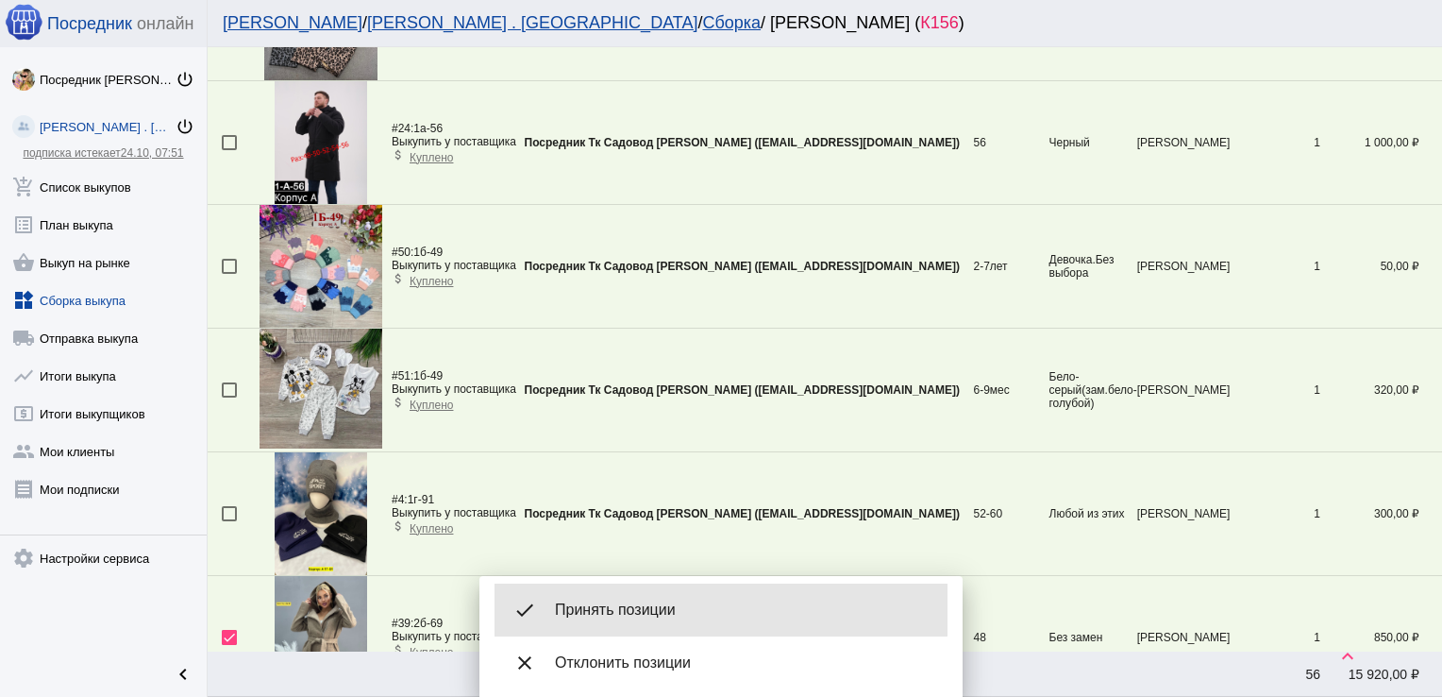
click at [673, 596] on div "done Принять позиции" at bounding box center [721, 609] width 453 height 53
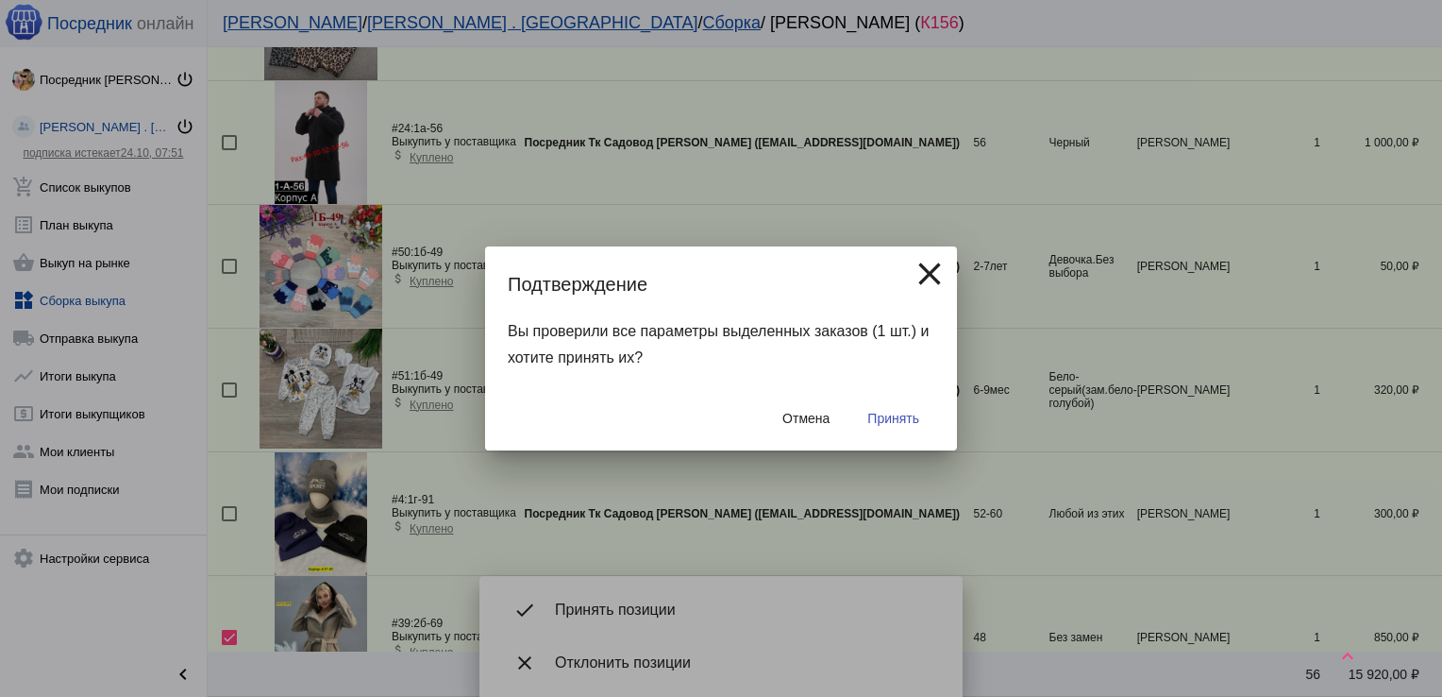
click at [882, 415] on span "Принять" at bounding box center [894, 418] width 52 height 15
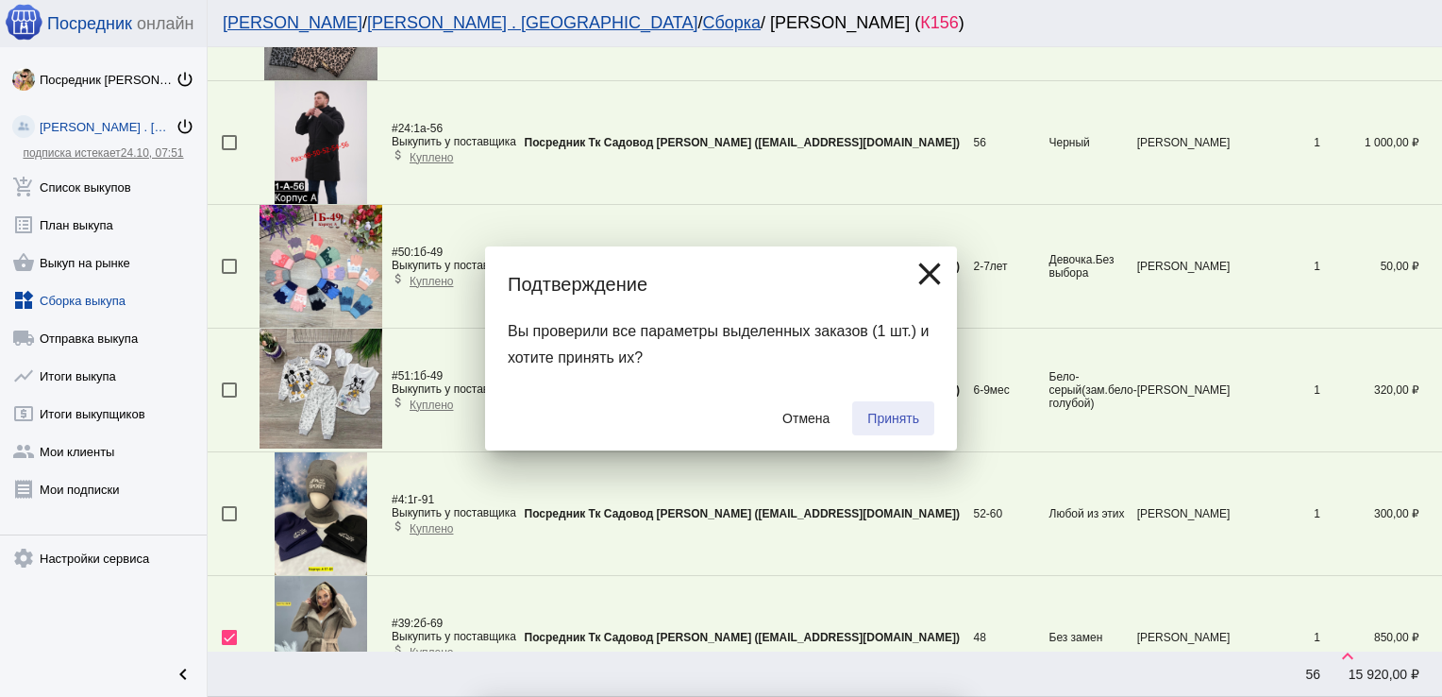
checkbox input "false"
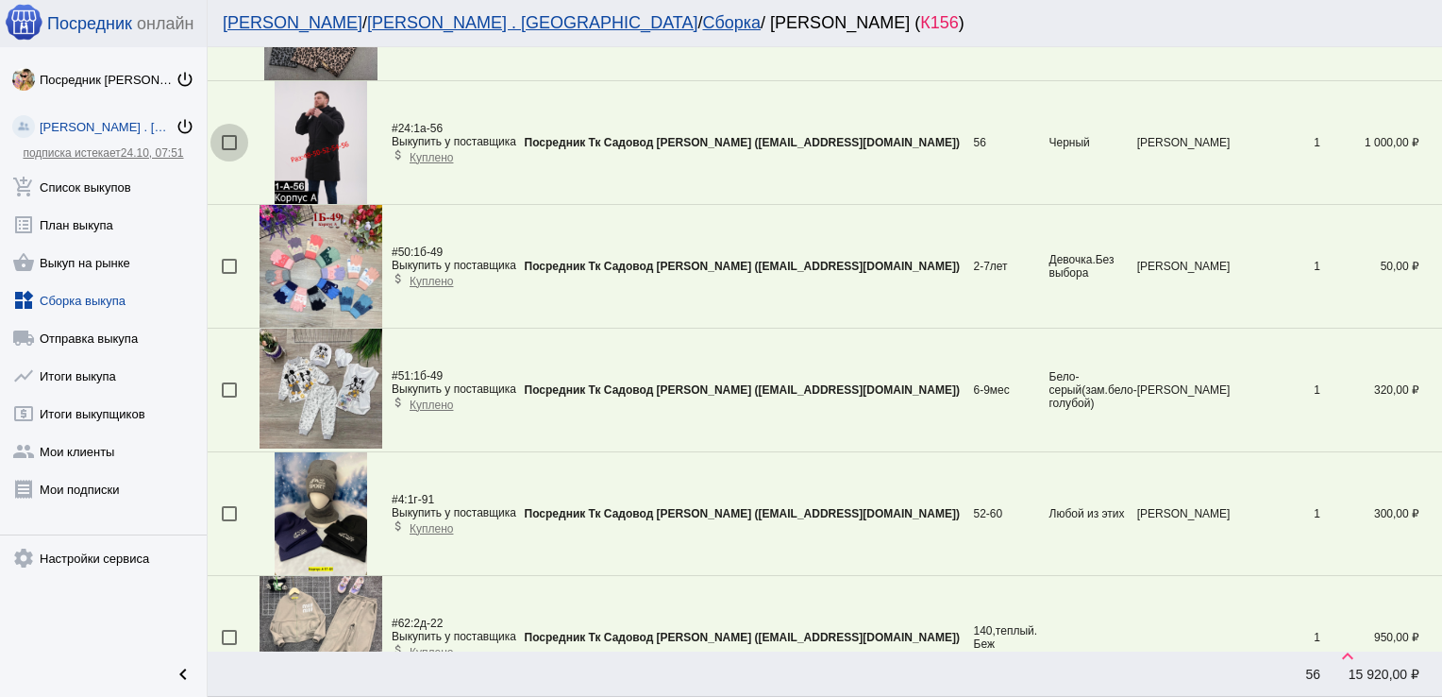
click at [230, 135] on div at bounding box center [229, 142] width 15 height 15
click at [229, 150] on input "checkbox" at bounding box center [228, 150] width 1 height 1
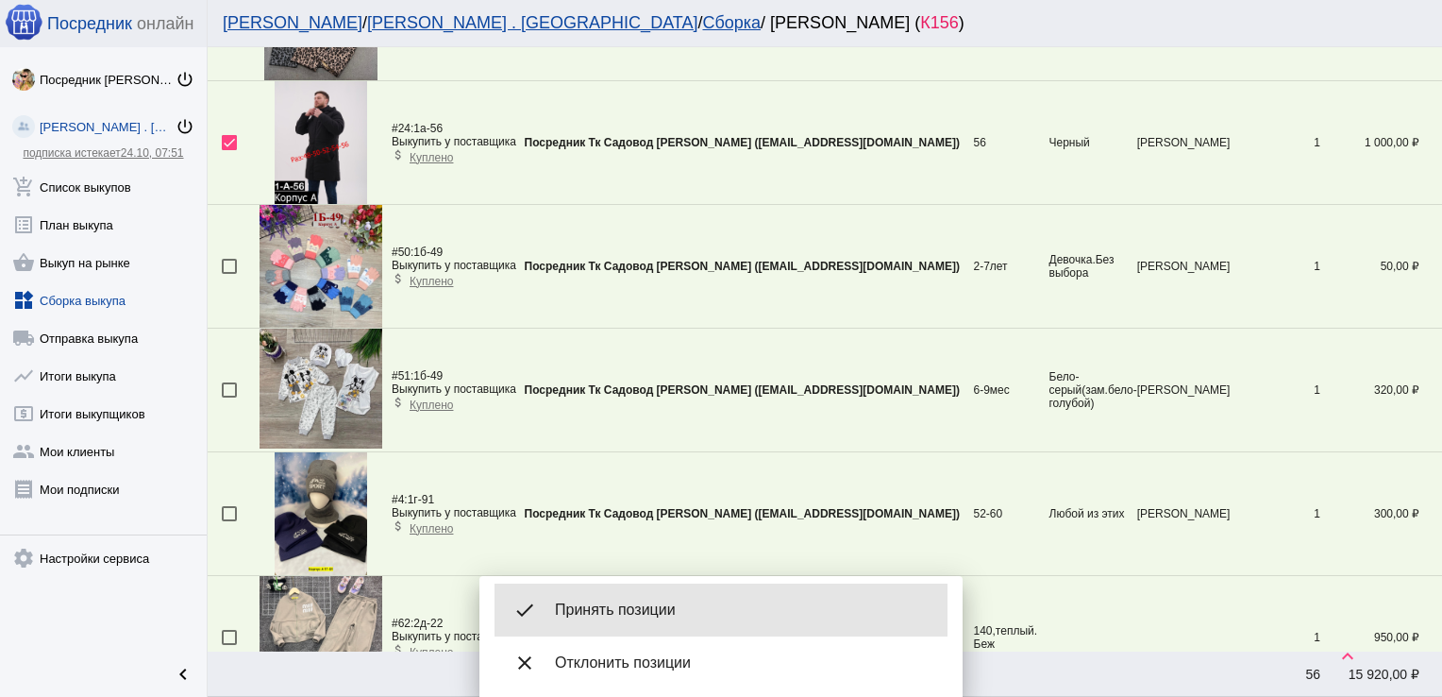
click at [729, 607] on span "Принять позиции" at bounding box center [744, 609] width 378 height 19
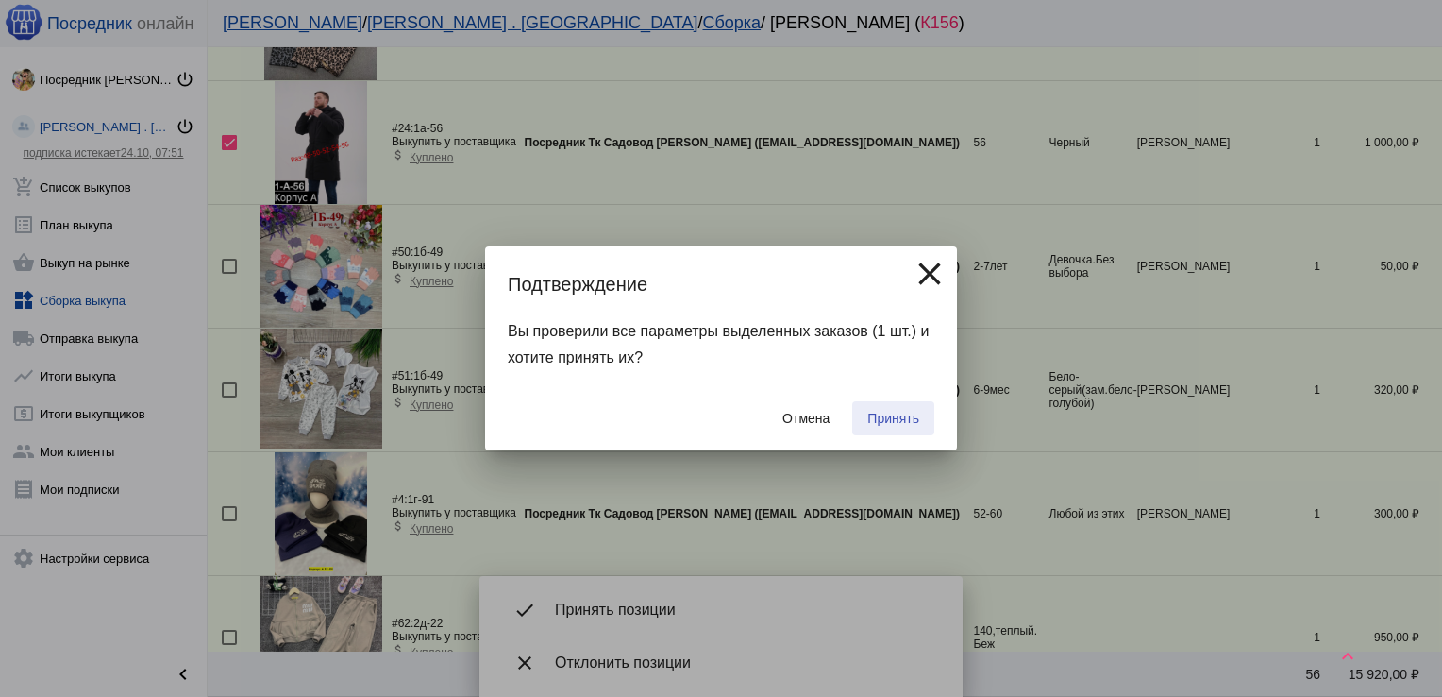
click at [887, 416] on span "Принять" at bounding box center [894, 418] width 52 height 15
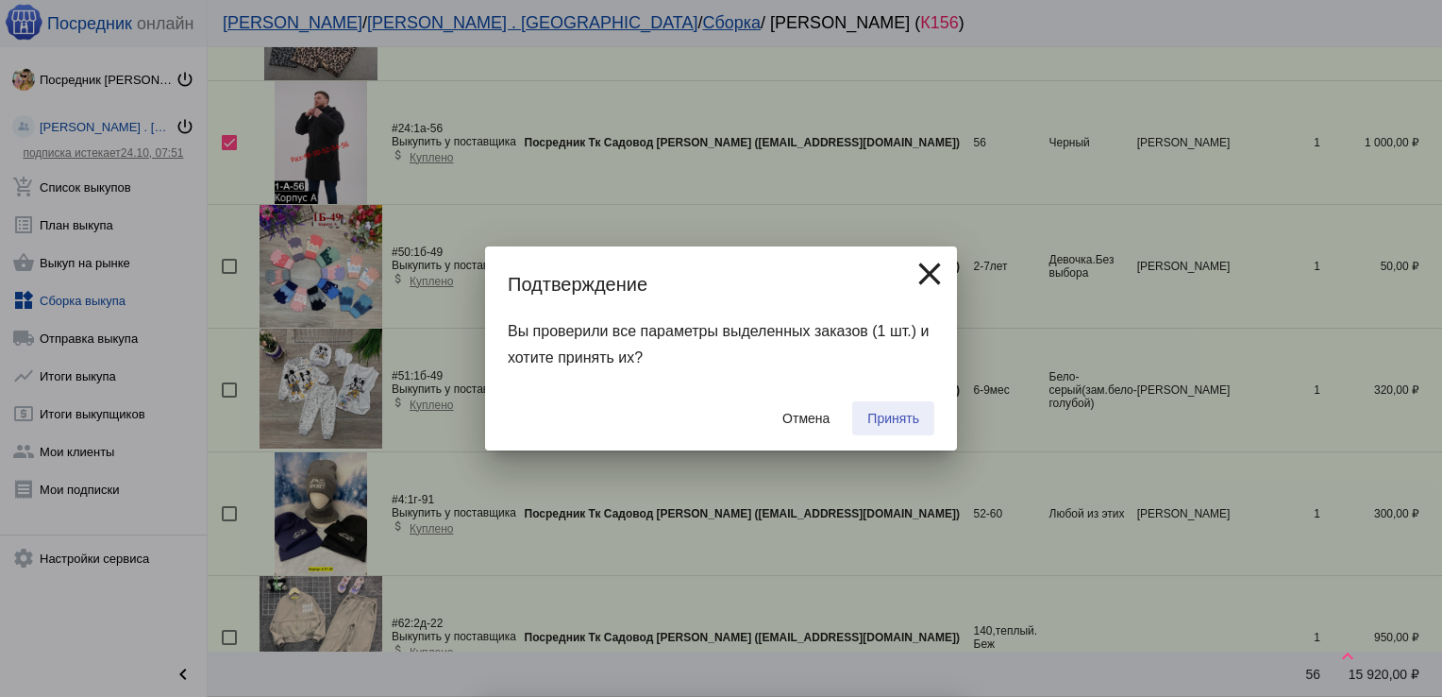
checkbox input "false"
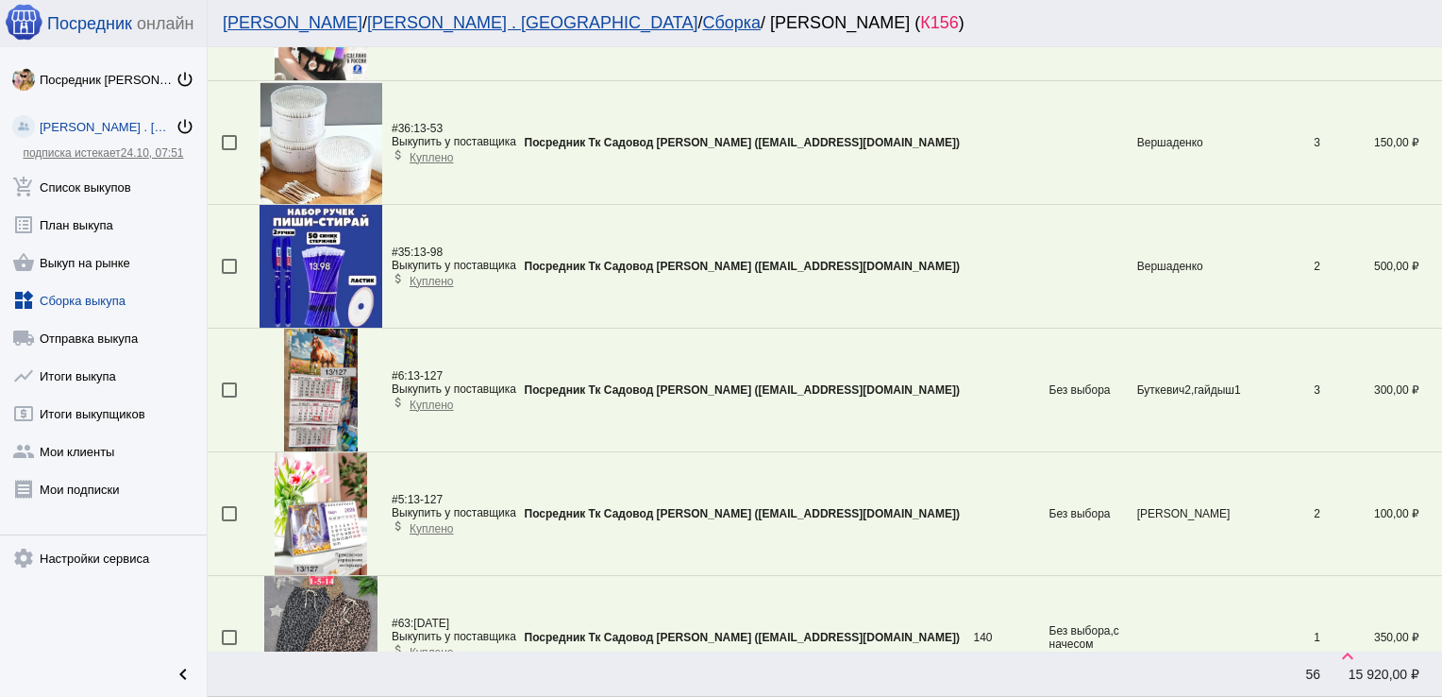
scroll to position [2783, 0]
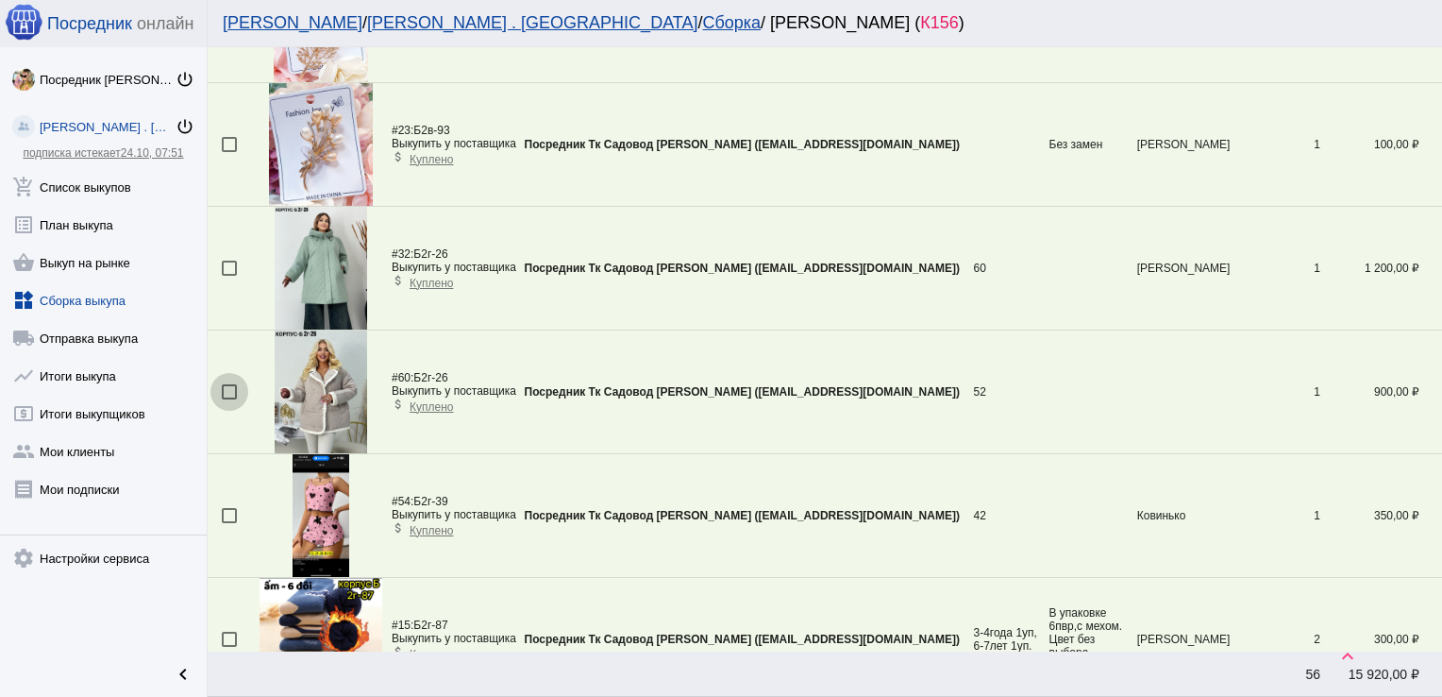
click at [230, 384] on div at bounding box center [229, 391] width 15 height 15
click at [229, 399] on input "checkbox" at bounding box center [228, 399] width 1 height 1
checkbox input "true"
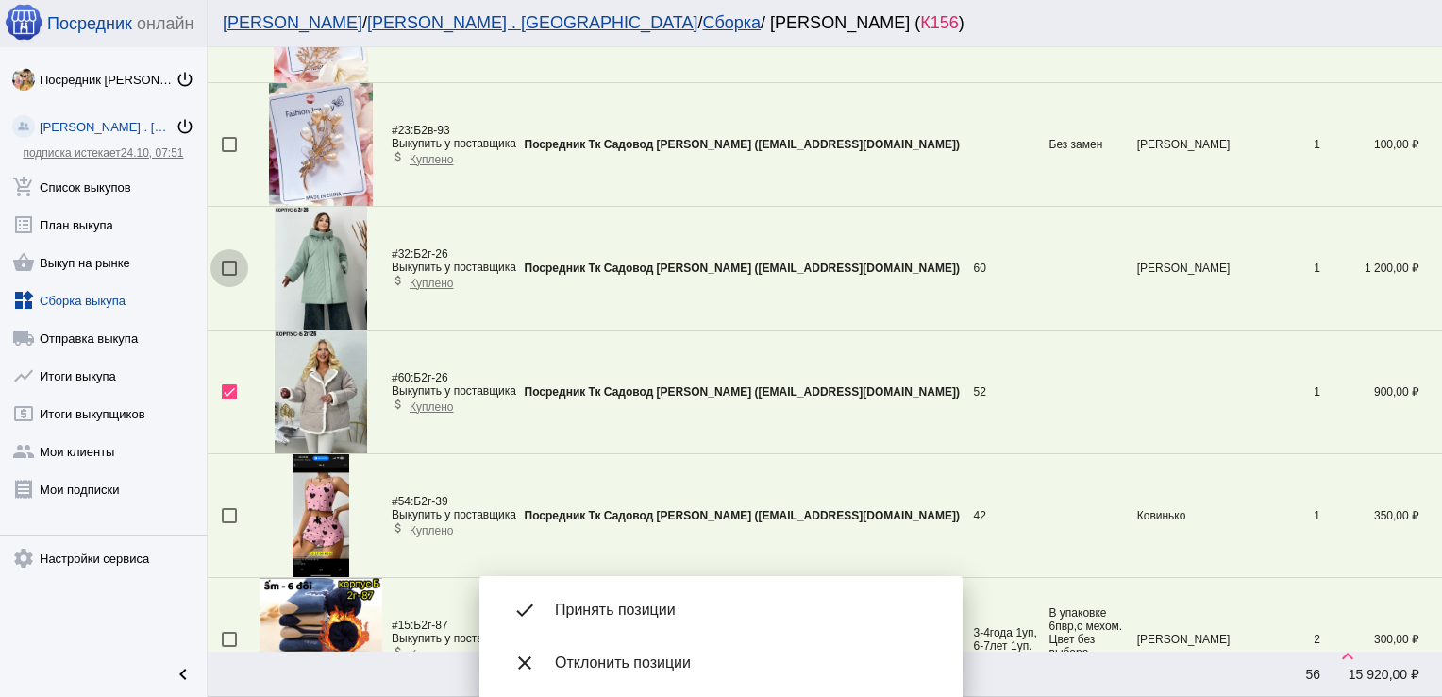
click at [230, 269] on div at bounding box center [229, 268] width 15 height 15
click at [229, 276] on input "checkbox" at bounding box center [228, 276] width 1 height 1
click at [636, 606] on span "Принять позиции" at bounding box center [744, 609] width 378 height 19
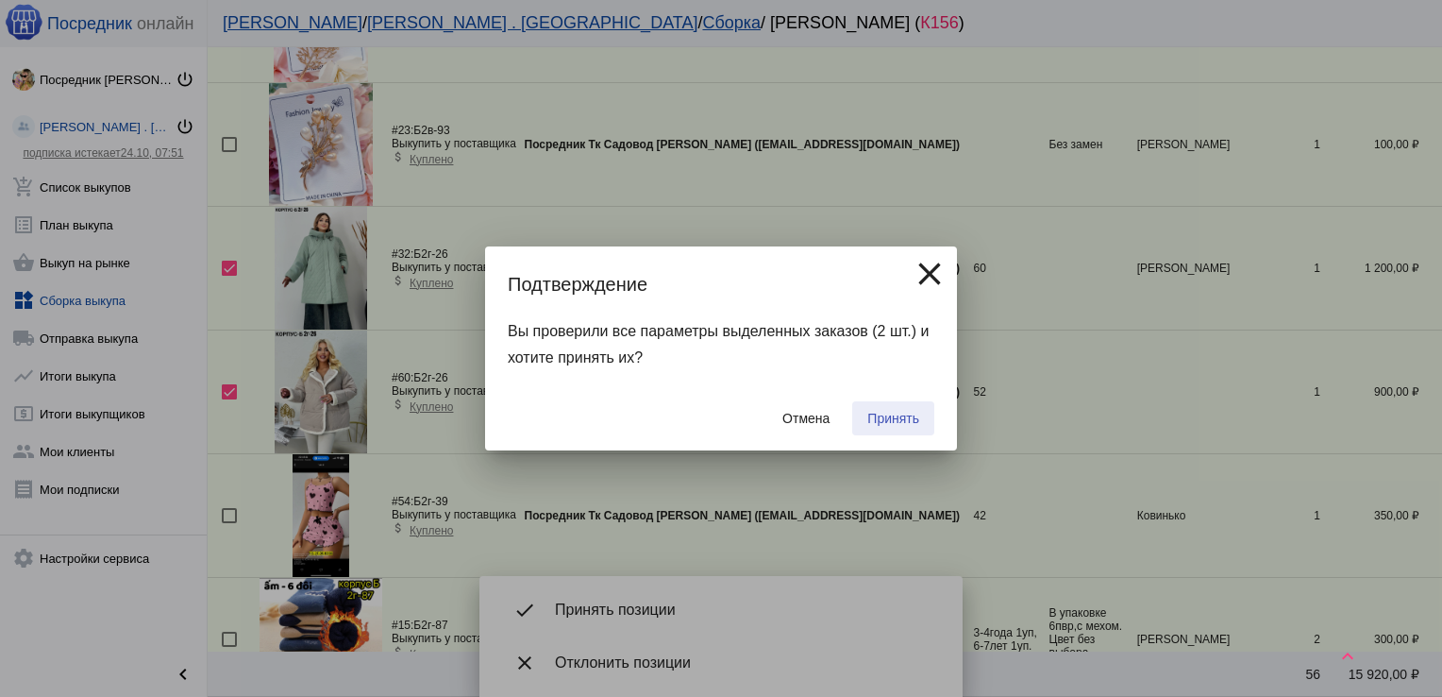
click at [892, 423] on span "Принять" at bounding box center [894, 418] width 52 height 15
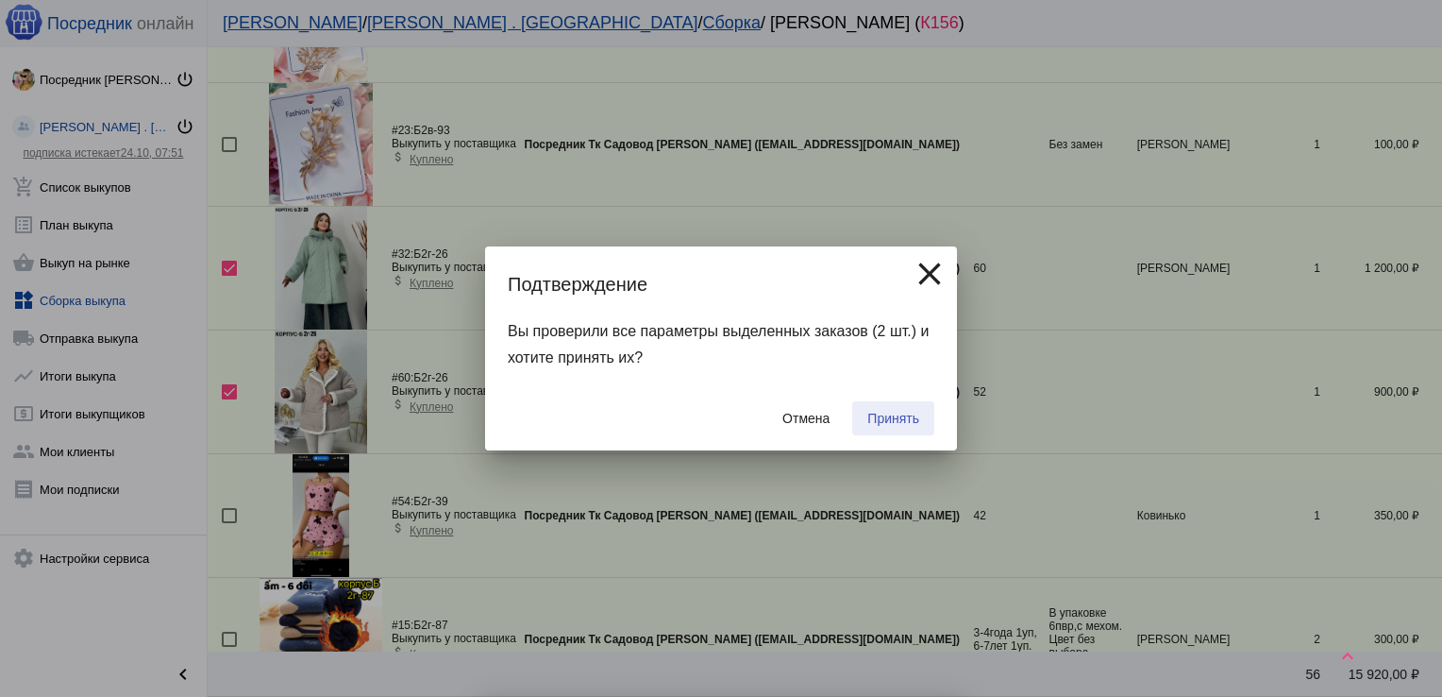
checkbox input "false"
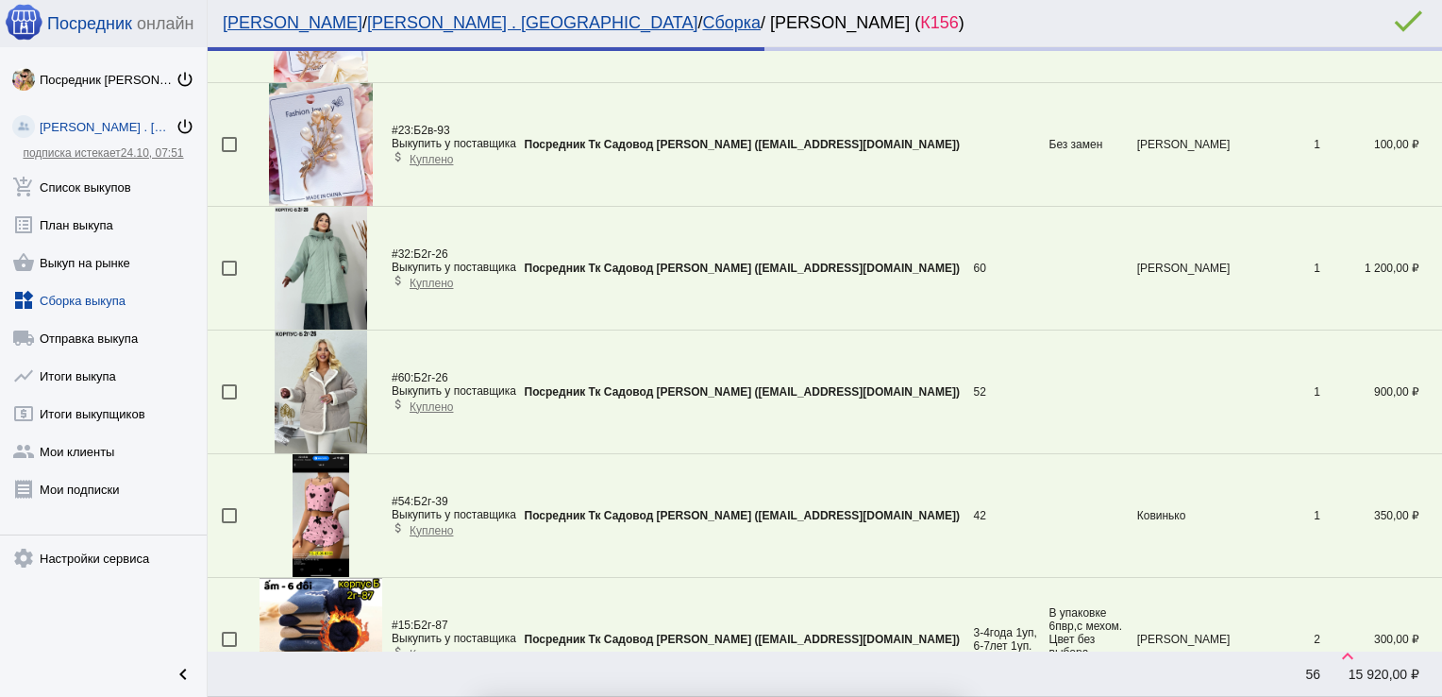
scroll to position [2722, 0]
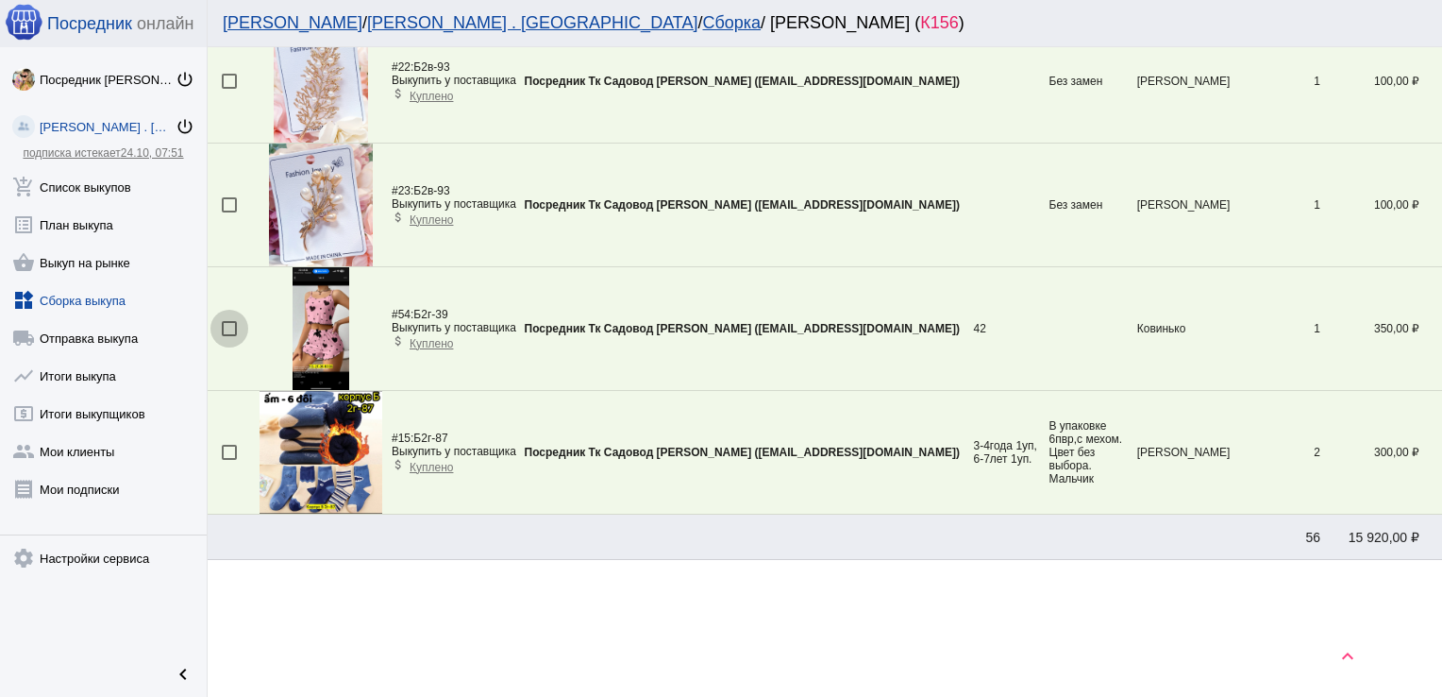
click at [234, 324] on div at bounding box center [229, 328] width 15 height 15
click at [229, 336] on input "checkbox" at bounding box center [228, 336] width 1 height 1
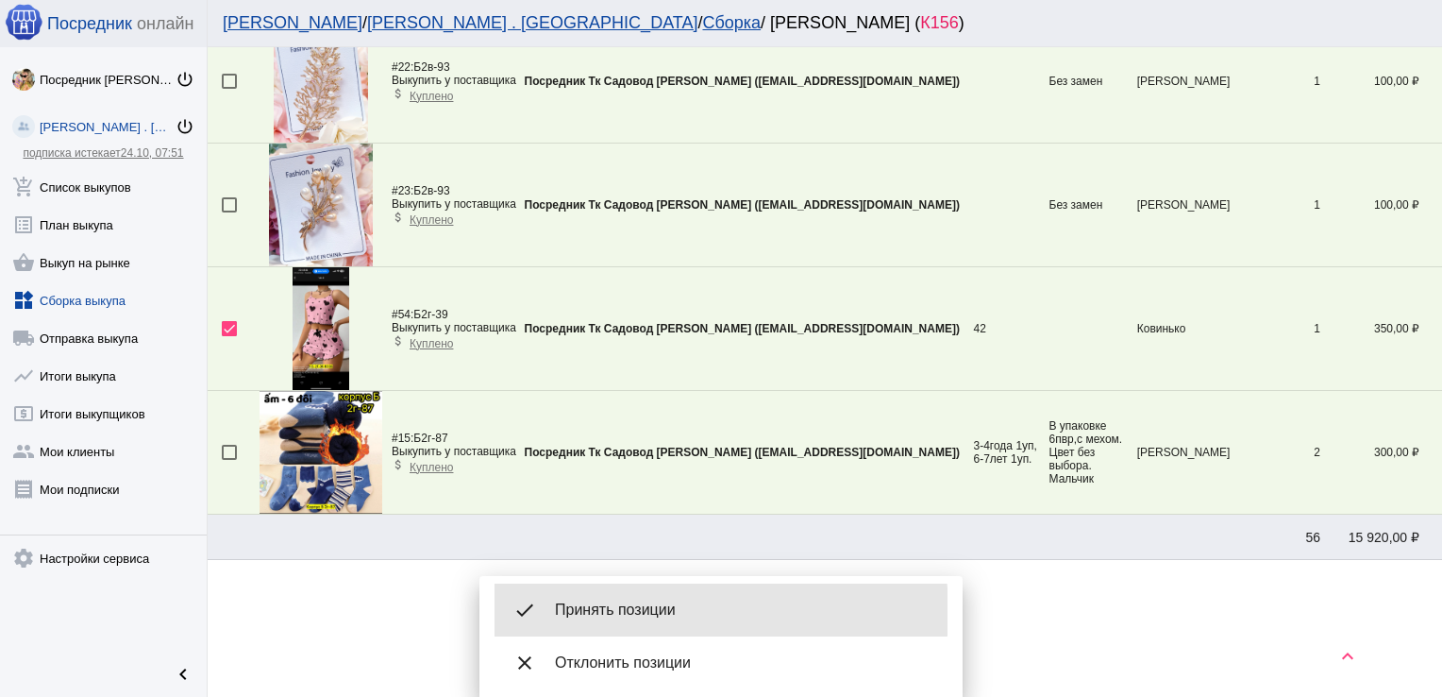
click at [662, 612] on span "Принять позиции" at bounding box center [744, 609] width 378 height 19
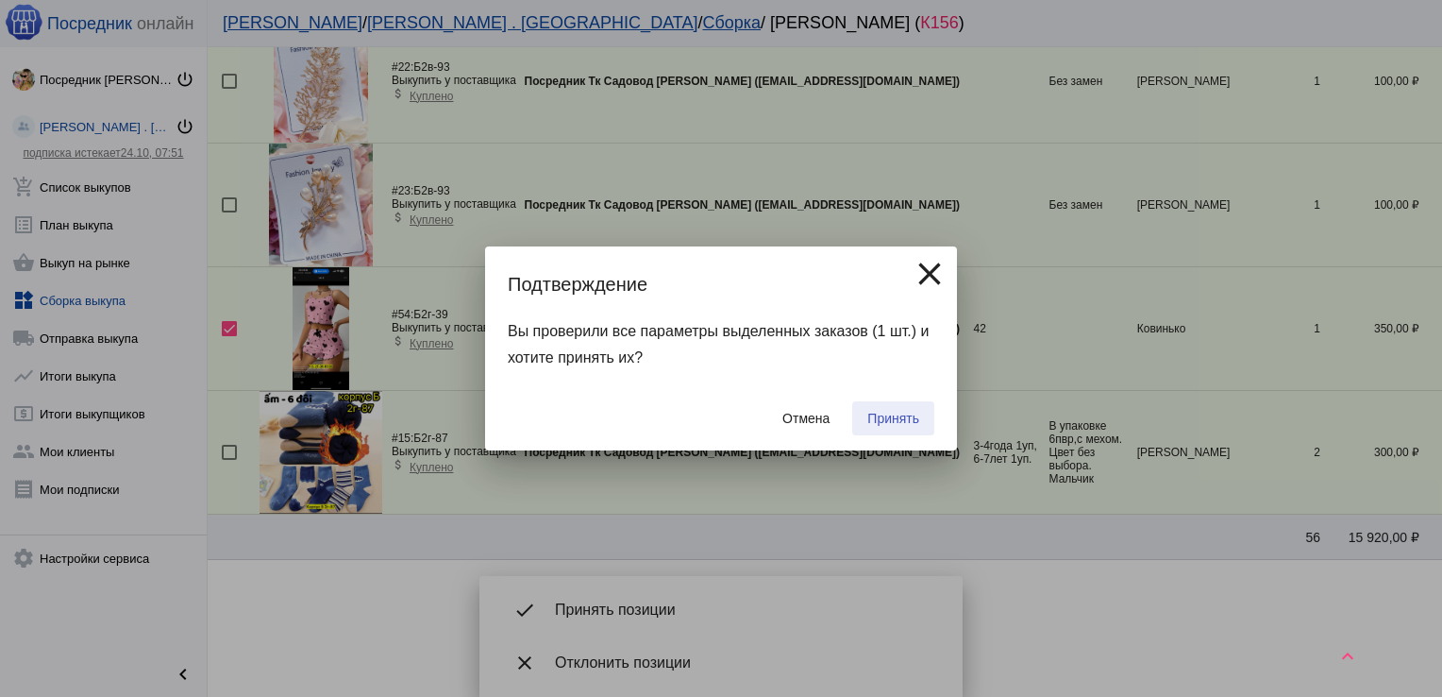
click at [910, 421] on span "Принять" at bounding box center [894, 418] width 52 height 15
checkbox input "false"
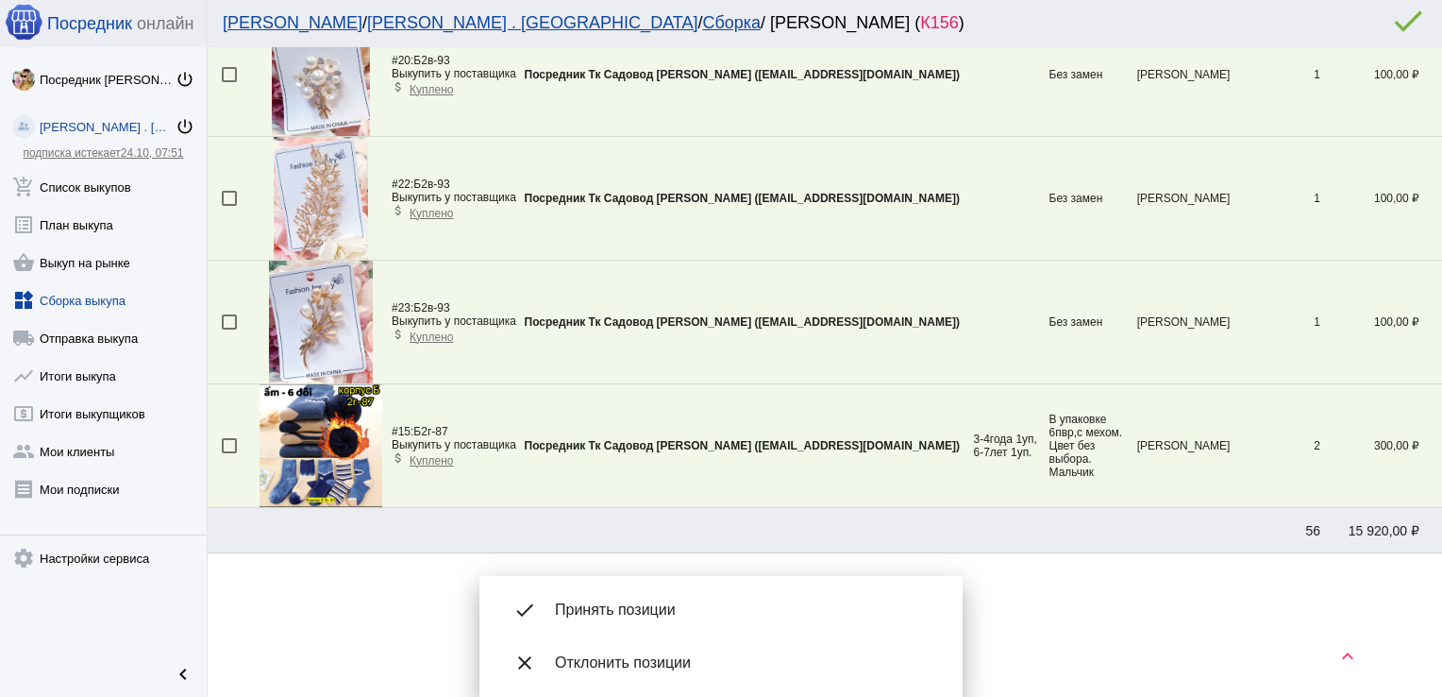
scroll to position [2600, 0]
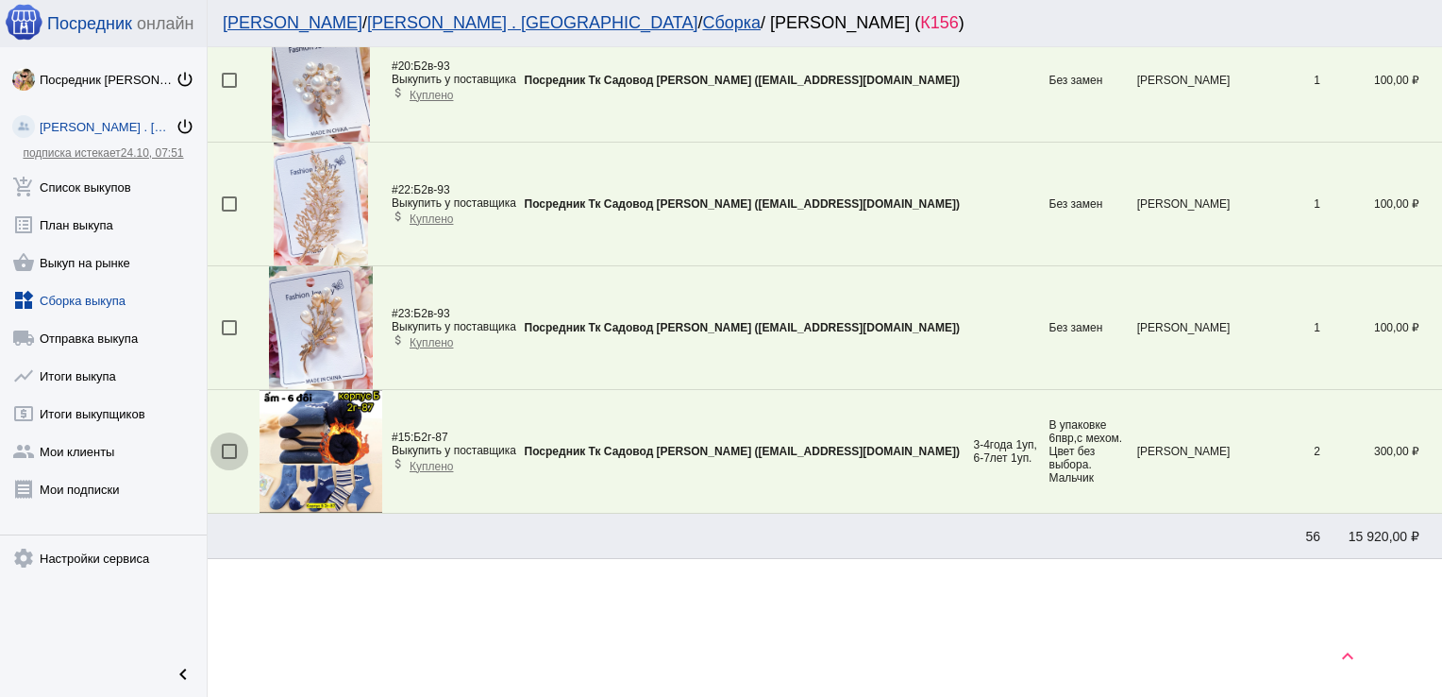
click at [234, 449] on div at bounding box center [229, 451] width 15 height 15
click at [229, 459] on input "checkbox" at bounding box center [228, 459] width 1 height 1
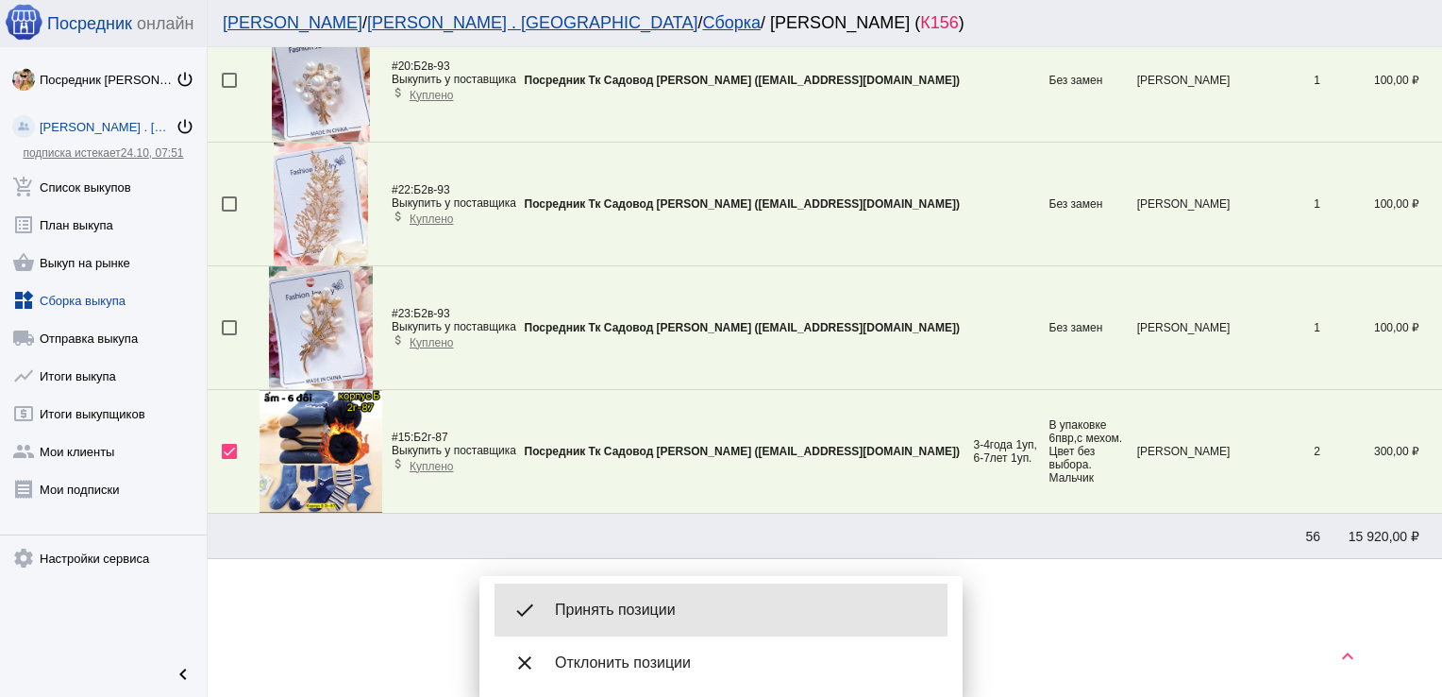
click at [714, 632] on div "done Принять позиции" at bounding box center [721, 609] width 453 height 53
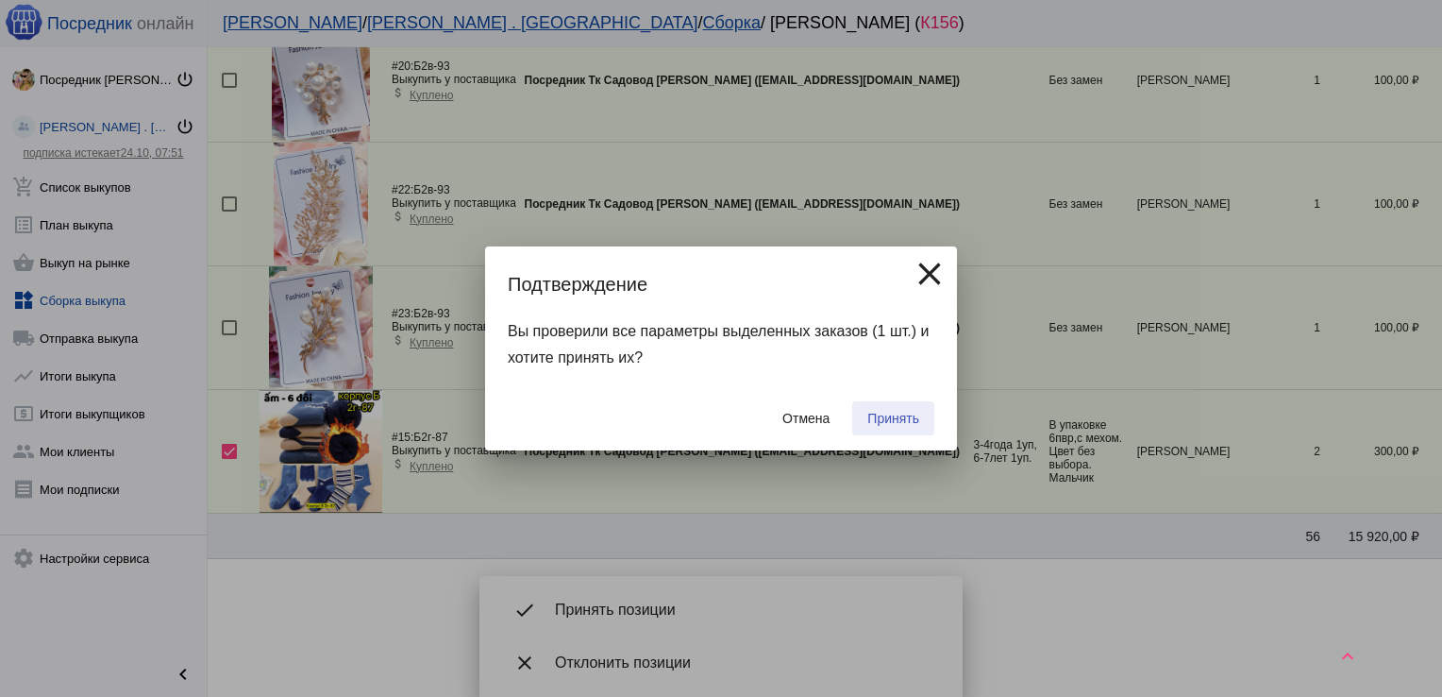
click at [907, 424] on span "Принять" at bounding box center [894, 418] width 52 height 15
checkbox input "false"
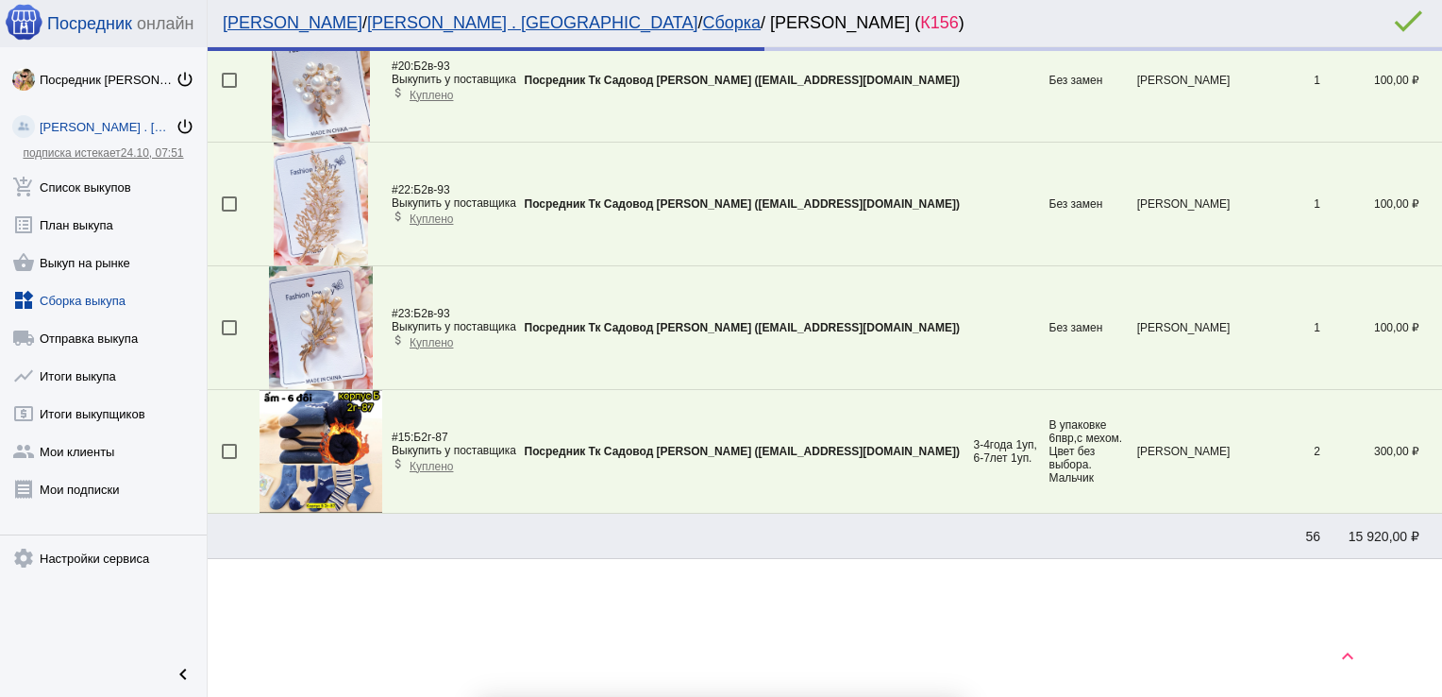
scroll to position [2476, 0]
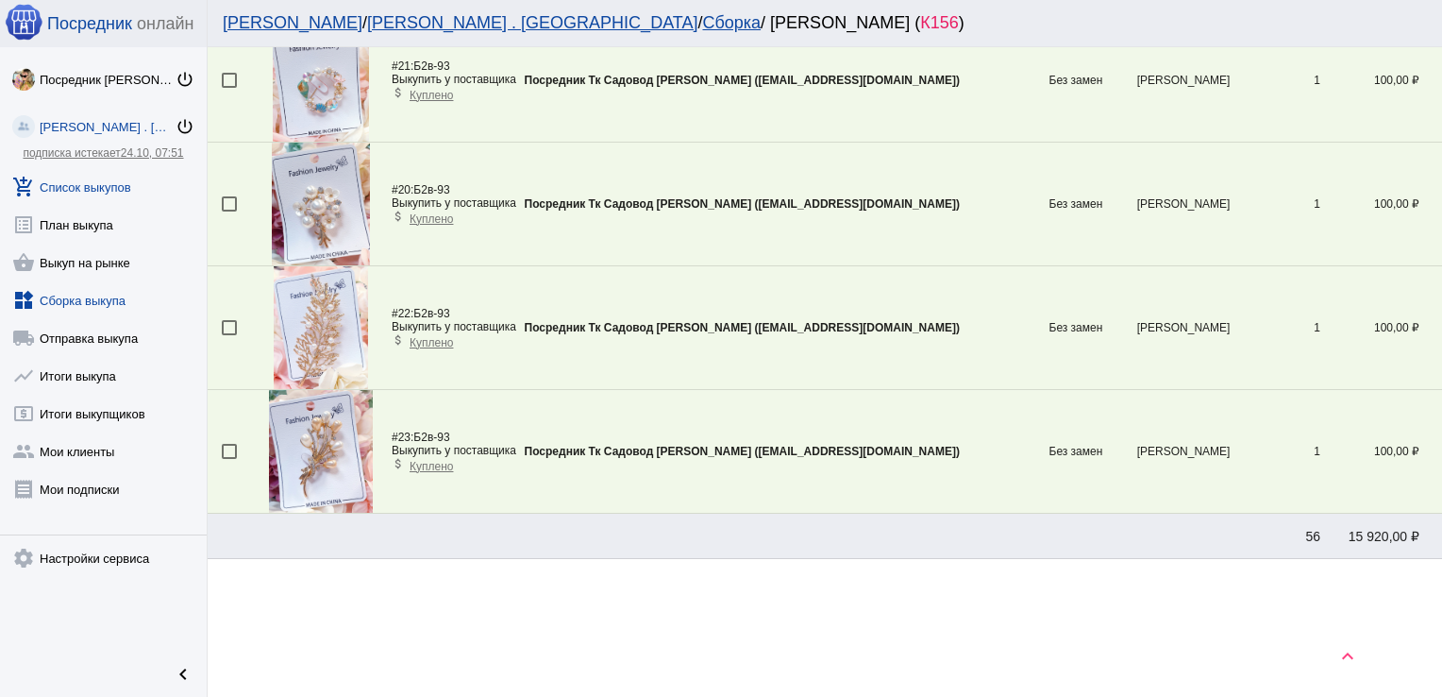
click at [120, 181] on link "add_shopping_cart Список выкупов" at bounding box center [103, 183] width 207 height 38
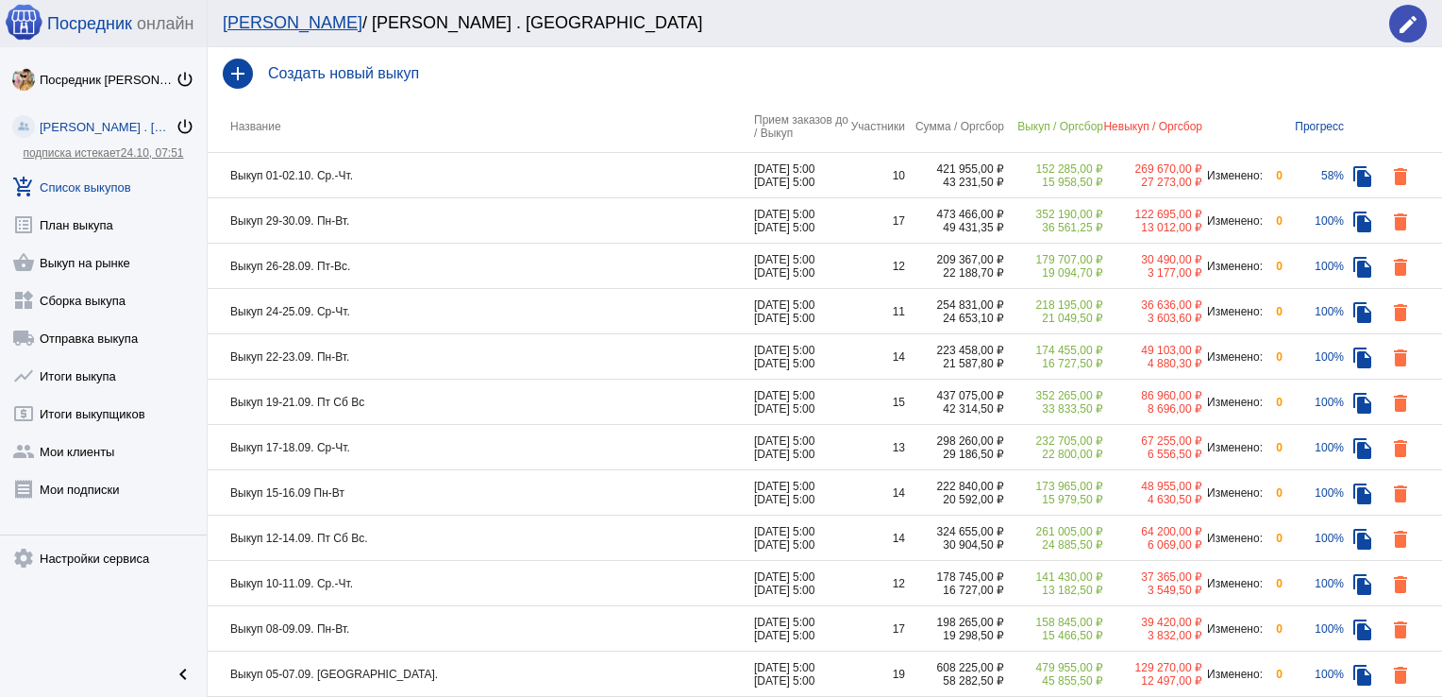
click at [515, 176] on td "Выкуп 01-02.10. Ср.-Чт." at bounding box center [481, 175] width 547 height 45
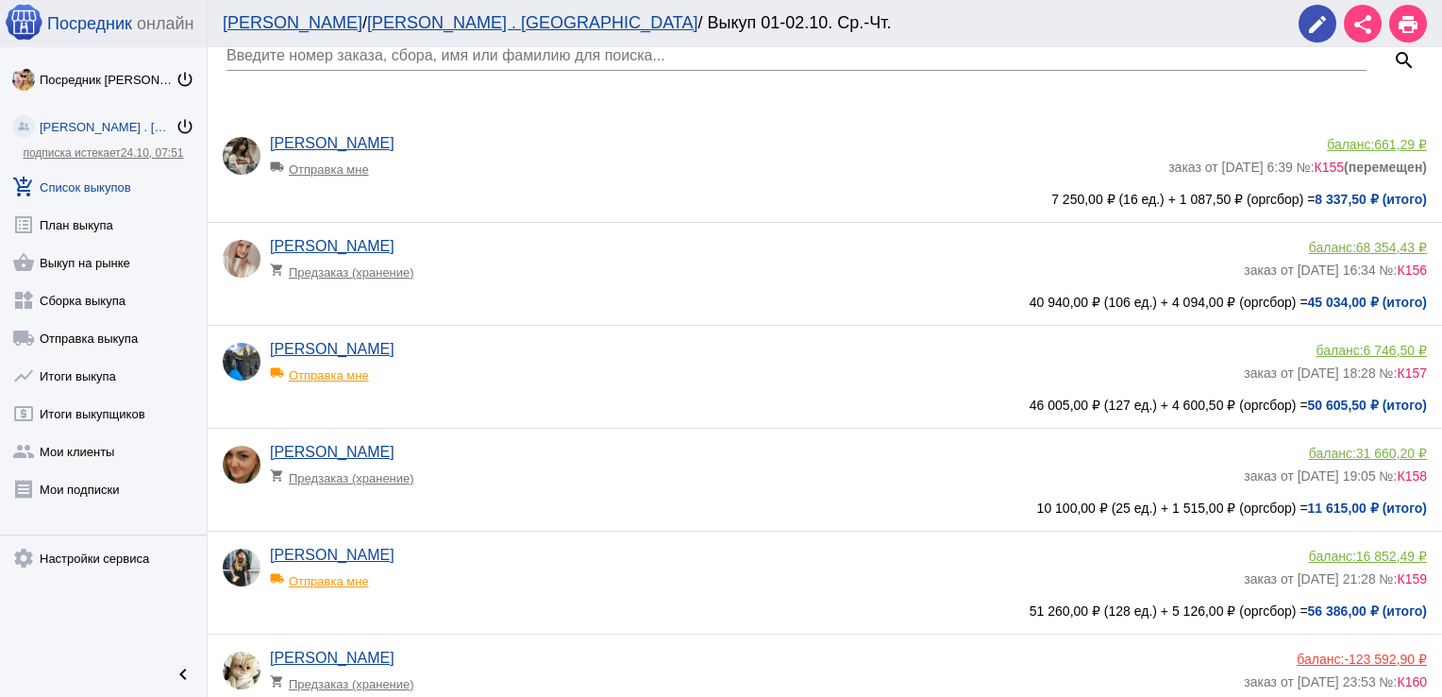
scroll to position [113, 0]
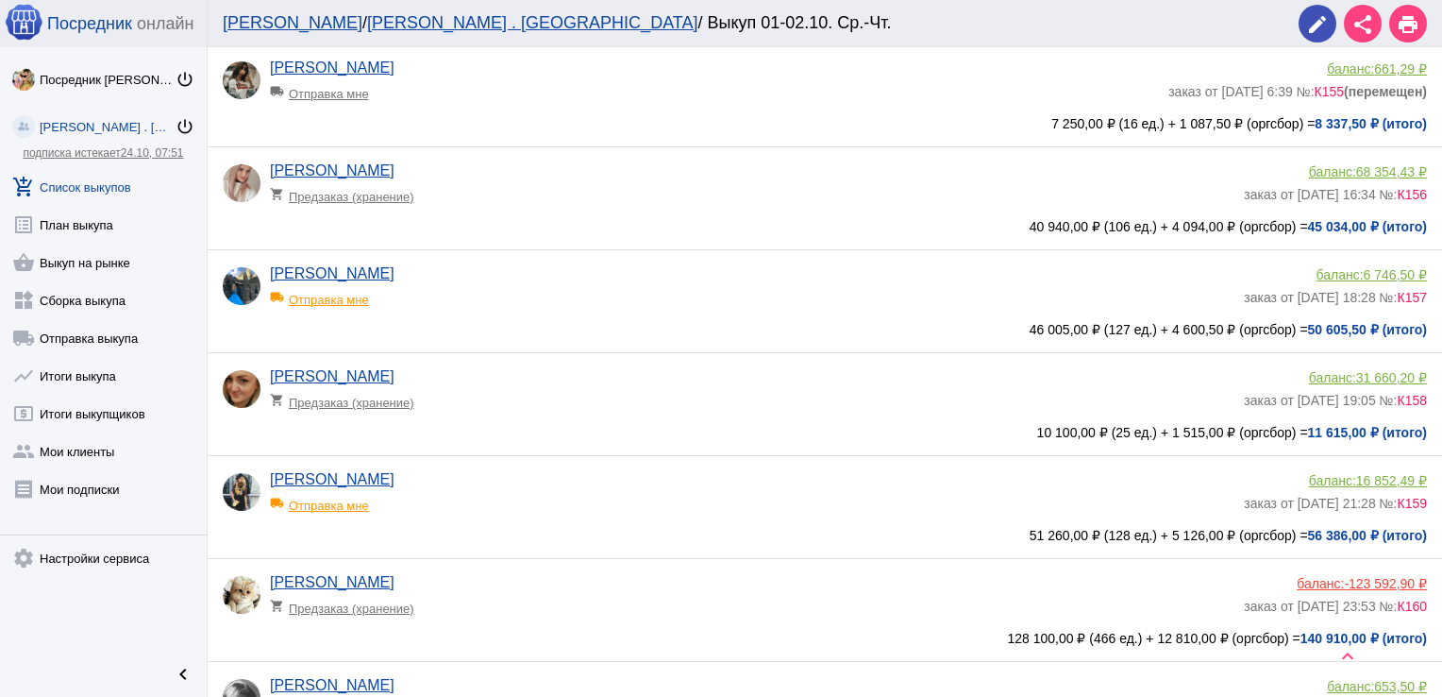
click at [755, 177] on div "[PERSON_NAME] shopping_cart Предзаказ (хранение)" at bounding box center [757, 187] width 974 height 51
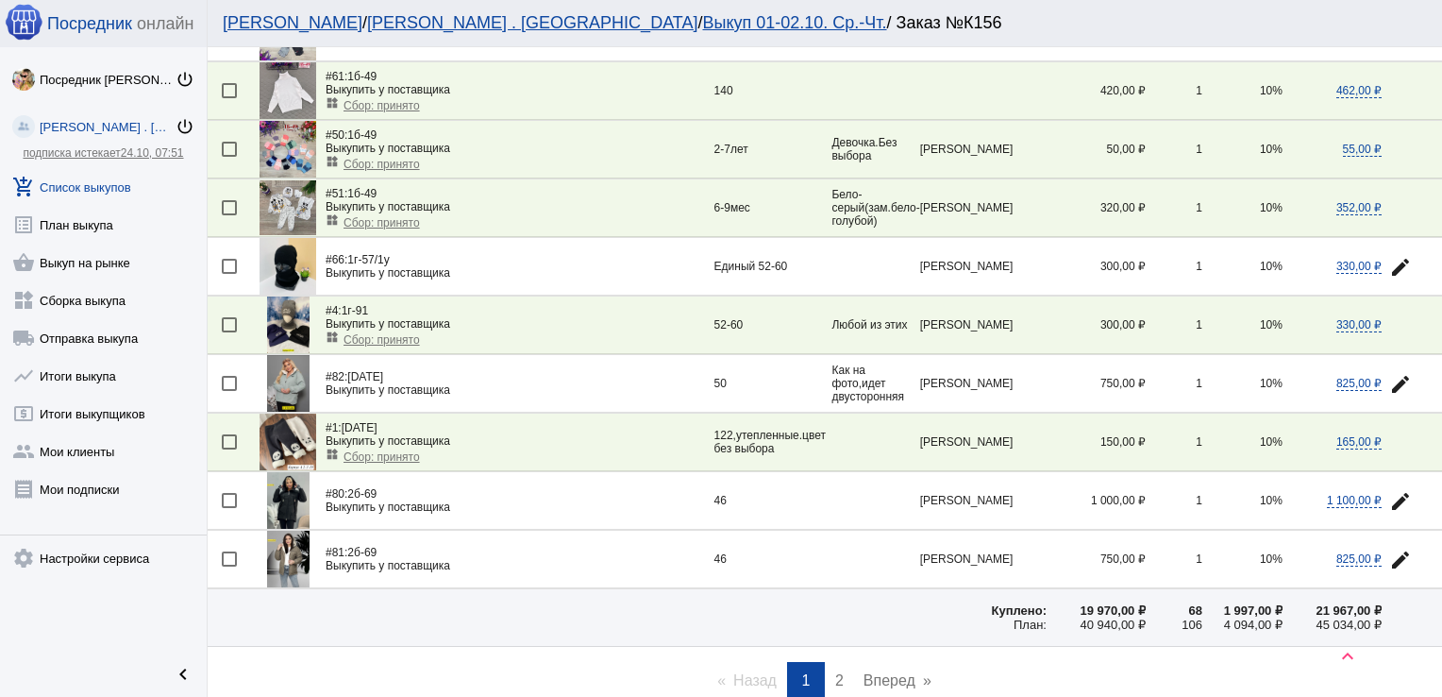
scroll to position [2568, 0]
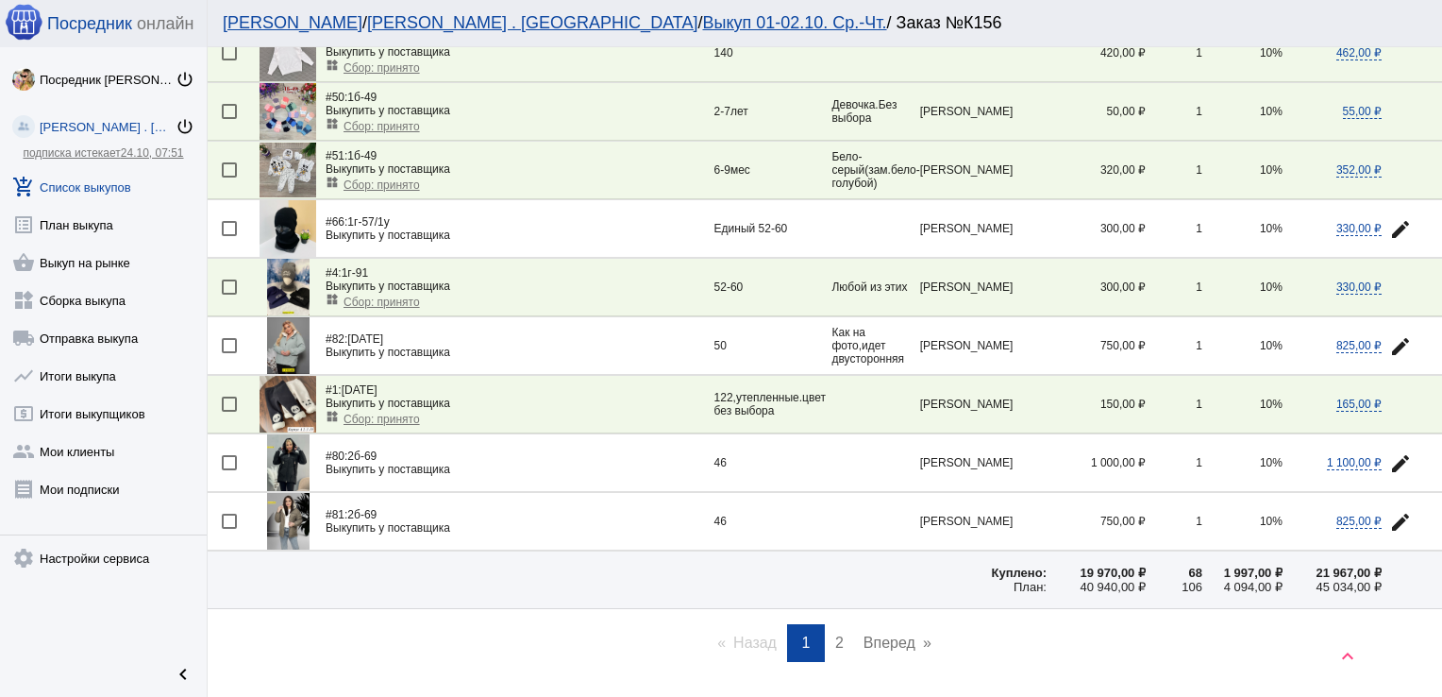
click at [835, 634] on span "2" at bounding box center [839, 642] width 8 height 16
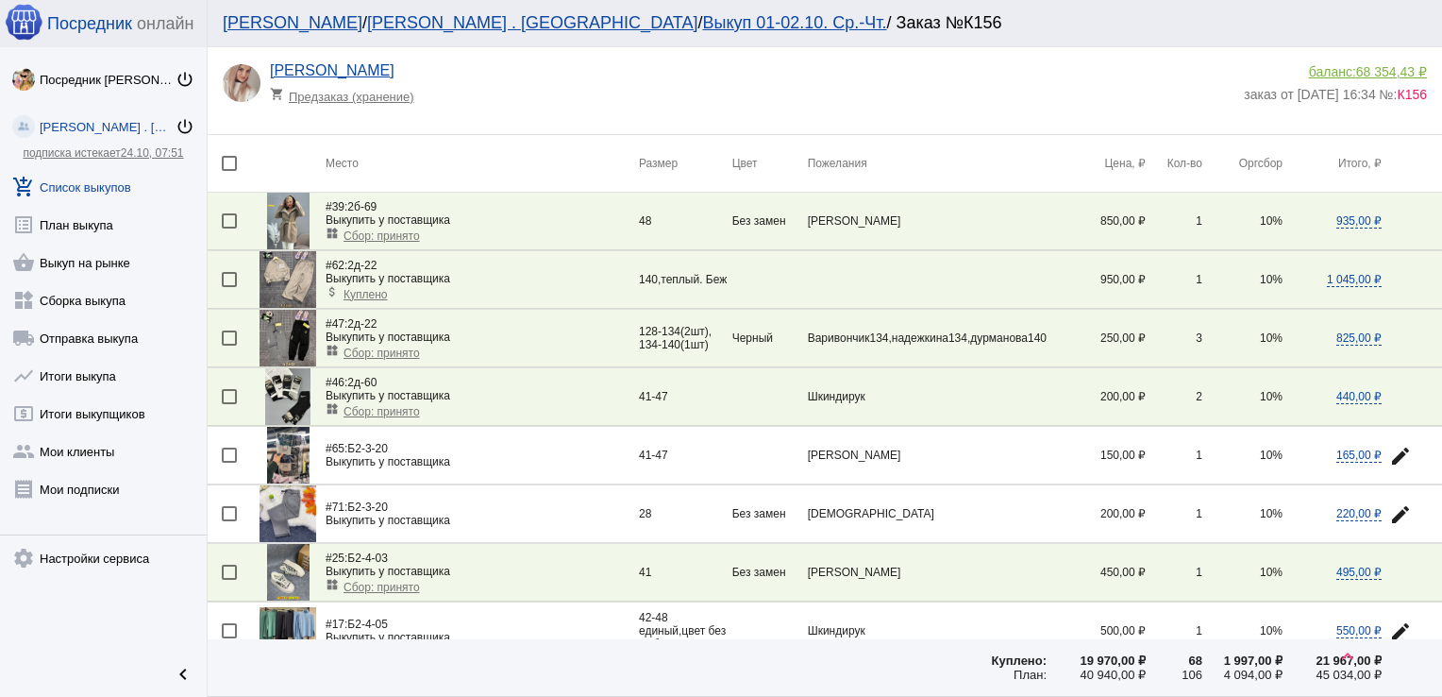
scroll to position [1114, 0]
